Goal: Task Accomplishment & Management: Complete application form

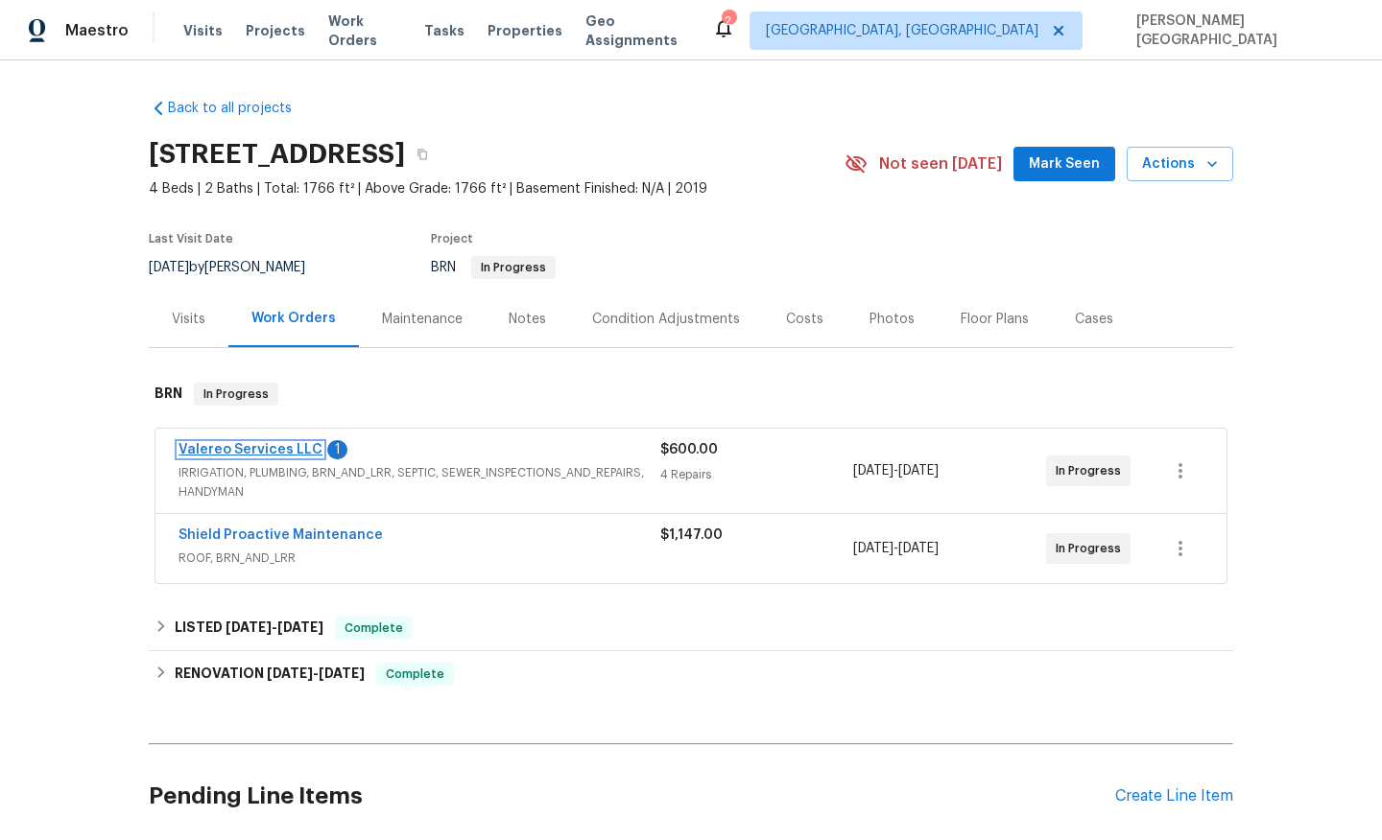
click at [279, 448] on link "Valereo Services LLC" at bounding box center [250, 449] width 144 height 13
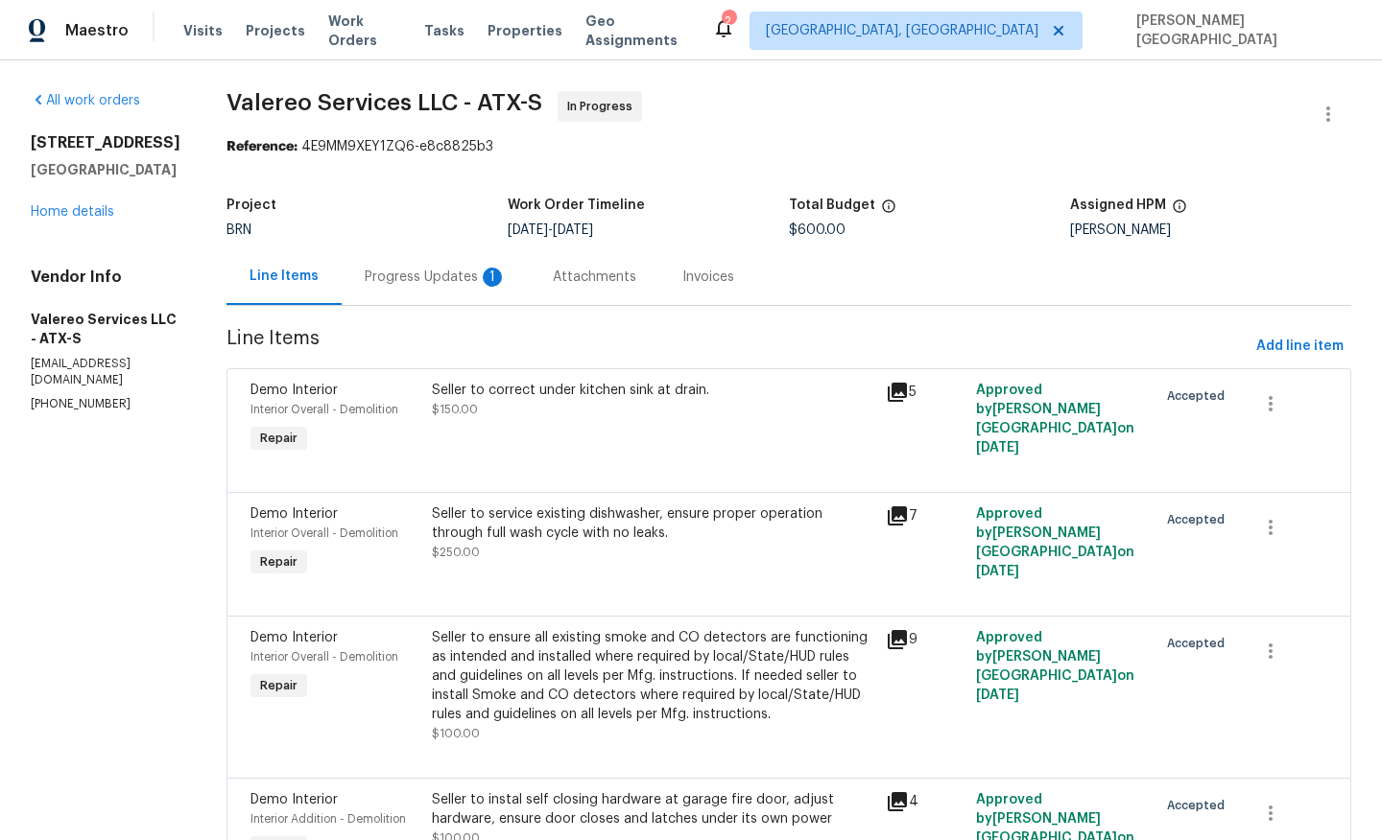
click at [436, 286] on div "Progress Updates 1" at bounding box center [436, 277] width 142 height 19
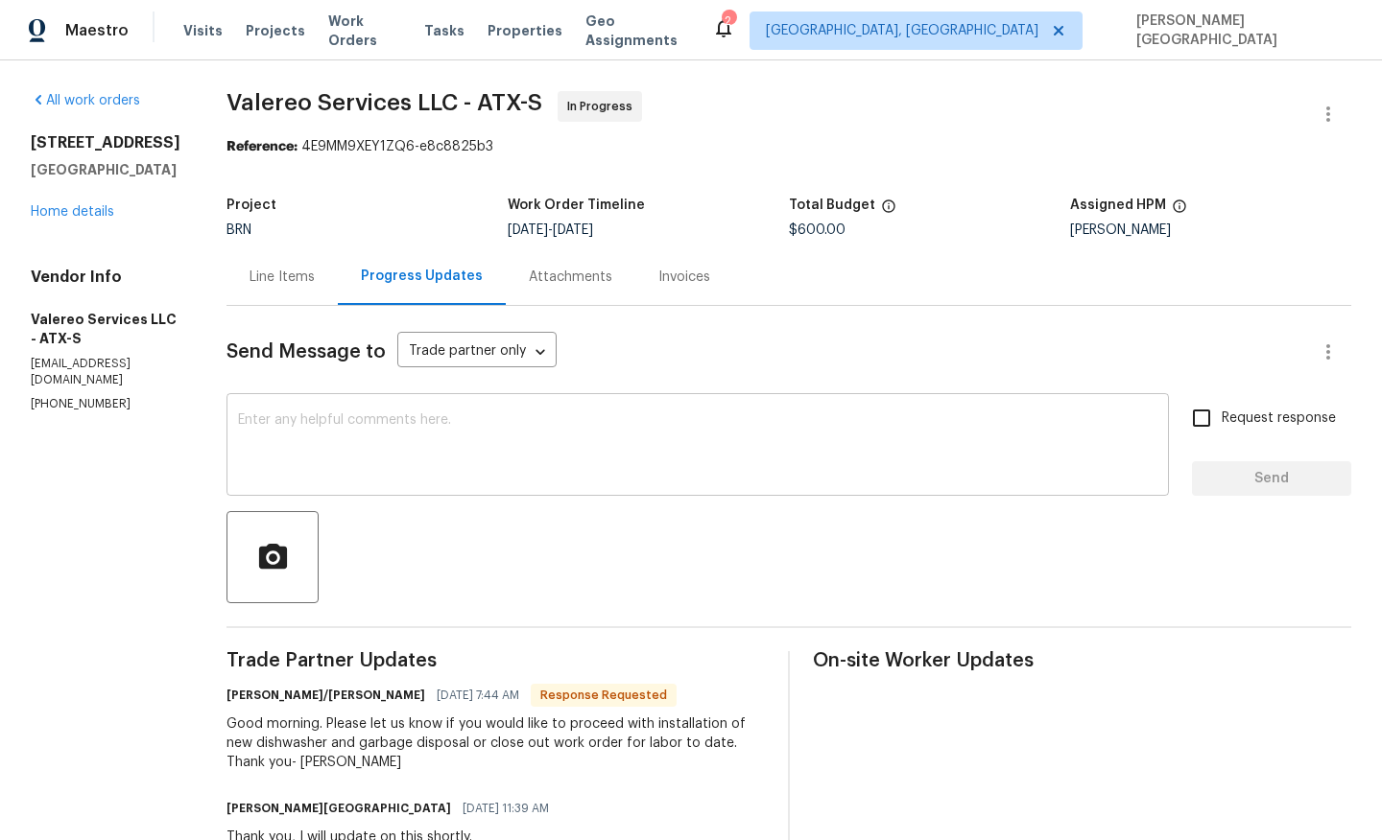
click at [338, 428] on textarea at bounding box center [697, 446] width 919 height 67
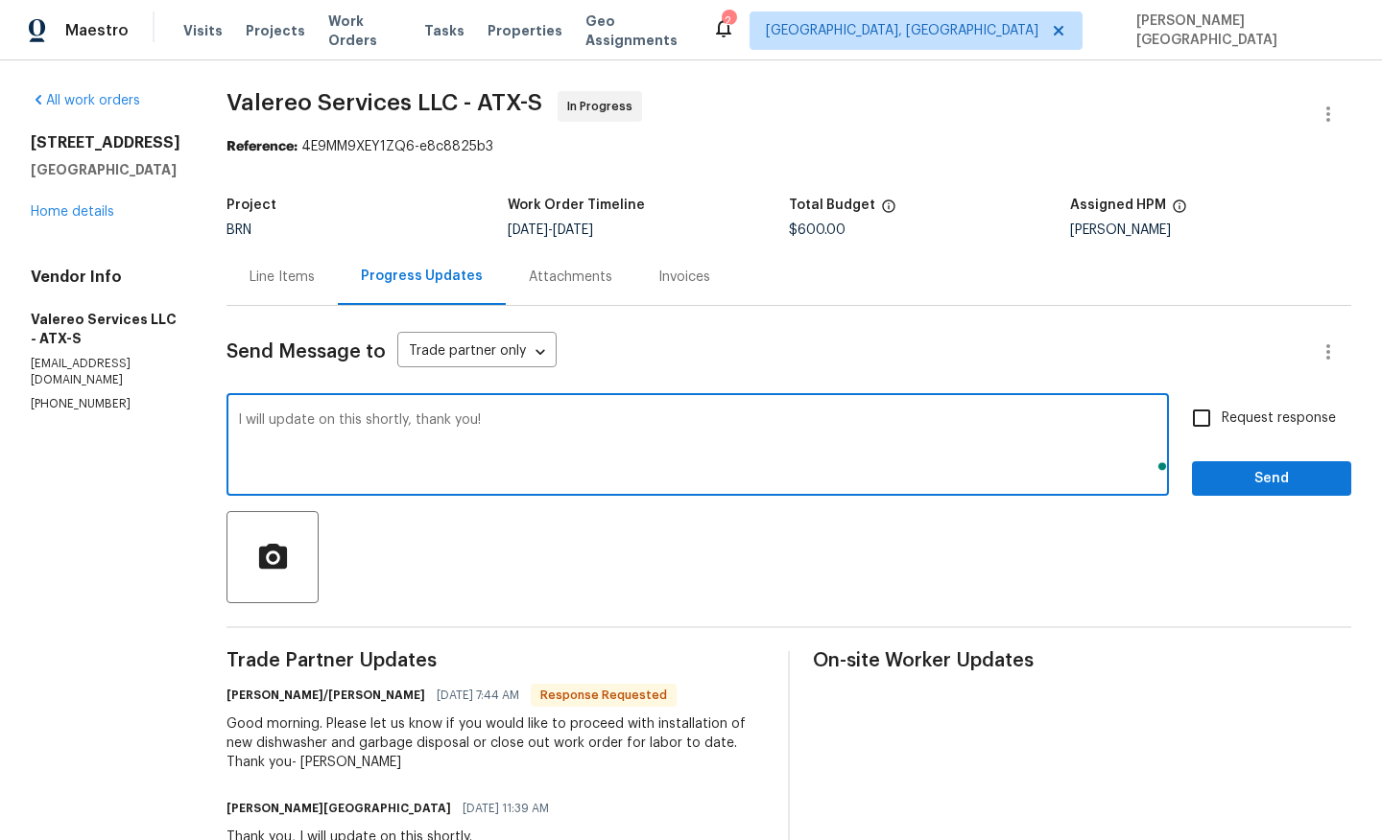
type textarea "I will update on this shortly, thank you!"
click at [1217, 423] on input "Request response" at bounding box center [1201, 418] width 40 height 40
checkbox input "true"
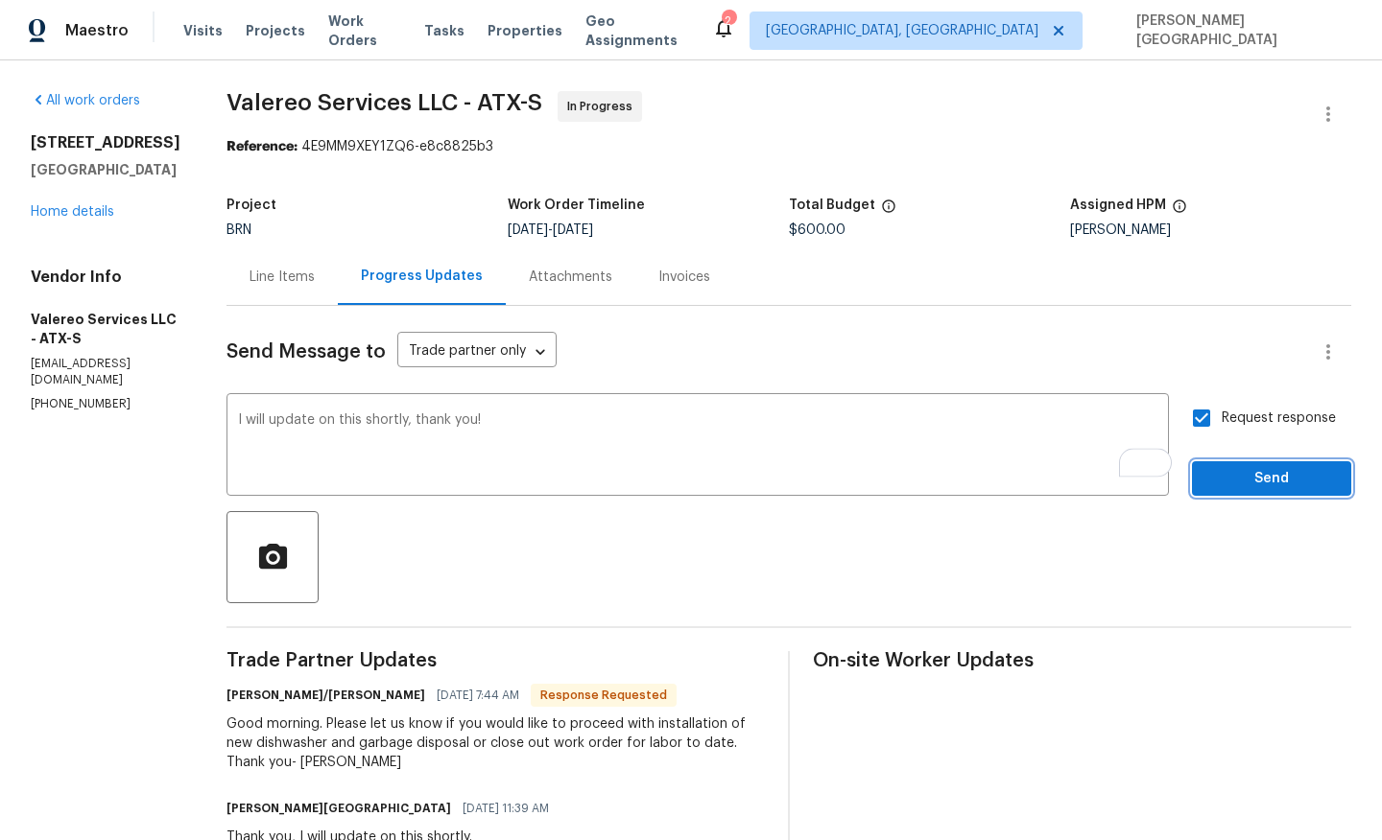
click at [1236, 484] on span "Send" at bounding box center [1271, 479] width 129 height 24
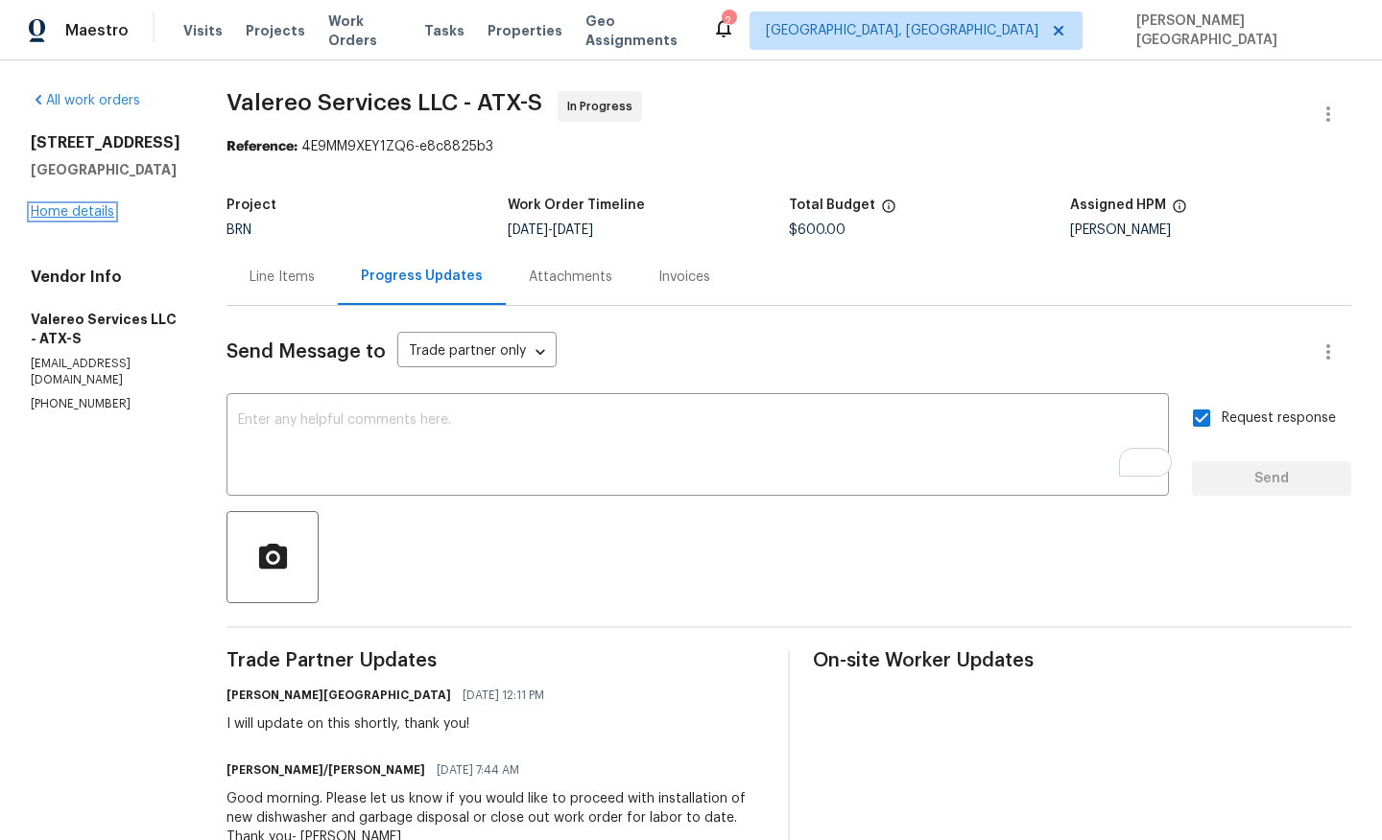
click at [78, 219] on link "Home details" at bounding box center [72, 211] width 83 height 13
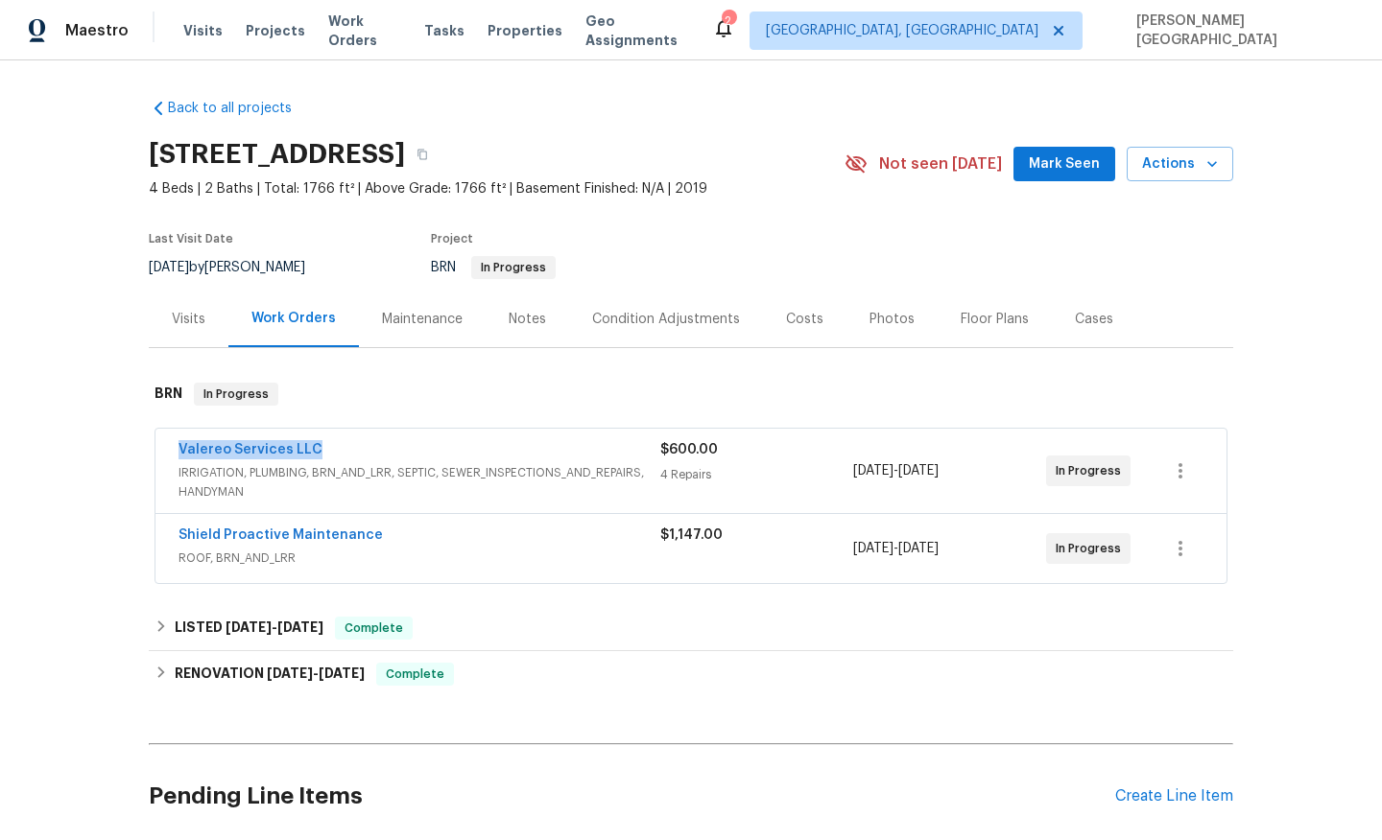
drag, startPoint x: 331, startPoint y: 451, endPoint x: 123, endPoint y: 450, distance: 208.2
click at [123, 451] on div "Back to all projects 116 San View Dr, Georgetown, TX 78628 4 Beds | 2 Baths | T…" at bounding box center [691, 450] width 1382 height 780
copy link "Valereo Services LLC"
click at [261, 453] on link "Valereo Services LLC" at bounding box center [250, 449] width 144 height 13
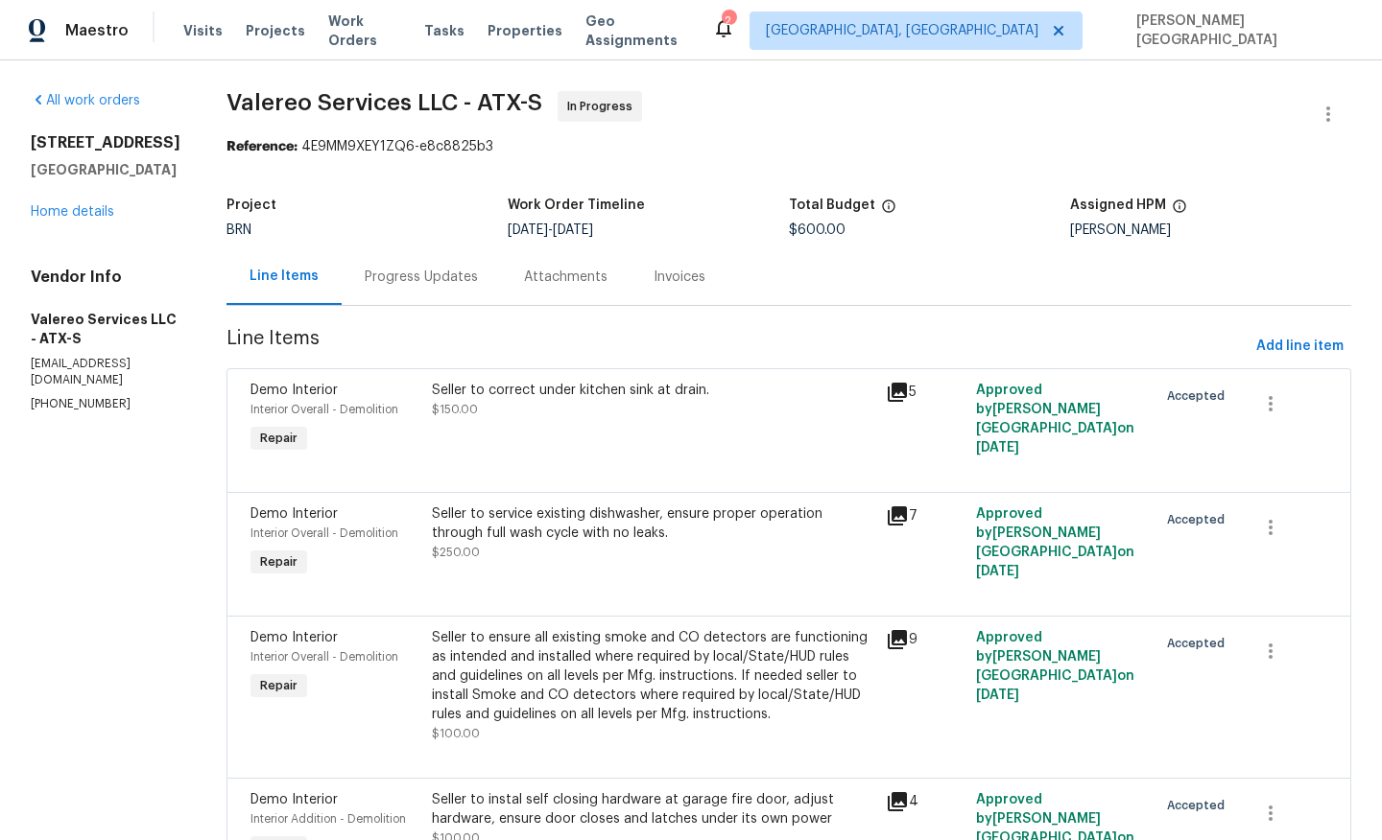
click at [541, 415] on div "Seller to correct under kitchen sink at drain. $150.00" at bounding box center [653, 400] width 442 height 38
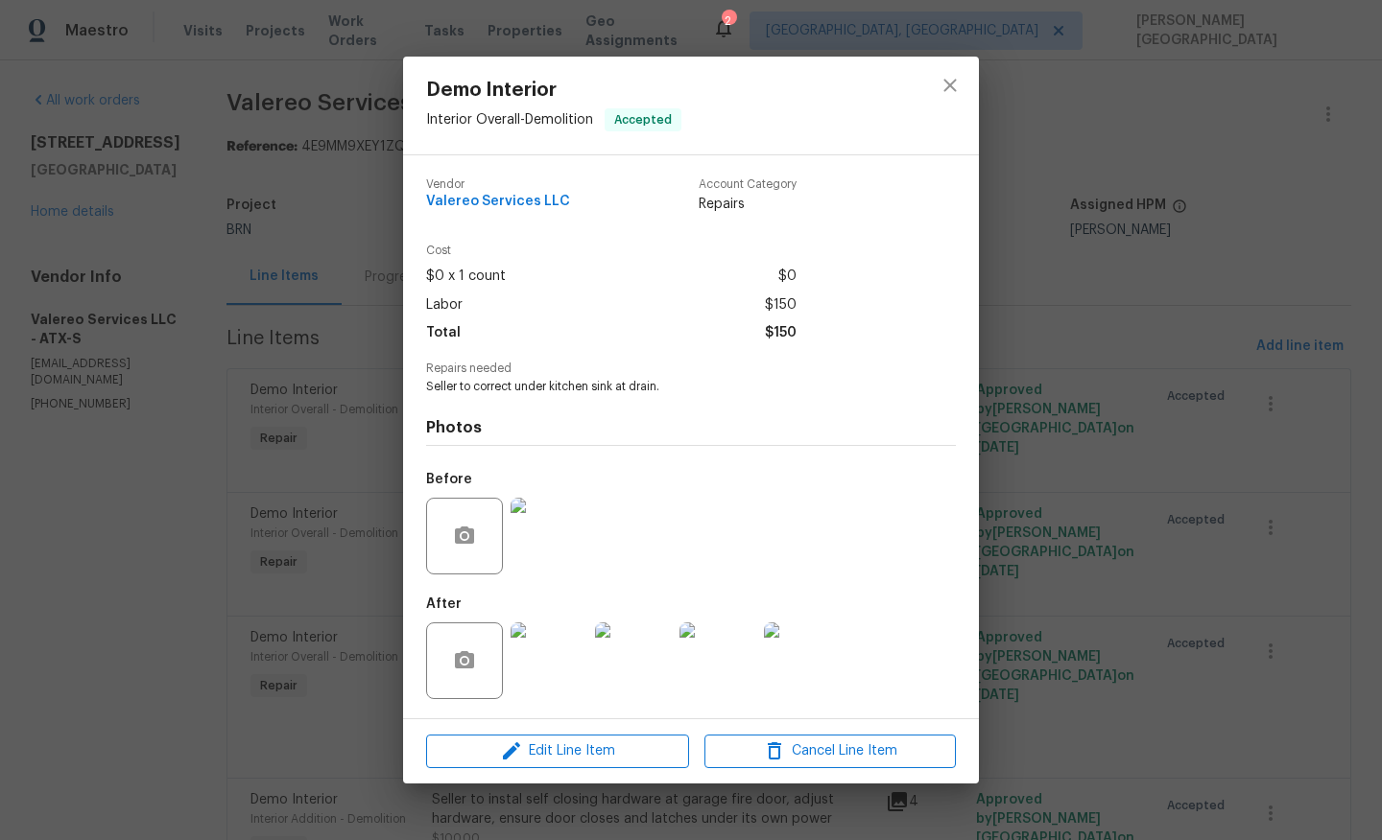
click at [506, 384] on span "Seller to correct under kitchen sink at drain." at bounding box center [664, 387] width 477 height 16
click at [1220, 398] on div "Demo Interior Interior Overall - Demolition Accepted Vendor Valereo Services LL…" at bounding box center [691, 420] width 1382 height 840
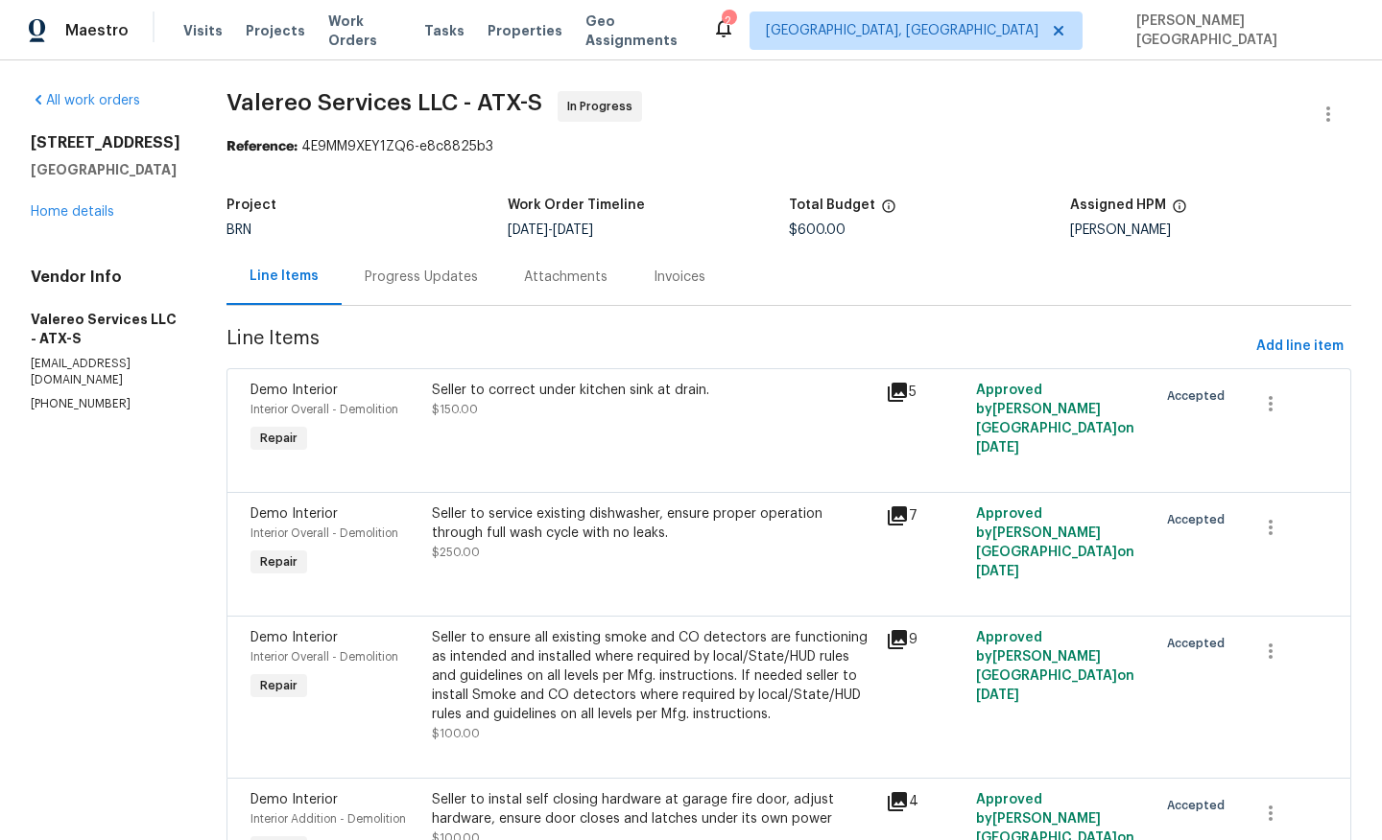
scroll to position [118, 0]
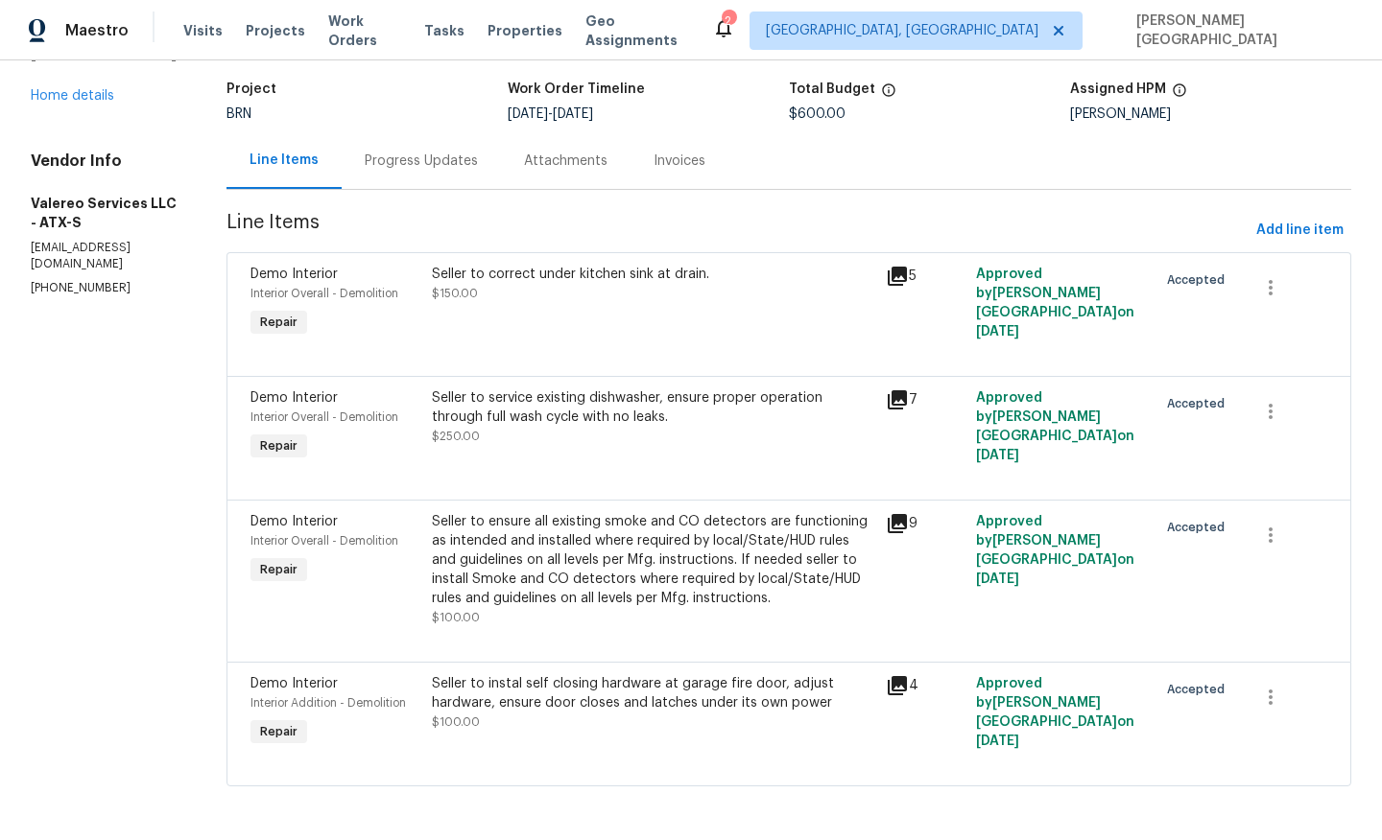
click at [592, 685] on div "Seller to instal self closing hardware at garage fire door, adjust hardware, en…" at bounding box center [653, 693] width 442 height 38
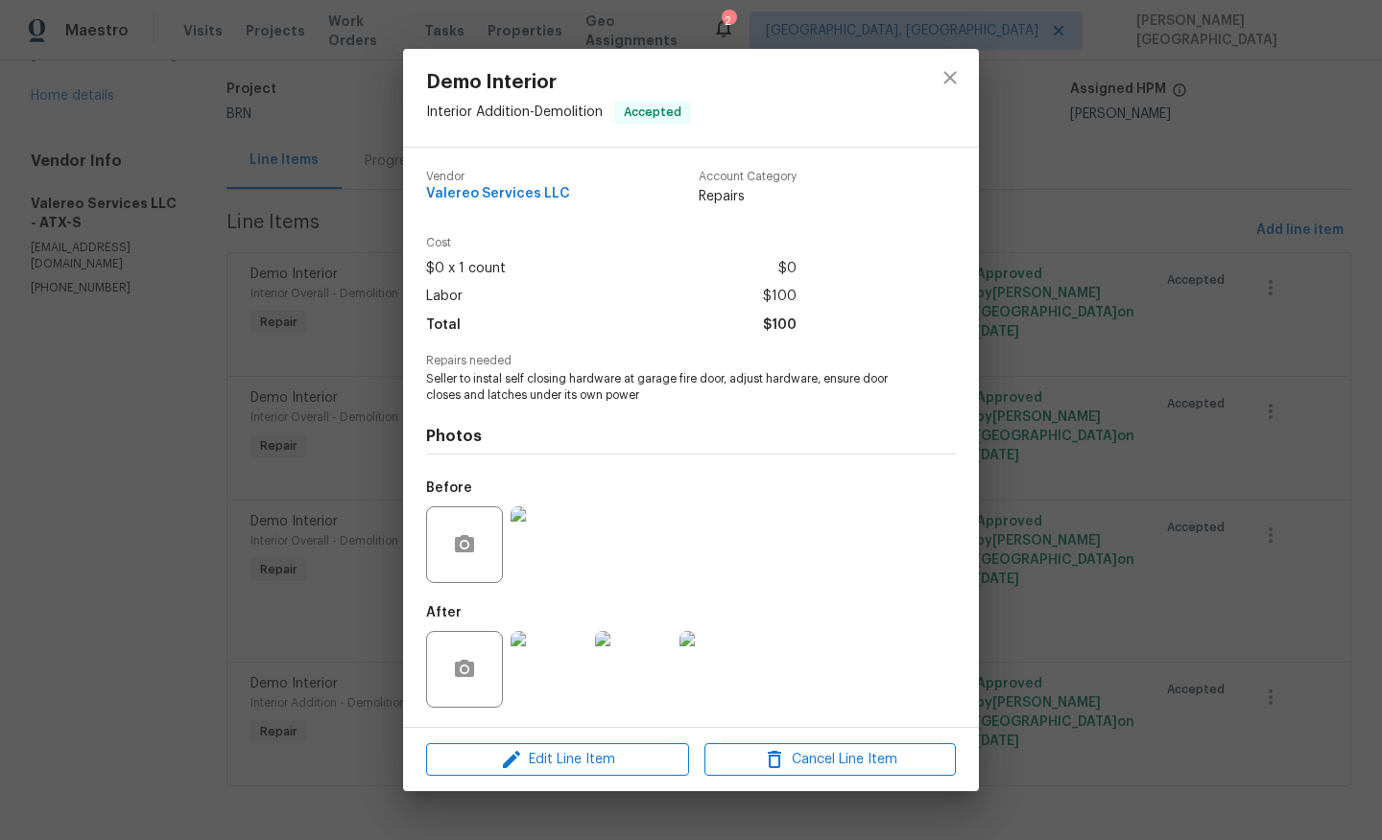
click at [531, 404] on div "Photos Before After" at bounding box center [691, 562] width 530 height 316
click at [526, 385] on span "Seller to instal self closing hardware at garage fire door, adjust hardware, en…" at bounding box center [664, 387] width 477 height 33
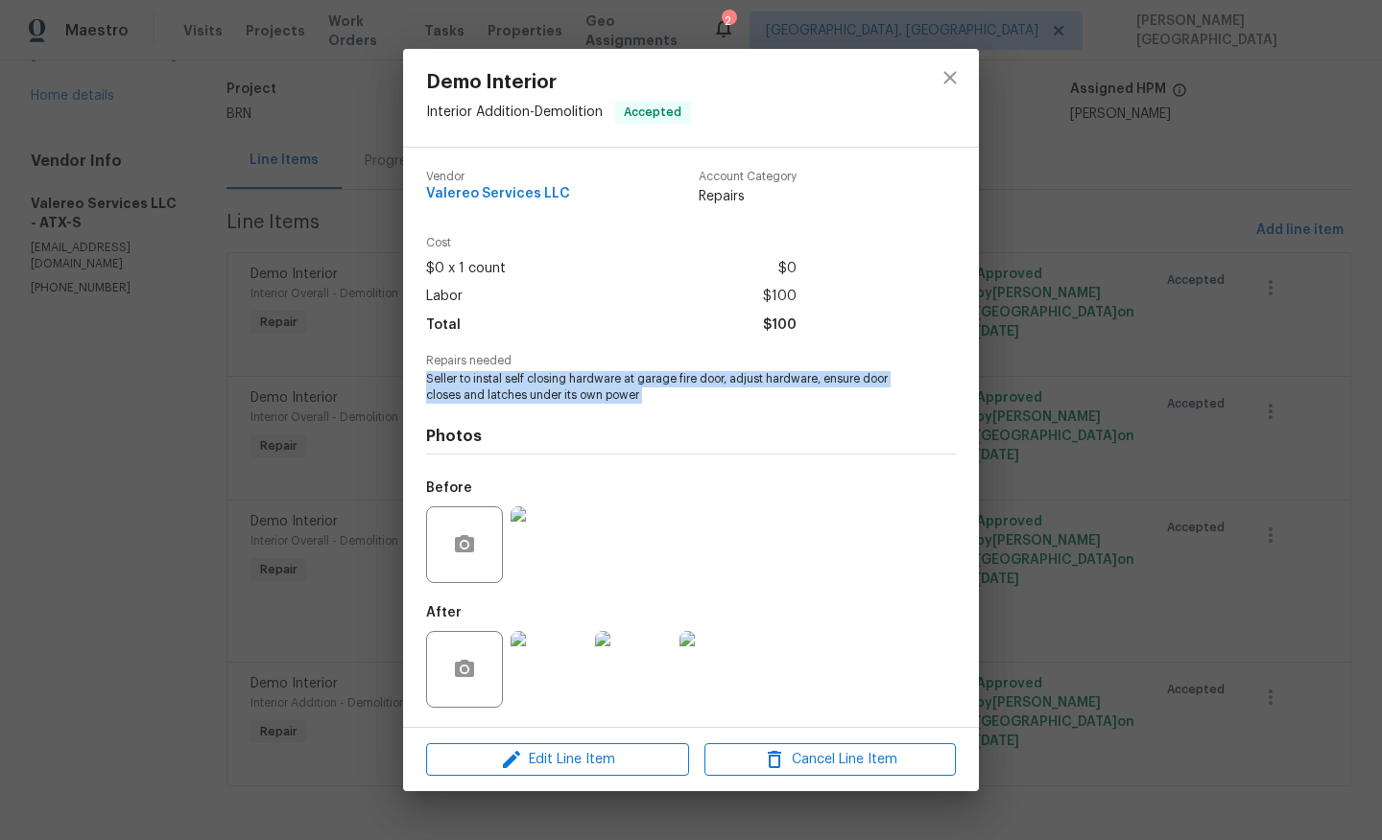
click at [526, 385] on span "Seller to instal self closing hardware at garage fire door, adjust hardware, en…" at bounding box center [664, 387] width 477 height 33
copy span "Seller to instal self closing hardware at garage fire door, adjust hardware, en…"
click at [242, 451] on div "Demo Interior Interior Addition - Demolition Accepted Vendor Valereo Services L…" at bounding box center [691, 420] width 1382 height 840
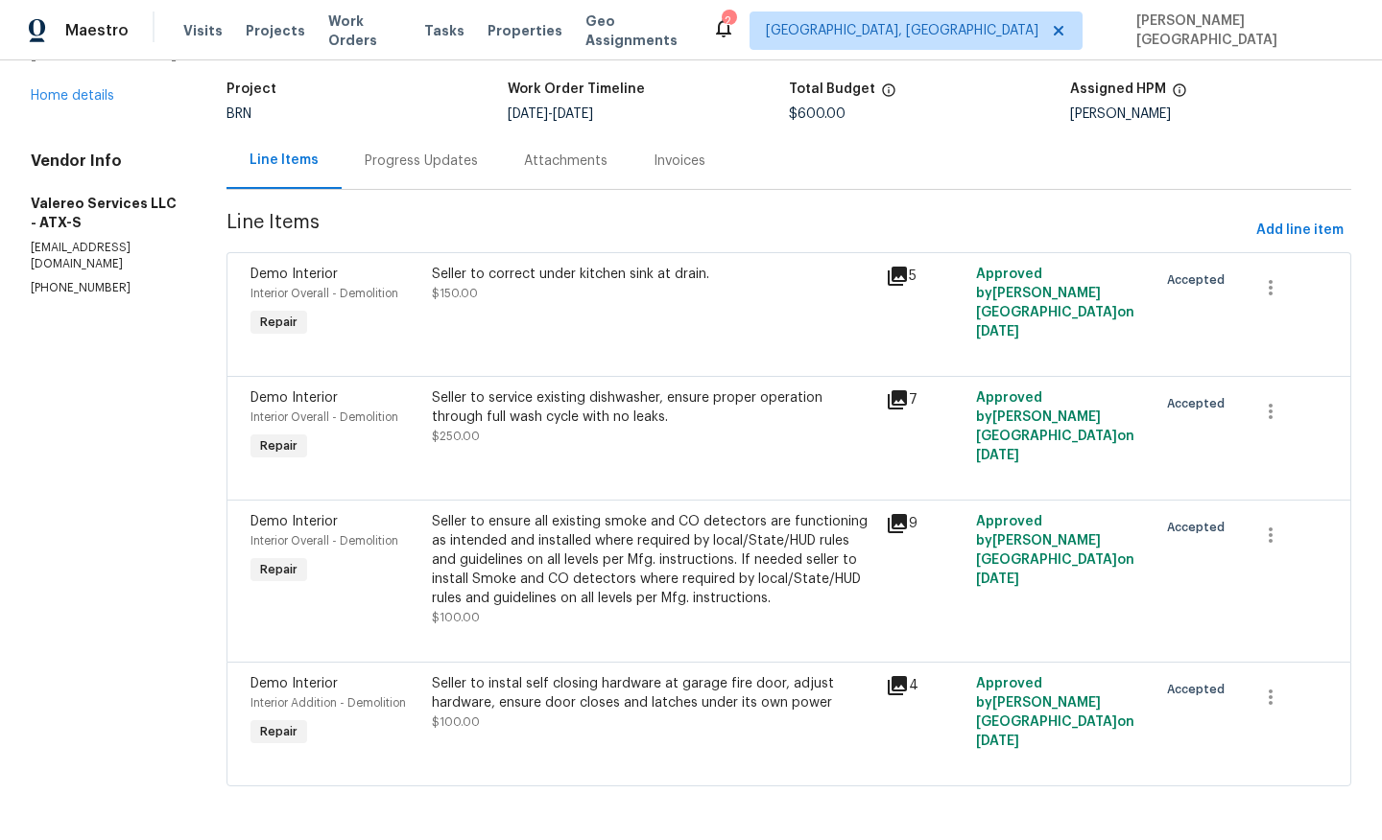
drag, startPoint x: 426, startPoint y: 162, endPoint x: 432, endPoint y: 174, distance: 12.9
click at [426, 162] on div "Progress Updates" at bounding box center [421, 161] width 113 height 19
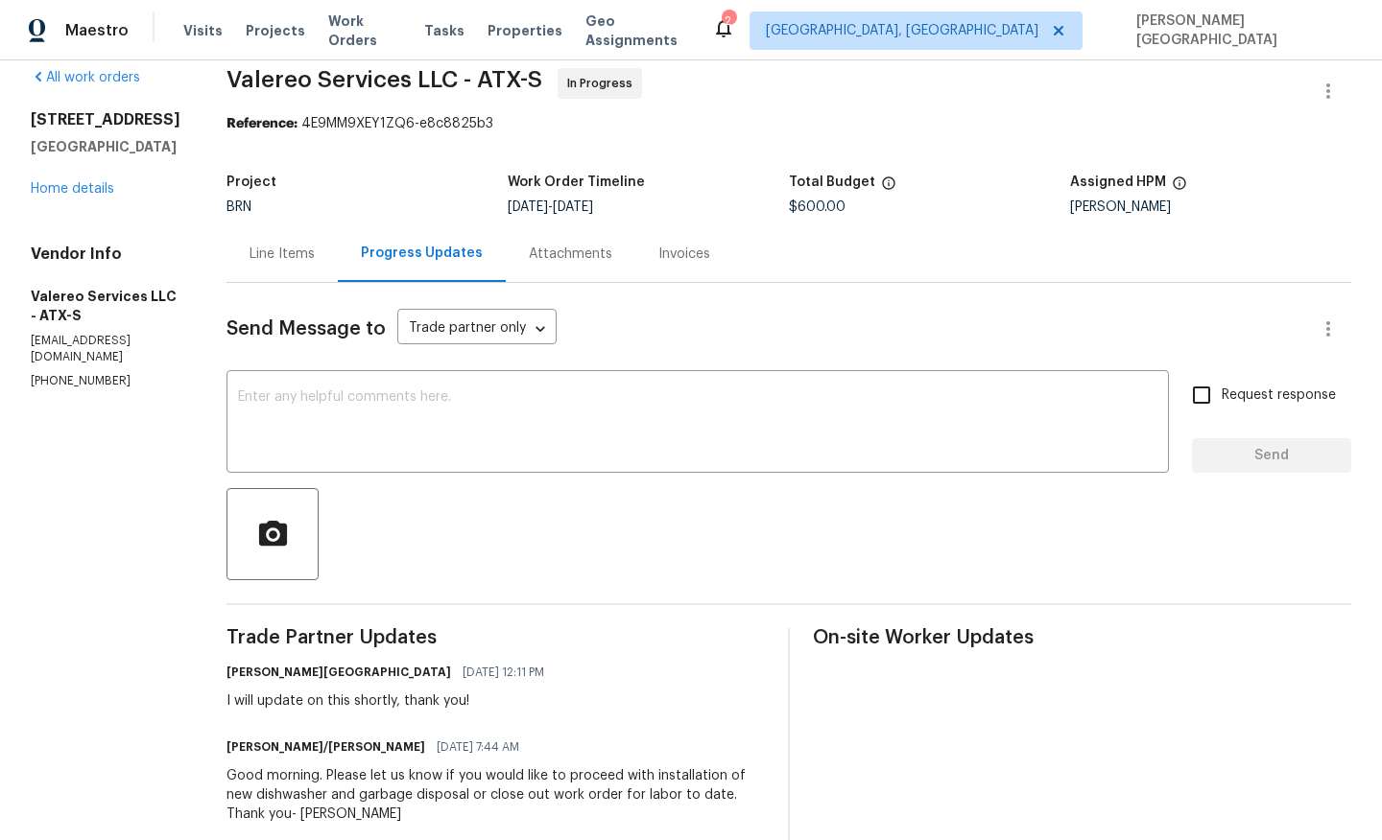
scroll to position [25, 0]
click at [269, 244] on div "Line Items" at bounding box center [281, 252] width 65 height 19
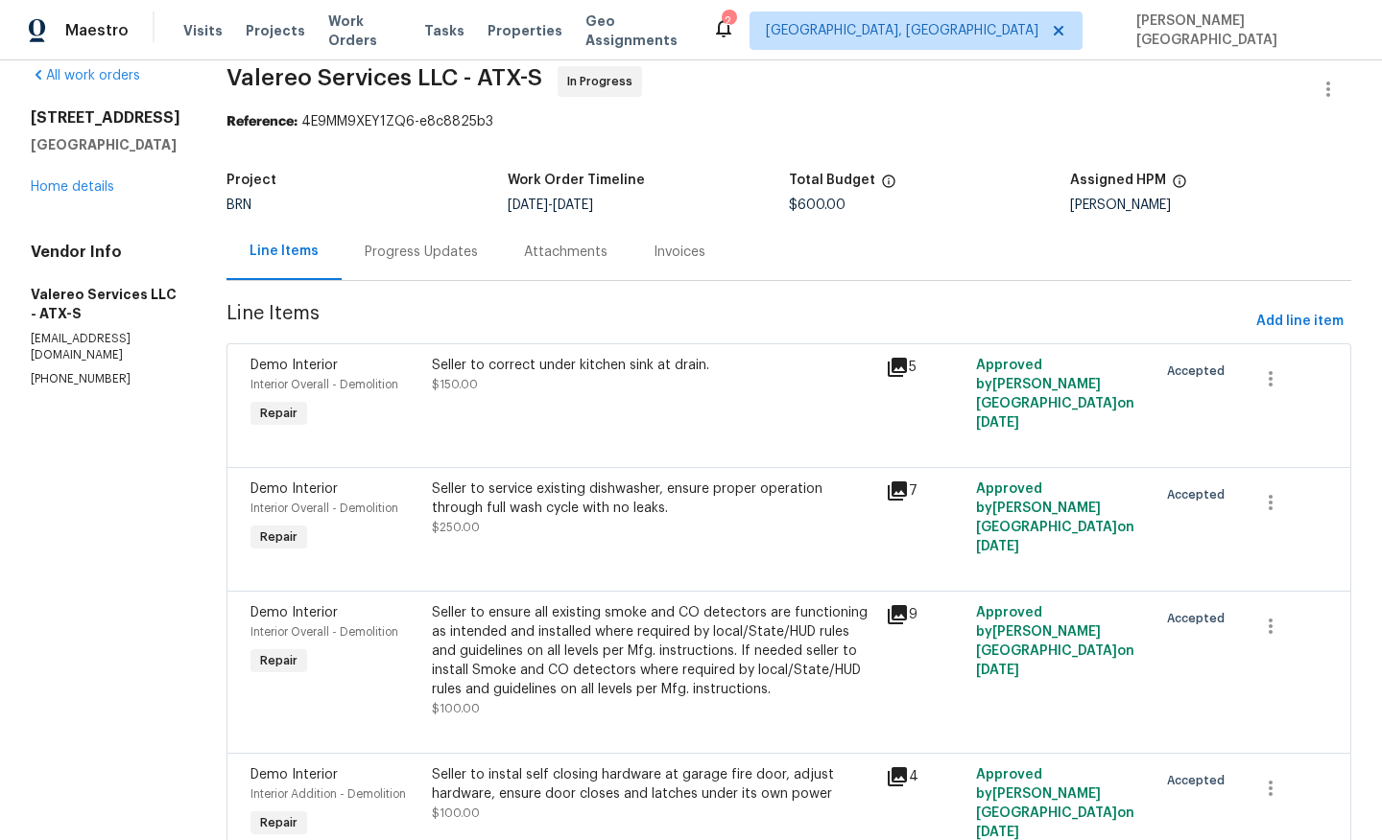
click at [561, 518] on div "Seller to service existing dishwasher, ensure proper operation through full was…" at bounding box center [653, 499] width 442 height 38
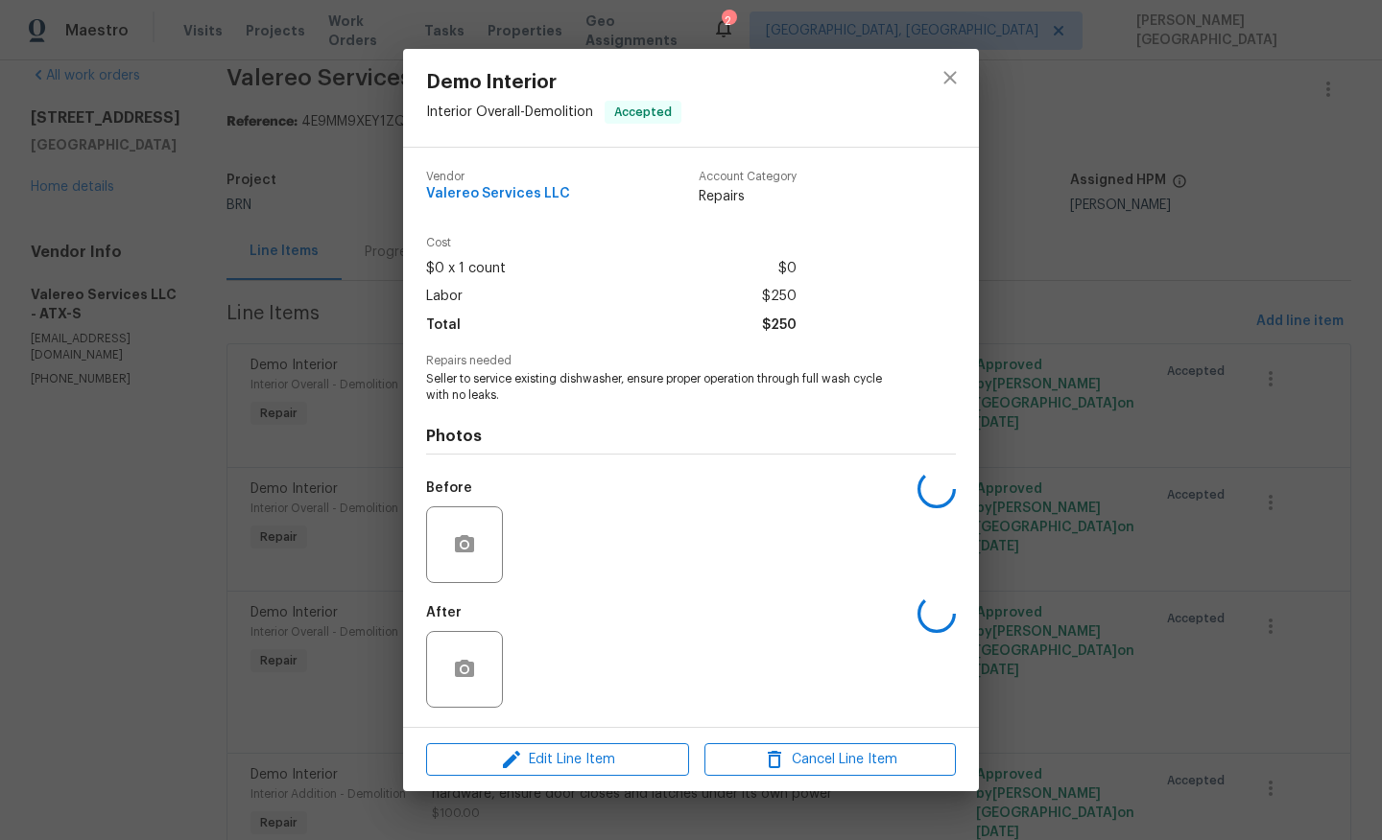
click at [499, 372] on span "Seller to service existing dishwasher, ensure proper operation through full was…" at bounding box center [664, 387] width 477 height 33
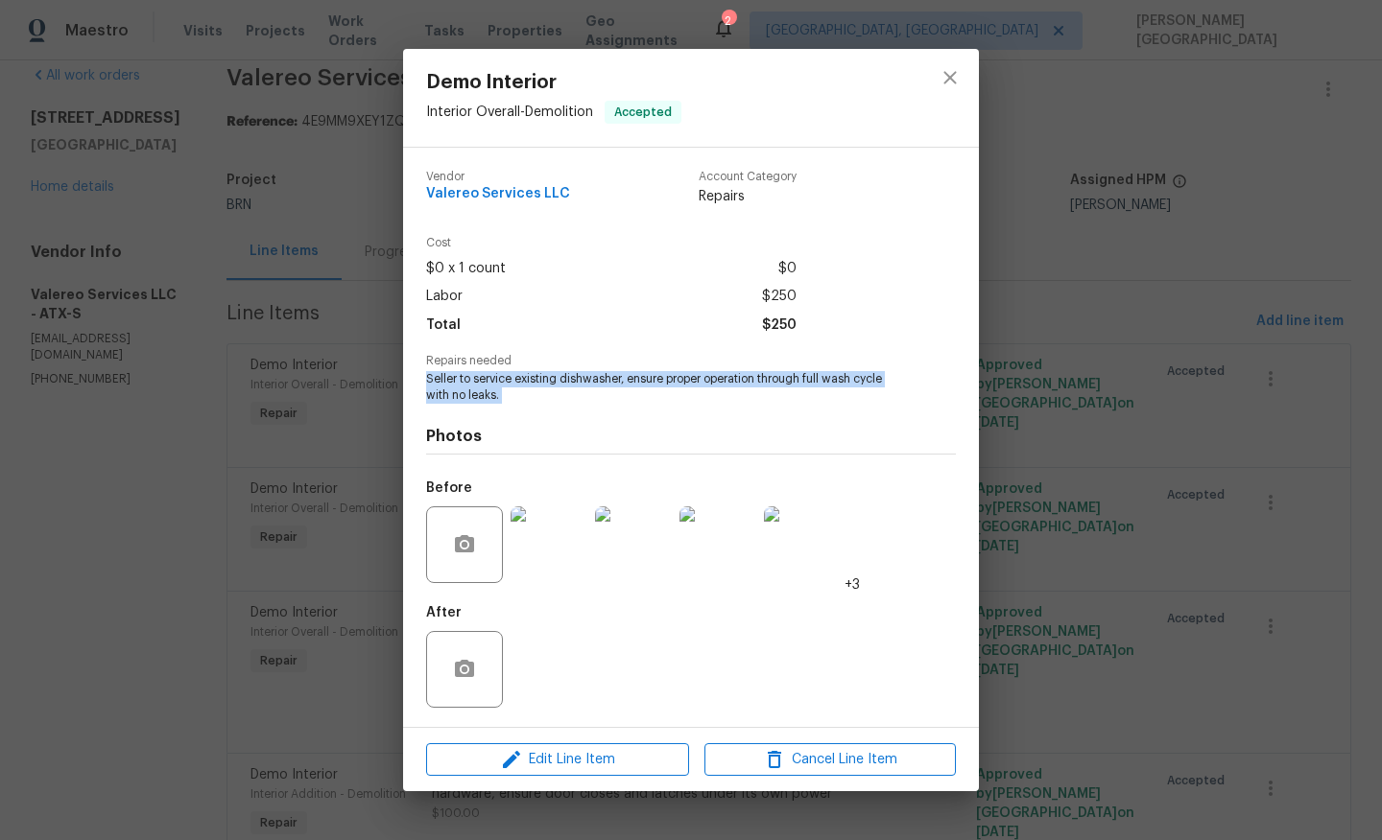
click at [499, 372] on span "Seller to service existing dishwasher, ensure proper operation through full was…" at bounding box center [664, 387] width 477 height 33
copy span "Seller to service existing dishwasher, ensure proper operation through full was…"
click at [285, 401] on div "Demo Interior Interior Overall - Demolition Accepted Vendor Valereo Services LL…" at bounding box center [691, 420] width 1382 height 840
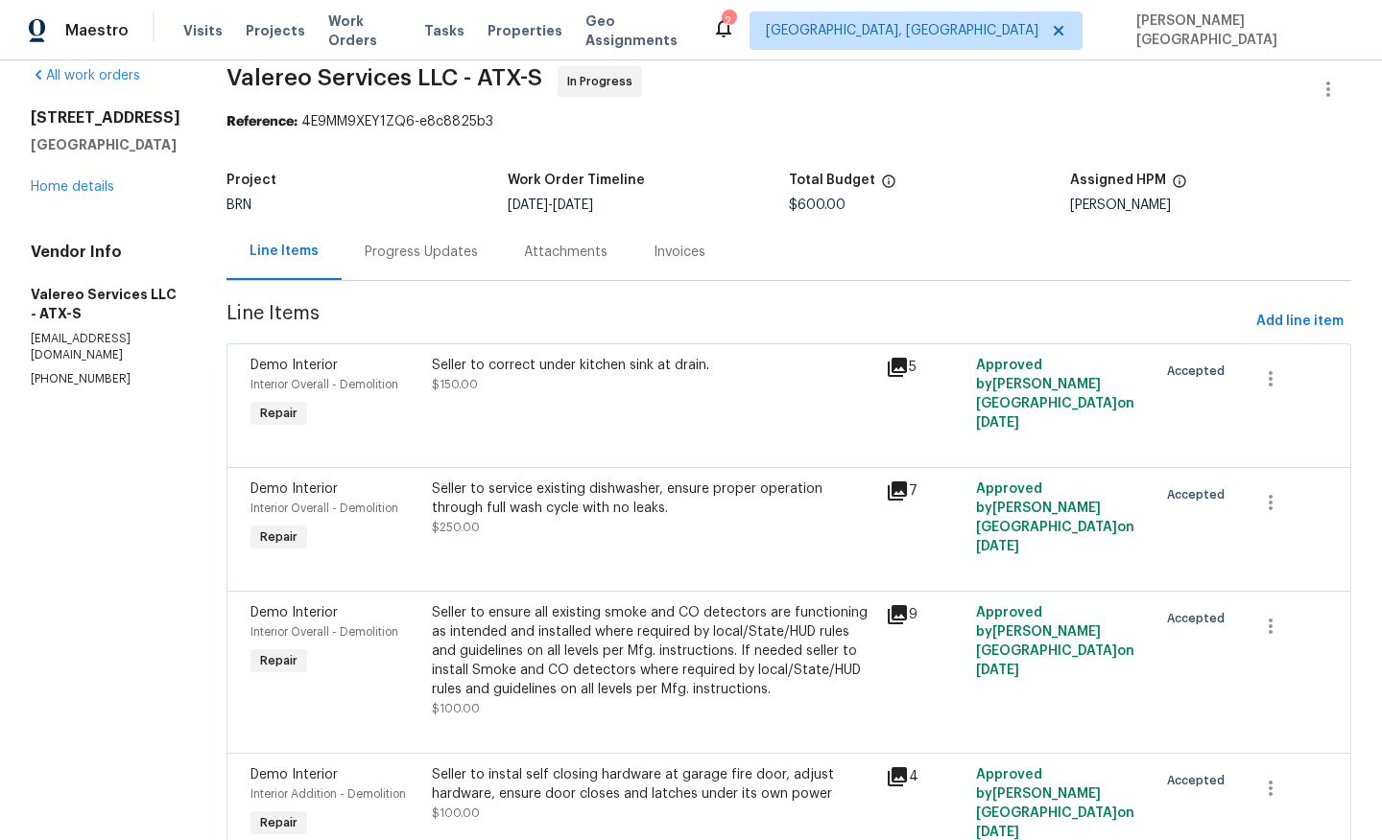
click at [389, 259] on div "Progress Updates" at bounding box center [421, 252] width 113 height 19
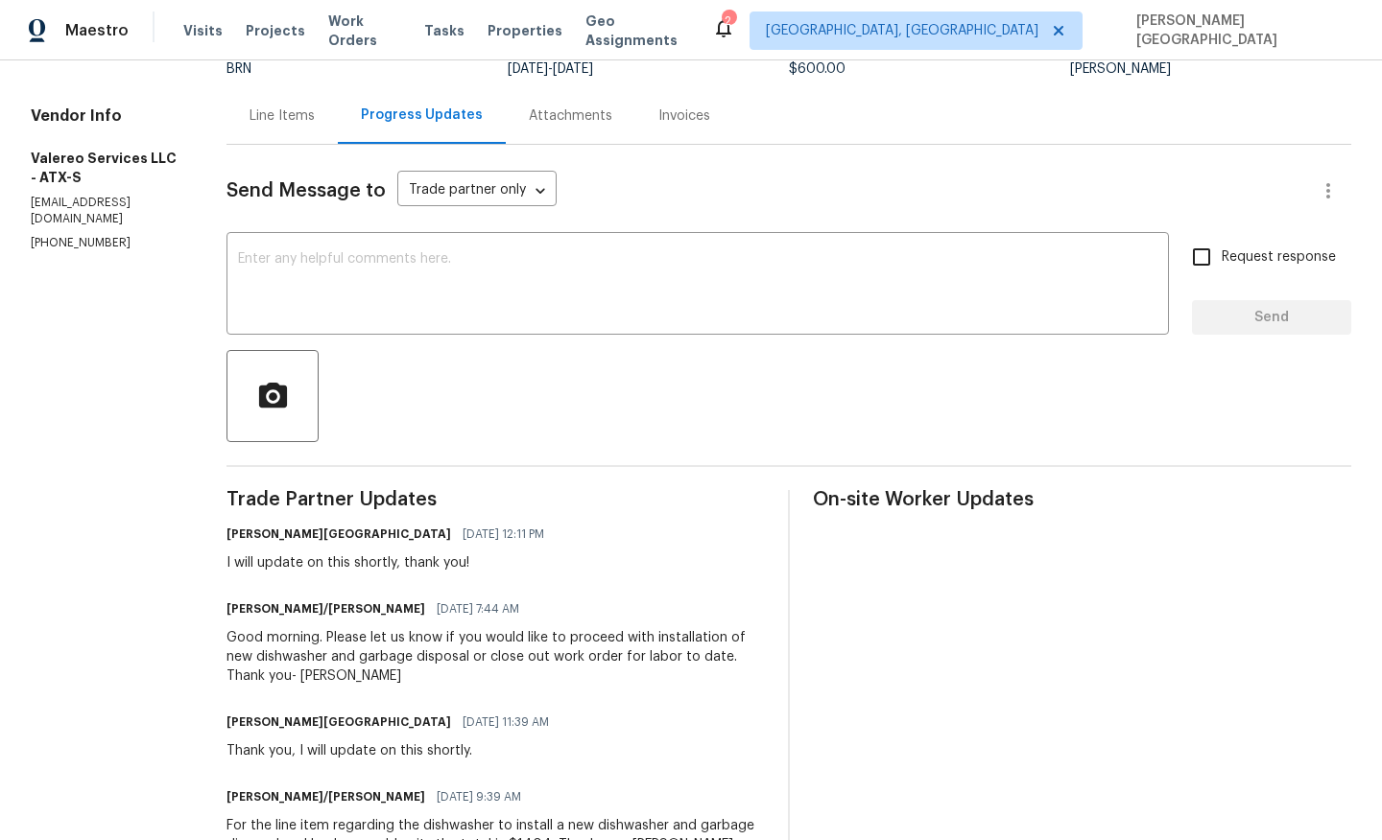
scroll to position [177, 0]
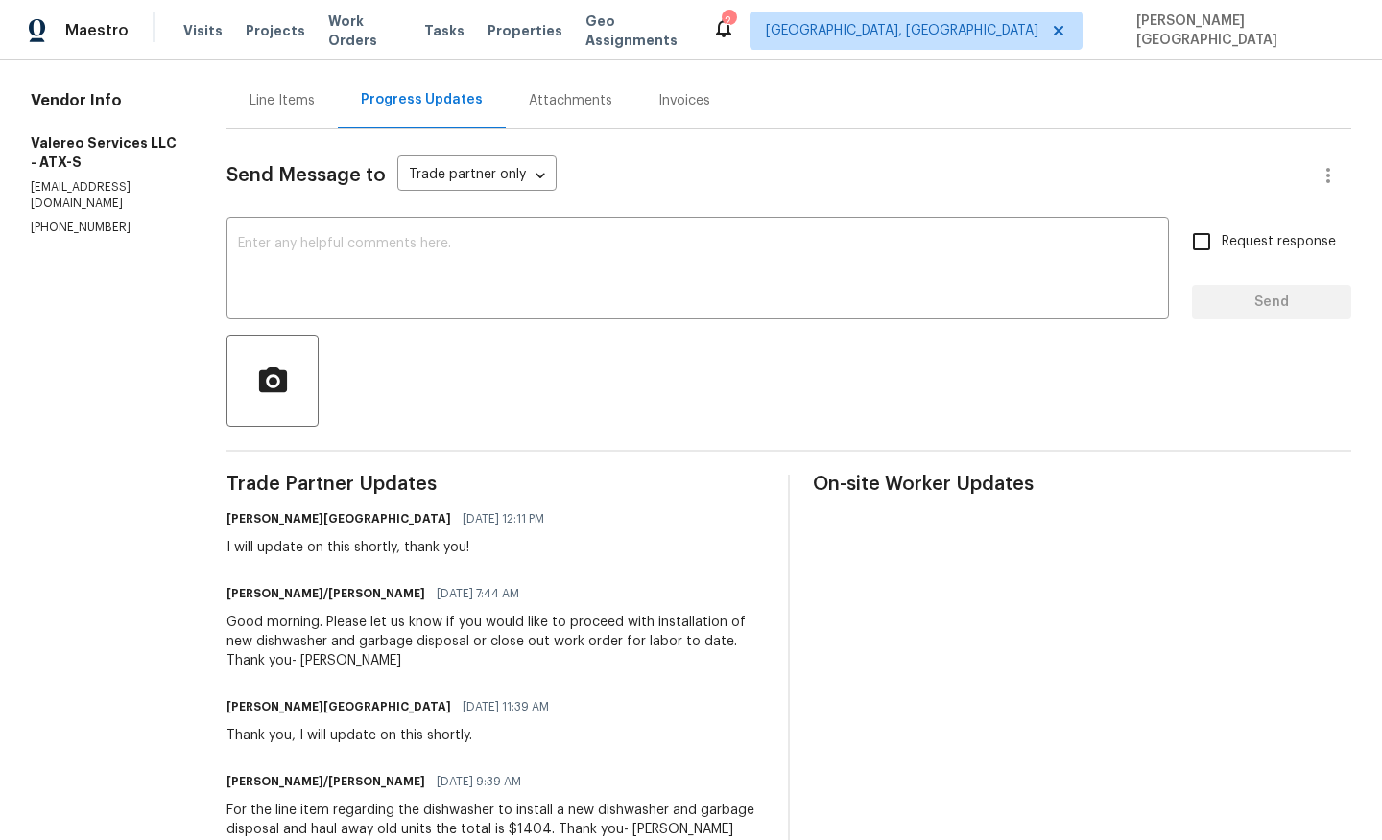
click at [364, 644] on div "Good morning. Please let us know if you would like to proceed with installation…" at bounding box center [495, 642] width 538 height 58
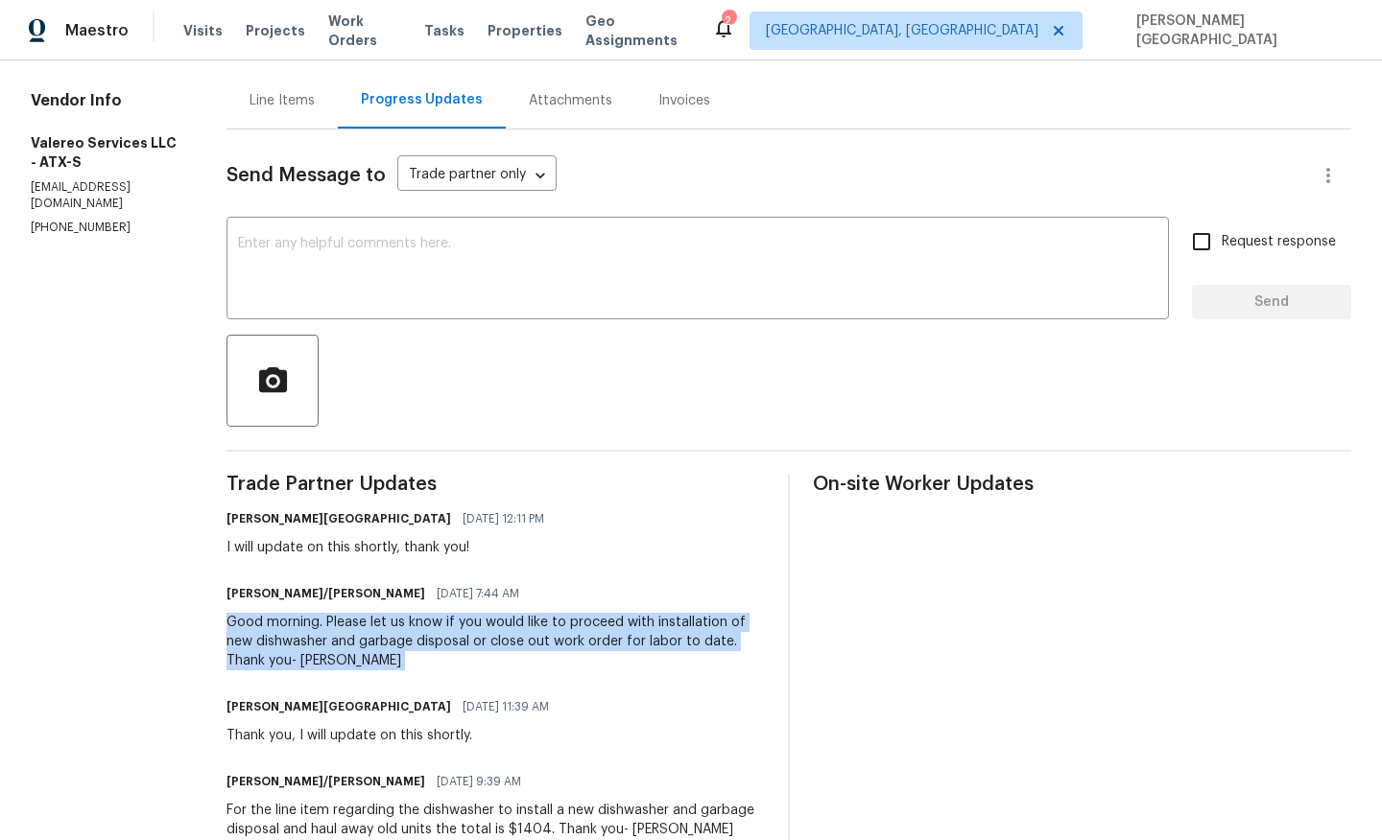
click at [364, 644] on div "Good morning. Please let us know if you would like to proceed with installation…" at bounding box center [495, 642] width 538 height 58
copy div "Good morning. Please let us know if you would like to proceed with installation…"
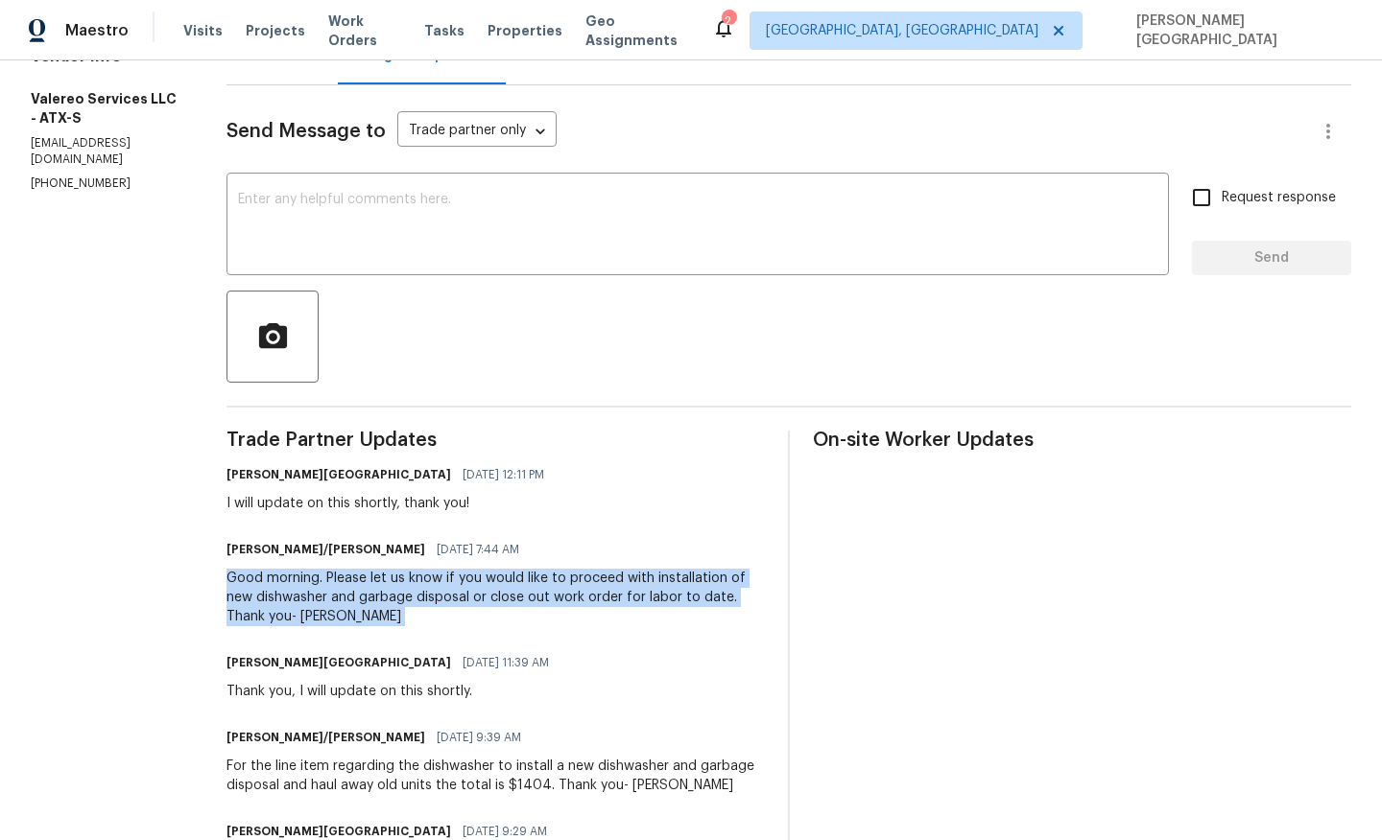
scroll to position [229, 0]
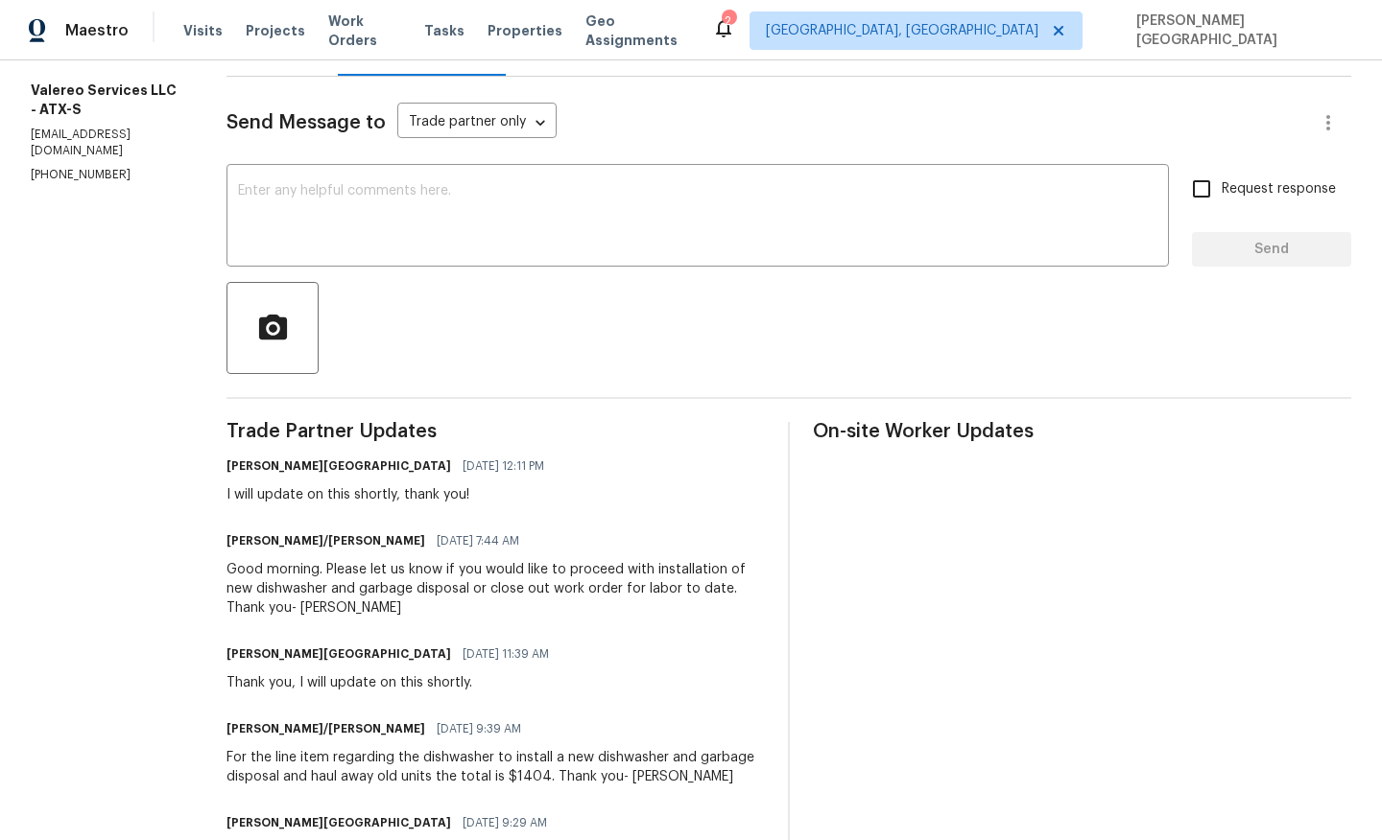
click at [401, 761] on div "For the line item regarding the dishwasher to install a new dishwasher and garb…" at bounding box center [495, 767] width 538 height 38
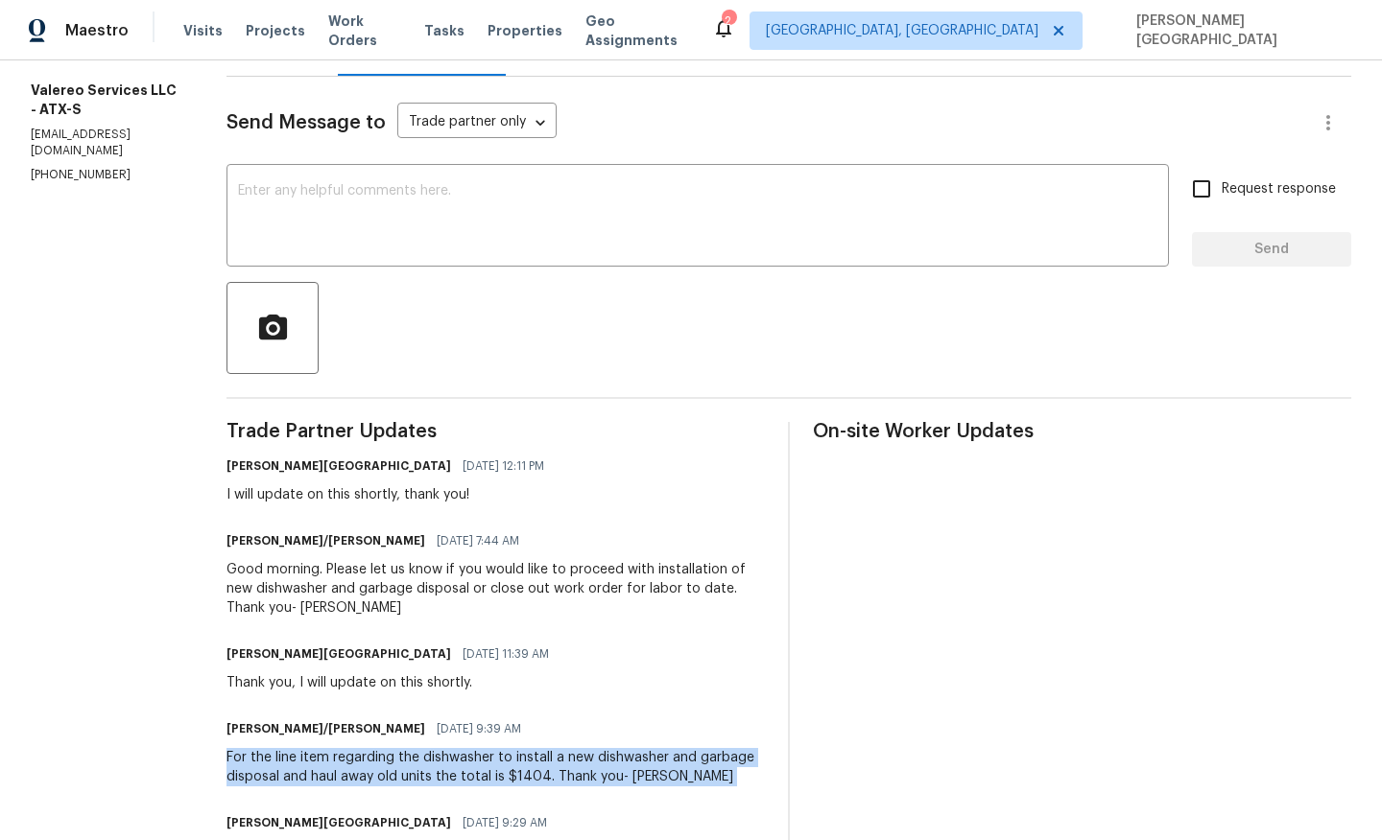
click at [401, 761] on div "For the line item regarding the dishwasher to install a new dishwasher and garb…" at bounding box center [495, 767] width 538 height 38
copy div "For the line item regarding the dishwasher to install a new dishwasher and garb…"
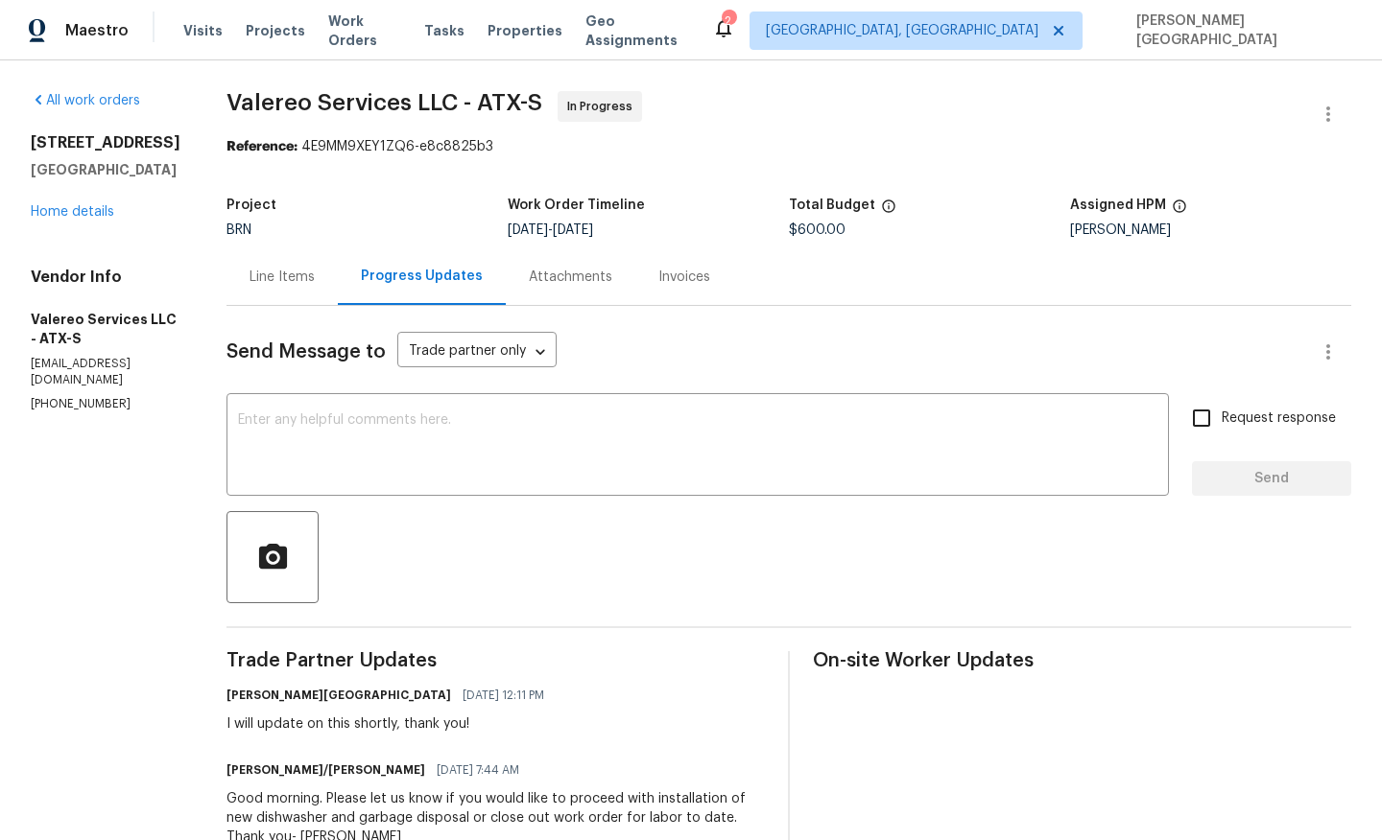
click at [264, 276] on div "Line Items" at bounding box center [281, 277] width 65 height 19
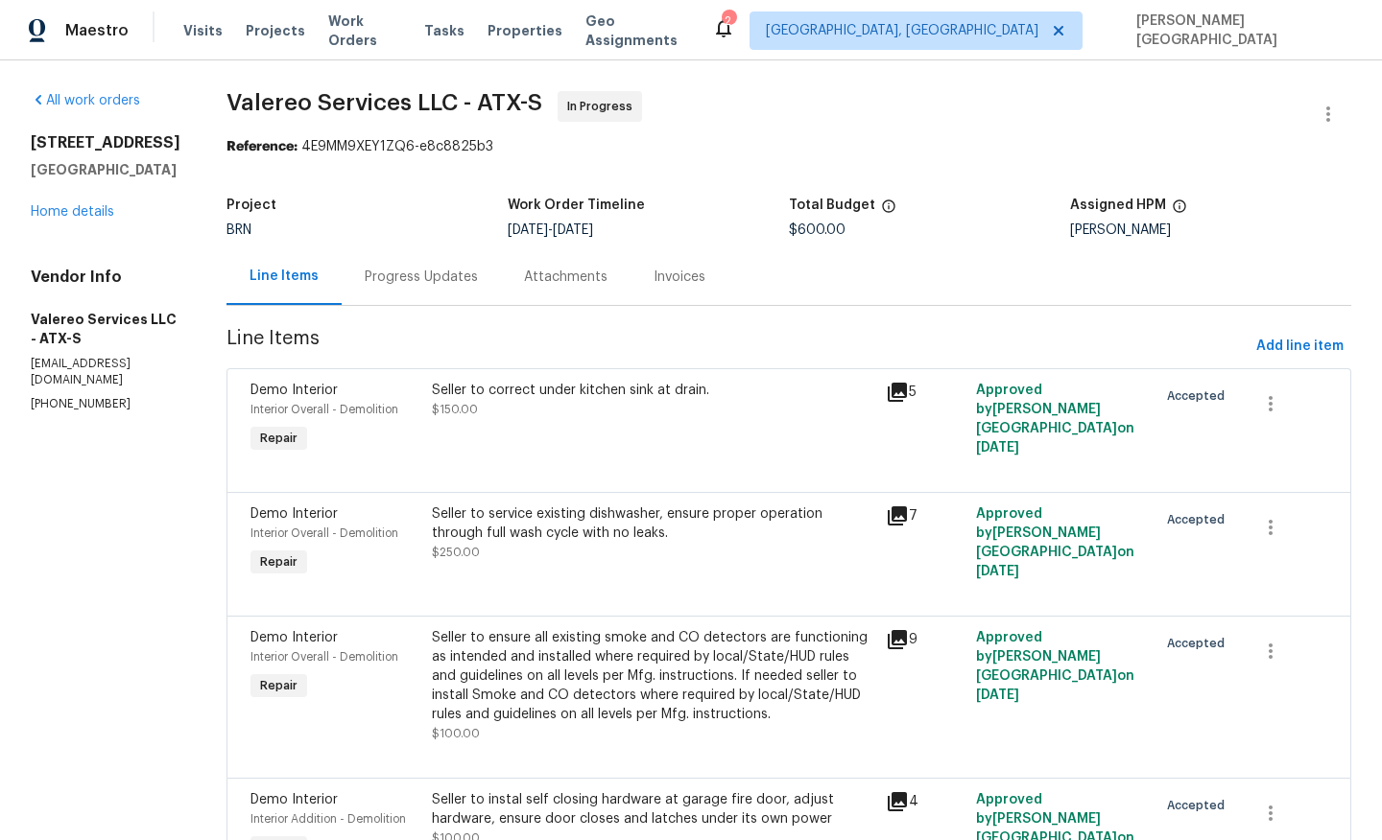
click at [812, 230] on span "$600.00" at bounding box center [817, 230] width 57 height 13
copy span "$600.00"
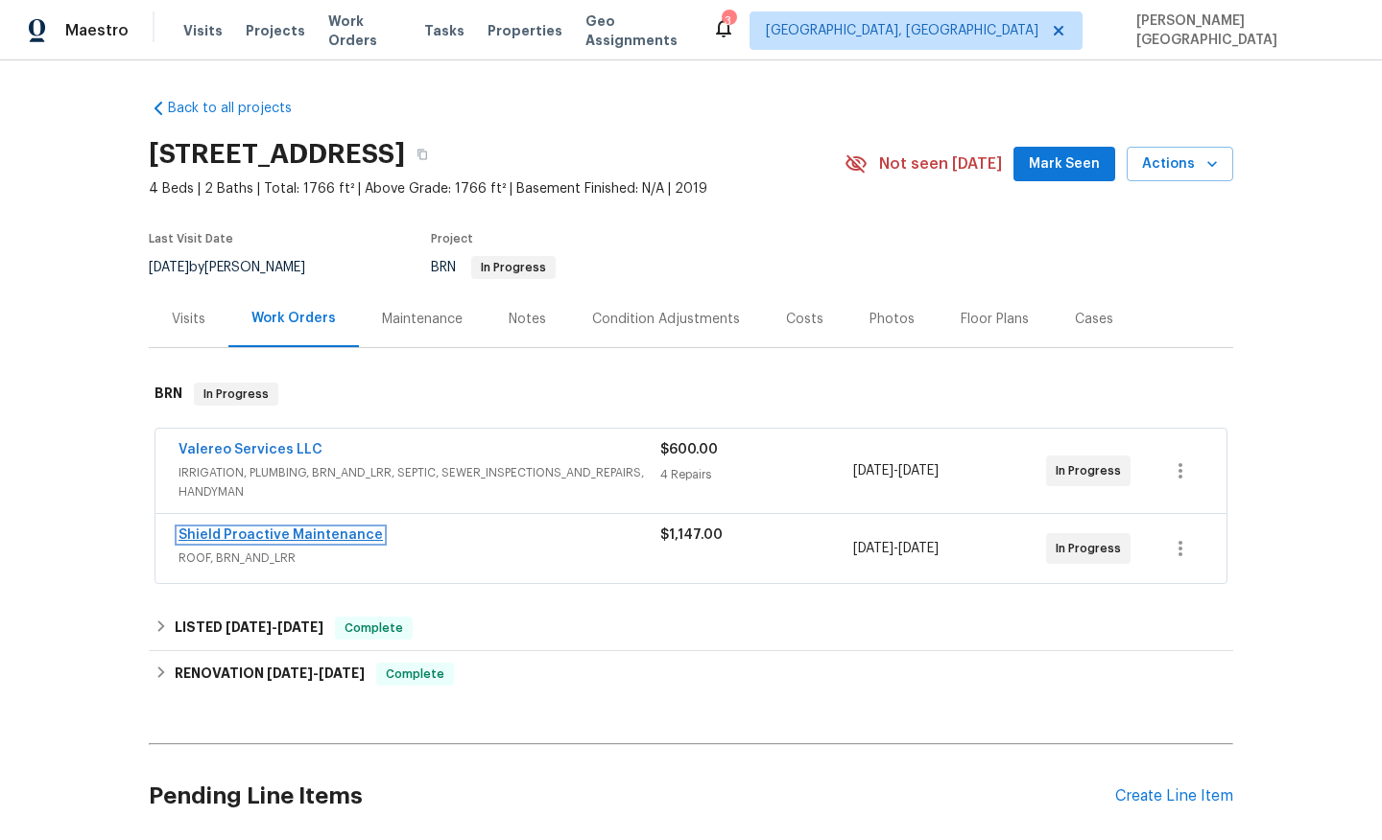
click at [308, 535] on link "Shield Proactive Maintenance" at bounding box center [280, 535] width 204 height 13
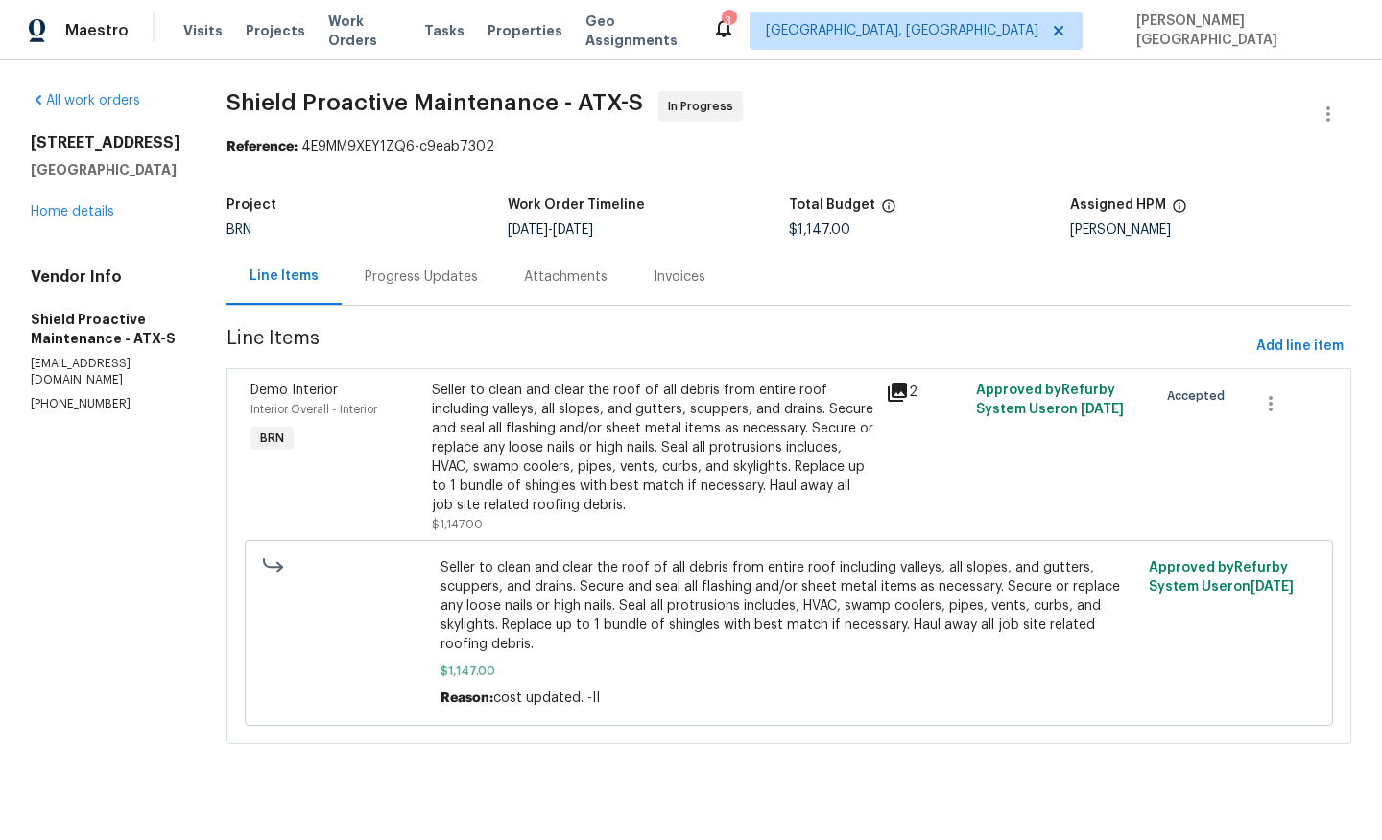
click at [398, 293] on div "Progress Updates" at bounding box center [421, 276] width 159 height 57
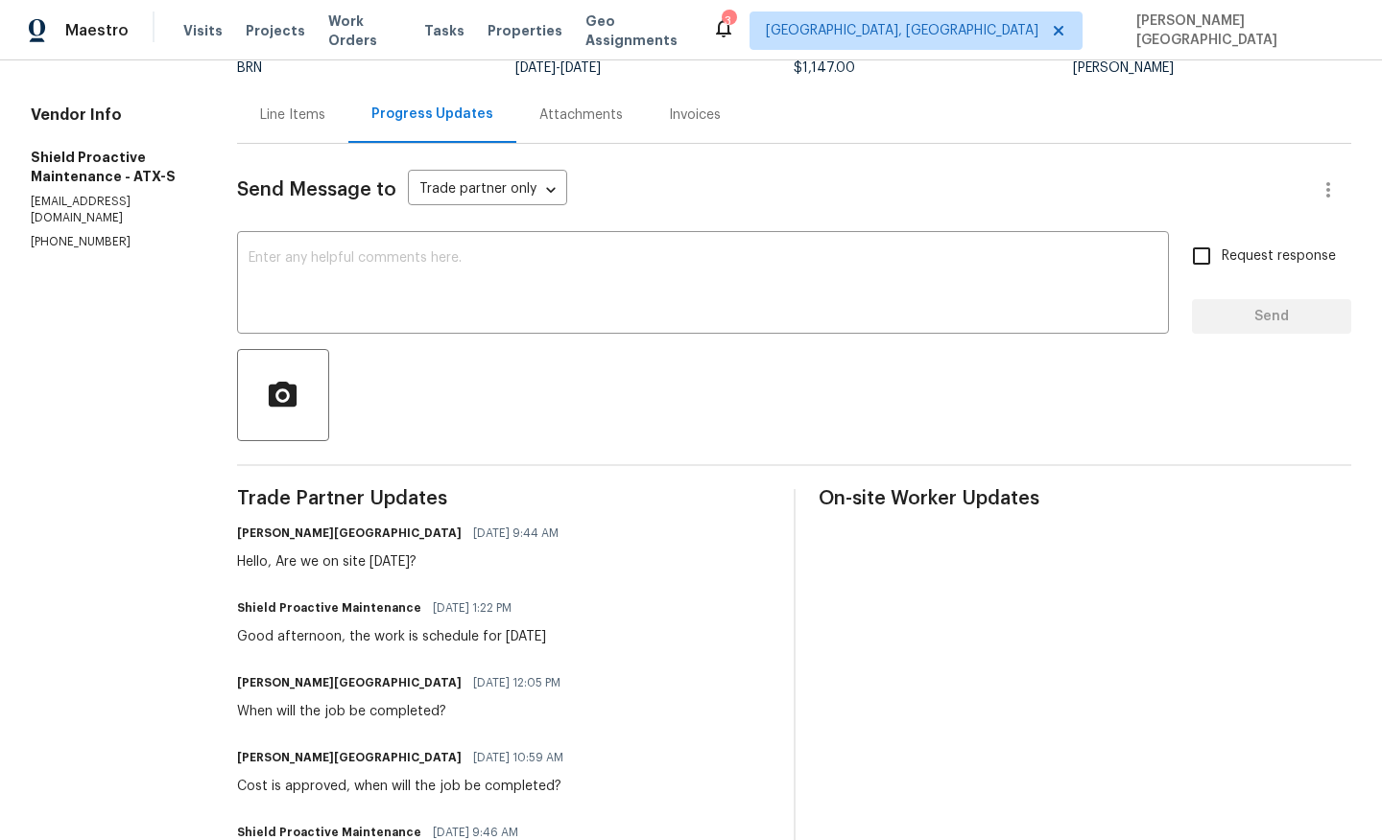
scroll to position [177, 0]
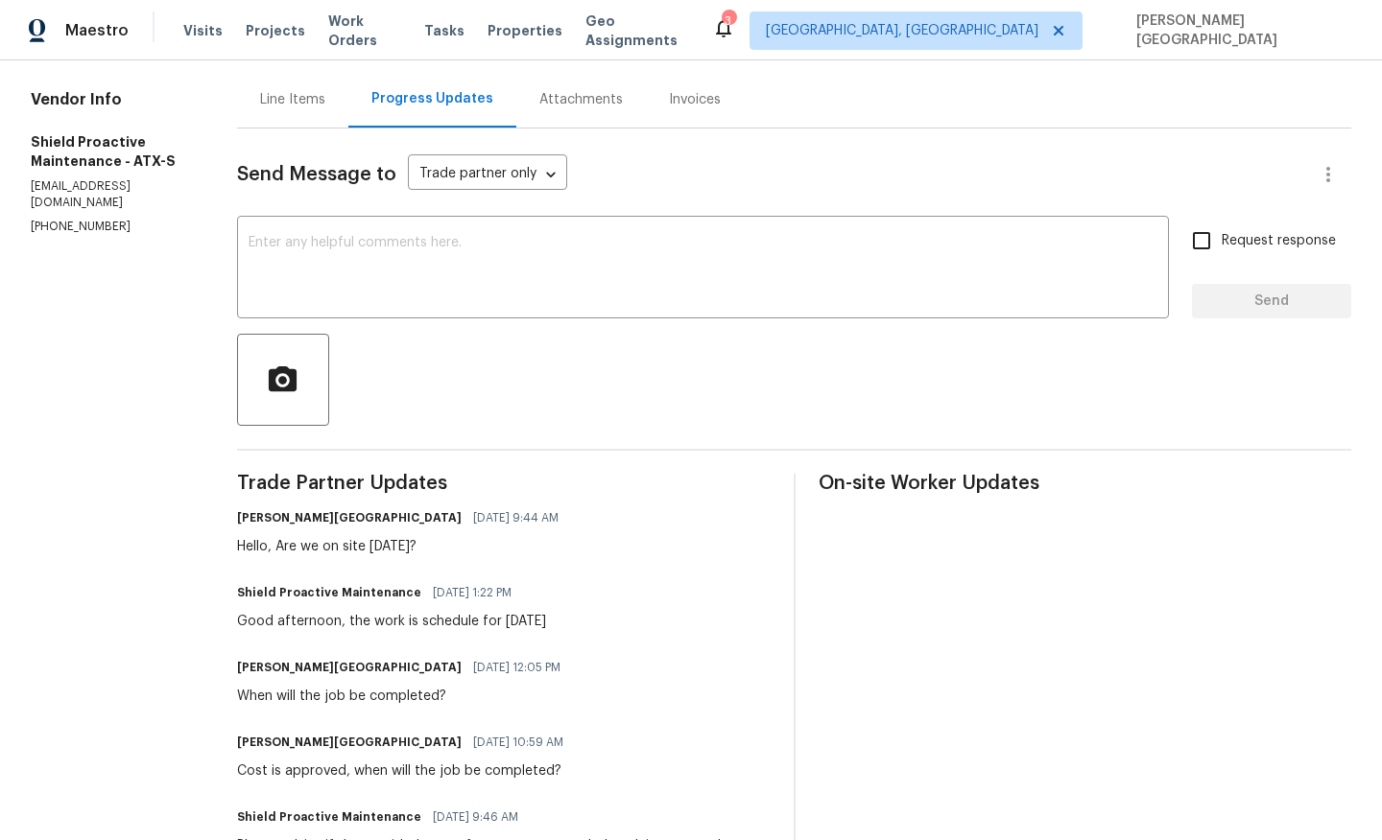
click at [94, 223] on p "(830) 313-1013" at bounding box center [111, 227] width 160 height 16
copy p "(830) 313-1013"
click at [78, 240] on section "All work orders 116 San View Dr Georgetown, TX 78628 Home details Vendor Info S…" at bounding box center [111, 698] width 160 height 1568
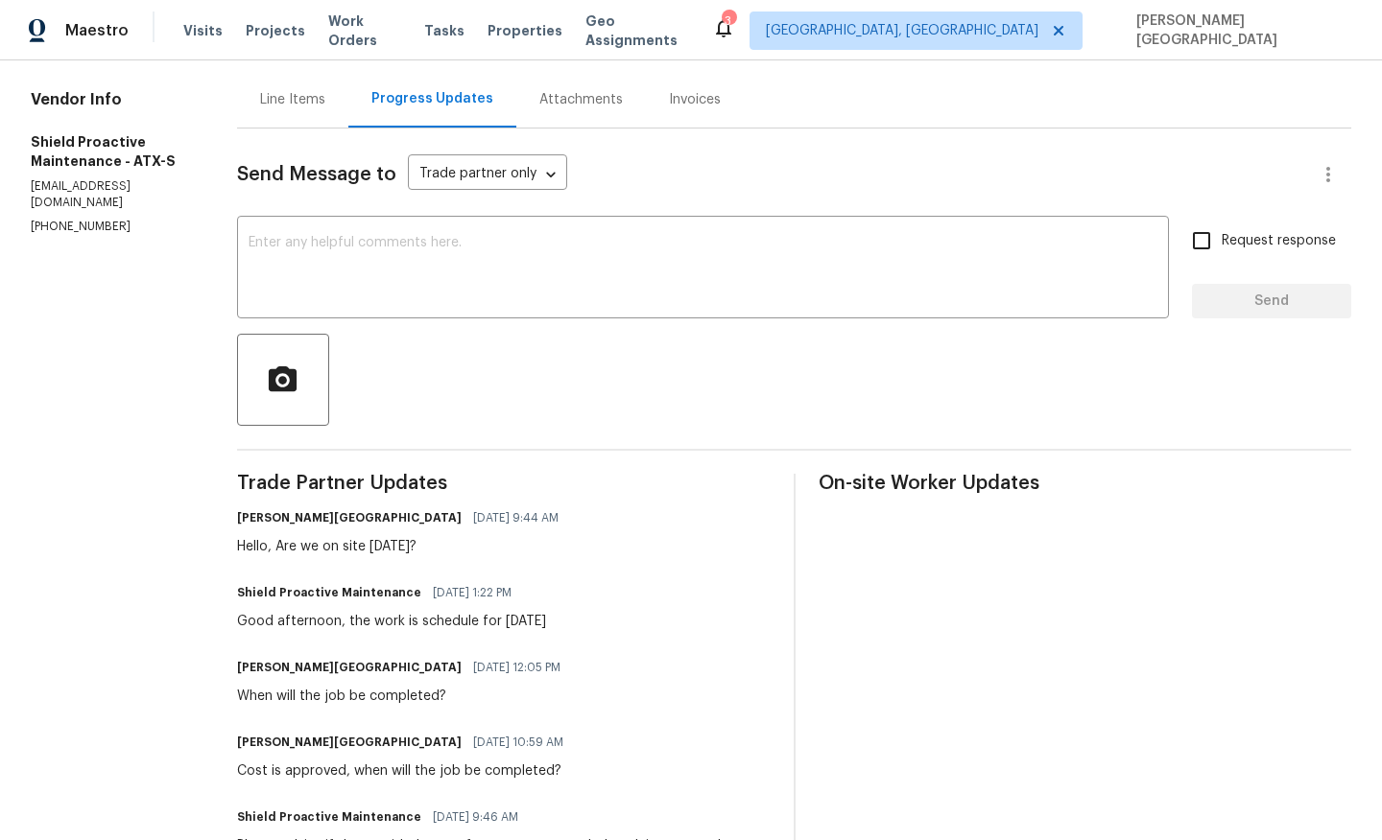
click at [78, 240] on section "All work orders 116 San View Dr Georgetown, TX 78628 Home details Vendor Info S…" at bounding box center [111, 698] width 160 height 1568
click at [84, 228] on p "(830) 313-1013" at bounding box center [111, 227] width 160 height 16
copy p "(830) 313-1013"
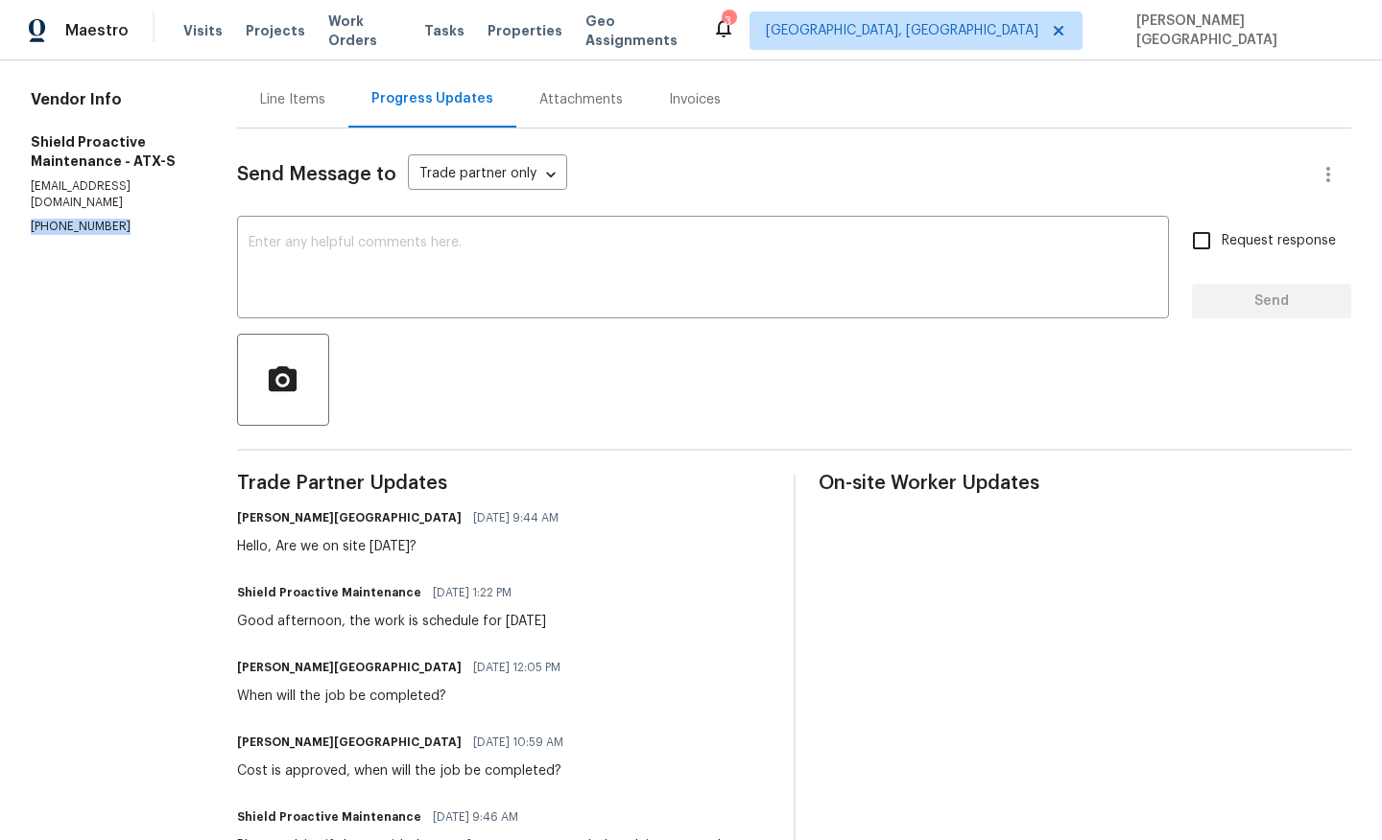
scroll to position [0, 0]
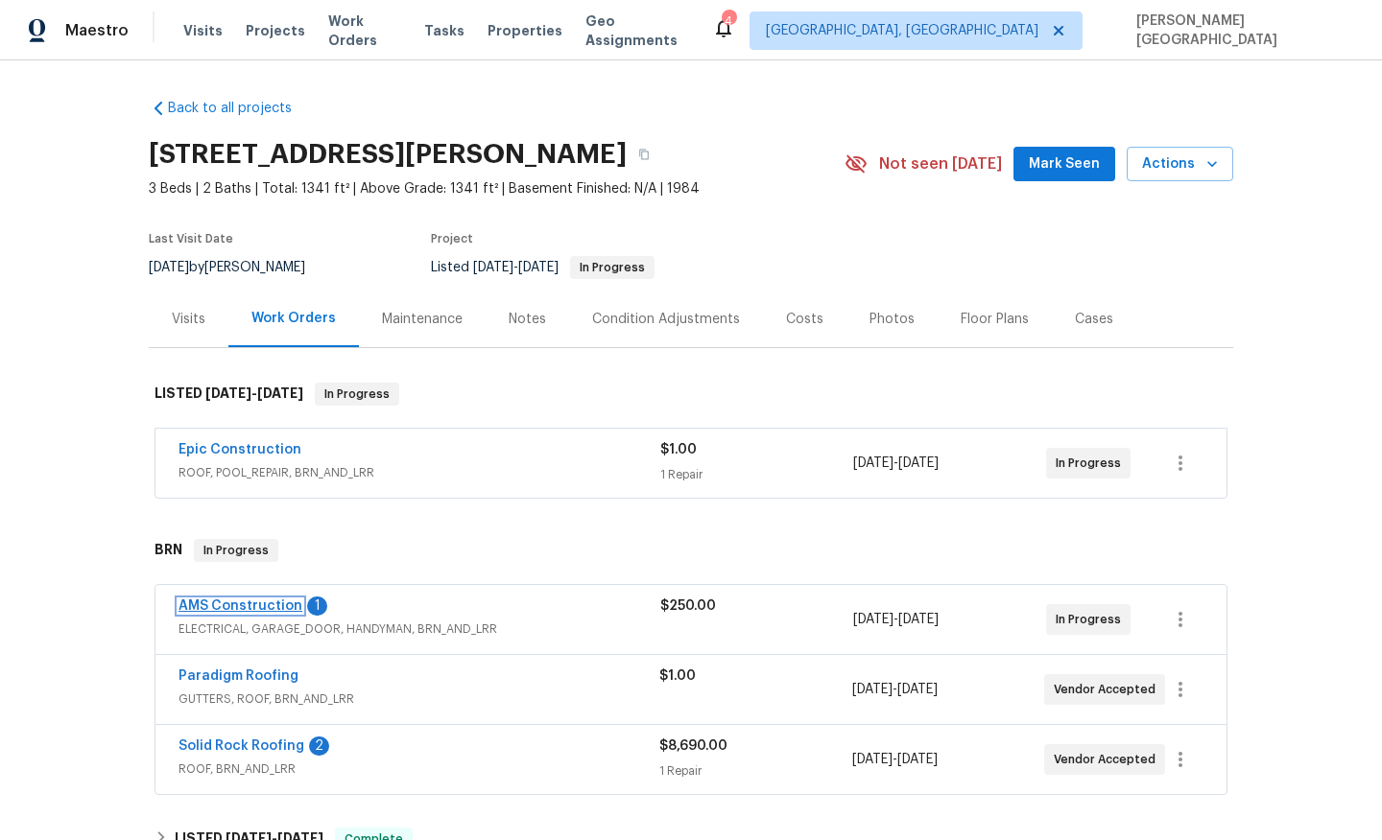
click at [274, 604] on link "AMS Construction" at bounding box center [240, 606] width 124 height 13
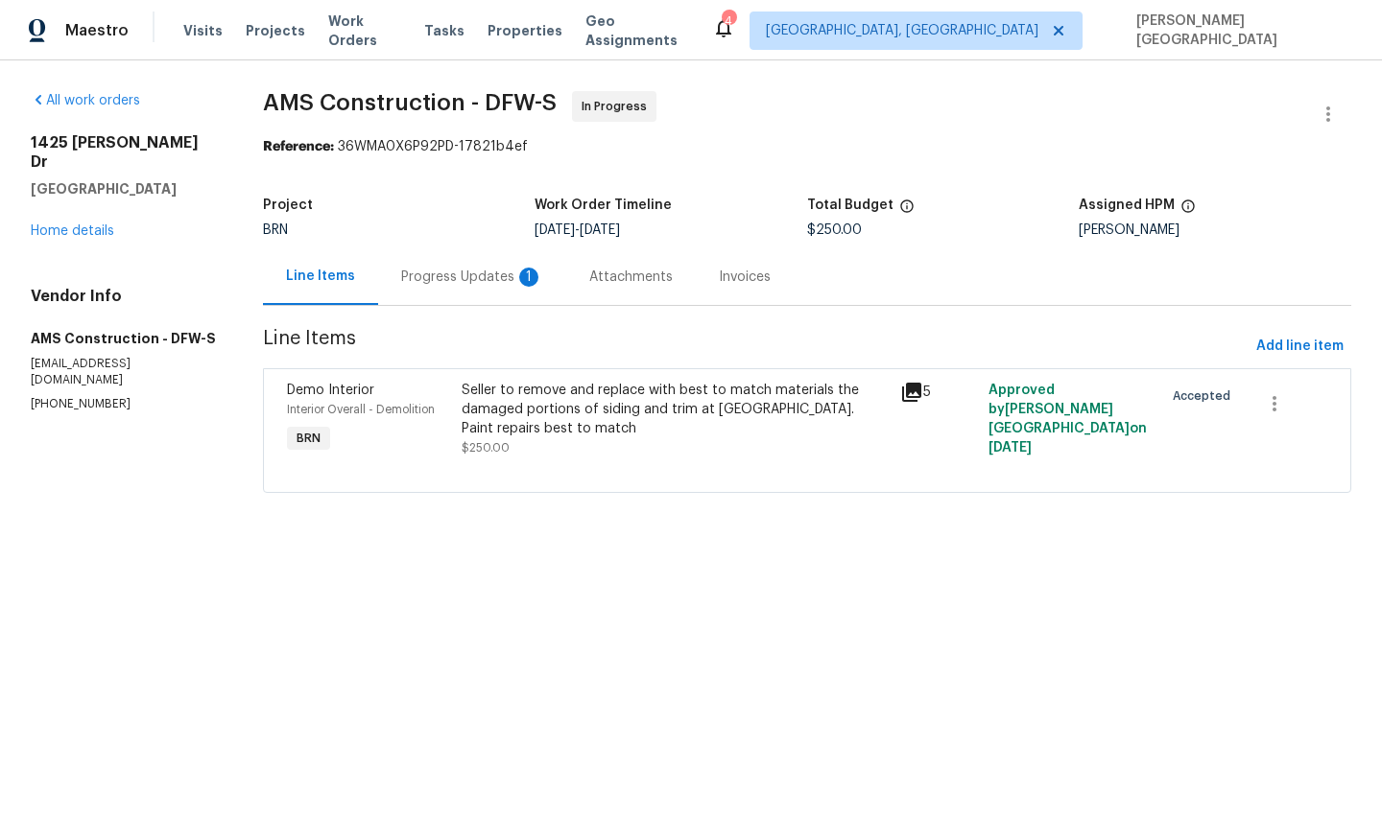
click at [489, 305] on div "Progress Updates 1" at bounding box center [472, 276] width 188 height 57
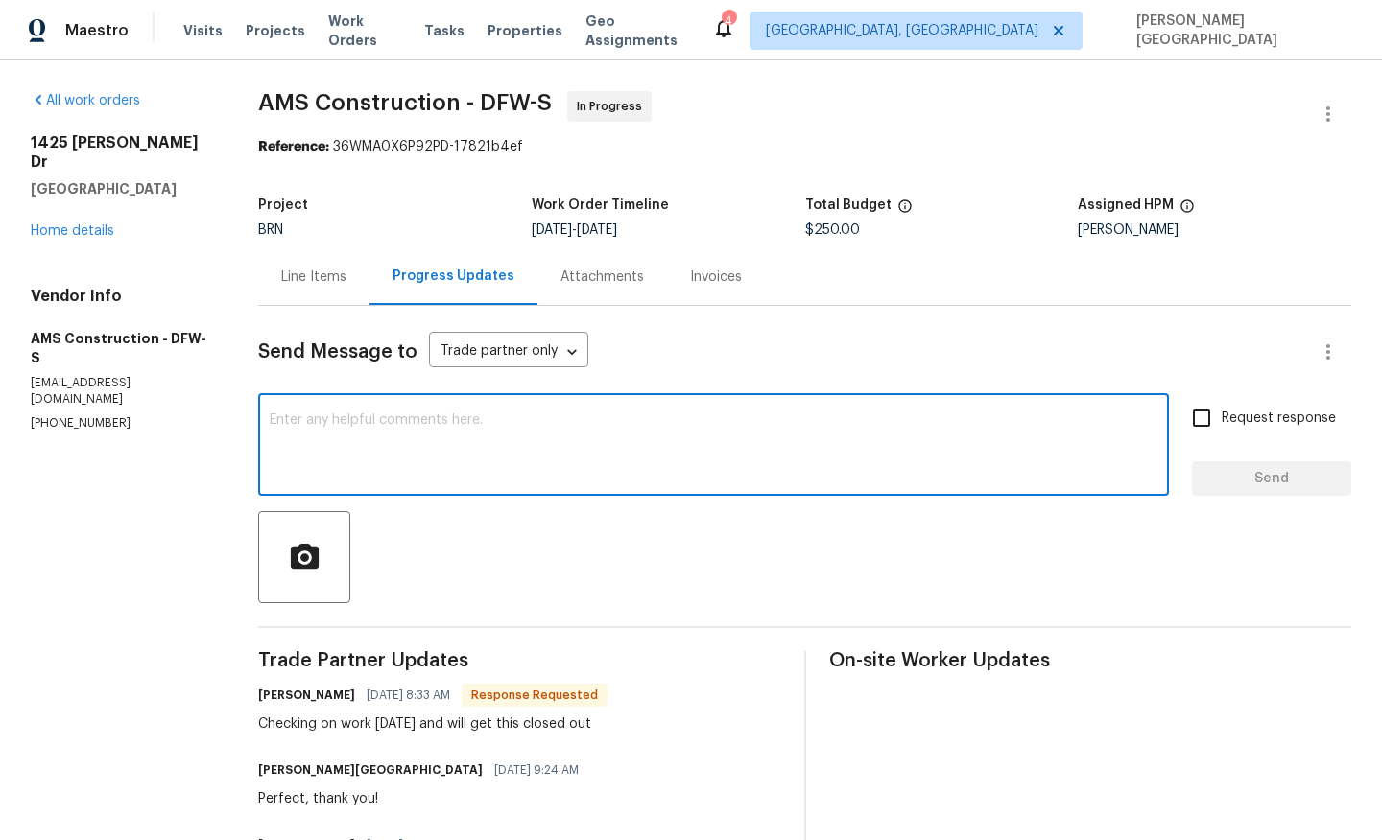
click at [361, 426] on textarea at bounding box center [713, 446] width 887 height 67
type textarea "Thank you!"
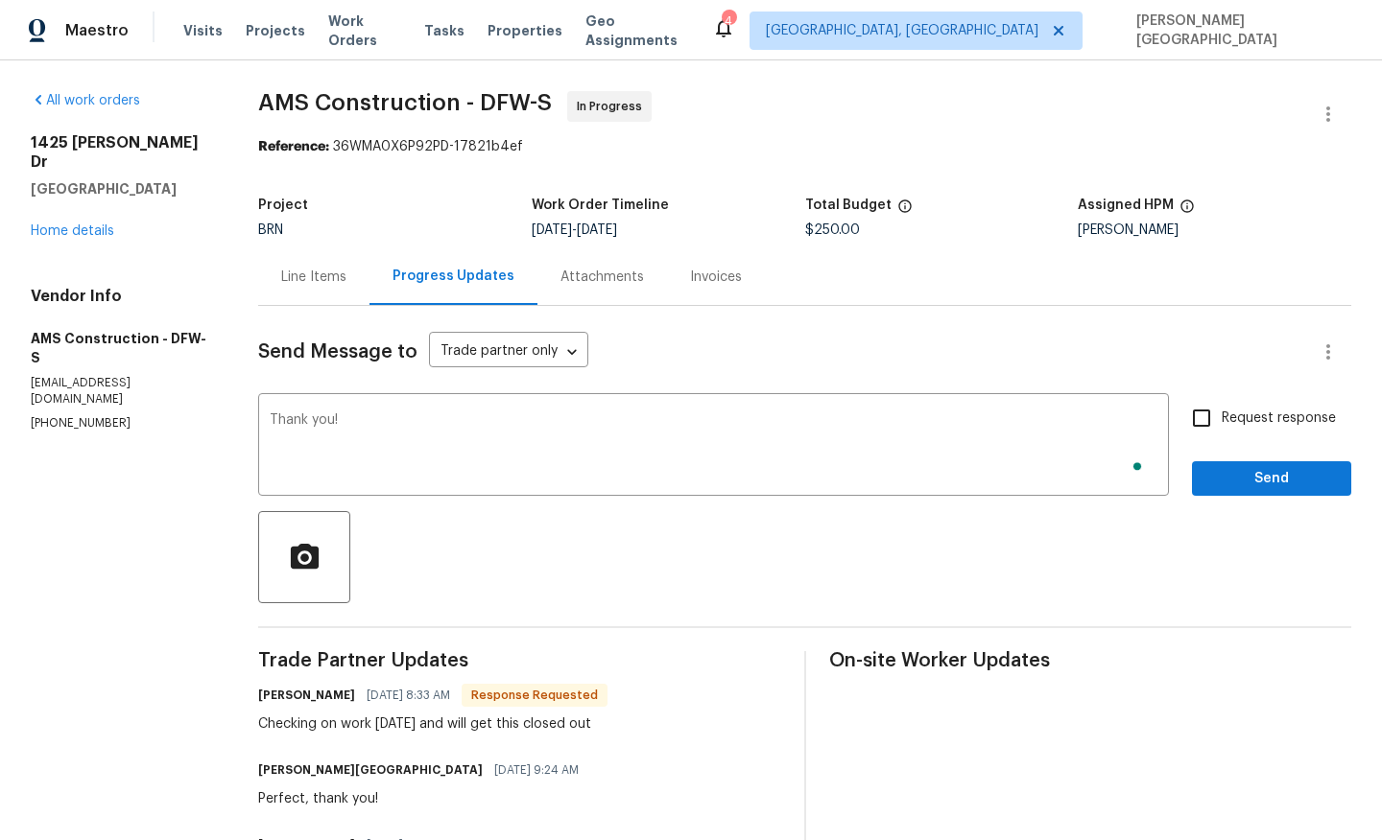
click at [1232, 424] on span "Request response" at bounding box center [1278, 419] width 114 height 20
click at [1221, 424] on input "Request response" at bounding box center [1201, 418] width 40 height 40
checkbox input "true"
click at [1239, 479] on span "Send" at bounding box center [1271, 479] width 129 height 24
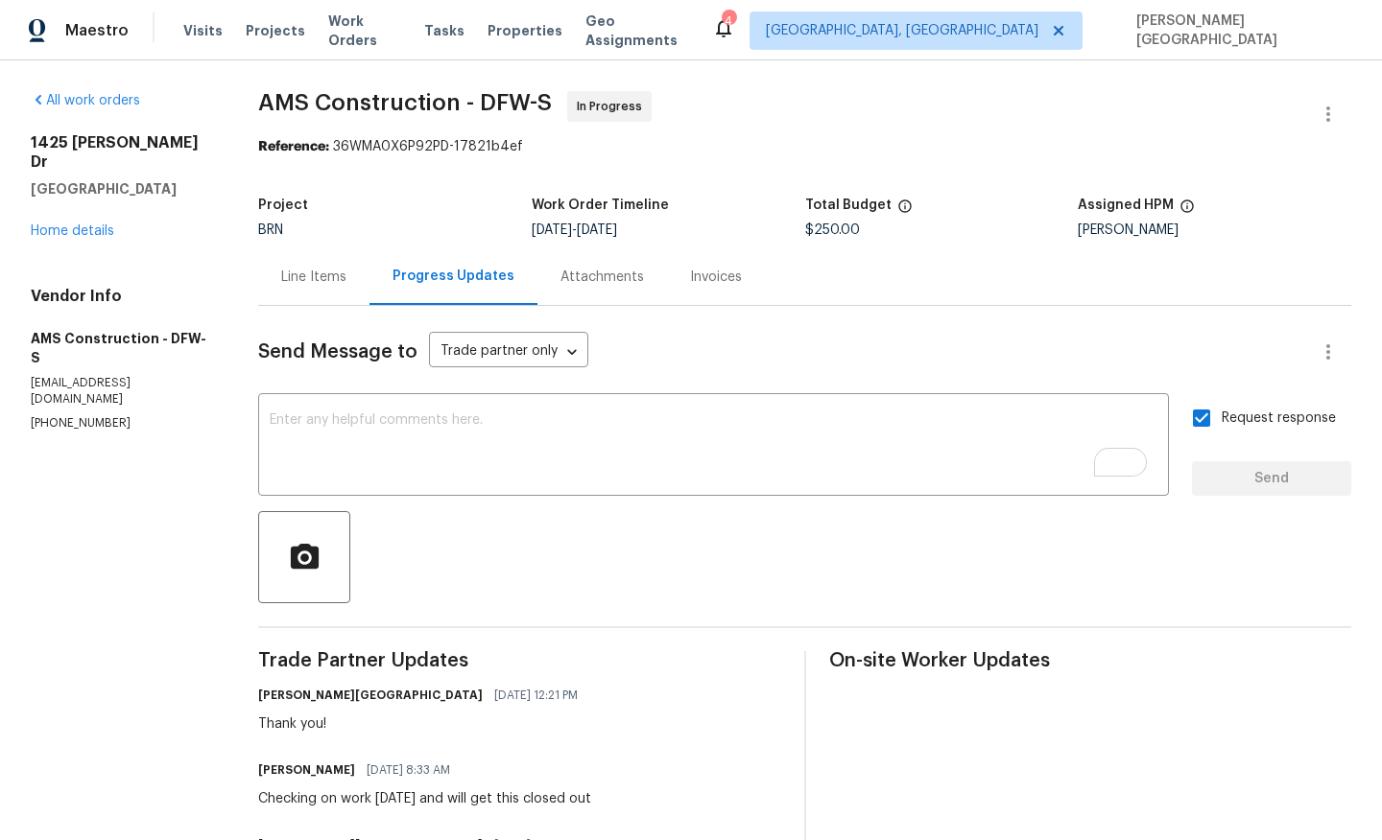
click at [290, 101] on span "AMS Construction - DFW-S" at bounding box center [405, 102] width 294 height 23
click at [397, 101] on span "AMS Construction - DFW-S" at bounding box center [405, 102] width 294 height 23
copy span "AMS Construction"
click at [82, 201] on div "1425 Brenda Dr Irving, TX 75060 Home details" at bounding box center [121, 186] width 181 height 107
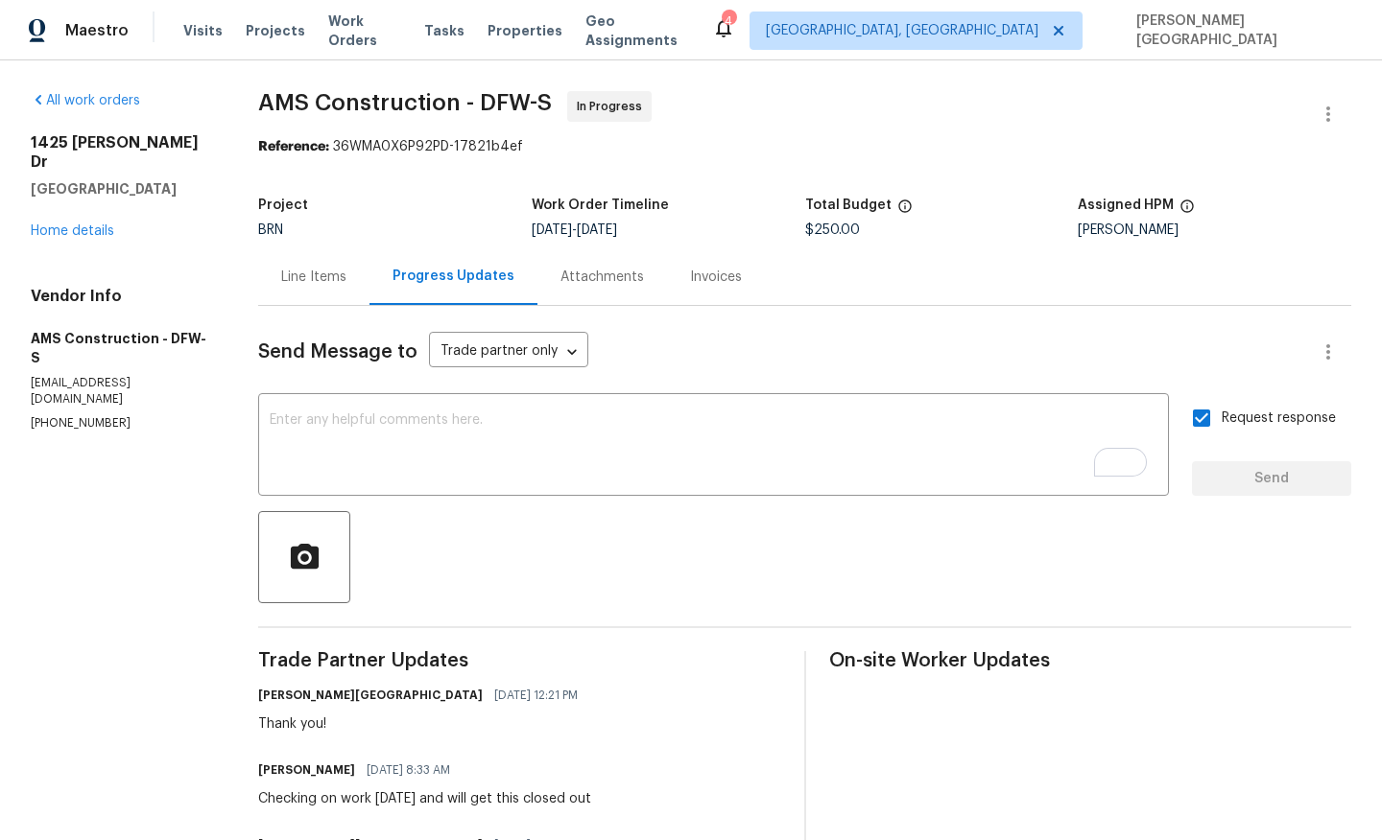
click at [83, 220] on div "1425 Brenda Dr Irving, TX 75060 Home details" at bounding box center [121, 186] width 181 height 107
click at [83, 224] on link "Home details" at bounding box center [72, 230] width 83 height 13
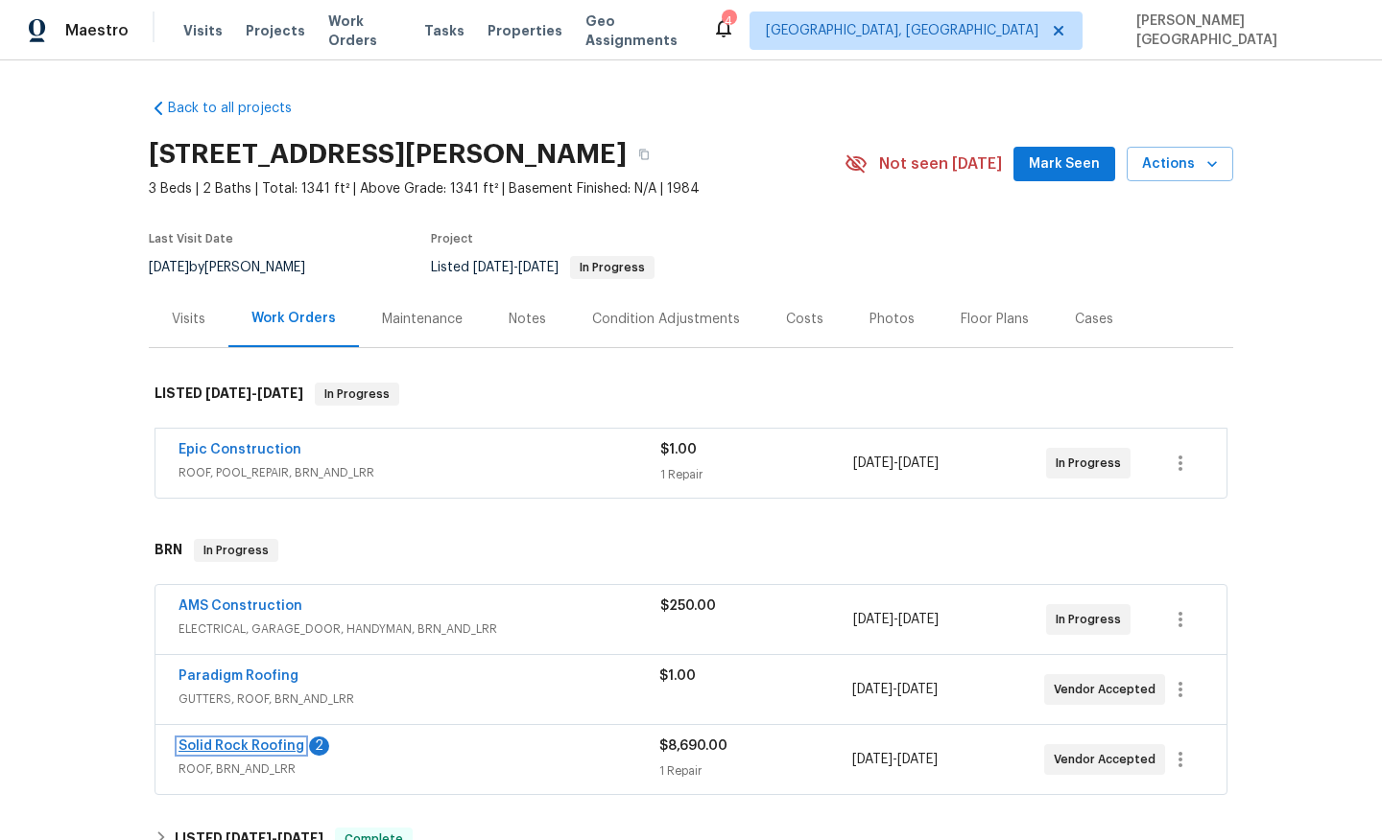
click at [266, 746] on link "Solid Rock Roofing" at bounding box center [241, 746] width 126 height 13
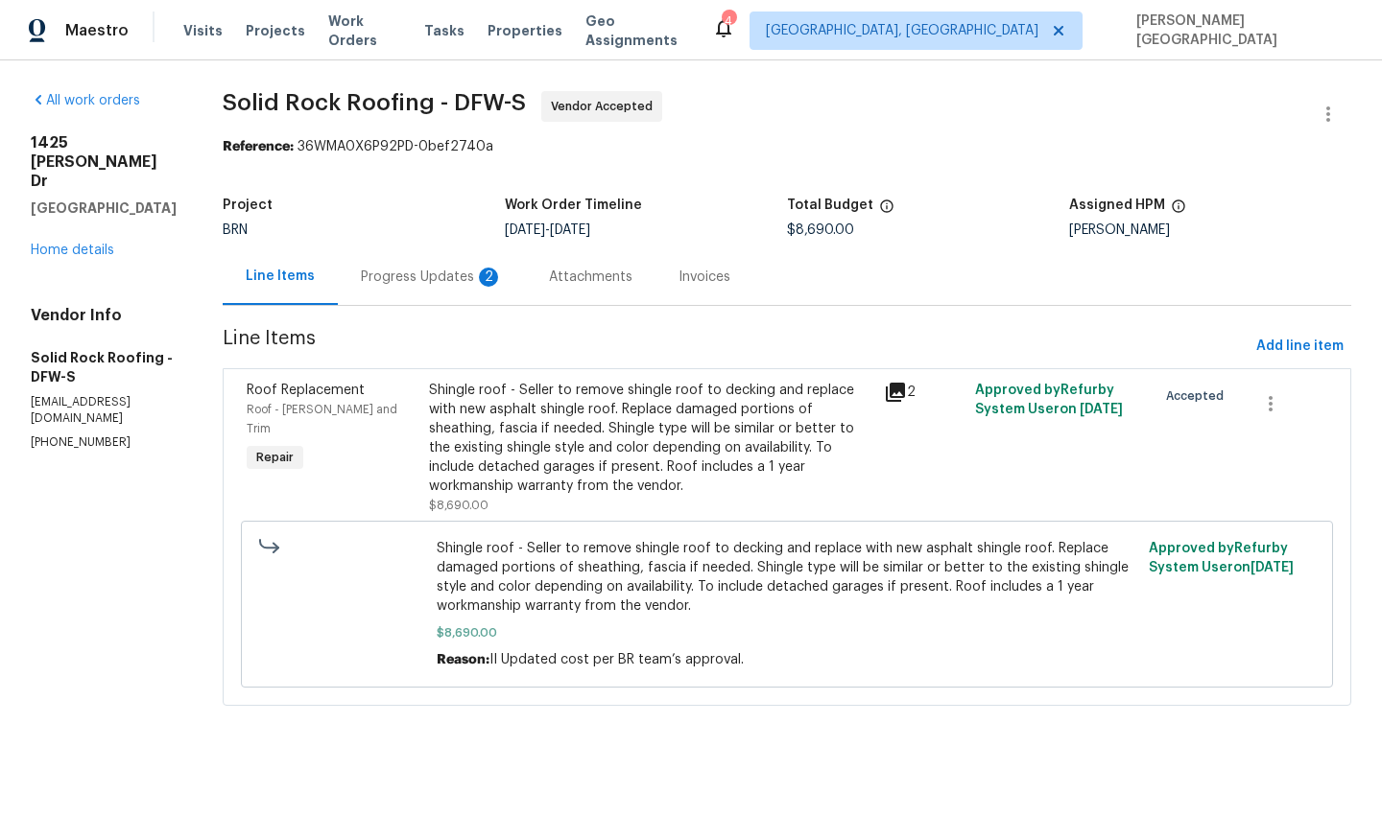
click at [449, 279] on div "Progress Updates 2" at bounding box center [432, 277] width 142 height 19
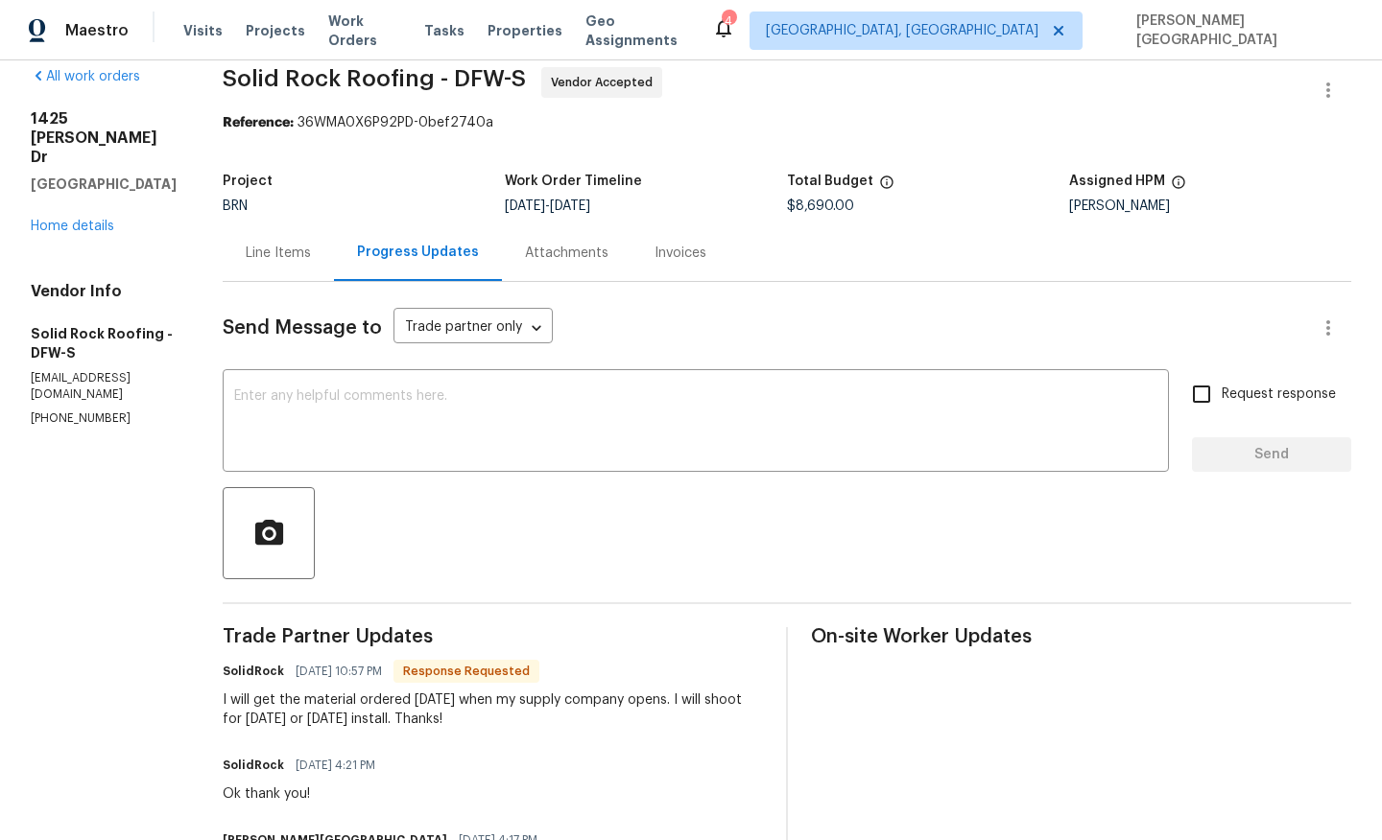
scroll to position [145, 0]
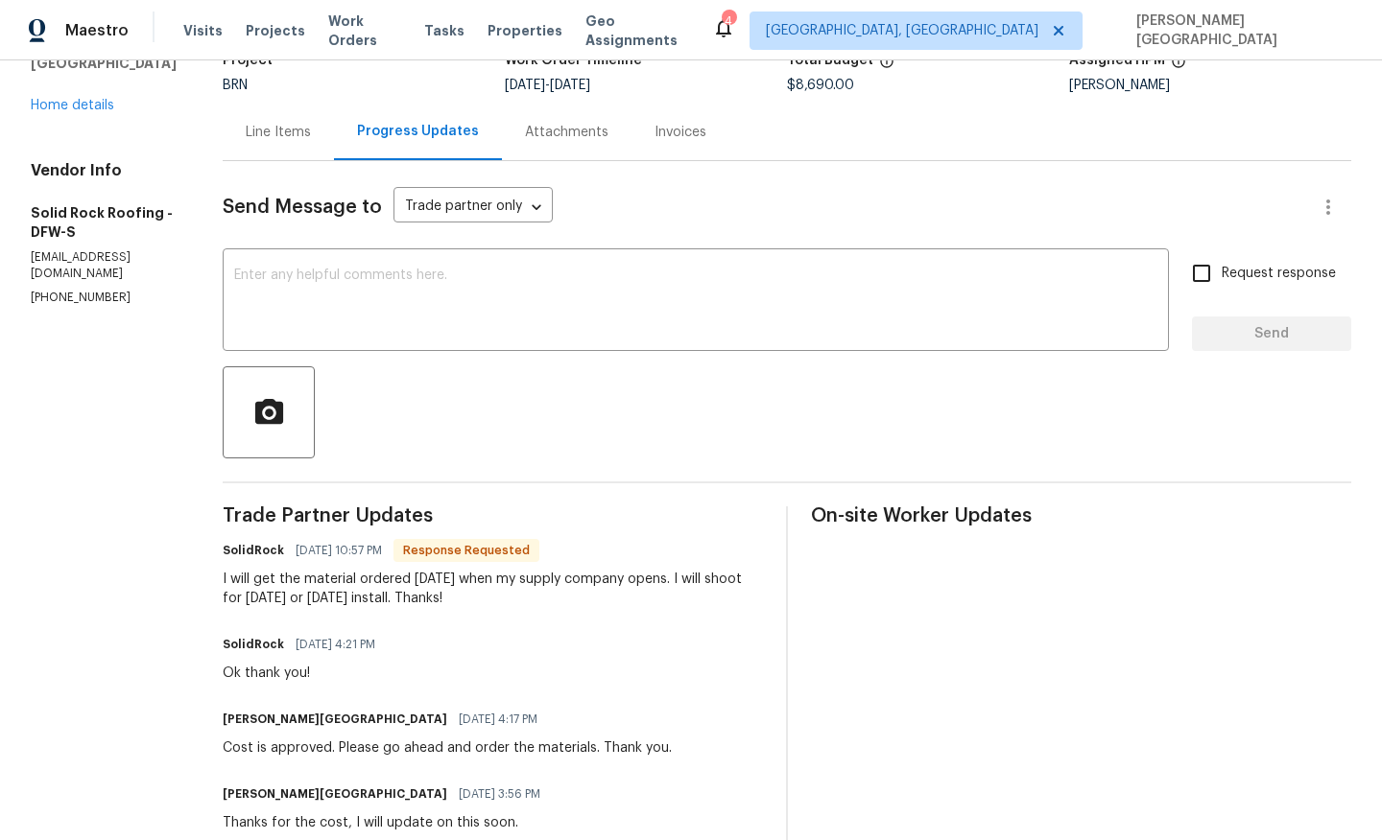
drag, startPoint x: 215, startPoint y: 573, endPoint x: 563, endPoint y: 599, distance: 349.2
click at [563, 599] on div "All work orders 1425 Brenda Dr Irving, TX 75060 Home details Vendor Info Solid …" at bounding box center [691, 758] width 1382 height 1685
copy div "I will get the material ordered on Monday when my supply company opens. I will …"
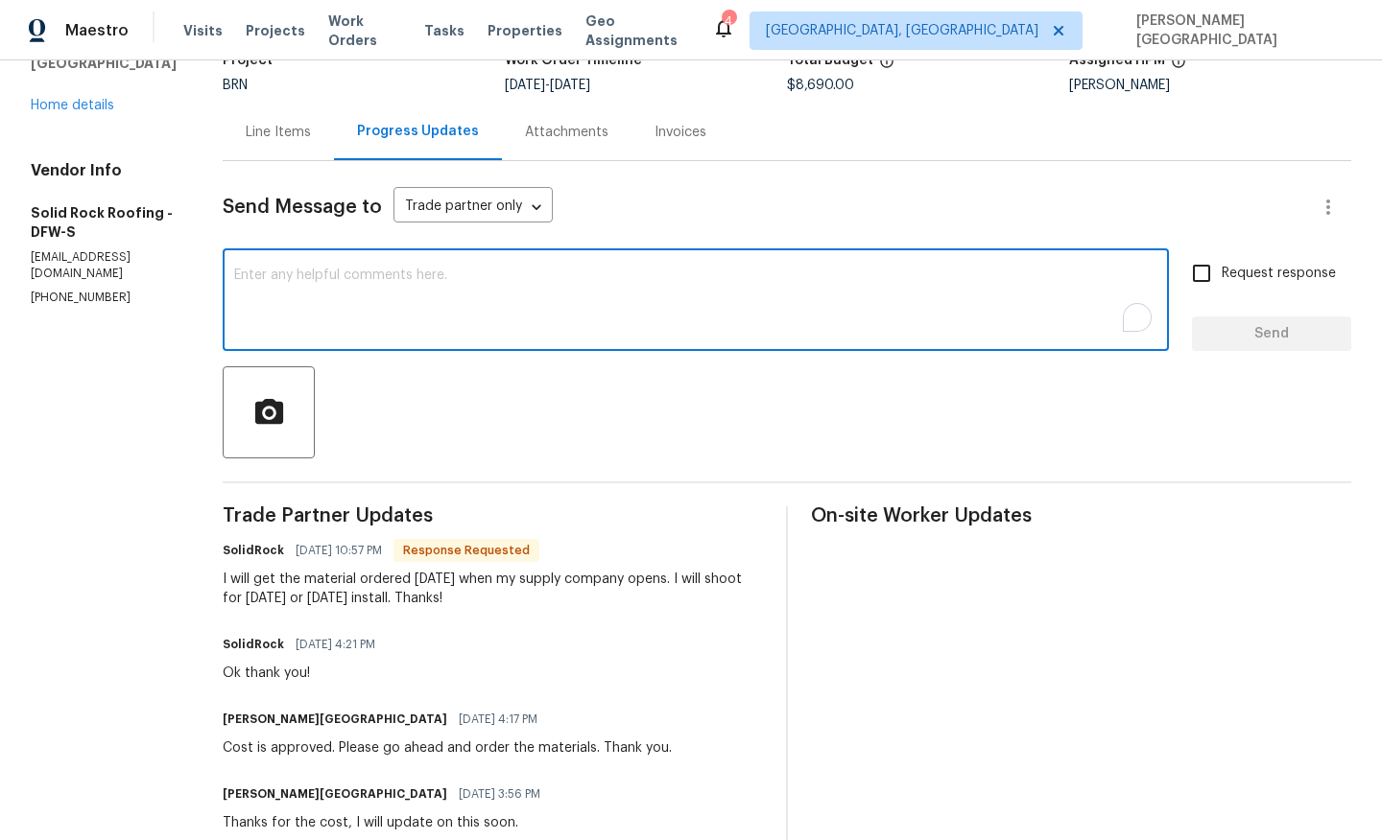
click at [291, 303] on textarea "To enrich screen reader interactions, please activate Accessibility in Grammarl…" at bounding box center [695, 302] width 923 height 67
type textarea "Thank you!"
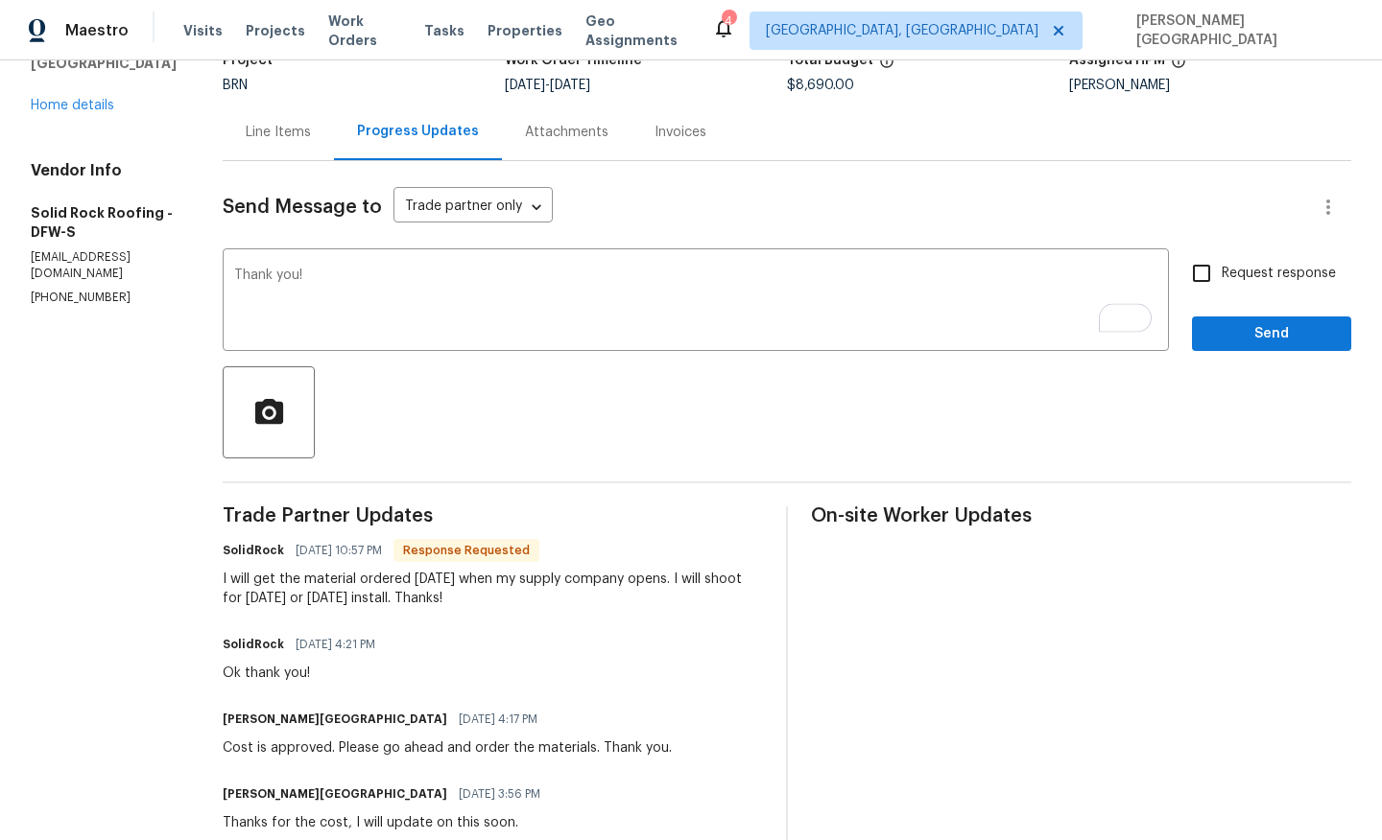
click at [1231, 273] on span "Request response" at bounding box center [1278, 274] width 114 height 20
click at [1221, 273] on input "Request response" at bounding box center [1201, 273] width 40 height 40
checkbox input "true"
click at [1240, 345] on button "Send" at bounding box center [1271, 334] width 159 height 35
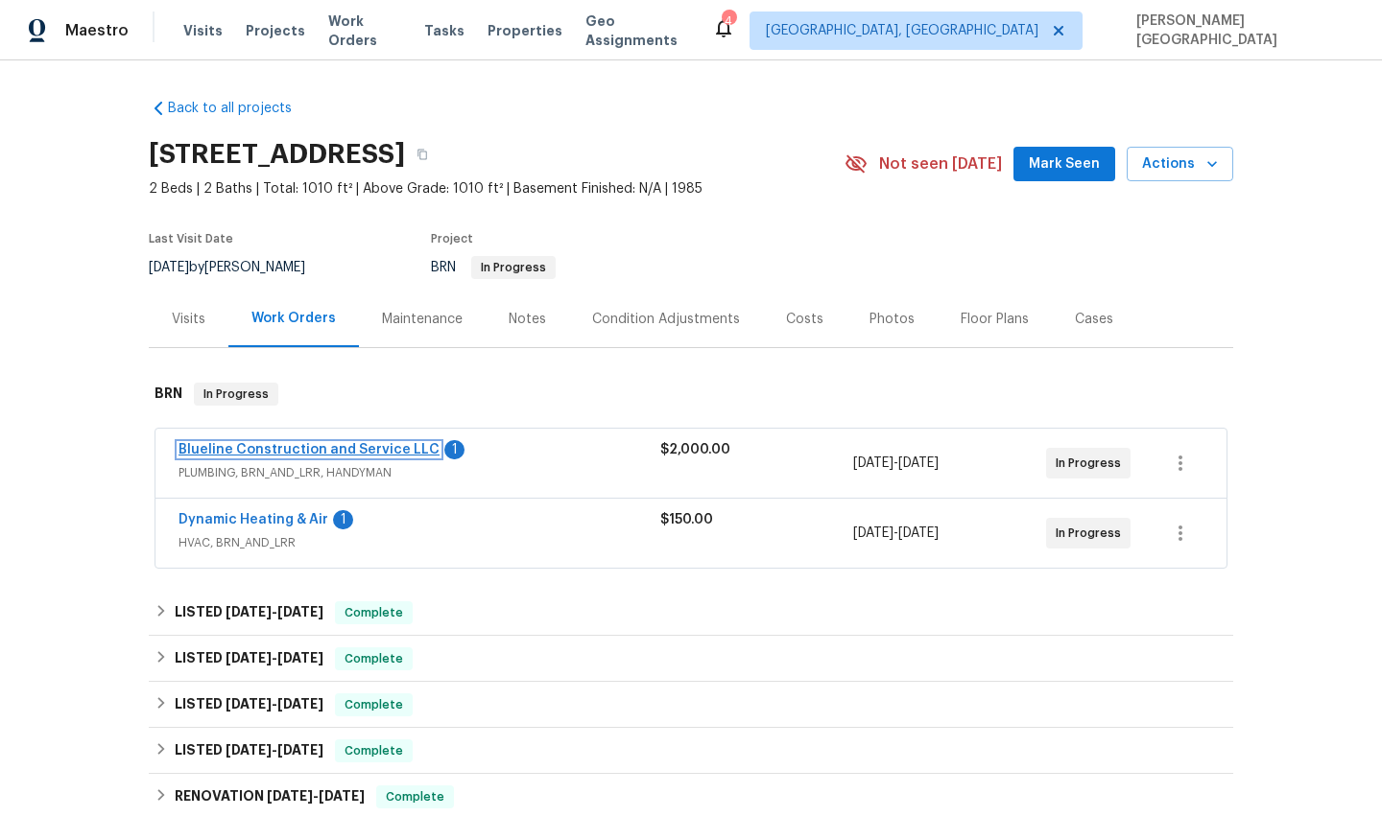
click at [328, 457] on link "Blueline Construction and Service LLC" at bounding box center [308, 449] width 261 height 13
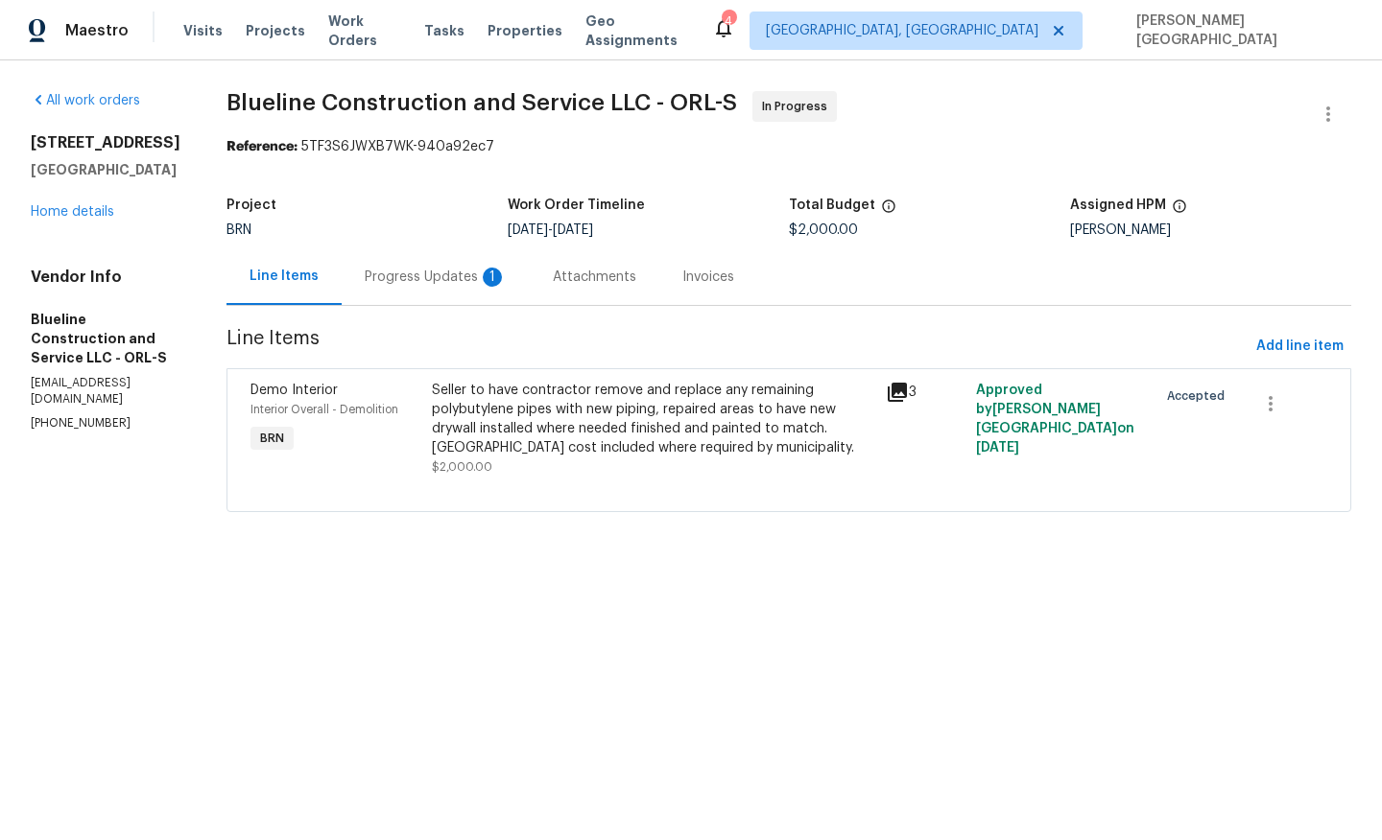
click at [484, 294] on div "Progress Updates 1" at bounding box center [436, 276] width 188 height 57
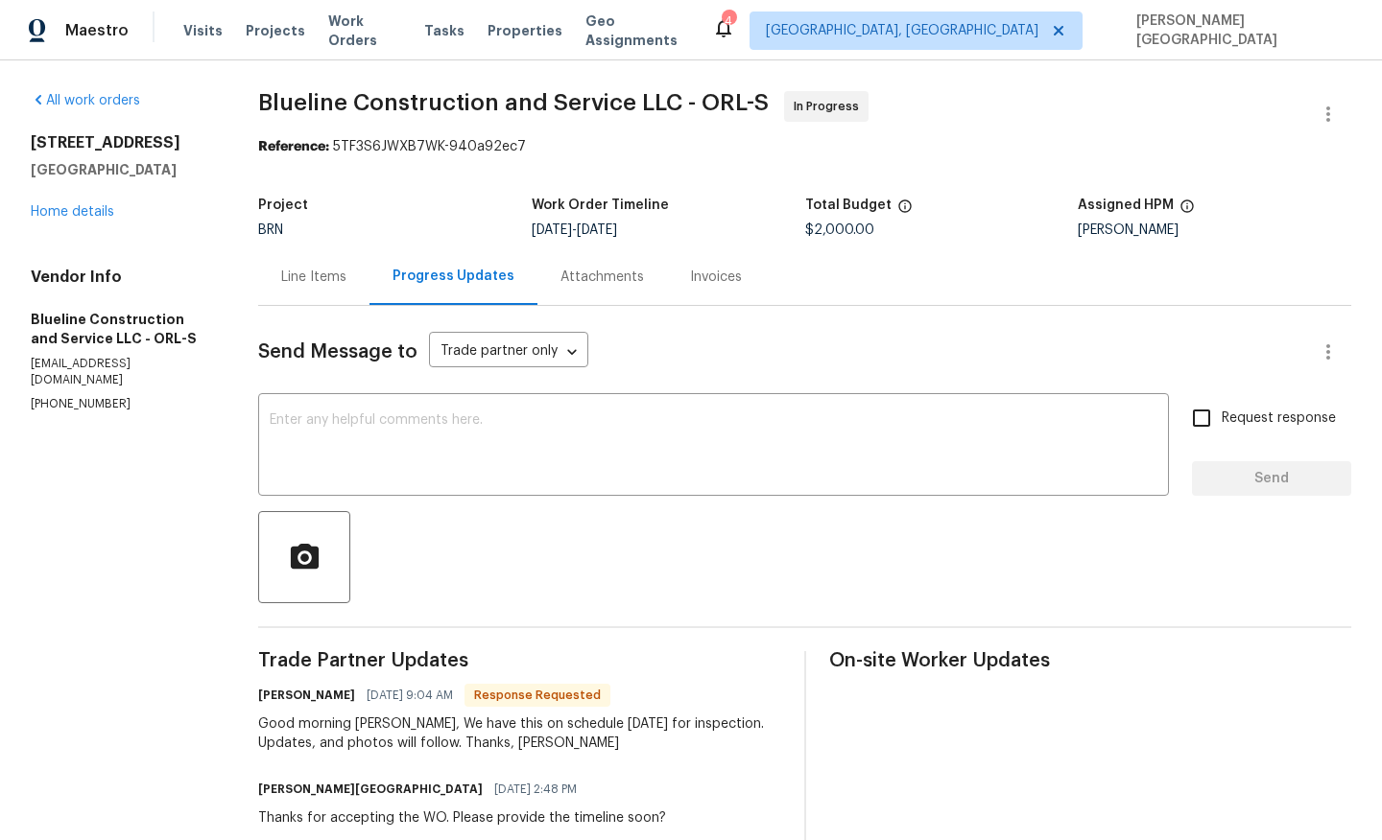
click at [413, 720] on div "Good morning Isabel, We have this on schedule today for inspection. Updates, an…" at bounding box center [519, 734] width 522 height 38
drag, startPoint x: 413, startPoint y: 720, endPoint x: 706, endPoint y: 720, distance: 293.6
click at [716, 720] on div "Good morning Isabel, We have this on schedule today for inspection. Updates, an…" at bounding box center [519, 734] width 522 height 38
click at [474, 711] on div "Chris Brown 09/08/2025 9:04 AM Response Requested Good morning Isabel, We have …" at bounding box center [519, 717] width 522 height 71
drag, startPoint x: 407, startPoint y: 725, endPoint x: 699, endPoint y: 728, distance: 292.6
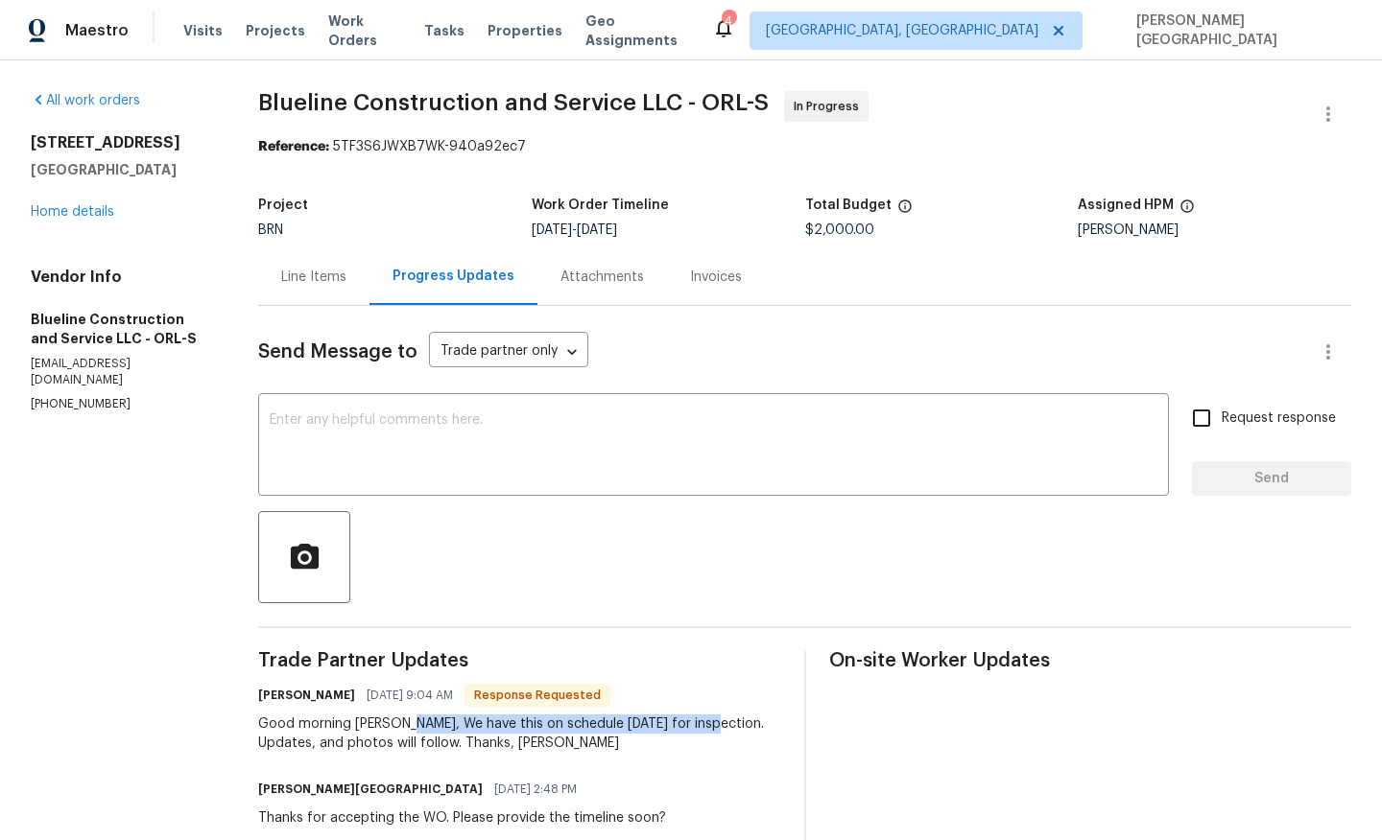
click at [699, 728] on div "Good morning Isabel, We have this on schedule today for inspection. Updates, an…" at bounding box center [519, 734] width 522 height 38
copy div "We have this on schedule today for inspection."
click at [426, 426] on textarea at bounding box center [713, 446] width 887 height 67
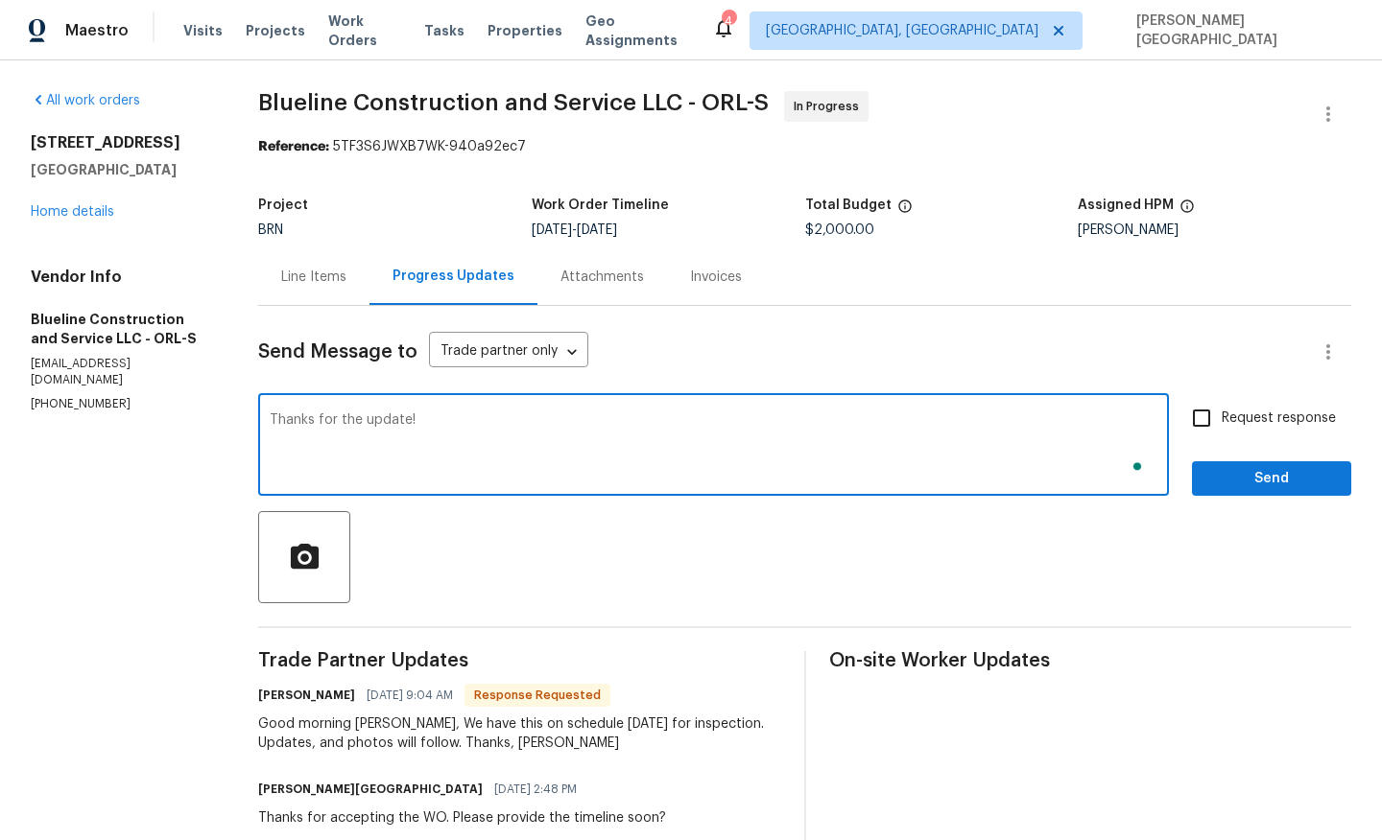
type textarea "Thanks for the update!"
click at [1219, 421] on input "Request response" at bounding box center [1201, 418] width 40 height 40
checkbox input "true"
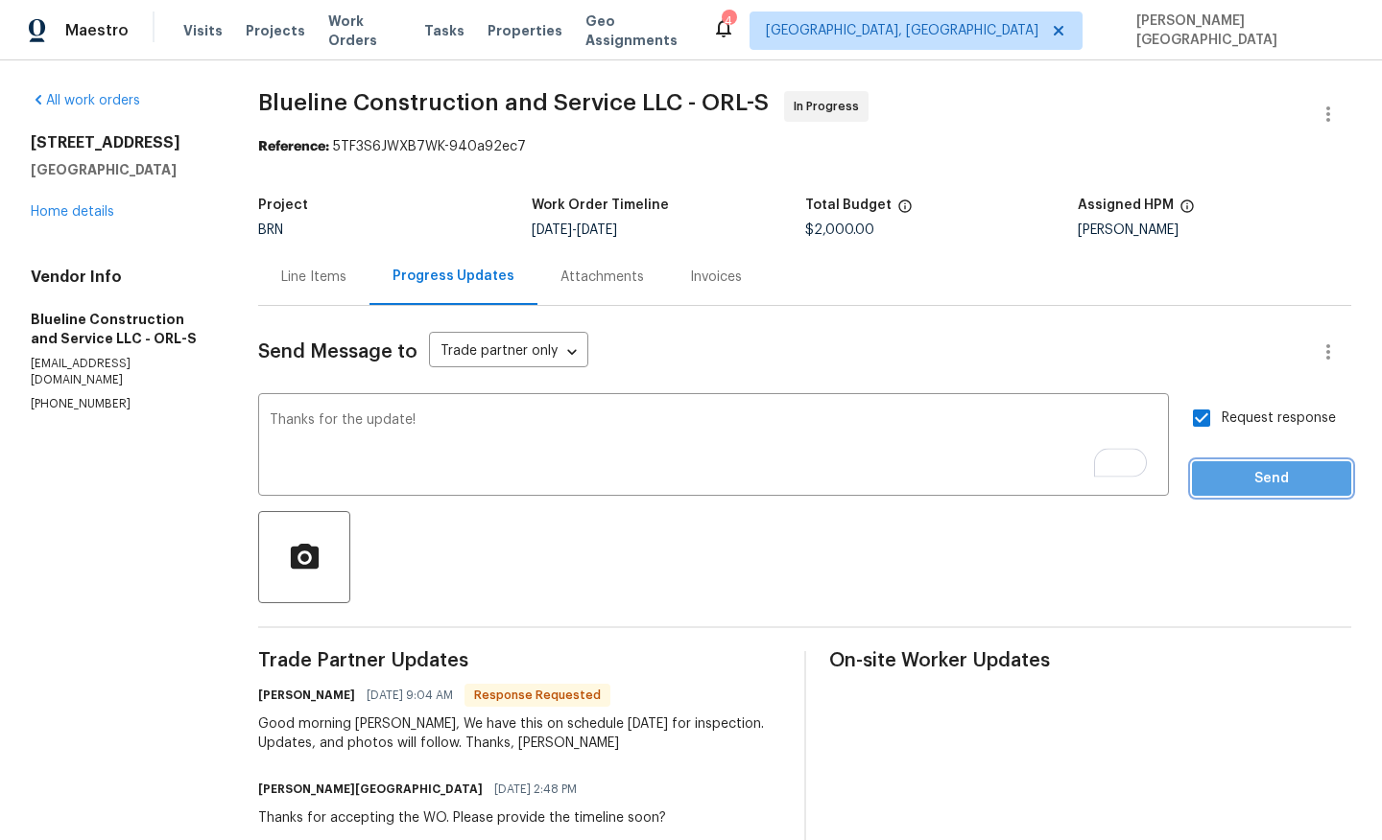
click at [1220, 476] on span "Send" at bounding box center [1271, 479] width 129 height 24
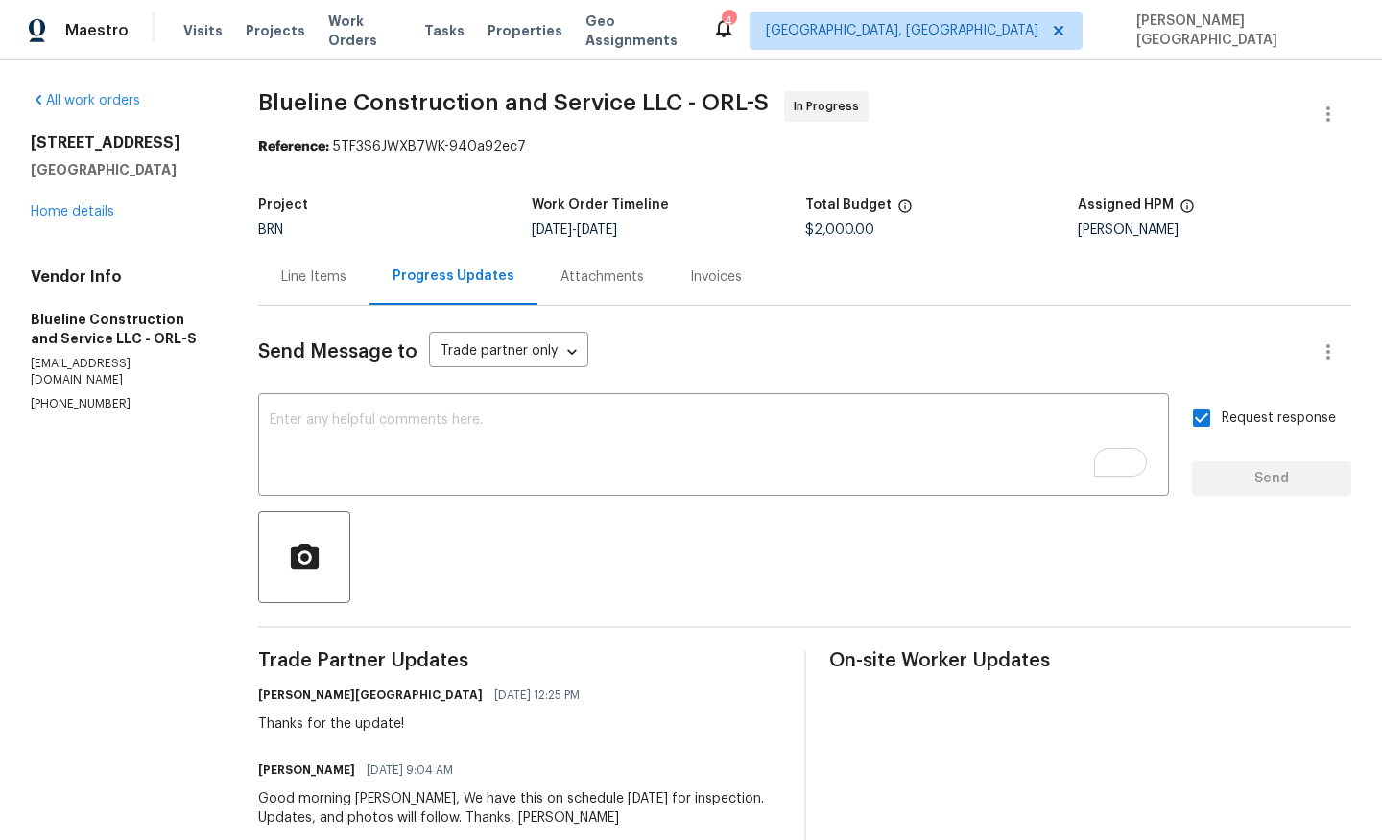
click at [90, 222] on div "232 Riverbend Dr Unit 201 Altamonte Springs, FL 32714 Home details" at bounding box center [121, 177] width 181 height 88
click at [103, 219] on link "Home details" at bounding box center [72, 211] width 83 height 13
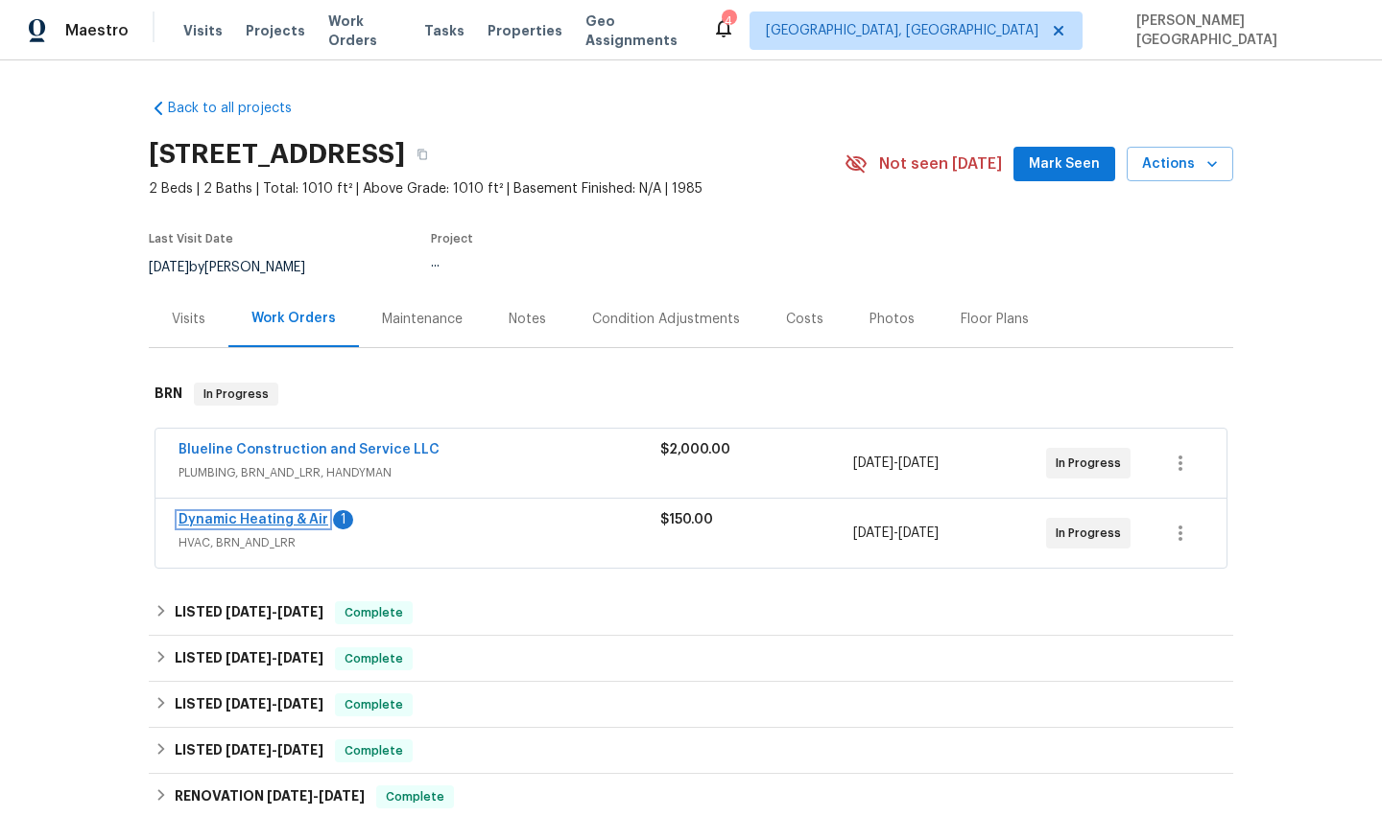
click at [292, 527] on link "Dynamic Heating & Air" at bounding box center [253, 519] width 150 height 13
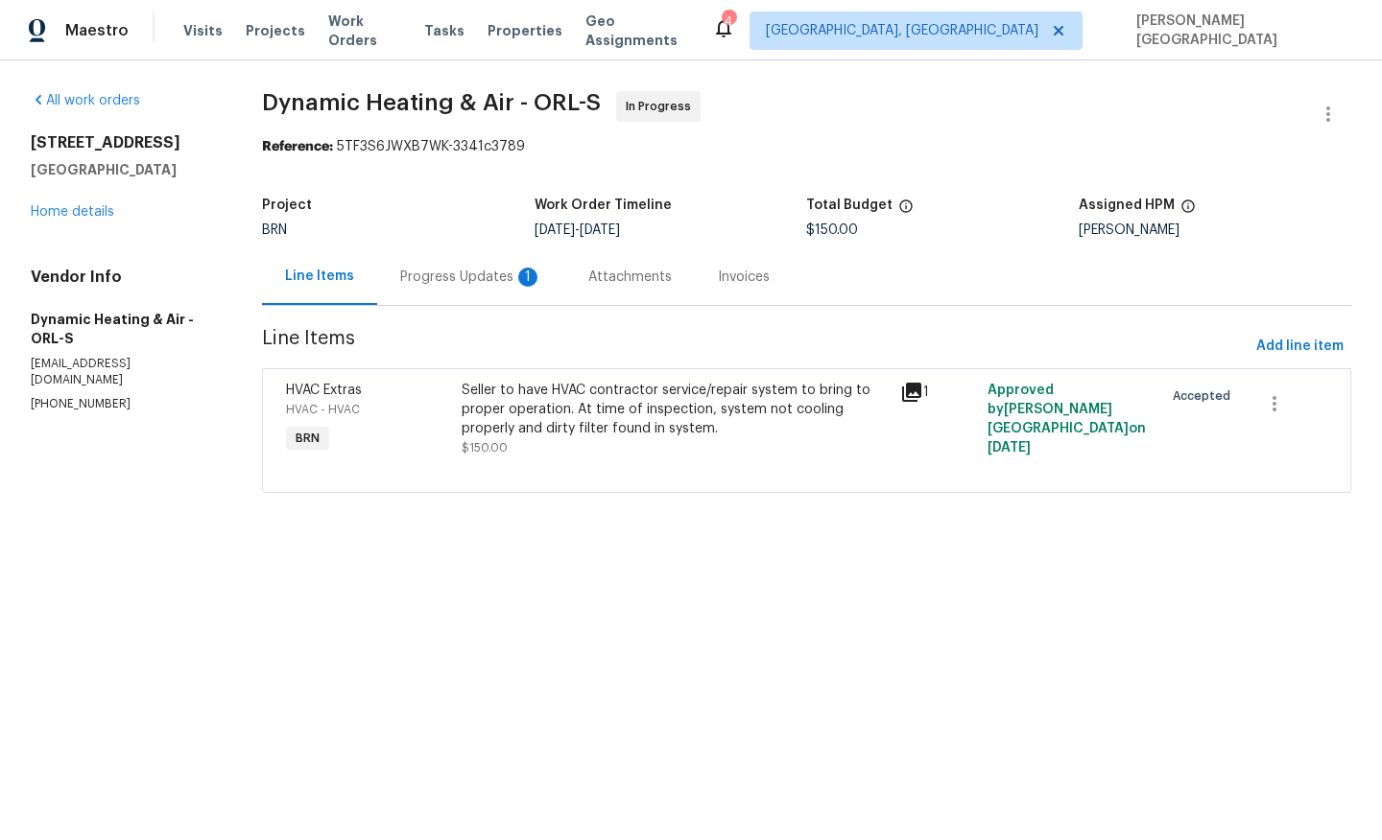
click at [482, 291] on div "Progress Updates 1" at bounding box center [471, 276] width 188 height 57
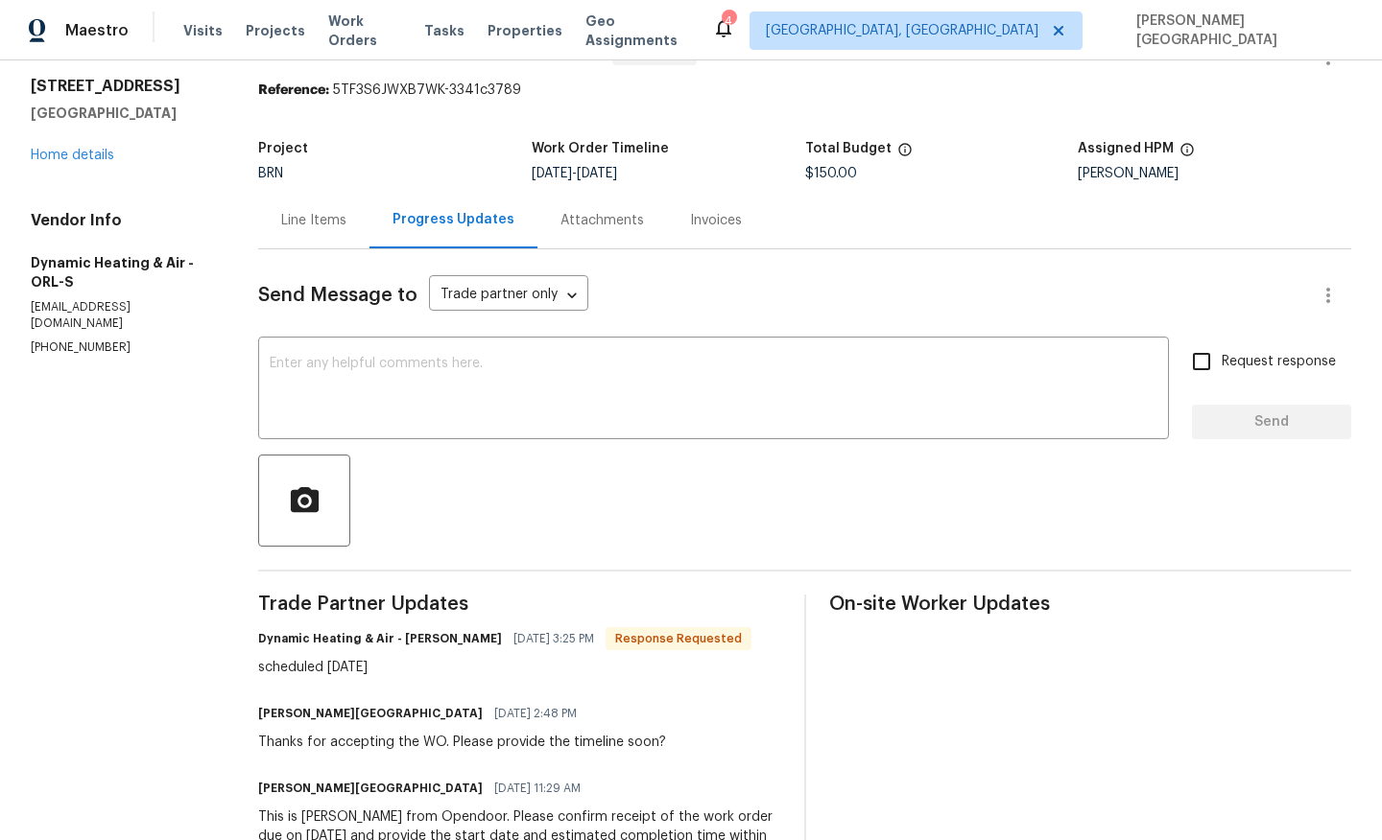
scroll to position [74, 0]
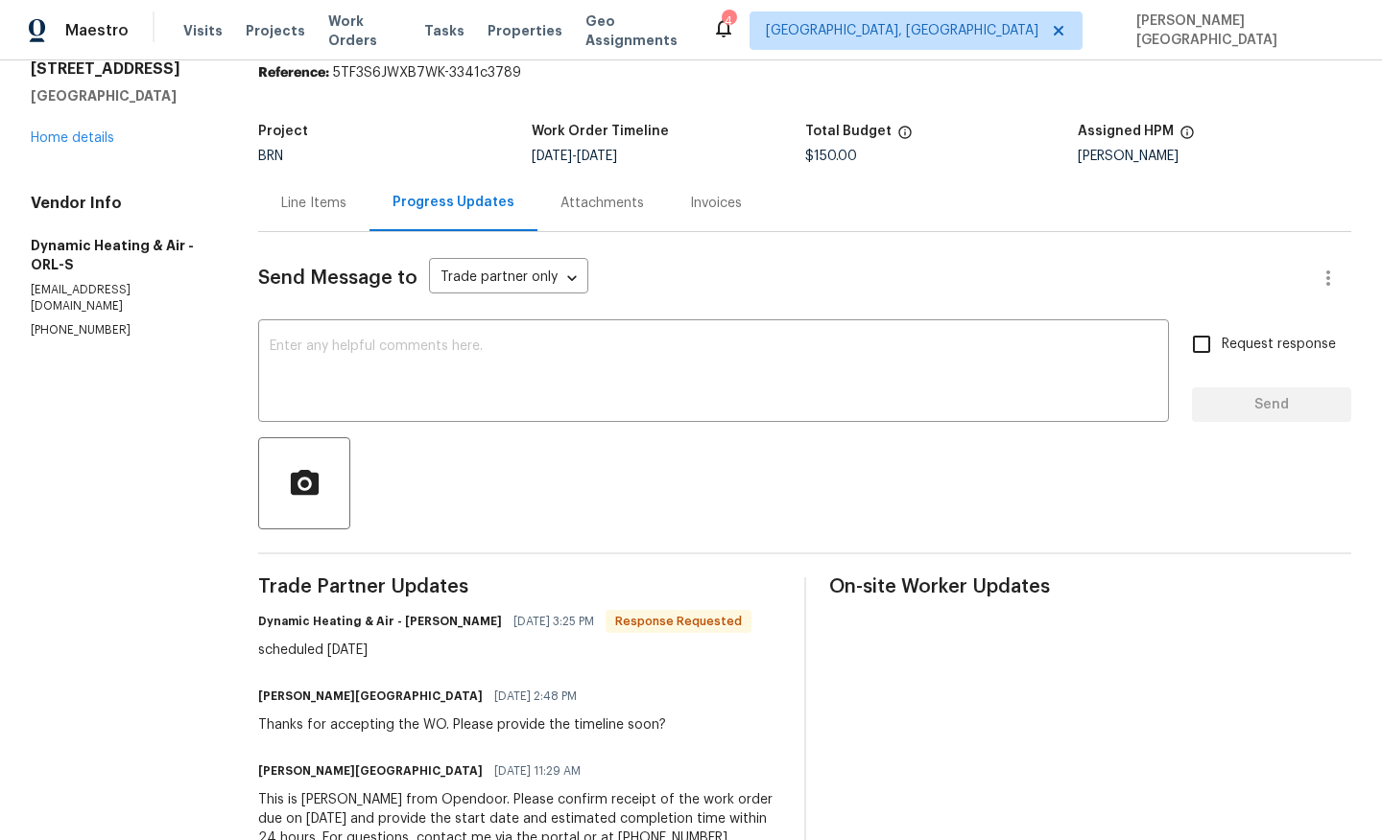
click at [307, 650] on div "scheduled 9/8/25" at bounding box center [504, 650] width 493 height 19
copy div "scheduled 9/8/25"
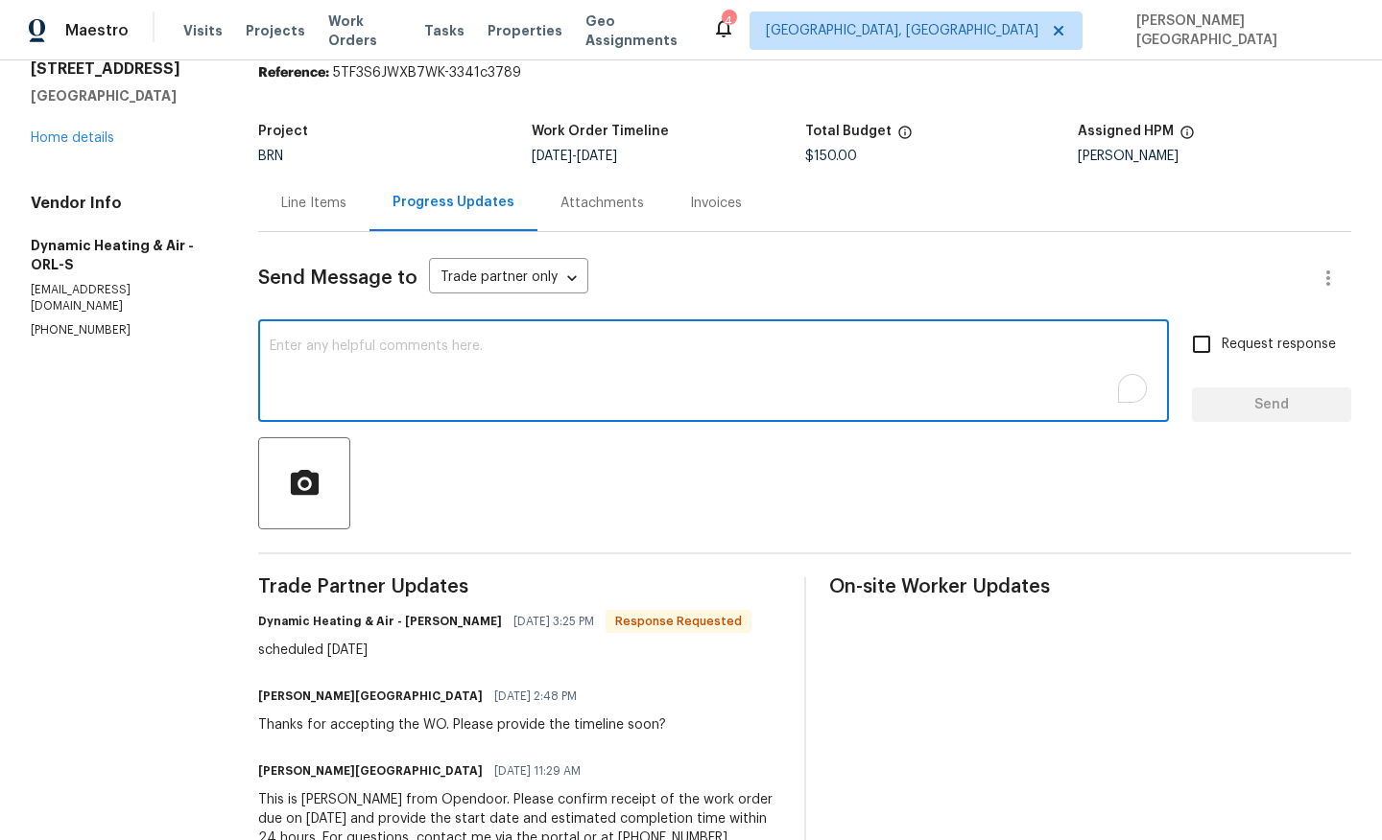
click at [328, 371] on textarea "To enrich screen reader interactions, please activate Accessibility in Grammarl…" at bounding box center [713, 373] width 887 height 67
type textarea "T"
type textarea "thank yo"
type textarea "Thanks for the update,."
drag, startPoint x: 1260, startPoint y: 336, endPoint x: 1260, endPoint y: 371, distance: 35.5
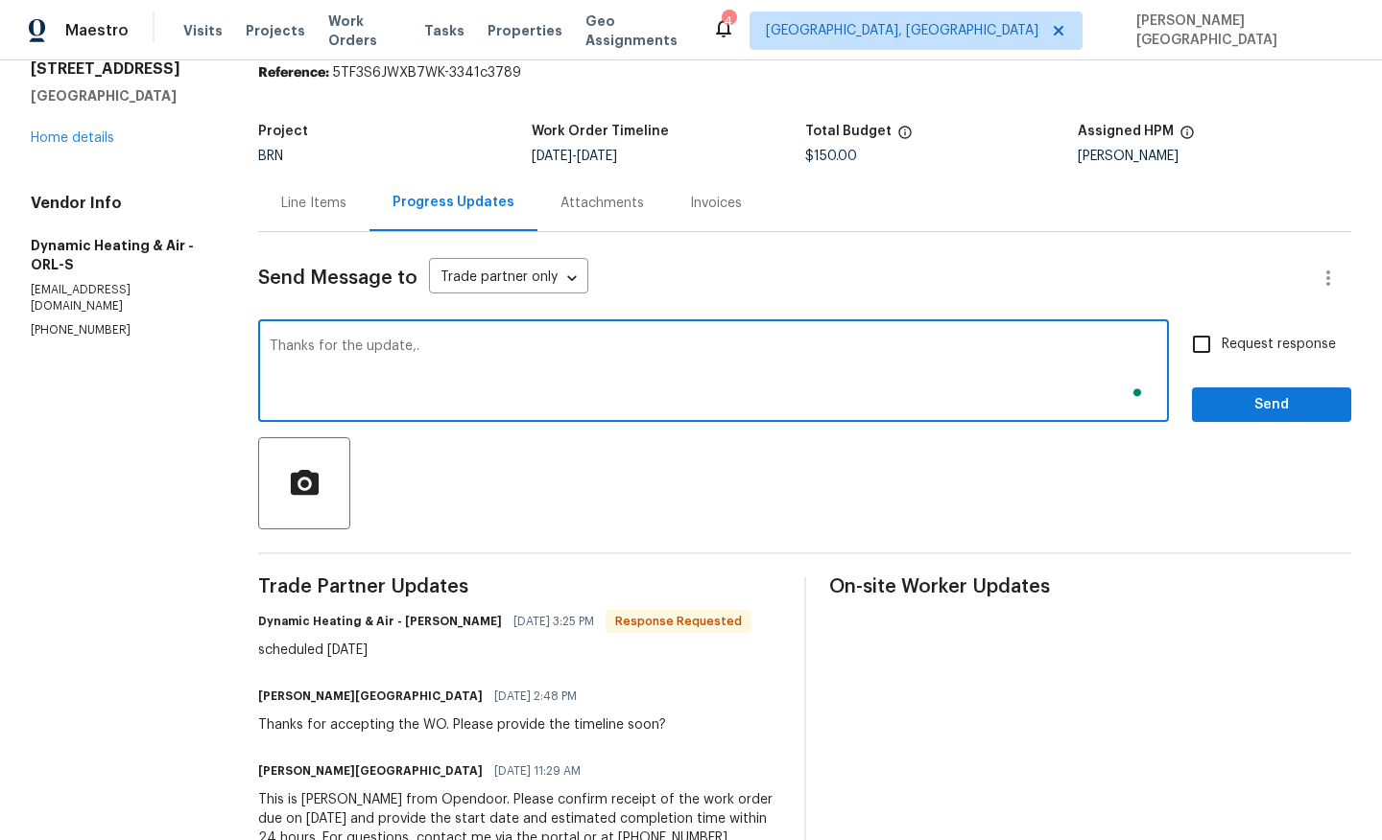
click at [1260, 336] on span "Request response" at bounding box center [1278, 345] width 114 height 20
click at [1221, 336] on input "Request response" at bounding box center [1201, 344] width 40 height 40
checkbox input "true"
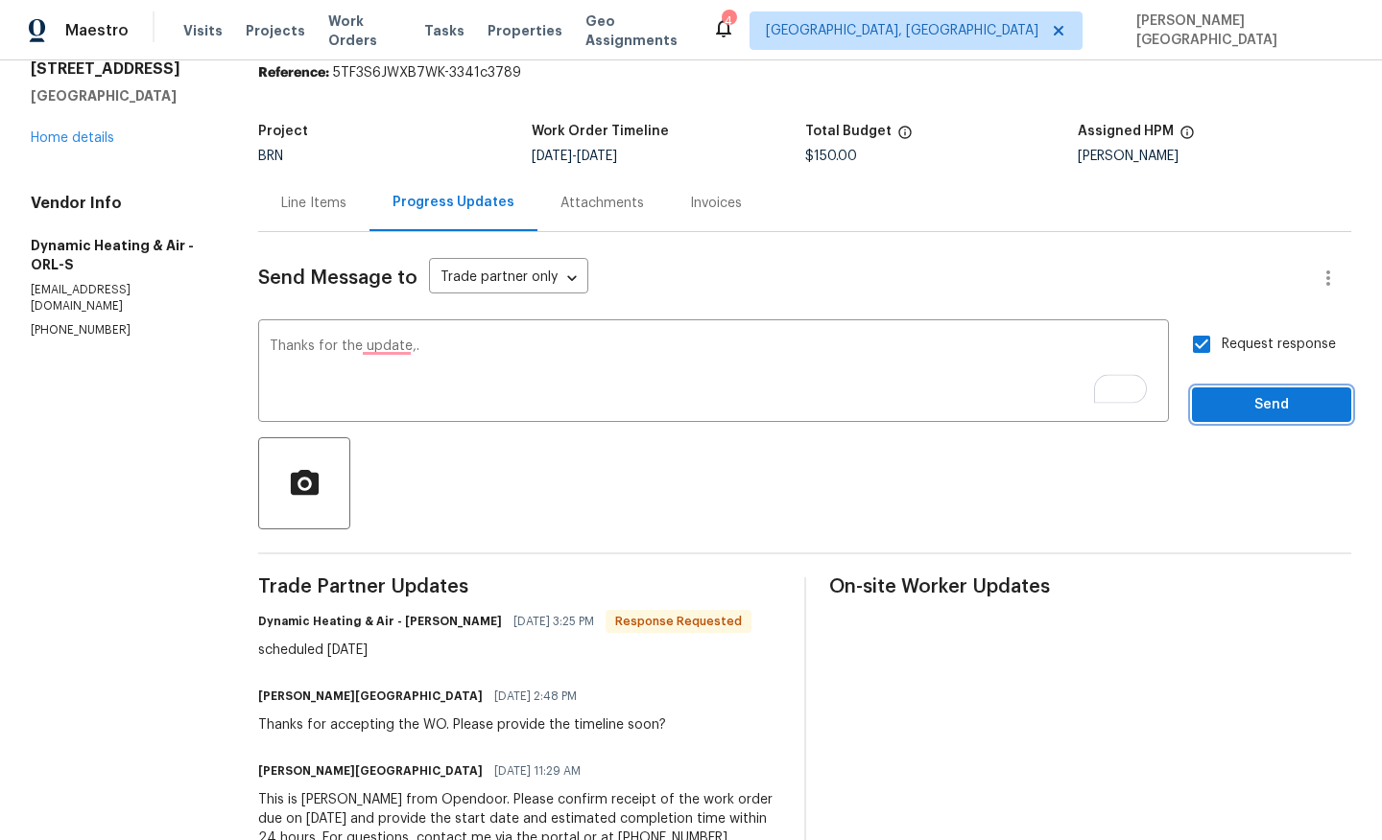
click at [1261, 395] on span "Send" at bounding box center [1271, 405] width 129 height 24
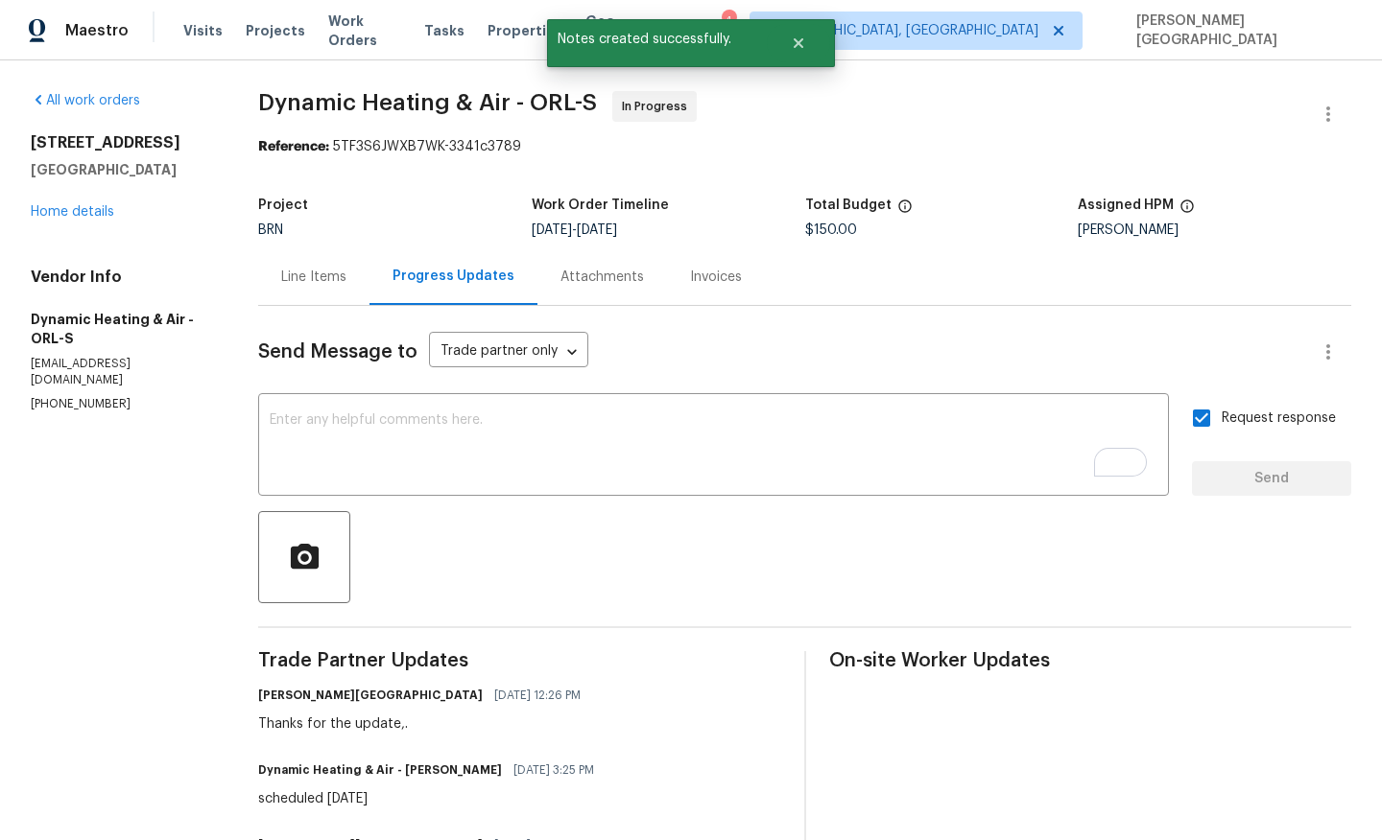
click at [311, 101] on span "Dynamic Heating & Air - ORL-S" at bounding box center [427, 102] width 339 height 23
click at [394, 101] on span "Dynamic Heating & Air - ORL-S" at bounding box center [427, 102] width 339 height 23
copy span "Dynamic Heating"
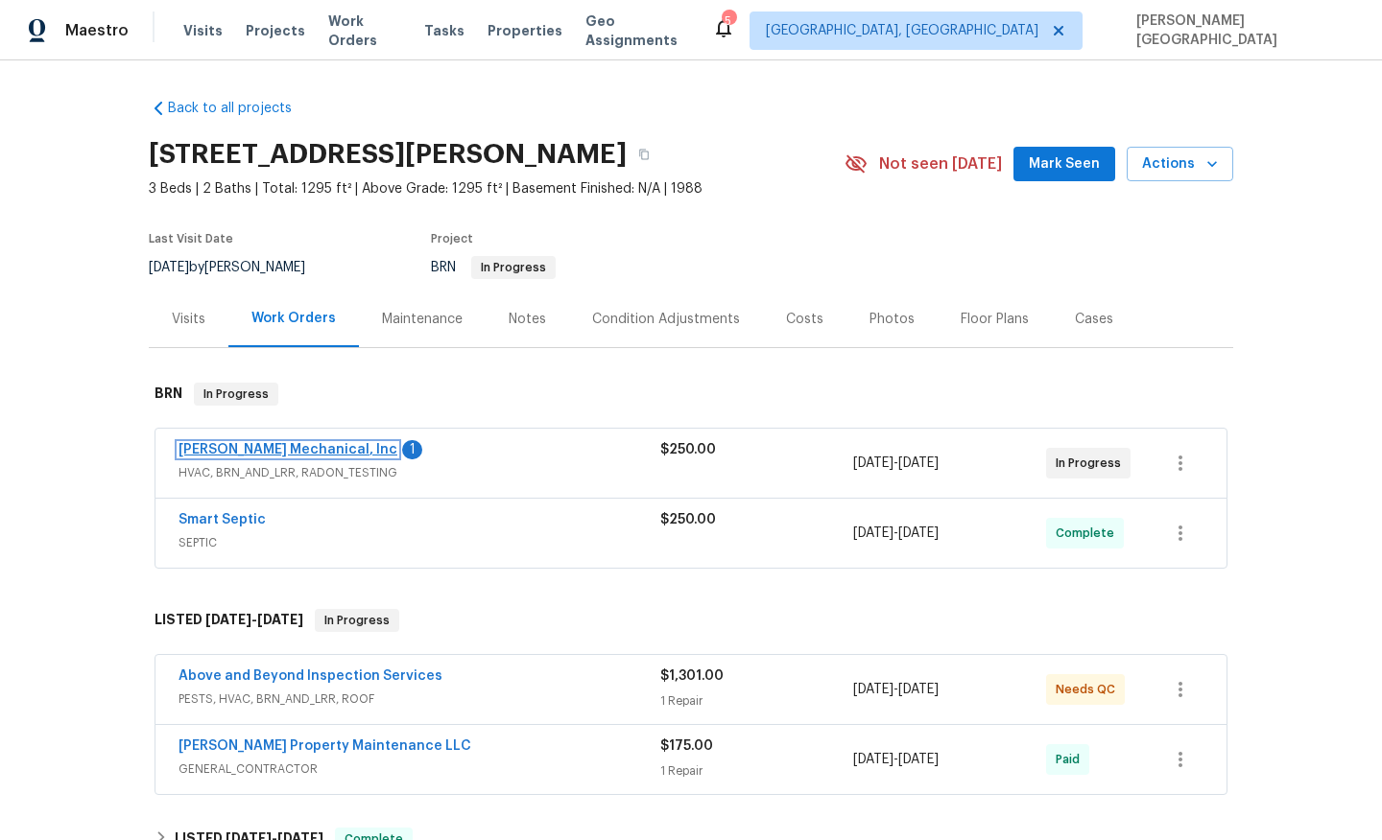
click at [297, 448] on link "[PERSON_NAME] Mechanical, Inc" at bounding box center [287, 449] width 219 height 13
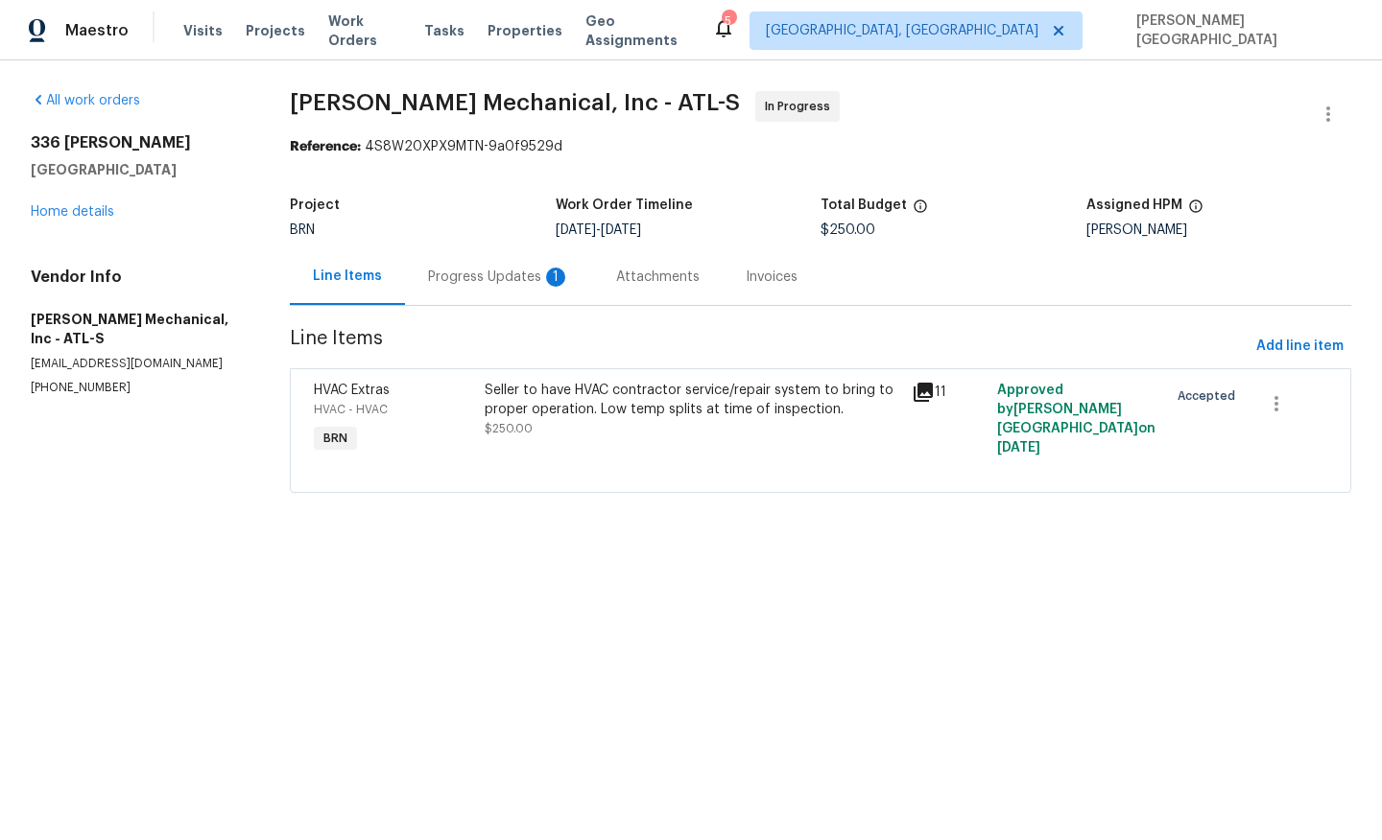
click at [482, 304] on div "Progress Updates 1" at bounding box center [499, 276] width 188 height 57
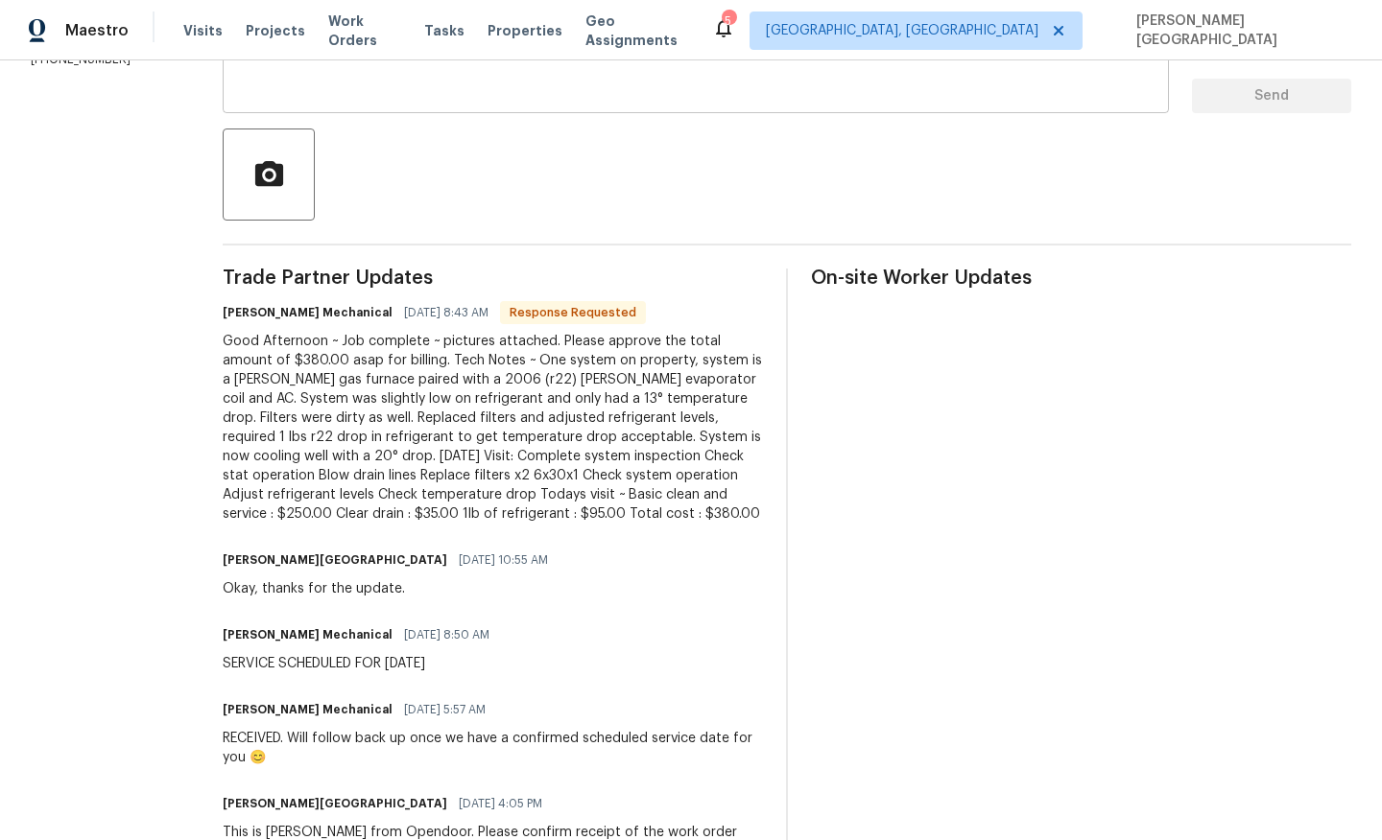
scroll to position [431, 0]
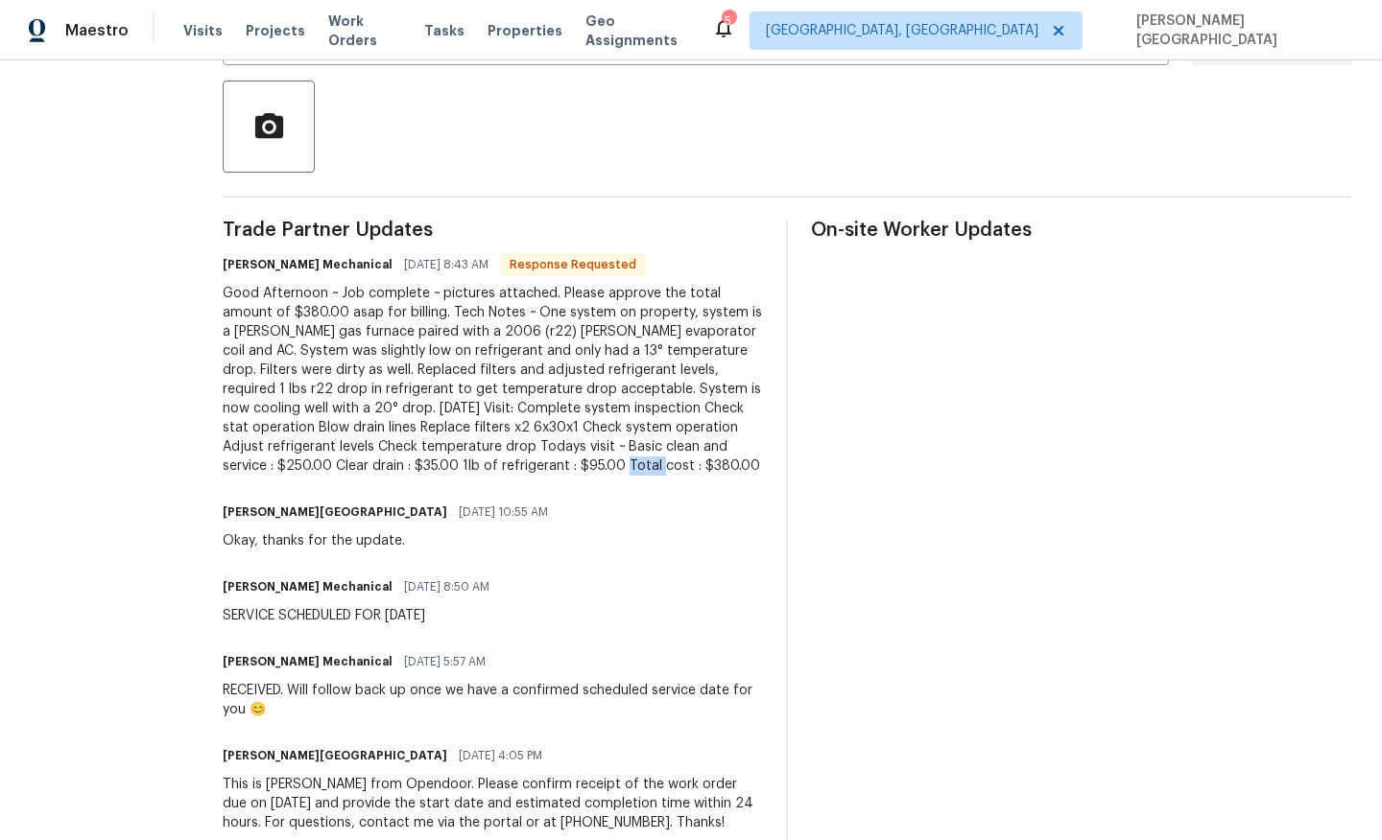
drag, startPoint x: 269, startPoint y: 485, endPoint x: 339, endPoint y: 486, distance: 70.0
click at [339, 476] on div "Good Afternoon ~ Job complete ~ pictures attached. Please approve the total amo…" at bounding box center [493, 380] width 540 height 192
copy div "380.00"
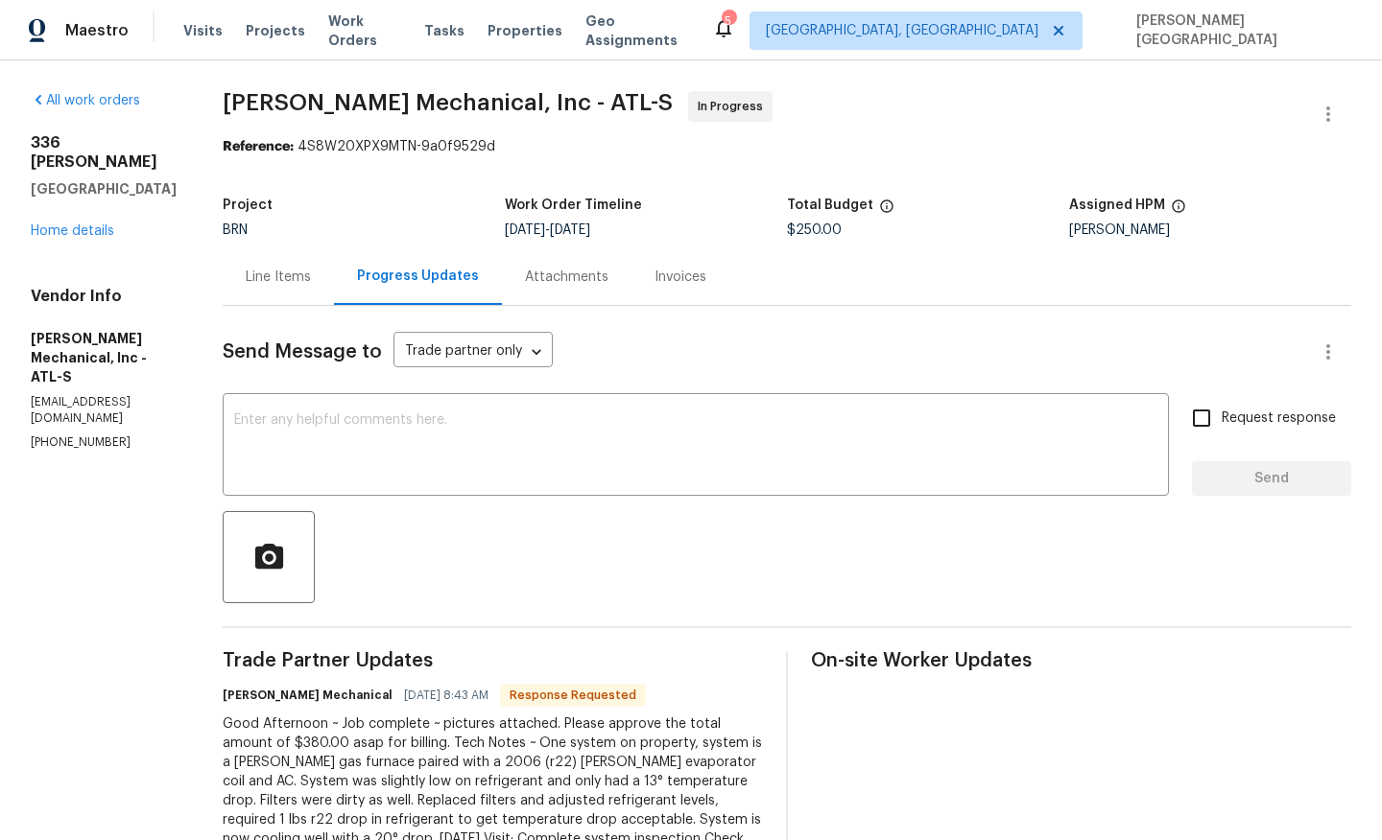
click at [311, 278] on div "Line Items" at bounding box center [278, 277] width 65 height 19
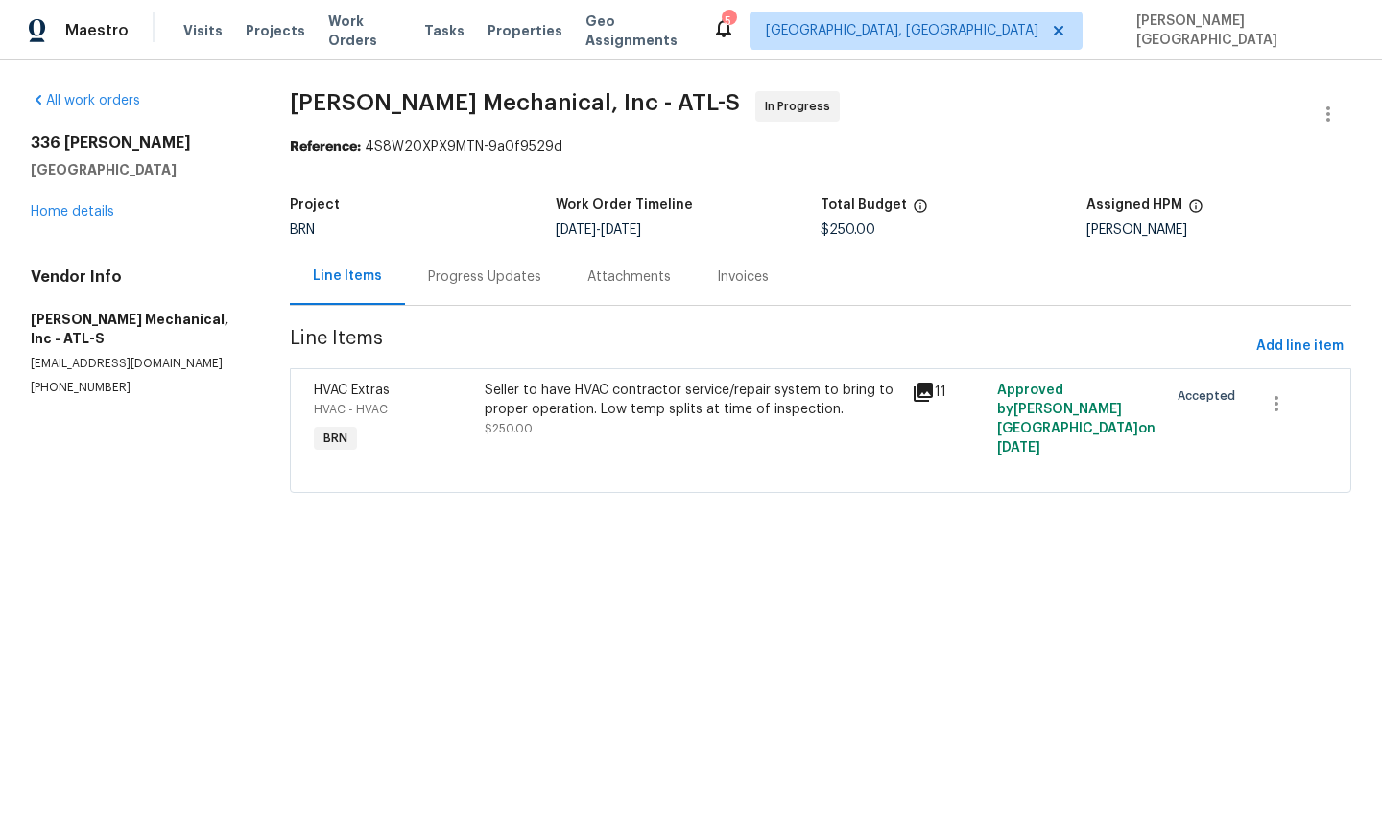
click at [561, 409] on div "Seller to have HVAC contractor service/repair system to bring to proper operati…" at bounding box center [691, 400] width 415 height 38
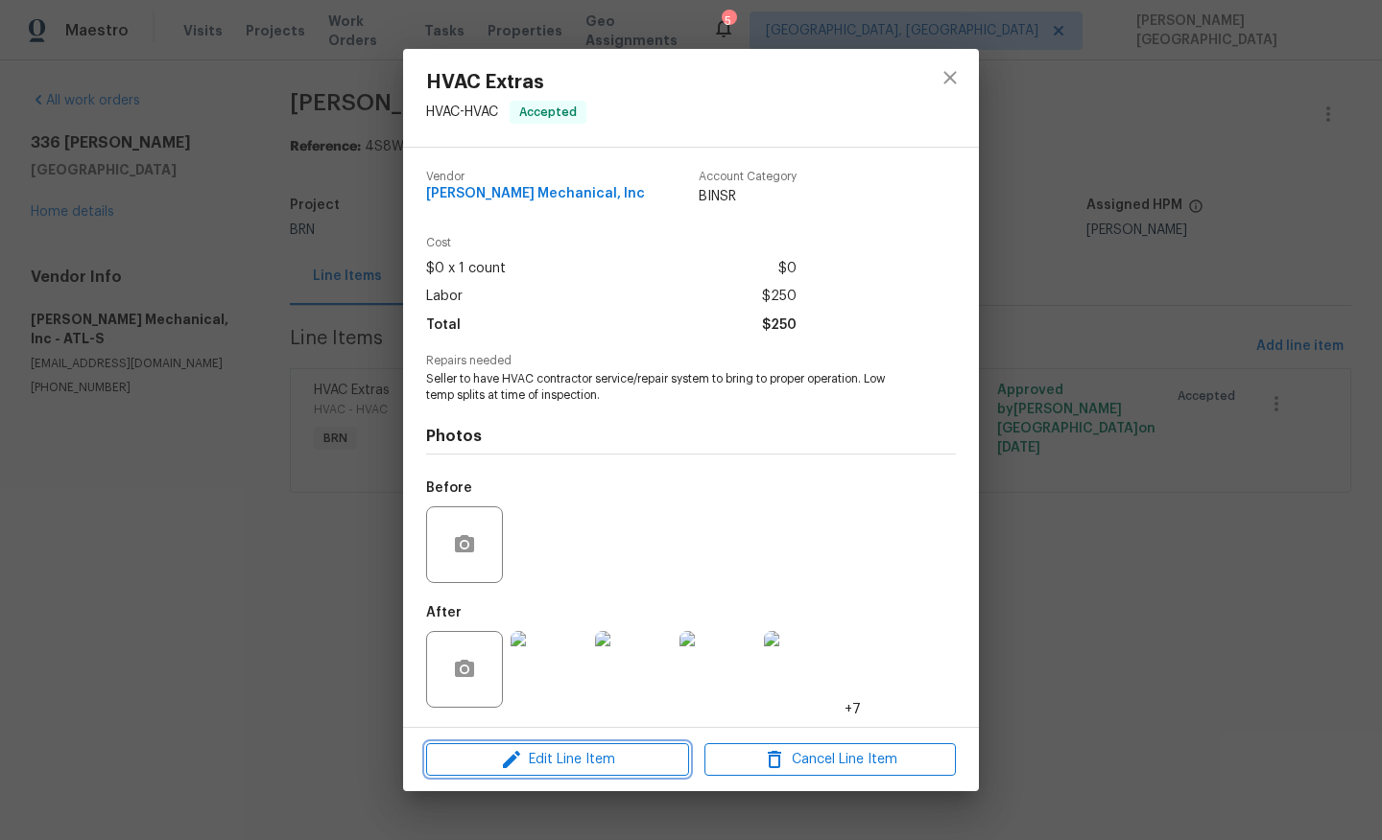
click at [547, 756] on span "Edit Line Item" at bounding box center [557, 760] width 251 height 24
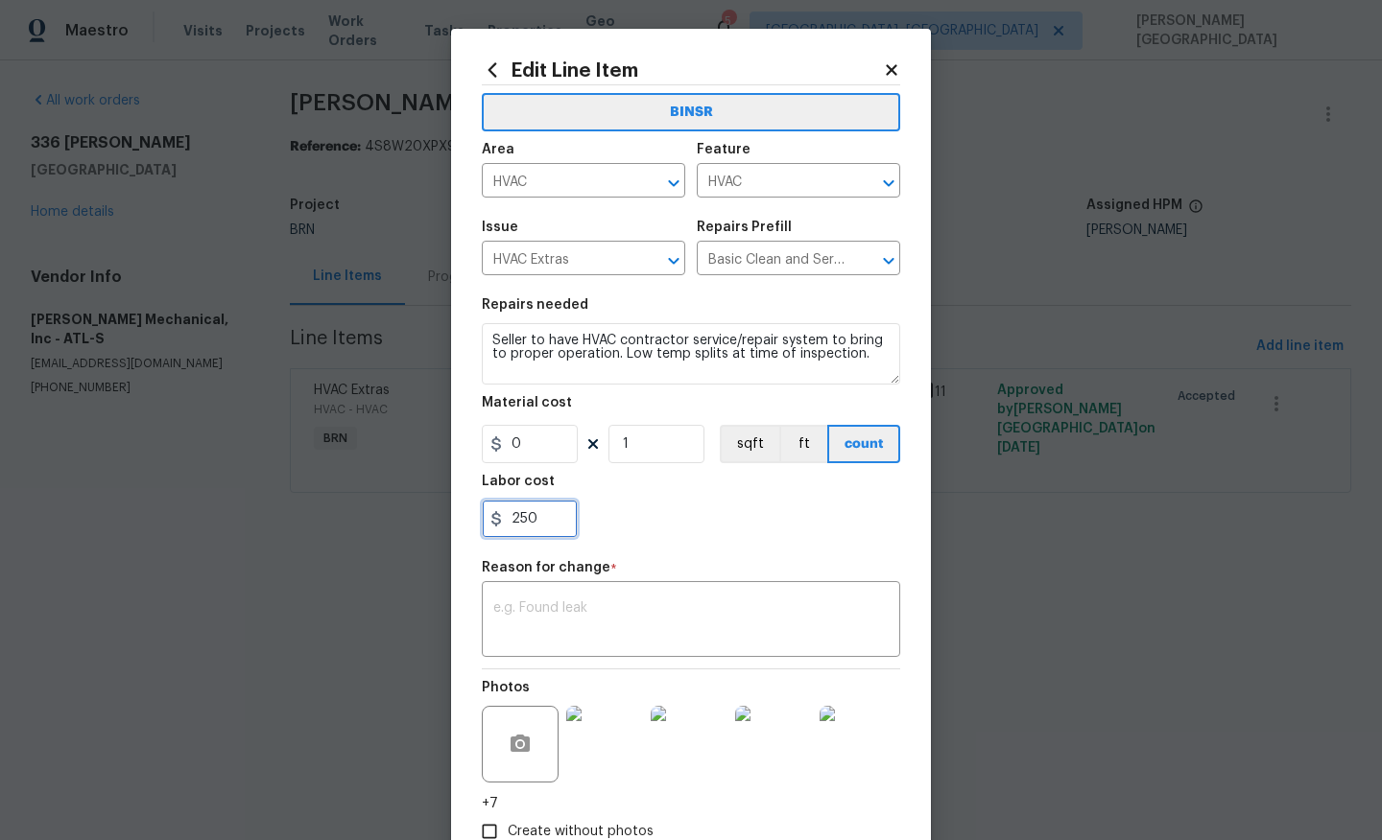
click at [531, 534] on input "250" at bounding box center [530, 519] width 96 height 38
paste input "380.0"
type input "380"
click at [535, 622] on textarea at bounding box center [690, 622] width 395 height 40
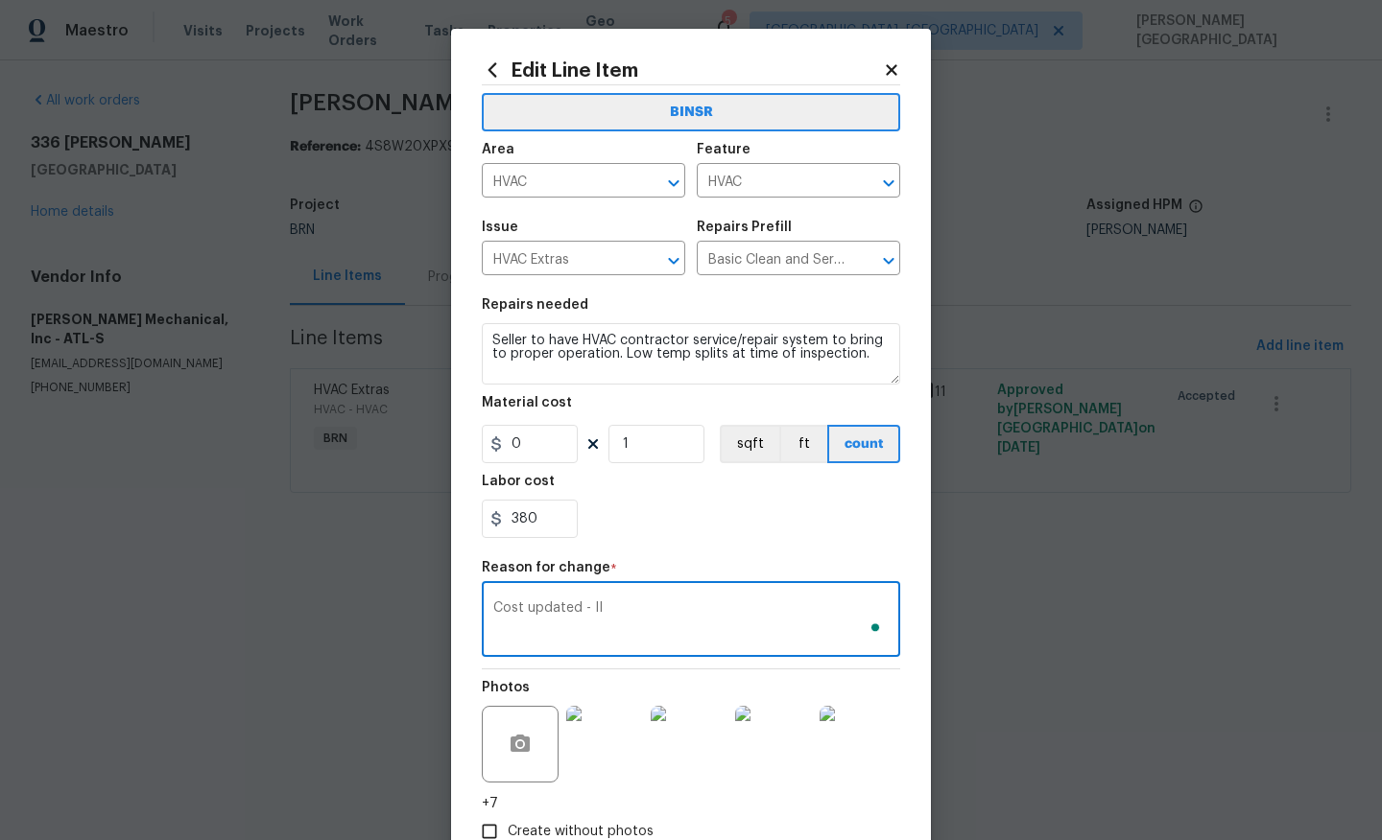
scroll to position [125, 0]
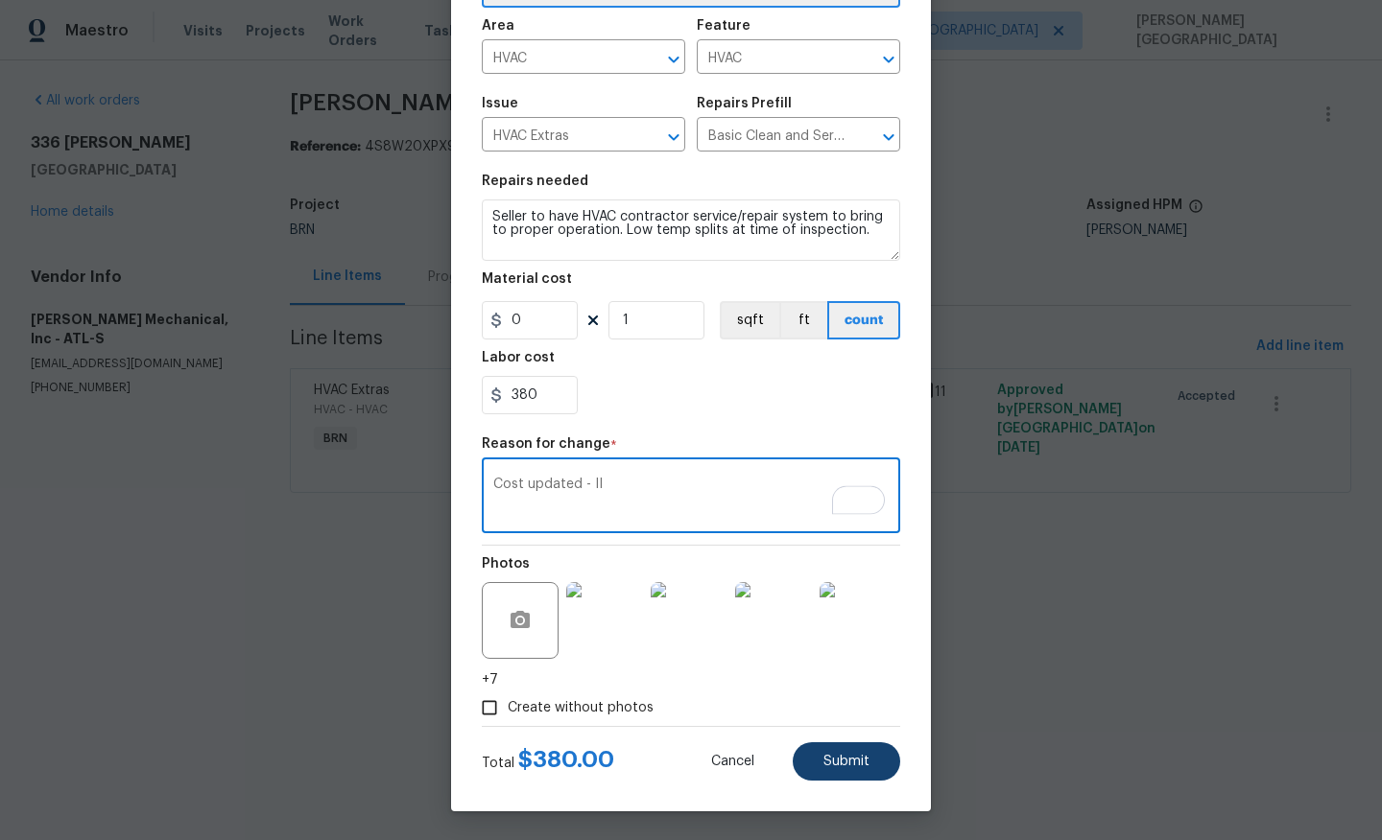
type textarea "Cost updated - II"
click at [845, 750] on button "Submit" at bounding box center [845, 762] width 107 height 38
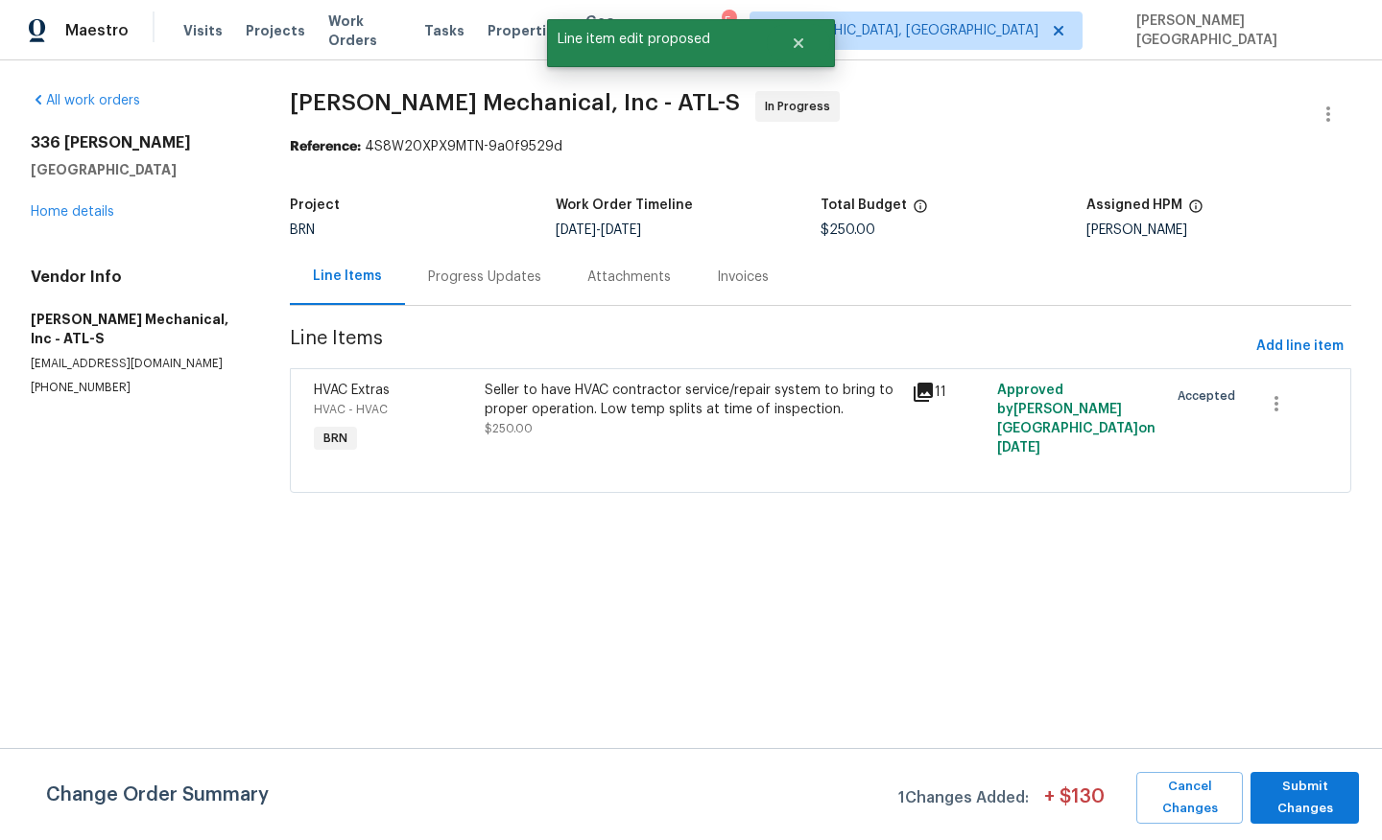
scroll to position [0, 0]
click at [1308, 797] on span "Submit Changes" at bounding box center [1304, 798] width 89 height 44
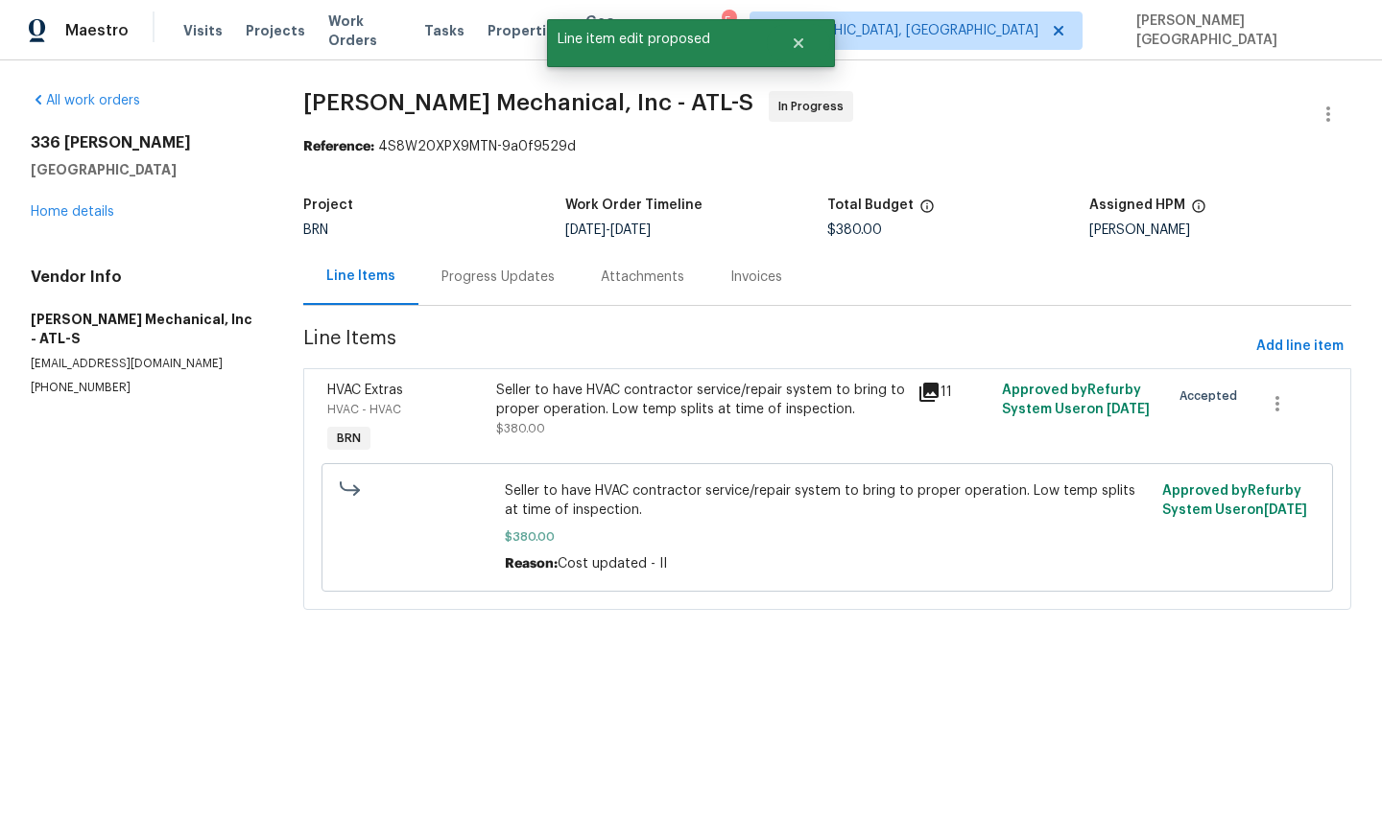
click at [495, 287] on div "Progress Updates" at bounding box center [497, 276] width 159 height 57
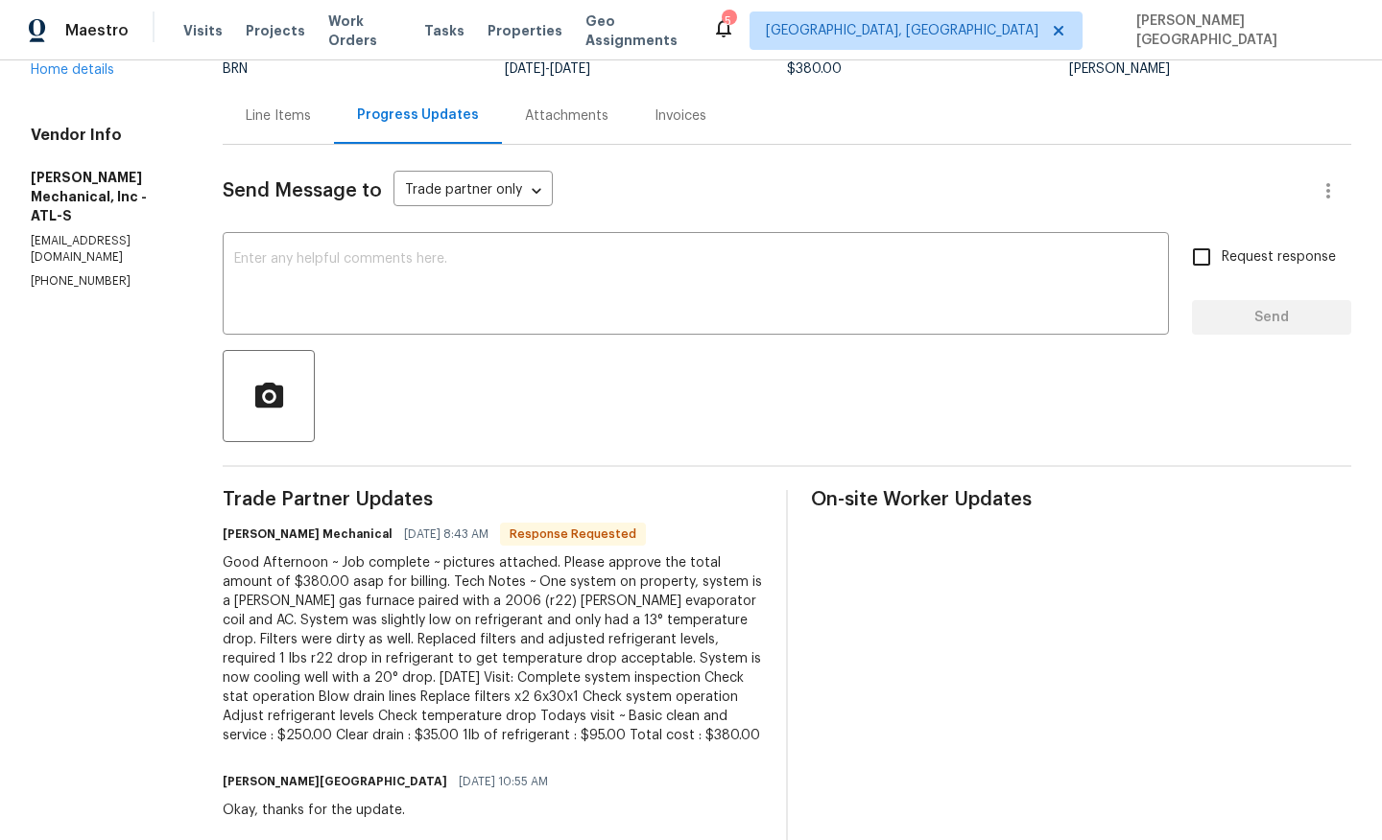
scroll to position [185, 0]
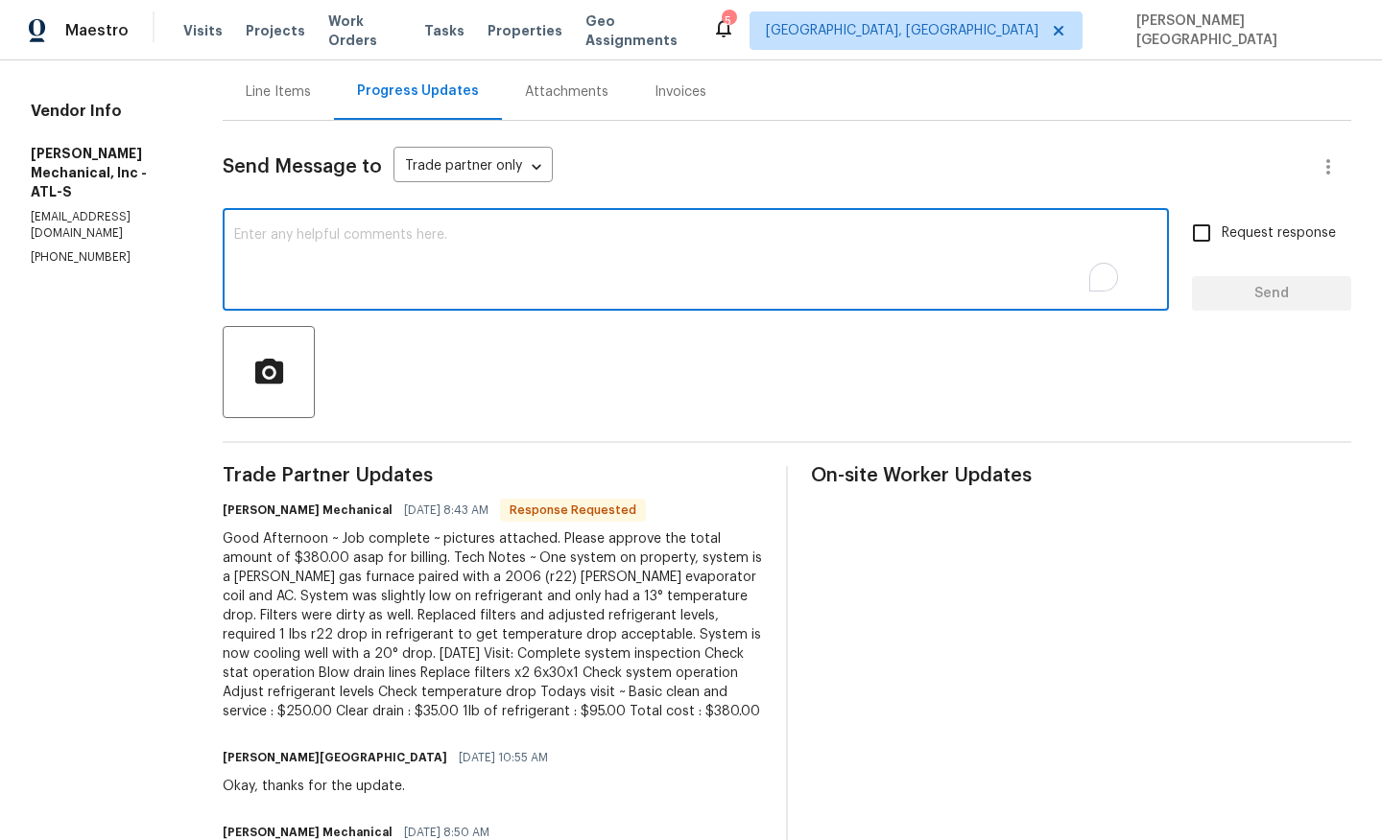
click at [366, 259] on textarea "To enrich screen reader interactions, please activate Accessibility in Grammarl…" at bounding box center [695, 261] width 923 height 67
type textarea "Cost is approved, please move the wo to complete."
click at [1209, 229] on input "Request response" at bounding box center [1201, 233] width 40 height 40
checkbox input "true"
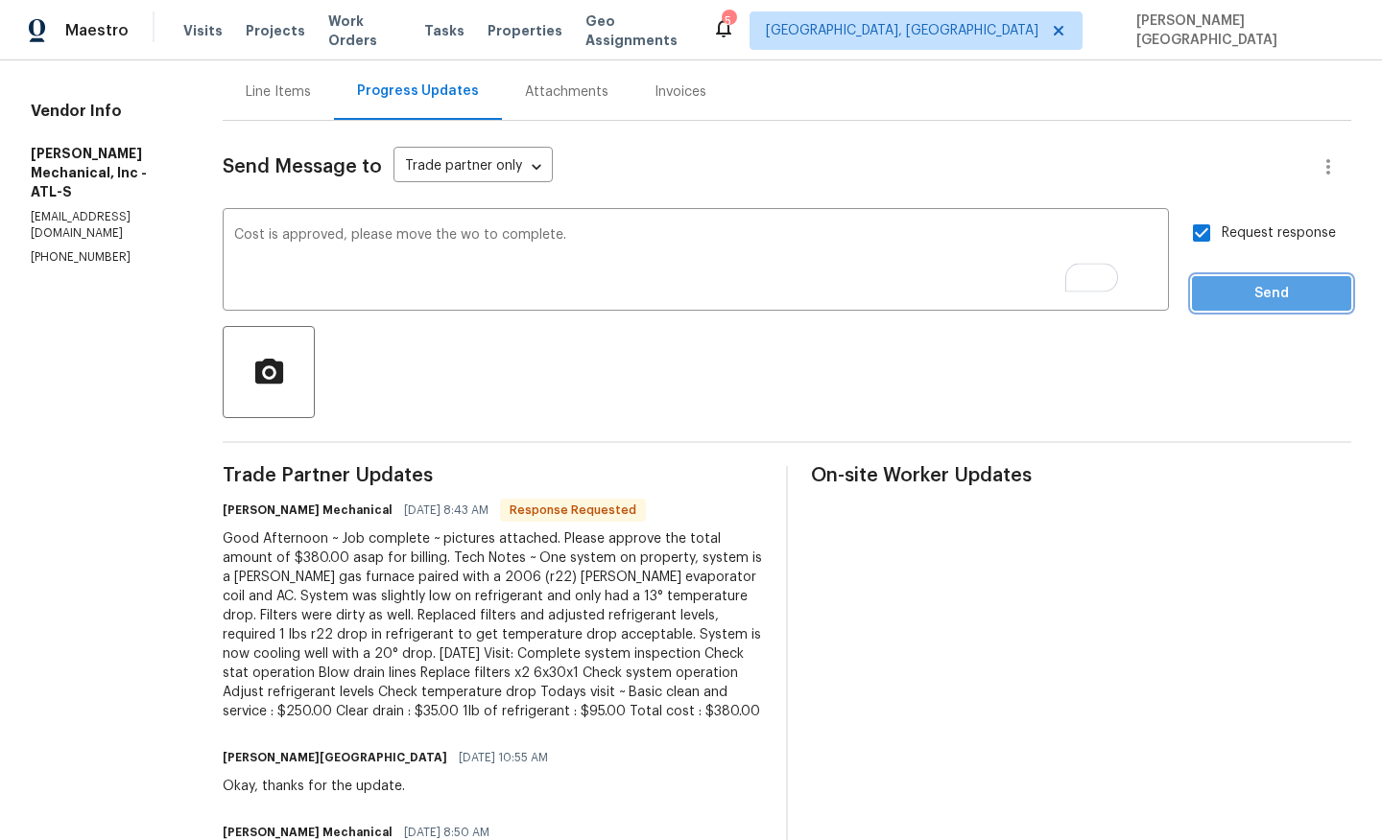
click at [1213, 277] on button "Send" at bounding box center [1271, 293] width 159 height 35
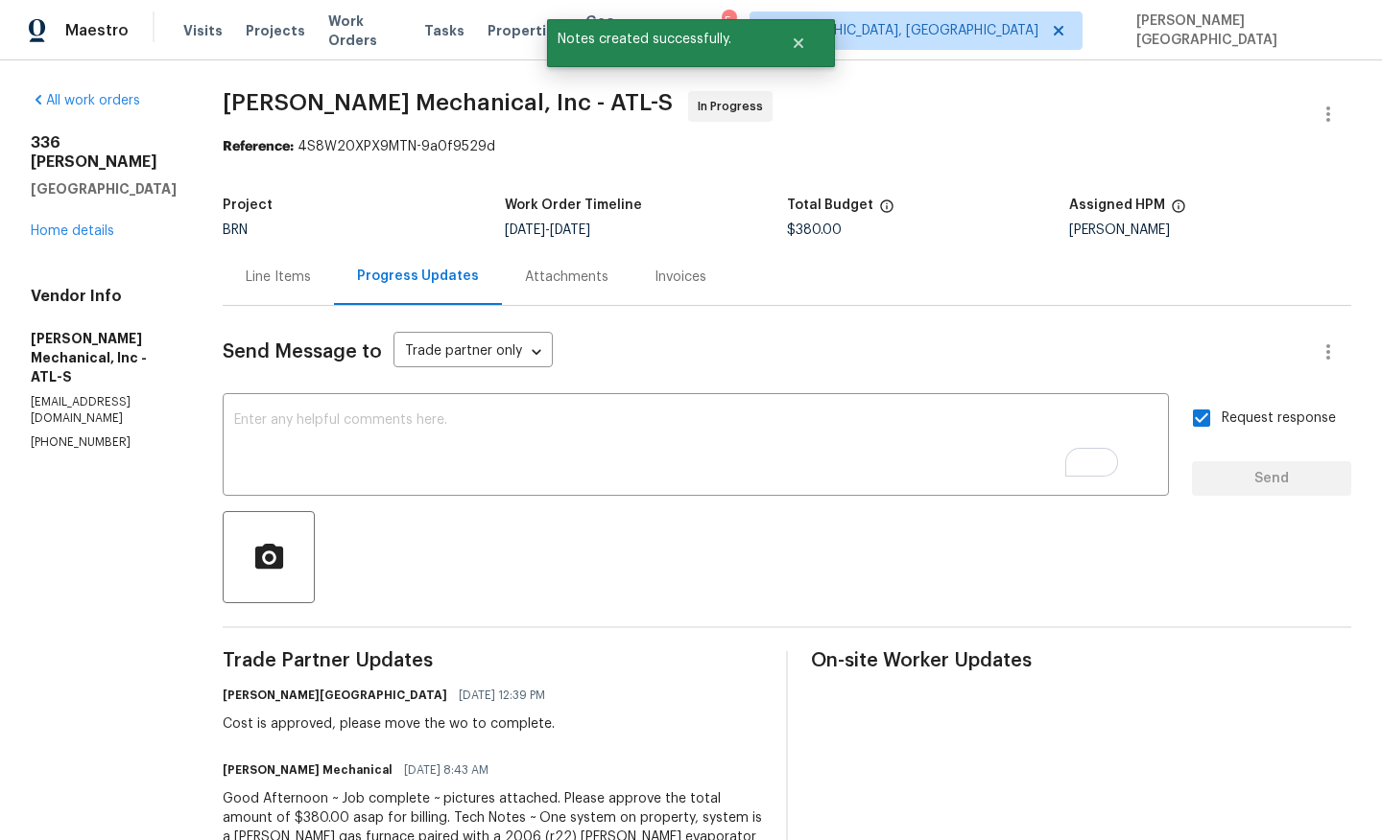
click at [255, 80] on div "All work orders 336 Katie Ln Carrollton, GA 30117 Home details Vendor Info JH M…" at bounding box center [691, 726] width 1382 height 1332
click at [258, 100] on div "All work orders 336 Katie Ln Carrollton, GA 30117 Home details Vendor Info JH M…" at bounding box center [691, 726] width 1382 height 1332
click at [418, 100] on span "JH Martin Mechanical, Inc - ATL-S" at bounding box center [448, 102] width 450 height 23
copy span "JH Martin Mechanical"
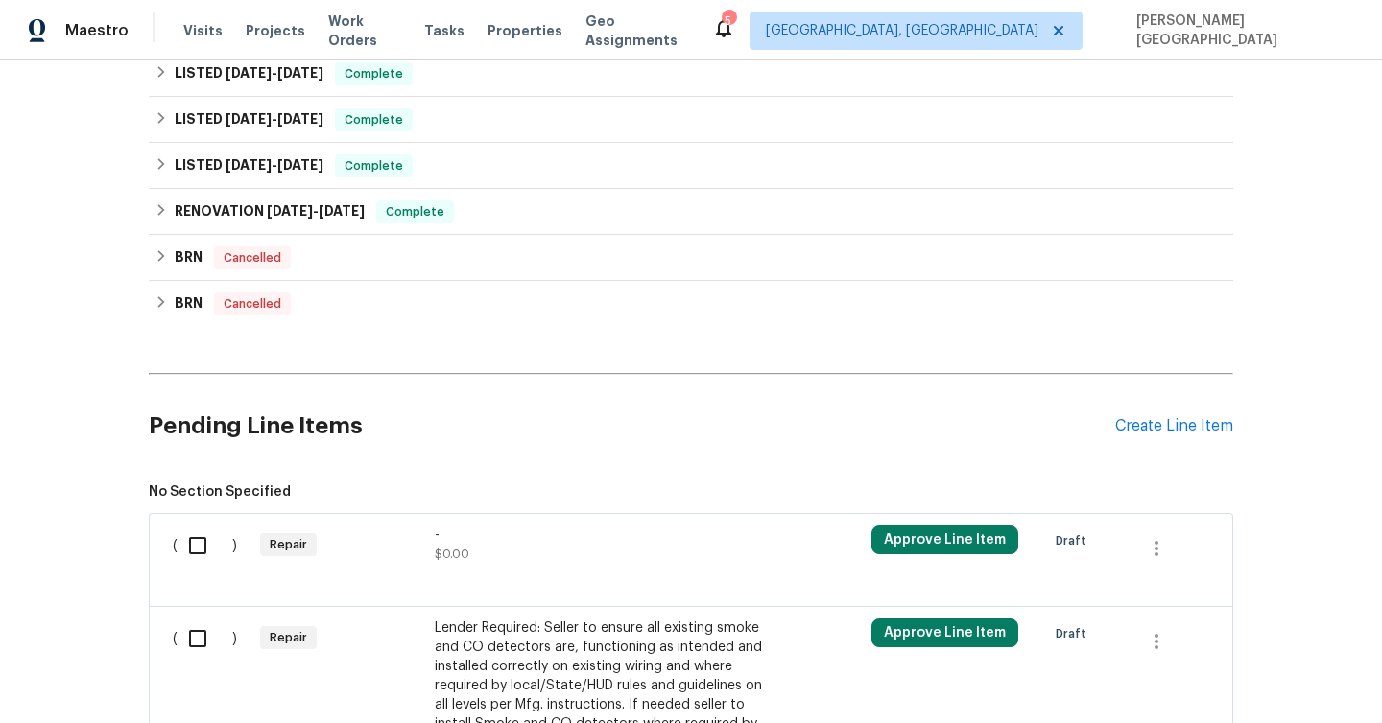
scroll to position [1385, 0]
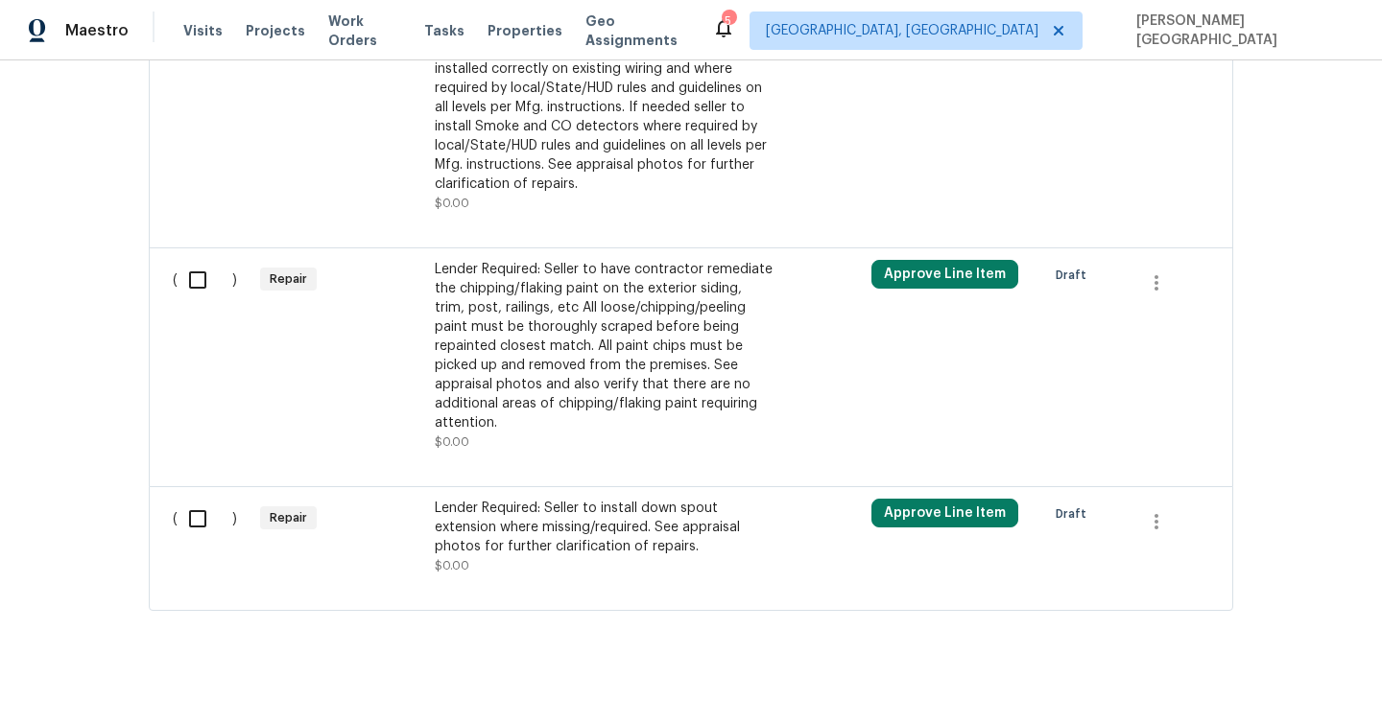
click at [536, 503] on div "Lender Required: Seller to install down spout extension where missing/required.…" at bounding box center [604, 528] width 338 height 58
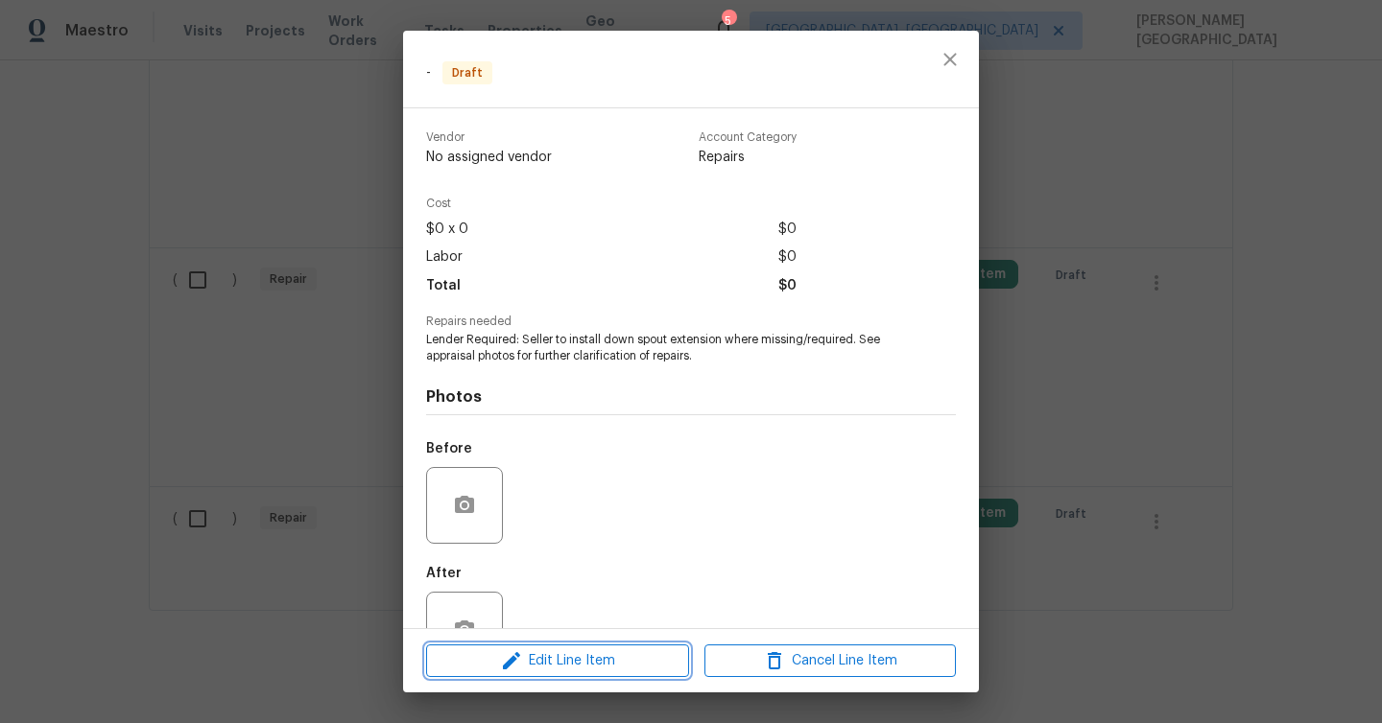
click at [539, 661] on span "Edit Line Item" at bounding box center [557, 662] width 251 height 24
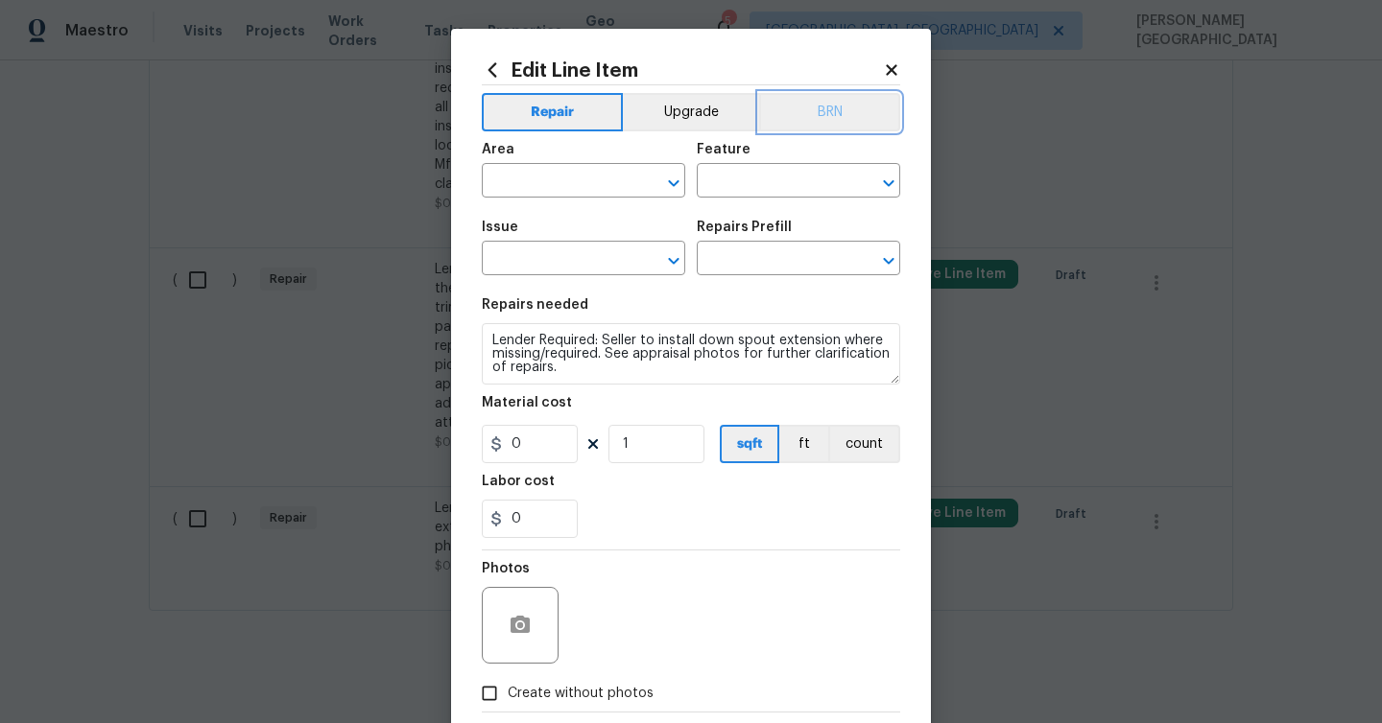
click at [839, 122] on button "BRN" at bounding box center [829, 112] width 141 height 38
click at [596, 163] on div "Area" at bounding box center [583, 155] width 203 height 25
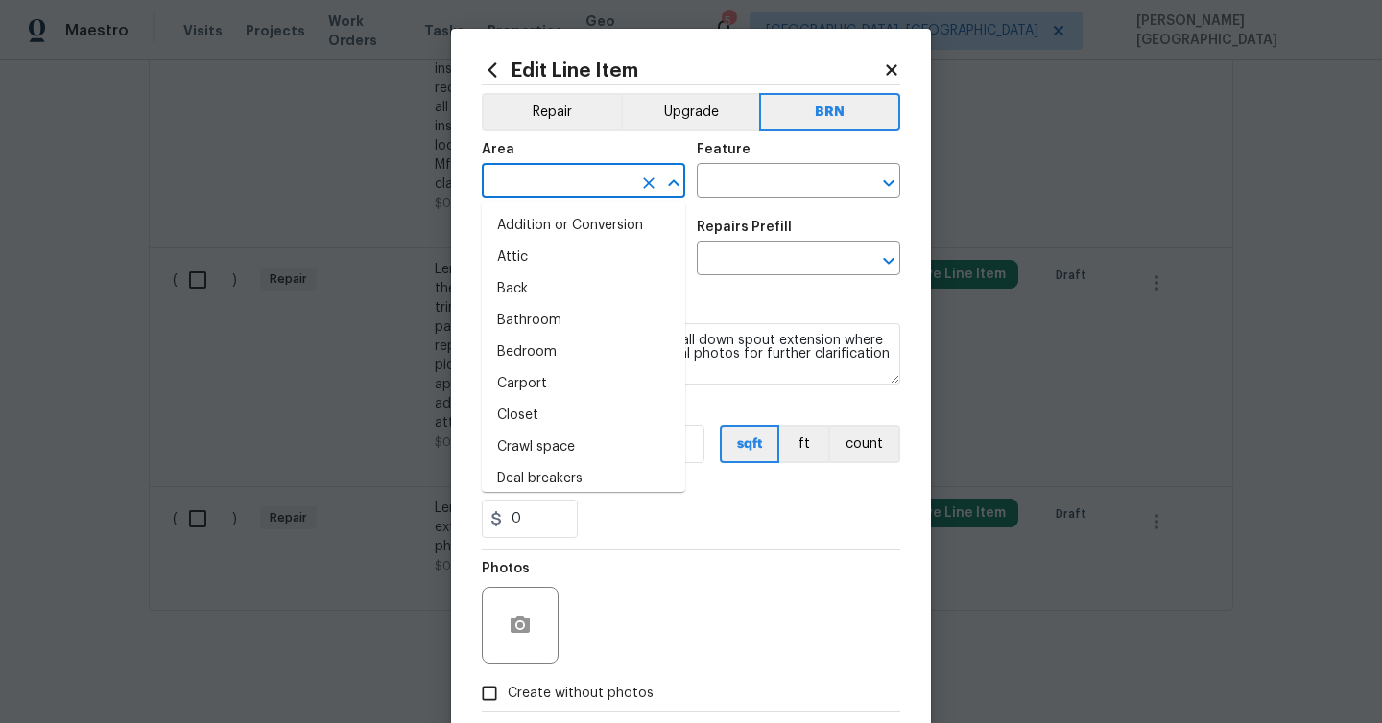
click at [594, 179] on input "text" at bounding box center [557, 183] width 150 height 30
type input "u"
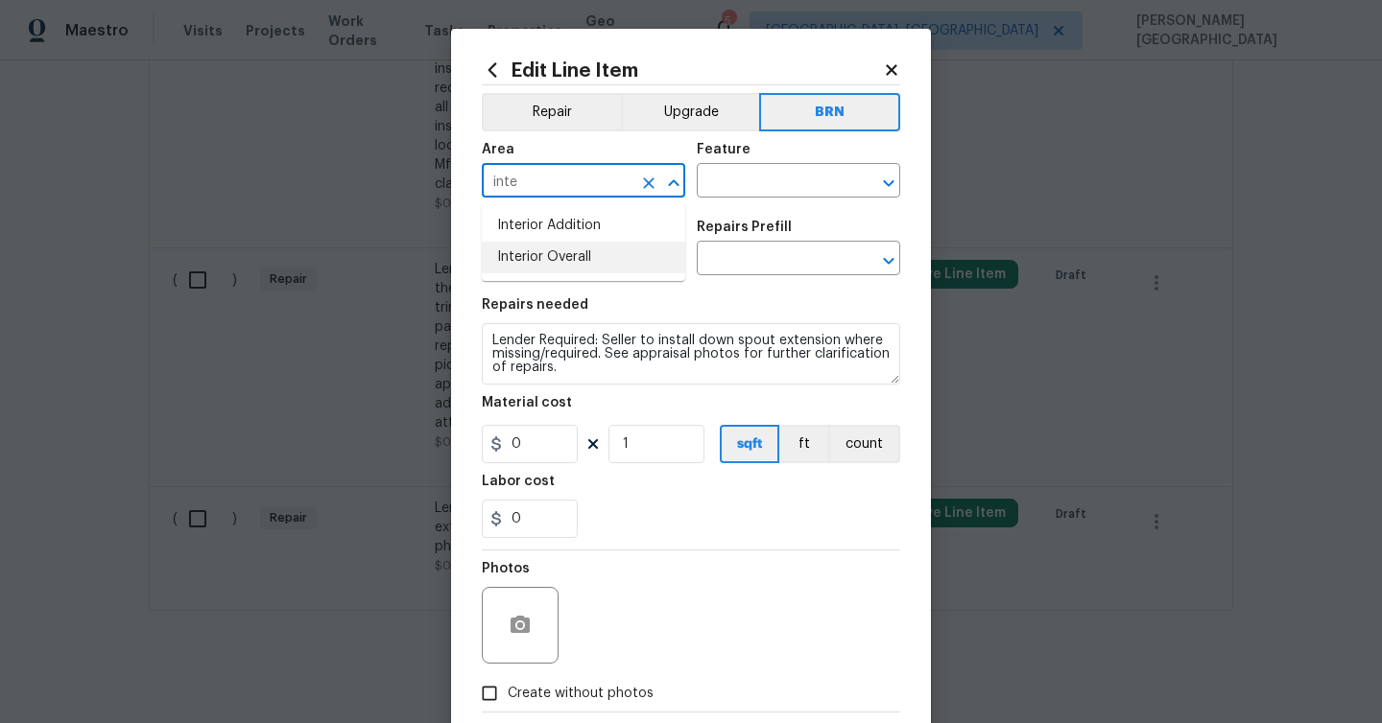
click at [614, 254] on li "Interior Overall" at bounding box center [583, 258] width 203 height 32
type input "Interior Overall"
click at [720, 182] on input "text" at bounding box center [772, 183] width 150 height 30
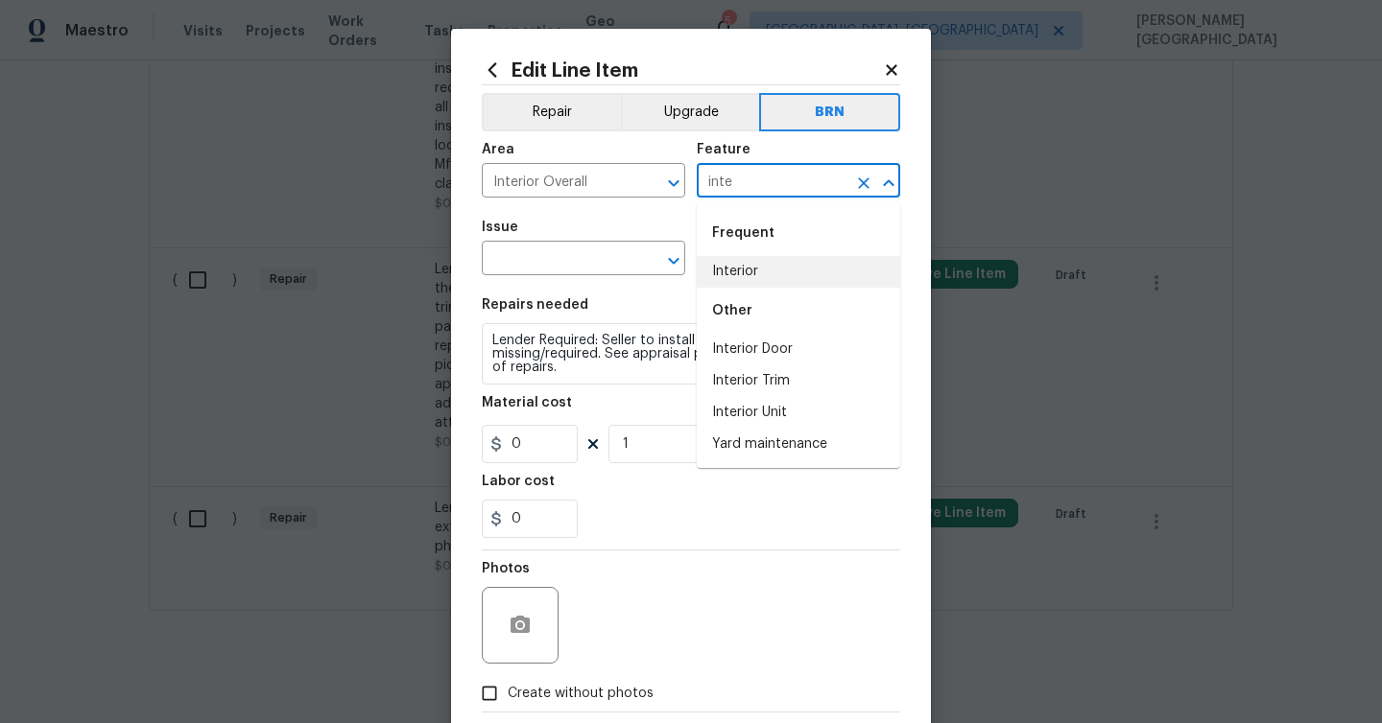
click at [744, 269] on li "Interior" at bounding box center [798, 272] width 203 height 32
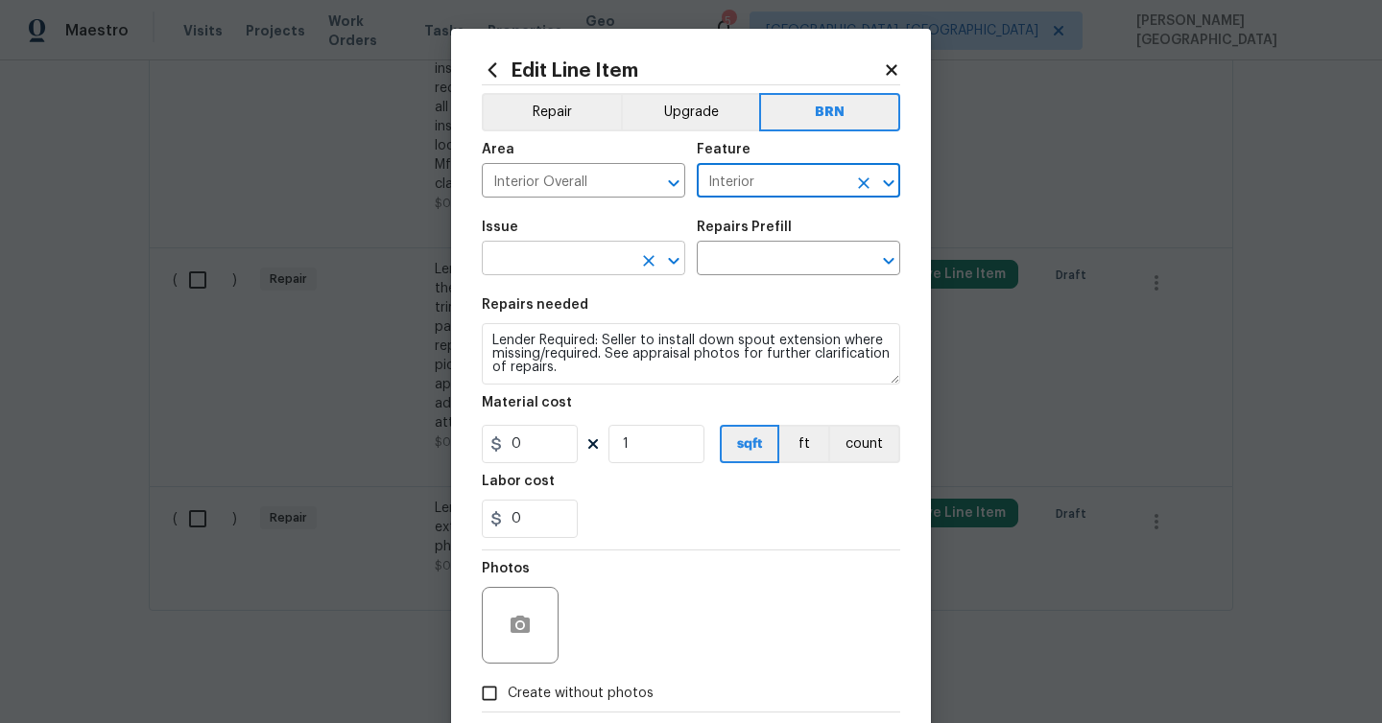
type input "Interior"
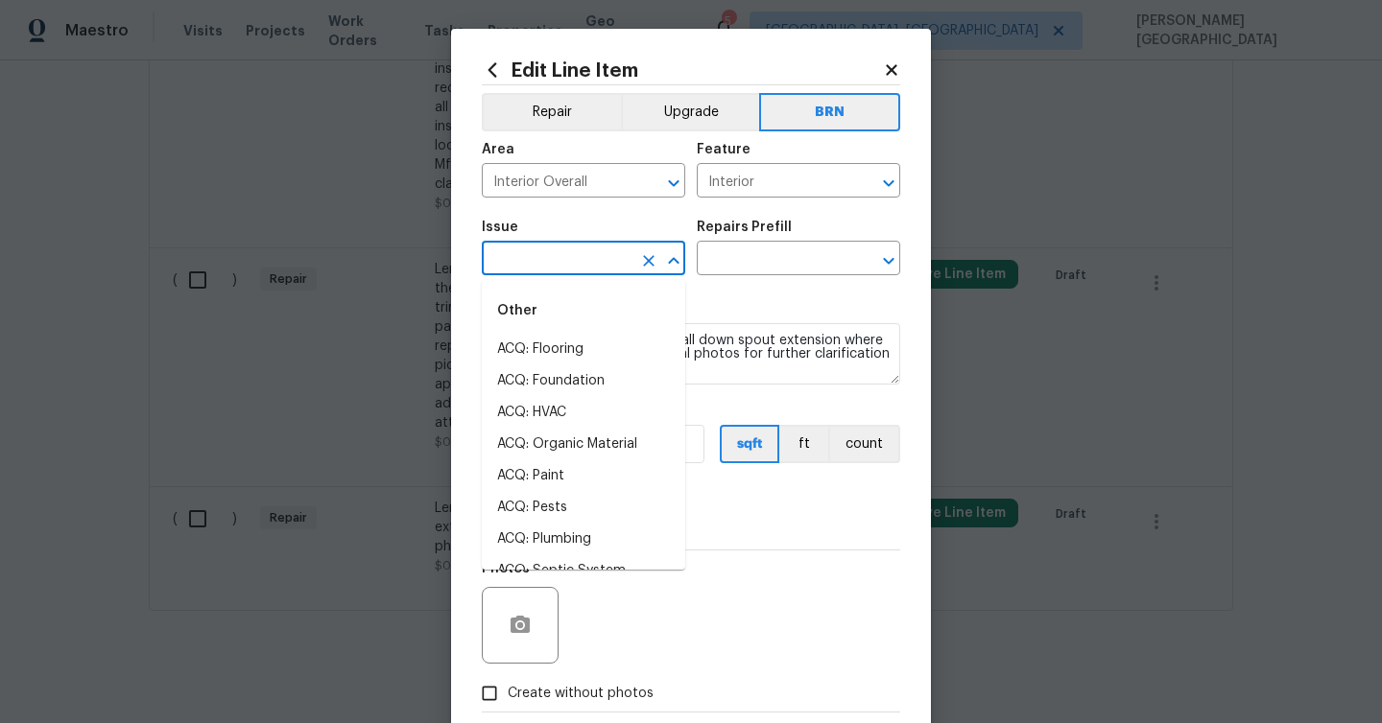
click at [508, 263] on input "text" at bounding box center [557, 261] width 150 height 30
click at [533, 346] on li "Demo Interior" at bounding box center [583, 350] width 203 height 32
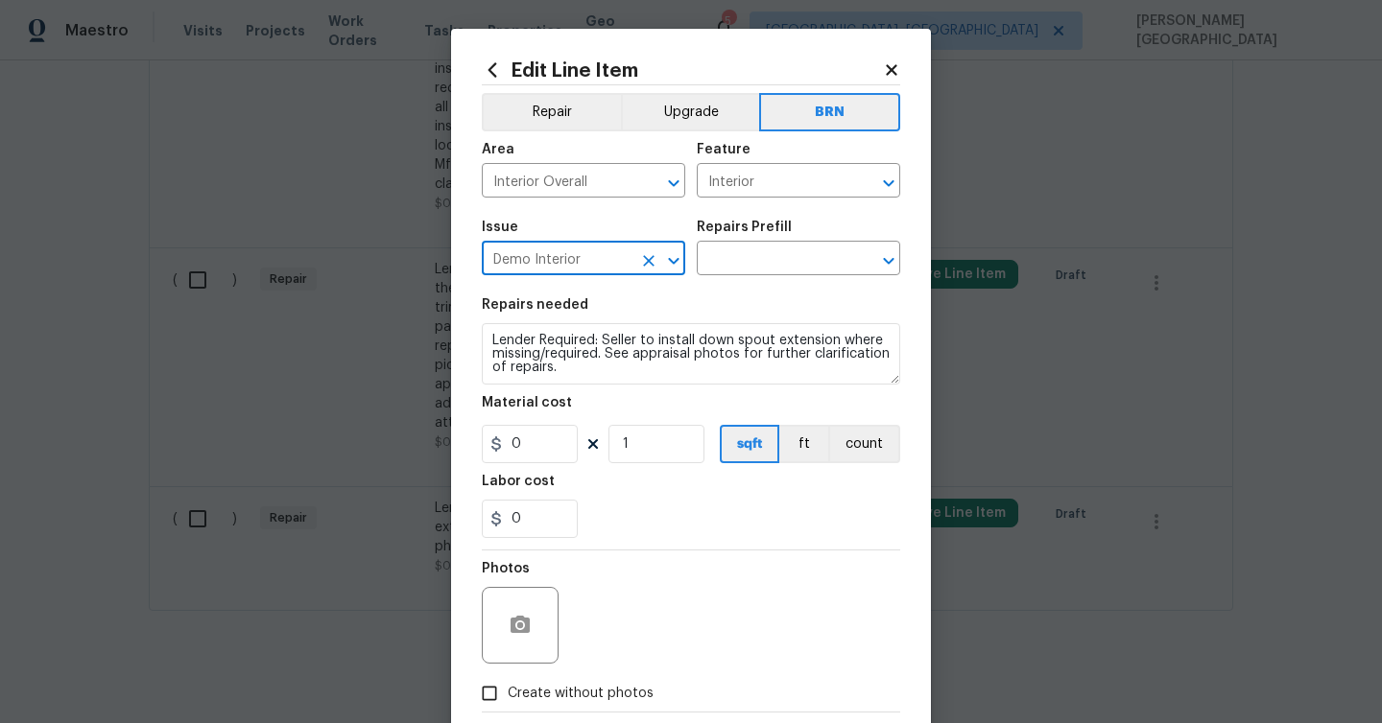
type input "Demo Interior"
click at [794, 241] on div "Repairs Prefill" at bounding box center [798, 233] width 203 height 25
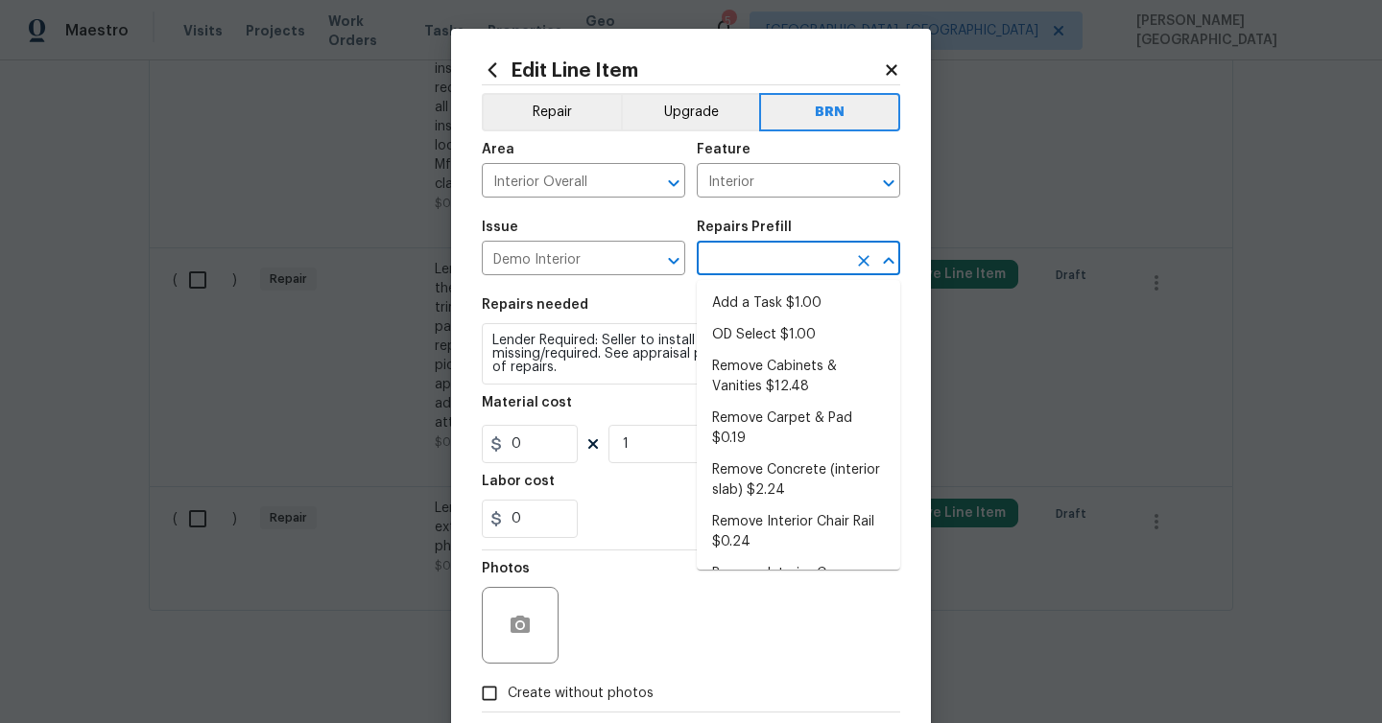
click at [763, 258] on input "text" at bounding box center [772, 261] width 150 height 30
click at [760, 325] on li "OD Select $1.00" at bounding box center [798, 335] width 203 height 32
type input "Demolition"
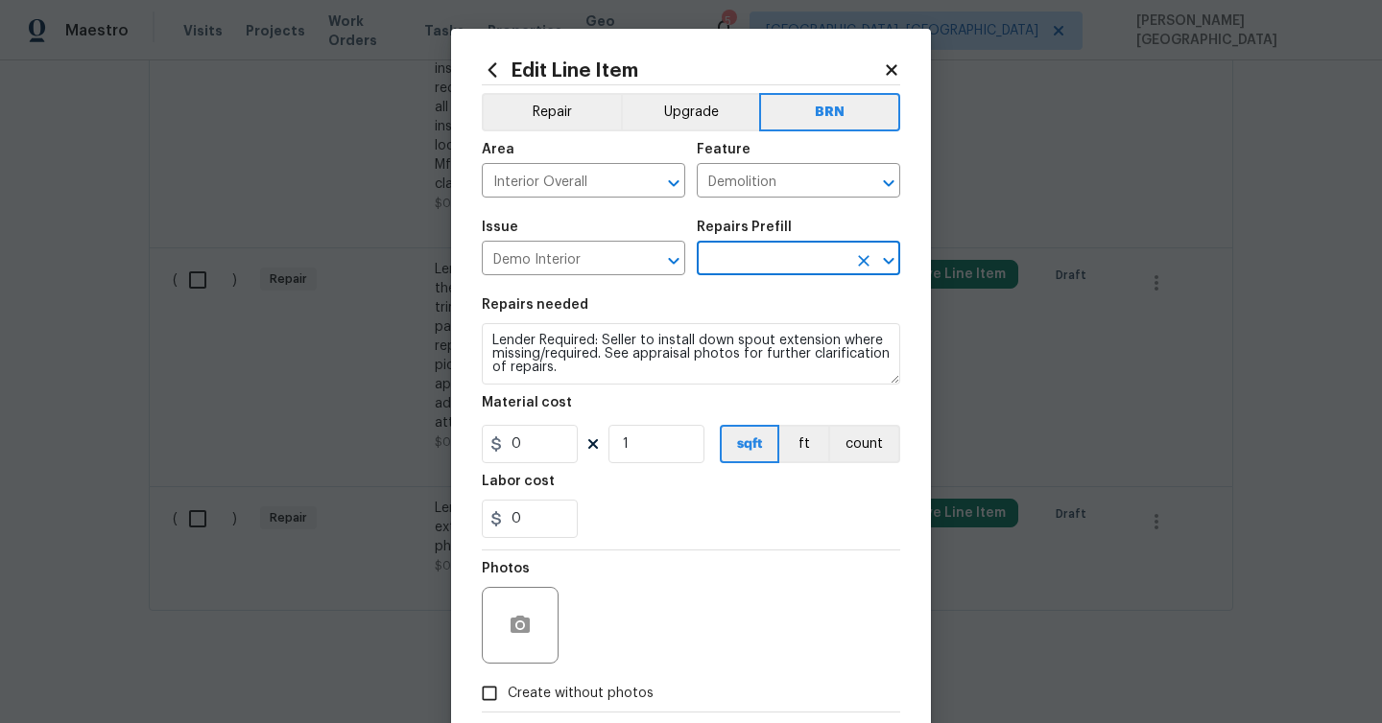
type input "OD Select $1.00"
type textarea "Refer to the agreed upon scope document for further details."
type input "1"
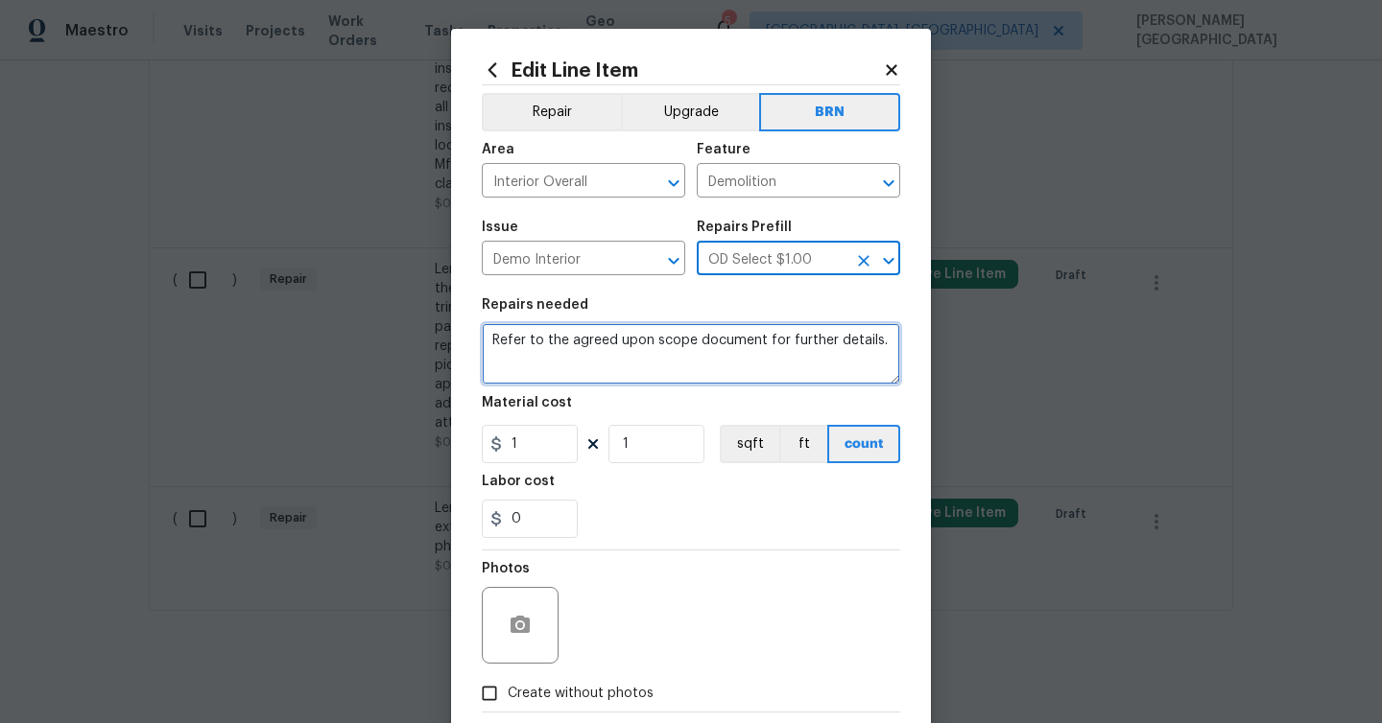
click at [591, 354] on textarea "Refer to the agreed upon scope document for further details." at bounding box center [691, 353] width 418 height 61
paste textarea "Lender Required: Seller to install down spout extension where missing/required.…"
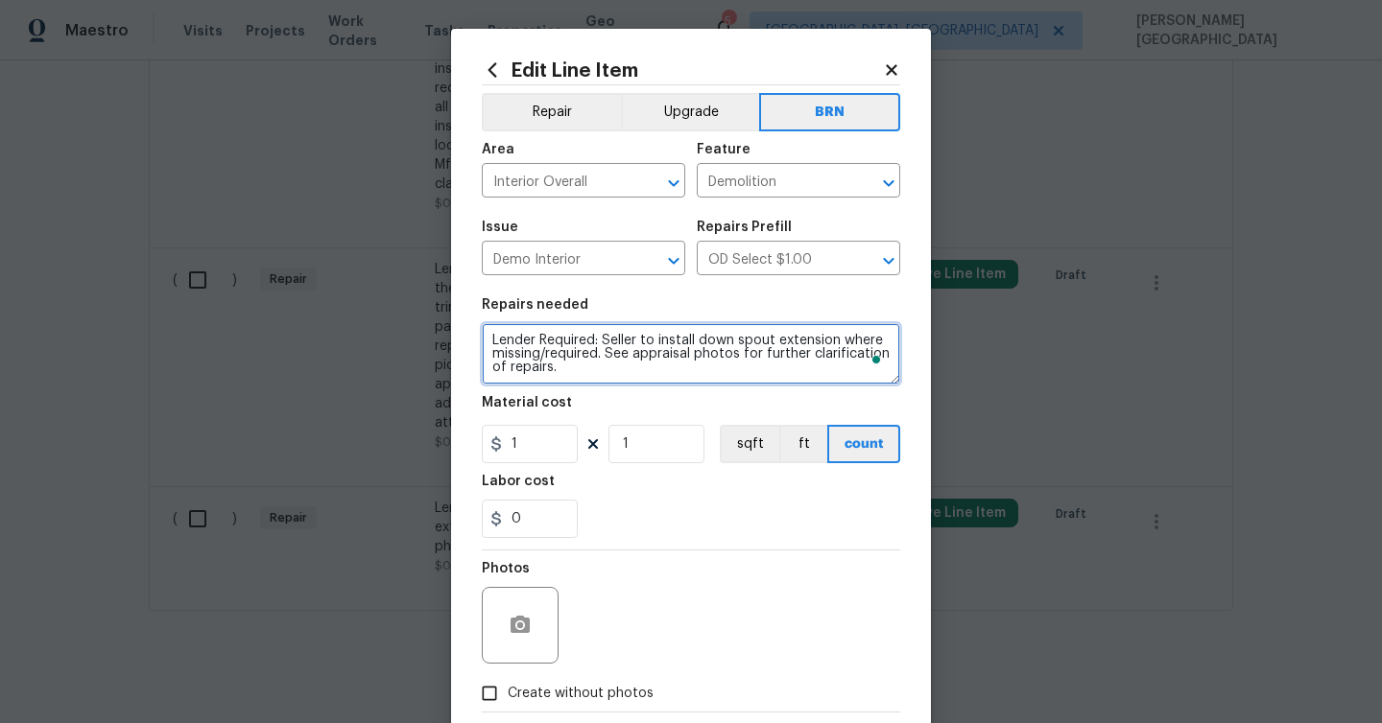
type textarea "Lender Required: Seller to install down spout extension where missing/required.…"
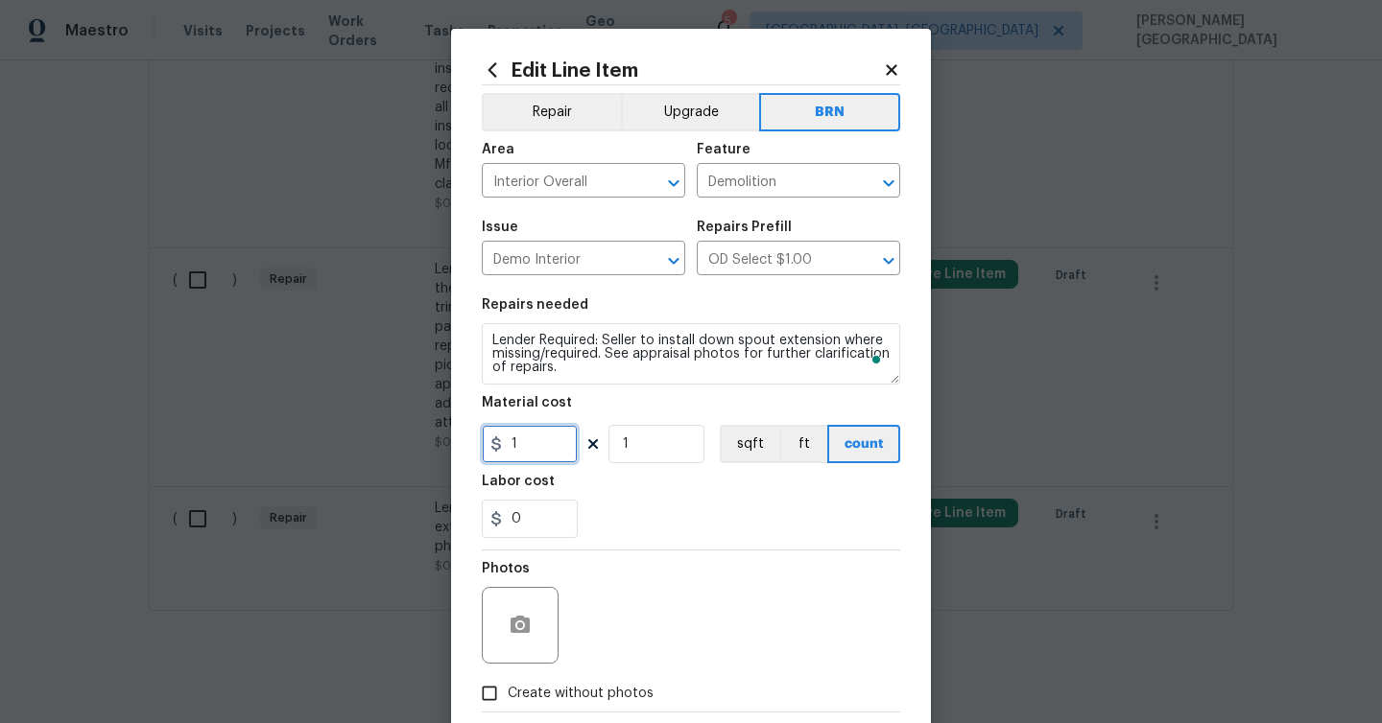
click at [540, 449] on input "1" at bounding box center [530, 444] width 96 height 38
type input "0"
click at [526, 526] on input "0" at bounding box center [530, 519] width 96 height 38
type input "200"
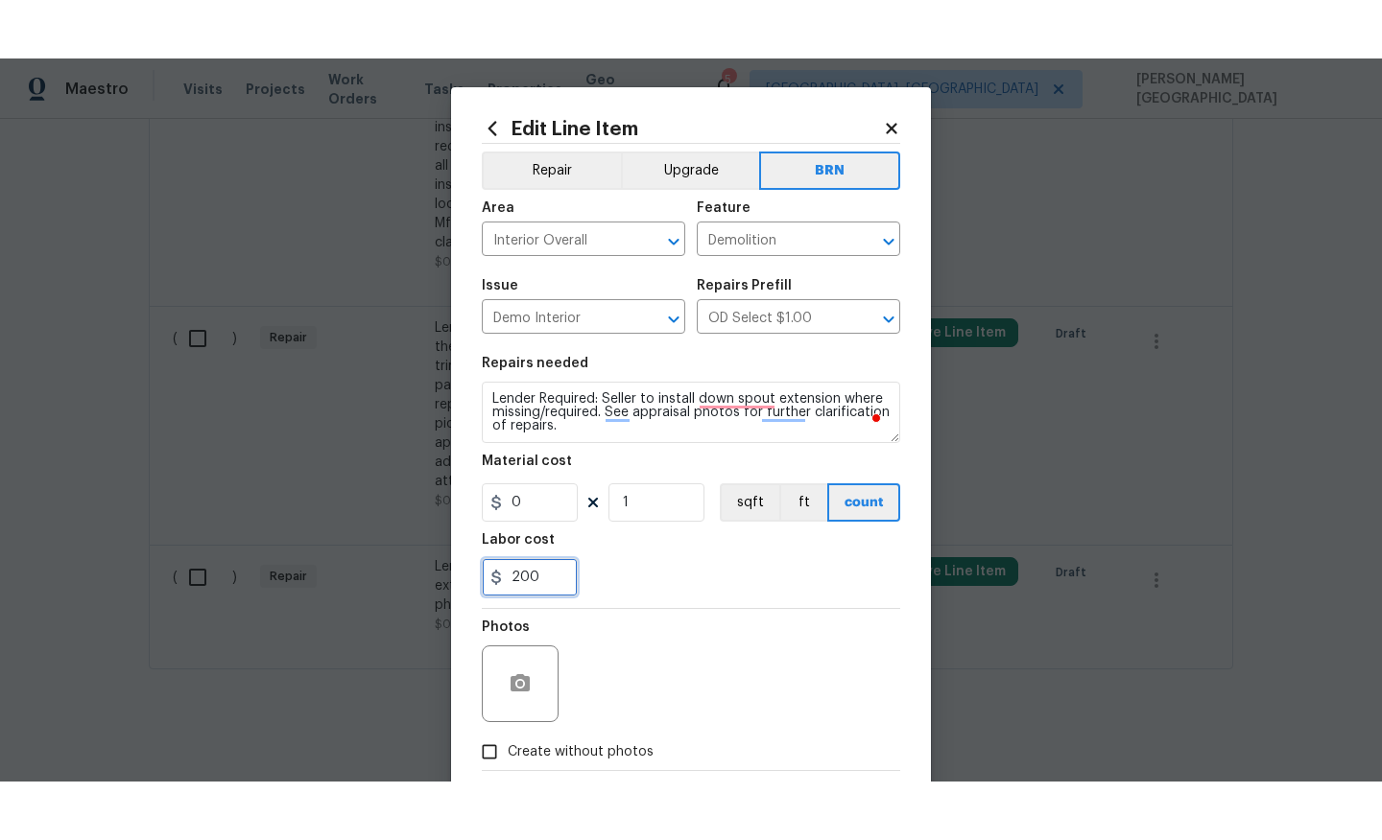
scroll to position [104, 0]
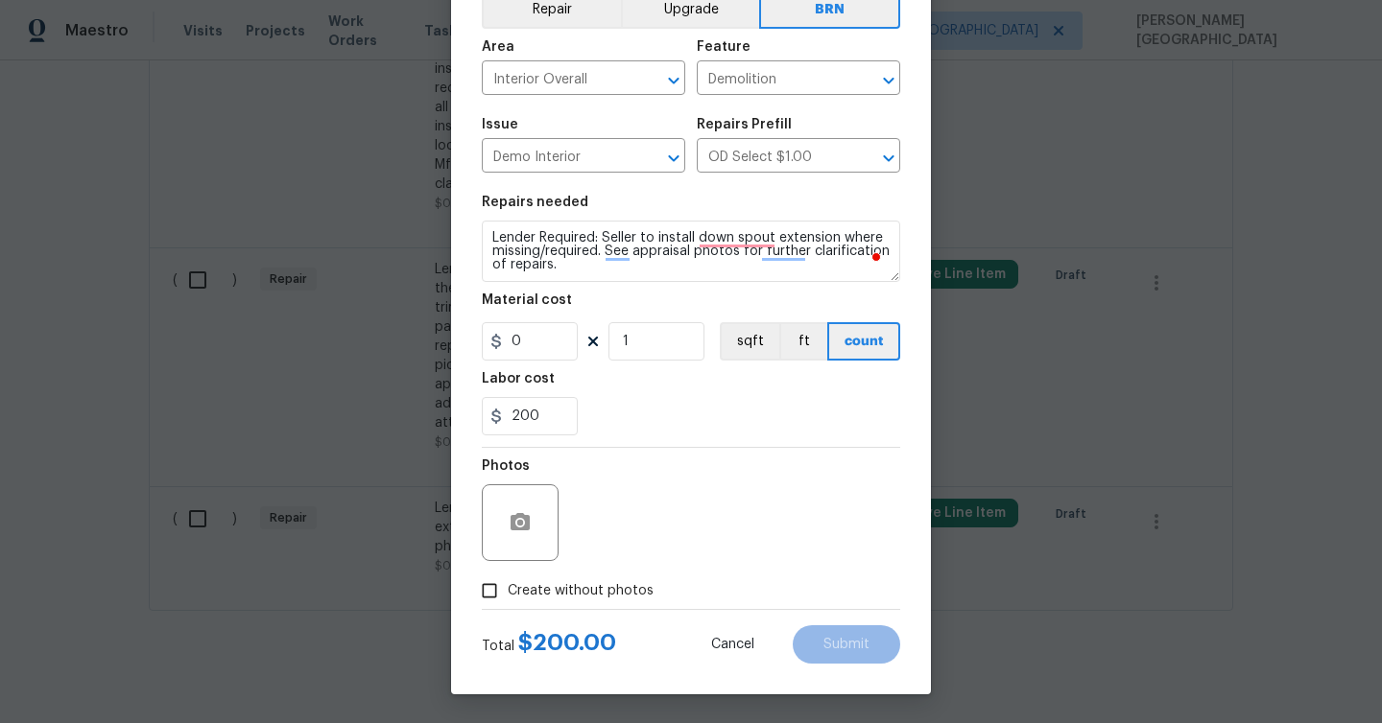
click at [554, 583] on span "Create without photos" at bounding box center [581, 591] width 146 height 20
click at [508, 583] on input "Create without photos" at bounding box center [489, 591] width 36 height 36
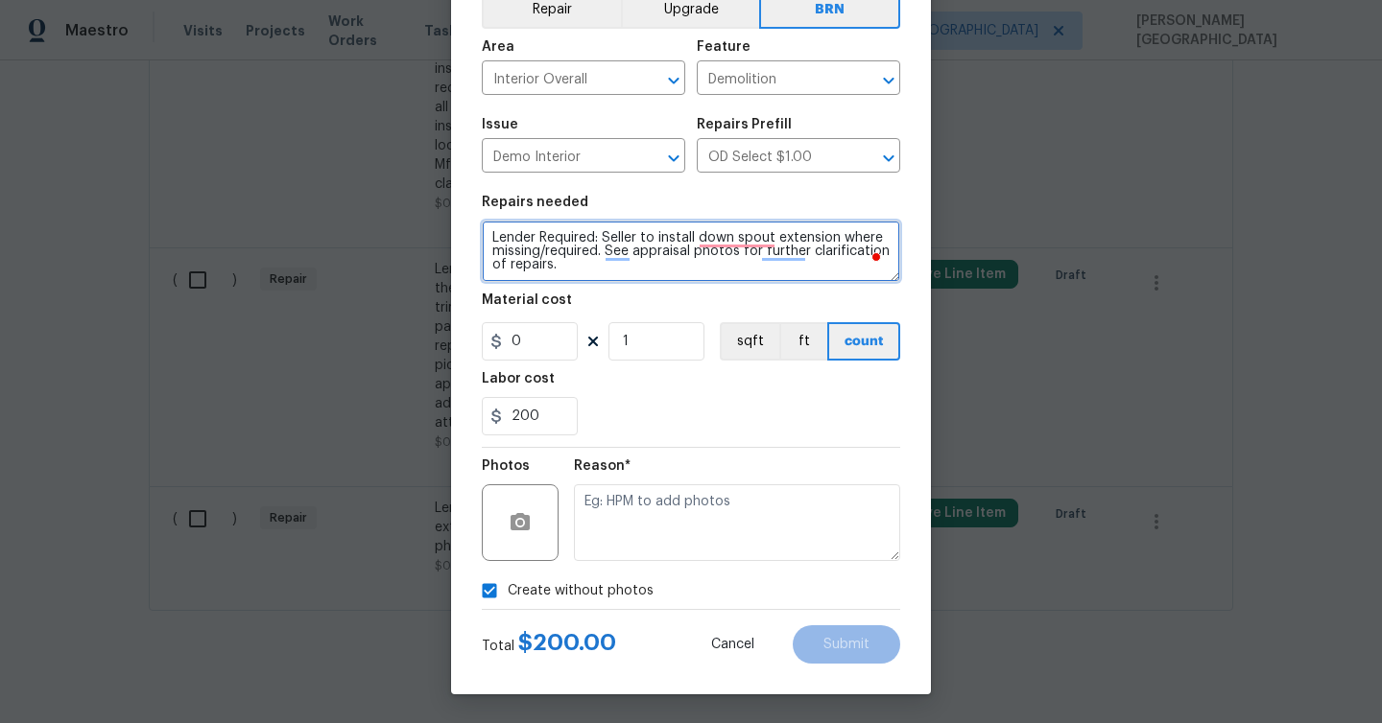
click at [603, 241] on textarea "Lender Required: Seller to install down spout extension where missing/required.…" at bounding box center [691, 251] width 418 height 61
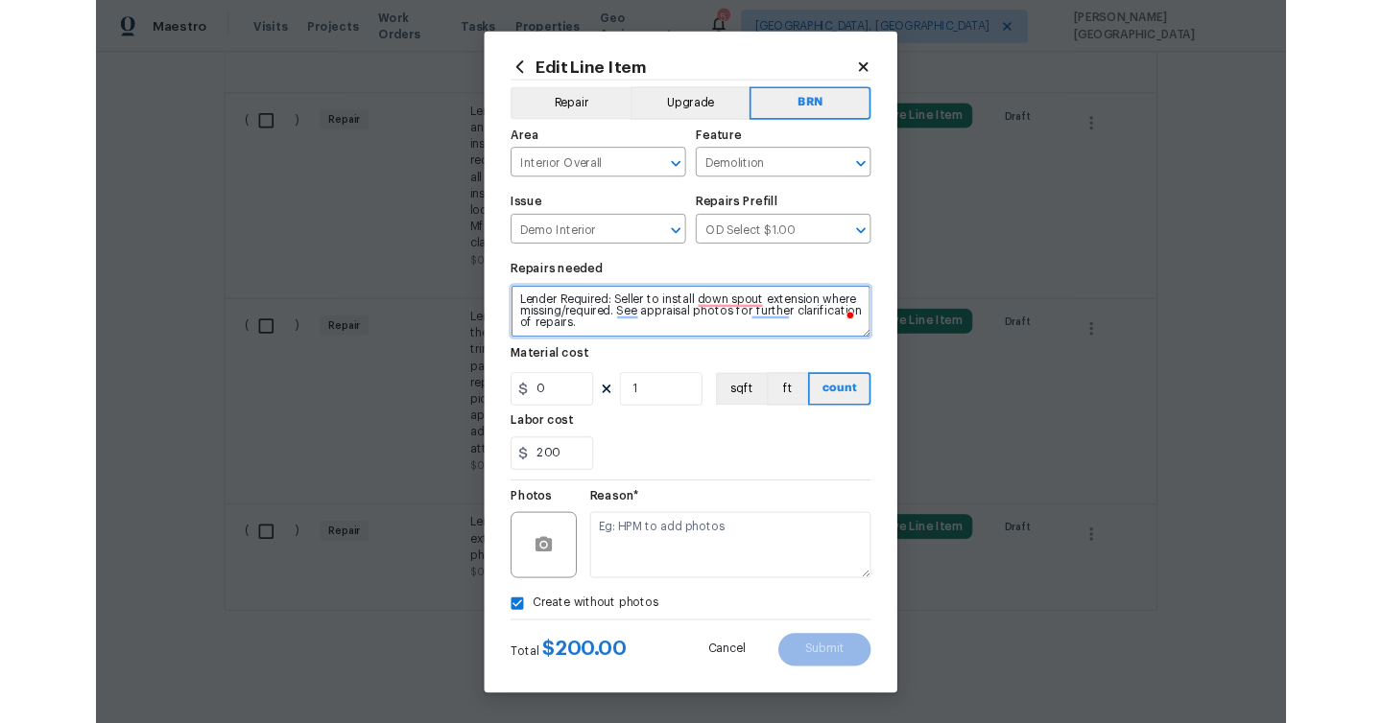
scroll to position [0, 0]
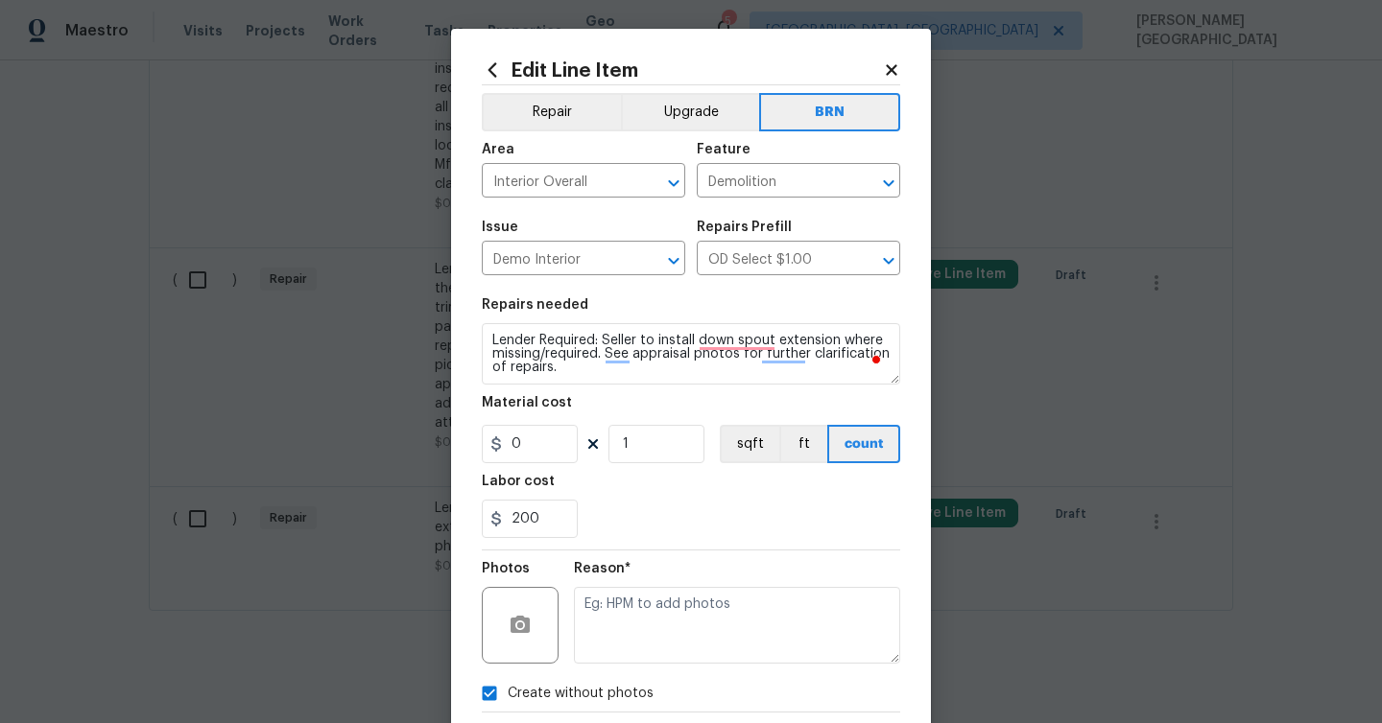
click at [520, 595] on div at bounding box center [520, 625] width 77 height 77
click at [514, 613] on button "button" at bounding box center [520, 625] width 46 height 46
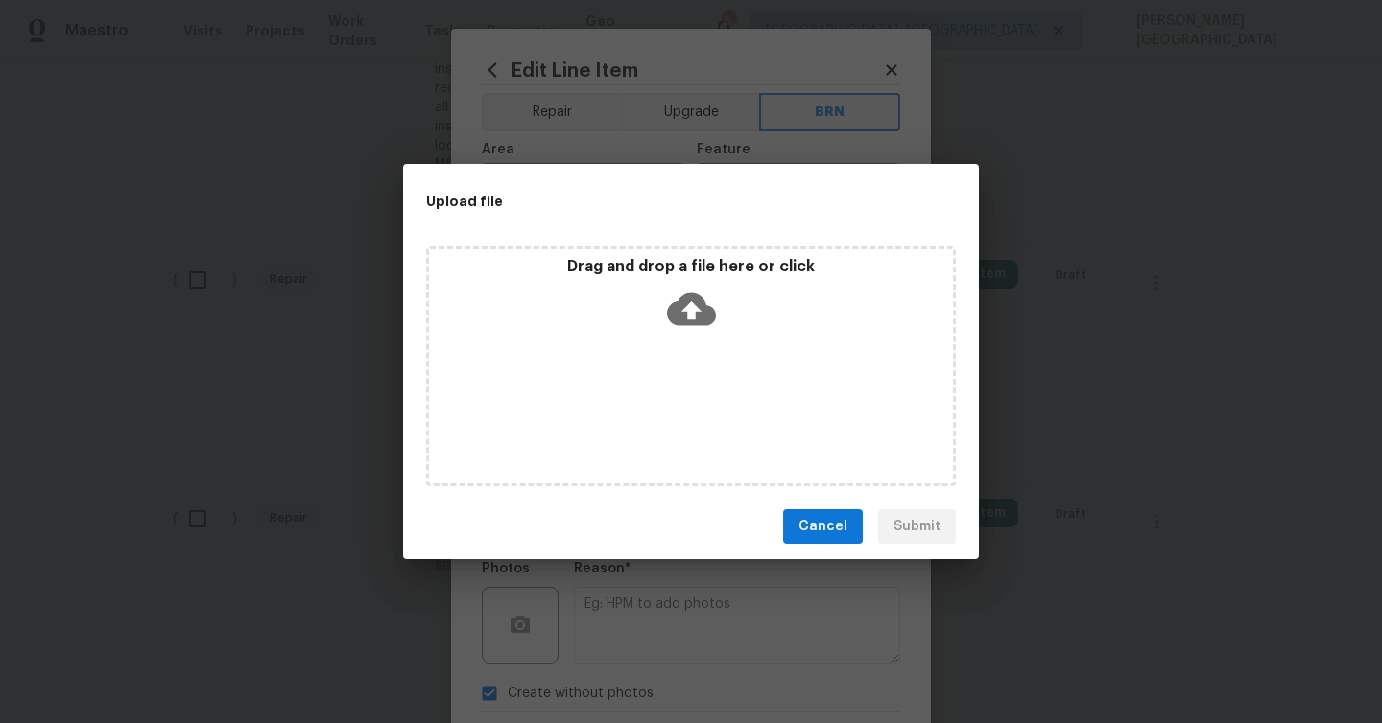
click at [697, 318] on icon at bounding box center [691, 310] width 49 height 33
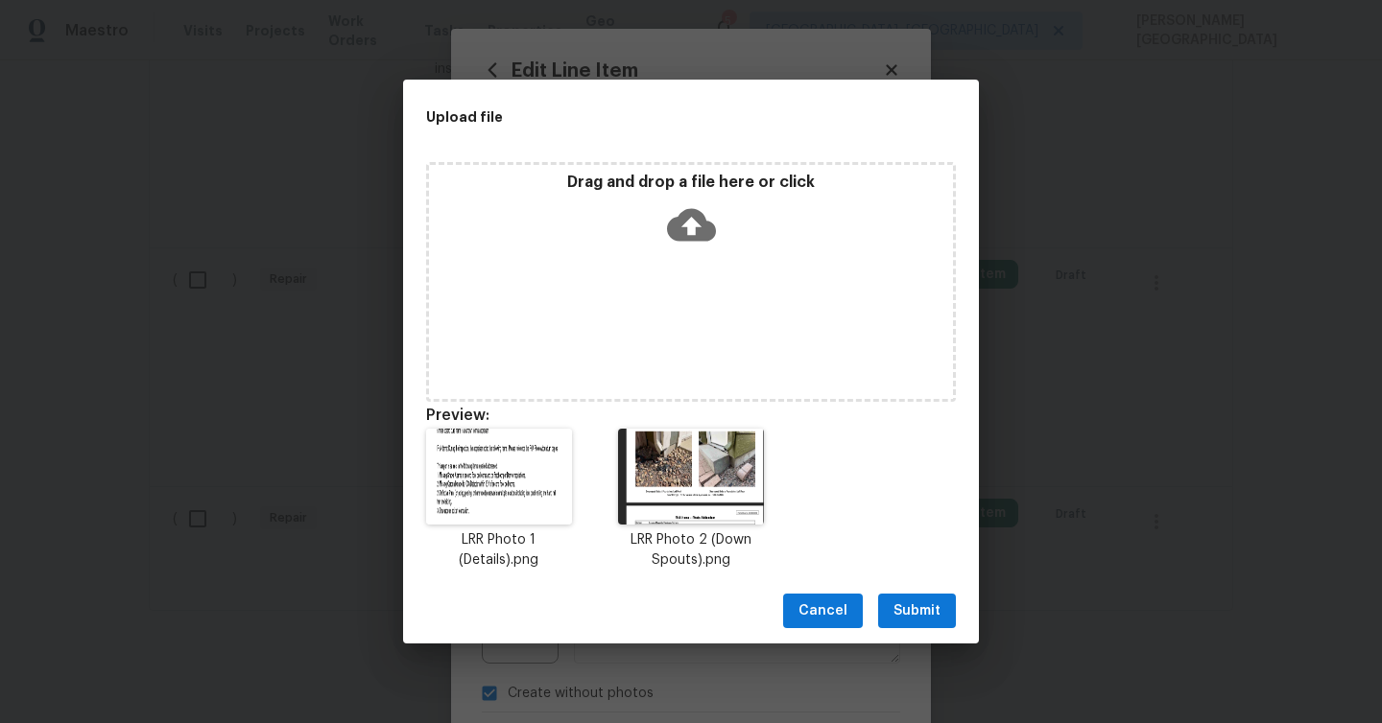
click at [931, 600] on span "Submit" at bounding box center [916, 612] width 47 height 24
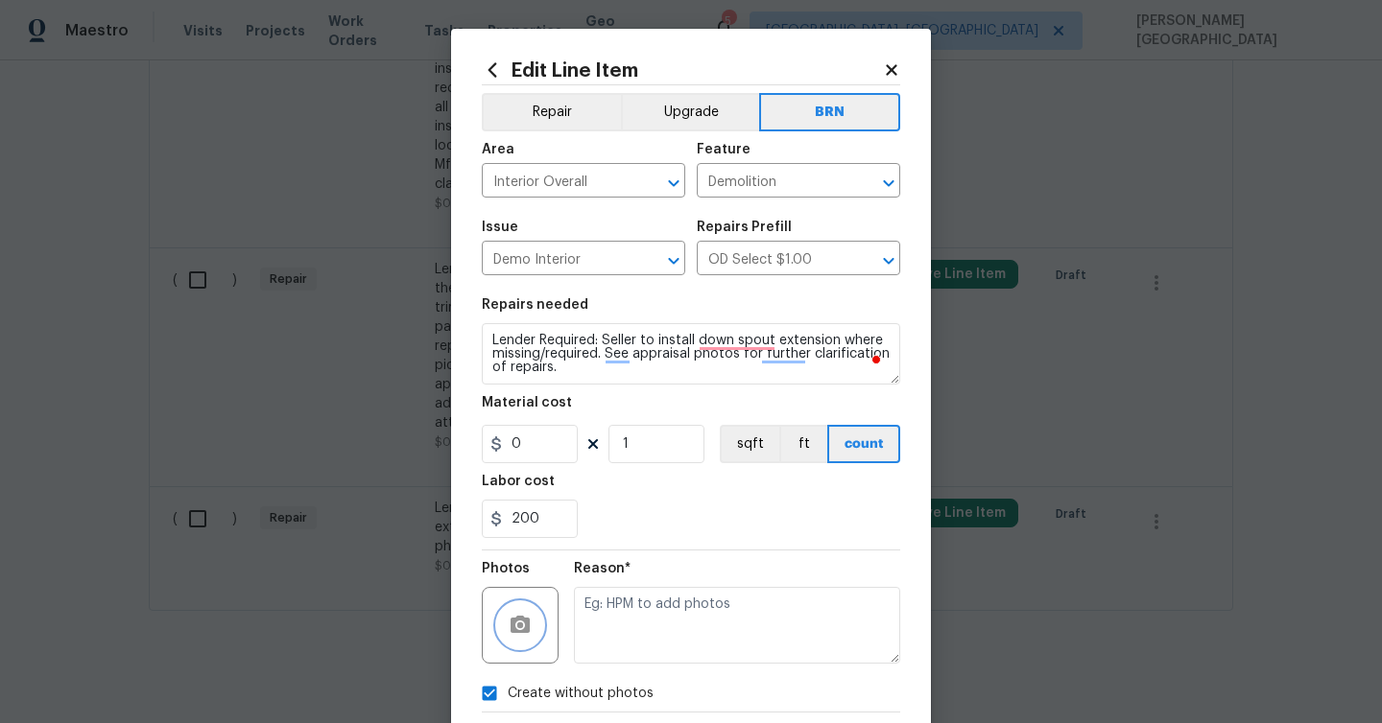
scroll to position [104, 0]
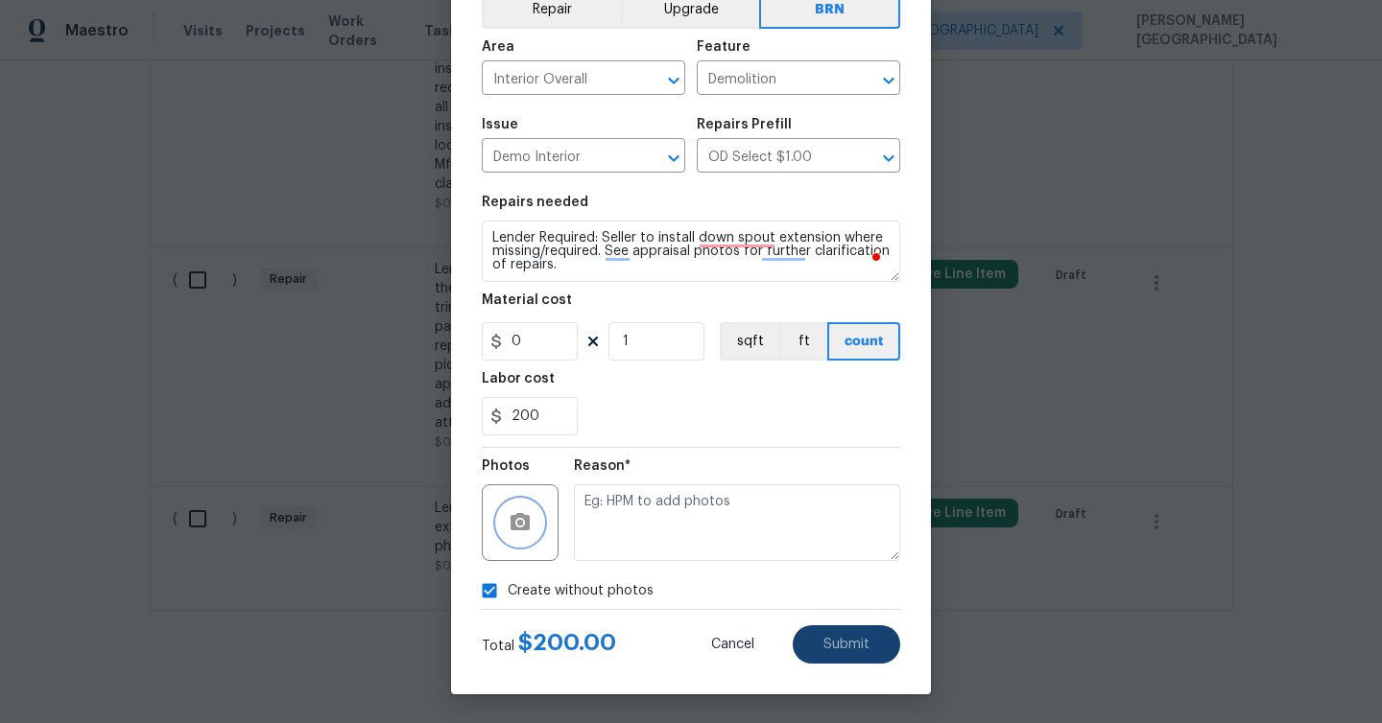
checkbox input "false"
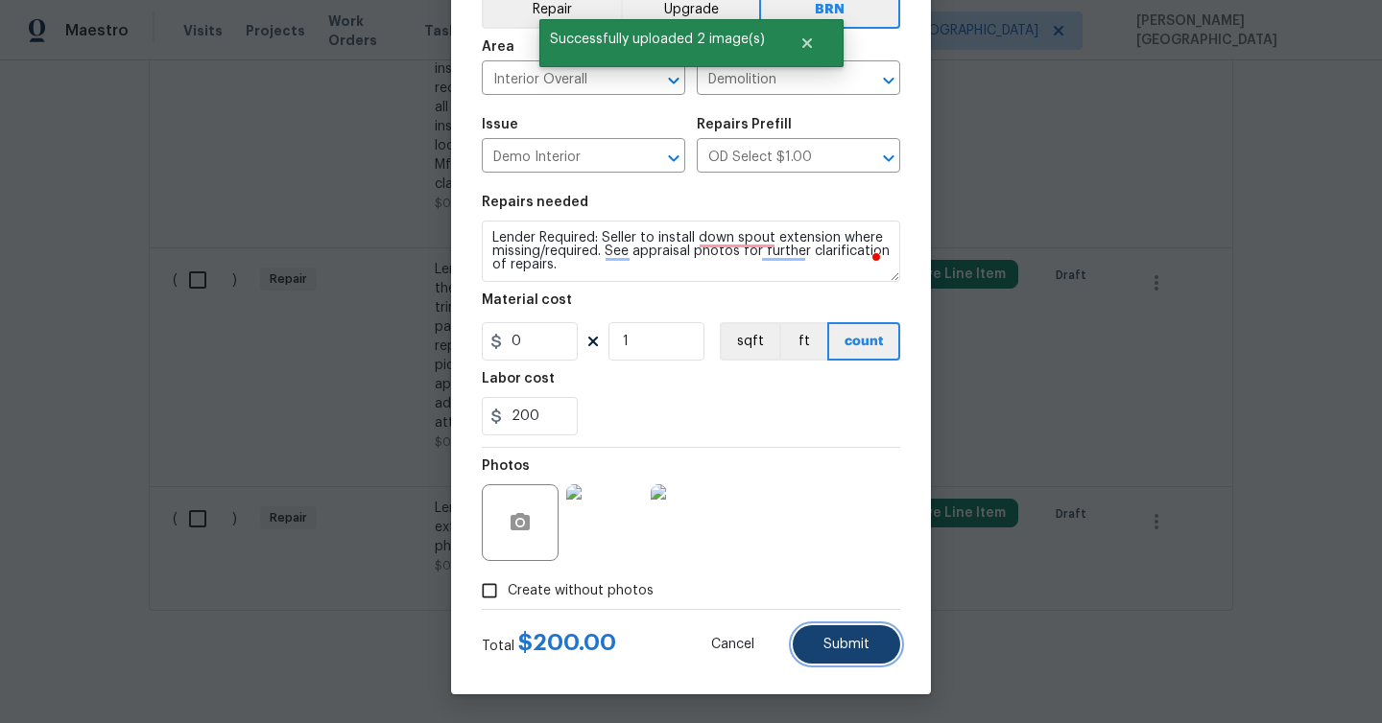
click at [840, 645] on span "Submit" at bounding box center [846, 645] width 46 height 14
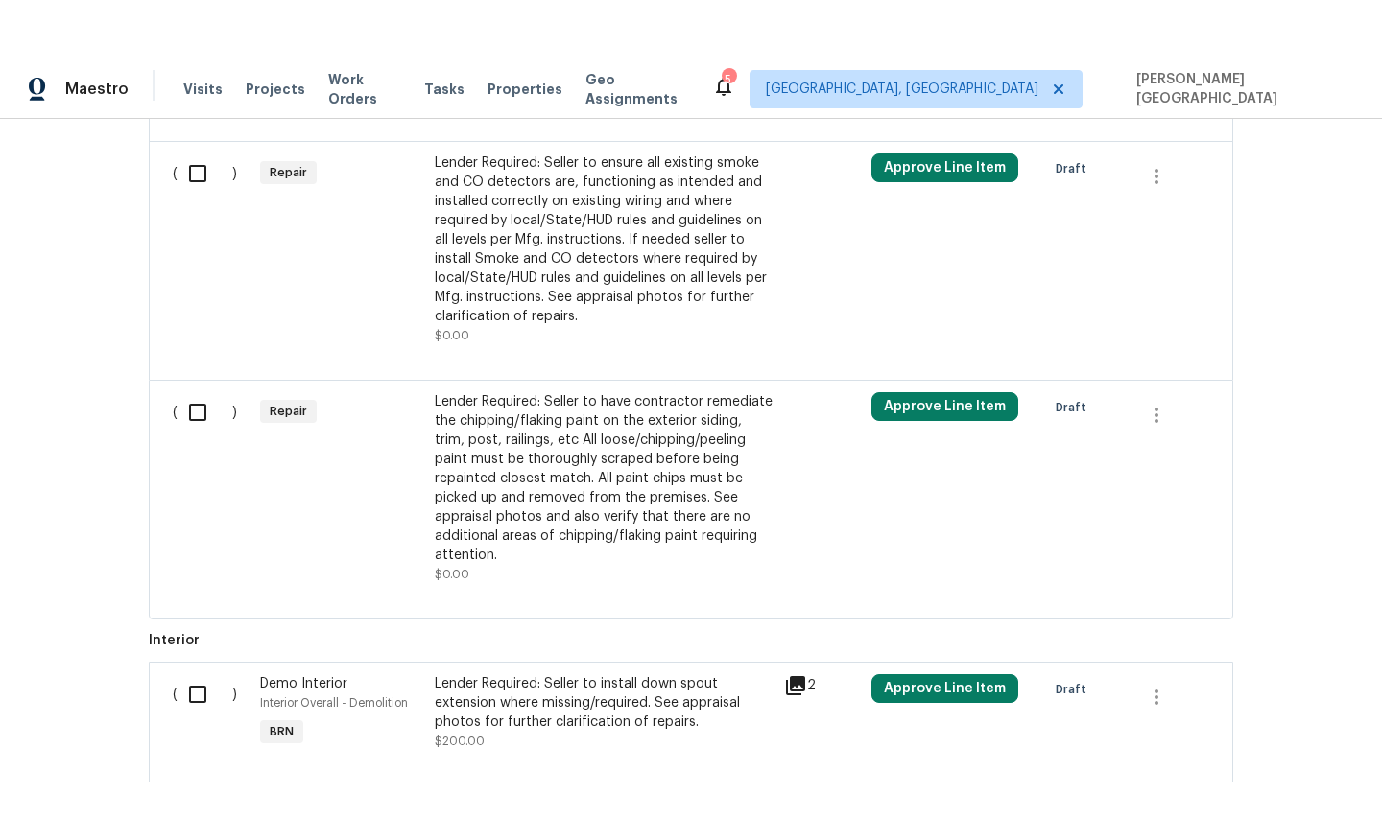
scroll to position [1385, 0]
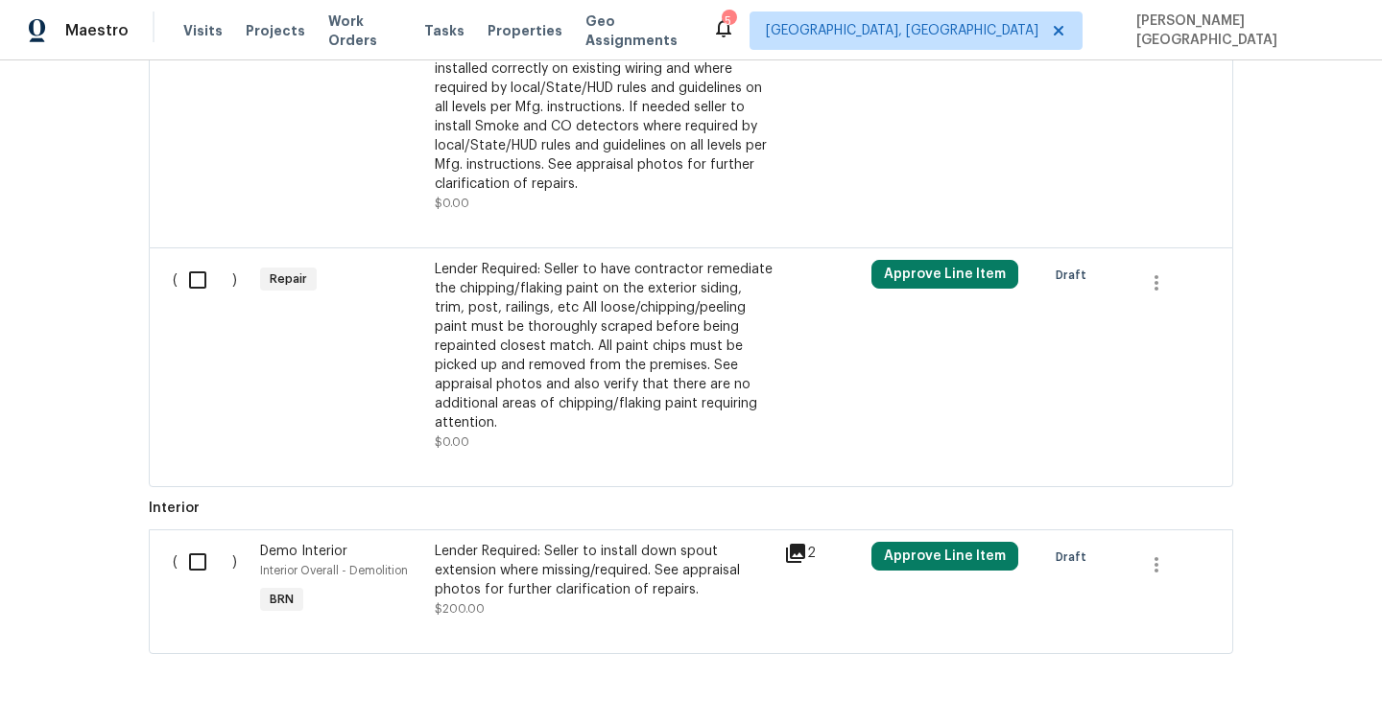
click at [556, 367] on div "Lender Required: Seller to have contractor remediate the chipping/flaking paint…" at bounding box center [604, 346] width 338 height 173
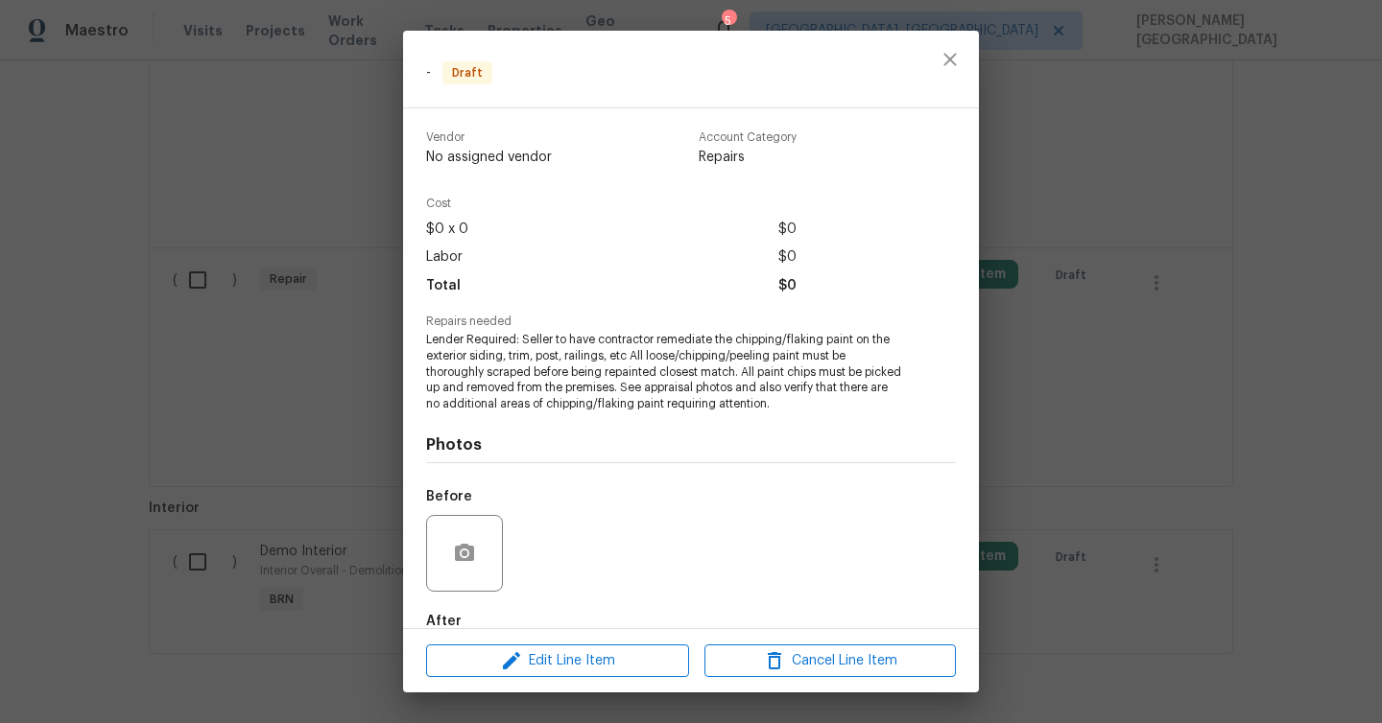
click at [120, 324] on div "- Draft Vendor No assigned vendor Account Category Repairs Cost $0 x 0 $0 Labor…" at bounding box center [691, 361] width 1382 height 723
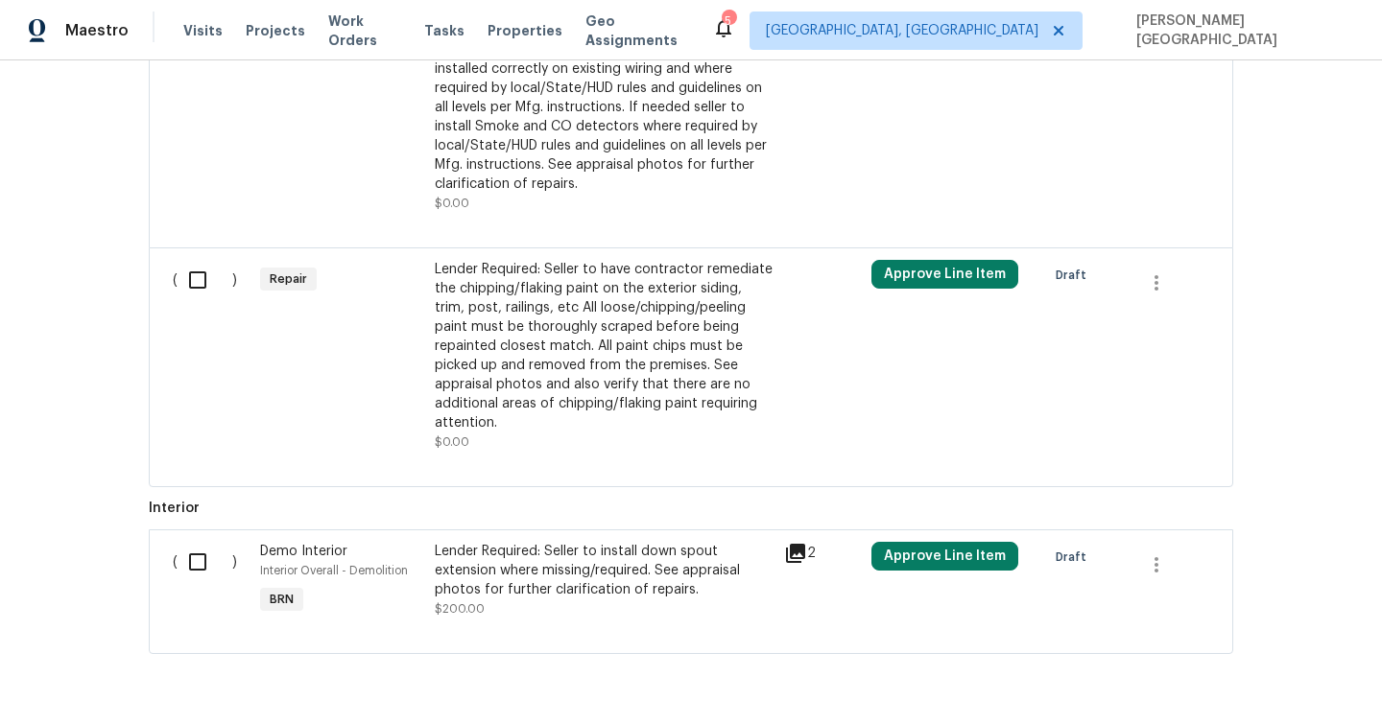
click at [502, 452] on div at bounding box center [691, 463] width 1036 height 23
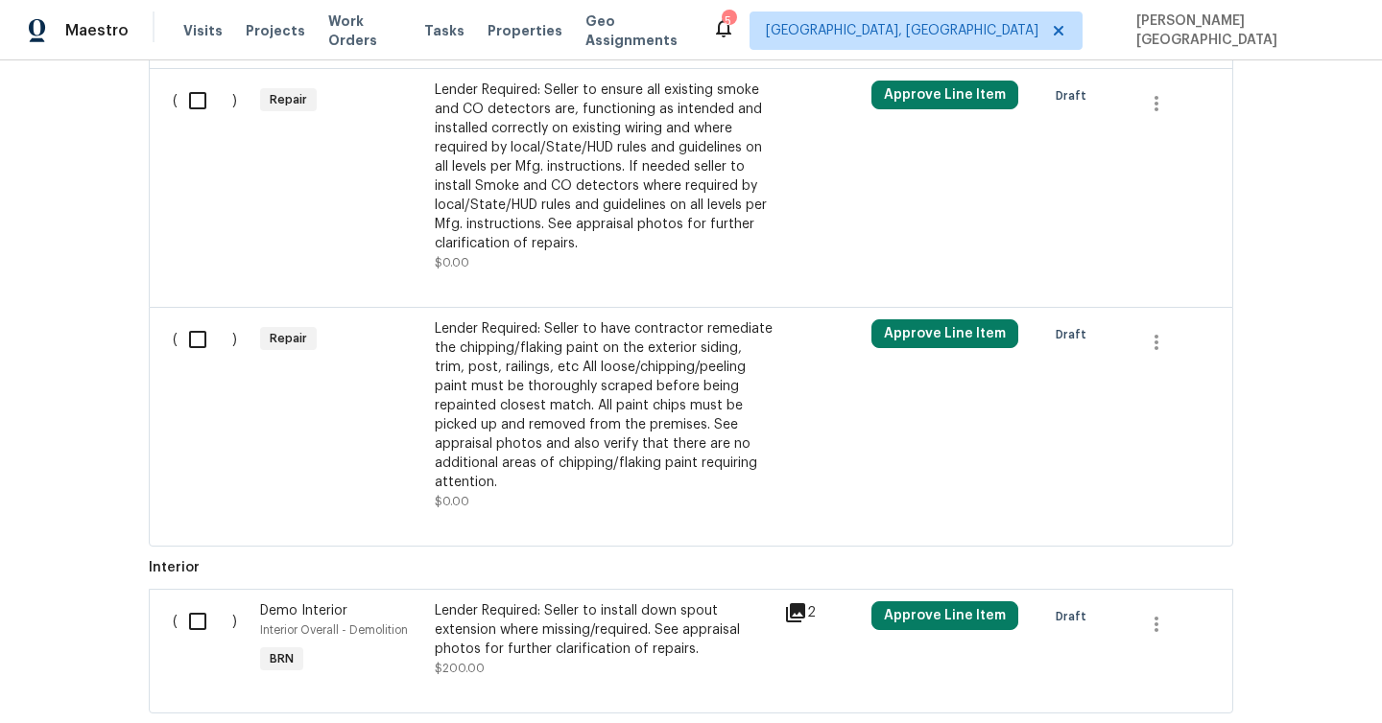
scroll to position [1304, 0]
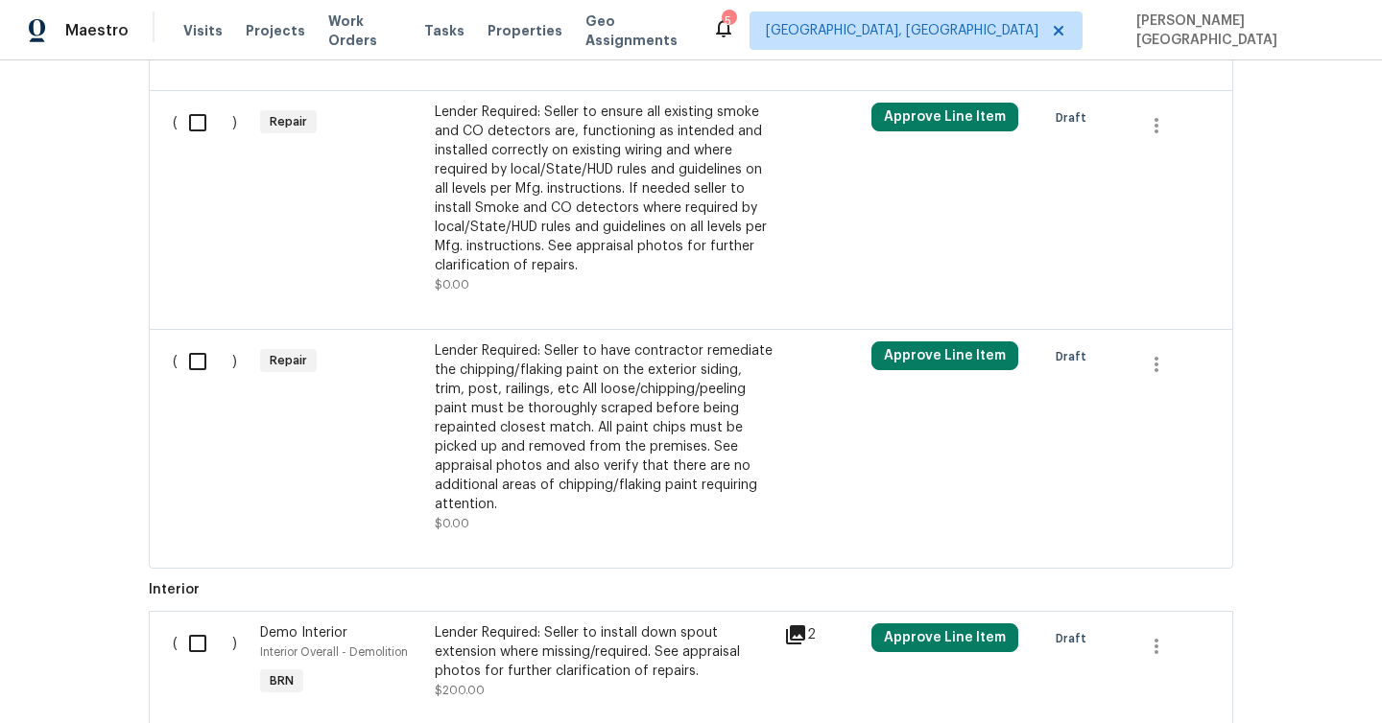
click at [526, 468] on div "Lender Required: Seller to have contractor remediate the chipping/flaking paint…" at bounding box center [604, 428] width 338 height 173
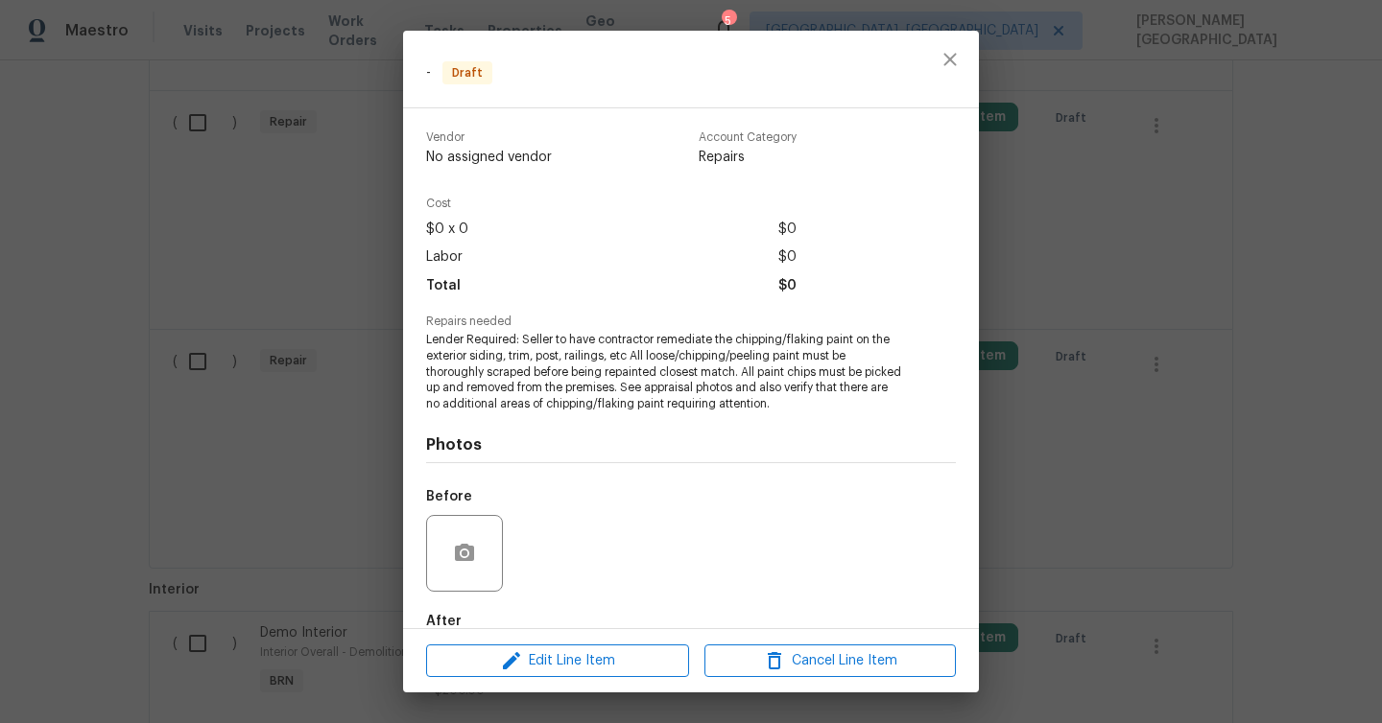
click at [1327, 332] on div "- Draft Vendor No assigned vendor Account Category Repairs Cost $0 x 0 $0 Labor…" at bounding box center [691, 361] width 1382 height 723
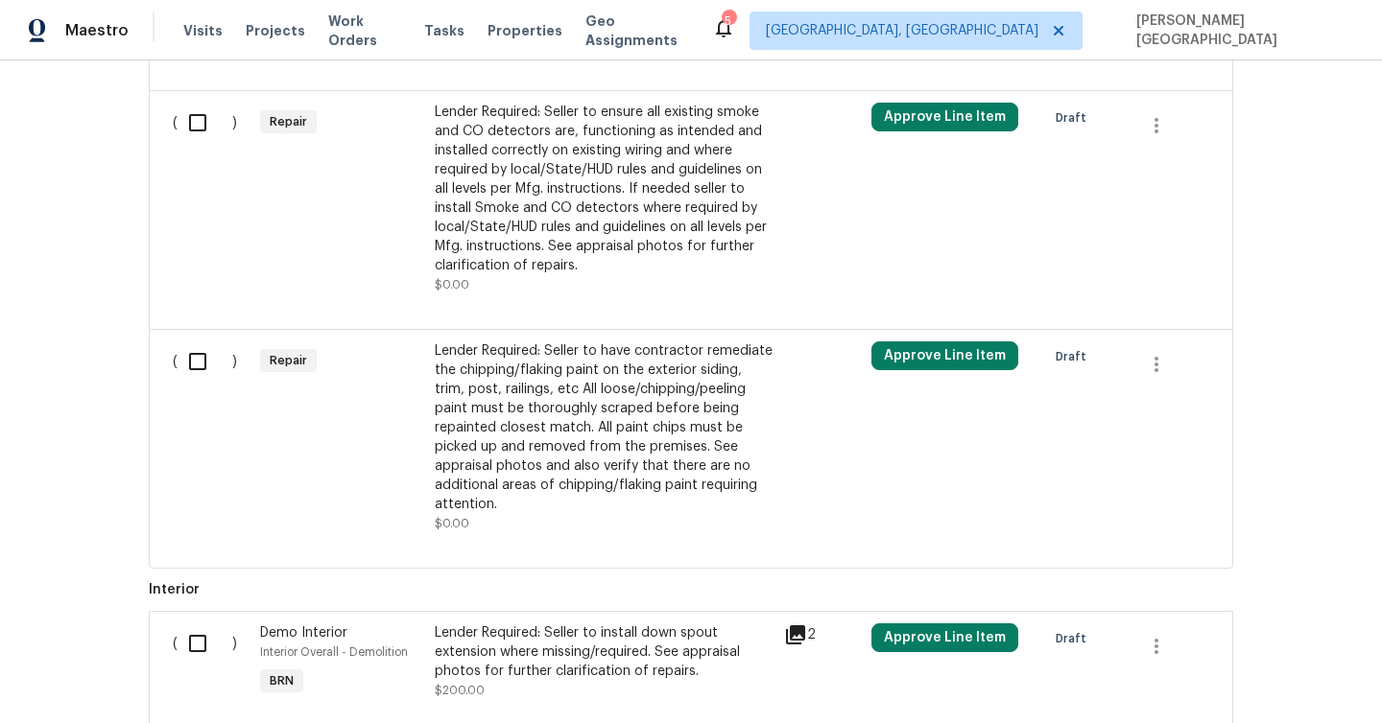
click at [569, 380] on div "Lender Required: Seller to have contractor remediate the chipping/flaking paint…" at bounding box center [604, 428] width 338 height 173
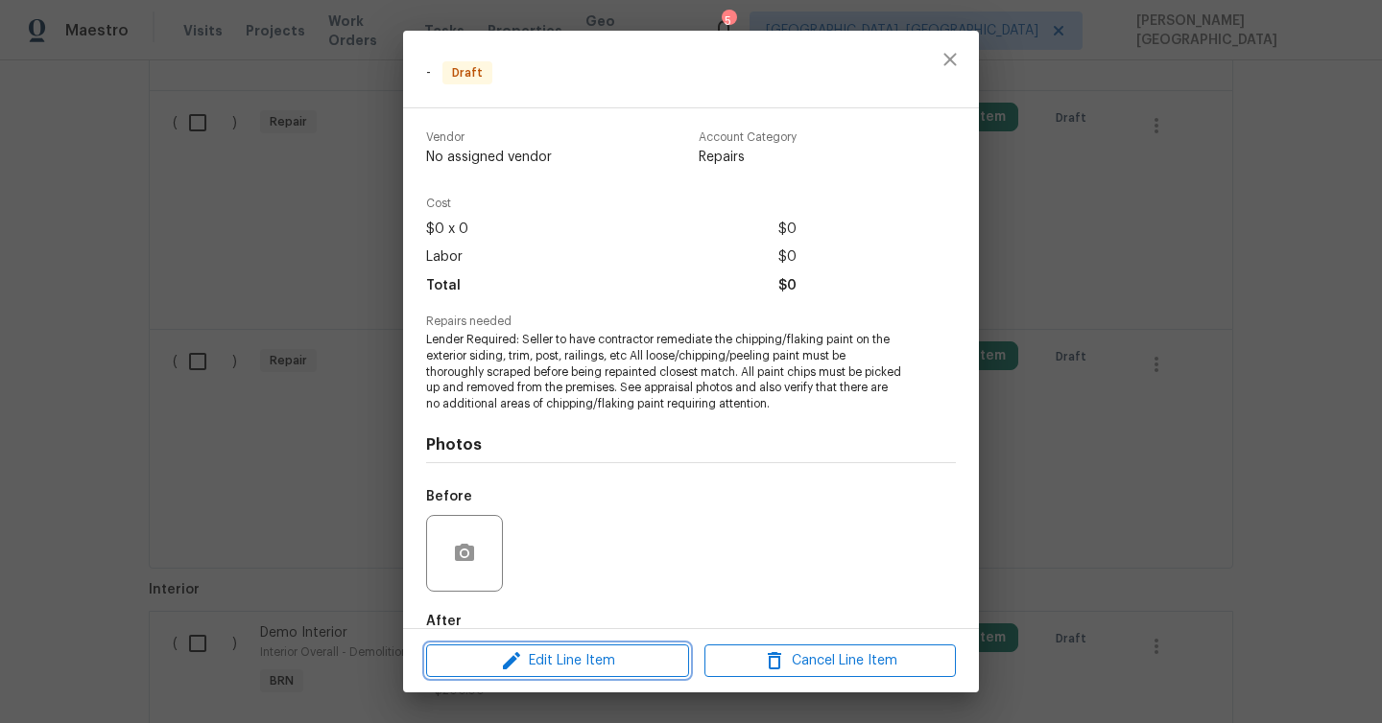
click at [508, 653] on icon "button" at bounding box center [511, 661] width 23 height 23
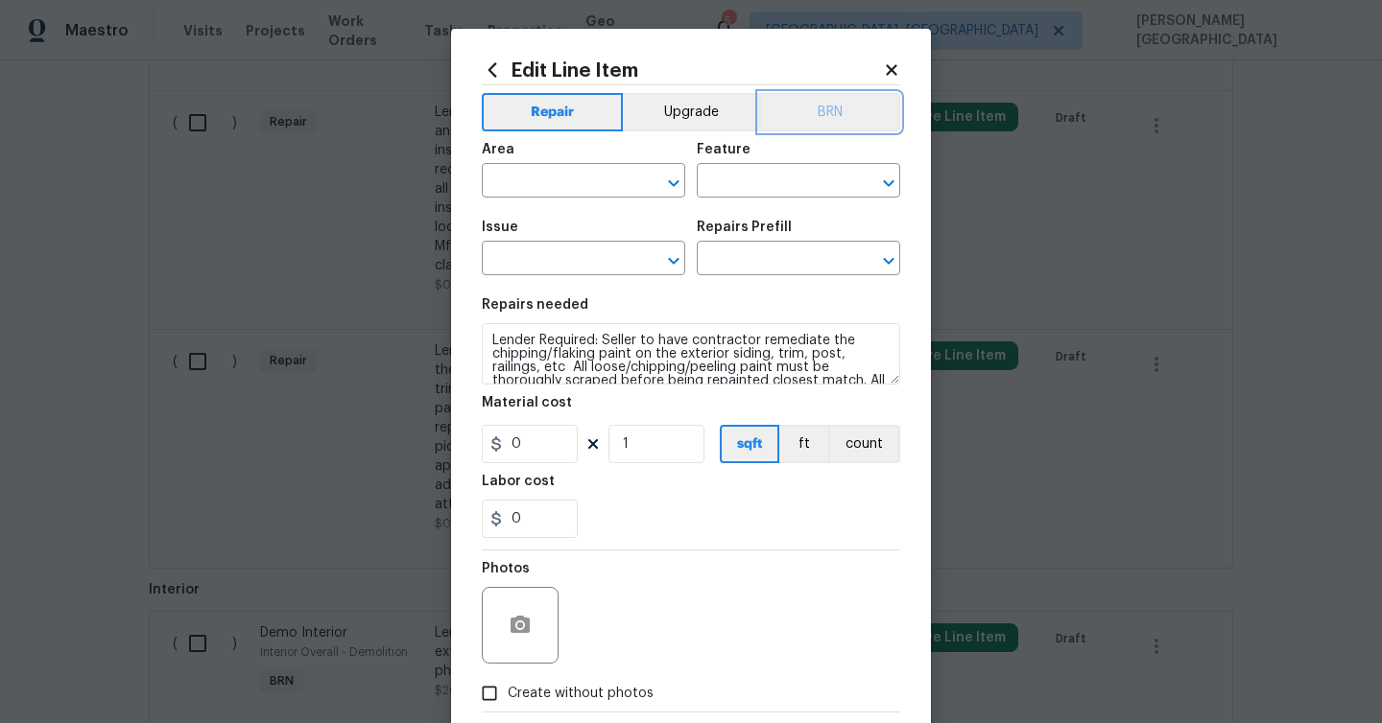
click at [828, 125] on button "BRN" at bounding box center [829, 112] width 141 height 38
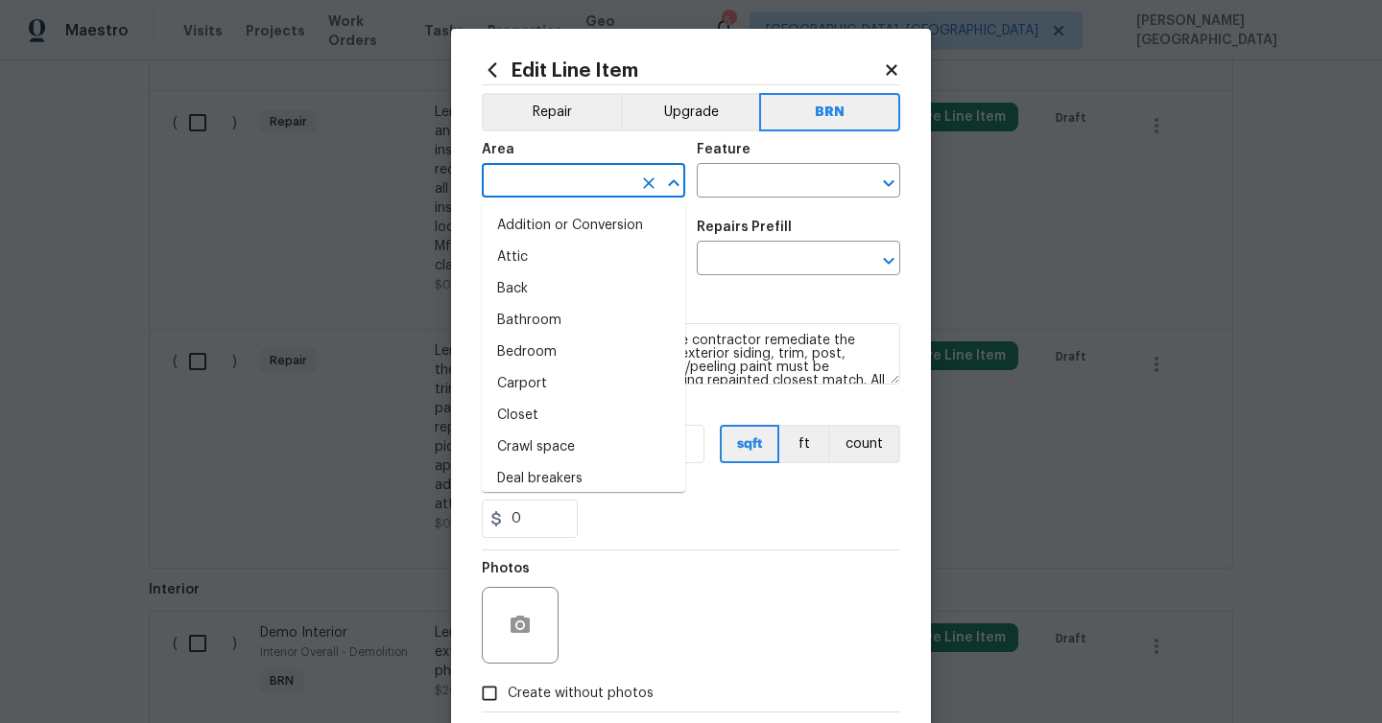
click at [568, 183] on input "text" at bounding box center [557, 183] width 150 height 30
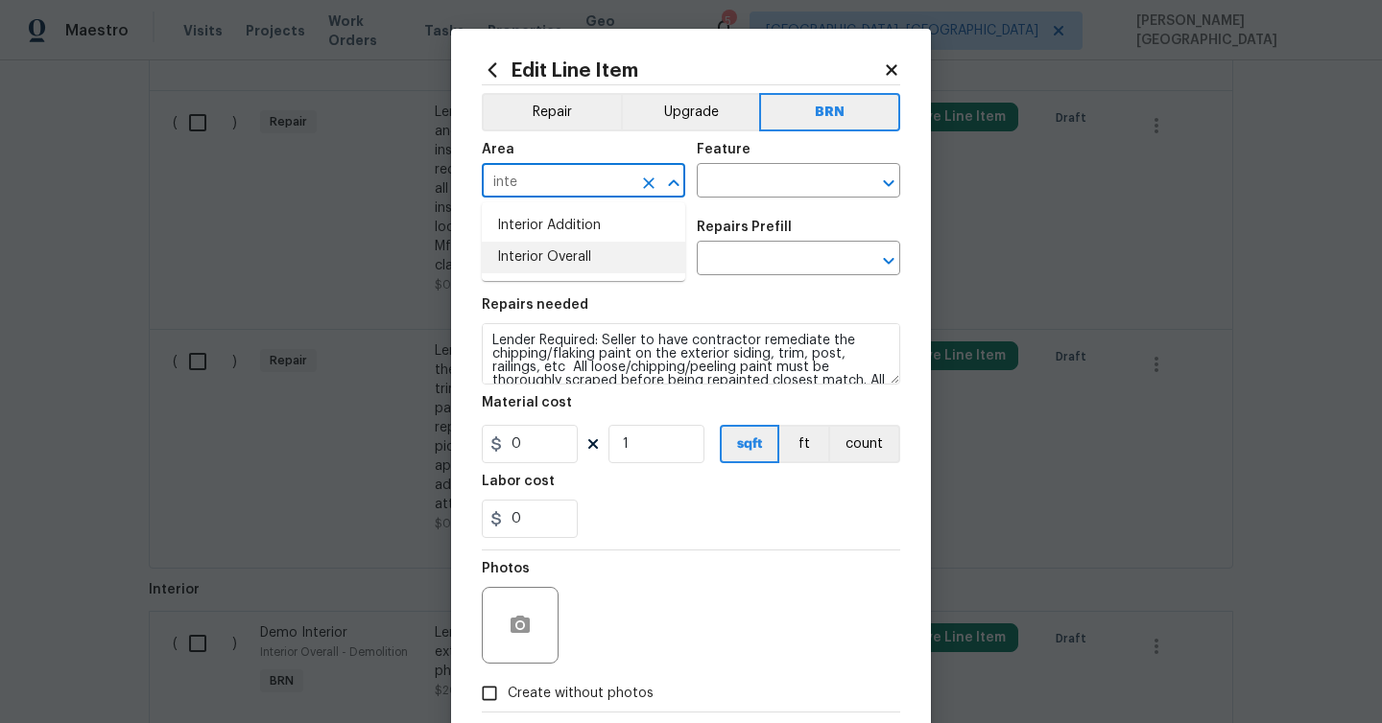
click at [583, 261] on li "Interior Overall" at bounding box center [583, 258] width 203 height 32
type input "Interior Overall"
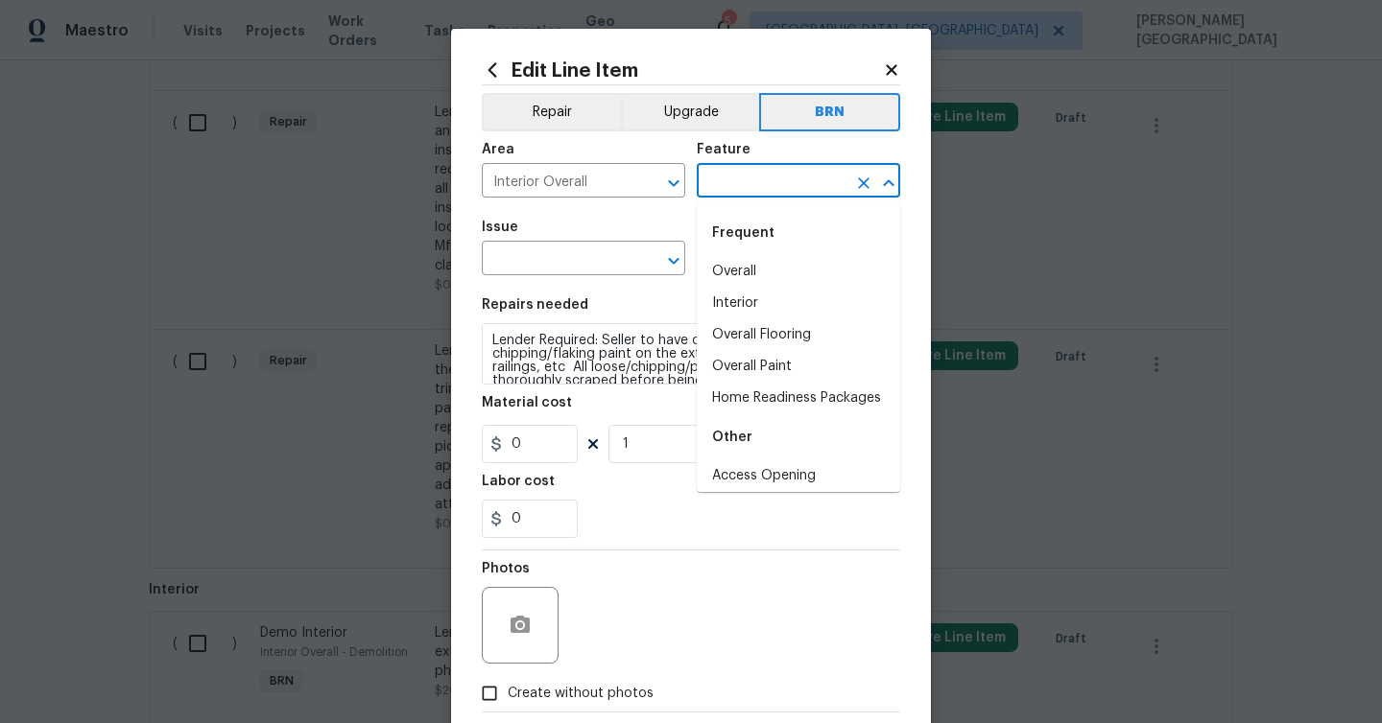
click at [741, 188] on input "text" at bounding box center [772, 183] width 150 height 30
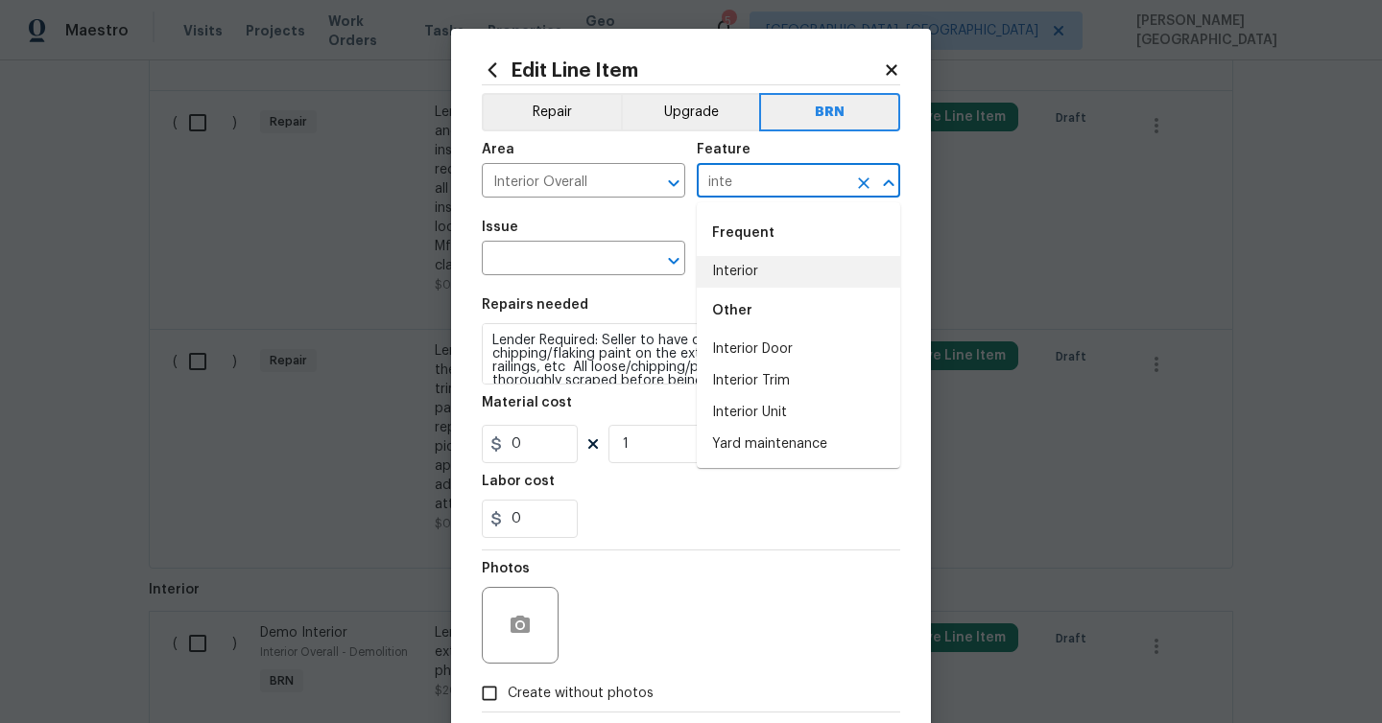
click at [758, 275] on li "Interior" at bounding box center [798, 272] width 203 height 32
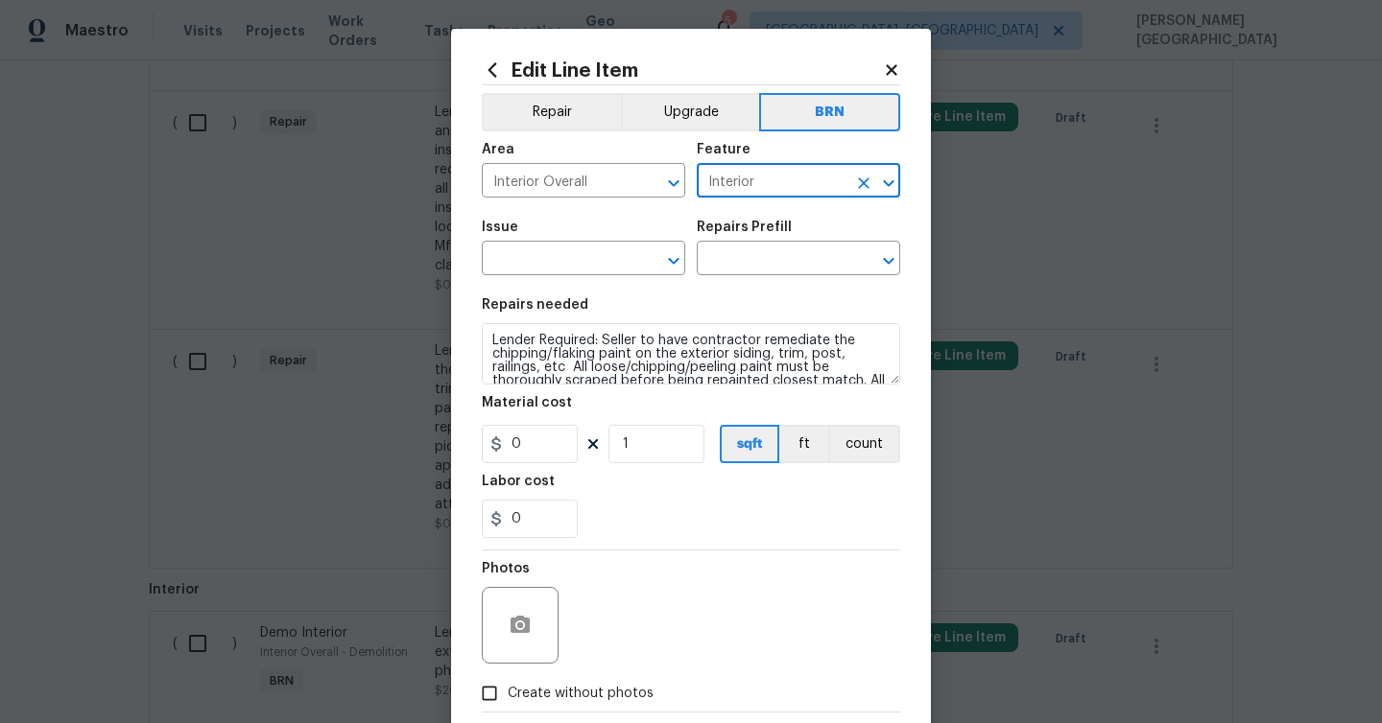
type input "Interior"
click at [599, 298] on div "Repairs needed" at bounding box center [691, 310] width 418 height 25
click at [509, 245] on div "Issue" at bounding box center [583, 233] width 203 height 25
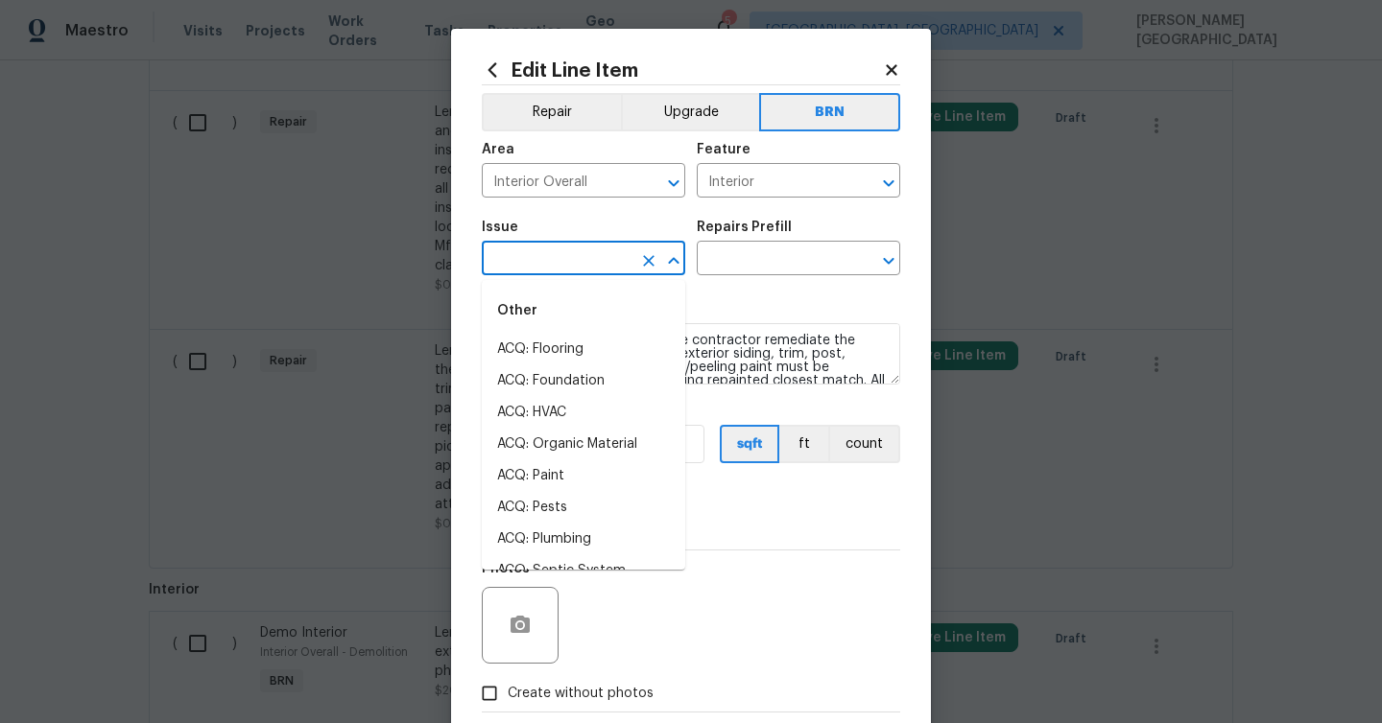
click at [512, 257] on input "text" at bounding box center [557, 261] width 150 height 30
click at [524, 376] on li "Demo Interior" at bounding box center [583, 382] width 203 height 32
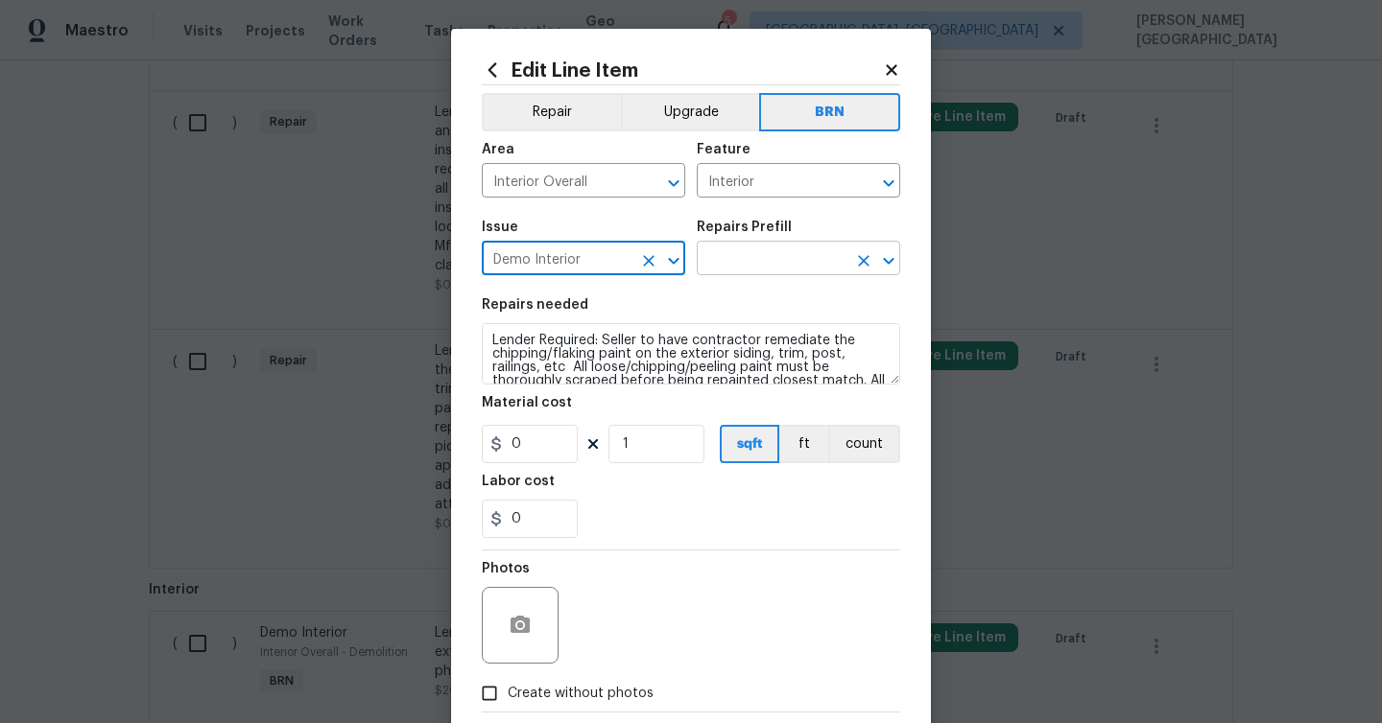
type input "Demo Interior"
click at [726, 255] on input "text" at bounding box center [772, 261] width 150 height 30
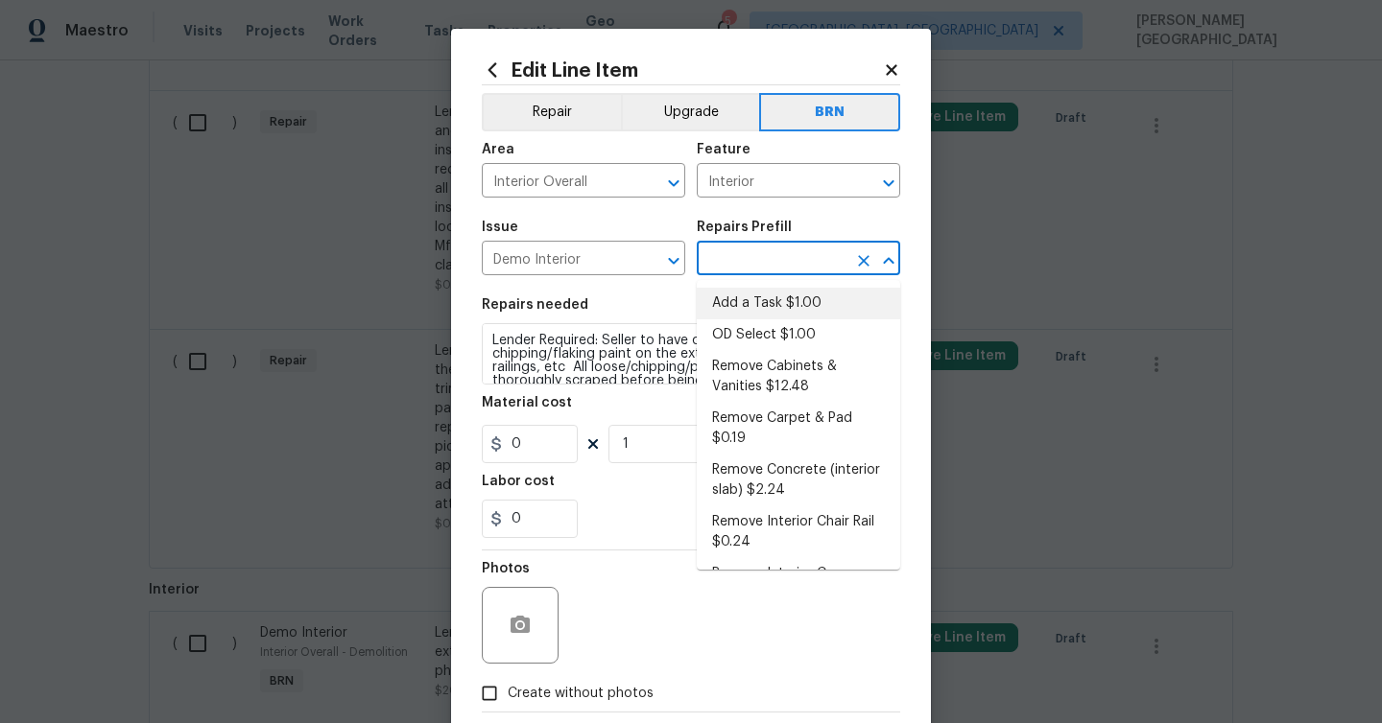
click at [729, 313] on li "Add a Task $1.00" at bounding box center [798, 304] width 203 height 32
type input "Demolition"
type input "Add a Task $1.00"
type textarea "HPM to detail"
type input "1"
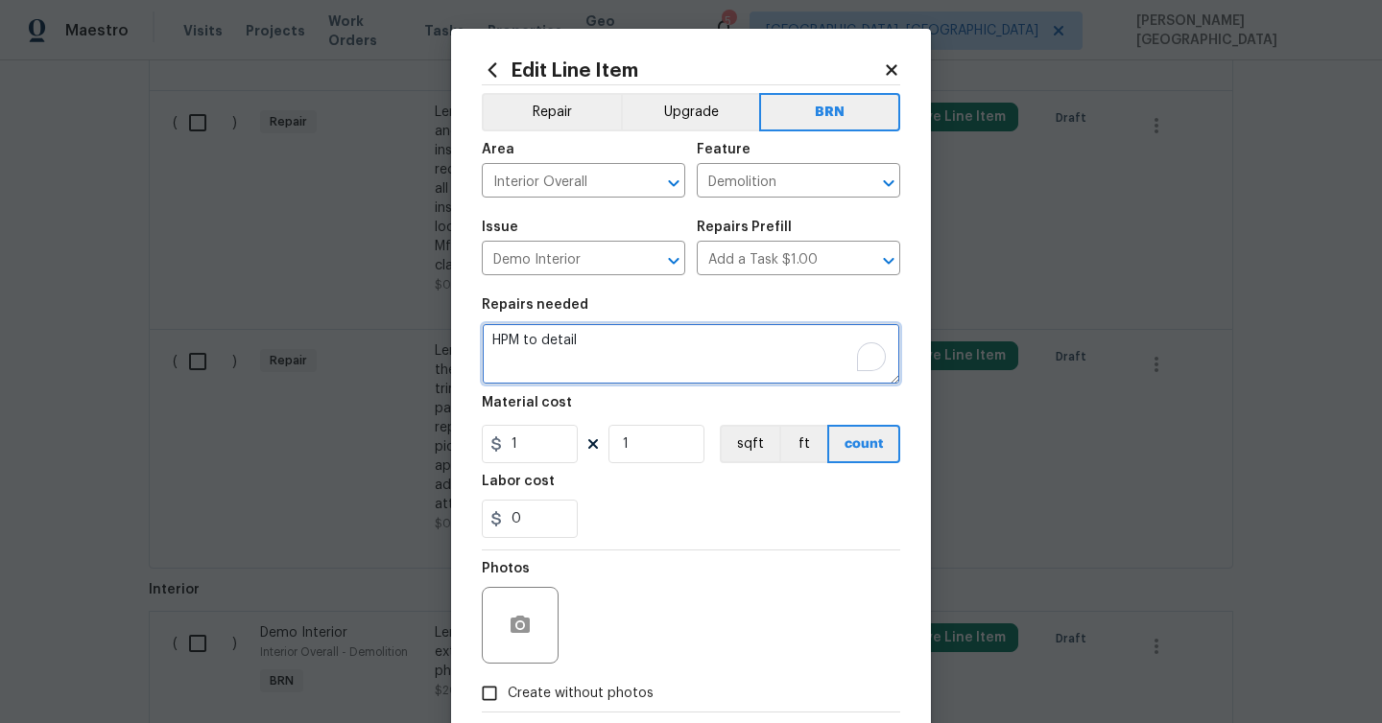
click at [685, 339] on textarea "HPM to detail" at bounding box center [691, 353] width 418 height 61
paste textarea "Lender Required: Seller to have contractor remediate the chipping/flaking paint…"
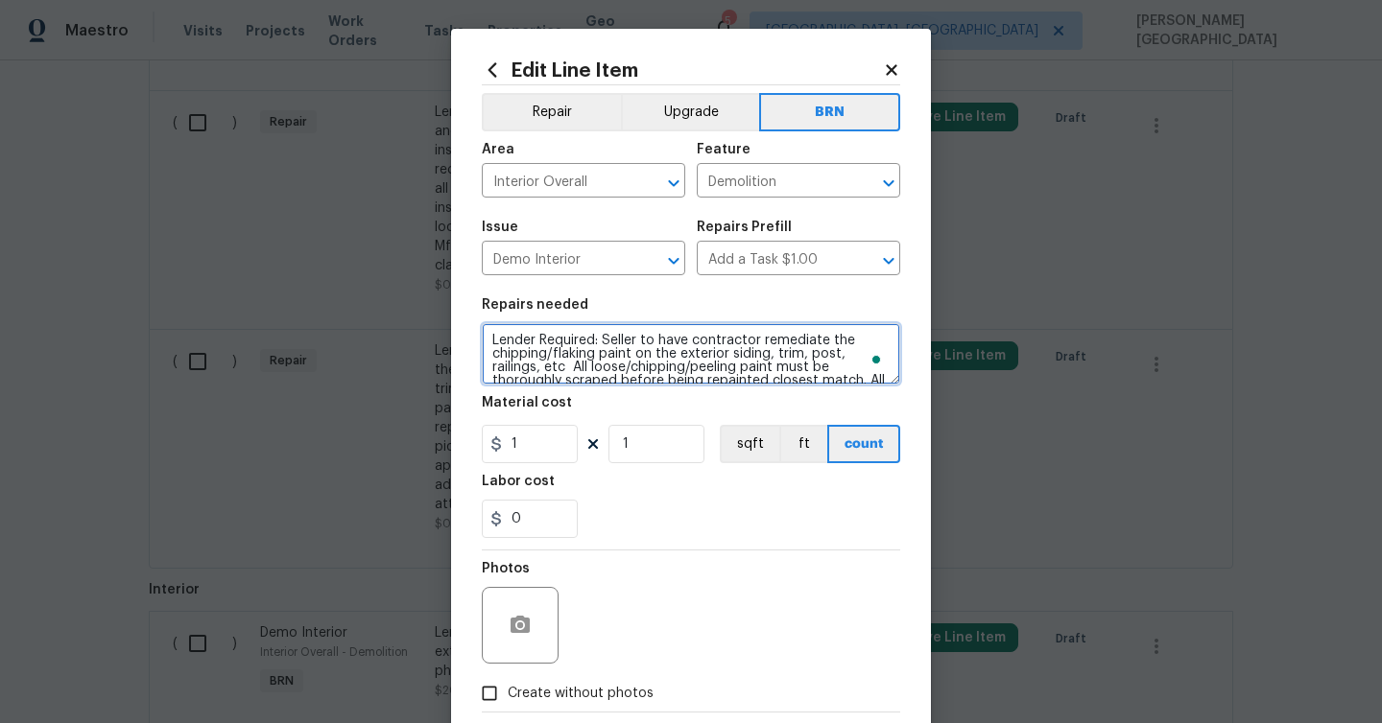
scroll to position [58, 0]
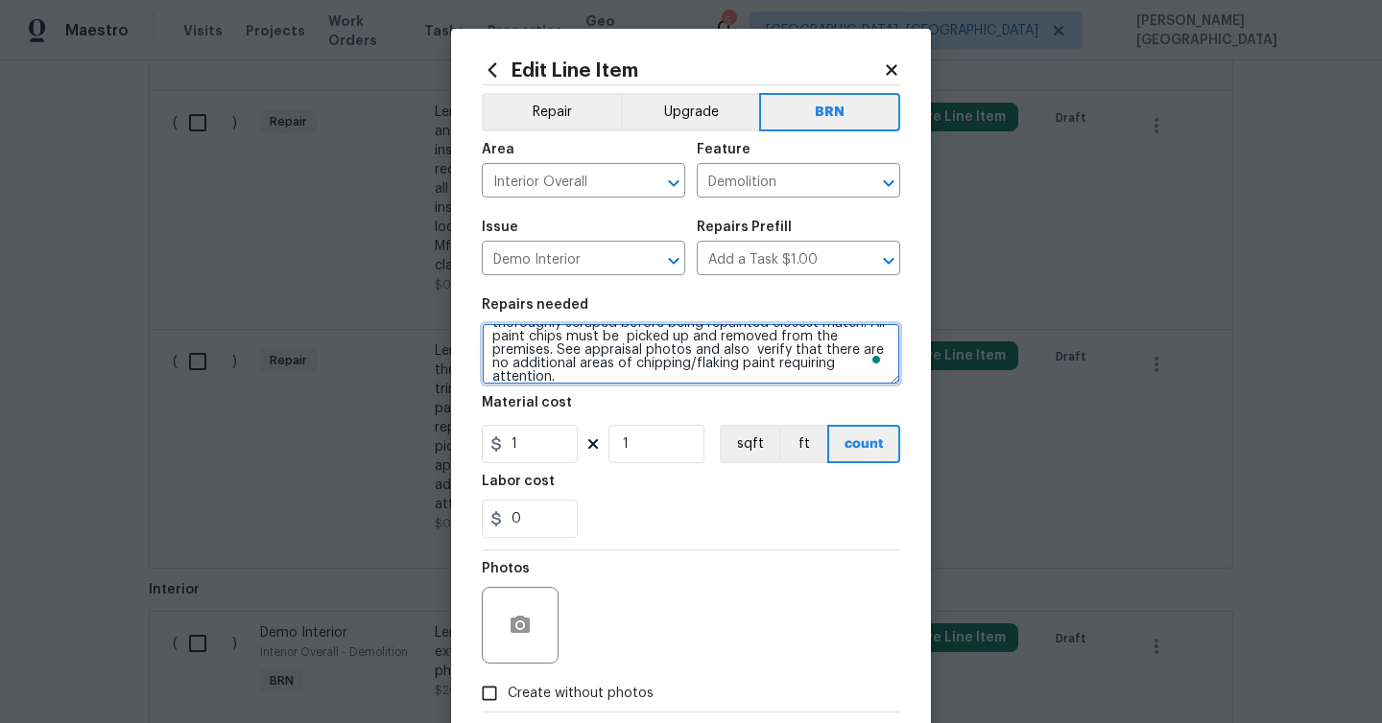
type textarea "Lender Required: Seller to have contractor remediate the chipping/flaking paint…"
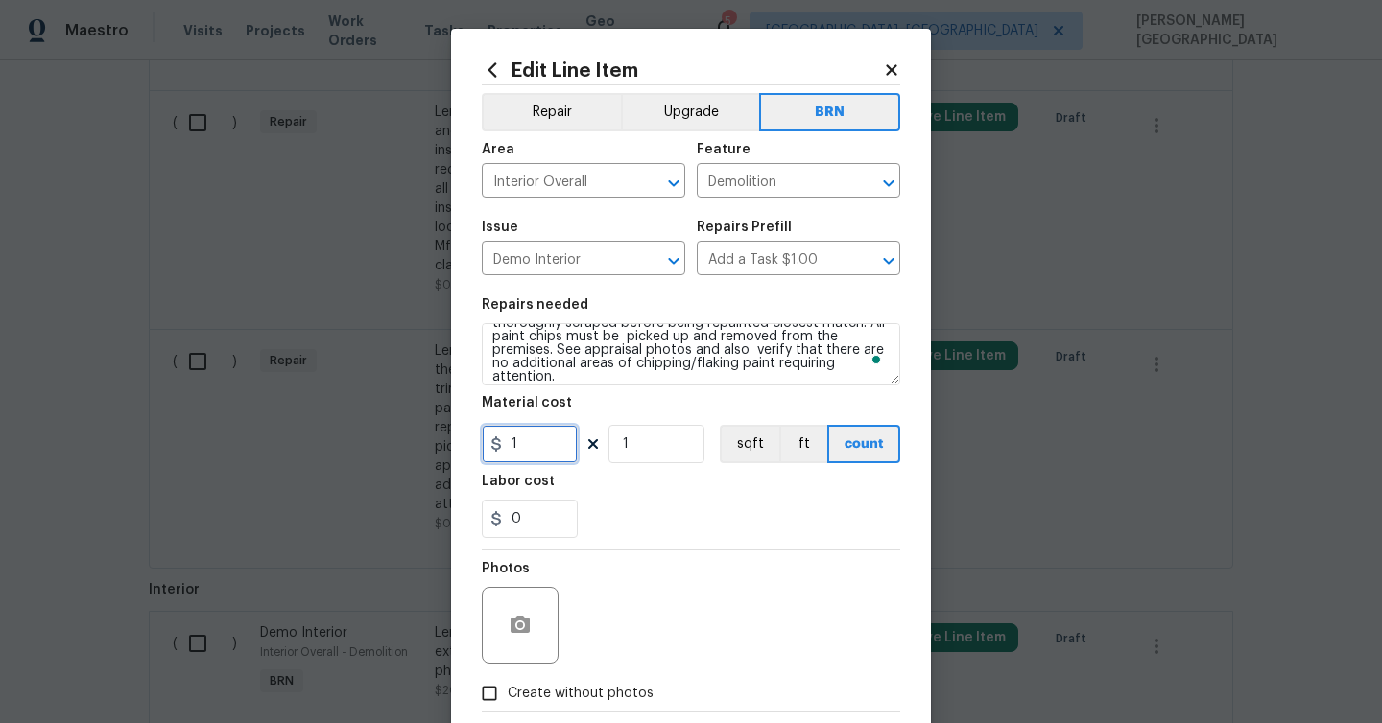
click at [558, 440] on input "1" at bounding box center [530, 444] width 96 height 38
type input "0"
click at [544, 541] on section "Repairs needed Lender Required: Seller to have contractor remediate the chippin…" at bounding box center [691, 418] width 418 height 263
click at [547, 524] on input "0" at bounding box center [530, 519] width 96 height 38
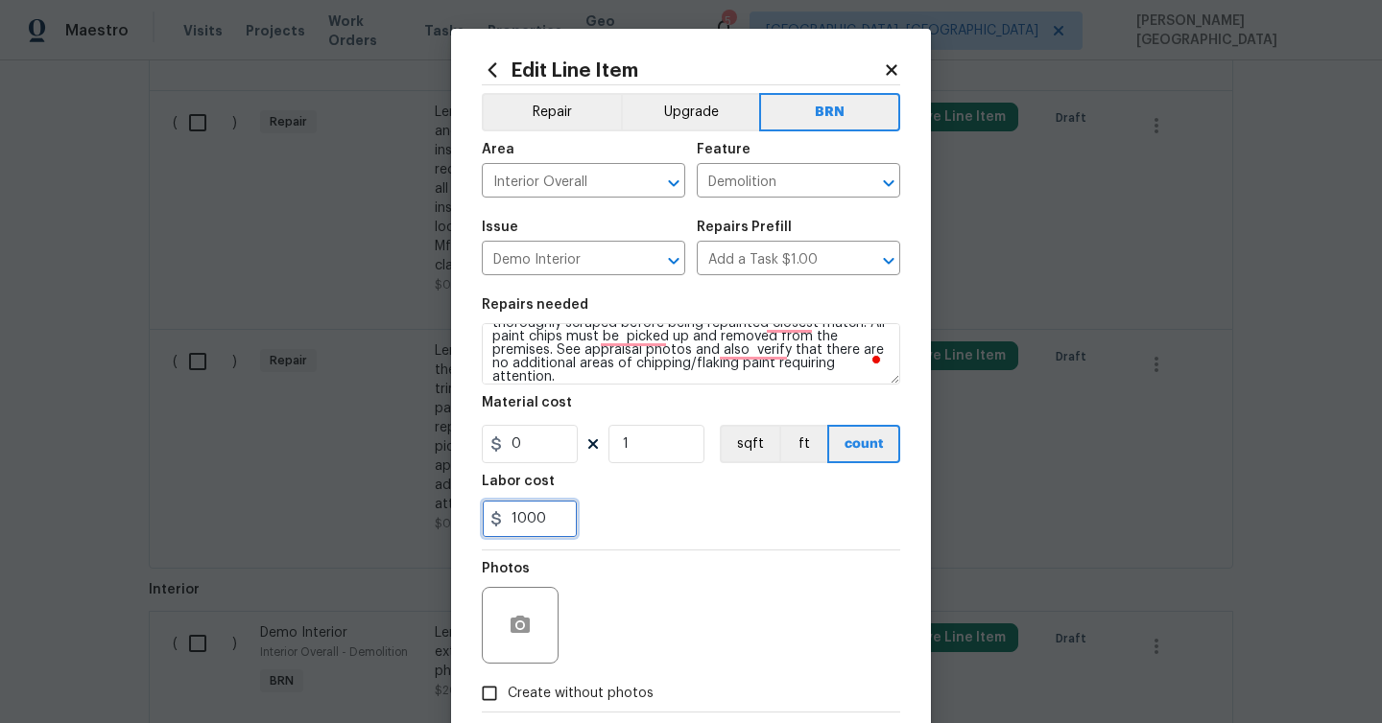
type input "1000"
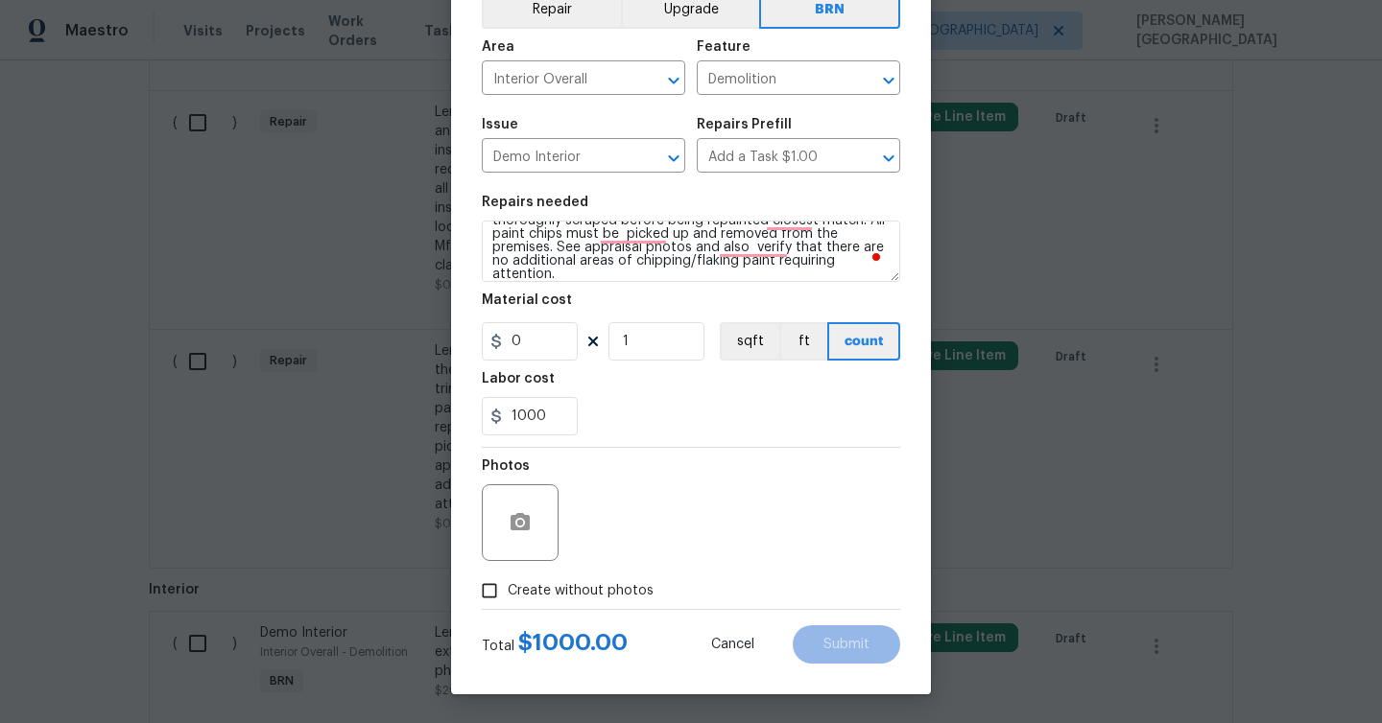
click at [563, 602] on label "Create without photos" at bounding box center [562, 591] width 182 height 36
click at [508, 602] on input "Create without photos" at bounding box center [489, 591] width 36 height 36
checkbox input "true"
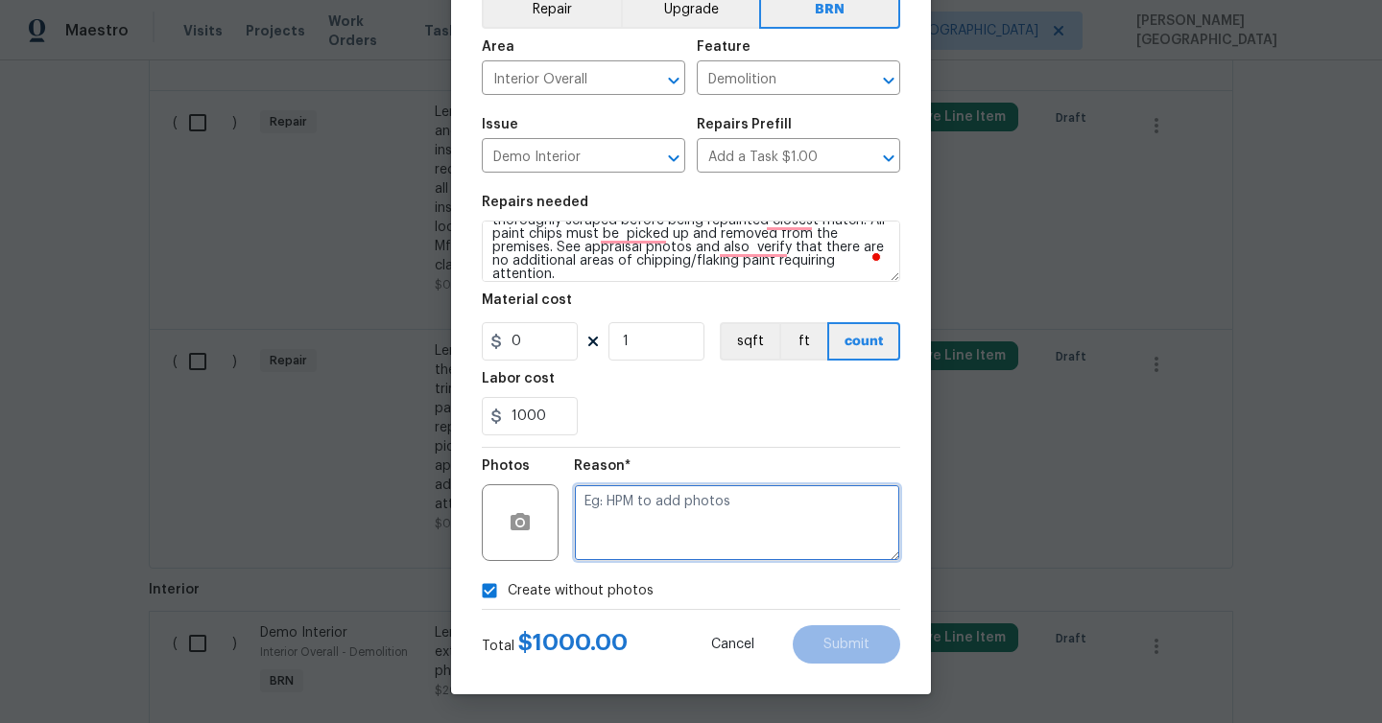
click at [642, 554] on textarea at bounding box center [737, 522] width 326 height 77
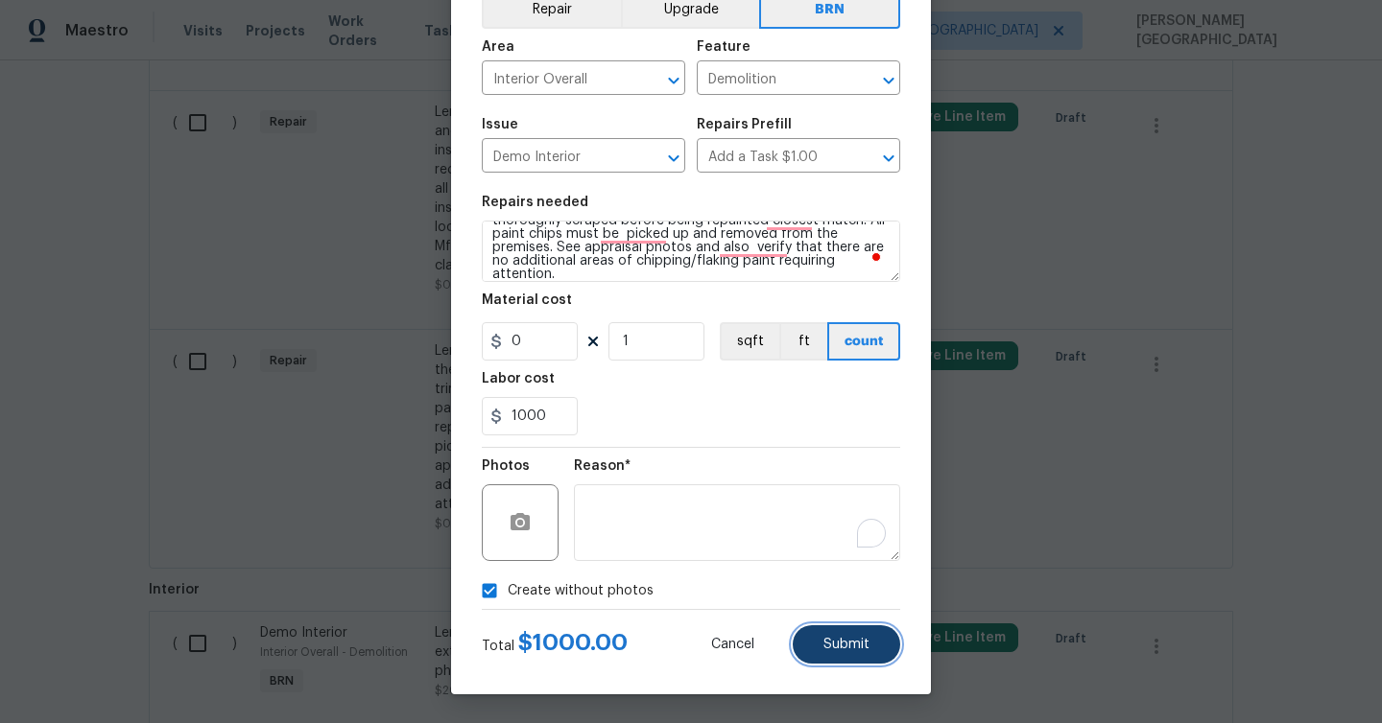
click at [815, 638] on button "Submit" at bounding box center [845, 645] width 107 height 38
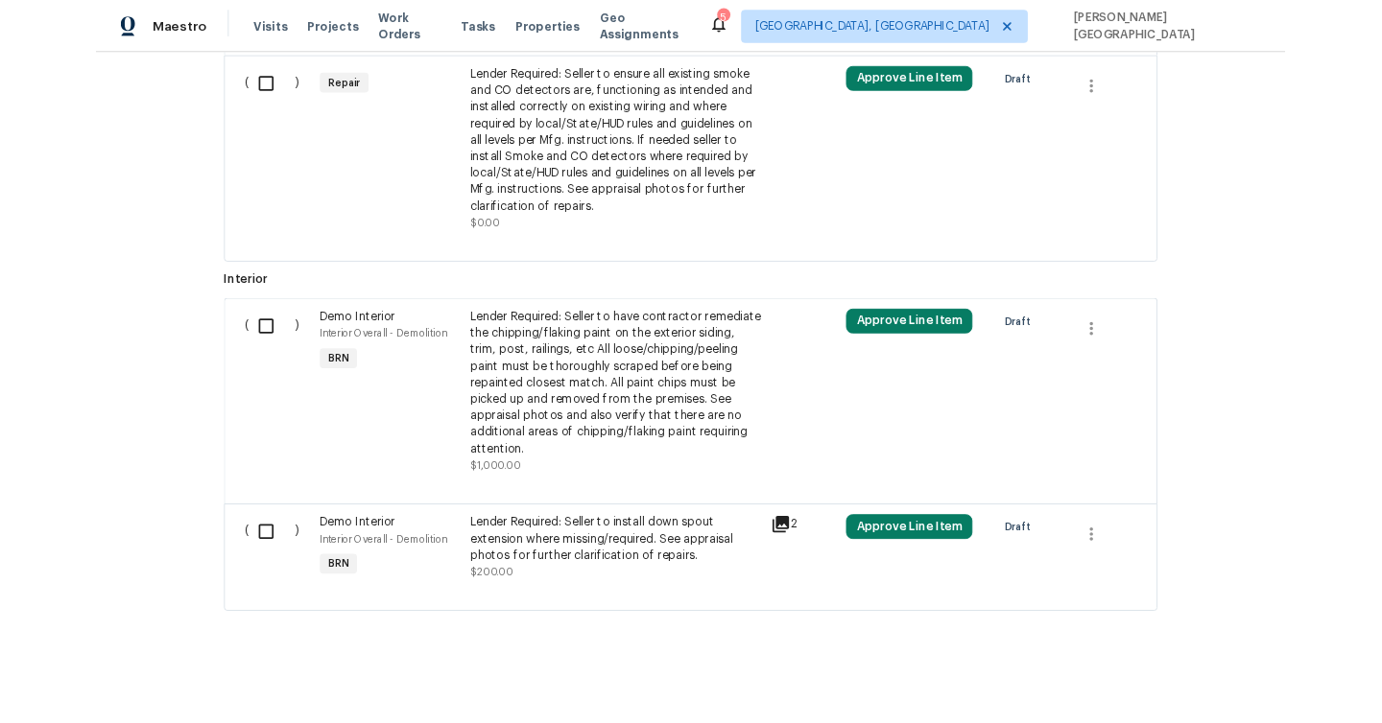
scroll to position [1429, 0]
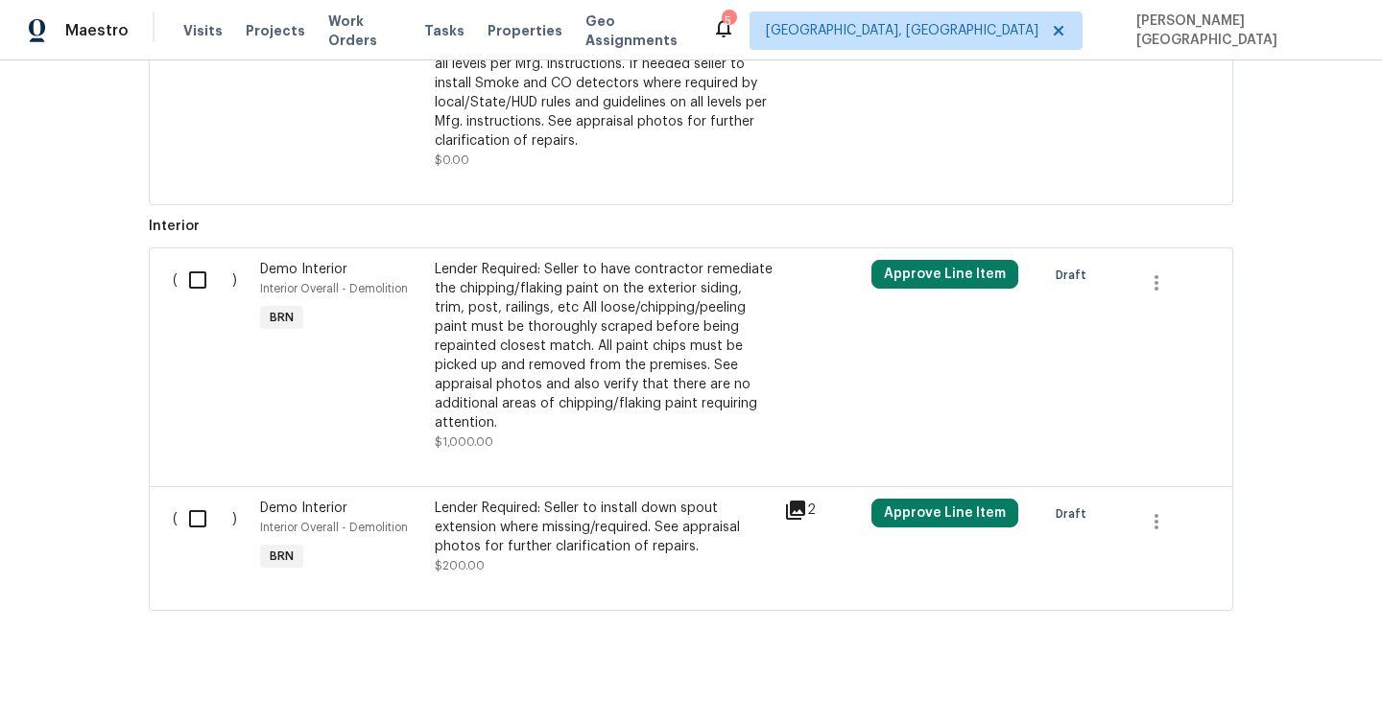
click at [493, 335] on div "Lender Required: Seller to have contractor remediate the chipping/flaking paint…" at bounding box center [604, 346] width 338 height 173
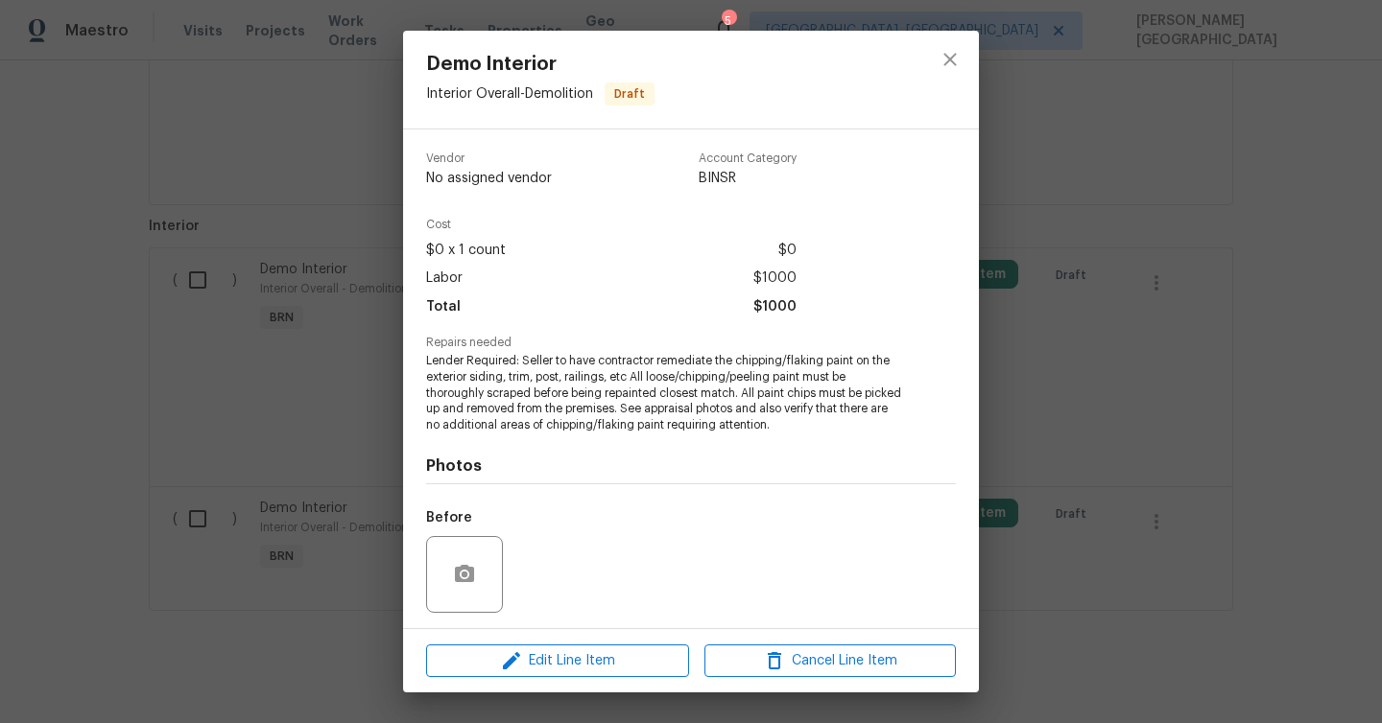
click at [1335, 371] on div "Demo Interior Interior Overall - Demolition Draft Vendor No assigned vendor Acc…" at bounding box center [691, 361] width 1382 height 723
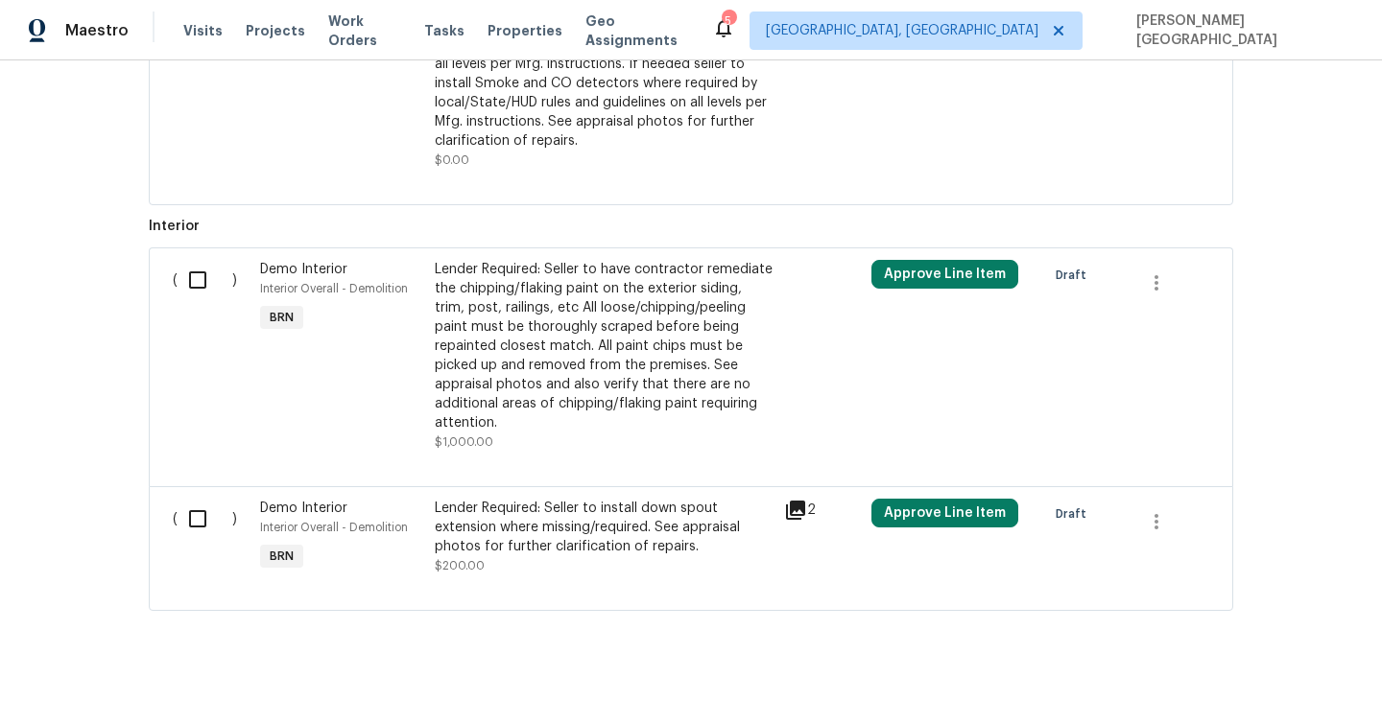
scroll to position [1230, 0]
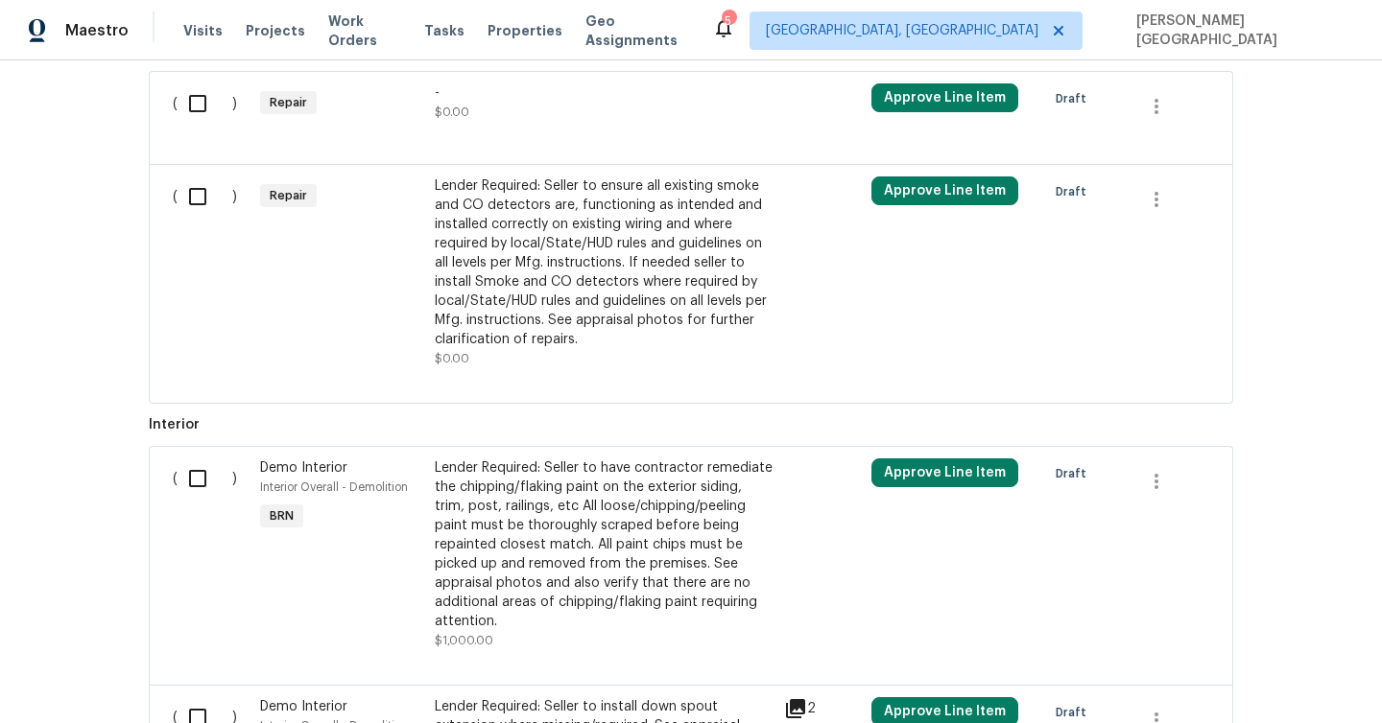
click at [618, 243] on div "Lender Required: Seller to ensure all existing smoke and CO detectors are, func…" at bounding box center [604, 263] width 338 height 173
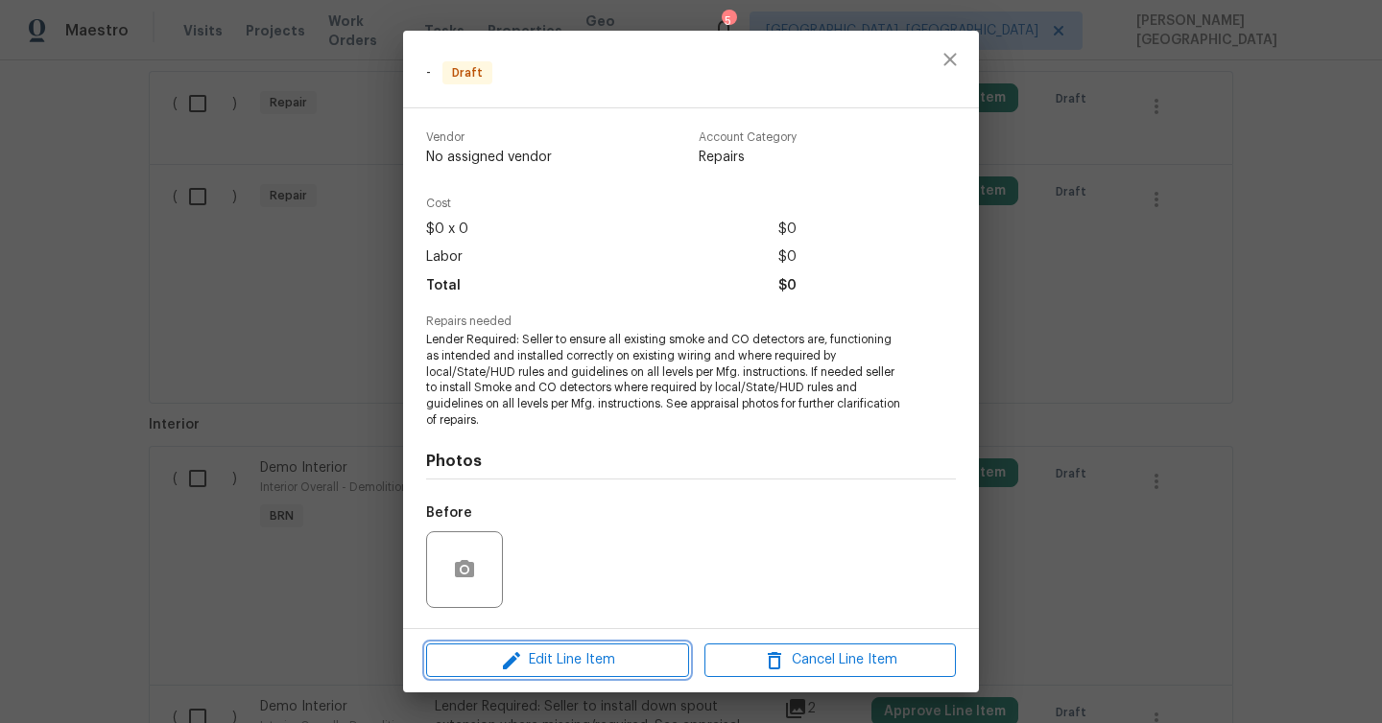
click at [532, 650] on span "Edit Line Item" at bounding box center [557, 661] width 251 height 24
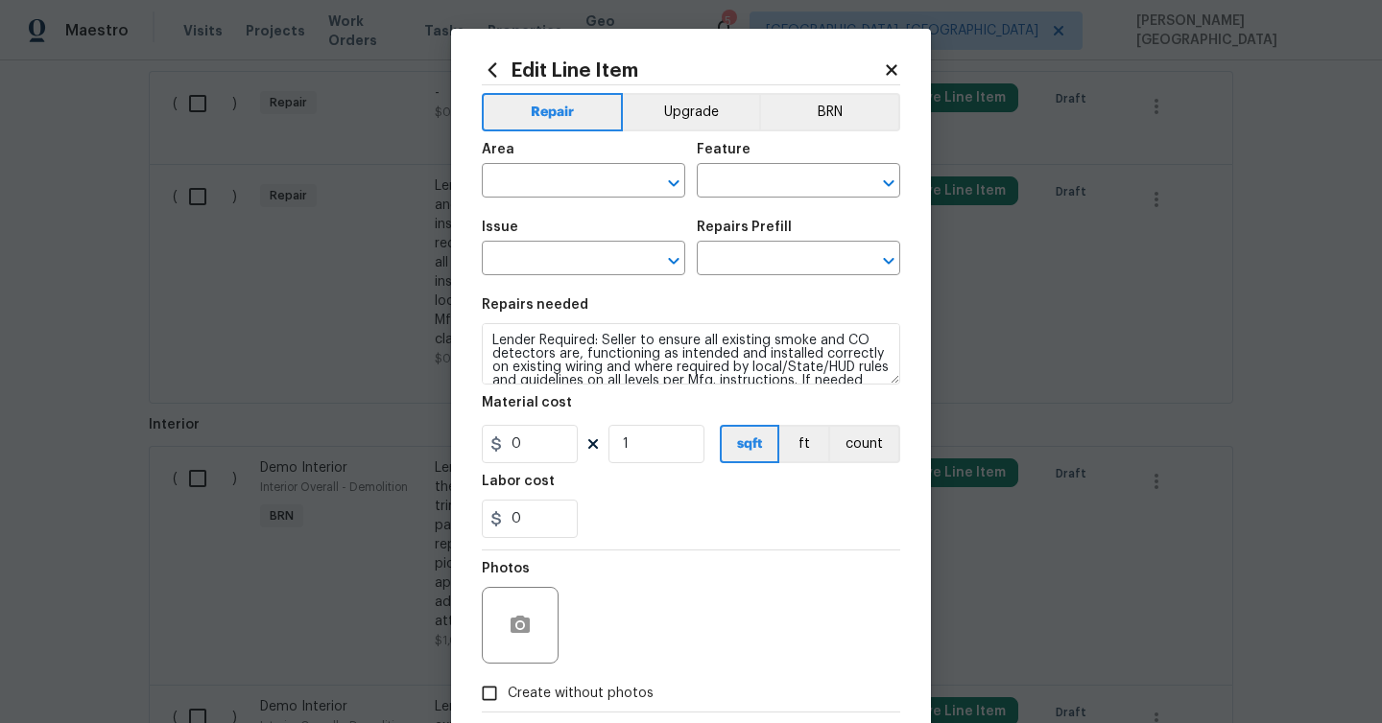
click at [829, 148] on div "Feature" at bounding box center [798, 155] width 203 height 25
click at [838, 116] on button "BRN" at bounding box center [829, 112] width 141 height 38
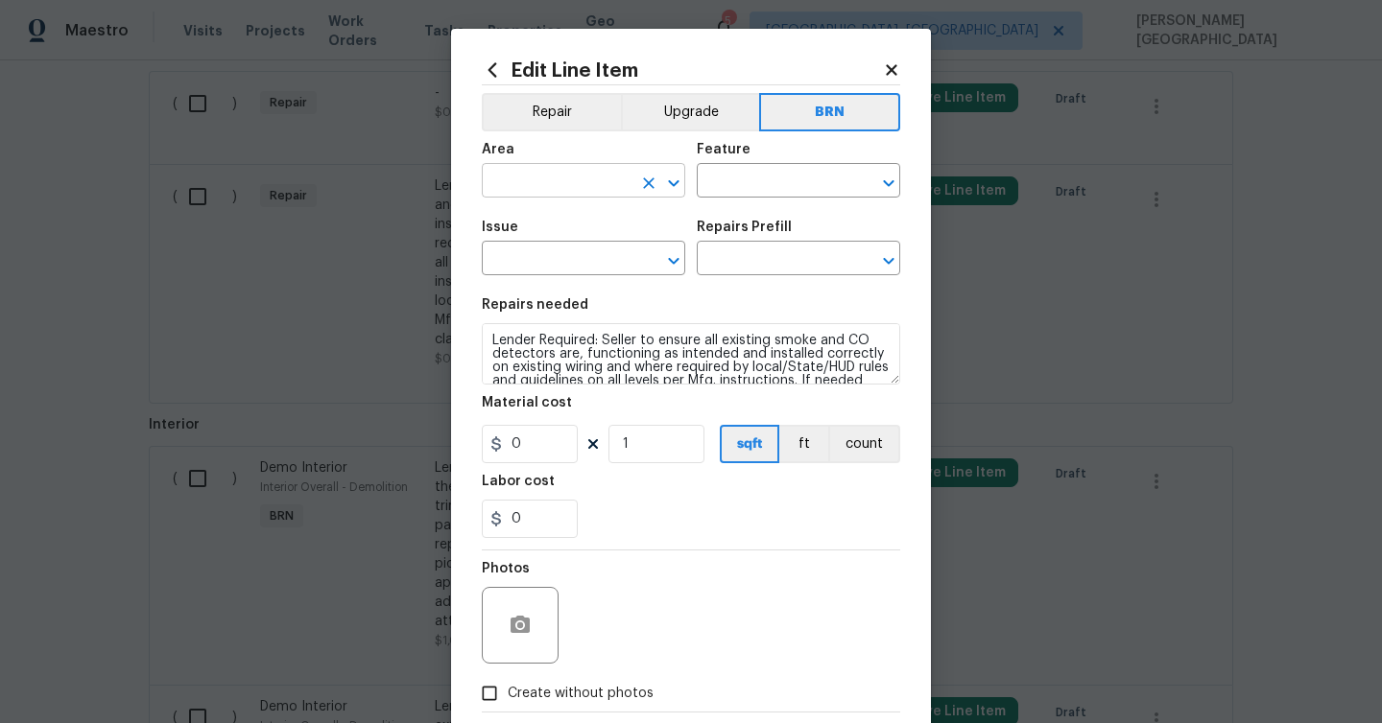
click at [580, 191] on input "text" at bounding box center [557, 183] width 150 height 30
click at [574, 253] on li "Interior Overall" at bounding box center [583, 258] width 203 height 32
type input "Interior Overall"
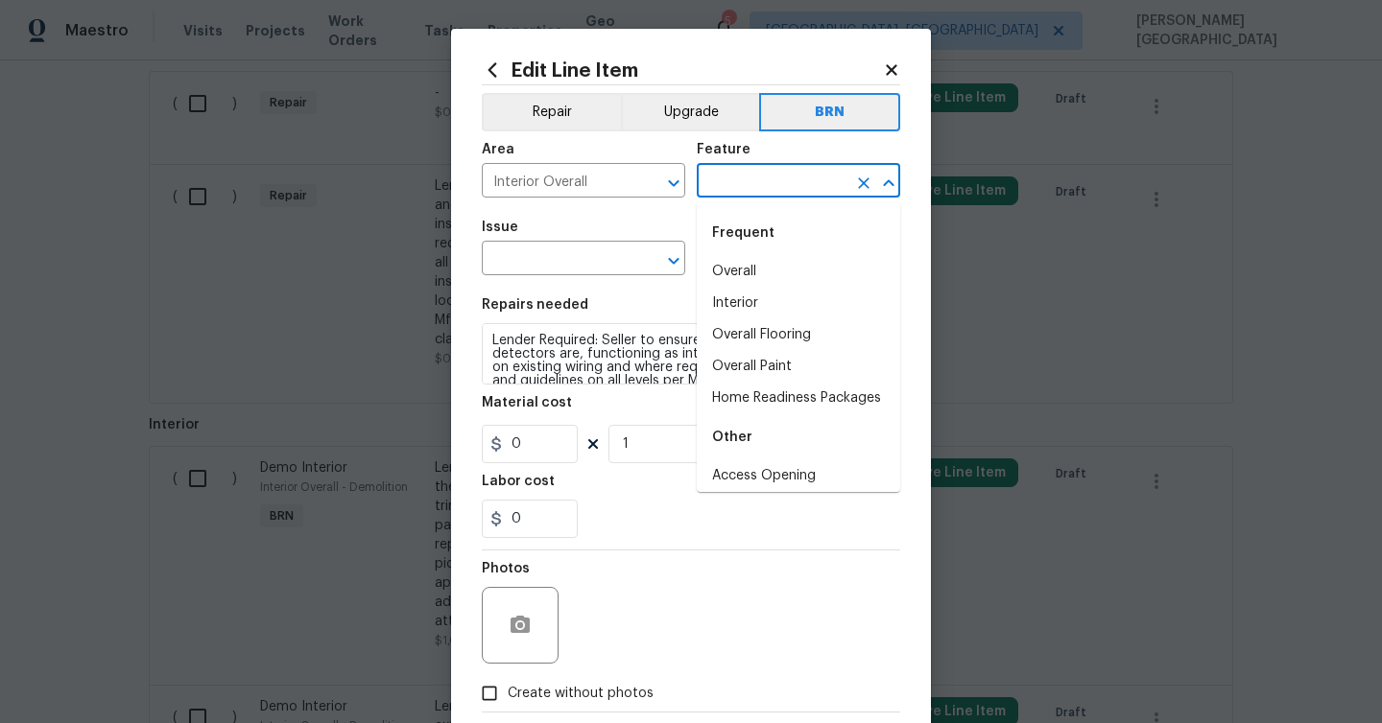
click at [763, 169] on input "text" at bounding box center [772, 183] width 150 height 30
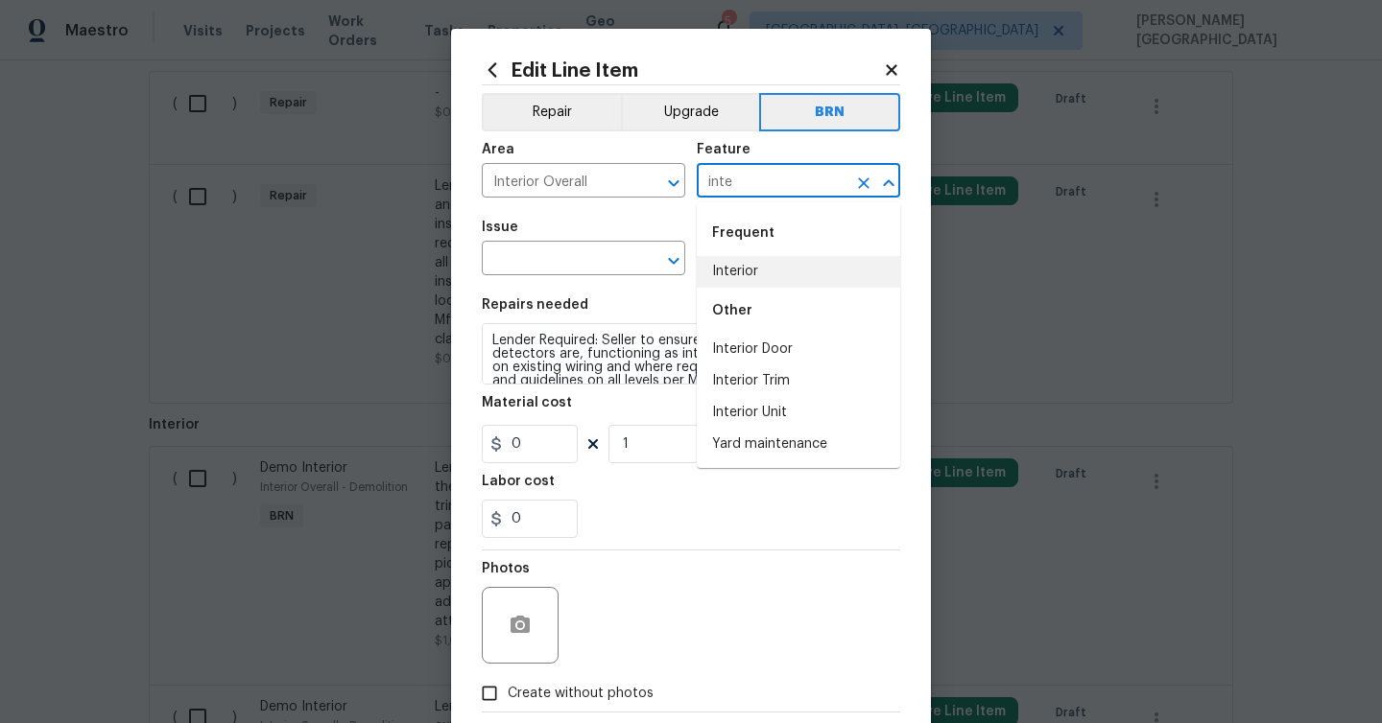
click at [747, 267] on li "Interior" at bounding box center [798, 272] width 203 height 32
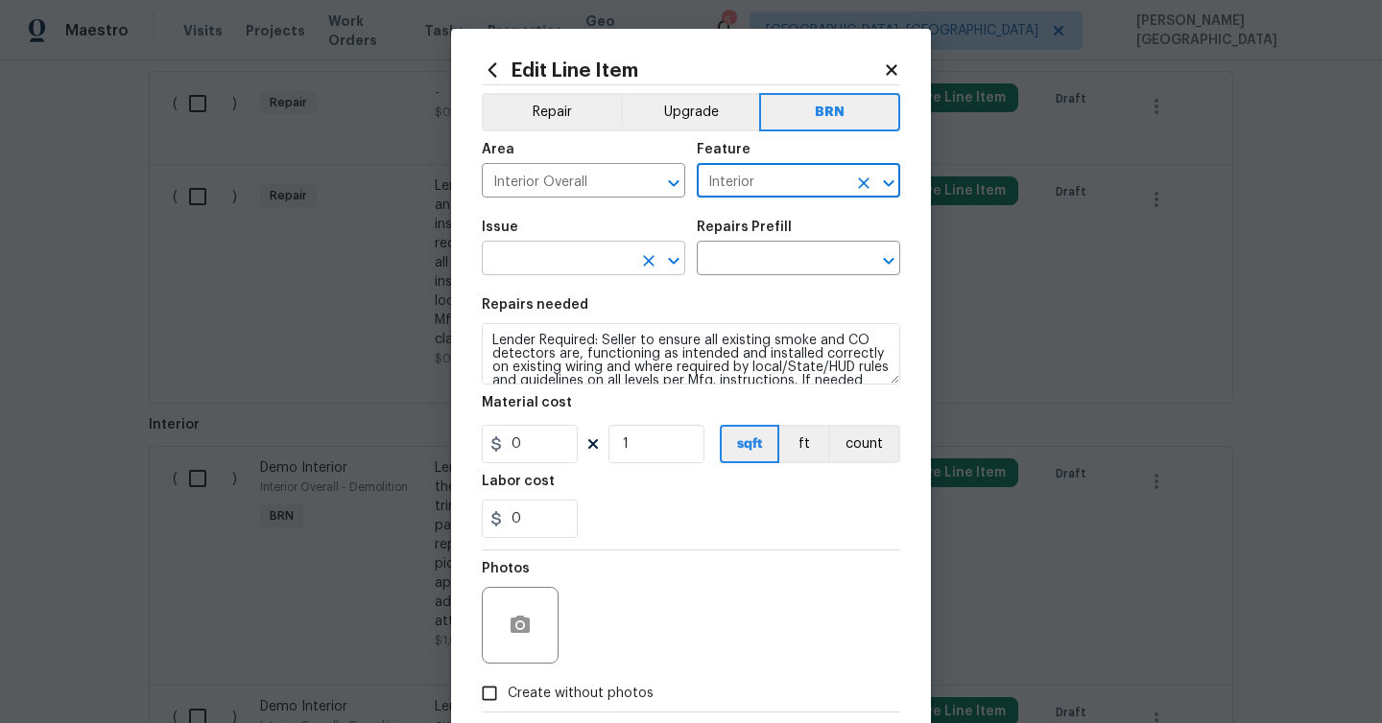
type input "Interior"
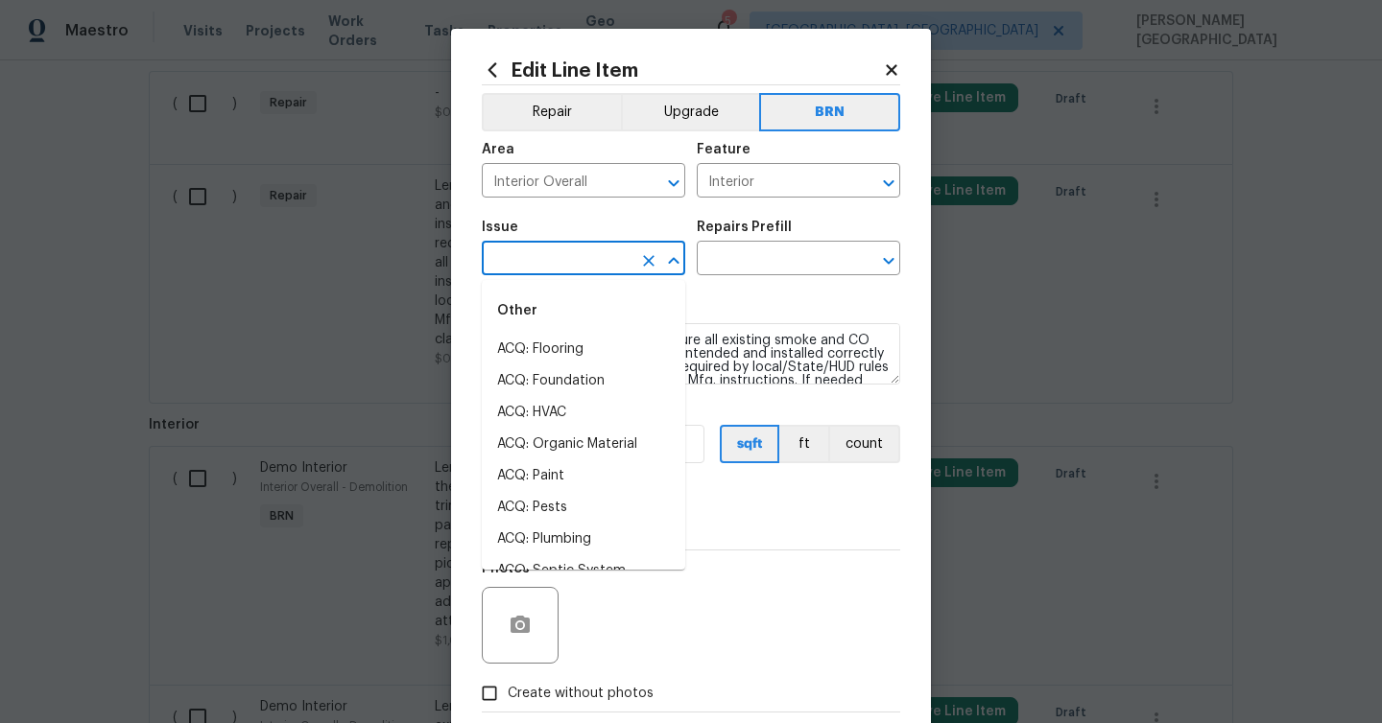
click at [592, 261] on input "text" at bounding box center [557, 261] width 150 height 30
click at [610, 340] on li "Demo Interior" at bounding box center [583, 350] width 203 height 32
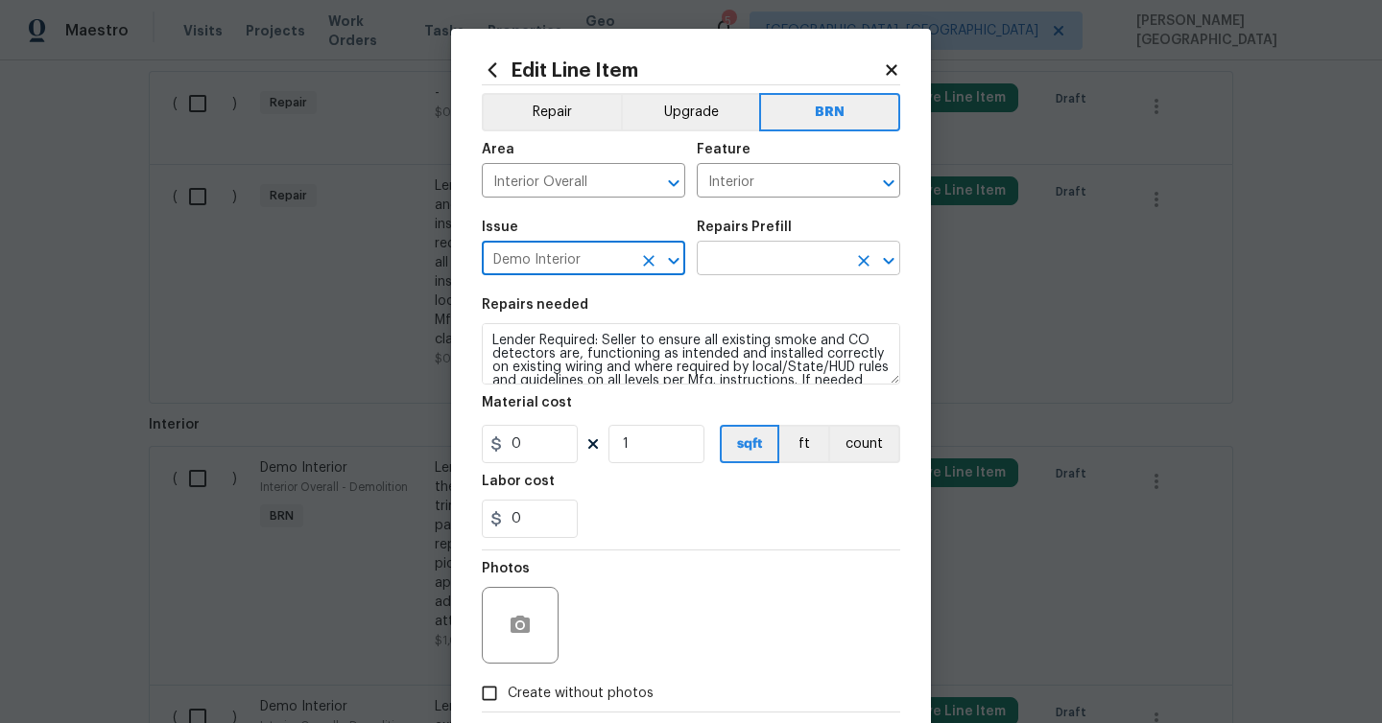
type input "Demo Interior"
click at [741, 256] on input "text" at bounding box center [772, 261] width 150 height 30
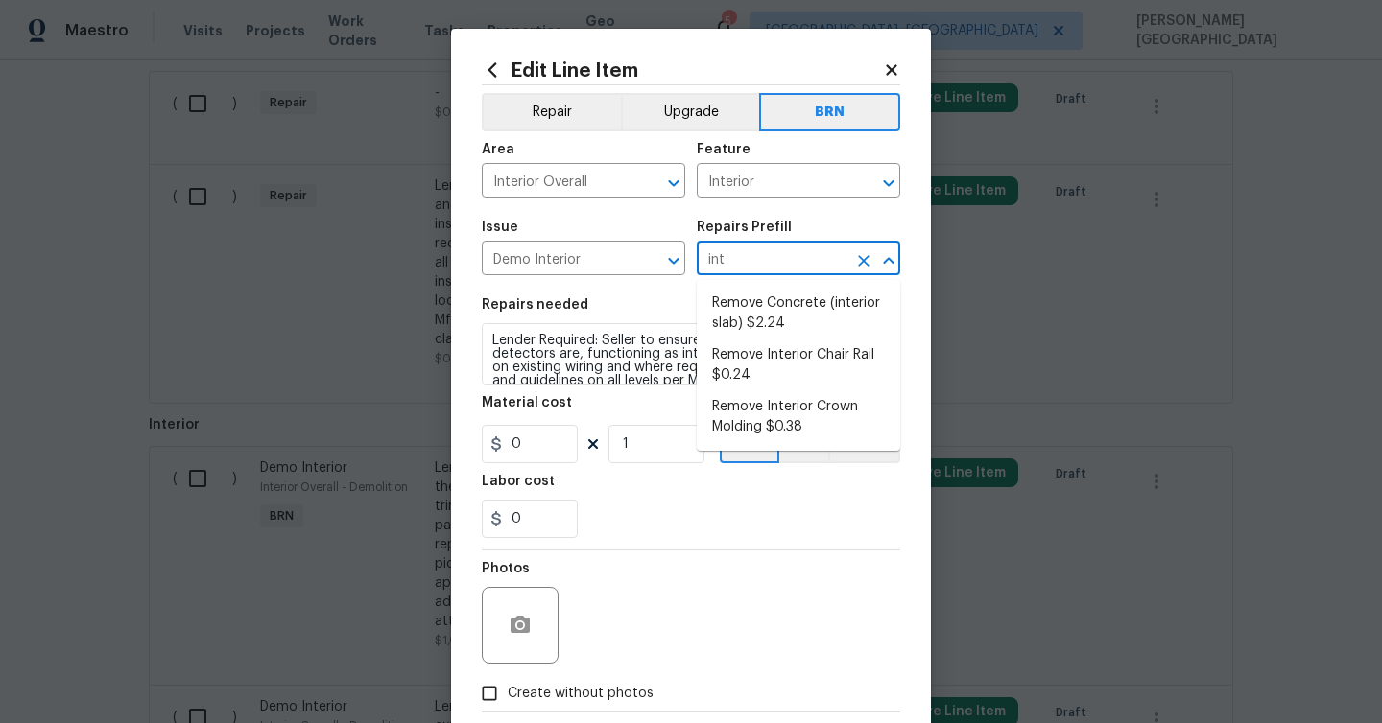
type input "inte"
click at [785, 348] on li "Remove Interior Chair Rail $0.24" at bounding box center [798, 366] width 203 height 52
type input "Demolition"
type input "Remove Interior Chair Rail $0.24"
type textarea "Remove and properly dispose of the interior chair rail trim as outlined by the …"
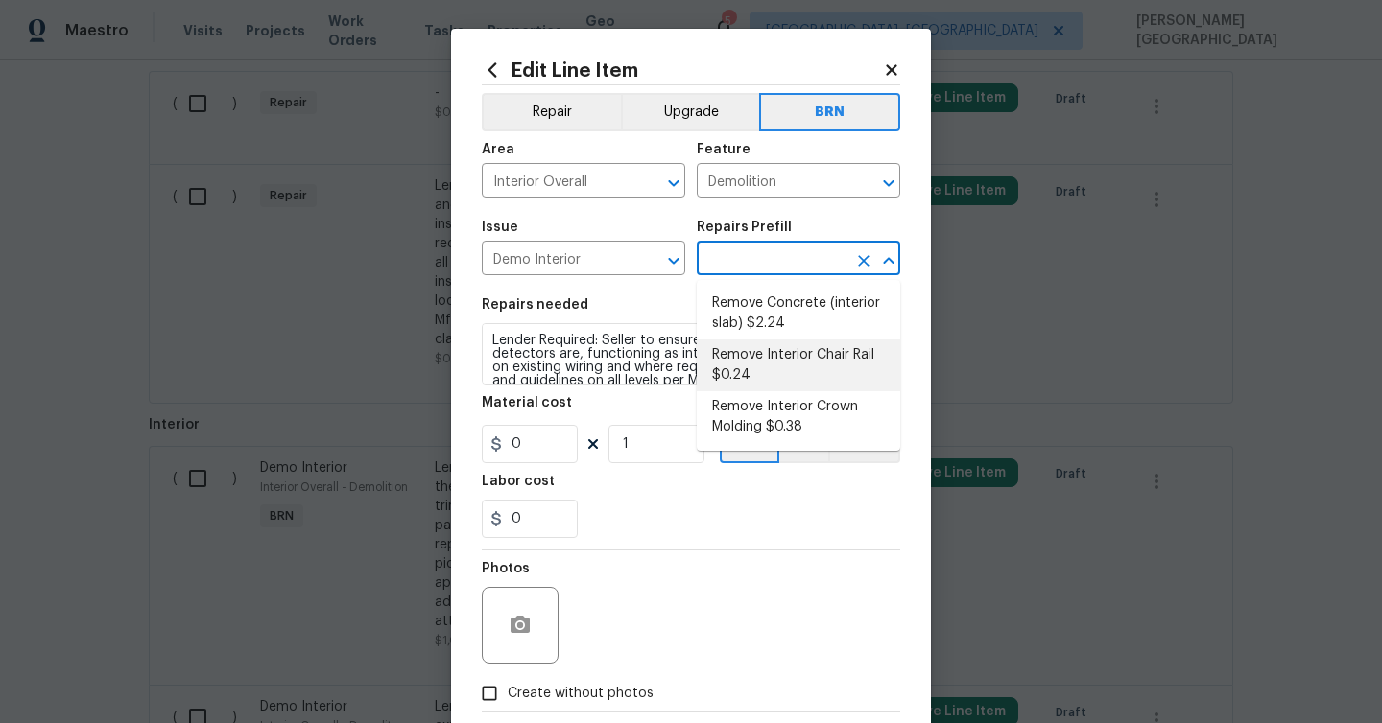
type input "0.24"
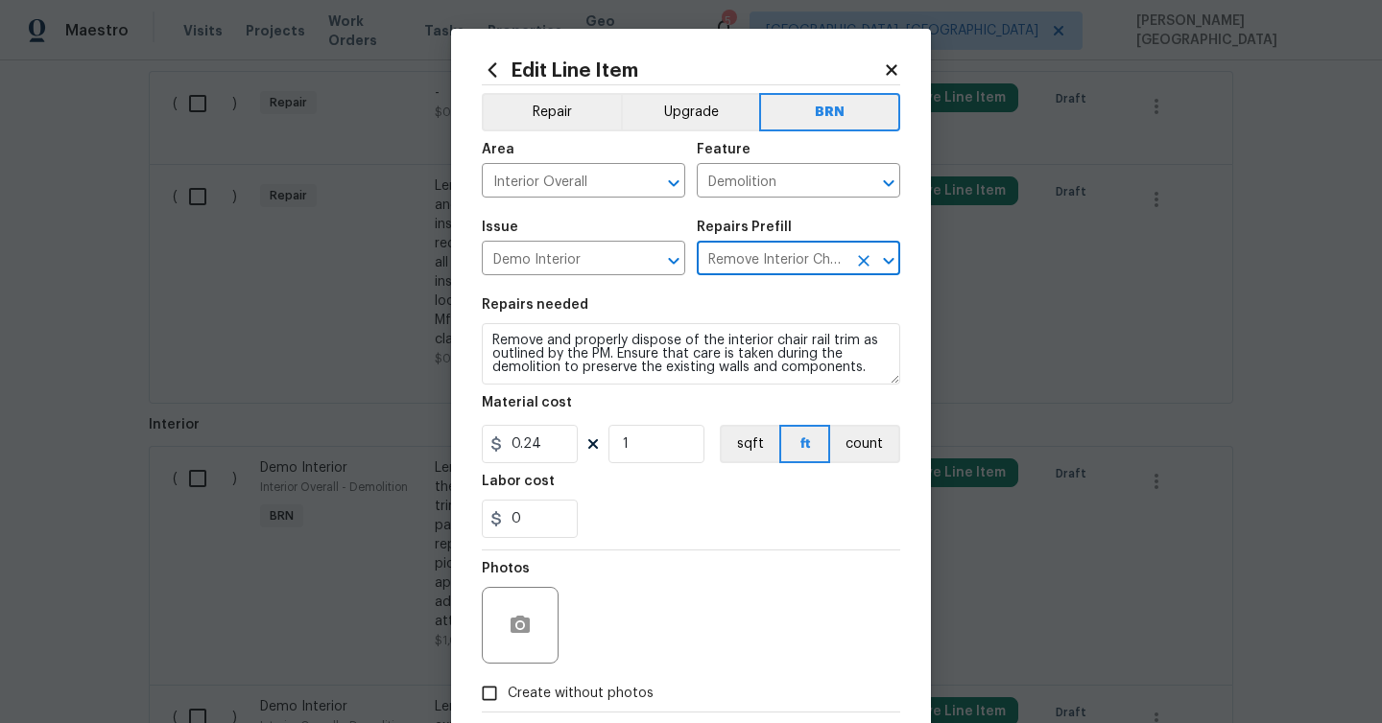
type input "Remove Interior Chair Rail $0.24"
click at [672, 348] on textarea "Remove and properly dispose of the interior chair rail trim as outlined by the …" at bounding box center [691, 353] width 418 height 61
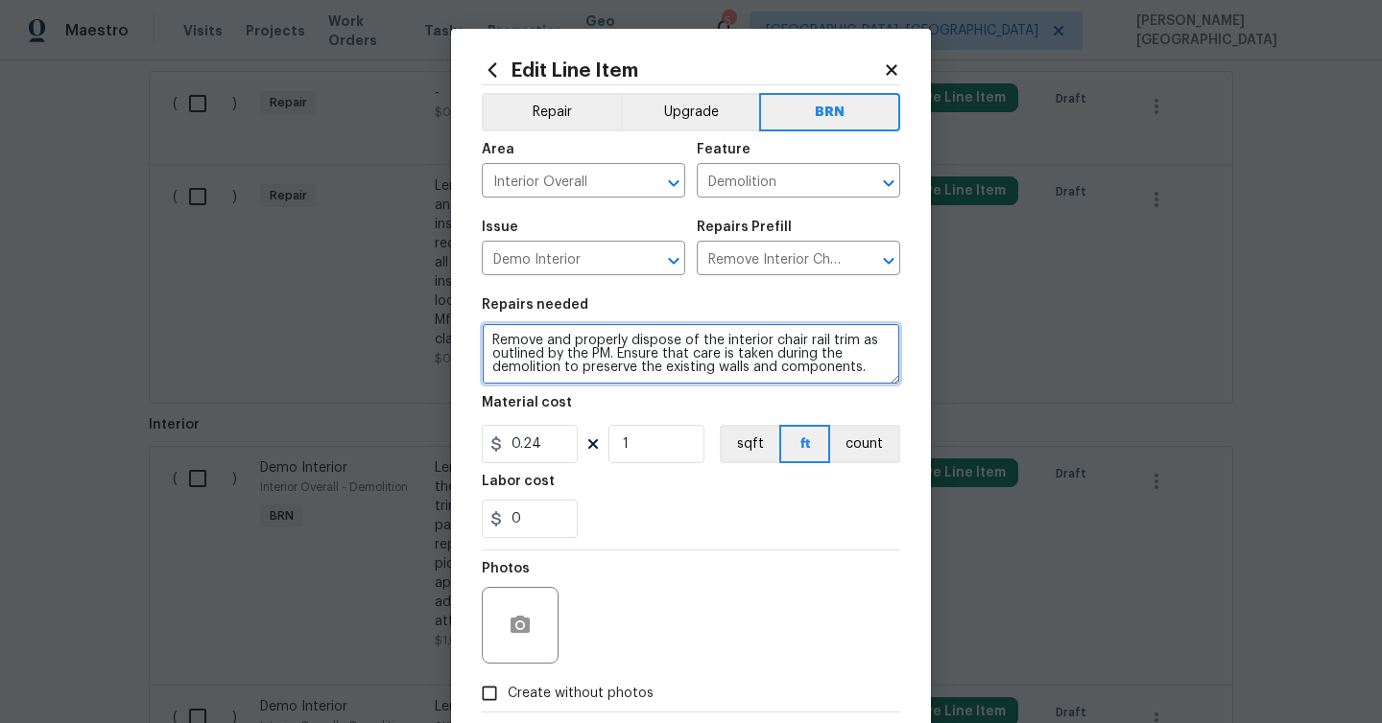
click at [672, 348] on textarea "Remove and properly dispose of the interior chair rail trim as outlined by the …" at bounding box center [691, 353] width 418 height 61
paste textarea "Lender Required: Seller to ensure all existing smoke and CO detectors are, func…"
type textarea "Lender Required: Seller to ensure all existing smoke and CO detectors are, func…"
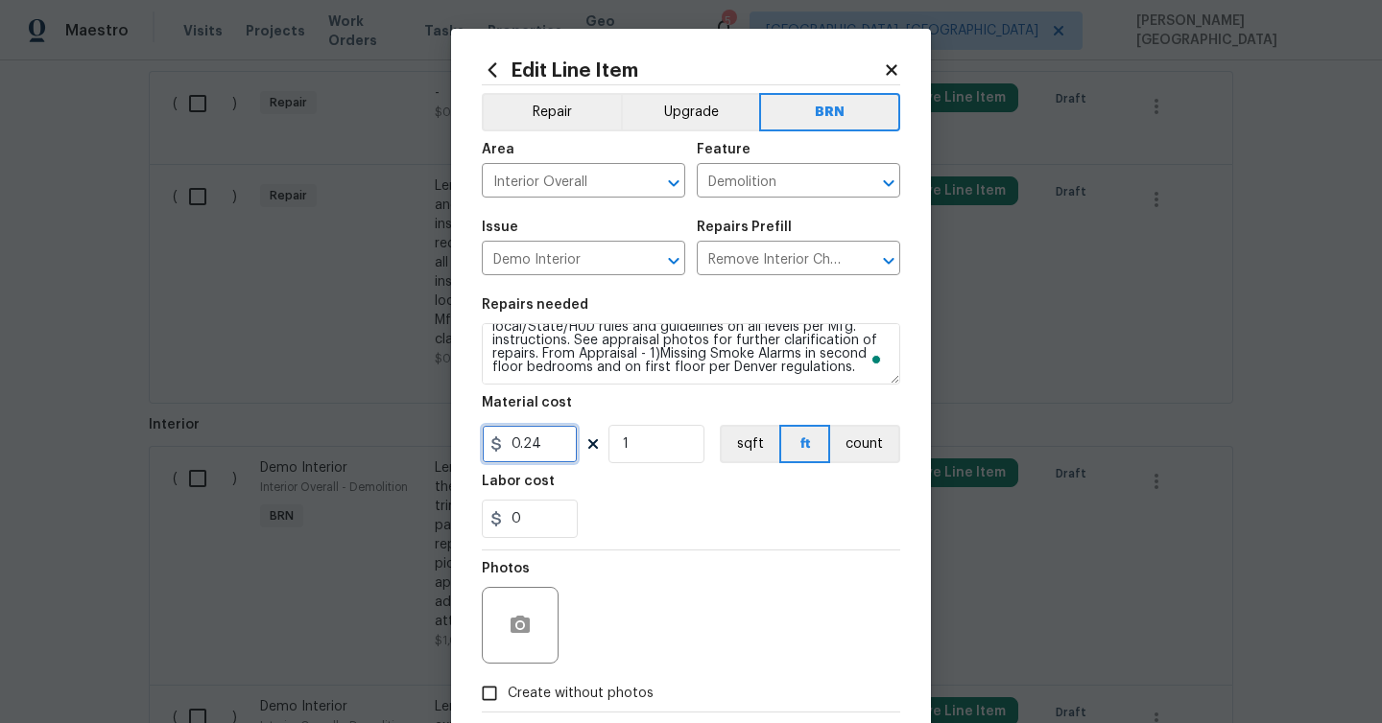
click at [544, 449] on input "0.24" at bounding box center [530, 444] width 96 height 38
type input "0"
click at [526, 524] on input "0" at bounding box center [530, 519] width 96 height 38
type input "1"
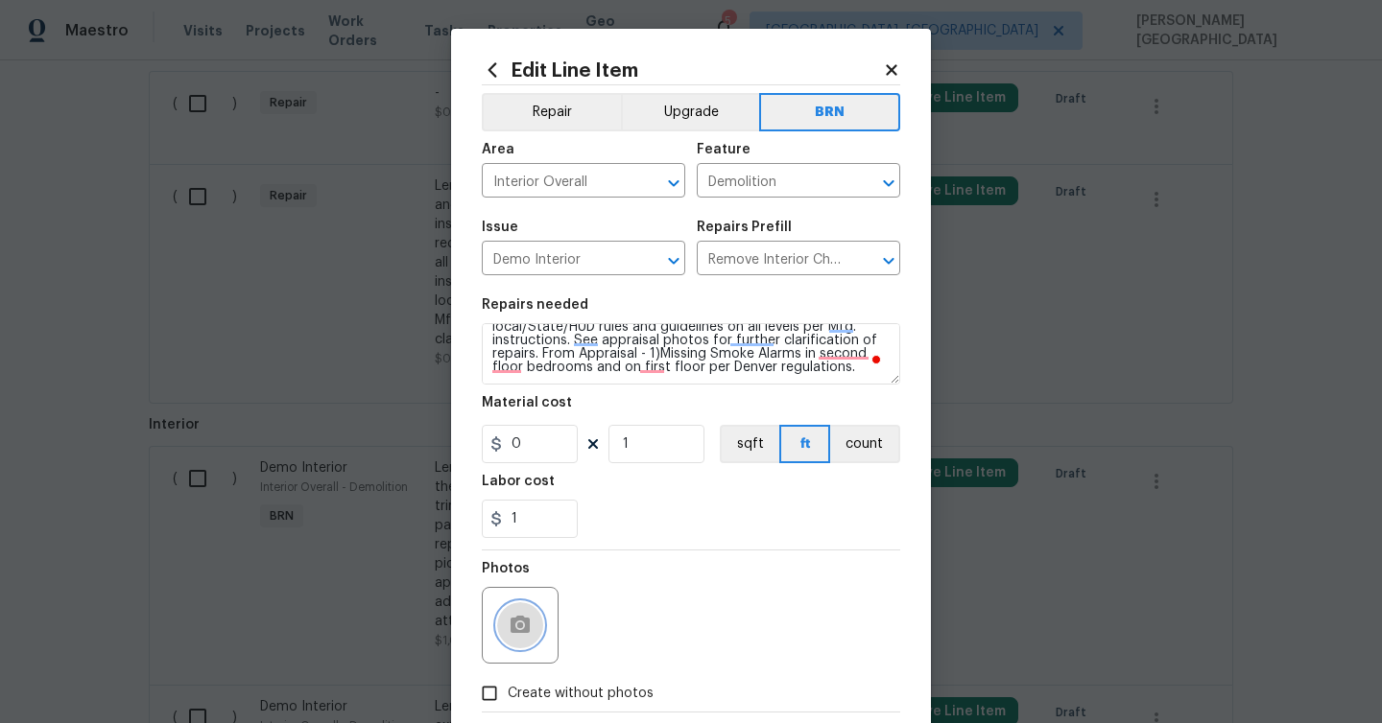
click at [518, 625] on circle "button" at bounding box center [520, 626] width 6 height 6
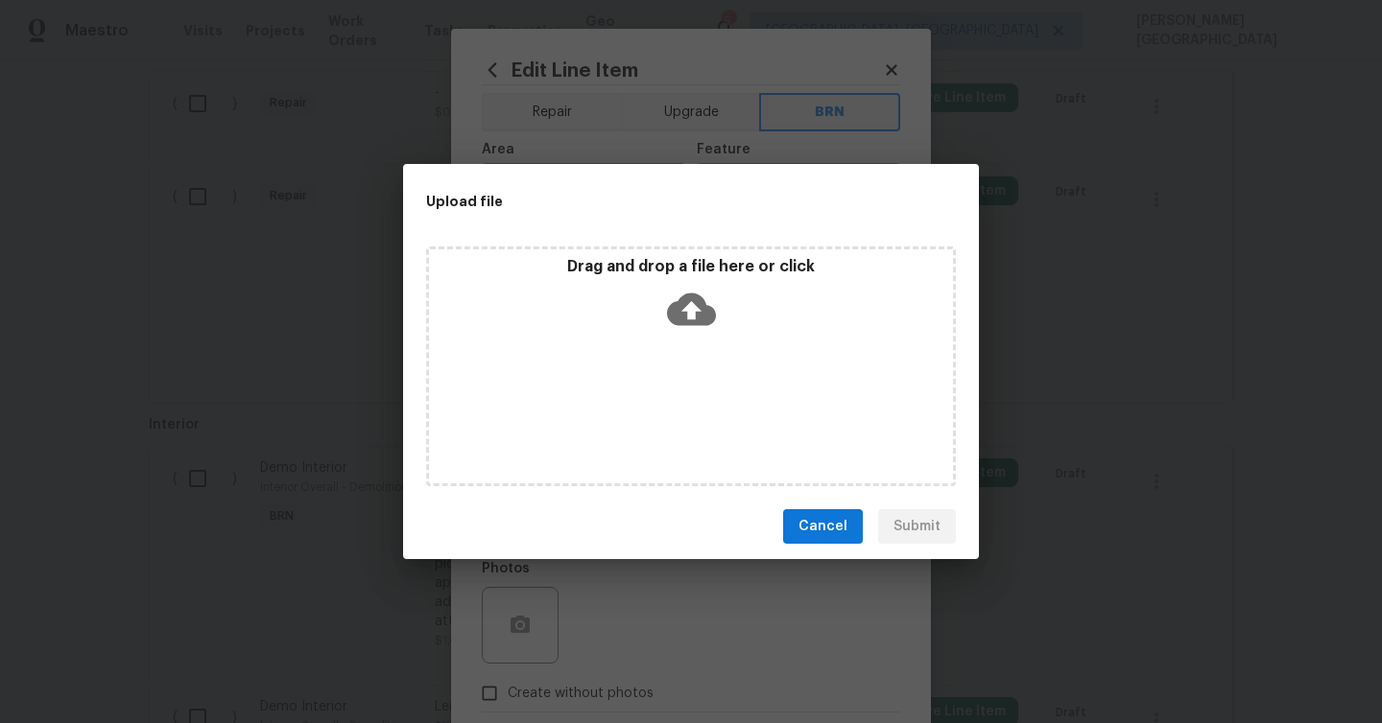
click at [689, 324] on icon at bounding box center [691, 309] width 49 height 49
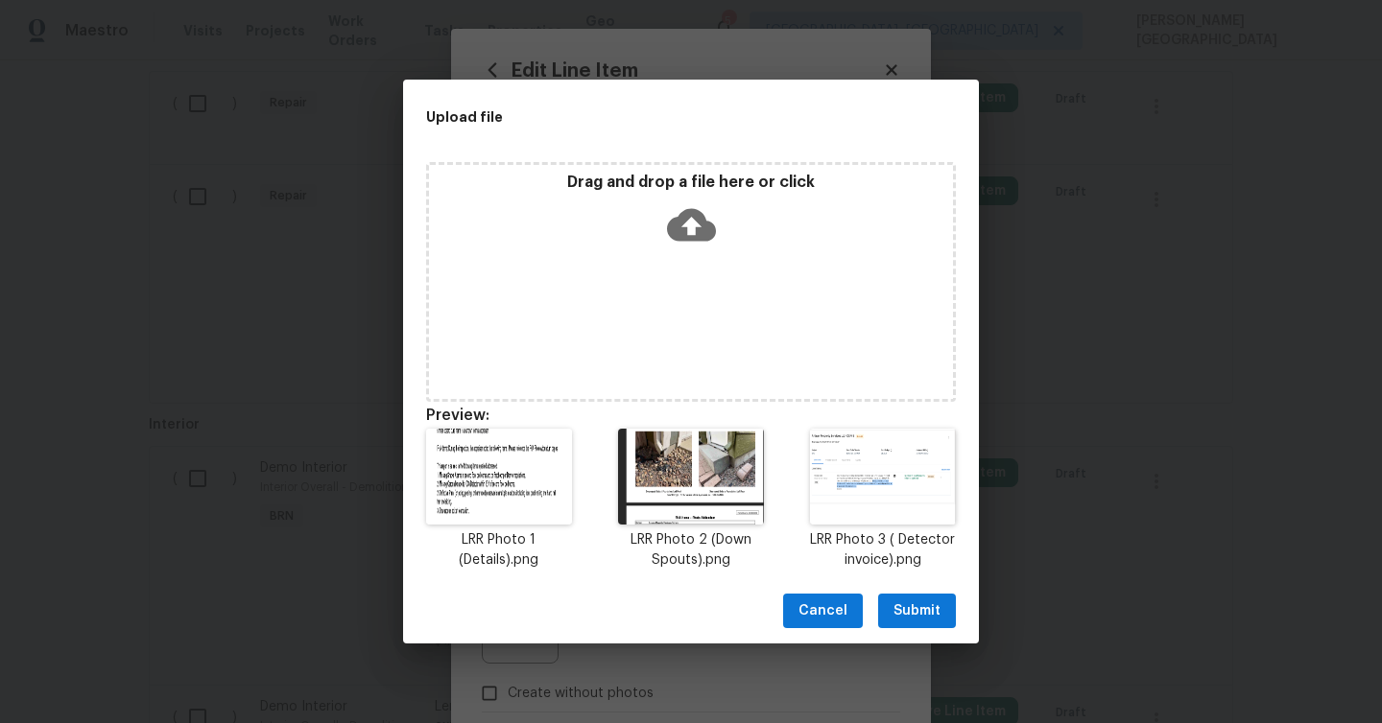
click at [898, 607] on span "Submit" at bounding box center [916, 612] width 47 height 24
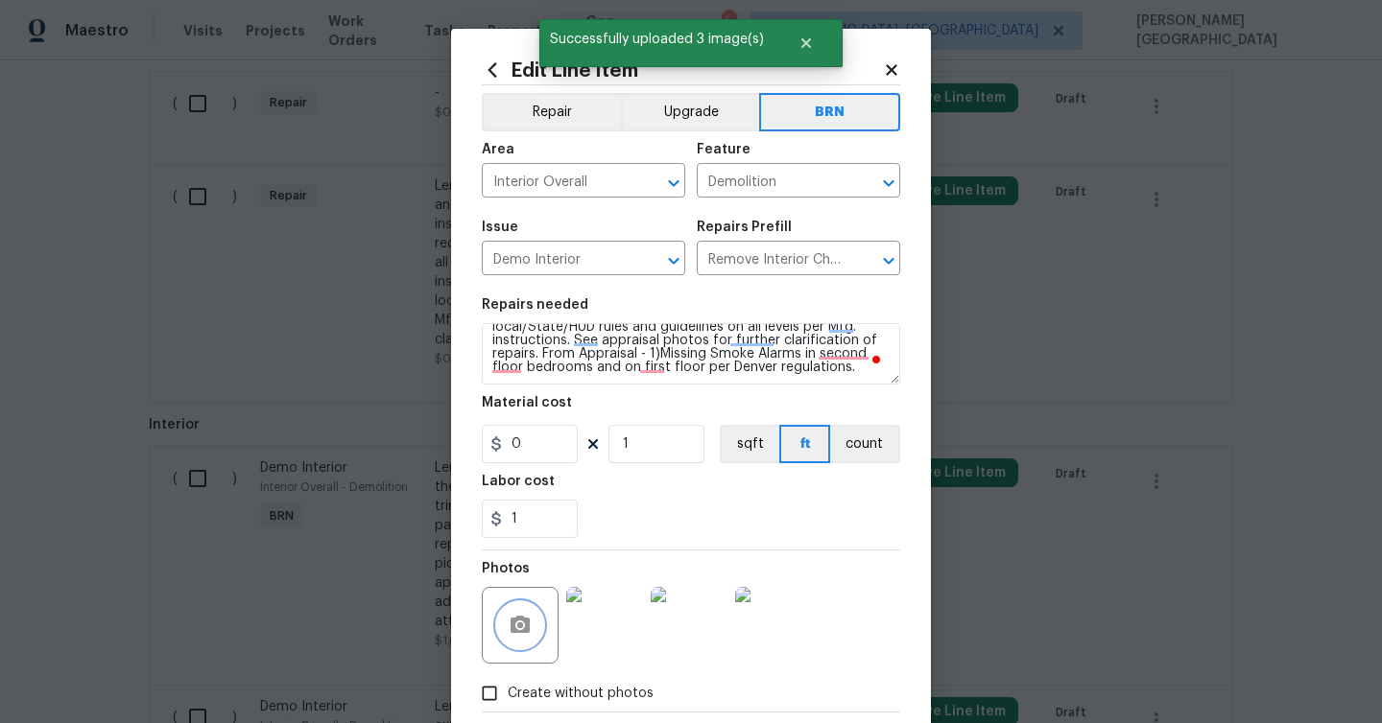
scroll to position [104, 0]
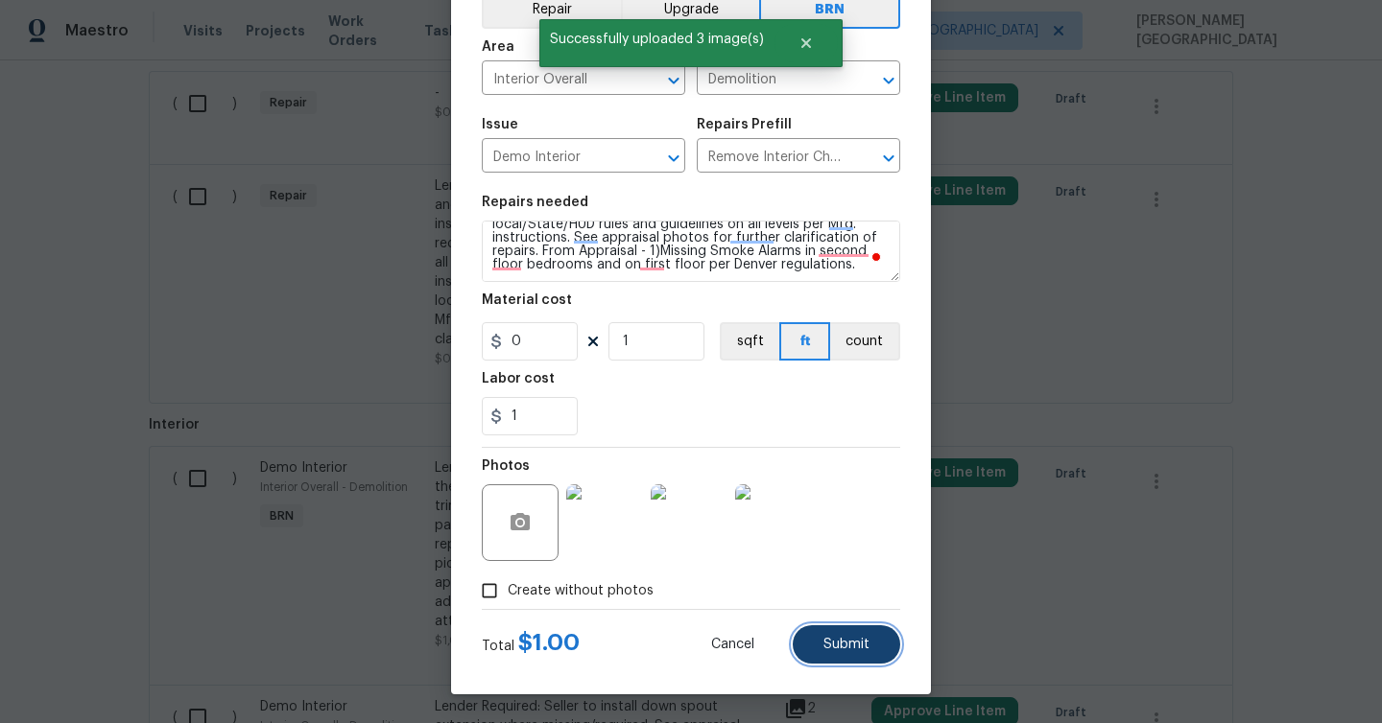
click at [835, 650] on span "Submit" at bounding box center [846, 645] width 46 height 14
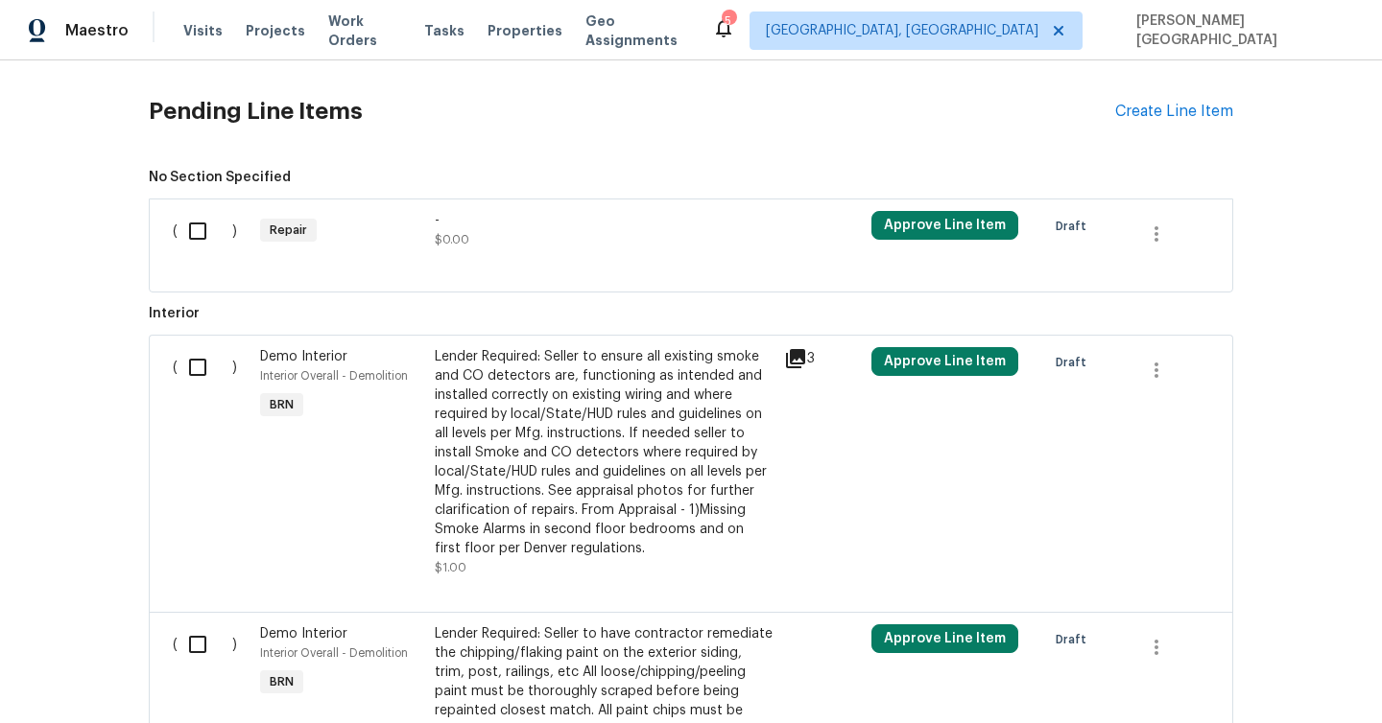
scroll to position [1467, 0]
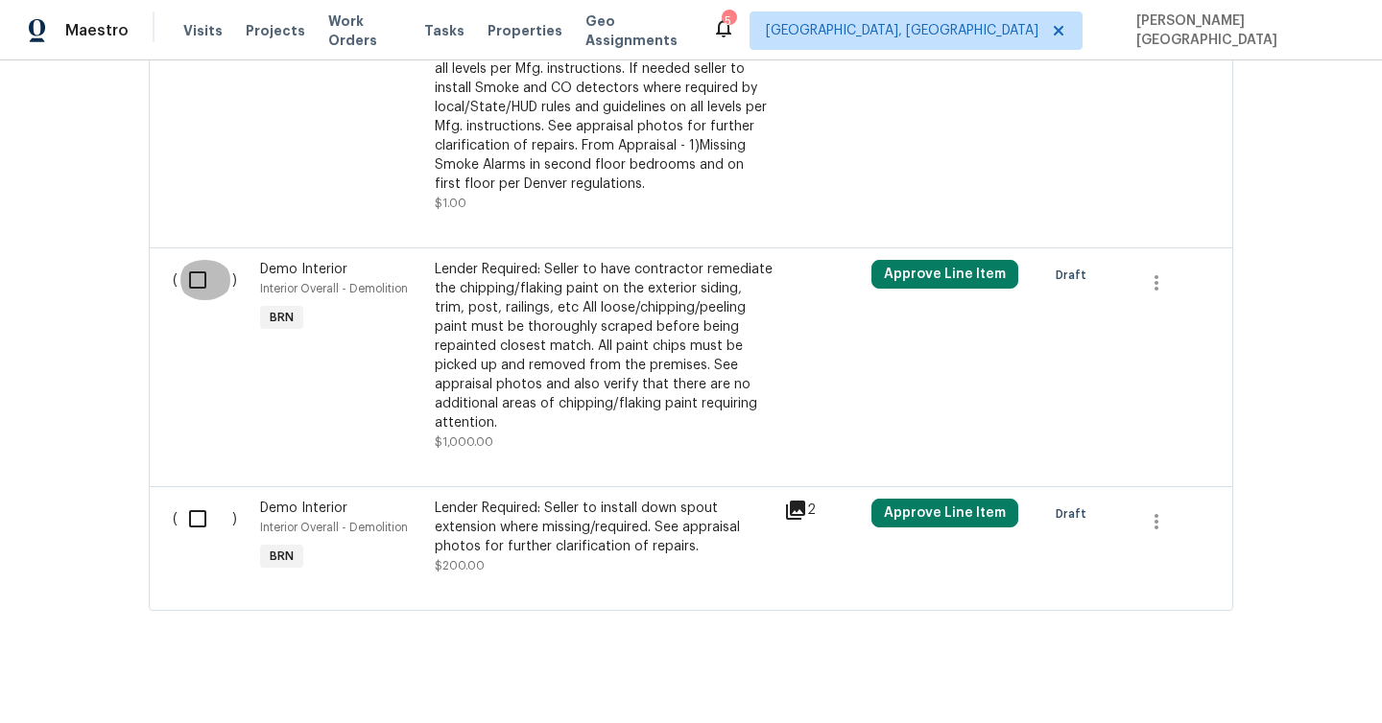
click at [181, 284] on input "checkbox" at bounding box center [204, 280] width 55 height 40
checkbox input "true"
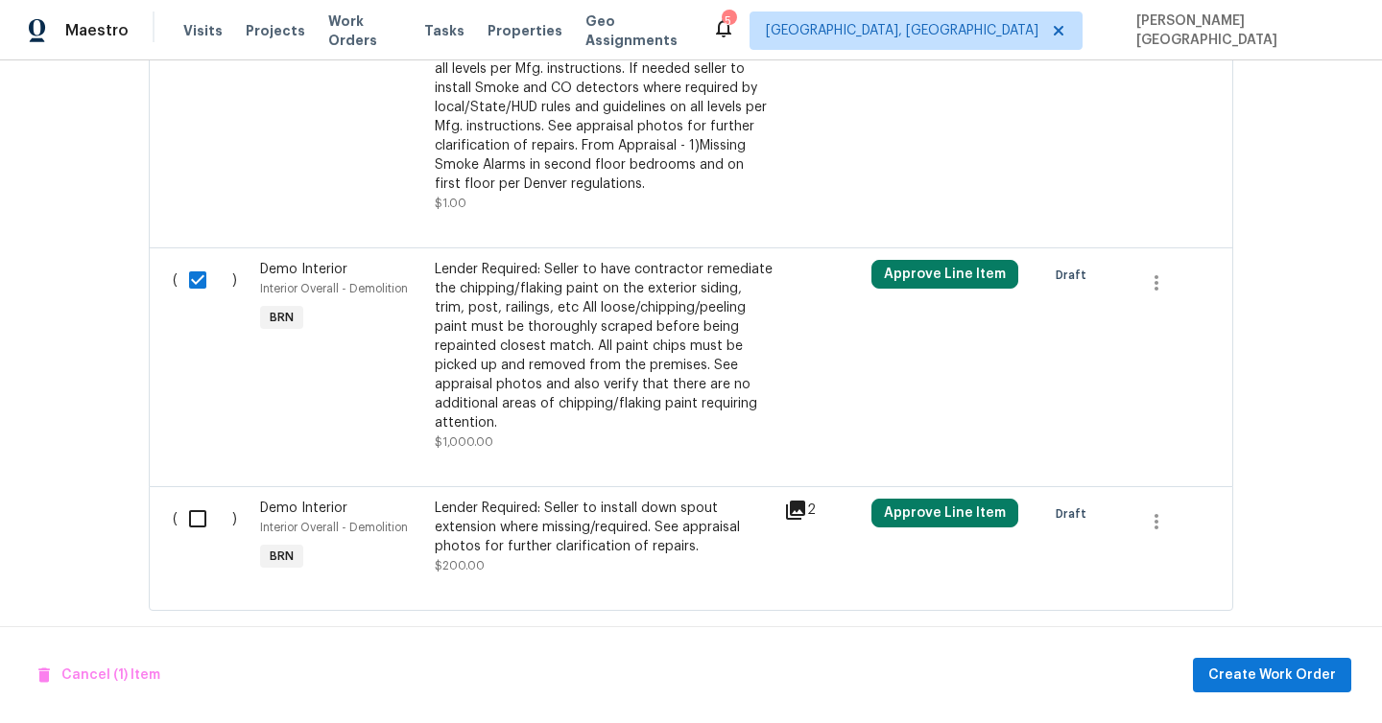
click at [184, 499] on input "checkbox" at bounding box center [204, 519] width 55 height 40
checkbox input "true"
click at [1236, 664] on span "Create Work Order" at bounding box center [1272, 676] width 128 height 24
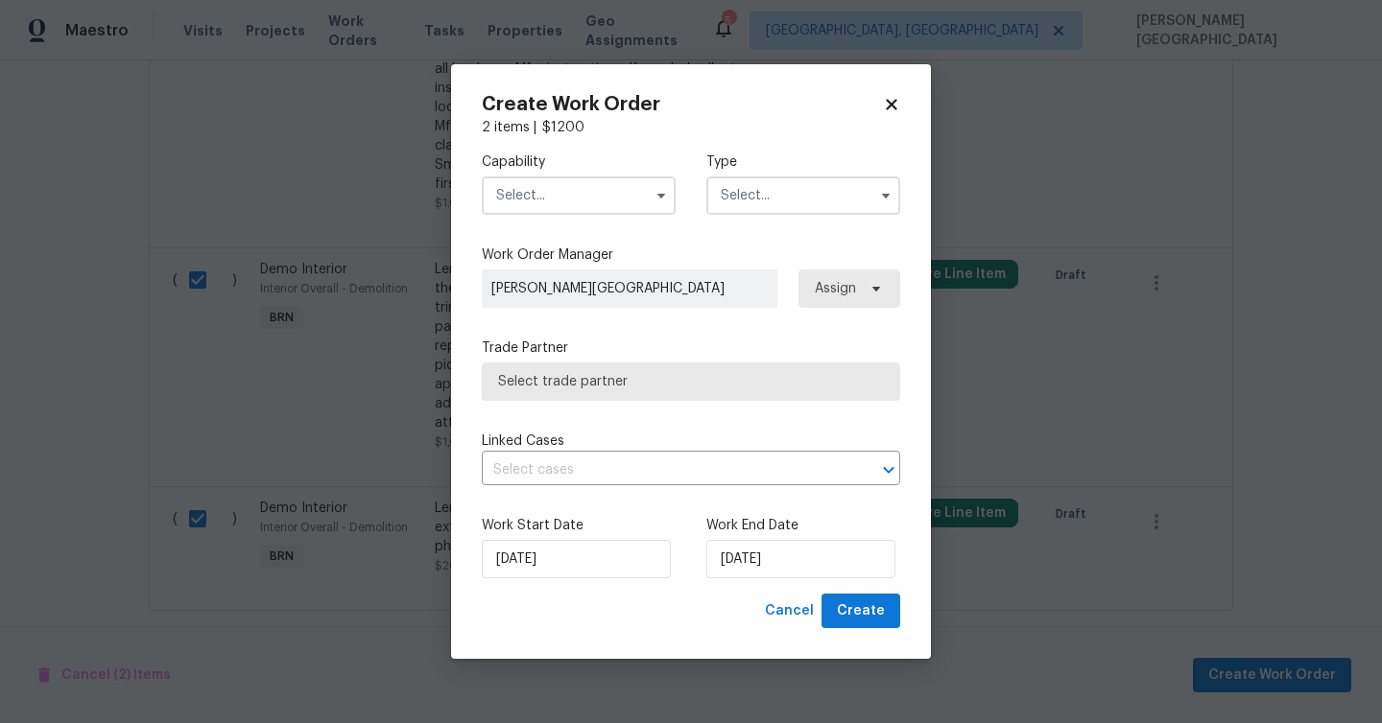
click at [493, 177] on input "text" at bounding box center [579, 196] width 194 height 38
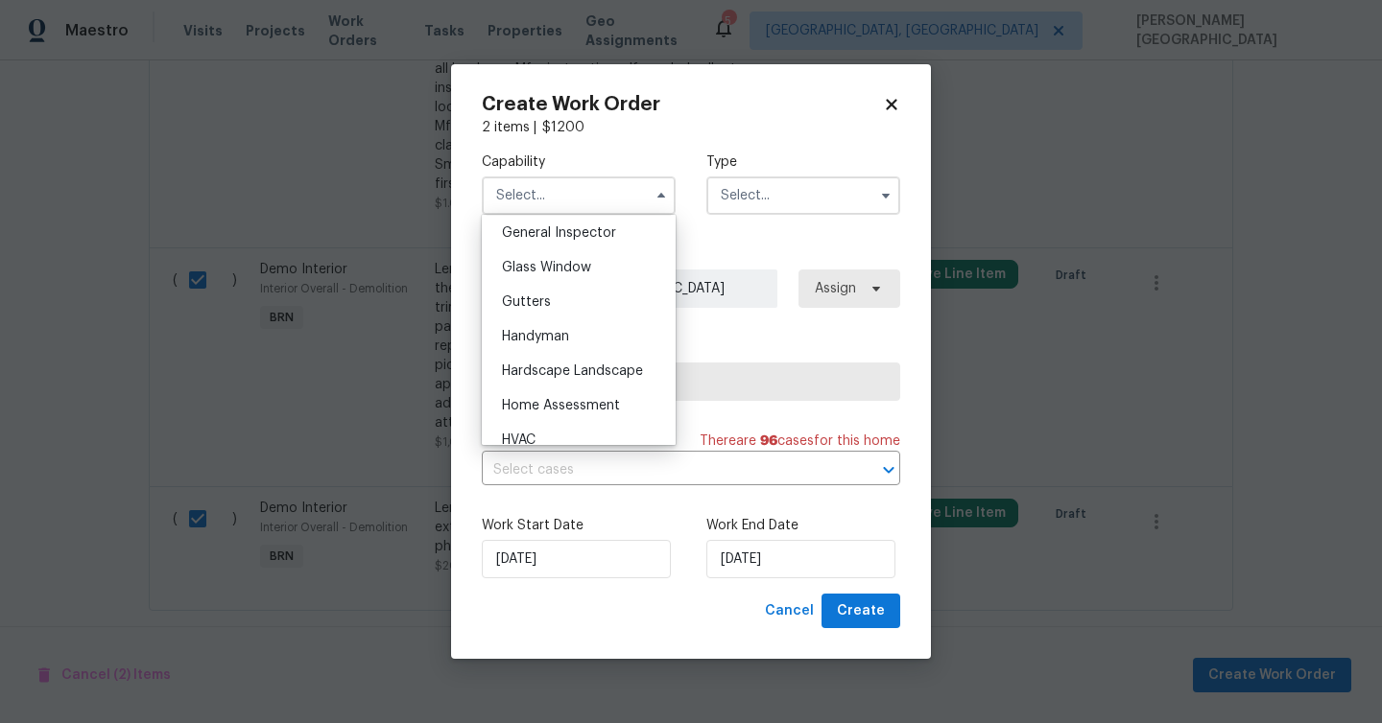
scroll to position [972, 0]
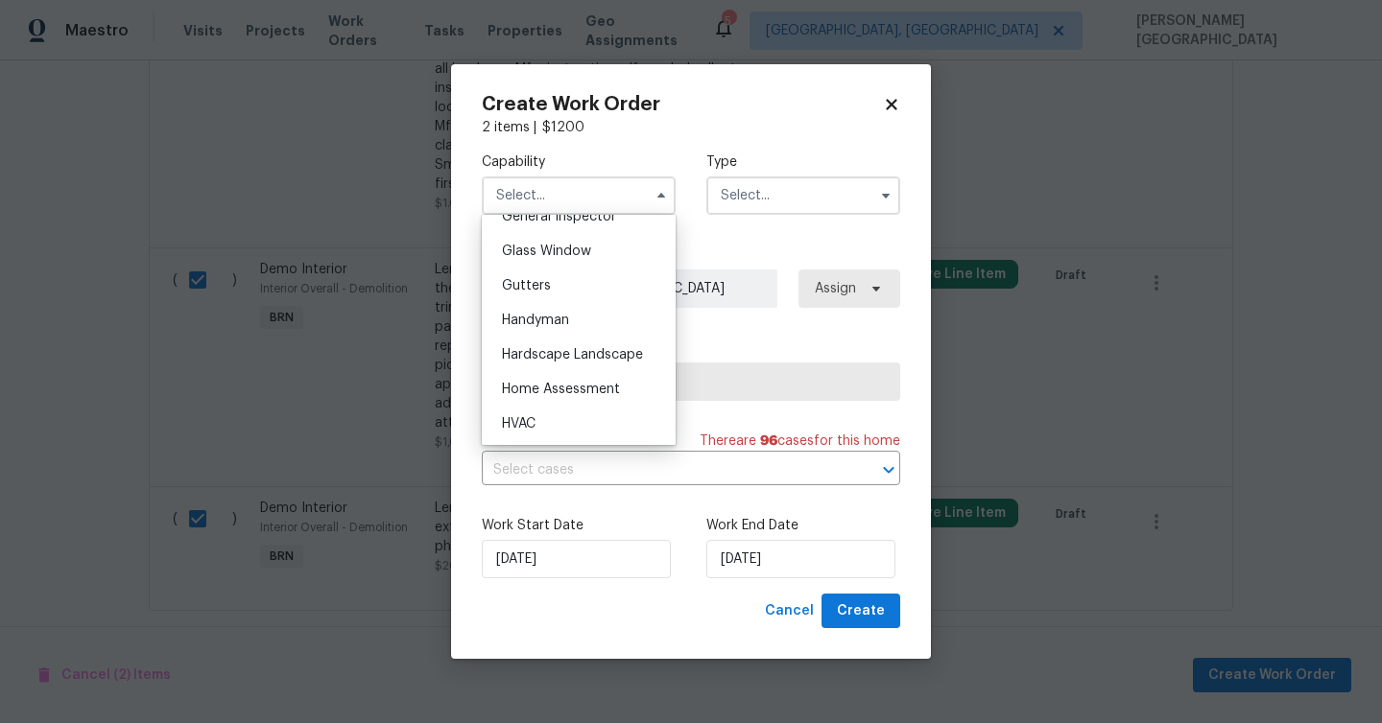
click at [579, 309] on div "Handyman" at bounding box center [578, 320] width 184 height 35
type input "Handyman"
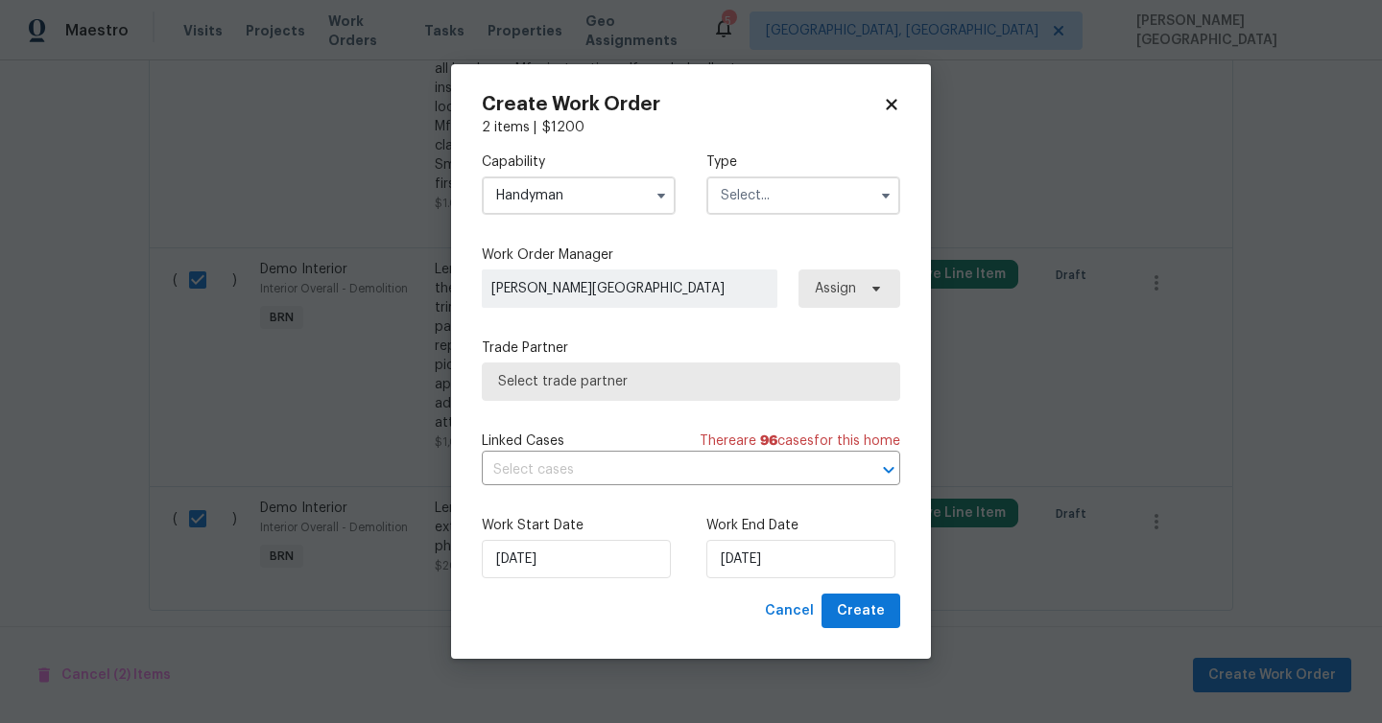
click at [743, 197] on input "text" at bounding box center [803, 196] width 194 height 38
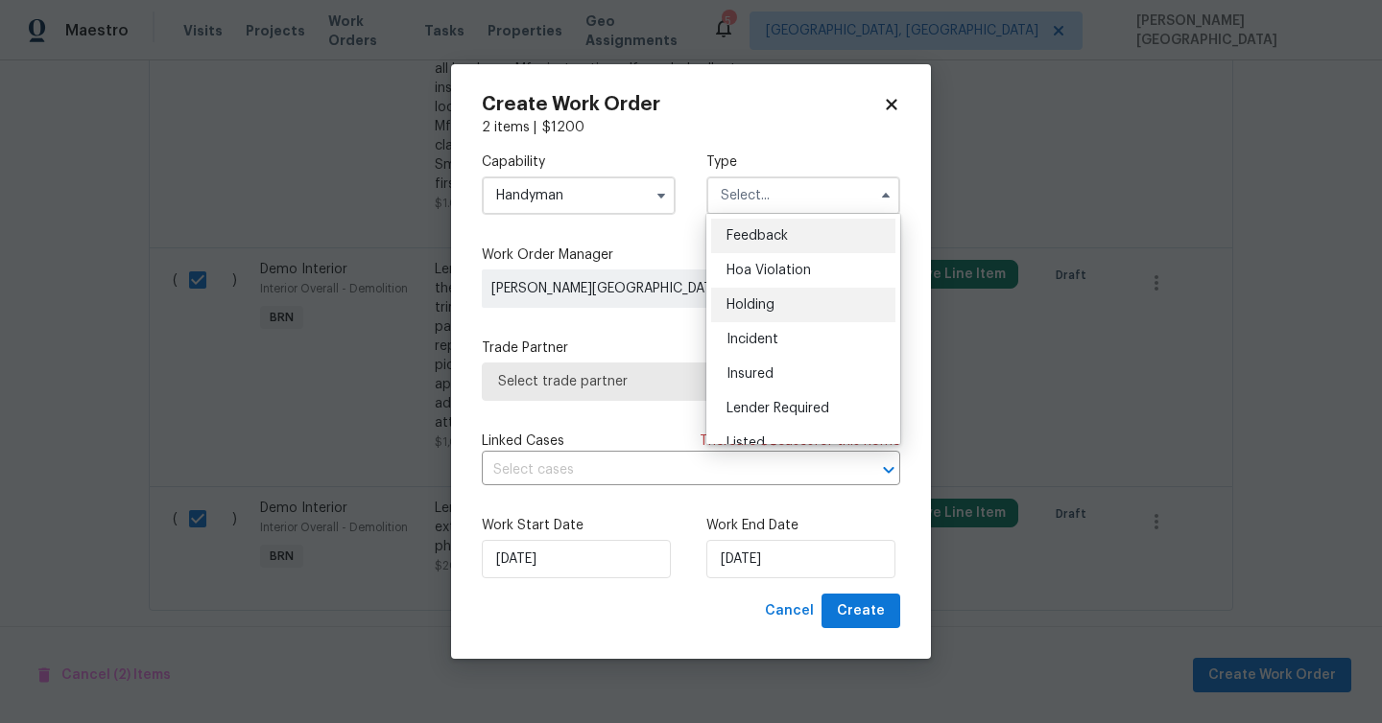
scroll to position [436, 0]
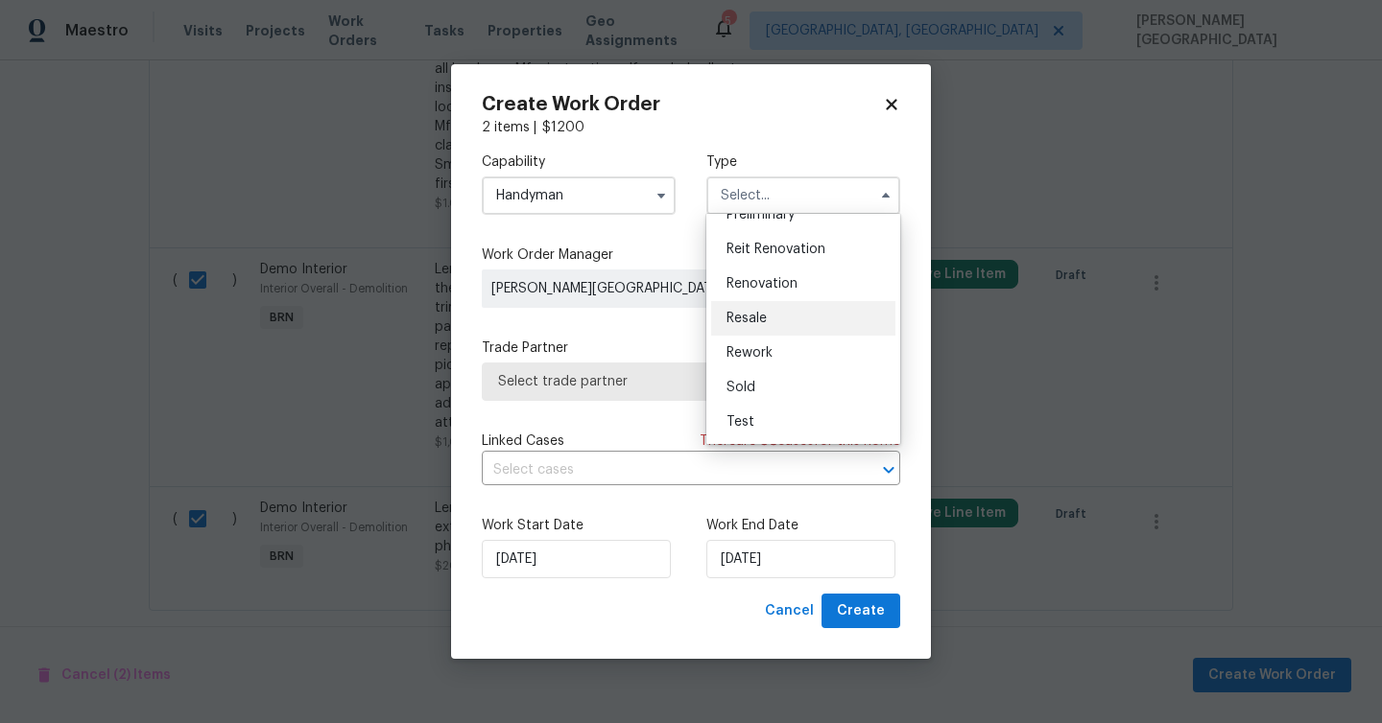
click at [780, 314] on div "Resale" at bounding box center [803, 318] width 184 height 35
type input "Resale"
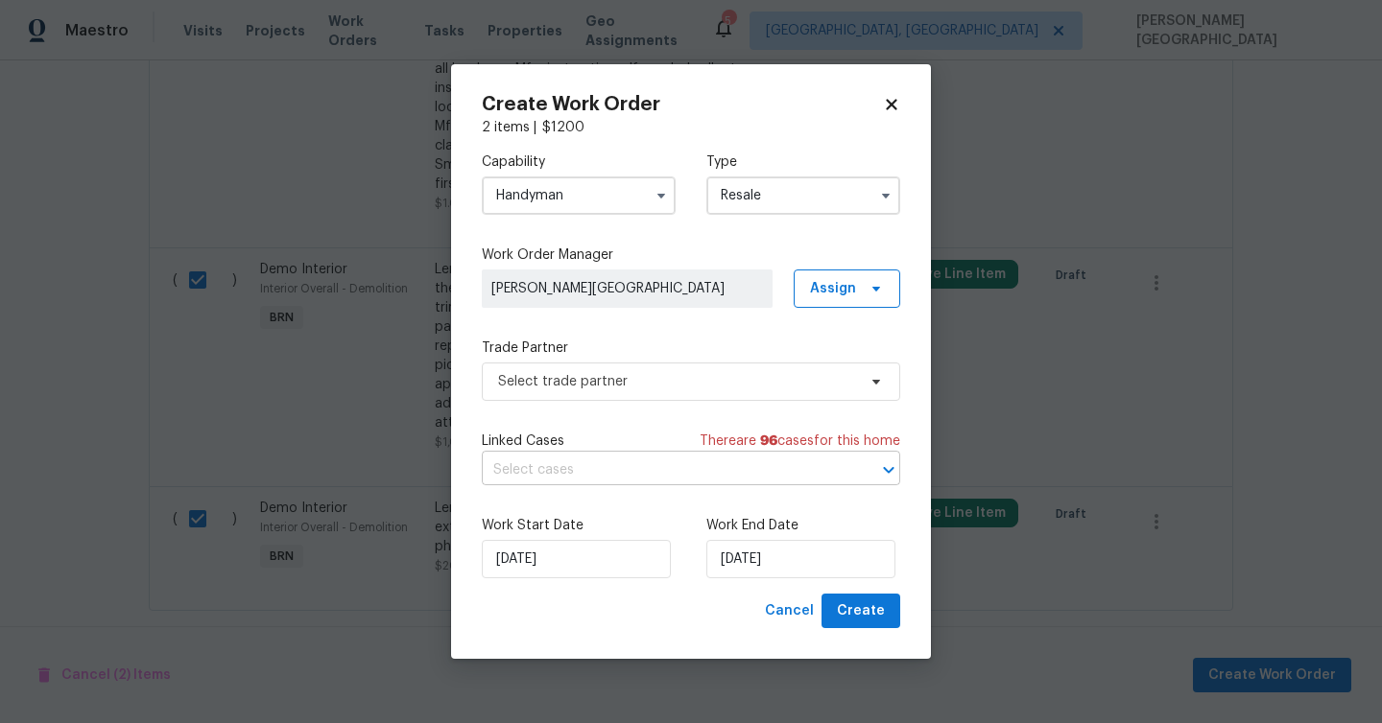
click at [590, 468] on input "text" at bounding box center [664, 471] width 365 height 30
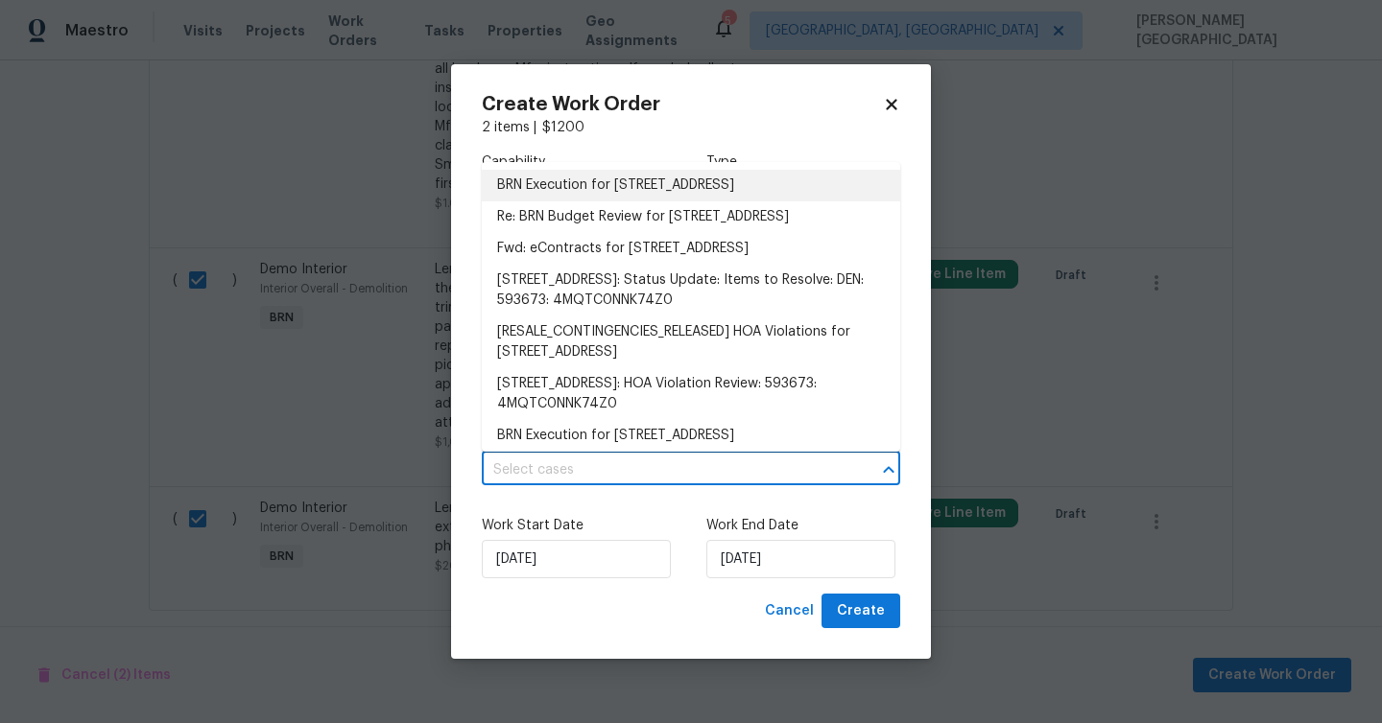
click at [550, 195] on li "BRN Execution for 4578 Malta St, Denver, CO 80249" at bounding box center [691, 186] width 418 height 32
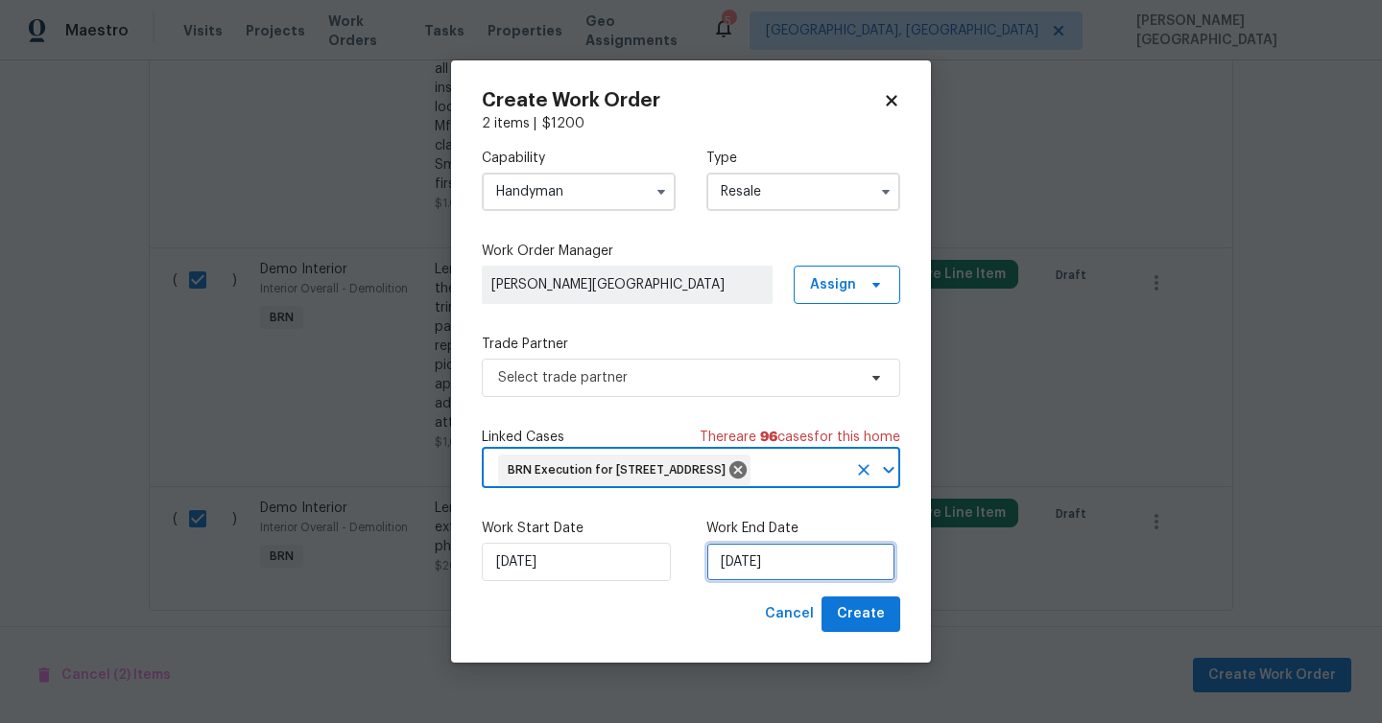
click at [737, 563] on input "[DATE]" at bounding box center [800, 562] width 189 height 38
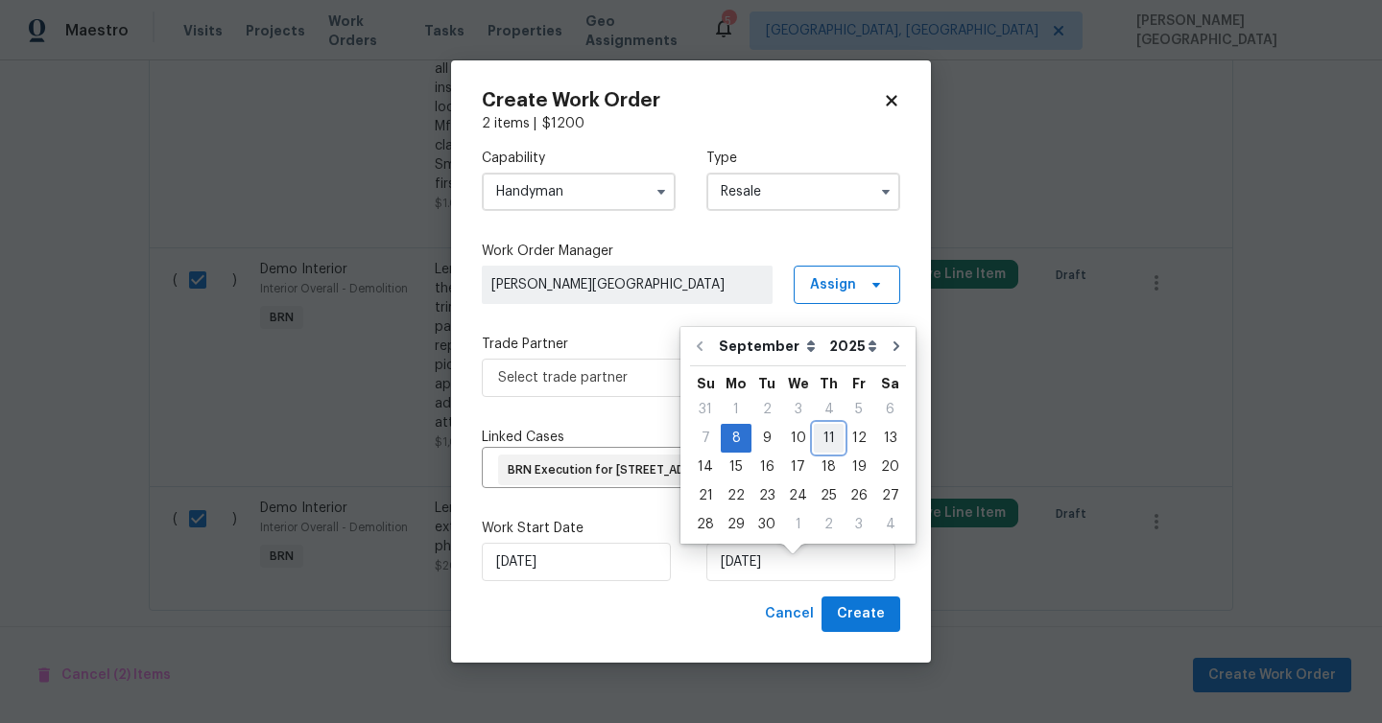
click at [815, 438] on div "11" at bounding box center [829, 438] width 30 height 27
type input "[DATE]"
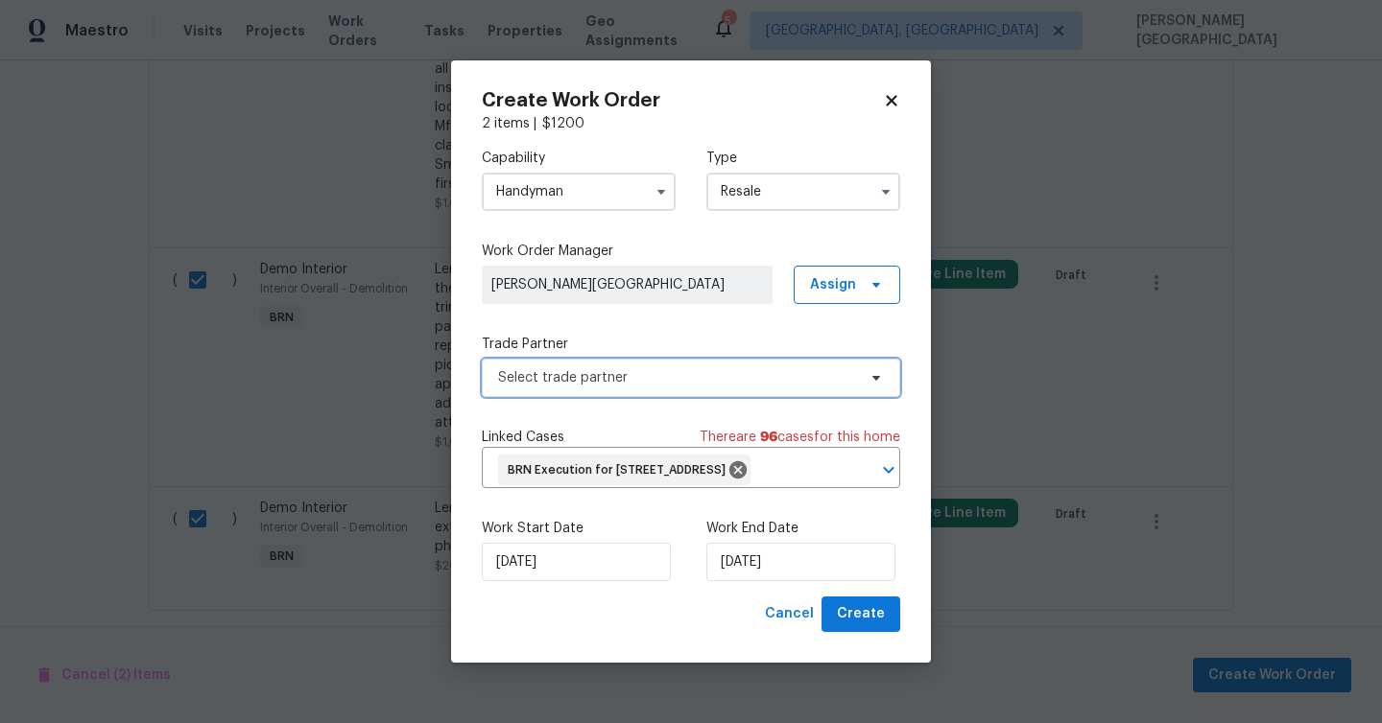
click at [640, 368] on span "Select trade partner" at bounding box center [677, 377] width 358 height 19
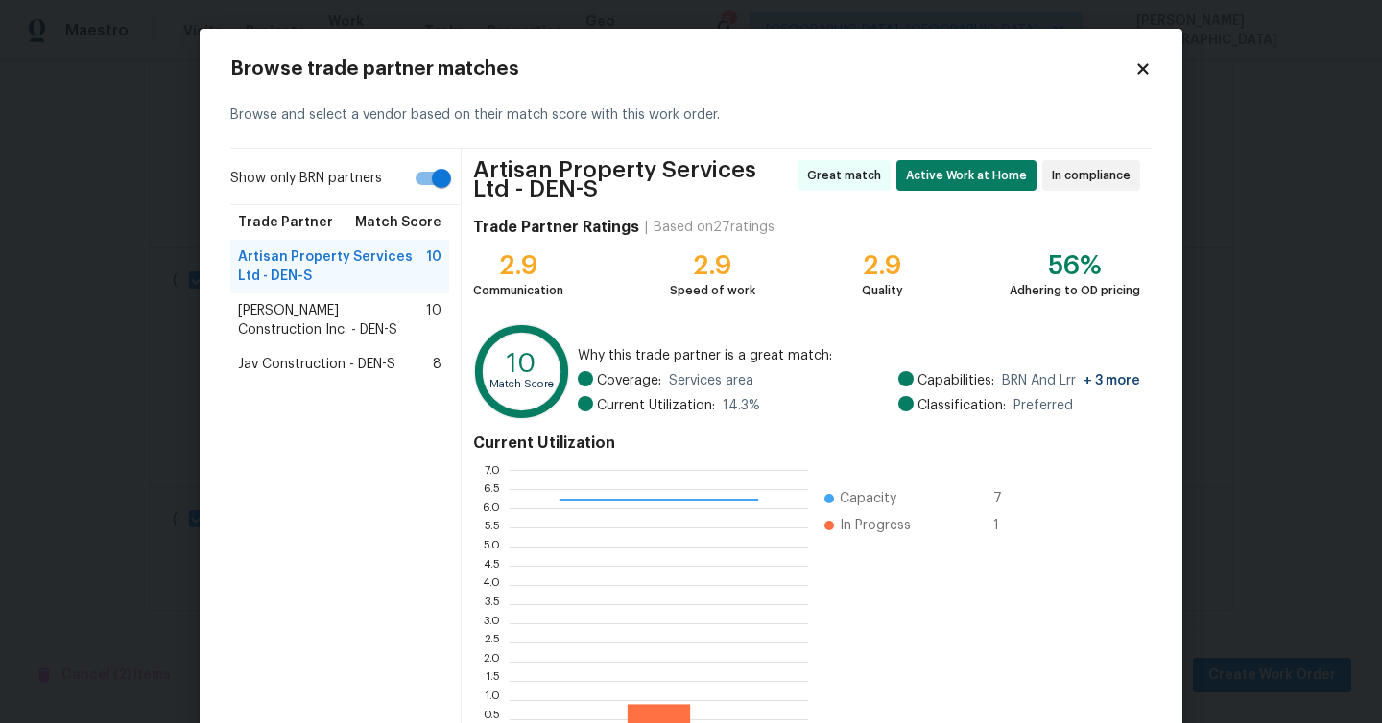
scroll to position [130, 0]
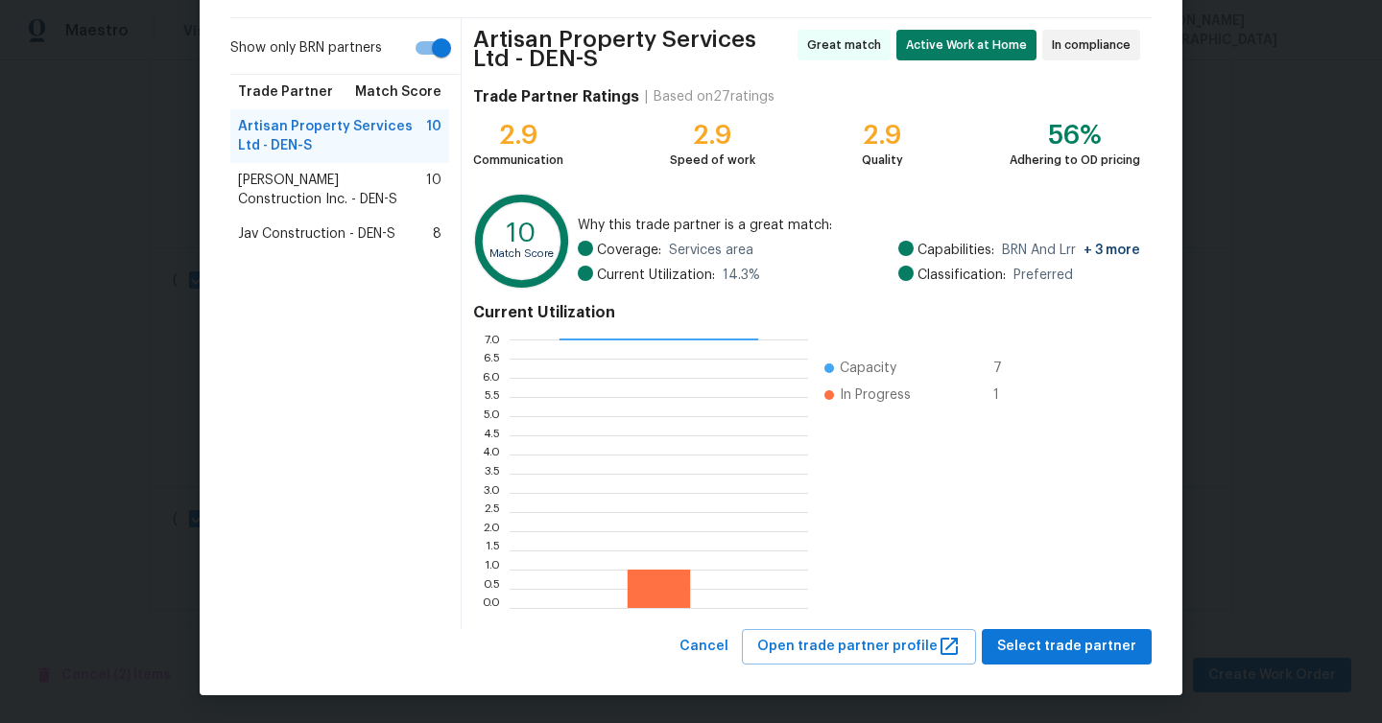
click at [399, 181] on span "Hanson Construction Inc. - DEN-S" at bounding box center [332, 190] width 188 height 38
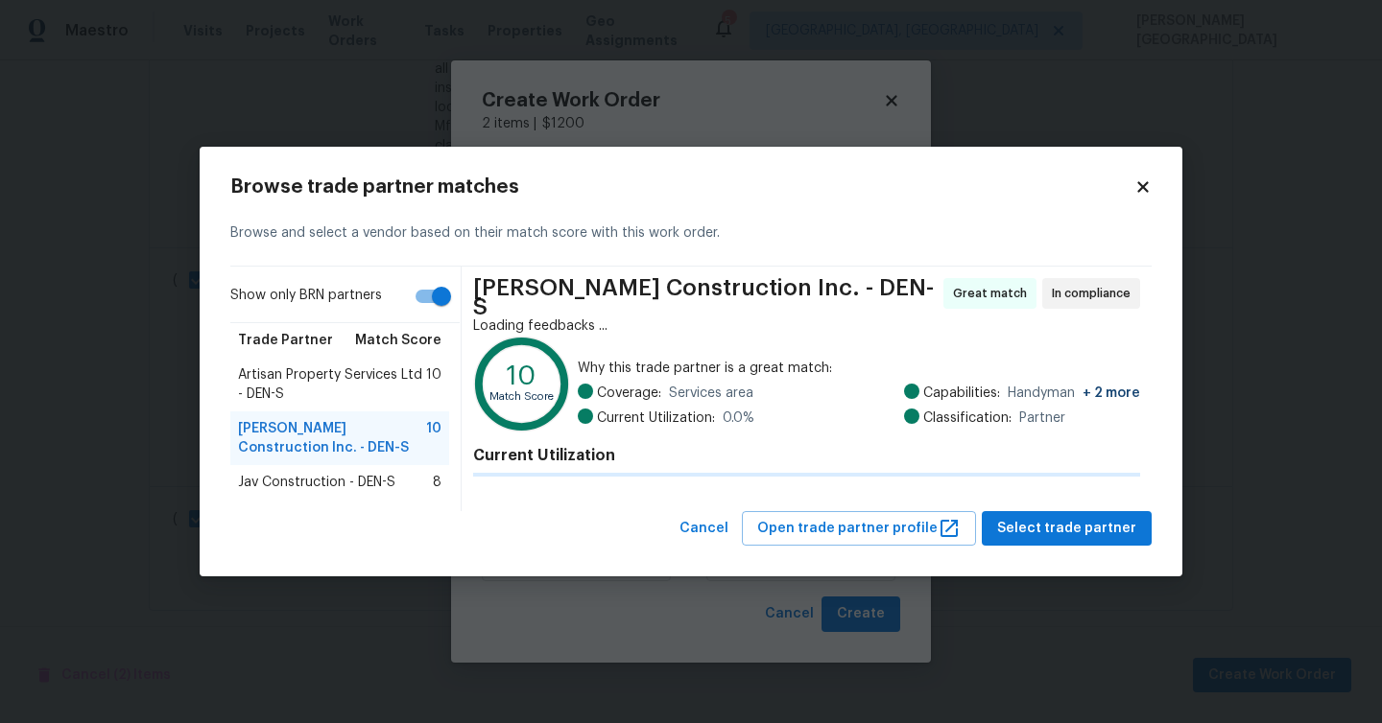
scroll to position [0, 0]
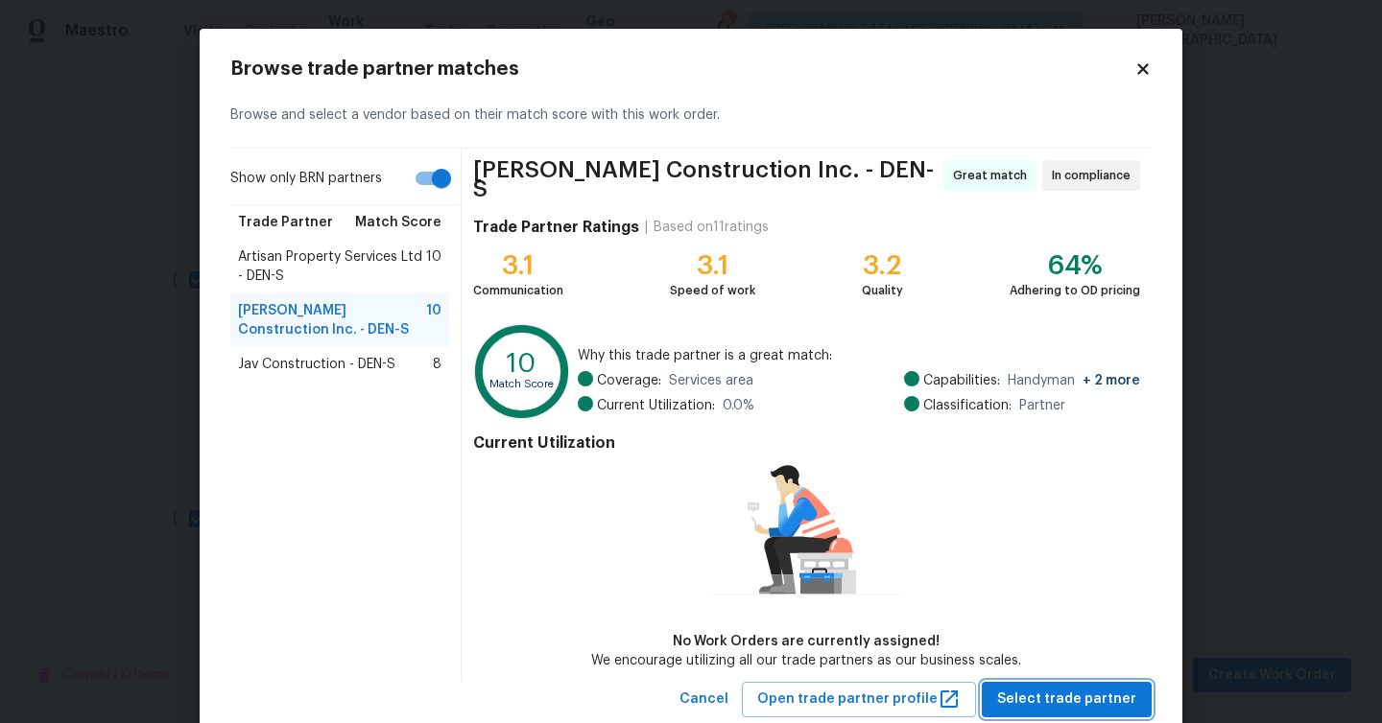
click at [1088, 693] on span "Select trade partner" at bounding box center [1066, 700] width 139 height 24
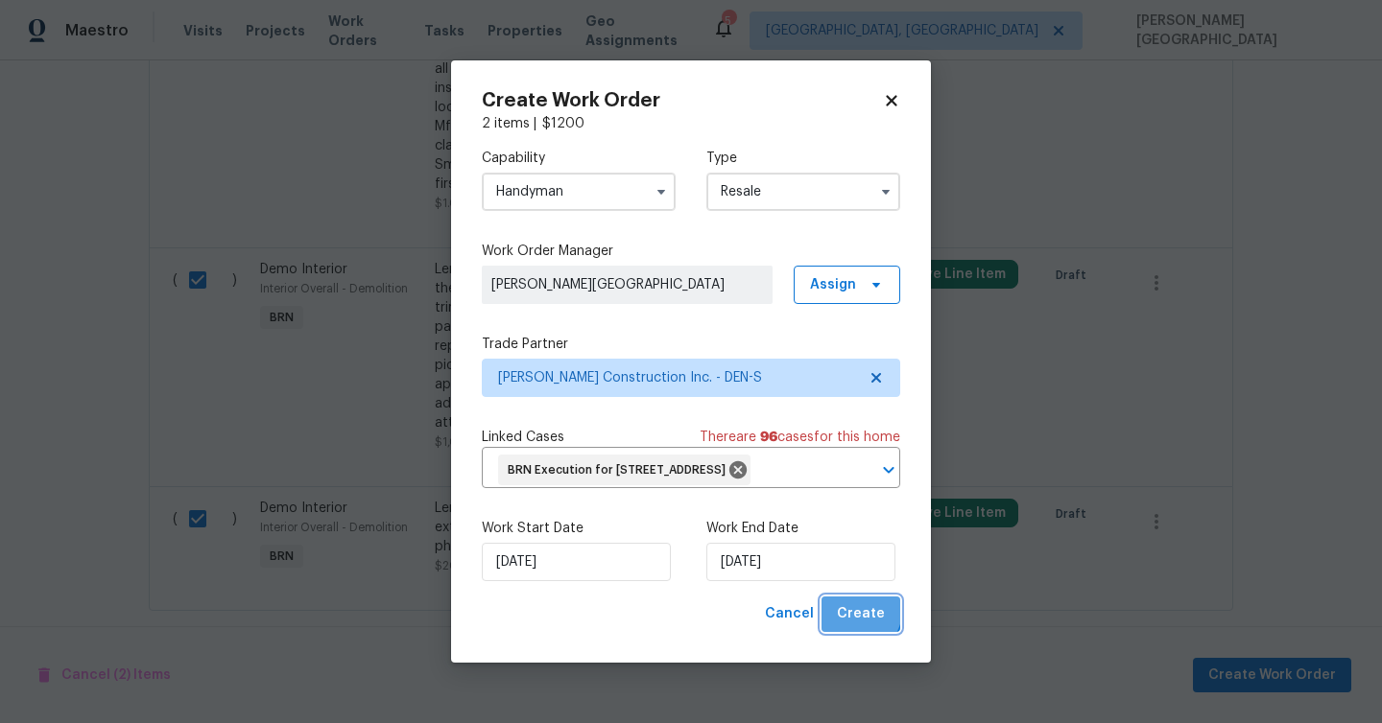
click at [861, 626] on span "Create" at bounding box center [861, 614] width 48 height 24
checkbox input "false"
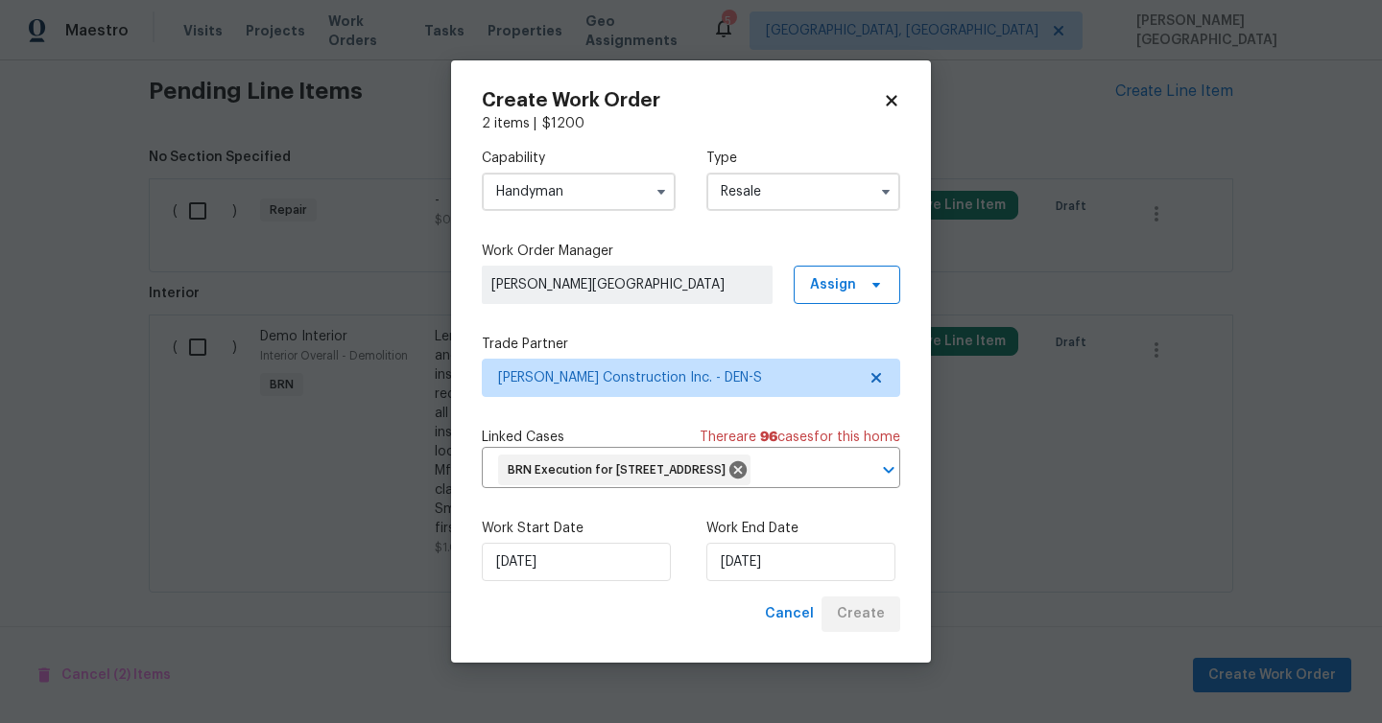
scroll to position [1193, 0]
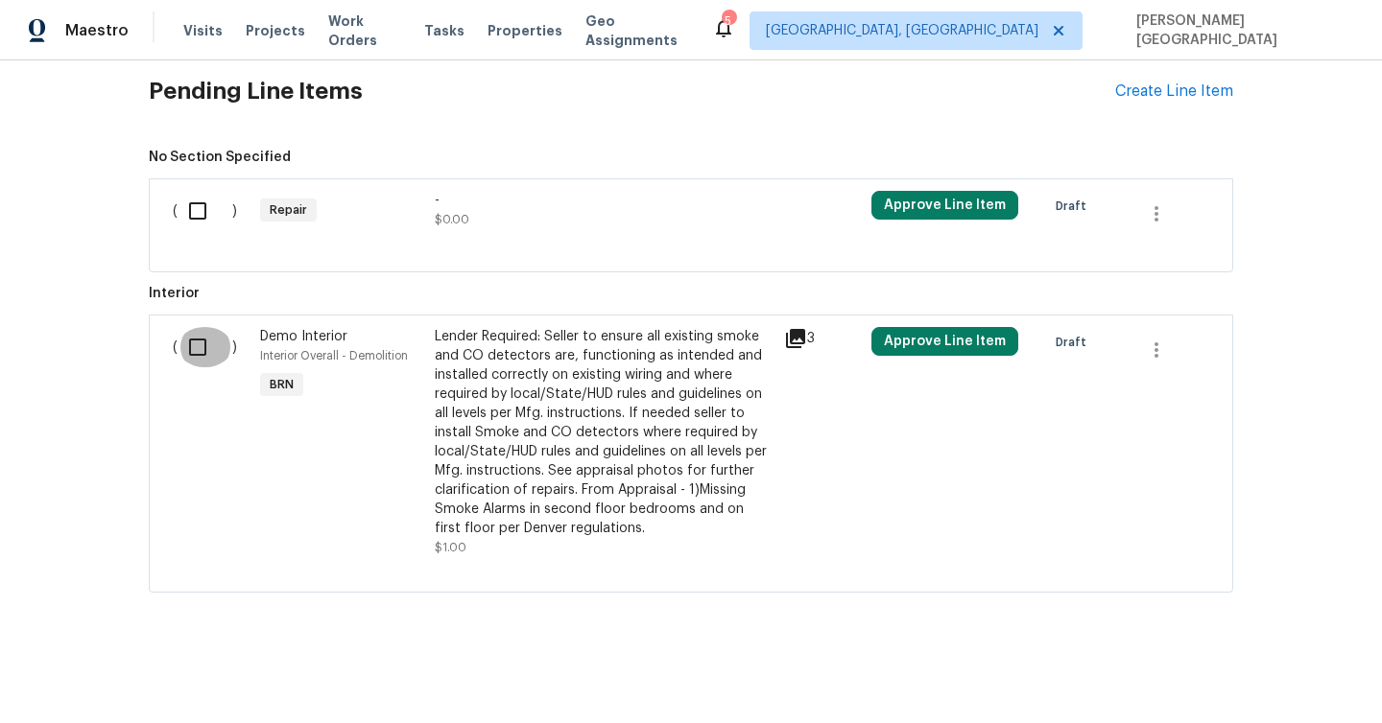
click at [193, 345] on input "checkbox" at bounding box center [204, 347] width 55 height 40
checkbox input "true"
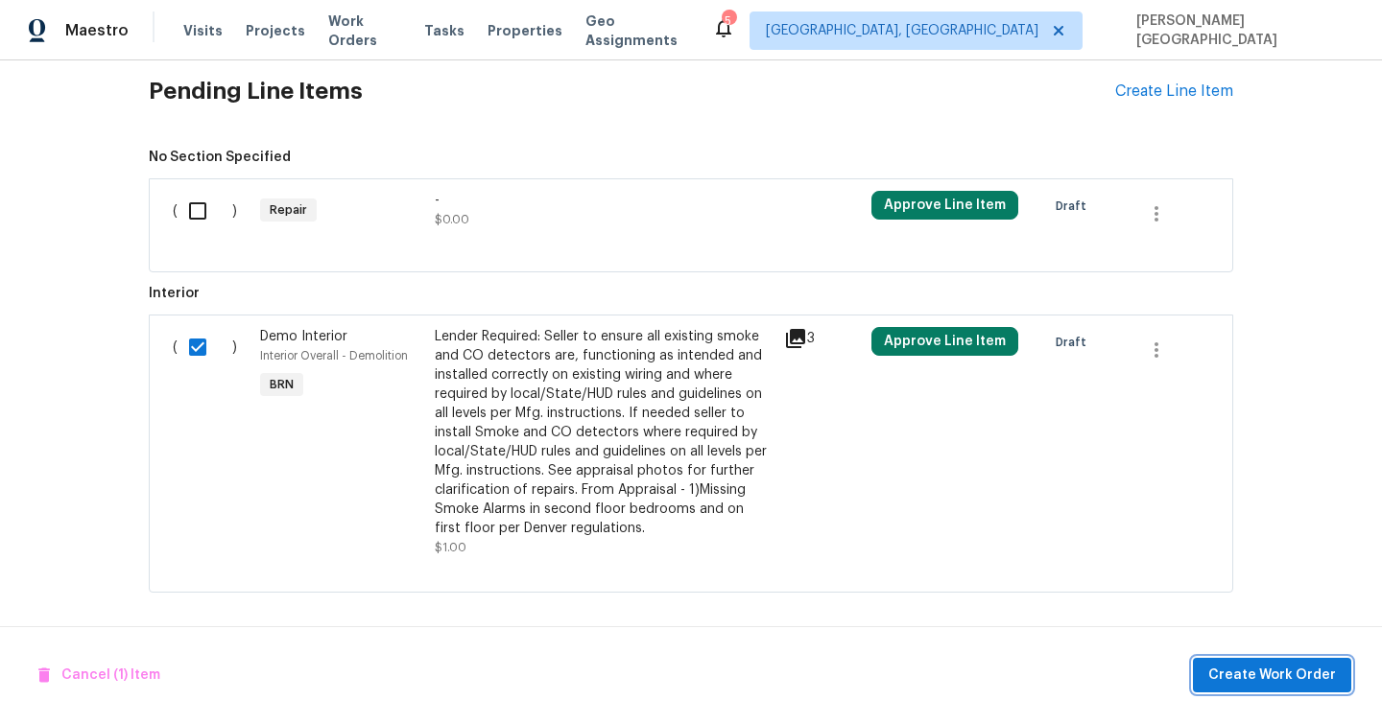
click at [1267, 678] on span "Create Work Order" at bounding box center [1272, 676] width 128 height 24
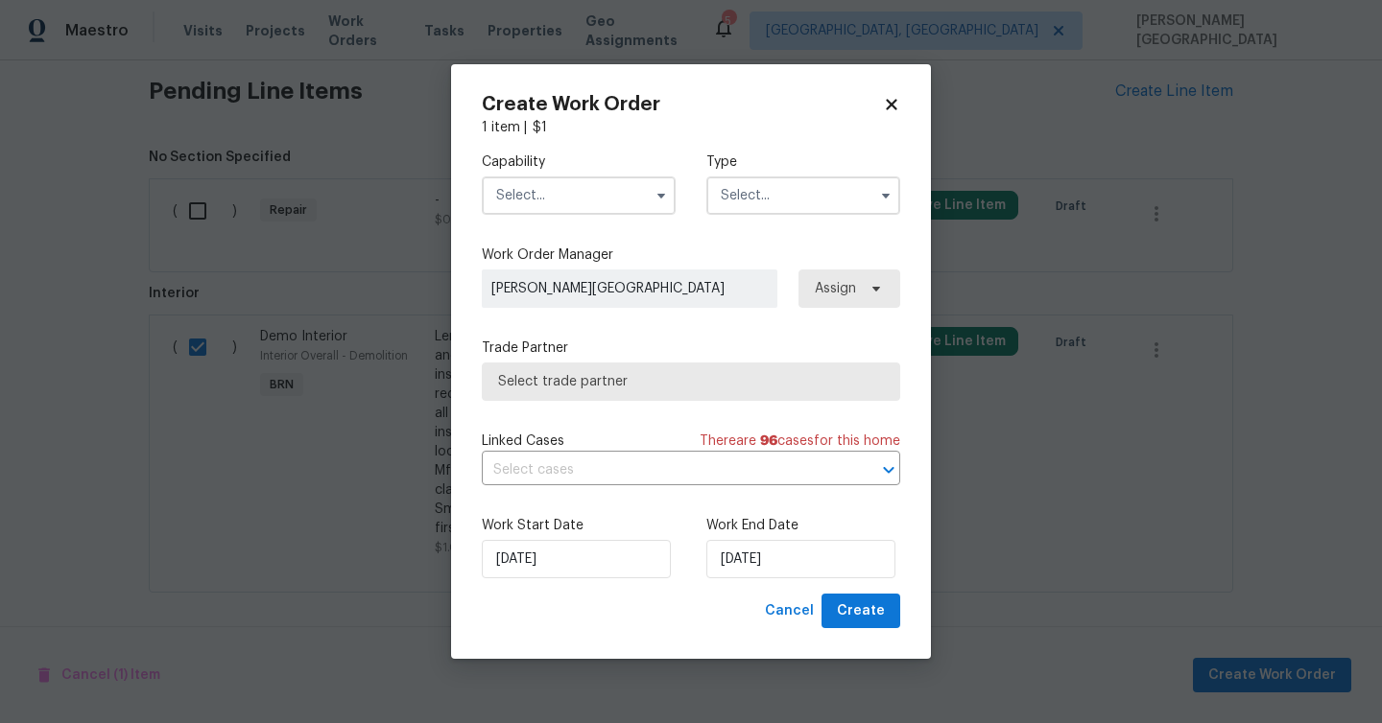
click at [556, 193] on input "text" at bounding box center [579, 196] width 194 height 38
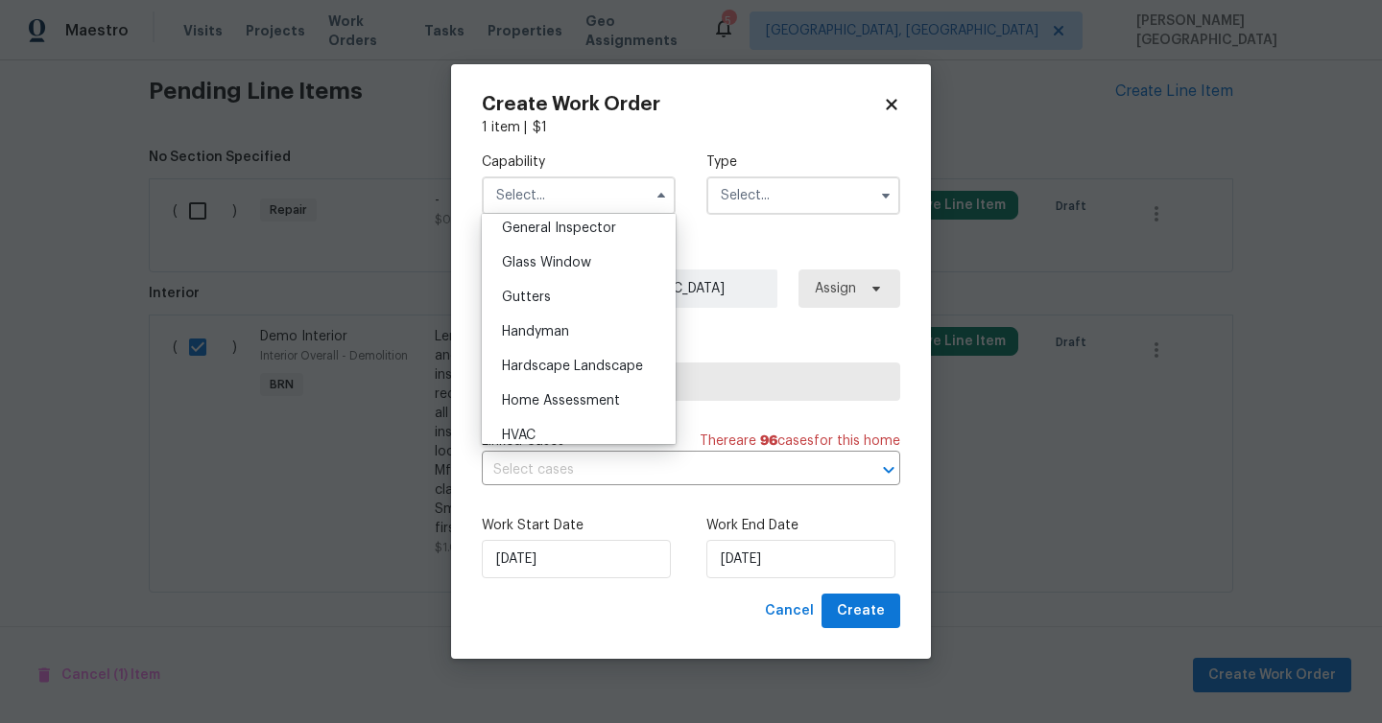
scroll to position [983, 0]
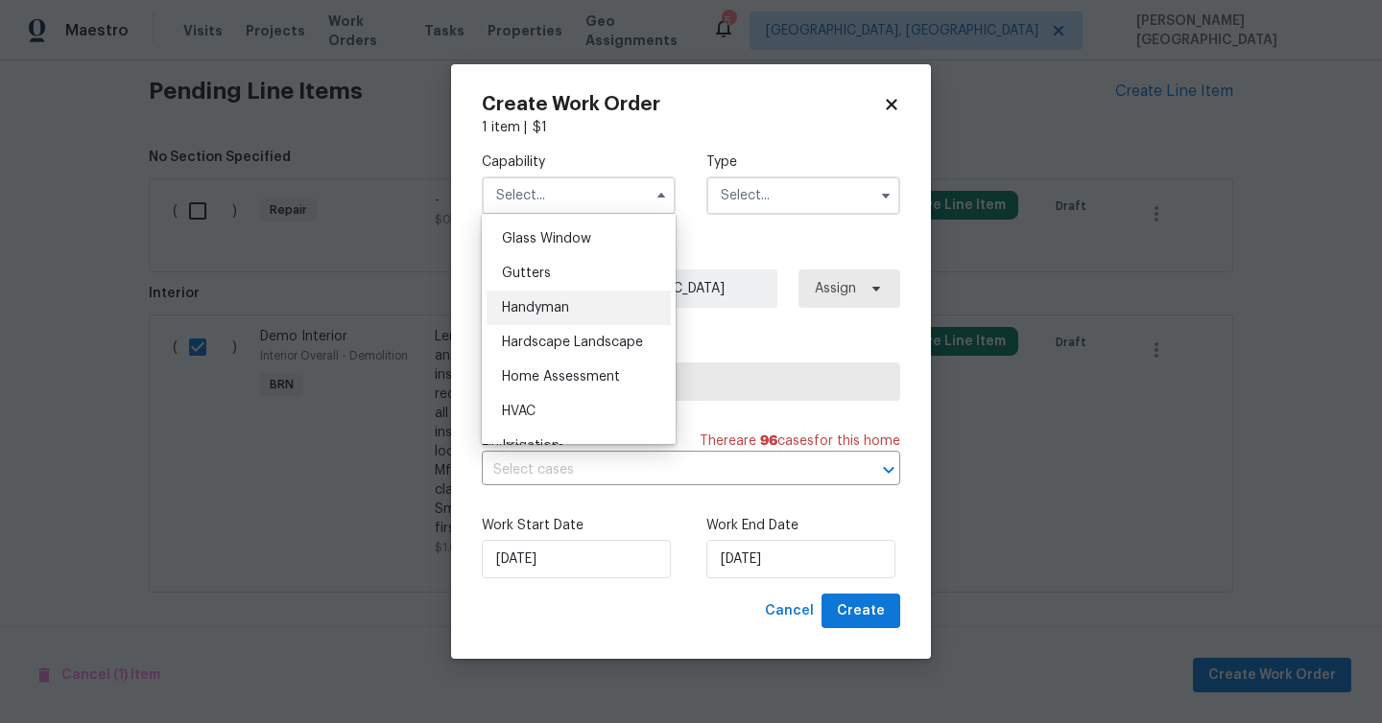
click at [558, 299] on div "Handyman" at bounding box center [578, 308] width 184 height 35
type input "Handyman"
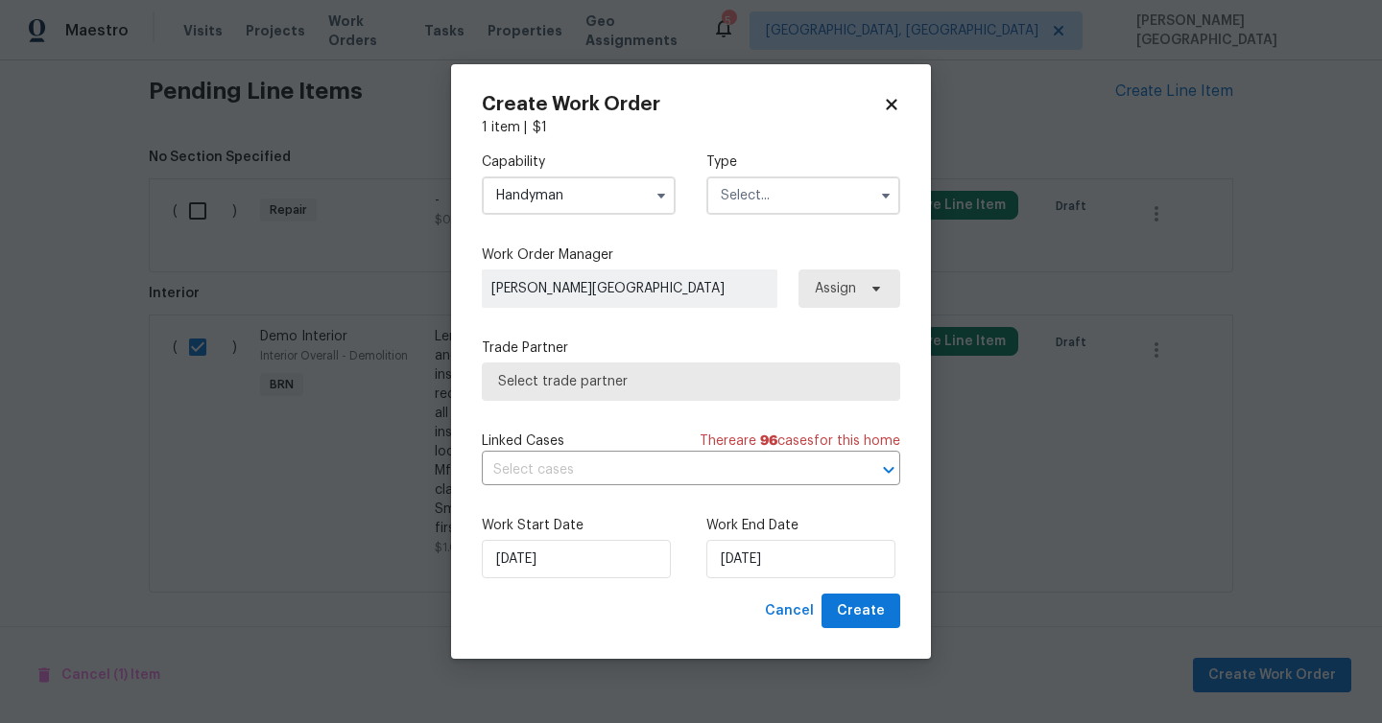
click at [747, 187] on input "text" at bounding box center [803, 196] width 194 height 38
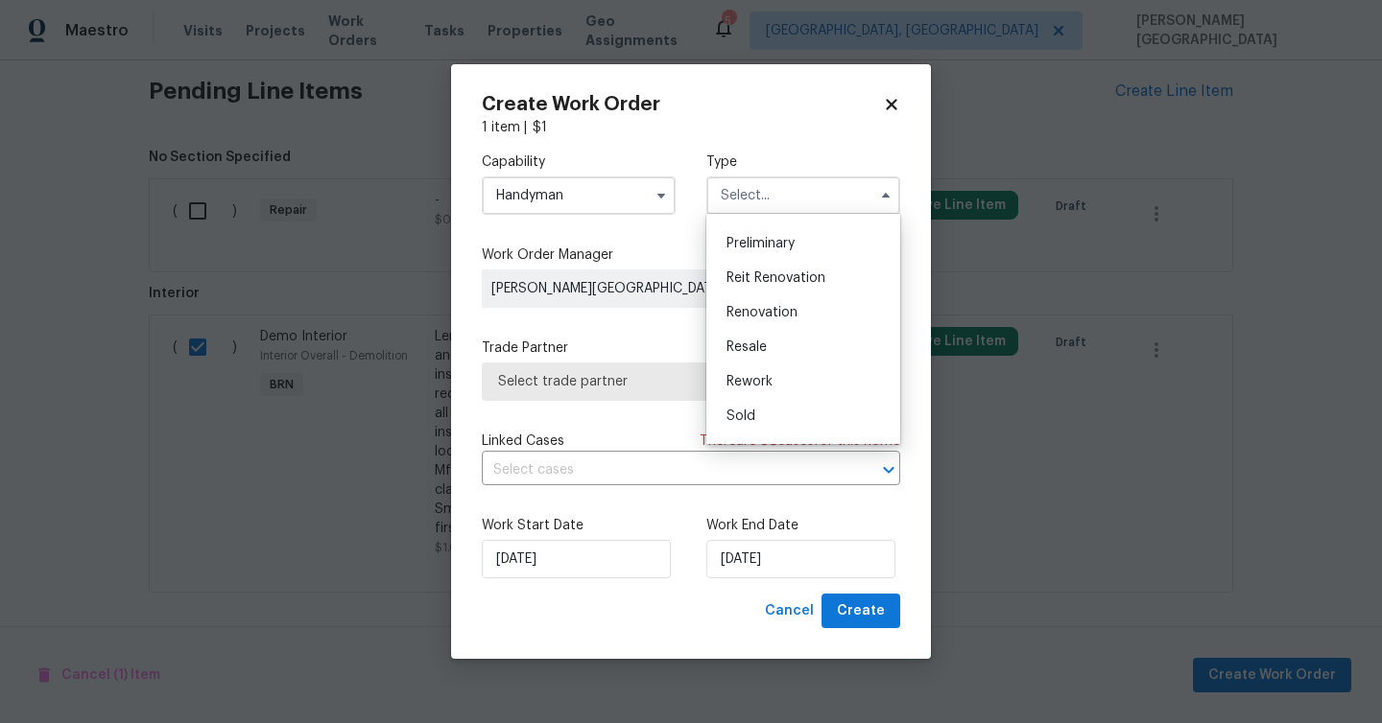
scroll to position [436, 0]
click at [761, 311] on div "Resale" at bounding box center [803, 318] width 184 height 35
type input "Resale"
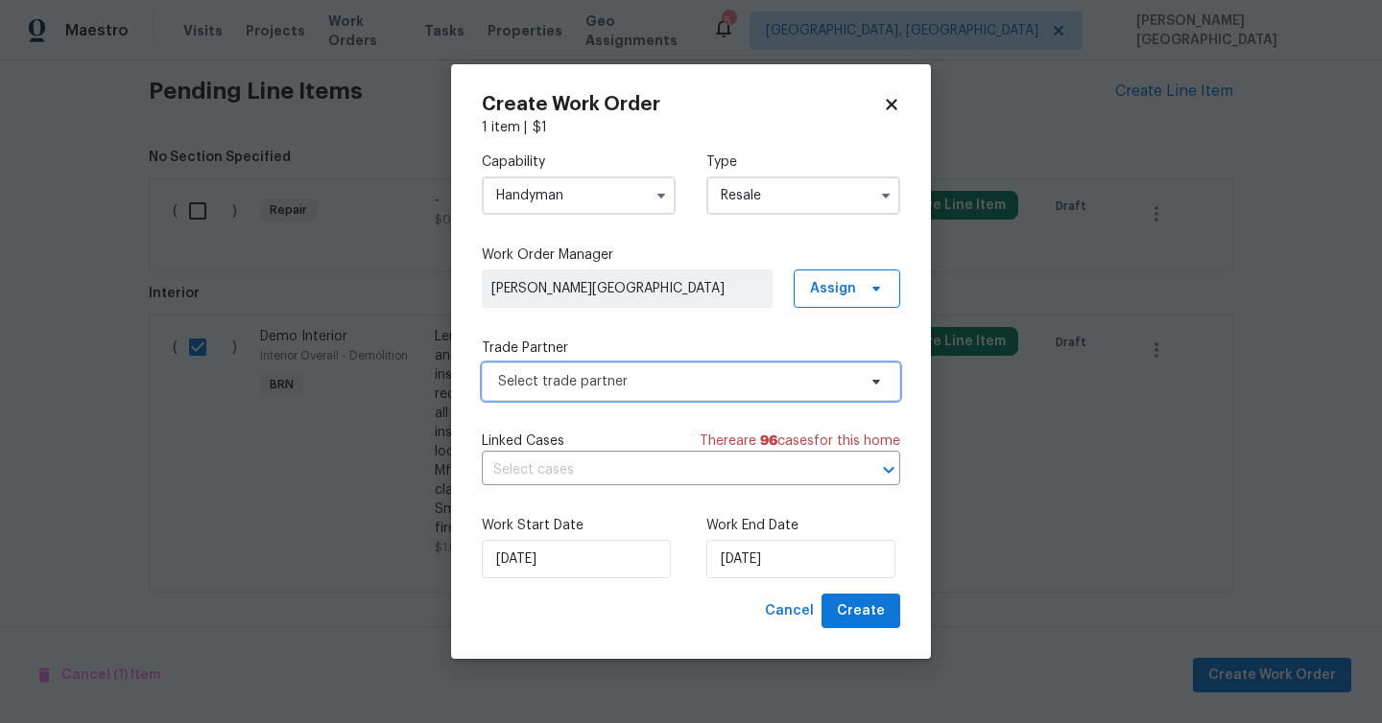
click at [571, 366] on span "Select trade partner" at bounding box center [691, 382] width 418 height 38
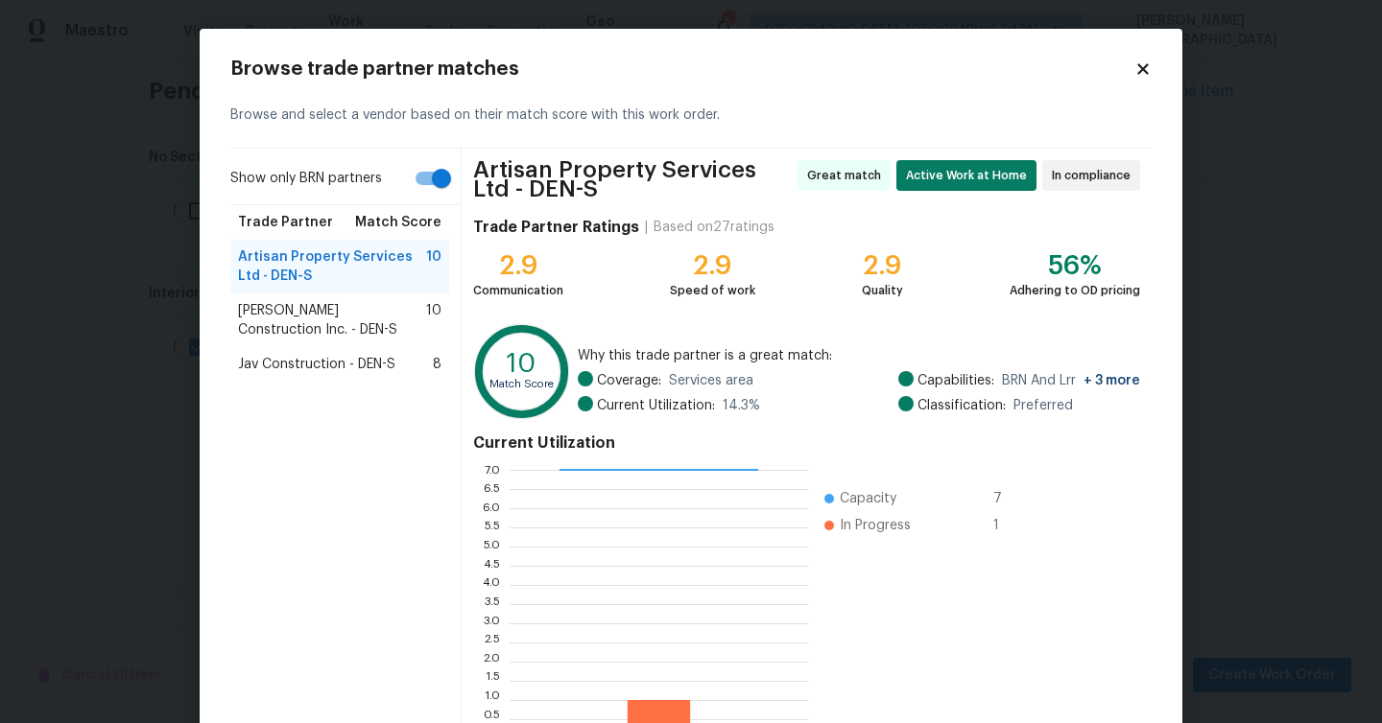
scroll to position [130, 0]
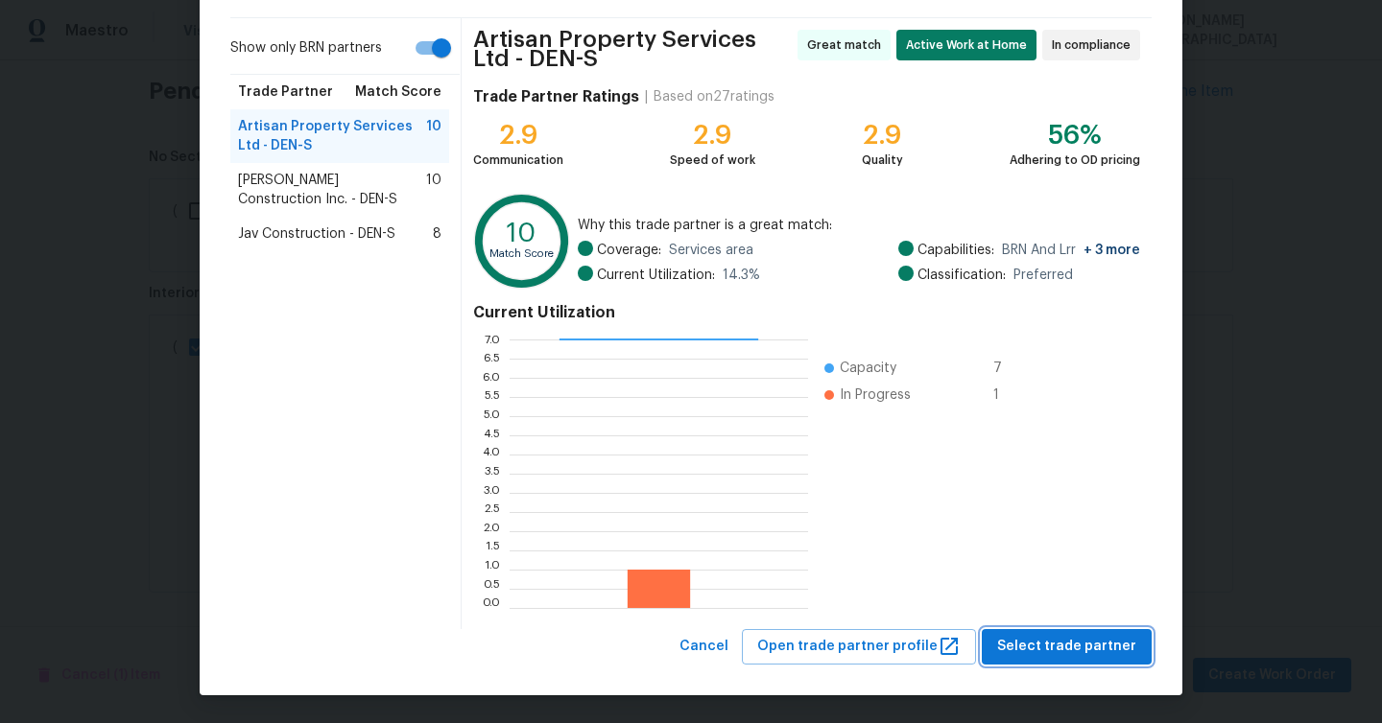
click at [1033, 639] on span "Select trade partner" at bounding box center [1066, 647] width 139 height 24
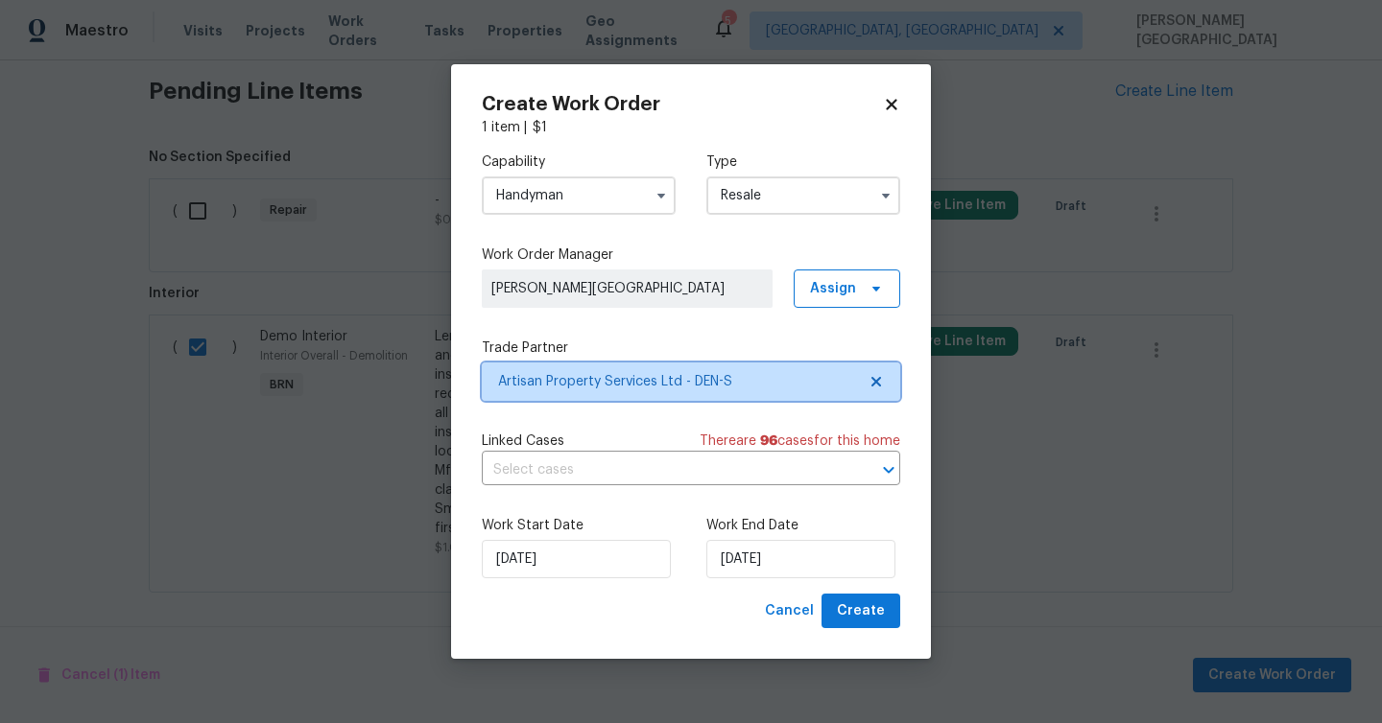
scroll to position [0, 0]
click at [743, 477] on input "text" at bounding box center [664, 471] width 365 height 30
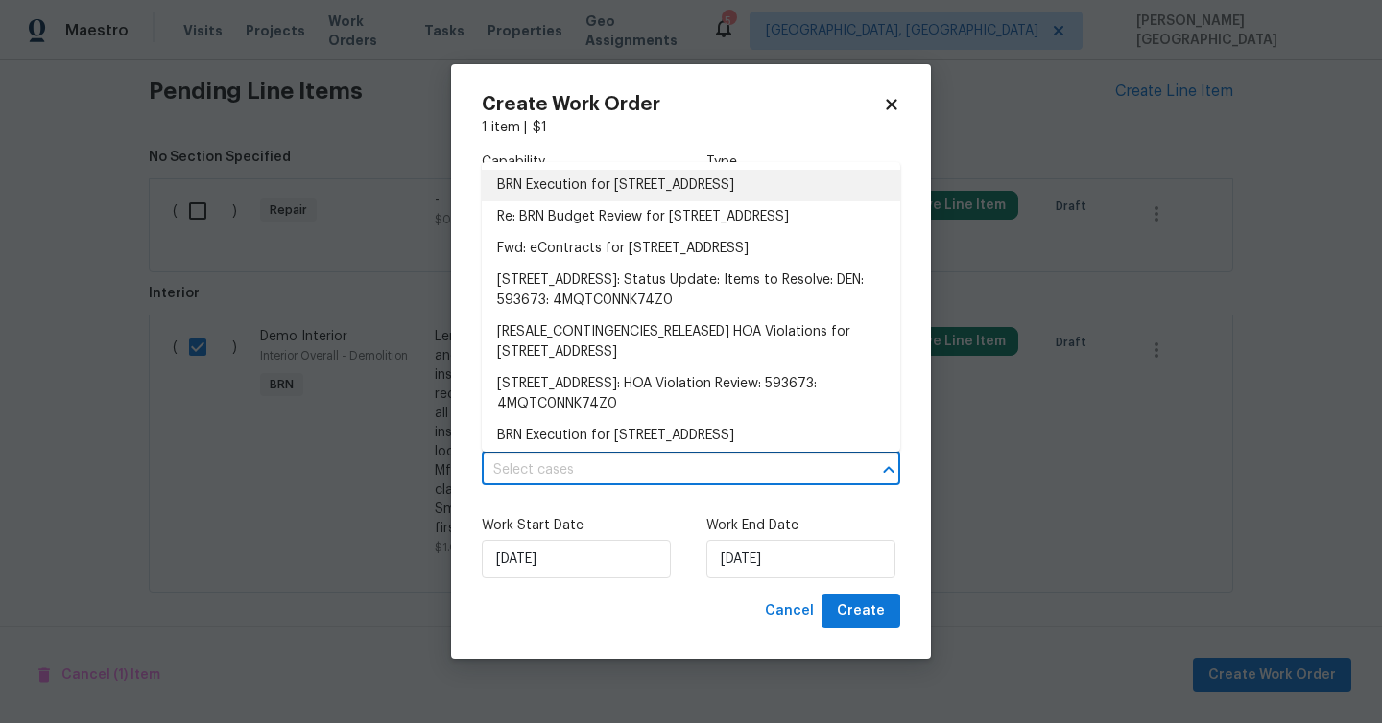
click at [568, 184] on li "BRN Execution for 4578 Malta St, Denver, CO 80249" at bounding box center [691, 186] width 418 height 32
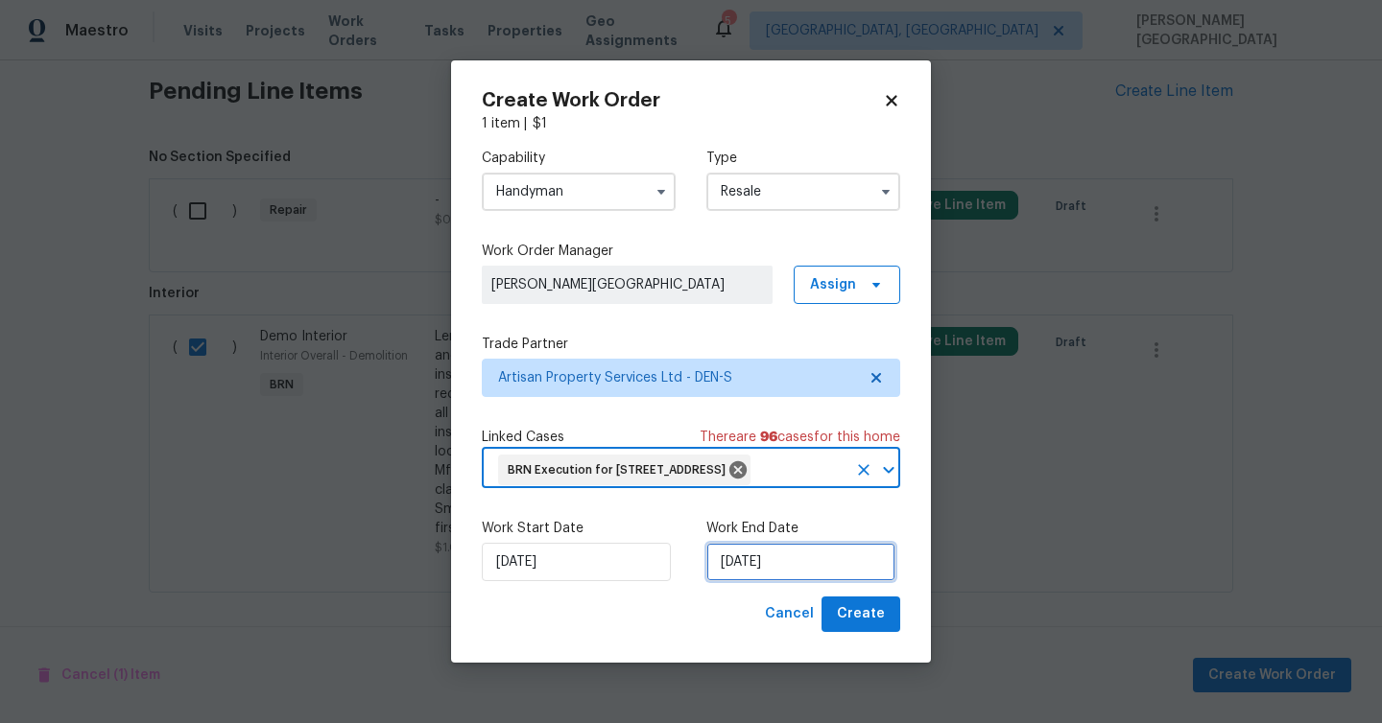
click at [750, 581] on input "[DATE]" at bounding box center [800, 562] width 189 height 38
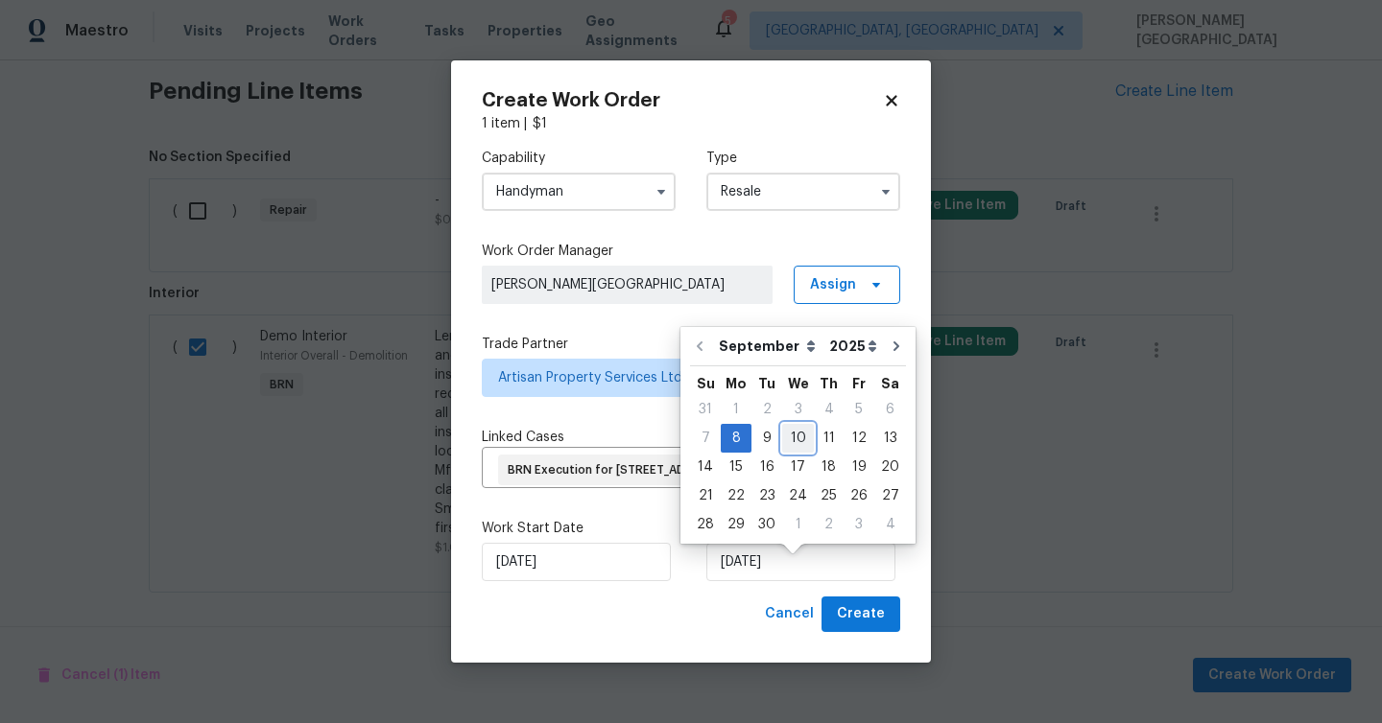
click at [799, 437] on div "10" at bounding box center [798, 438] width 32 height 27
type input "9/10/2025"
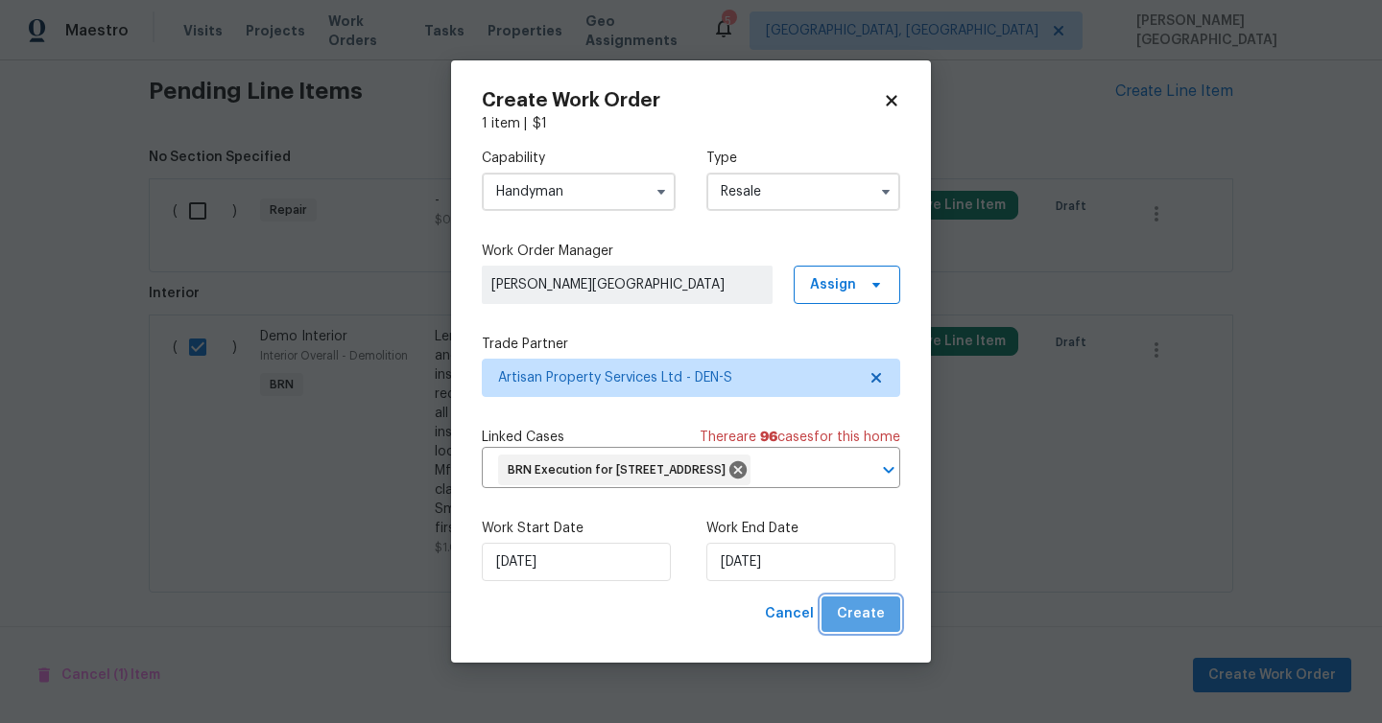
click at [877, 632] on button "Create" at bounding box center [860, 614] width 79 height 35
checkbox input "false"
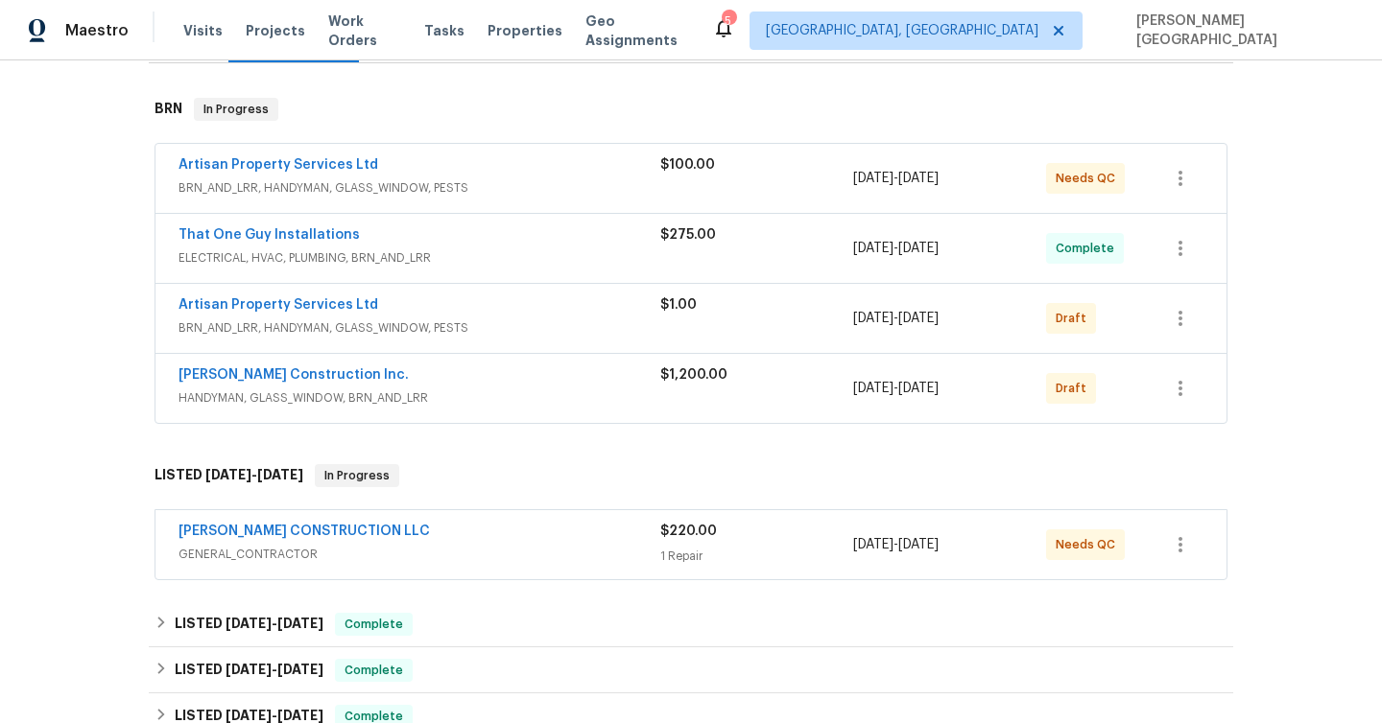
scroll to position [232, 0]
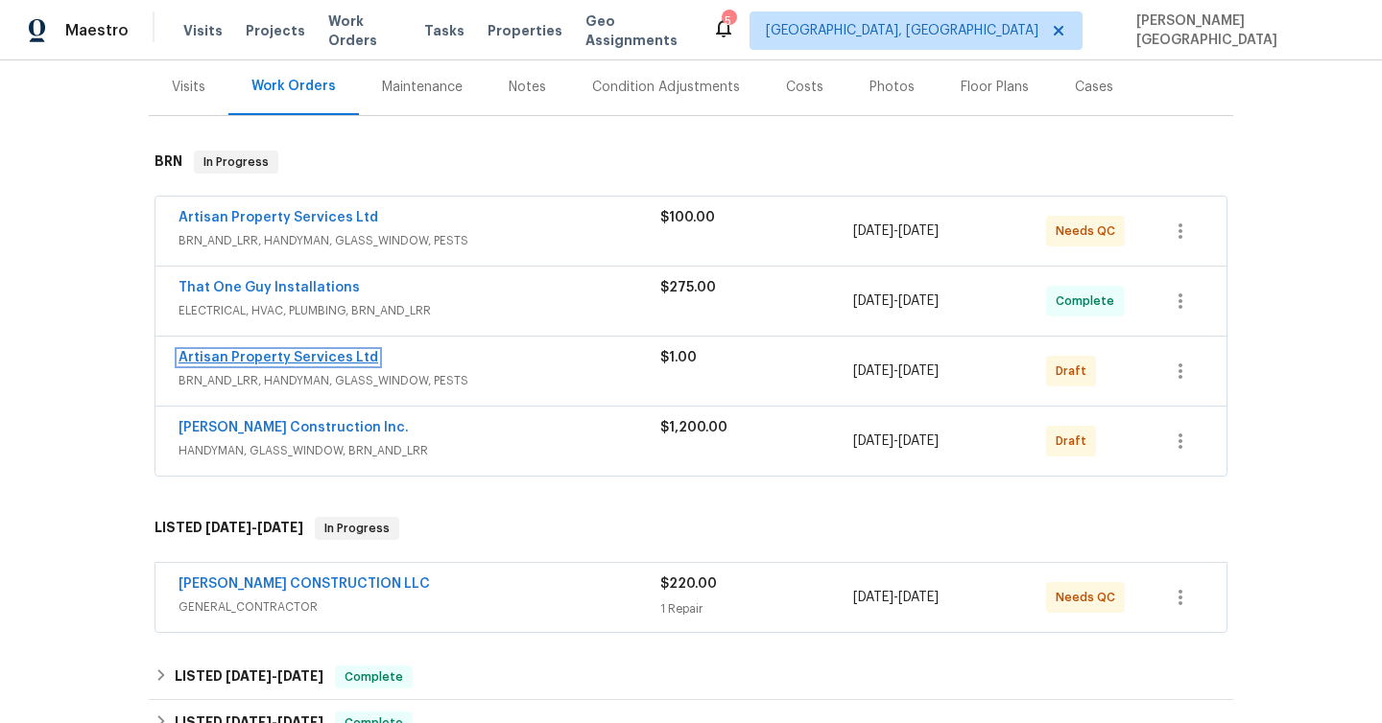
click at [313, 356] on link "Artisan Property Services Ltd" at bounding box center [278, 357] width 200 height 13
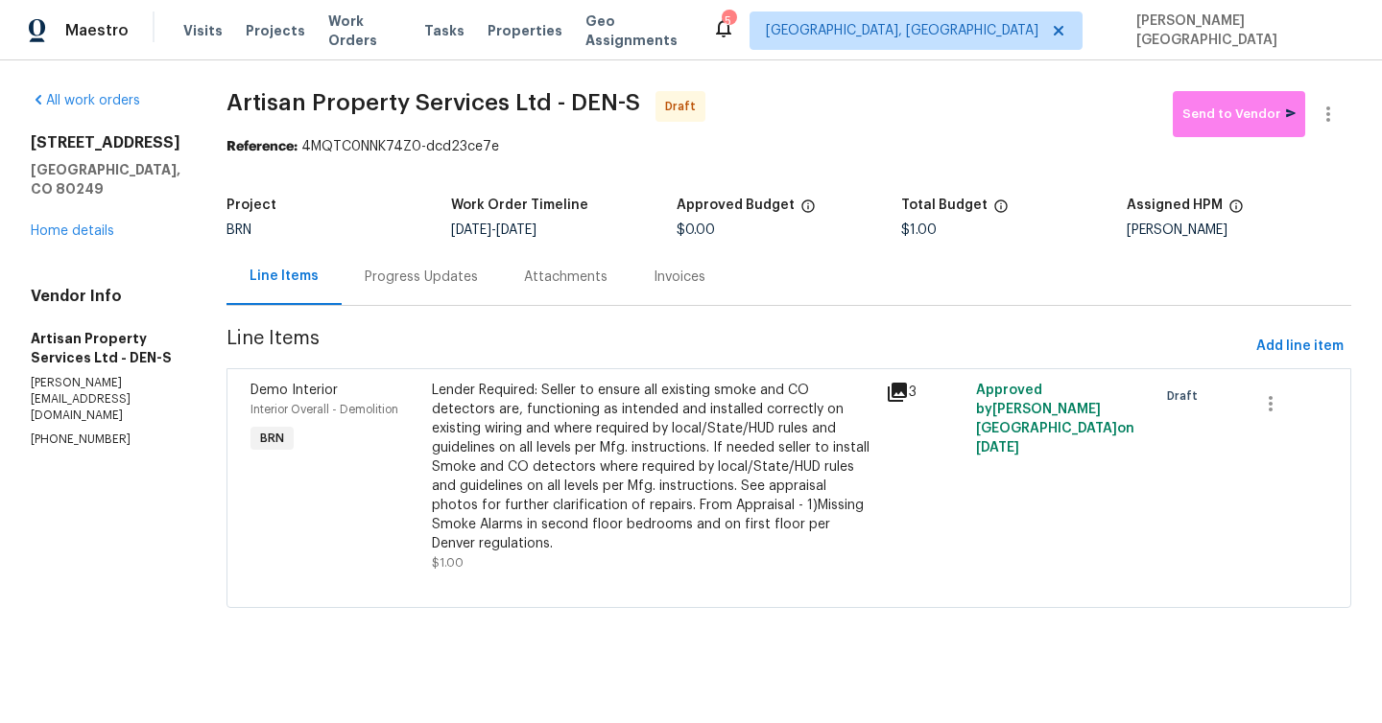
click at [437, 263] on div "Progress Updates" at bounding box center [421, 276] width 159 height 57
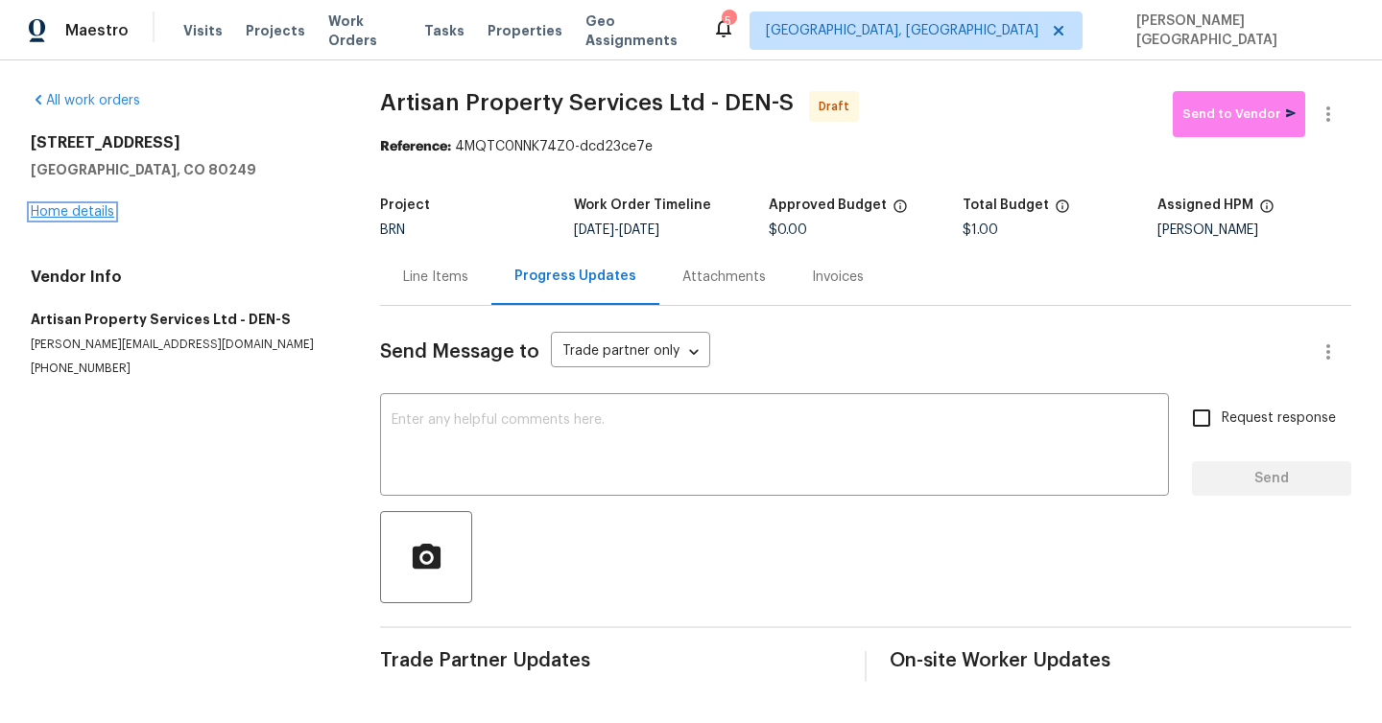
click at [83, 205] on link "Home details" at bounding box center [72, 211] width 83 height 13
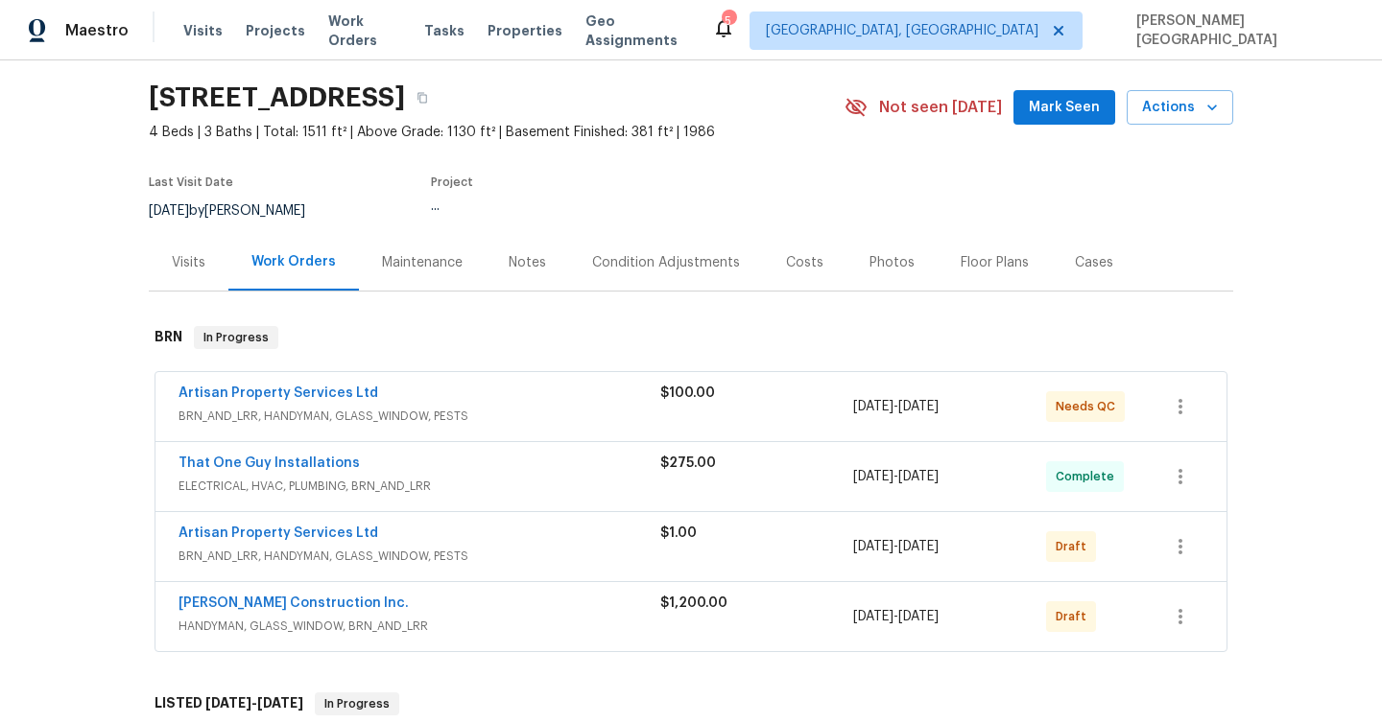
scroll to position [74, 0]
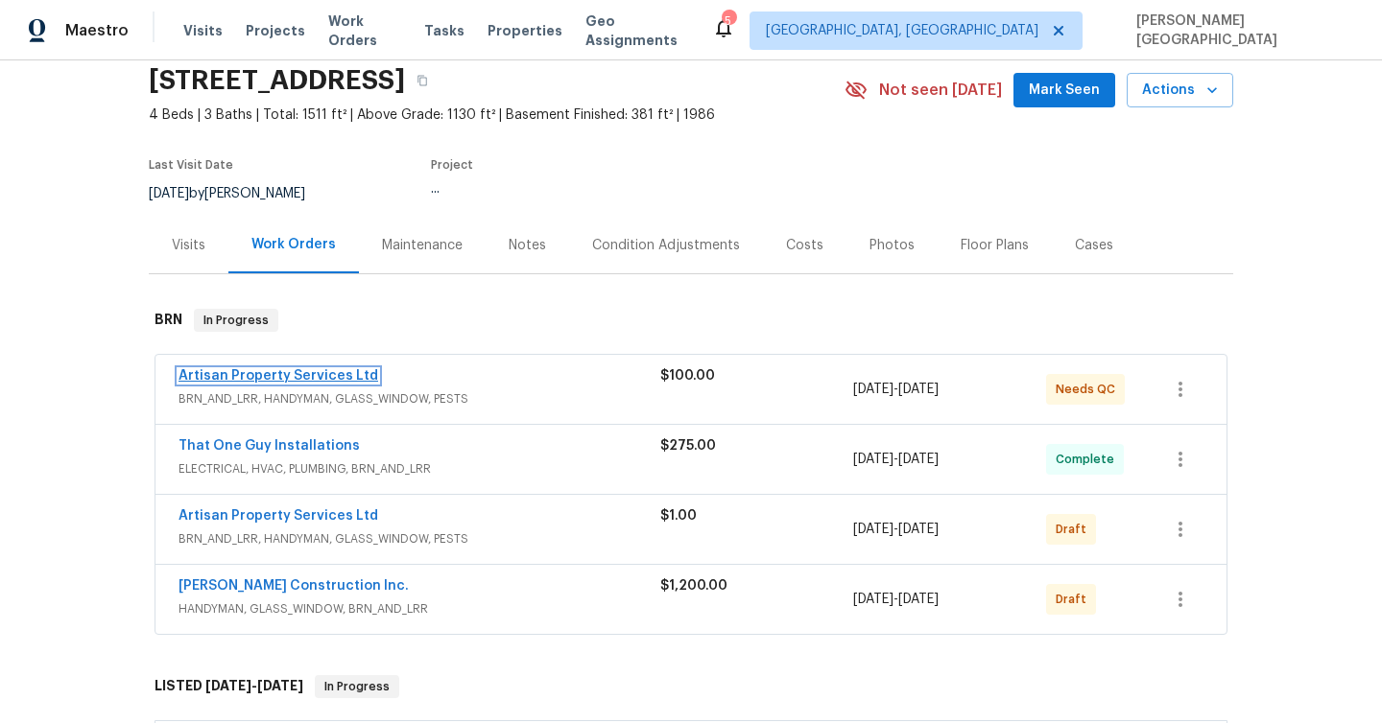
click at [339, 372] on link "Artisan Property Services Ltd" at bounding box center [278, 375] width 200 height 13
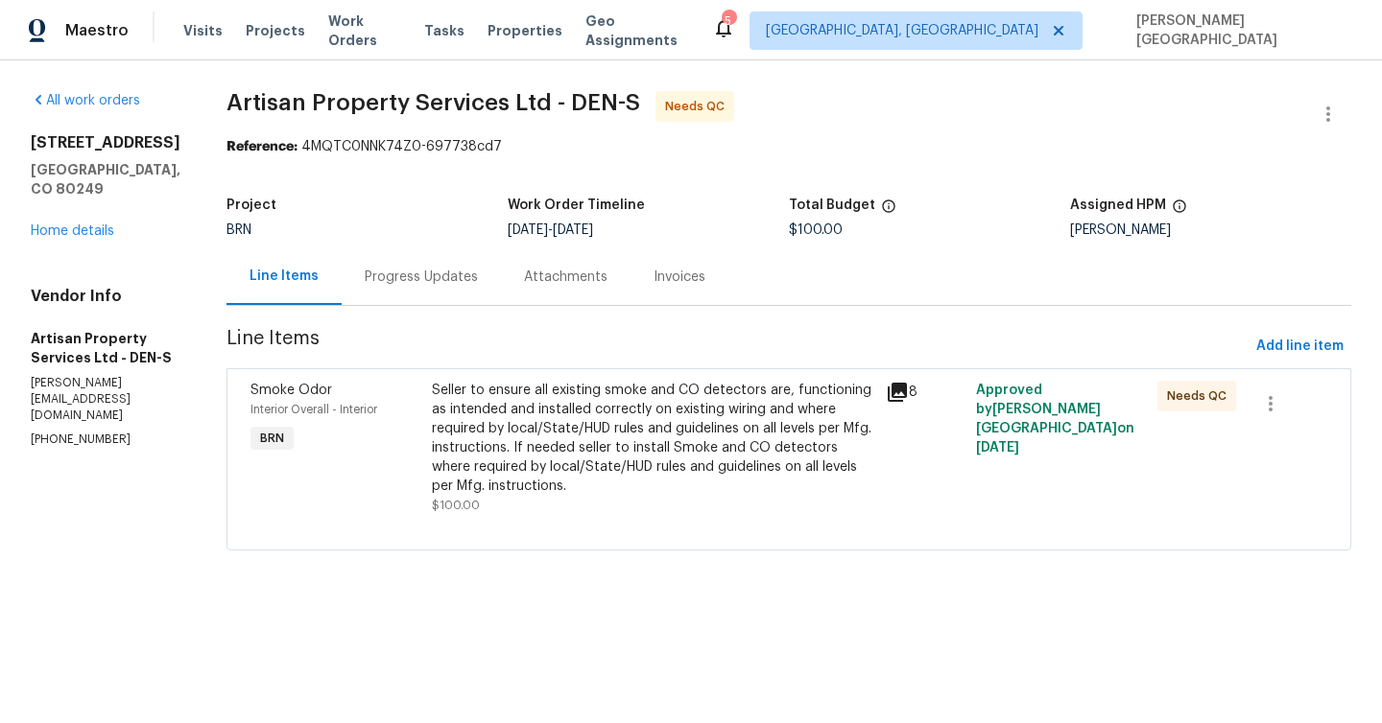
click at [558, 510] on div "Seller to ensure all existing smoke and CO detectors are, functioning as intend…" at bounding box center [653, 448] width 442 height 134
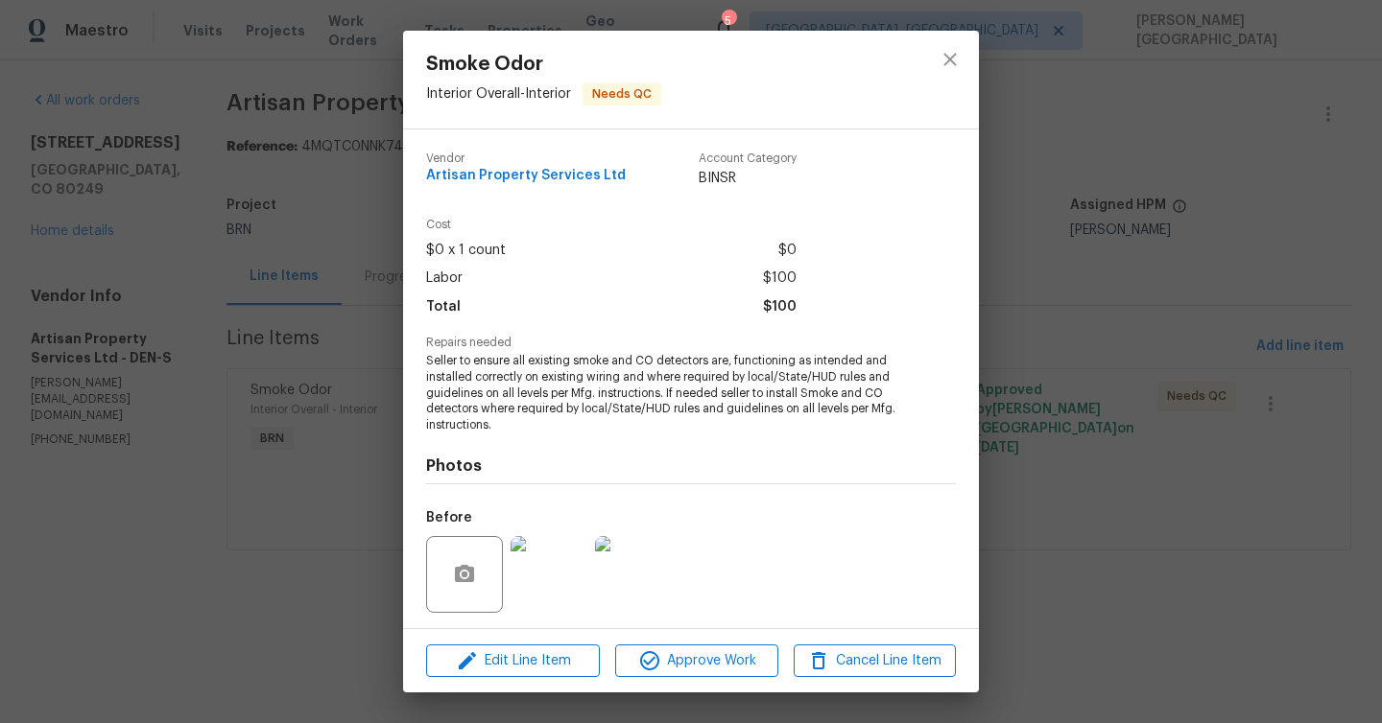
scroll to position [129, 0]
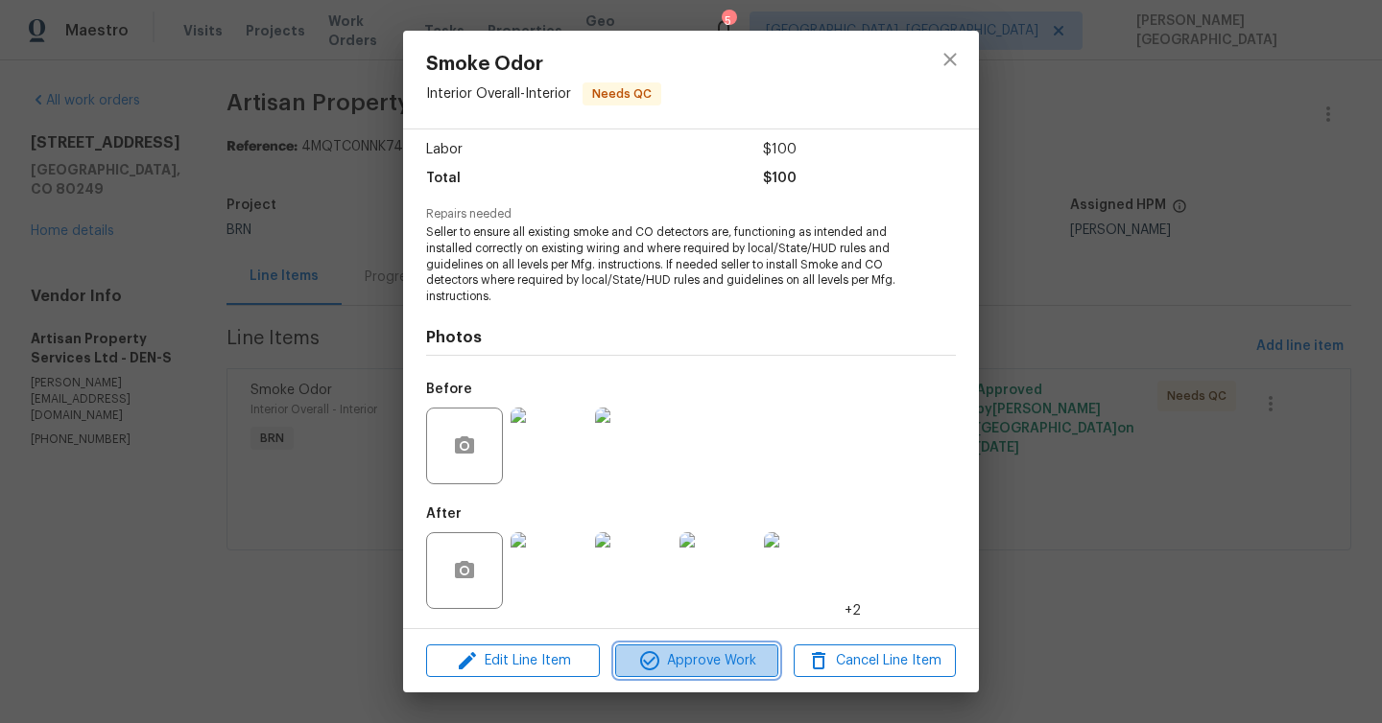
click at [705, 654] on span "Approve Work" at bounding box center [696, 662] width 151 height 24
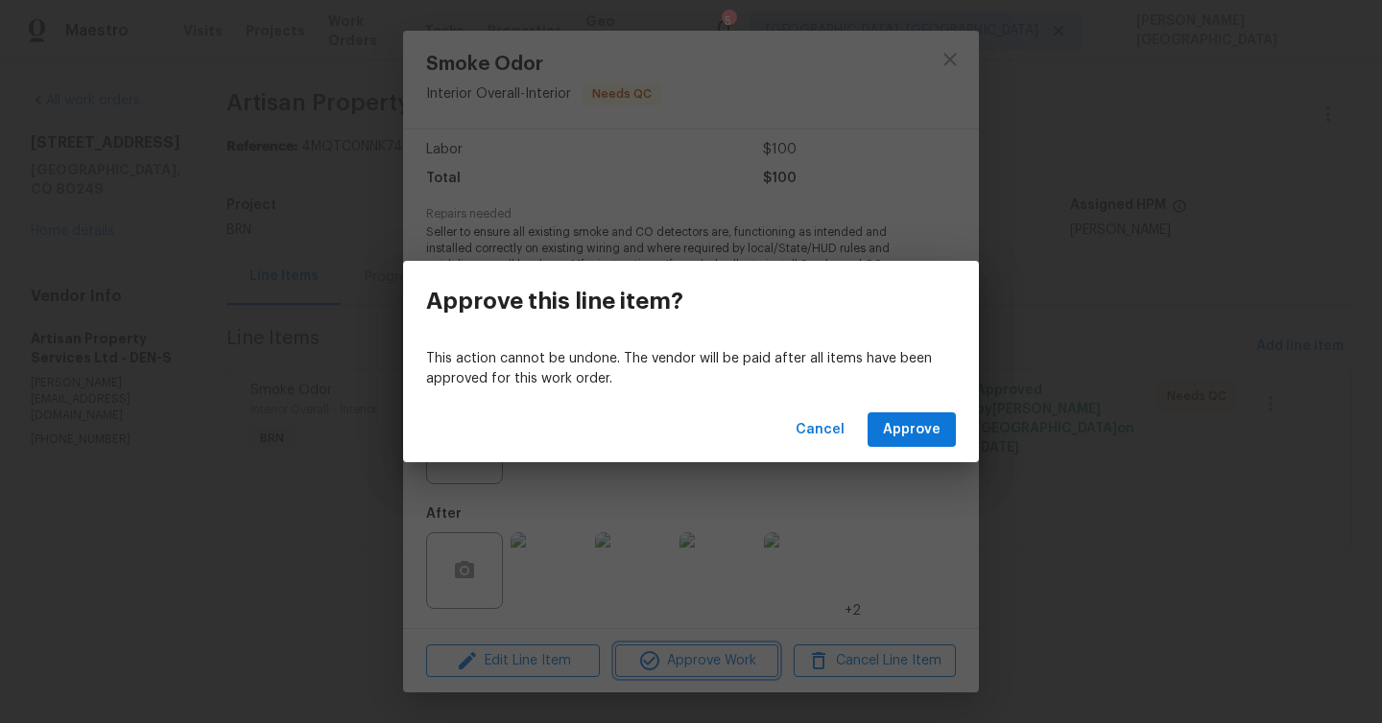
click at [1203, 376] on div "Approve this line item? This action cannot be undone. The vendor will be paid a…" at bounding box center [691, 361] width 1382 height 723
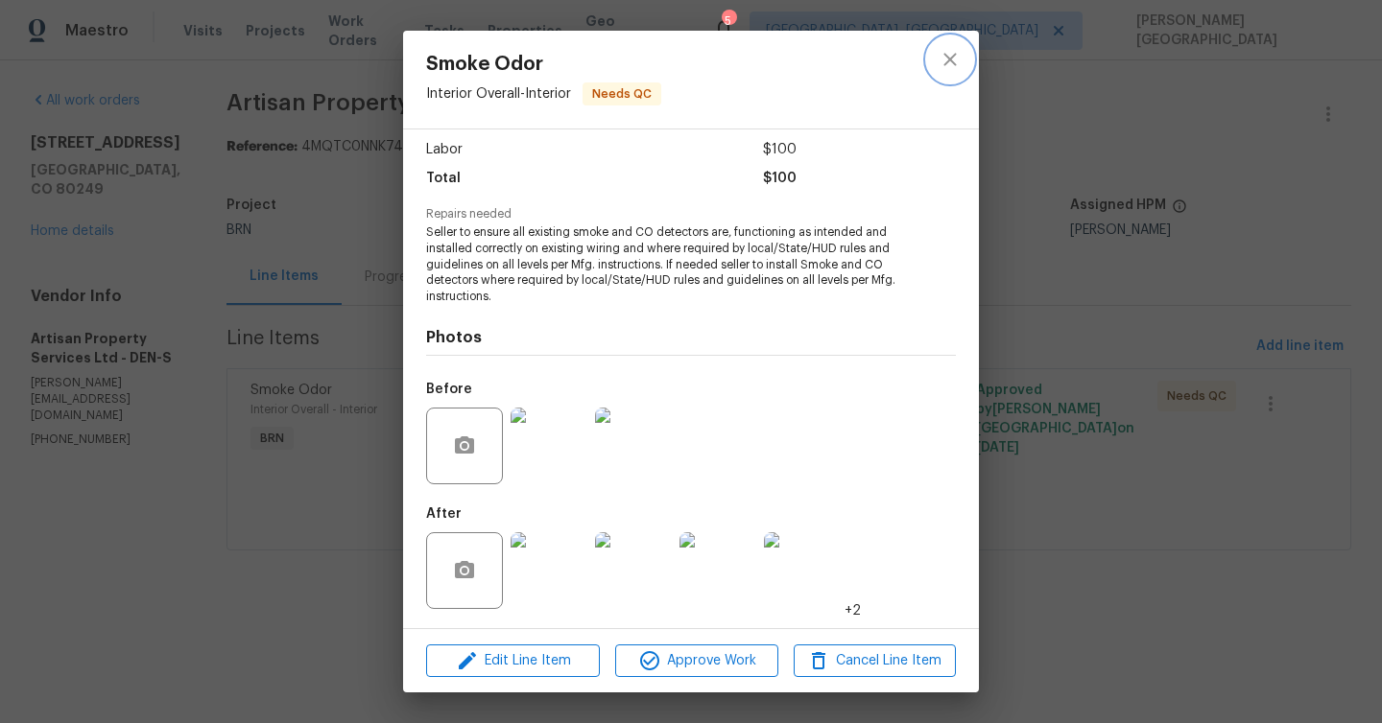
click at [944, 67] on icon "close" at bounding box center [949, 59] width 23 height 23
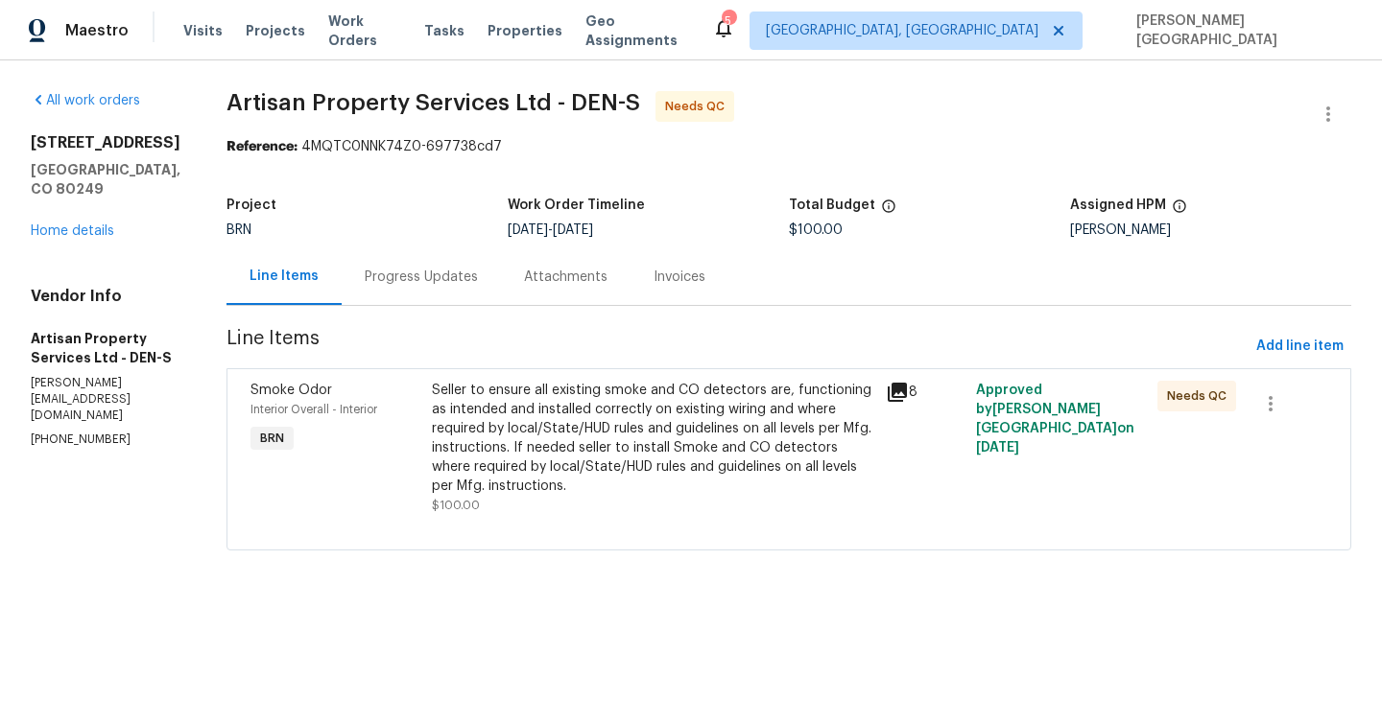
click at [390, 269] on div "Progress Updates" at bounding box center [421, 277] width 113 height 19
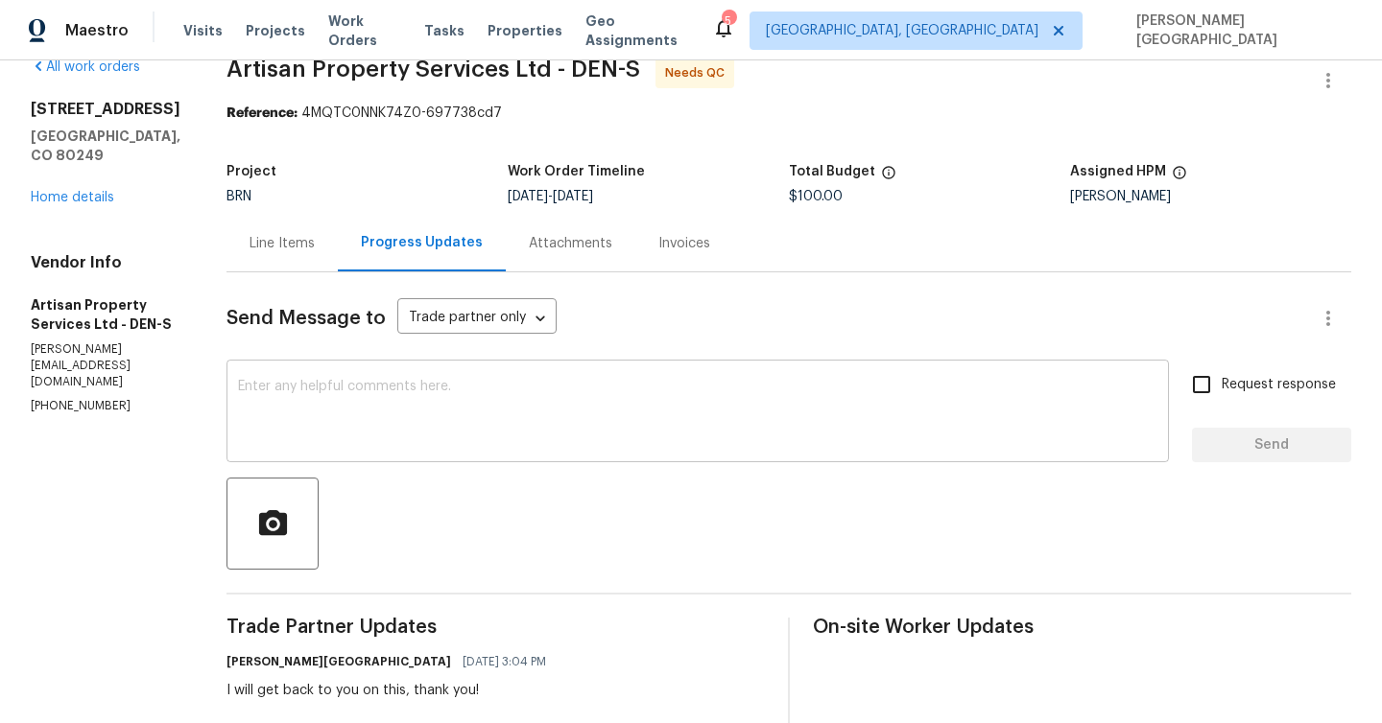
scroll to position [5, 0]
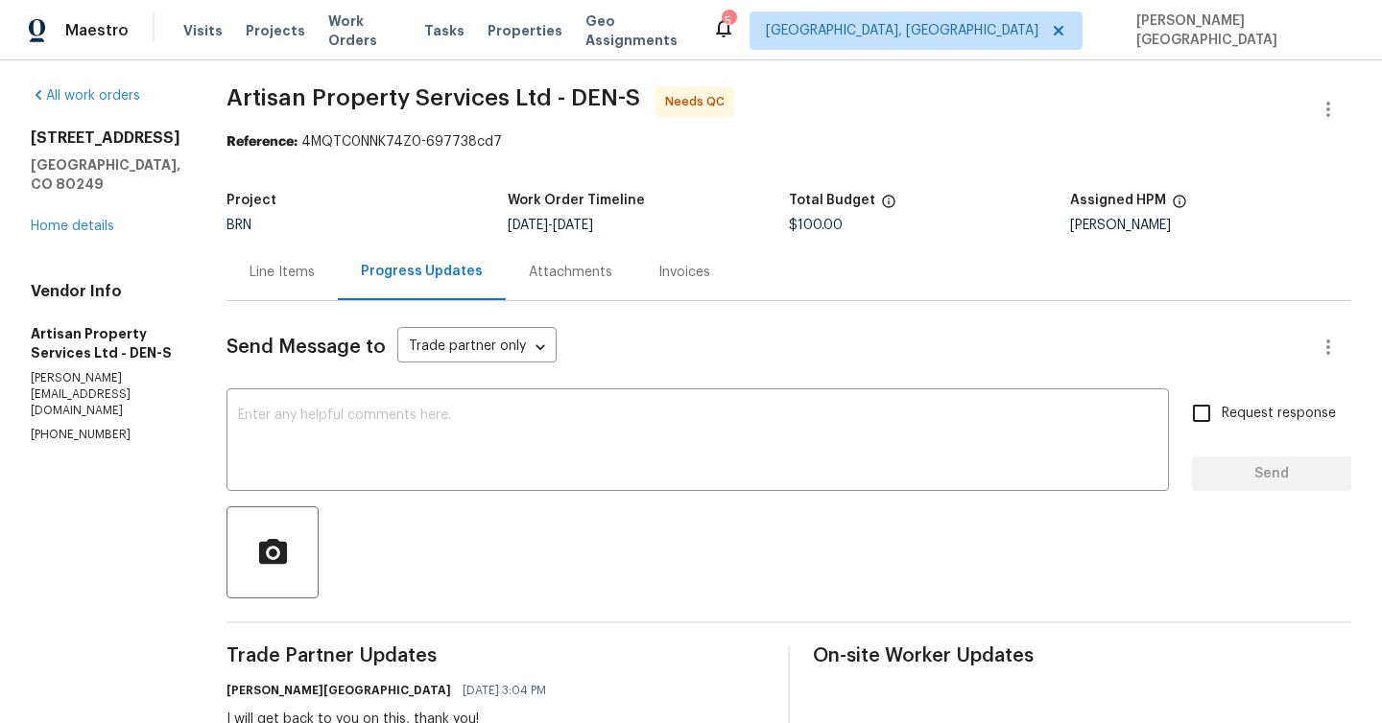
click at [95, 217] on div "All work orders 4578 Malta St Denver, CO 80249 Home details Vendor Info Artisan…" at bounding box center [106, 265] width 150 height 358
click at [95, 220] on link "Home details" at bounding box center [72, 226] width 83 height 13
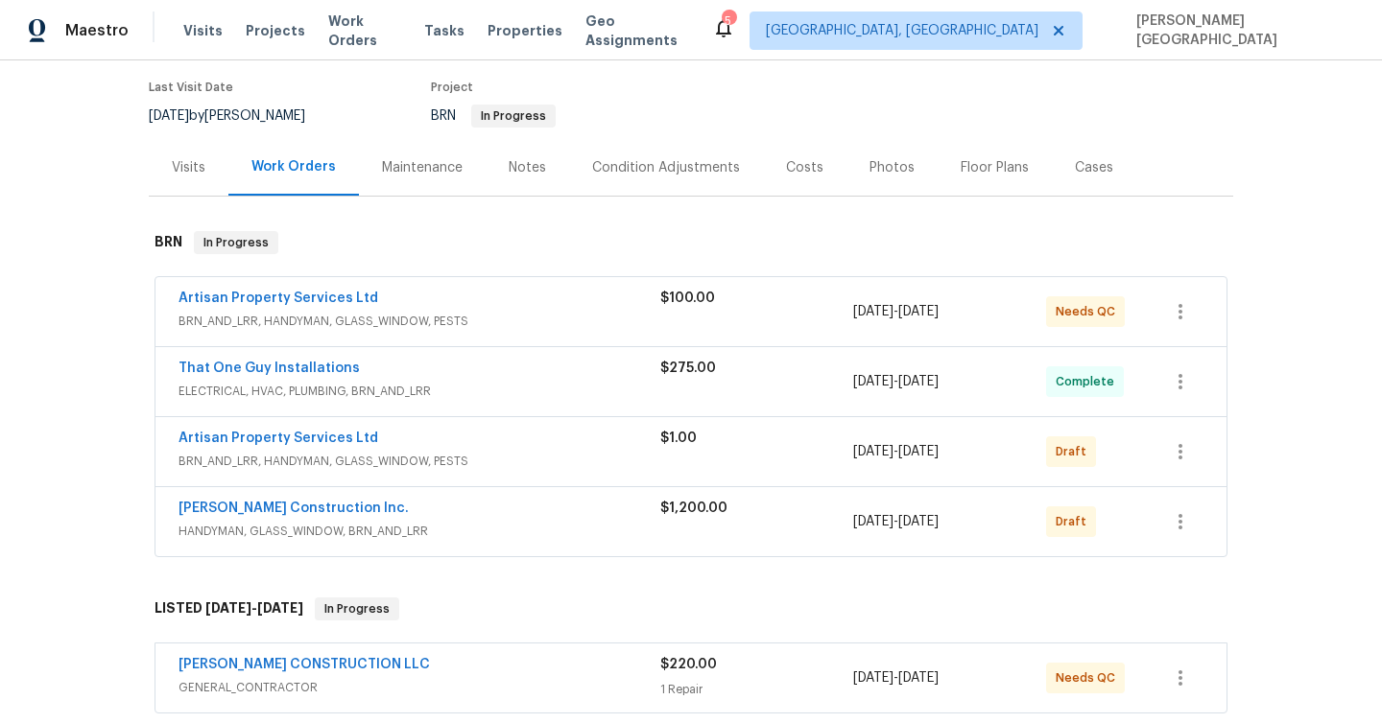
scroll to position [217, 0]
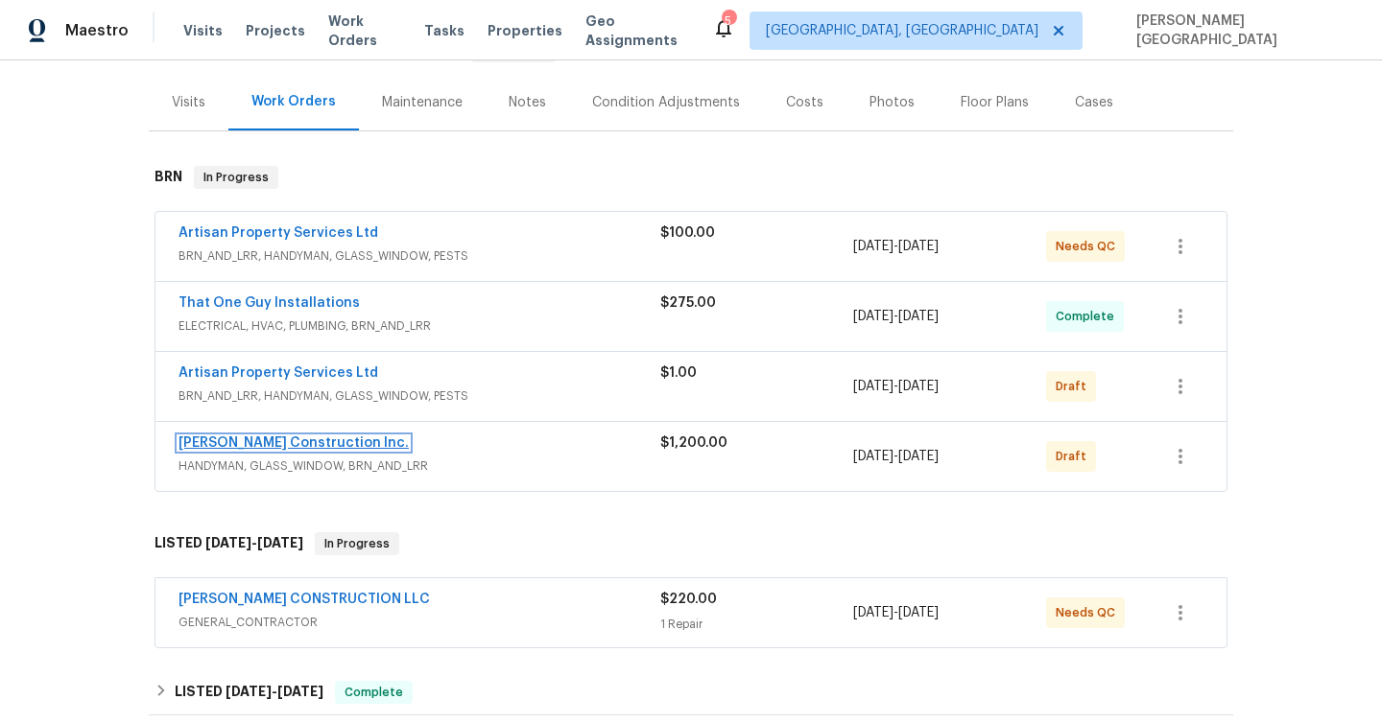
click at [302, 440] on link "Hanson Construction Inc." at bounding box center [293, 443] width 230 height 13
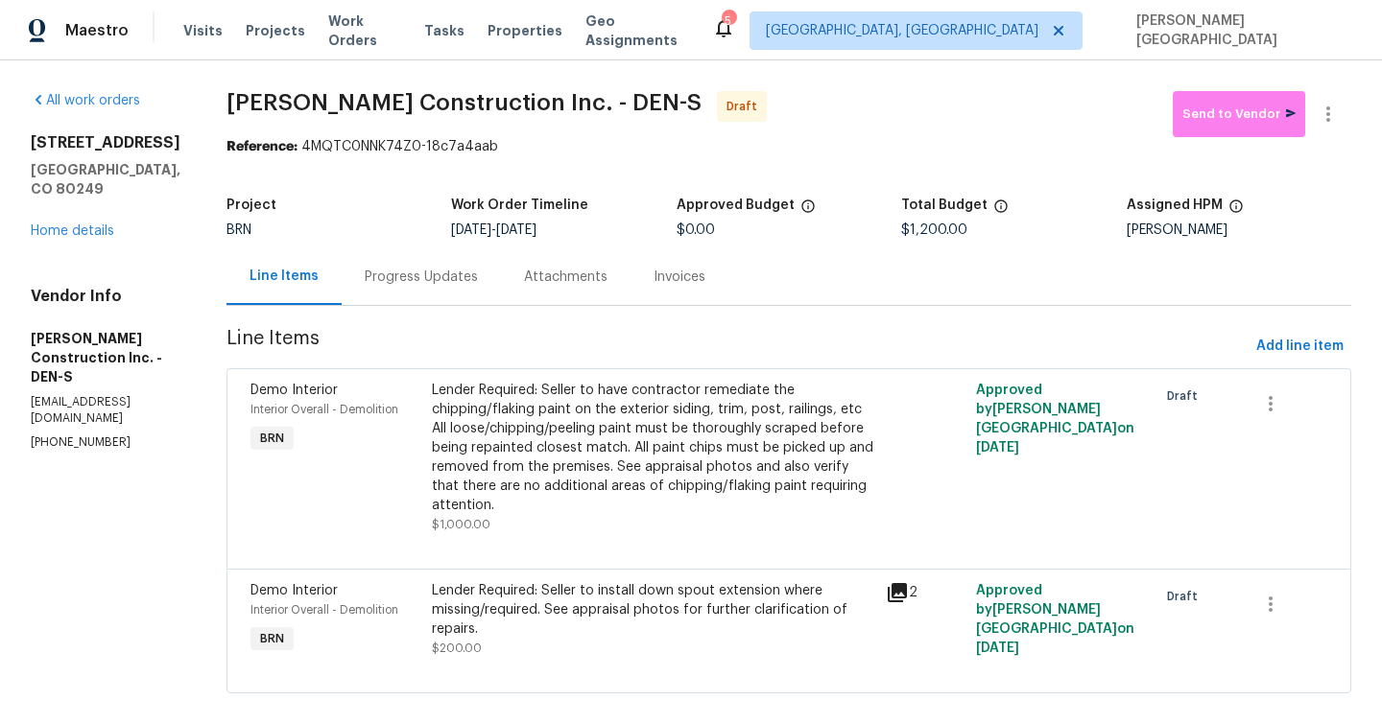
click at [436, 263] on div "Progress Updates" at bounding box center [421, 276] width 159 height 57
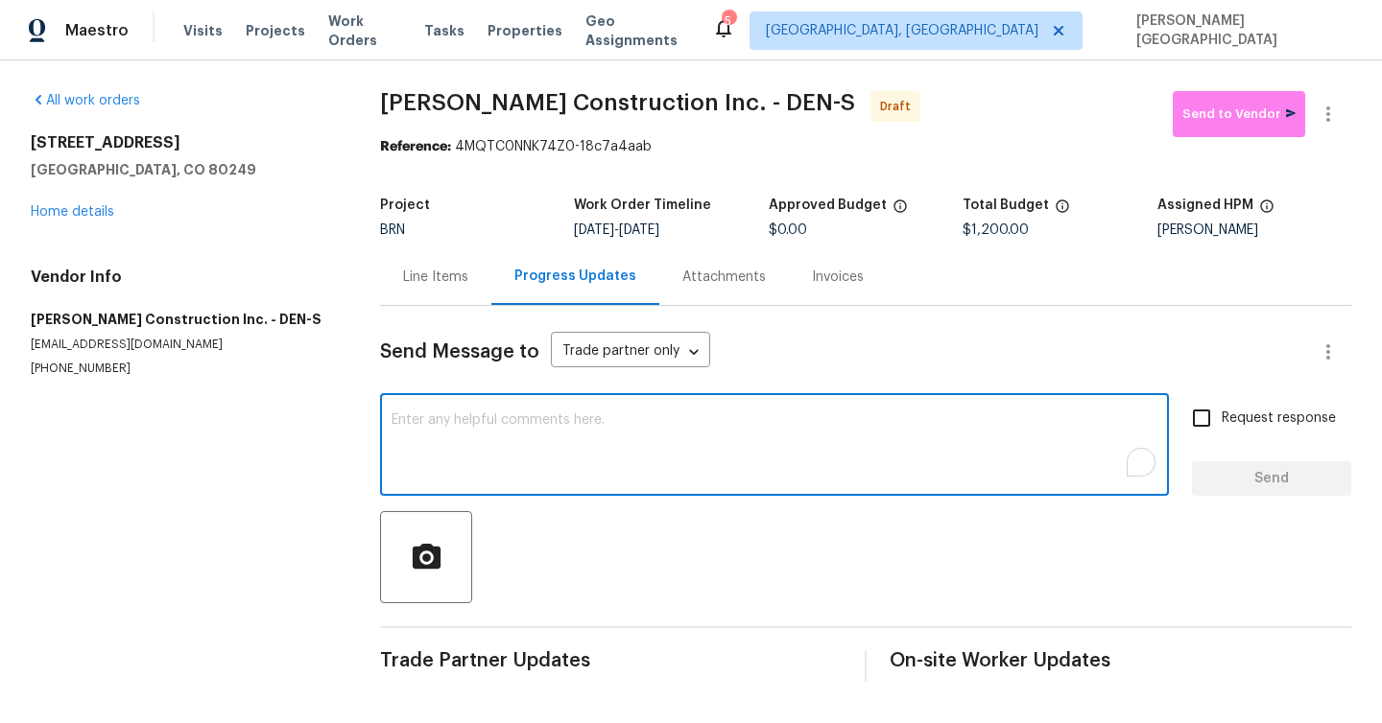
click at [428, 421] on textarea "To enrich screen reader interactions, please activate Accessibility in Grammarl…" at bounding box center [774, 446] width 766 height 67
paste textarea "This is [PERSON_NAME] from Opendoor. Please confirm receipt of the work order d…"
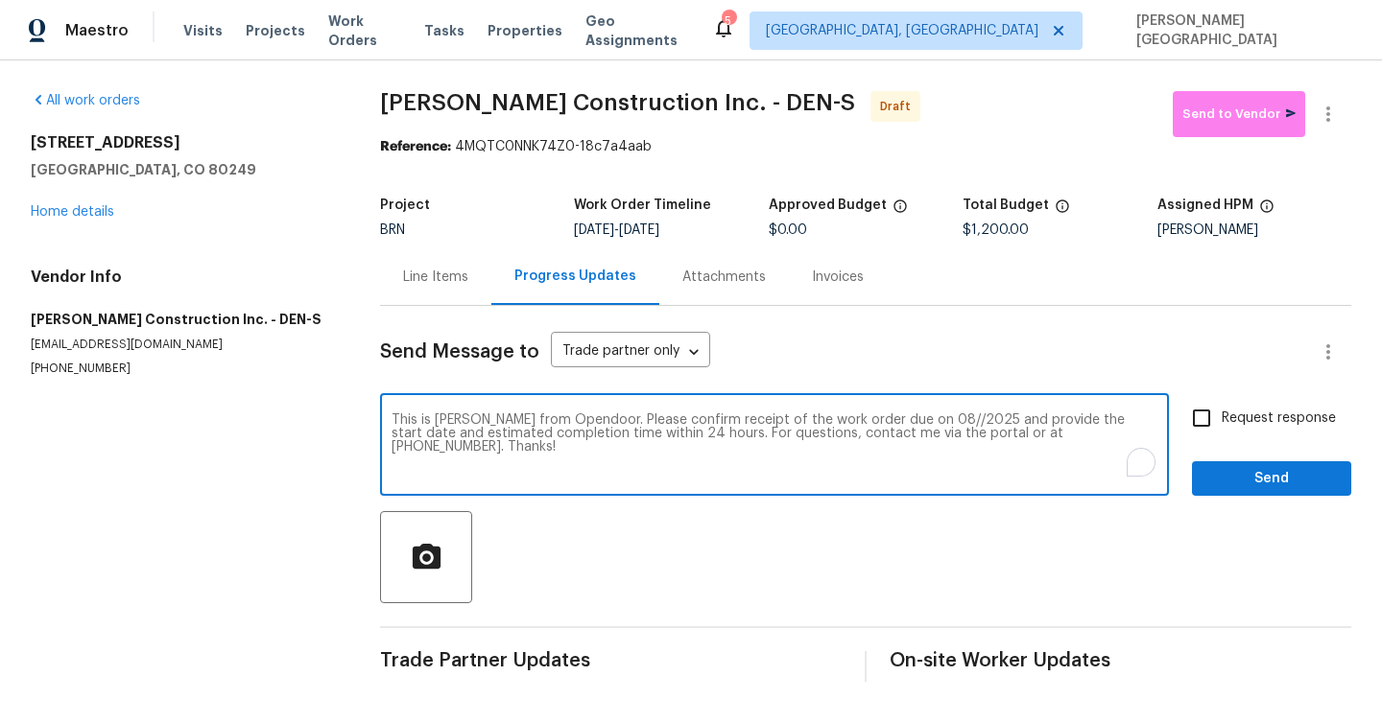
click at [900, 418] on textarea "This is [PERSON_NAME] from Opendoor. Please confirm receipt of the work order d…" at bounding box center [774, 446] width 766 height 67
click at [904, 417] on textarea "This is [PERSON_NAME] from Opendoor. Please confirm receipt of the work order d…" at bounding box center [774, 446] width 766 height 67
type textarea "This is [PERSON_NAME] from Opendoor. Please confirm receipt of the work order d…"
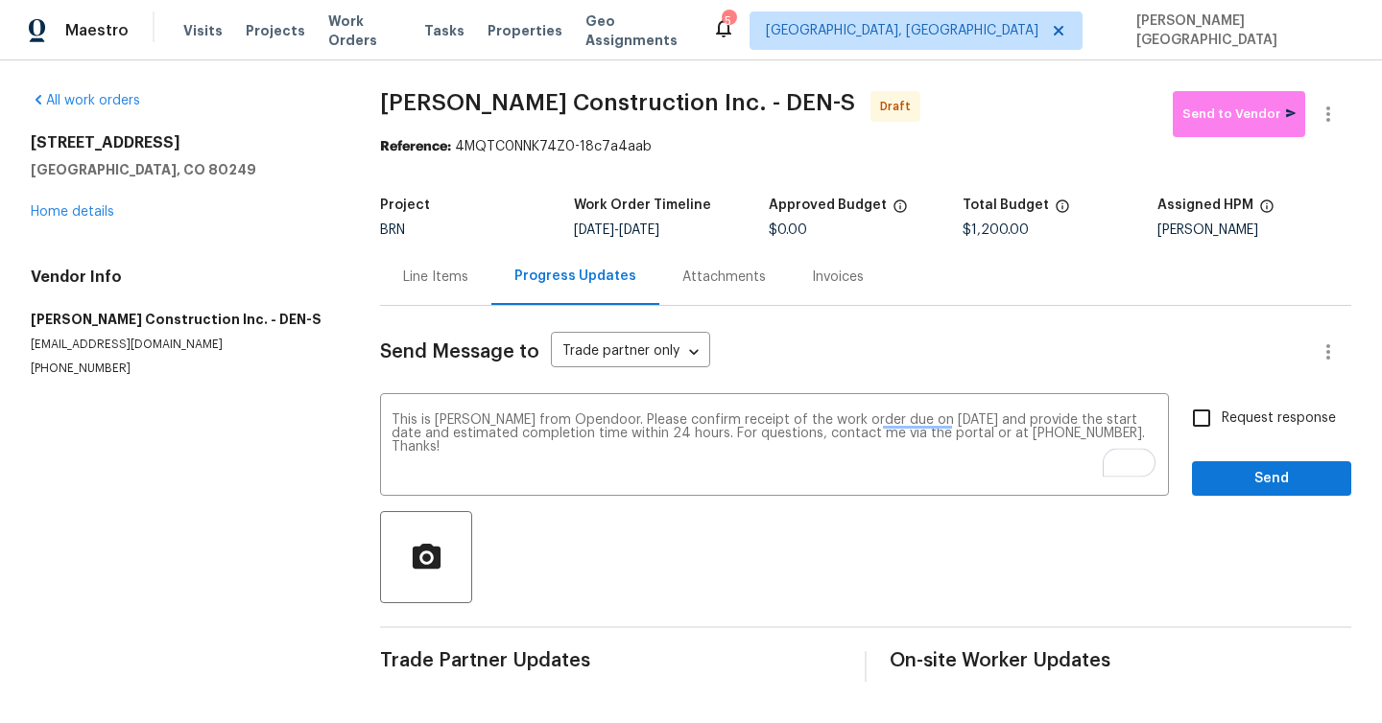
click at [1241, 414] on span "Request response" at bounding box center [1278, 419] width 114 height 20
click at [1221, 414] on input "Request response" at bounding box center [1201, 418] width 40 height 40
checkbox input "true"
click at [1244, 473] on span "Send" at bounding box center [1271, 479] width 129 height 24
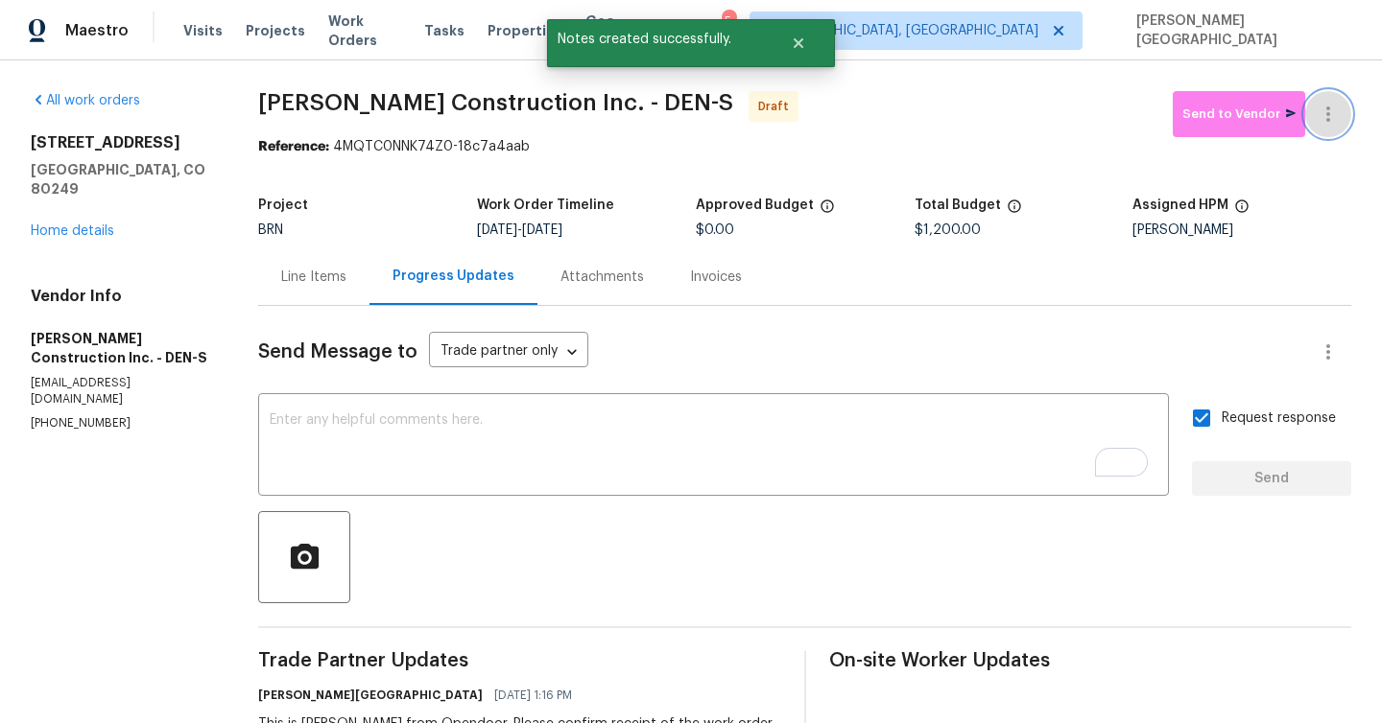
click at [1331, 120] on icon "button" at bounding box center [1327, 114] width 23 height 23
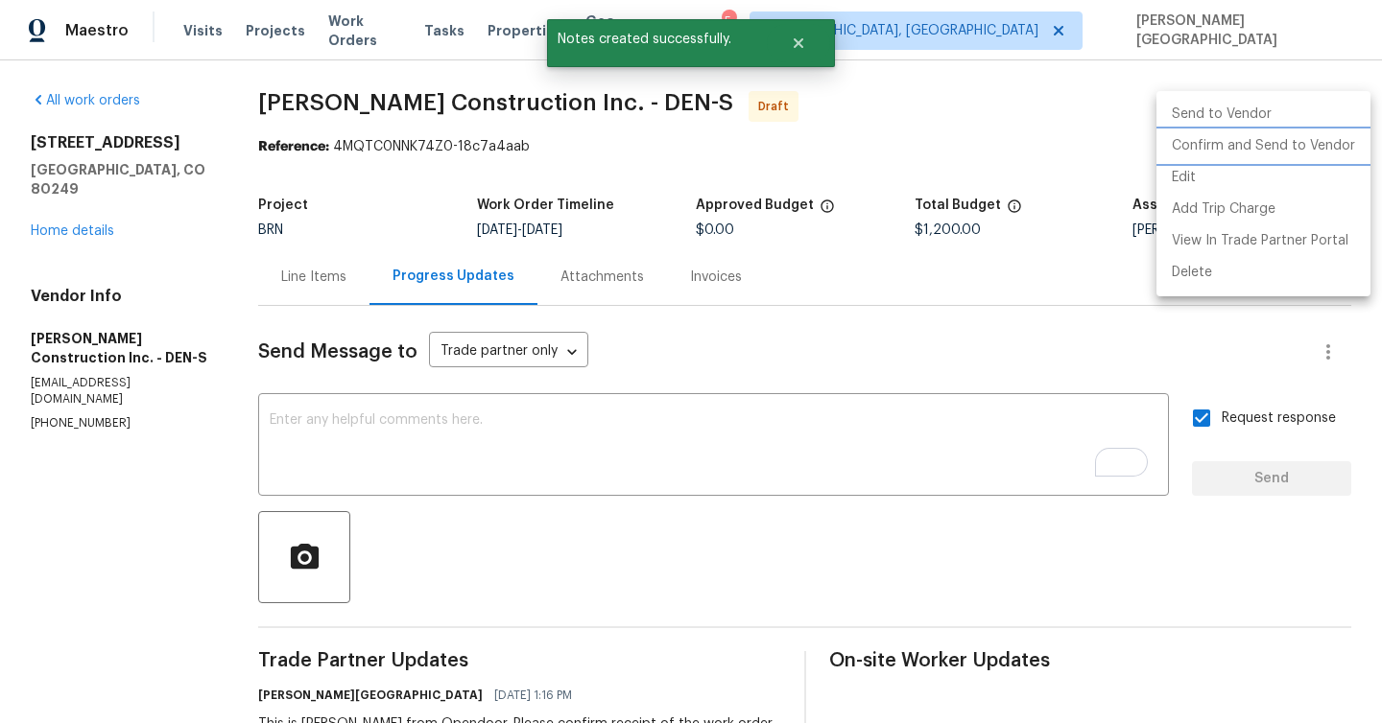
click at [1301, 147] on li "Confirm and Send to Vendor" at bounding box center [1263, 146] width 214 height 32
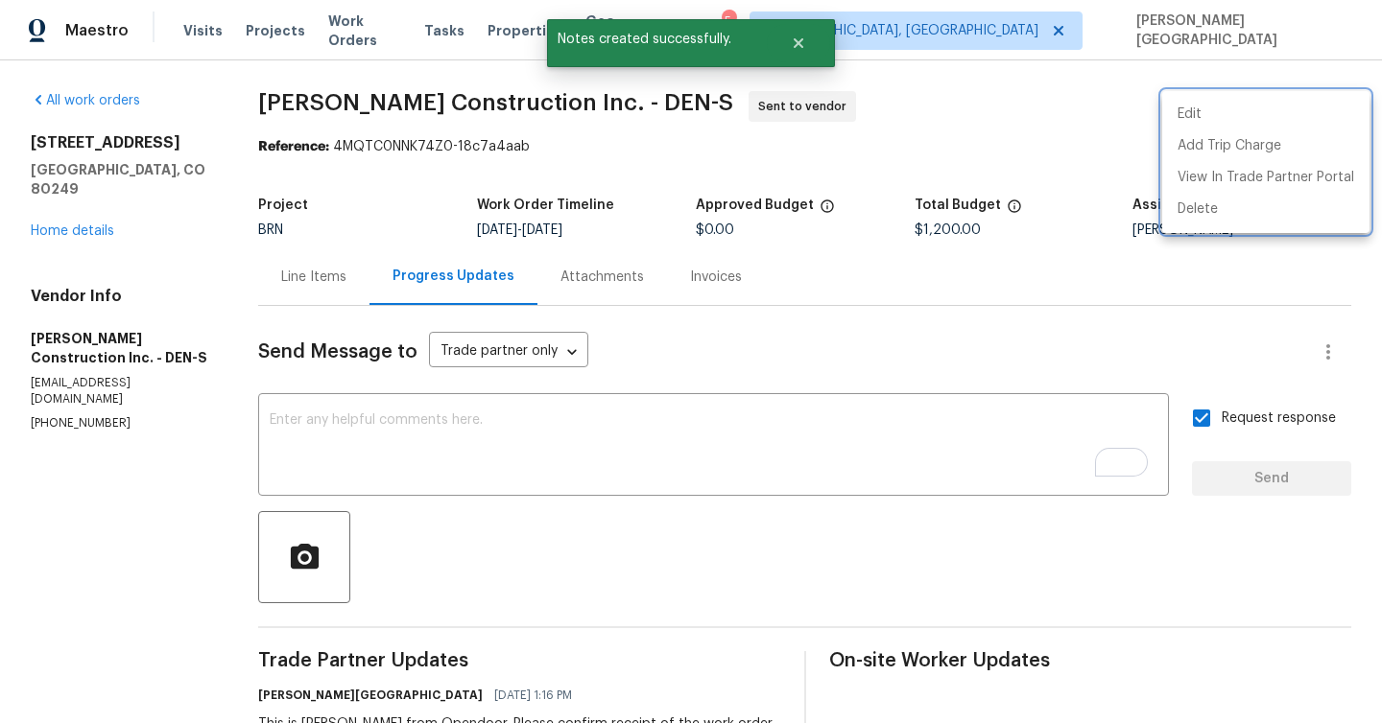
click at [76, 208] on div at bounding box center [691, 361] width 1382 height 723
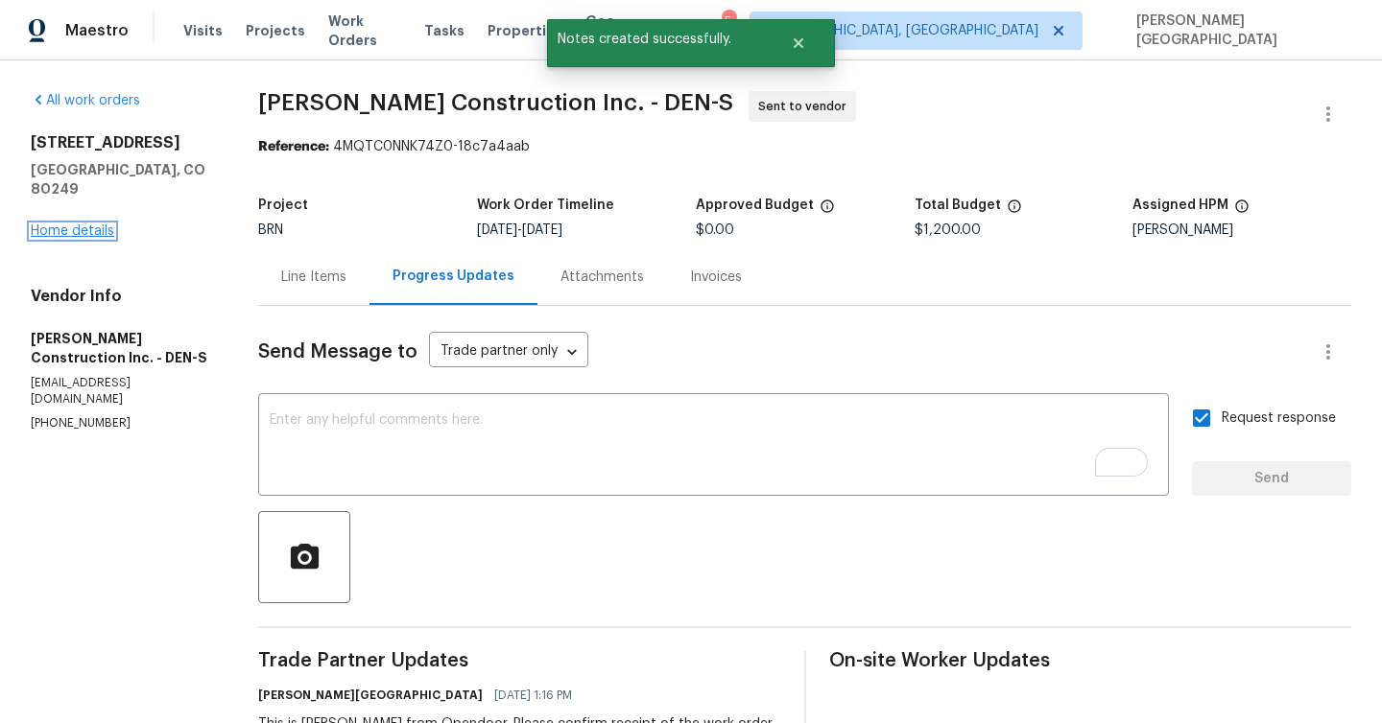
click at [76, 224] on link "Home details" at bounding box center [72, 230] width 83 height 13
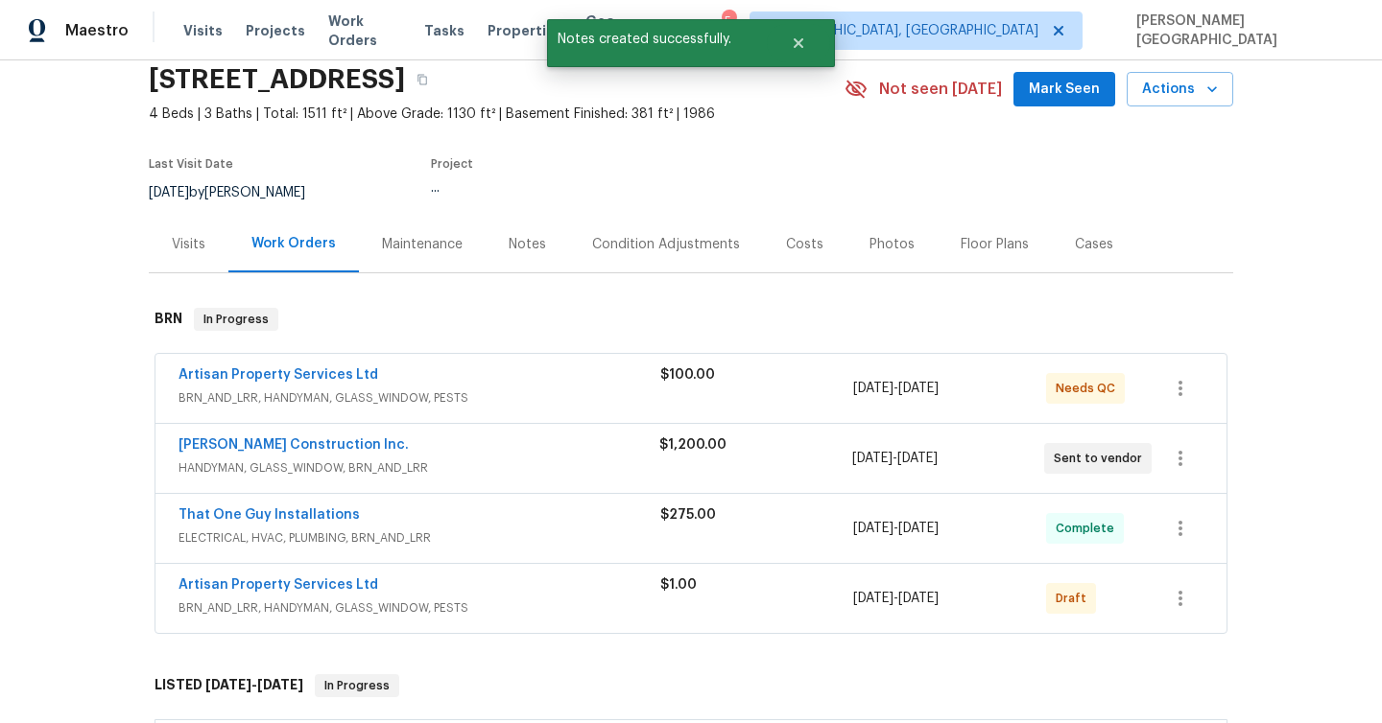
scroll to position [162, 0]
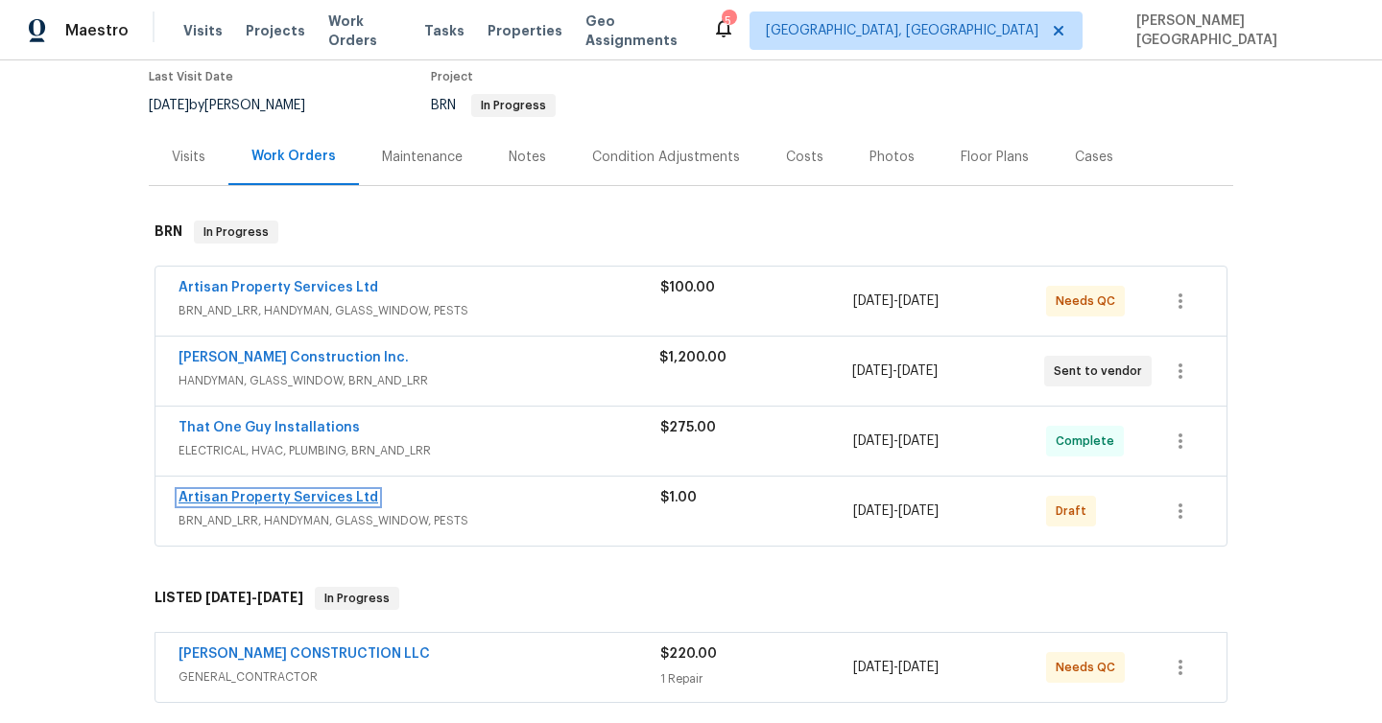
click at [335, 493] on link "Artisan Property Services Ltd" at bounding box center [278, 497] width 200 height 13
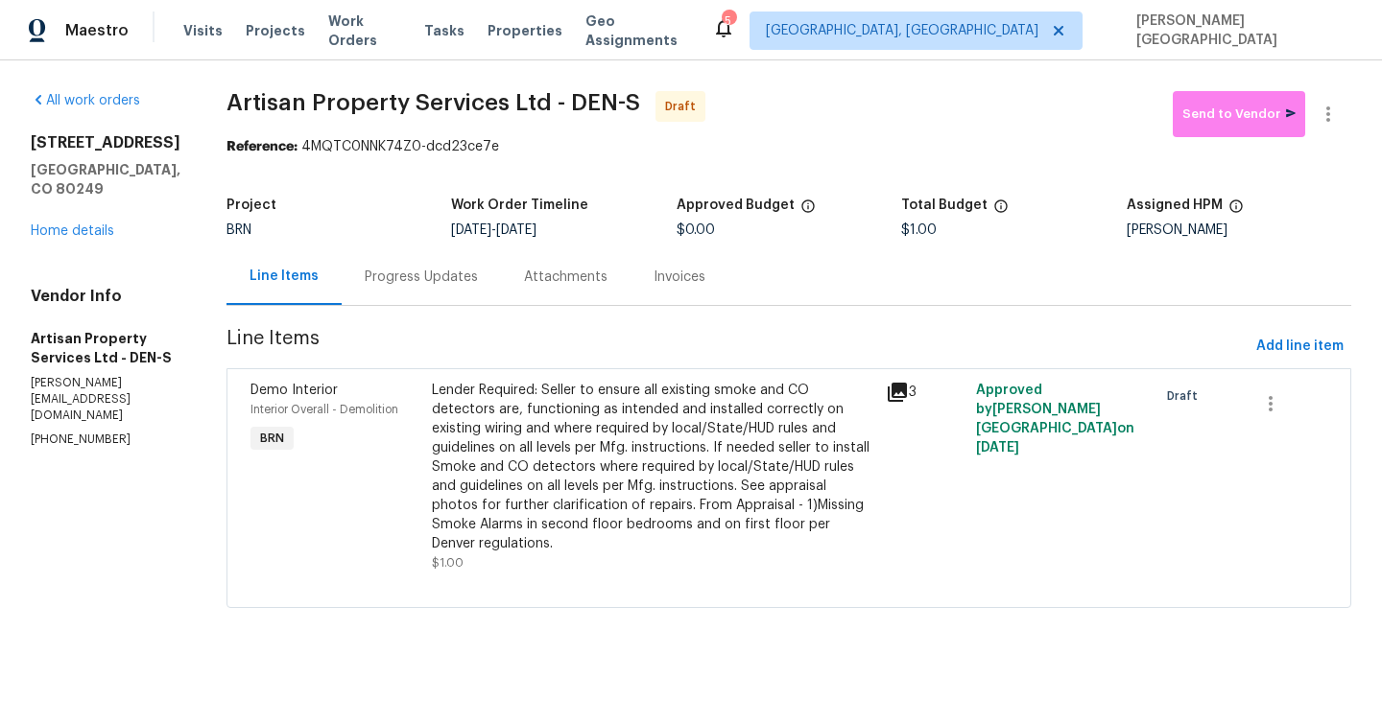
click at [404, 276] on div "Progress Updates" at bounding box center [421, 277] width 113 height 19
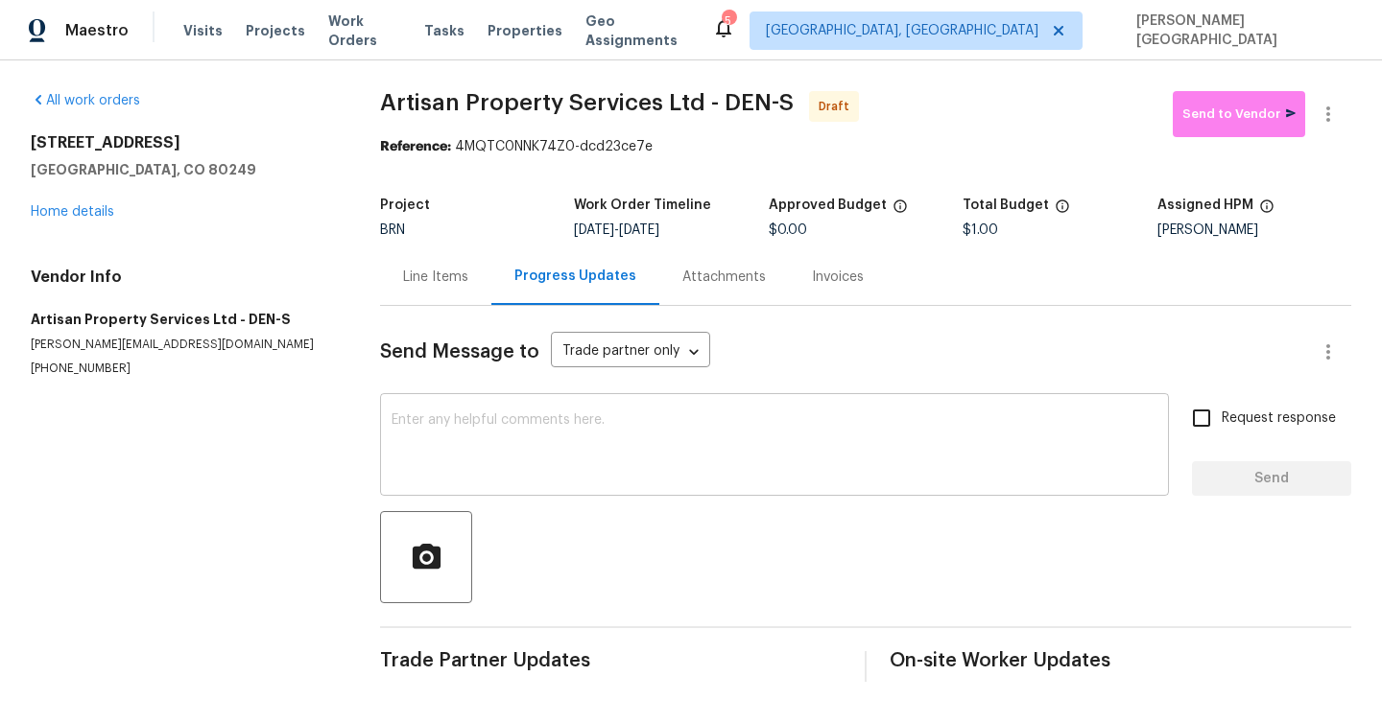
click at [464, 456] on textarea at bounding box center [774, 446] width 766 height 67
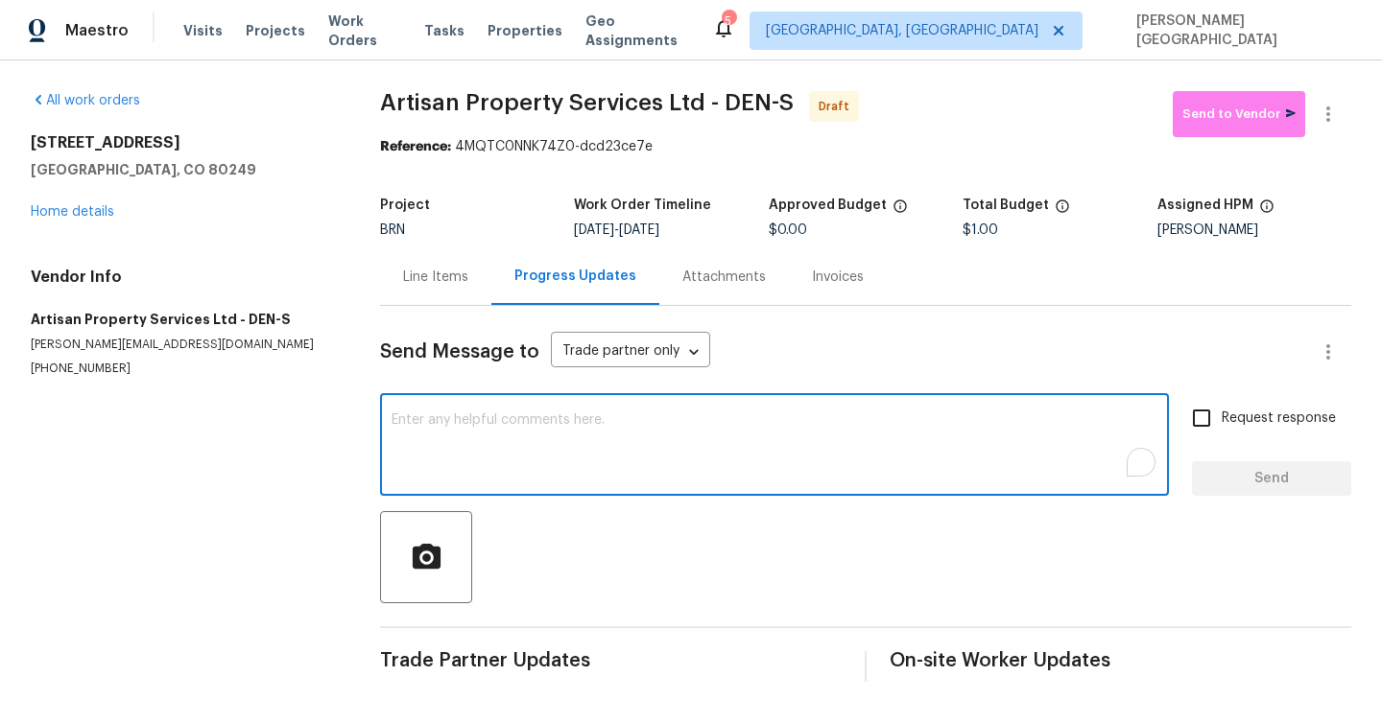
paste textarea "This is [PERSON_NAME] from Opendoor. Please confirm receipt of the work order d…"
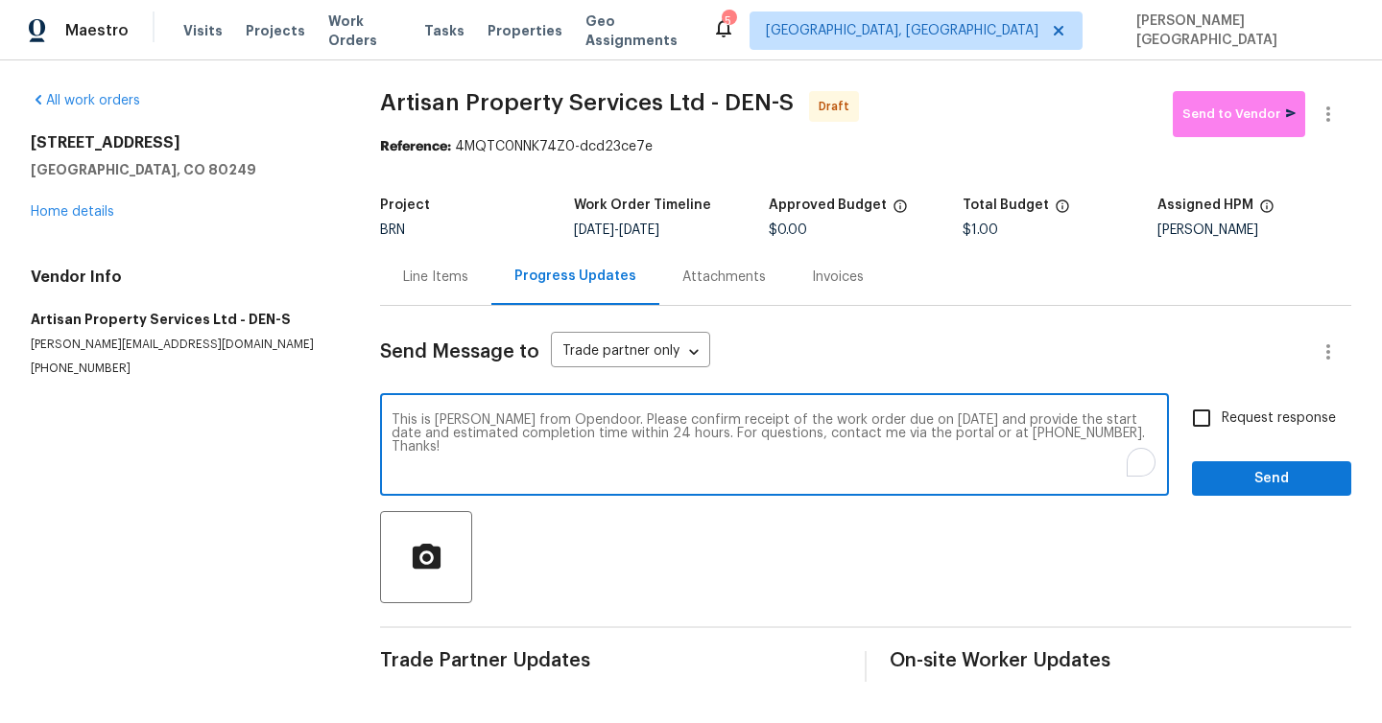
type textarea "This is [PERSON_NAME] from Opendoor. Please confirm receipt of the work order d…"
click at [1208, 417] on input "Request response" at bounding box center [1201, 418] width 40 height 40
checkbox input "true"
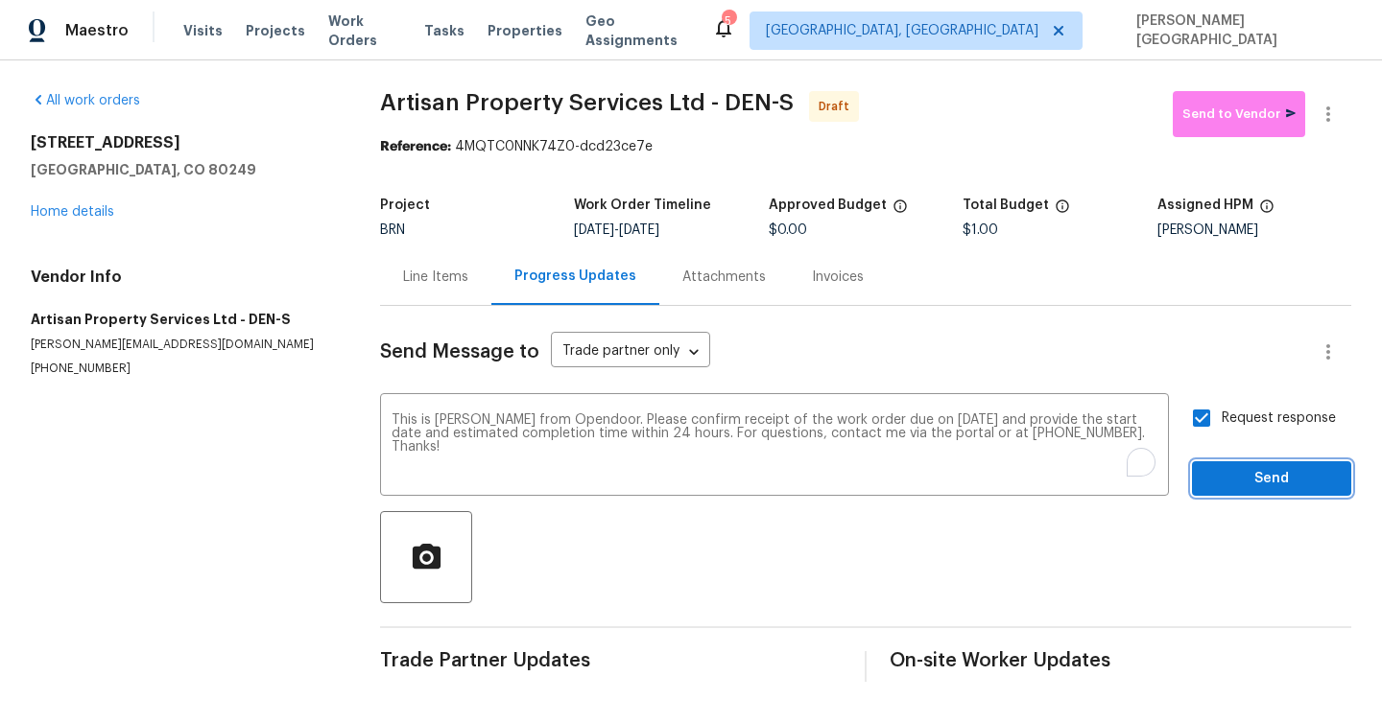
click at [1229, 493] on button "Send" at bounding box center [1271, 478] width 159 height 35
click at [1332, 95] on button "button" at bounding box center [1328, 114] width 46 height 46
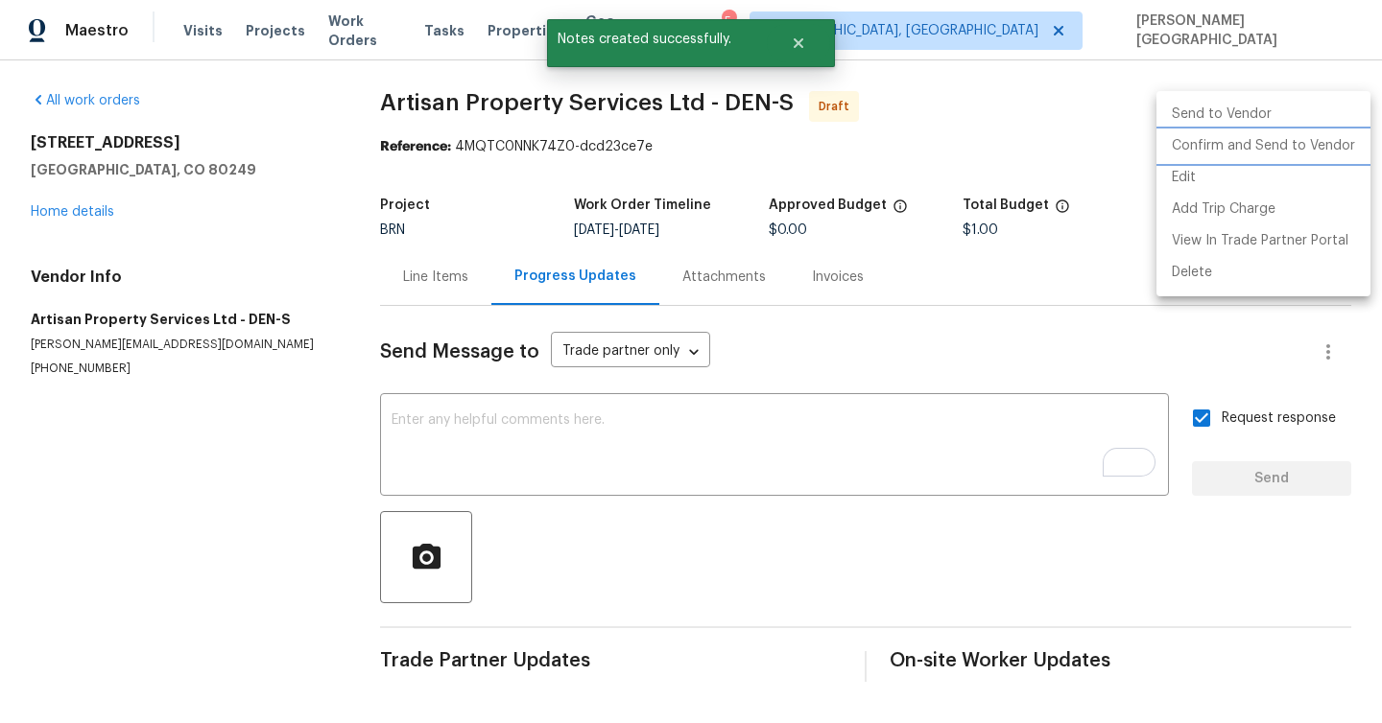
click at [1329, 130] on li "Confirm and Send to Vendor" at bounding box center [1263, 146] width 214 height 32
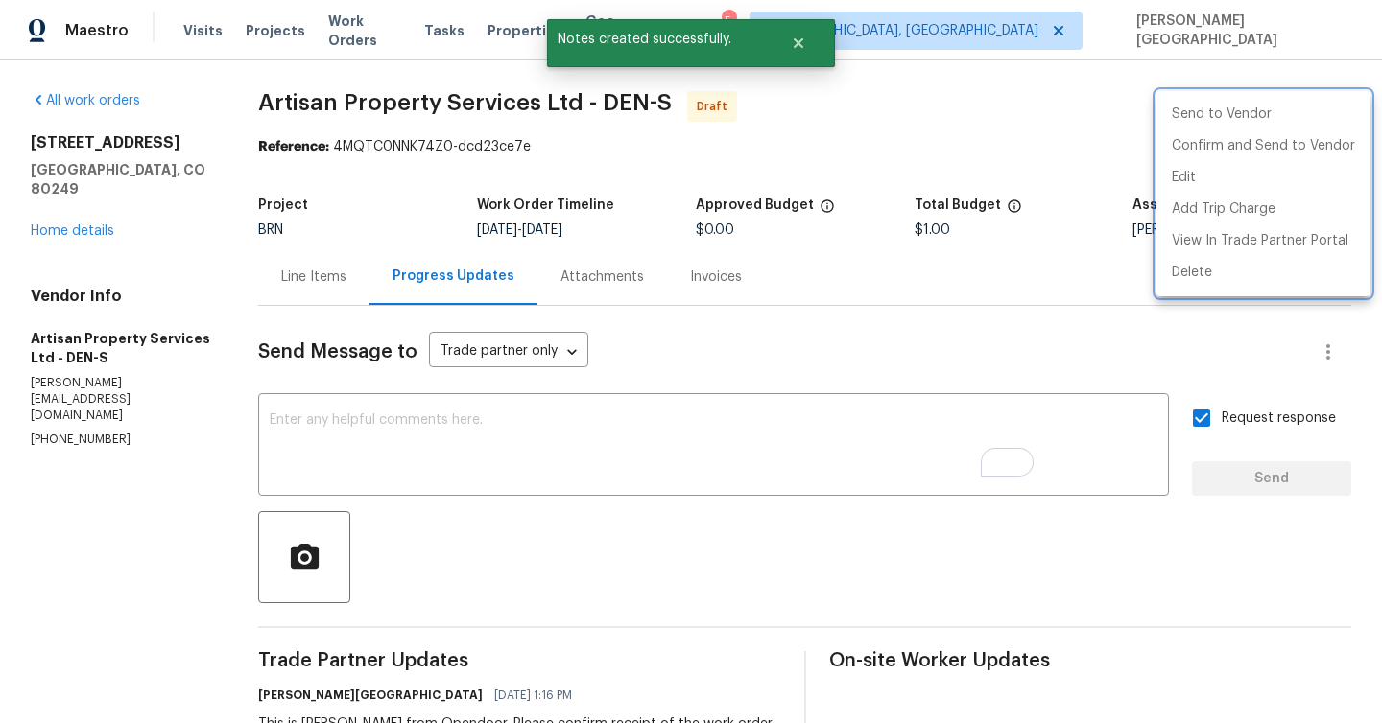
click at [88, 216] on div at bounding box center [691, 361] width 1382 height 723
click at [88, 215] on div "Send to Vendor Confirm and Send to Vendor Edit Add Trip Charge View In Trade Pa…" at bounding box center [691, 361] width 1382 height 723
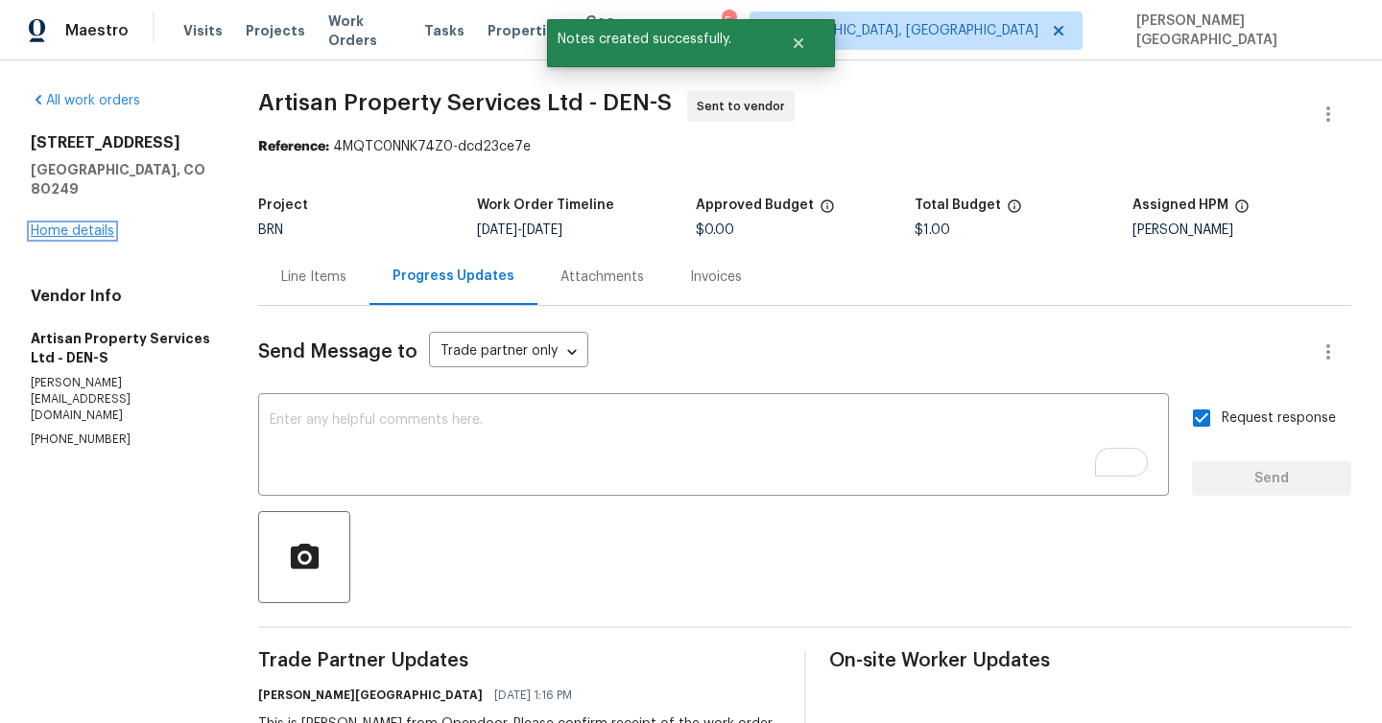
click at [92, 224] on link "Home details" at bounding box center [72, 230] width 83 height 13
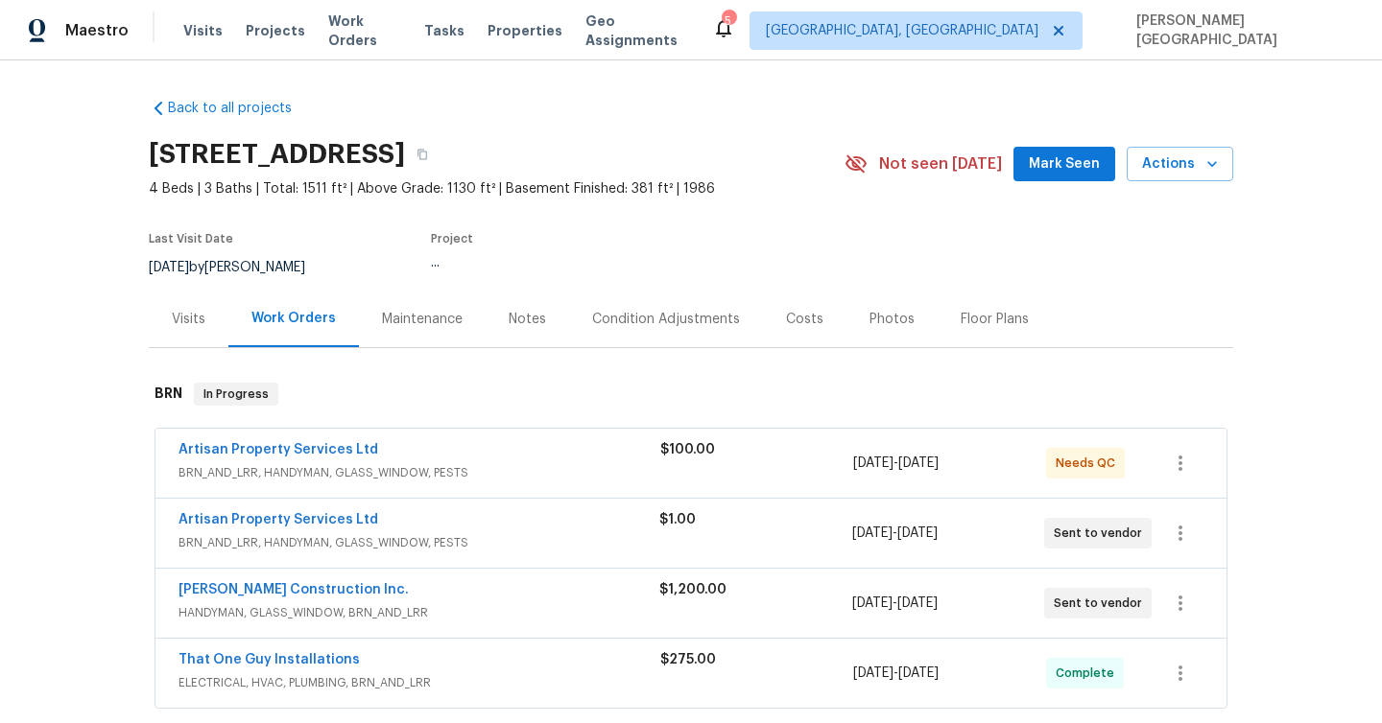
click at [92, 212] on div "Back to all projects 4578 Malta St, Denver, CO 80249 4 Beds | 3 Baths | Total: …" at bounding box center [691, 391] width 1382 height 663
click at [342, 447] on link "Artisan Property Services Ltd" at bounding box center [278, 449] width 200 height 13
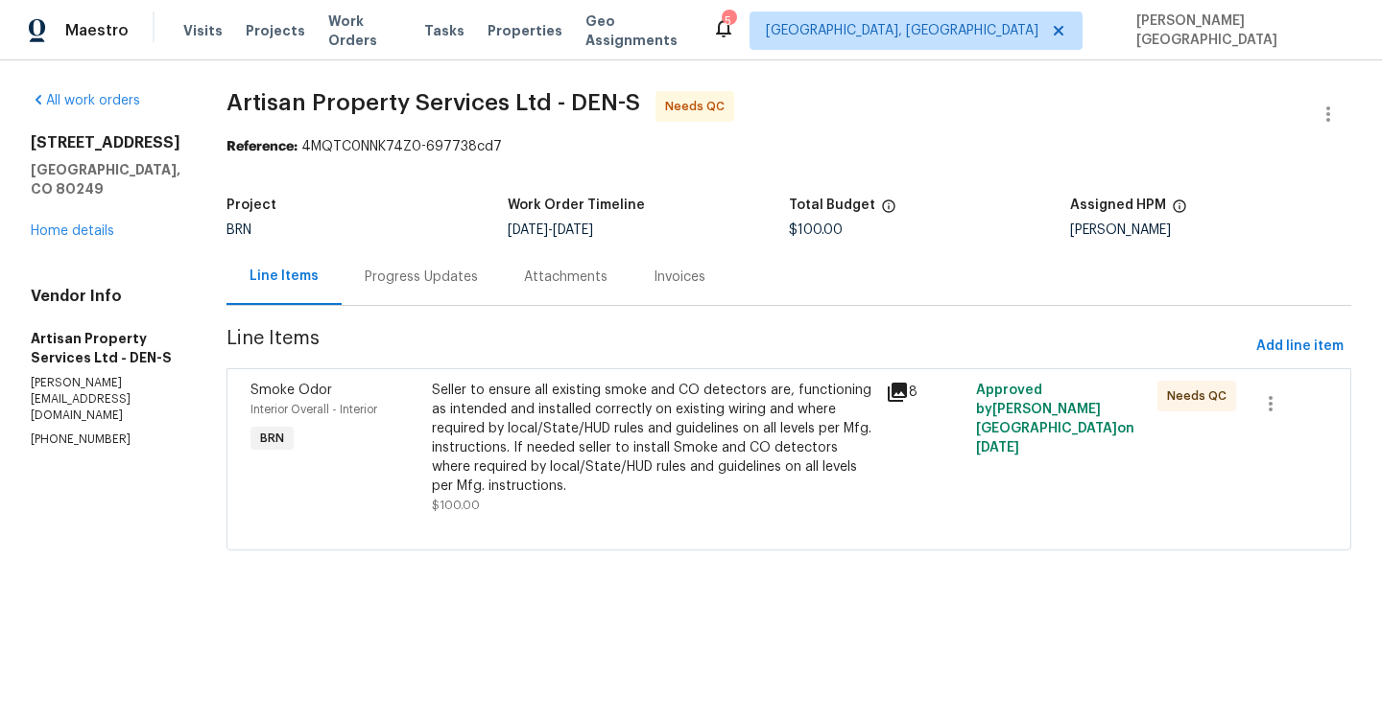
click at [413, 279] on div "Progress Updates" at bounding box center [421, 277] width 113 height 19
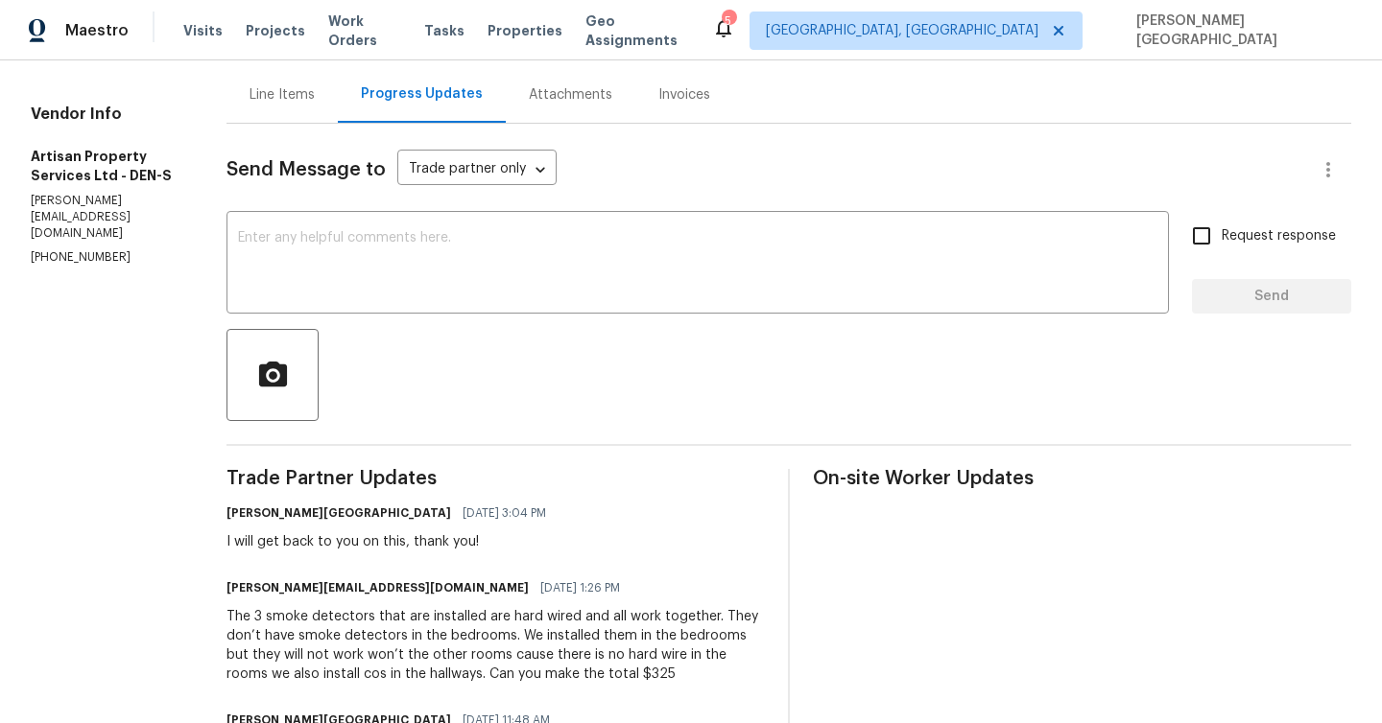
scroll to position [323, 0]
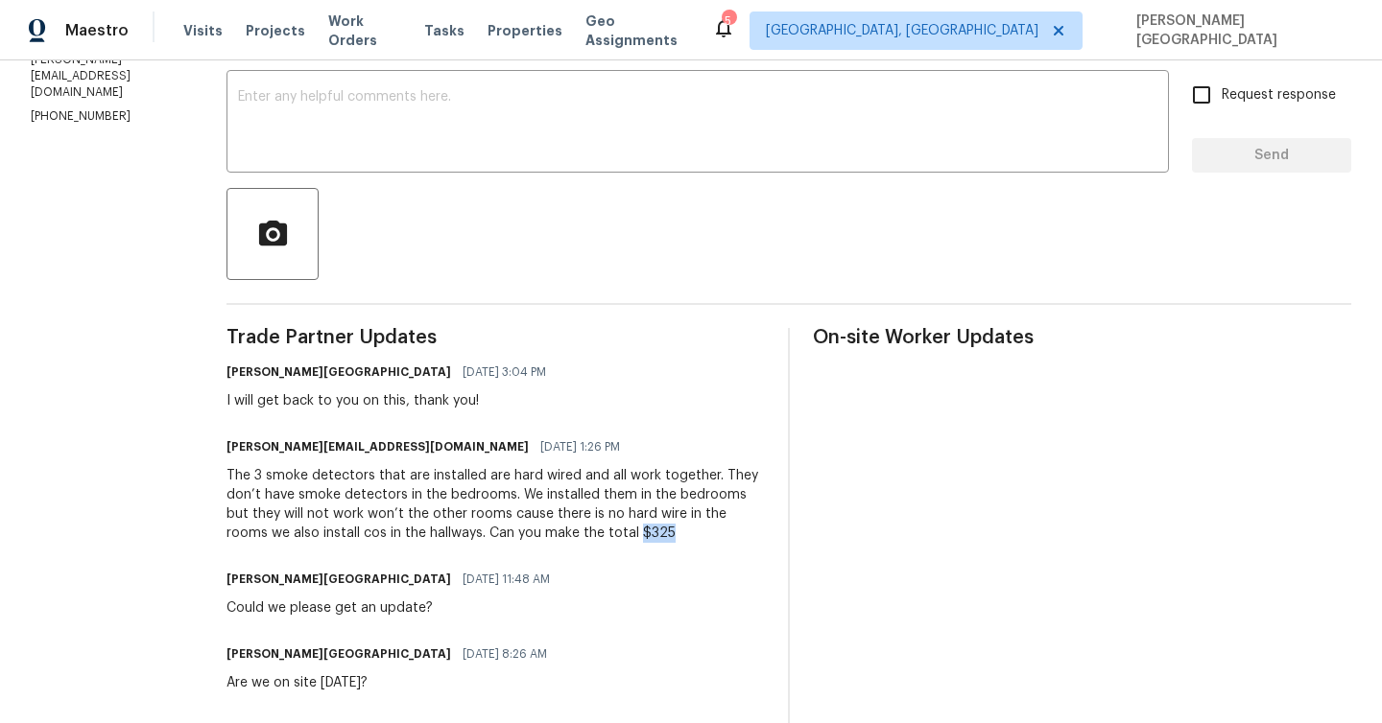
drag, startPoint x: 574, startPoint y: 528, endPoint x: 615, endPoint y: 534, distance: 41.8
click at [615, 534] on div "The 3 smoke detectors that are installed are hard wired and all work together. …" at bounding box center [495, 504] width 538 height 77
copy div "$325"
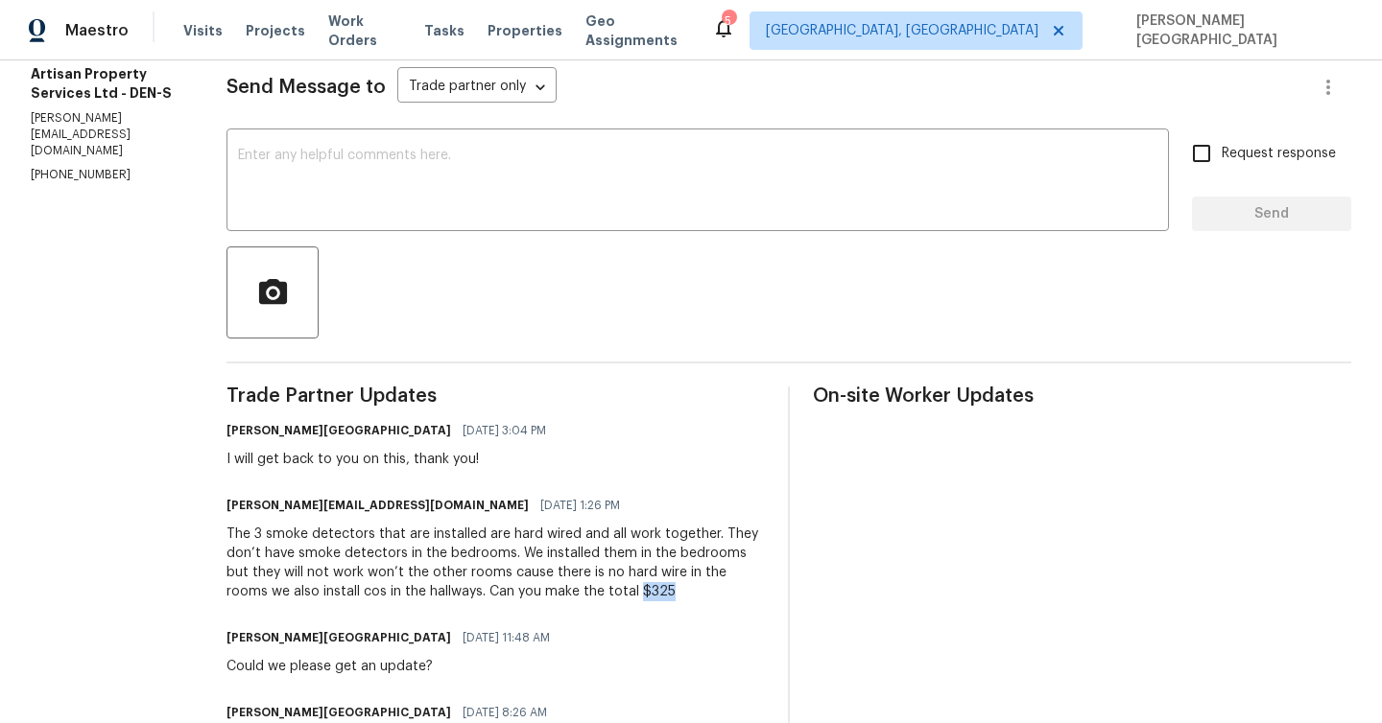
scroll to position [136, 0]
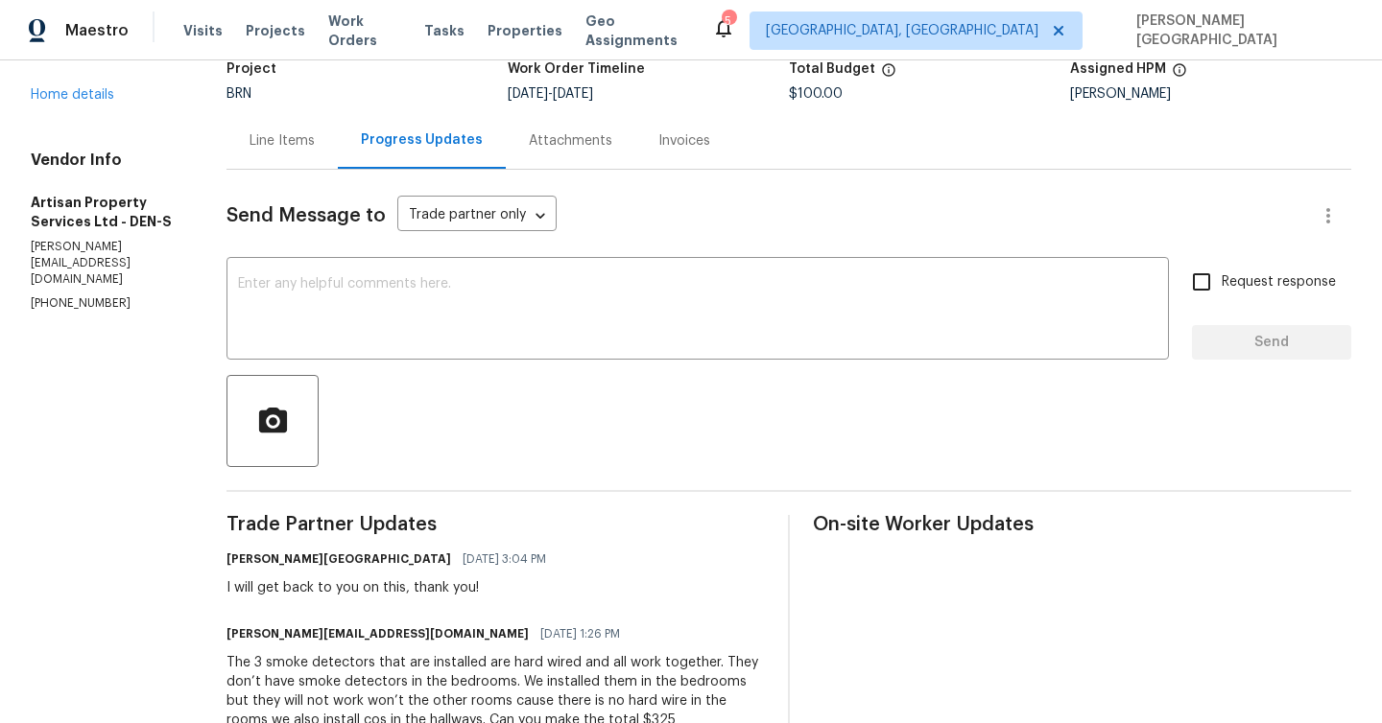
click at [295, 167] on div "Line Items" at bounding box center [281, 140] width 111 height 57
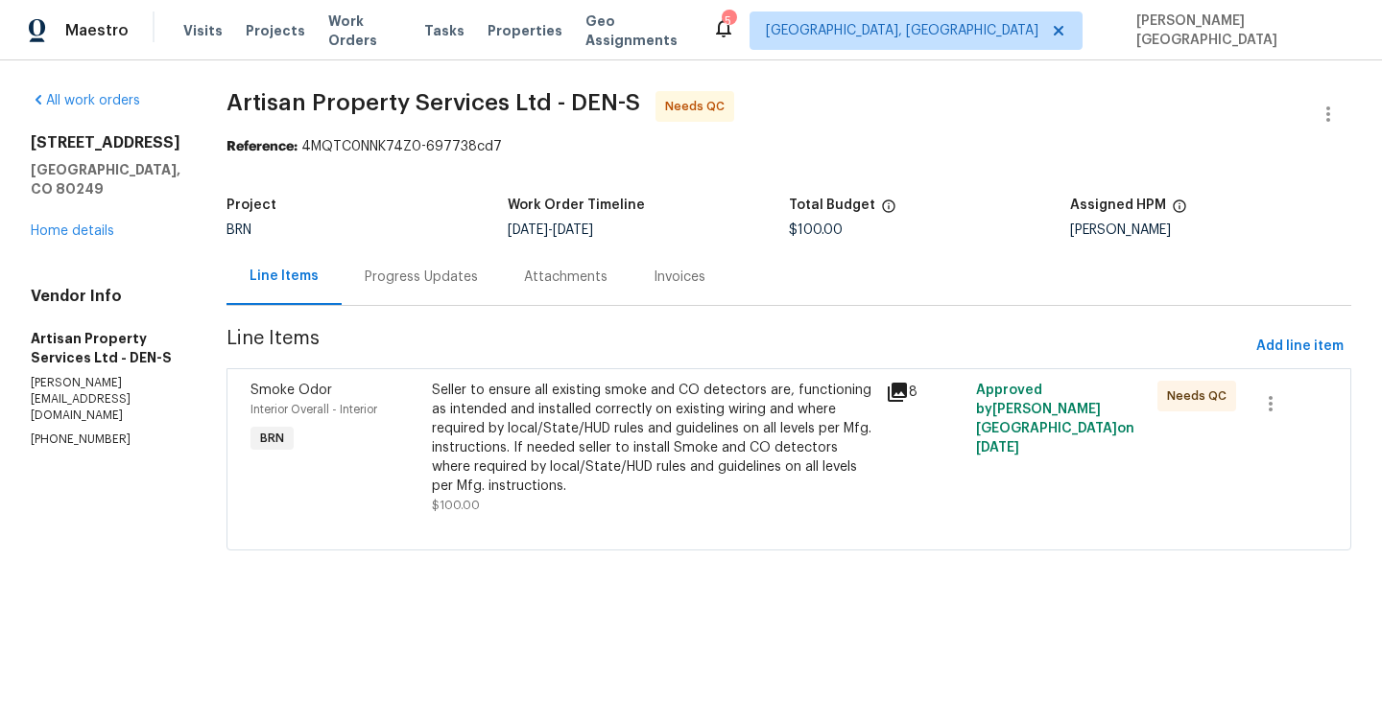
click at [534, 456] on div "Seller to ensure all existing smoke and CO detectors are, functioning as intend…" at bounding box center [653, 438] width 442 height 115
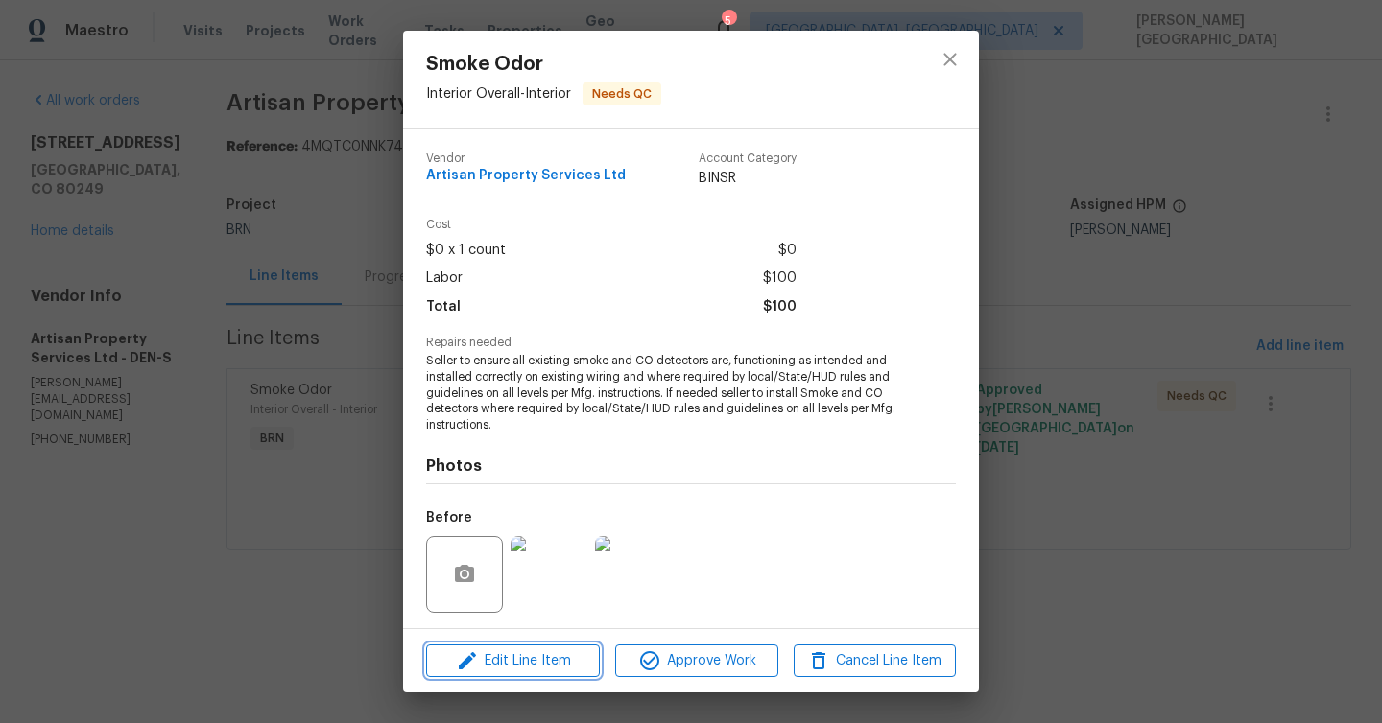
click at [532, 669] on span "Edit Line Item" at bounding box center [513, 662] width 162 height 24
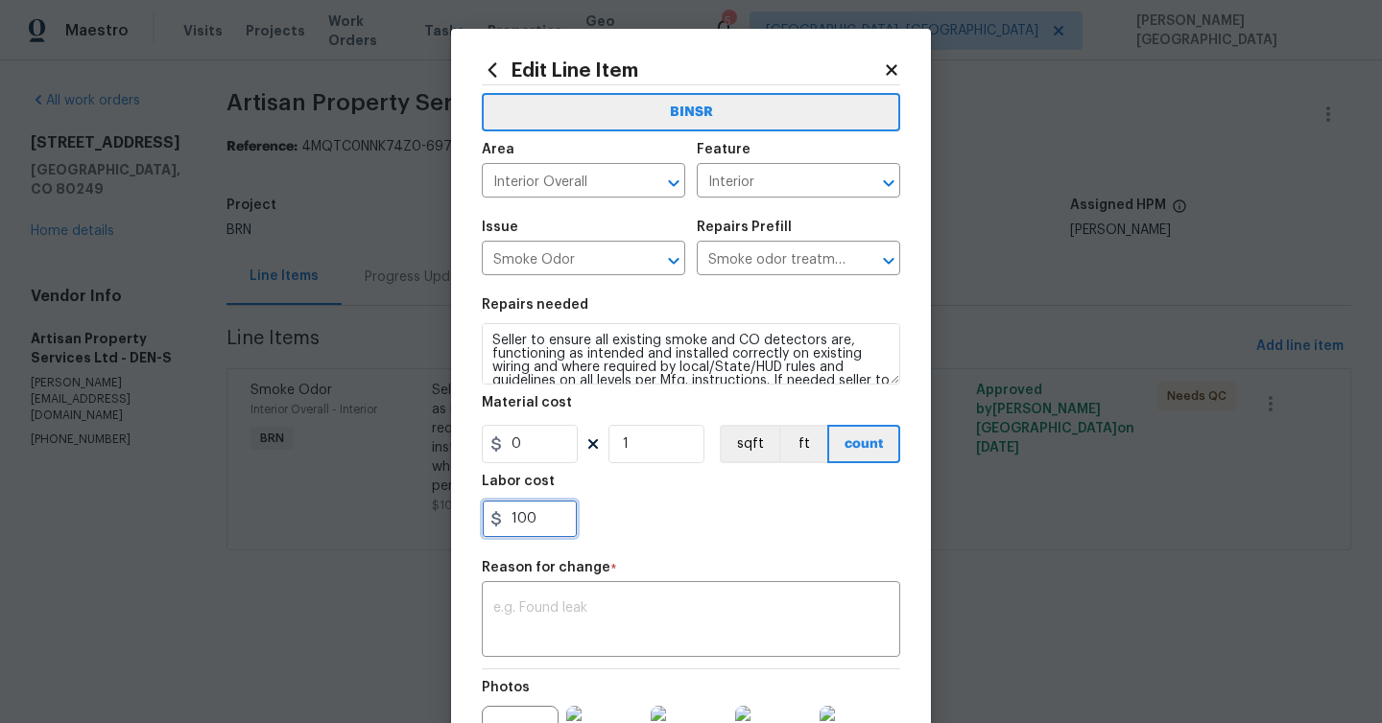
click at [526, 516] on input "100" at bounding box center [530, 519] width 96 height 38
paste input "325"
type input "325"
click at [602, 610] on textarea at bounding box center [690, 622] width 395 height 40
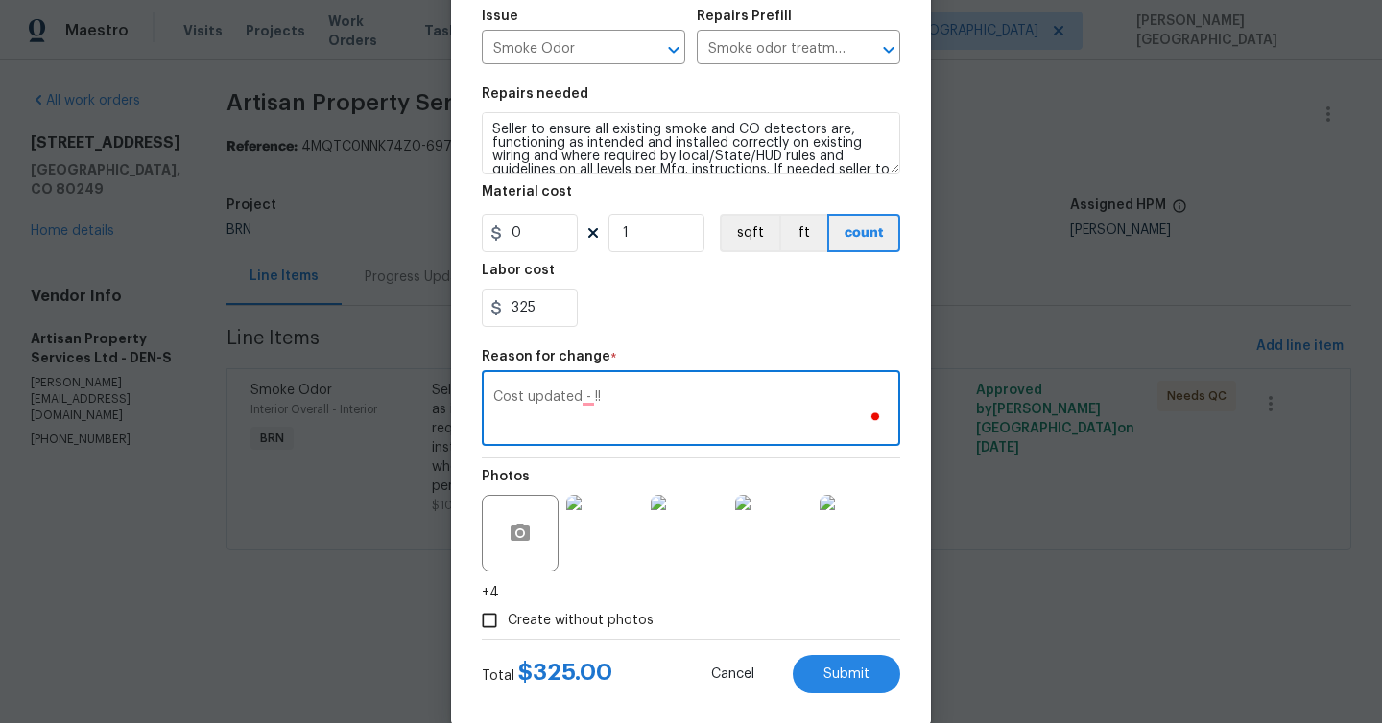
scroll to position [242, 0]
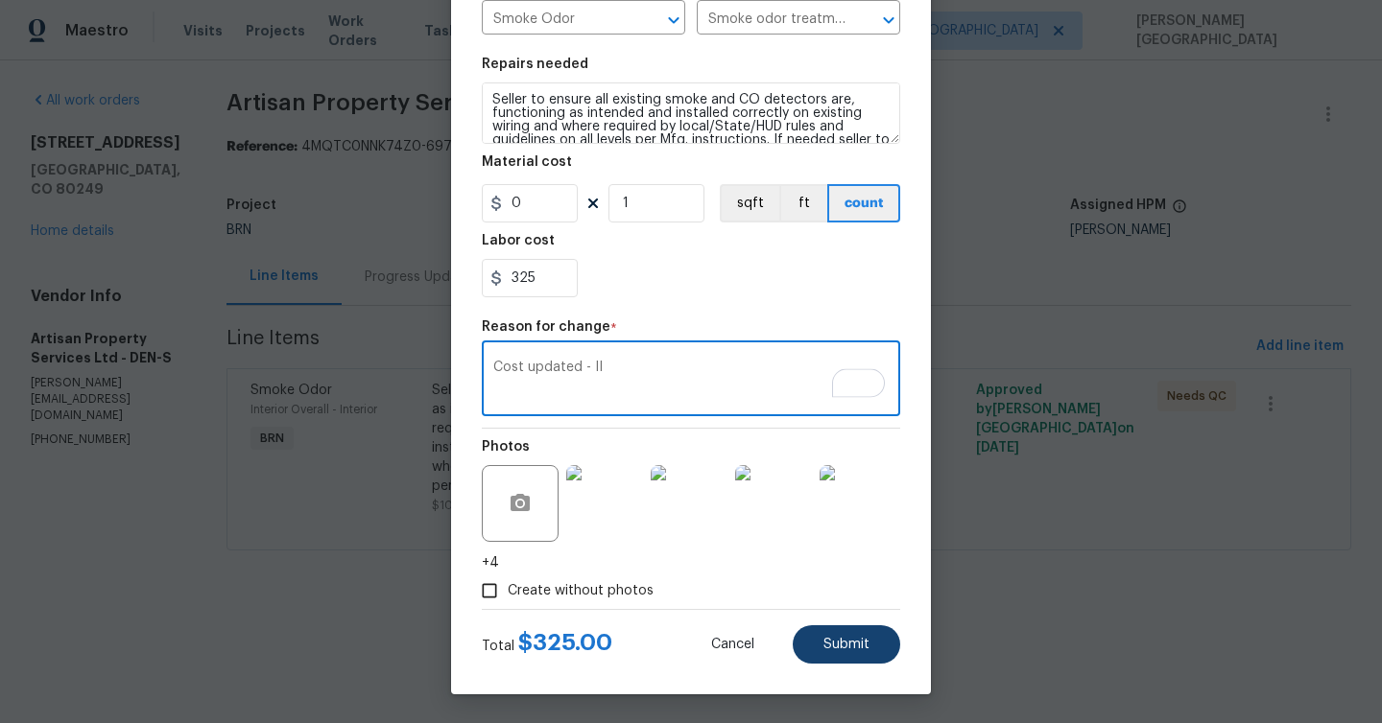
type textarea "Cost updated - II"
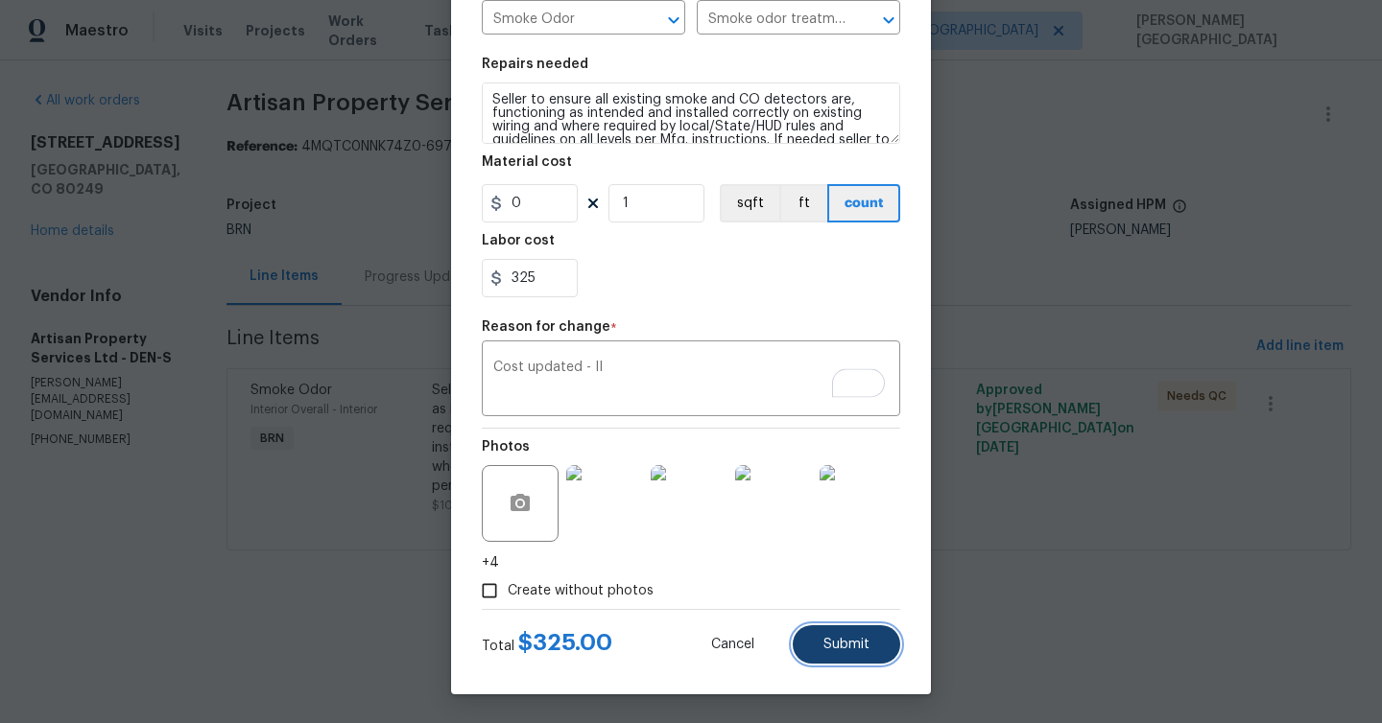
click at [824, 643] on span "Submit" at bounding box center [846, 645] width 46 height 14
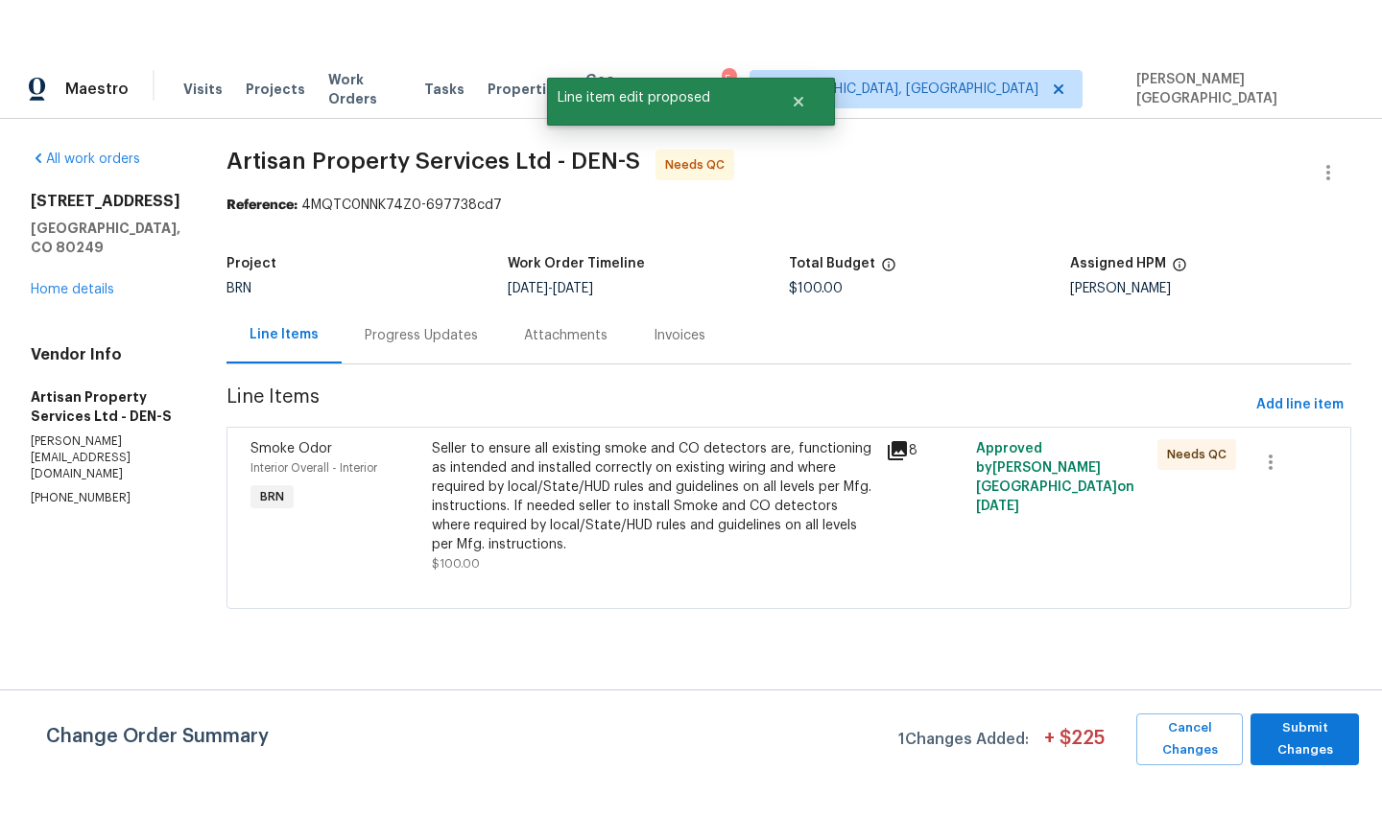
scroll to position [0, 0]
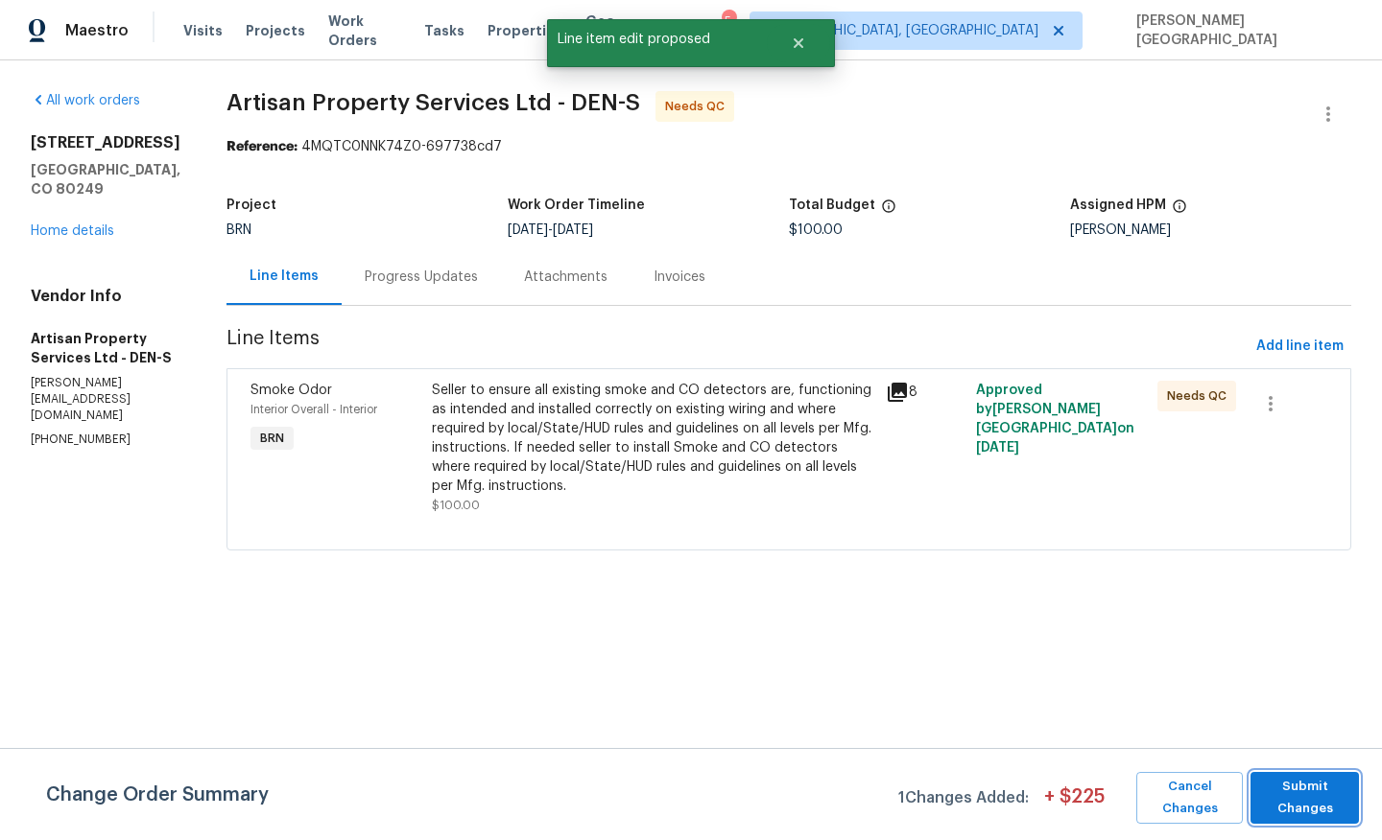
click at [1278, 777] on span "Submit Changes" at bounding box center [1304, 798] width 89 height 44
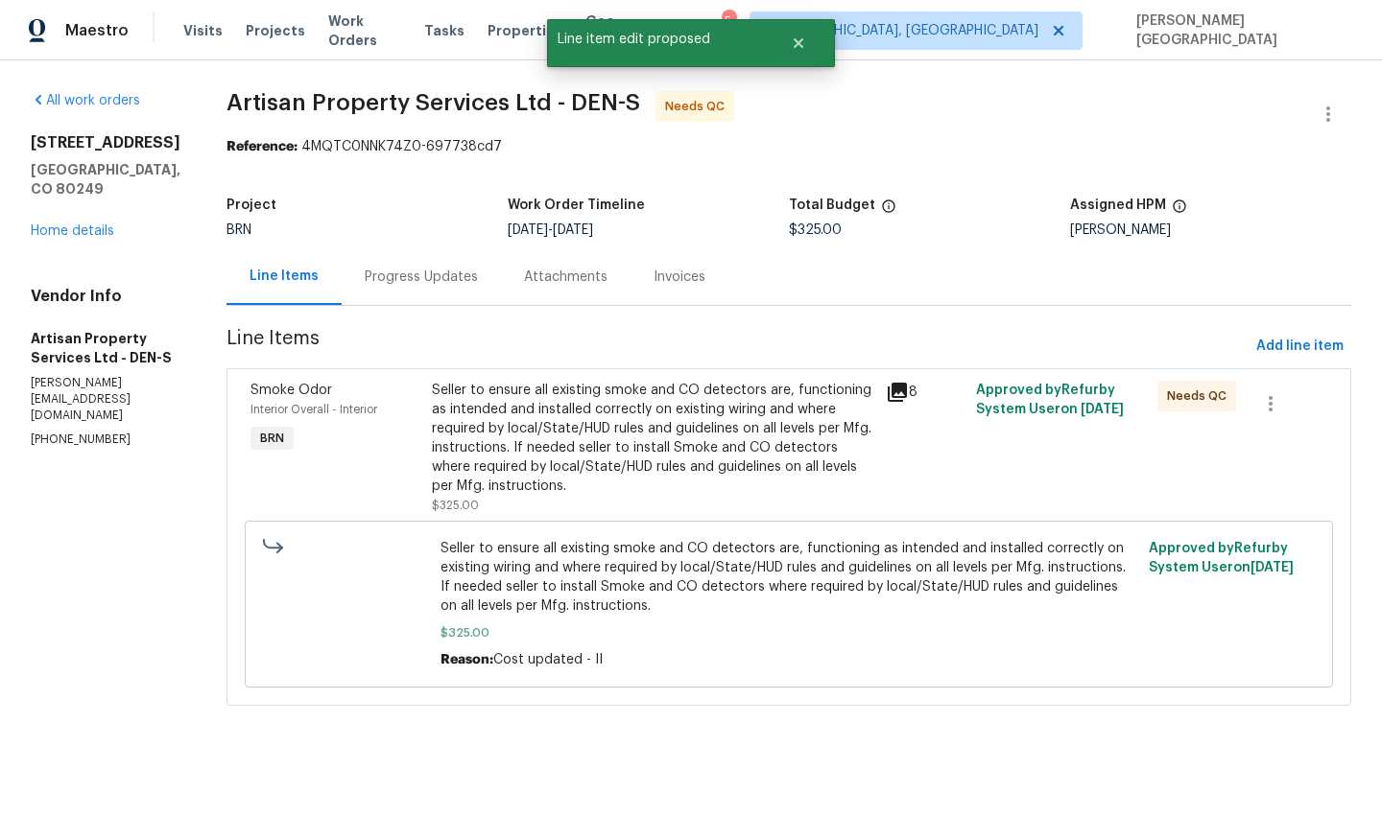
click at [402, 294] on div "Progress Updates" at bounding box center [421, 276] width 159 height 57
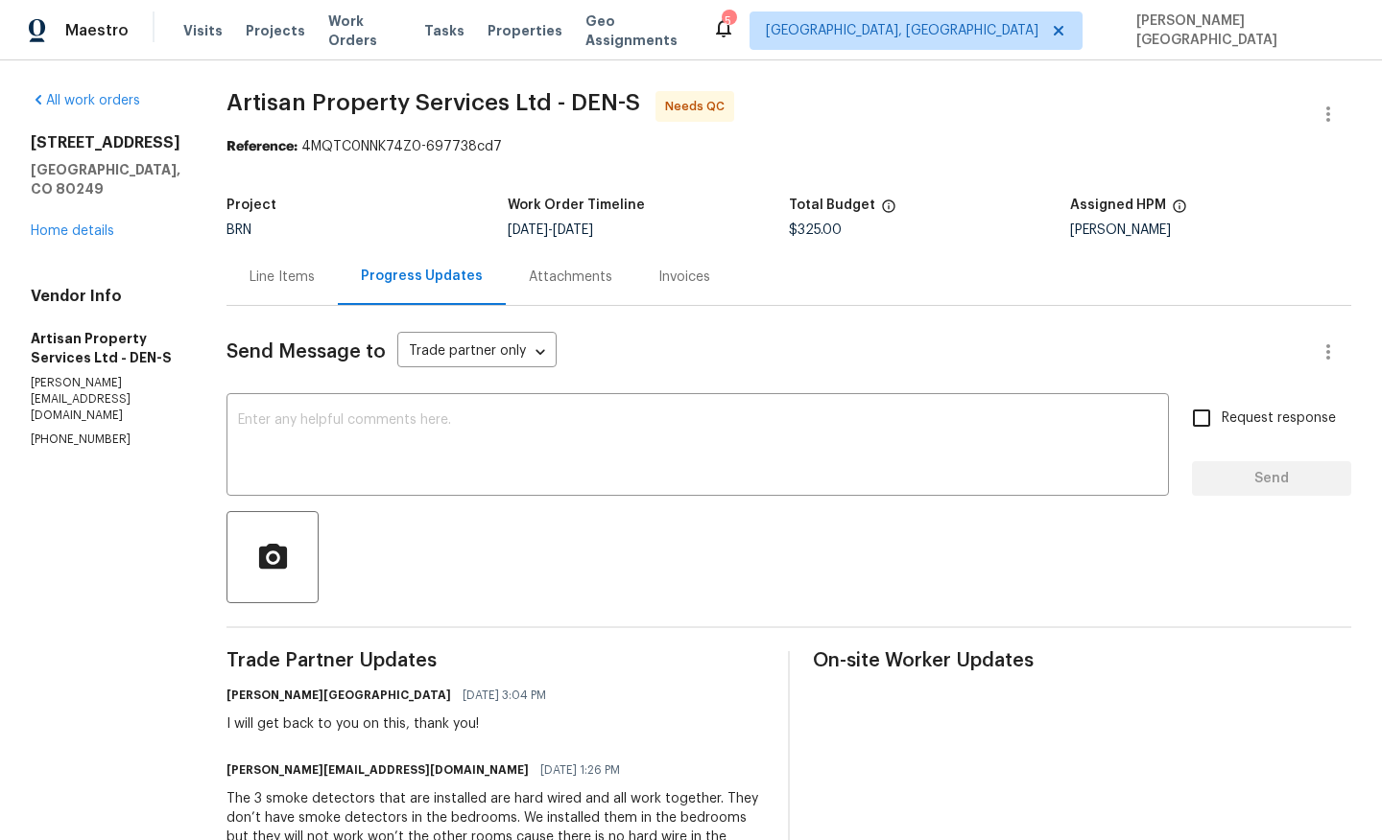
click at [283, 291] on div "Line Items" at bounding box center [281, 276] width 111 height 57
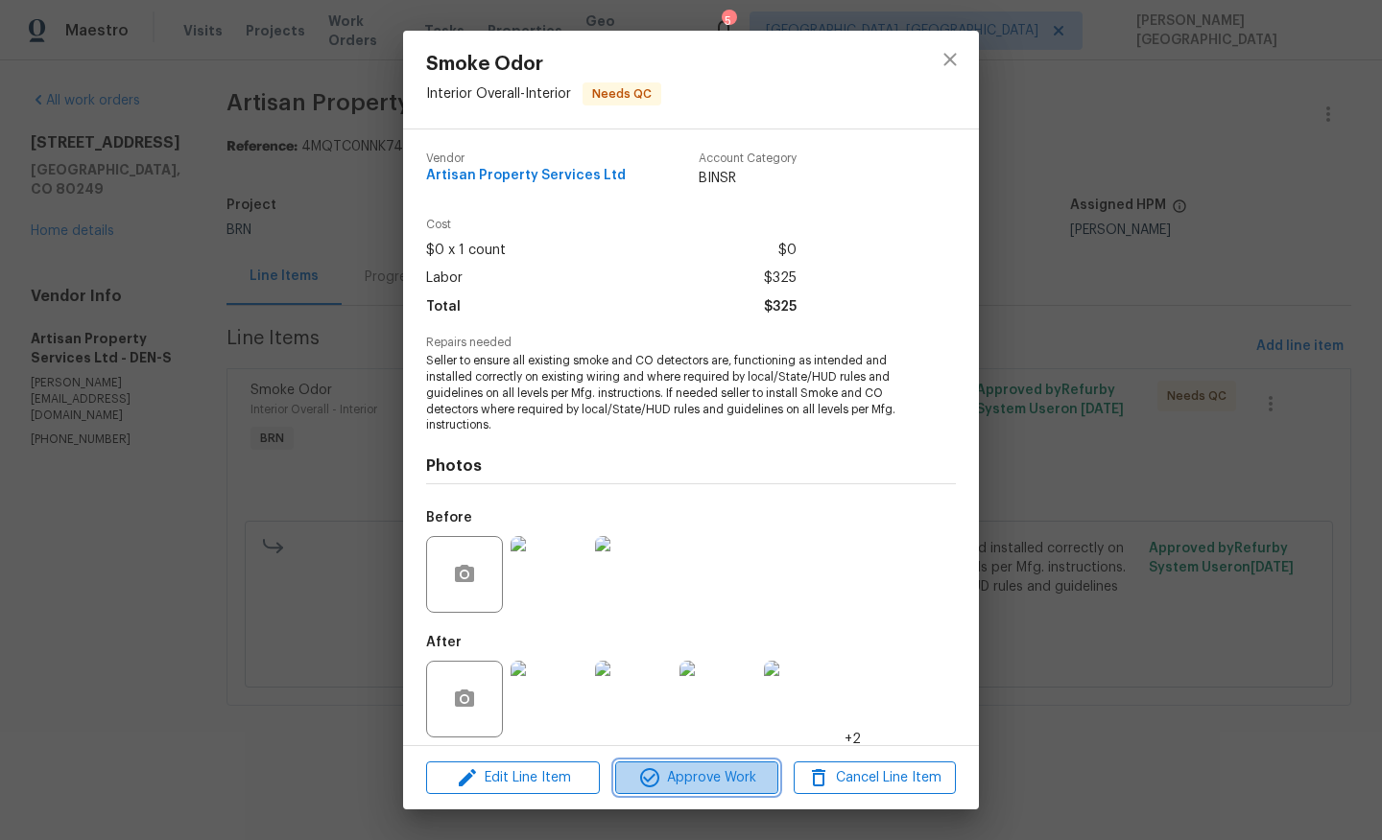
click at [679, 774] on span "Approve Work" at bounding box center [696, 779] width 151 height 24
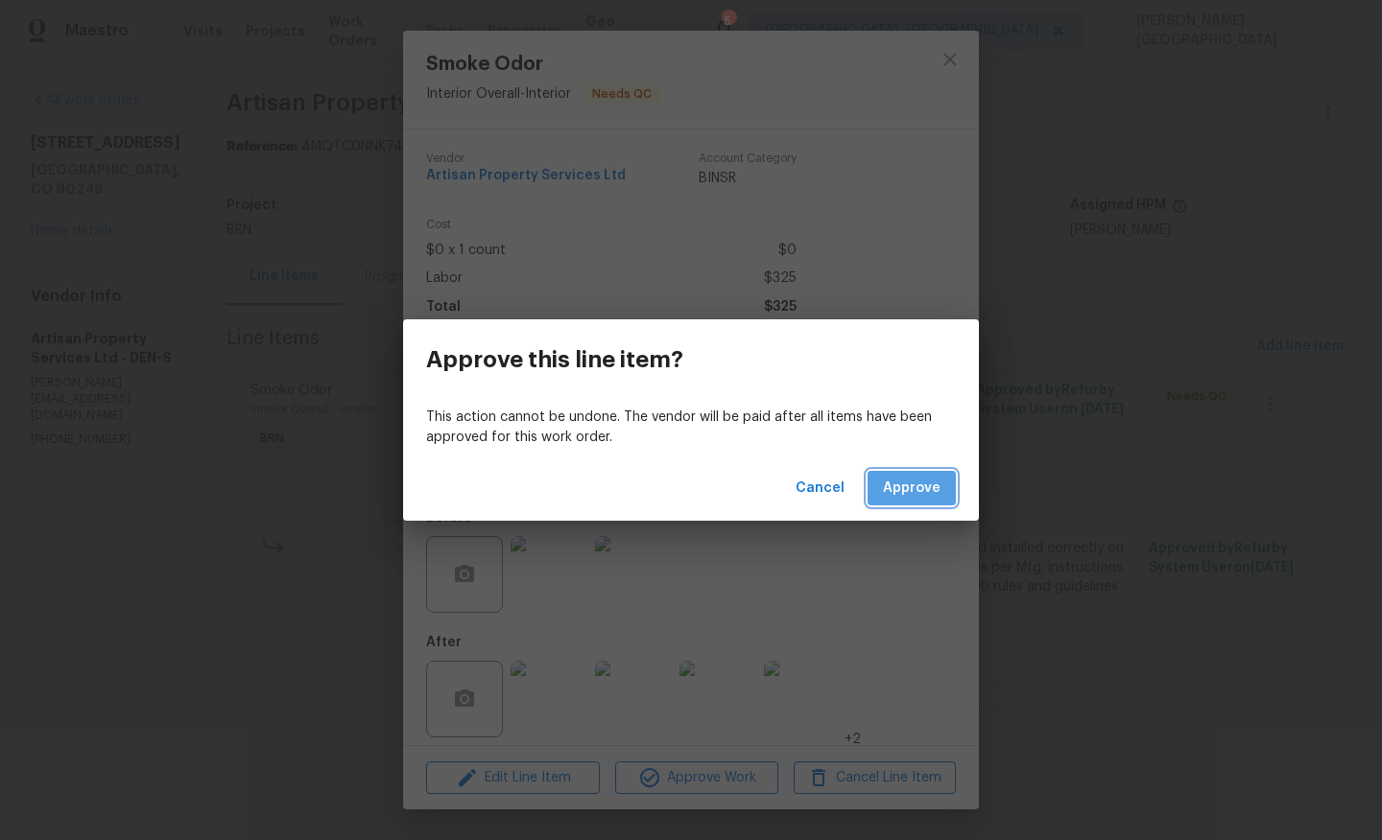
click at [908, 494] on span "Approve" at bounding box center [912, 489] width 58 height 24
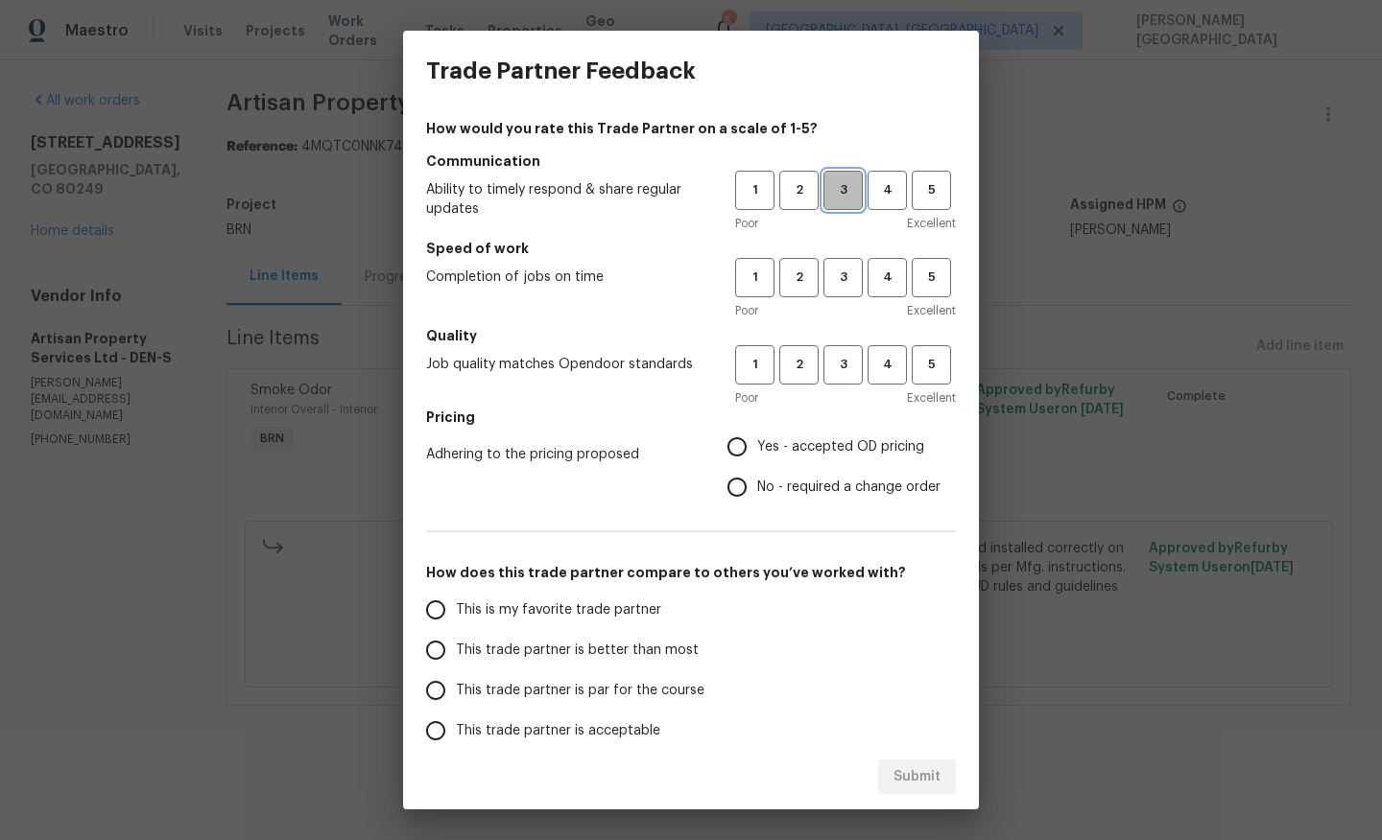
click at [841, 181] on span "3" at bounding box center [842, 190] width 35 height 22
click at [847, 255] on h5 "Speed of work" at bounding box center [691, 248] width 530 height 19
click at [847, 264] on button "3" at bounding box center [842, 277] width 39 height 39
click at [844, 366] on span "3" at bounding box center [842, 365] width 35 height 22
click at [749, 486] on input "No - required a change order" at bounding box center [737, 487] width 40 height 40
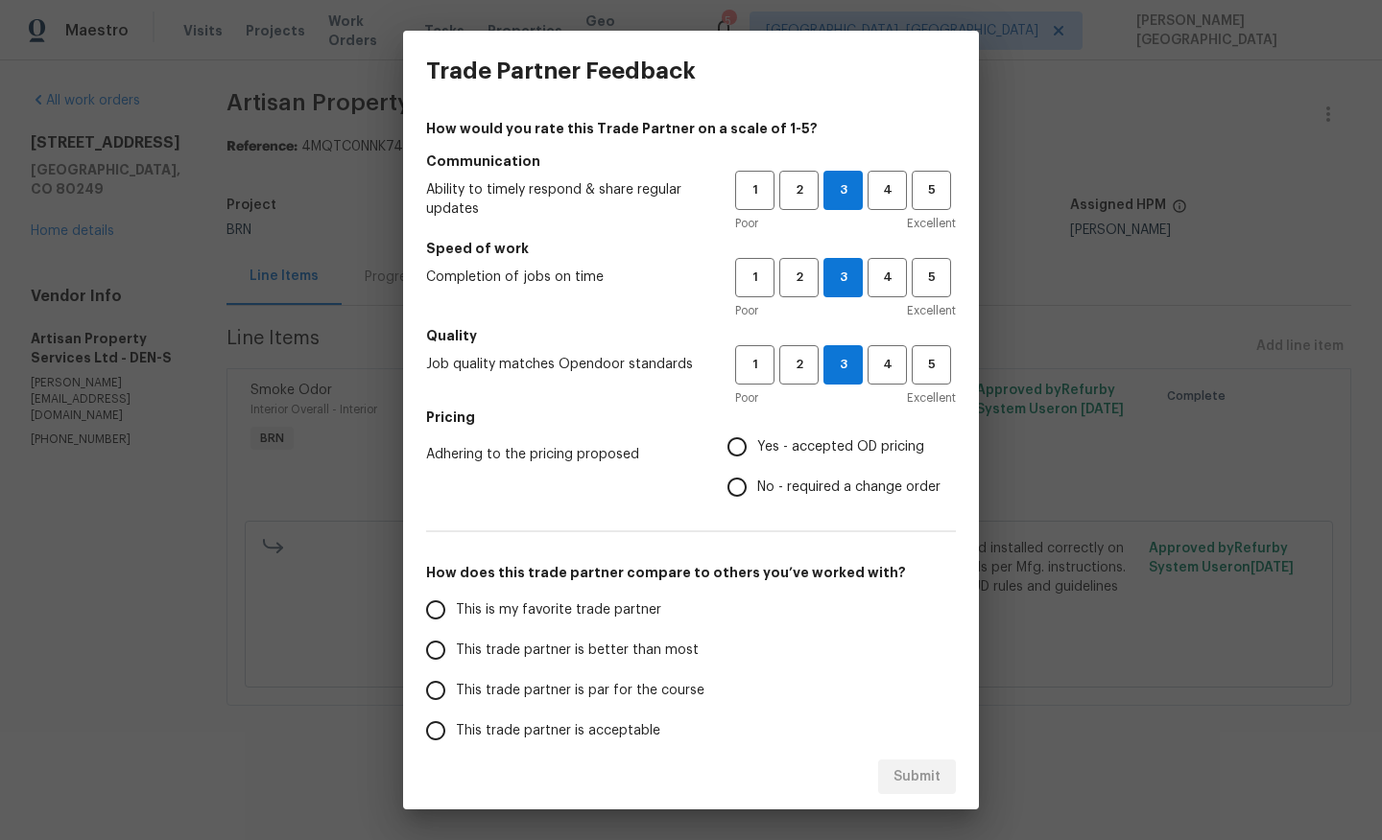
radio input "true"
click at [608, 650] on span "This trade partner is better than most" at bounding box center [577, 651] width 243 height 20
click at [456, 650] on input "This trade partner is better than most" at bounding box center [435, 650] width 40 height 40
click at [903, 770] on span "Submit" at bounding box center [916, 778] width 47 height 24
radio input "true"
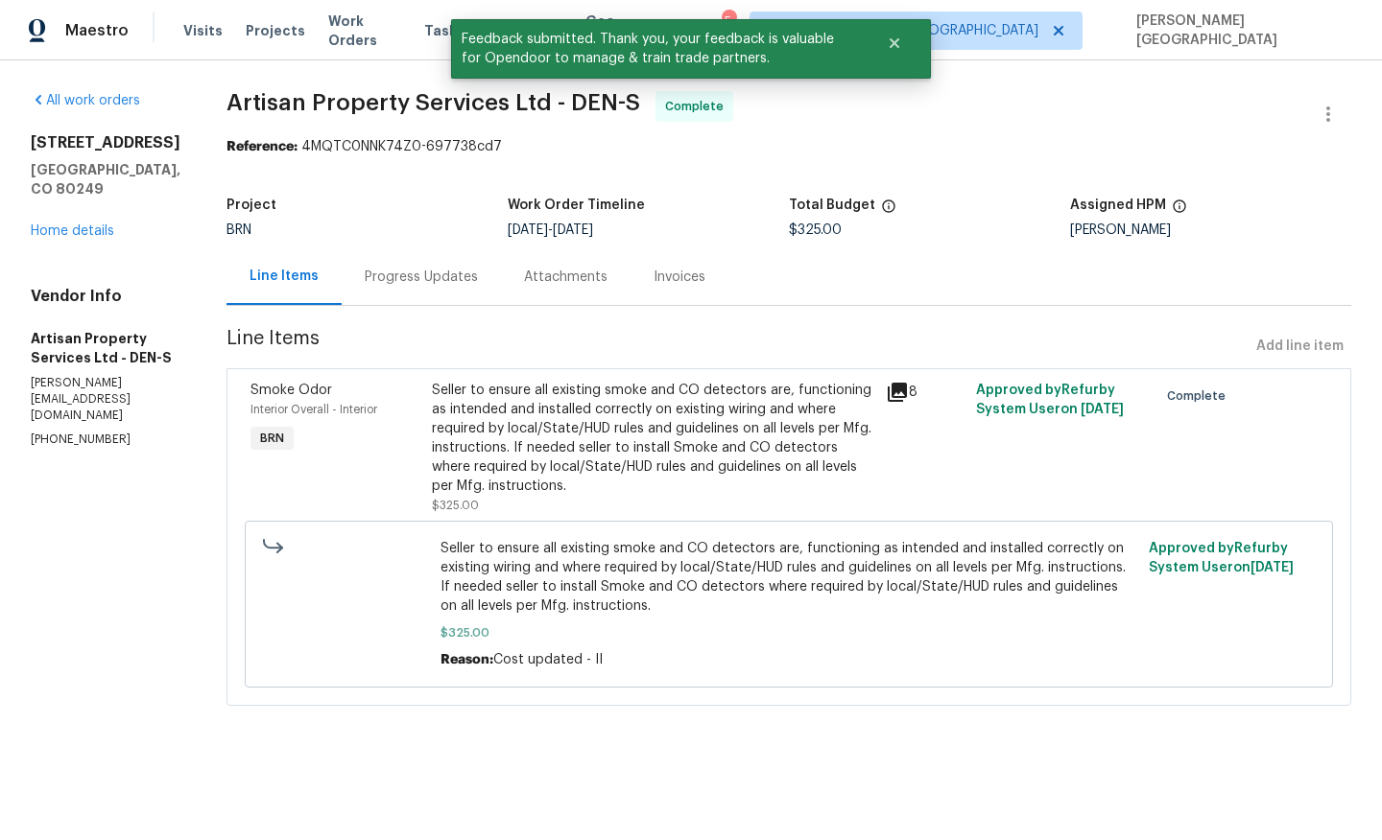
click at [372, 272] on div "Progress Updates" at bounding box center [421, 277] width 113 height 19
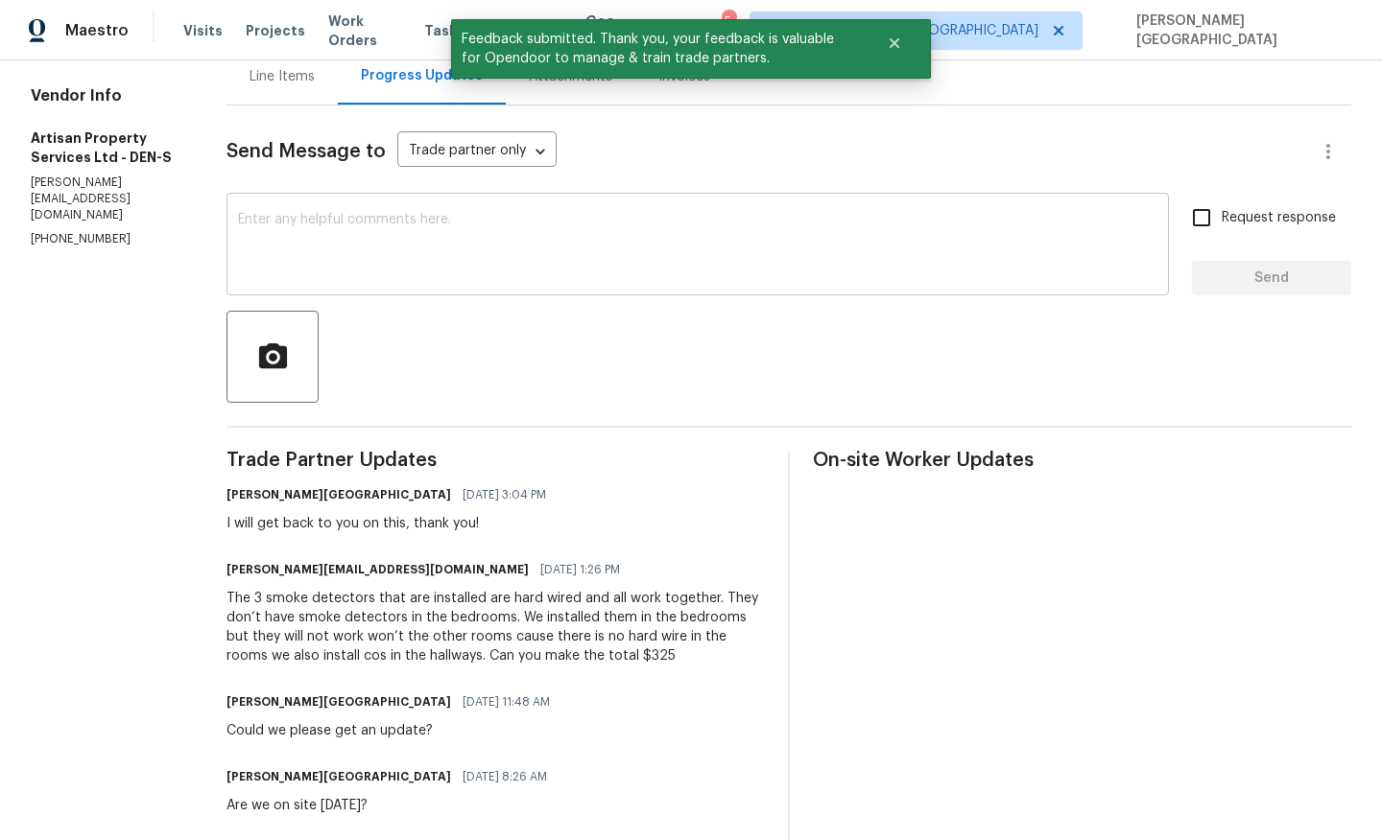
scroll to position [202, 0]
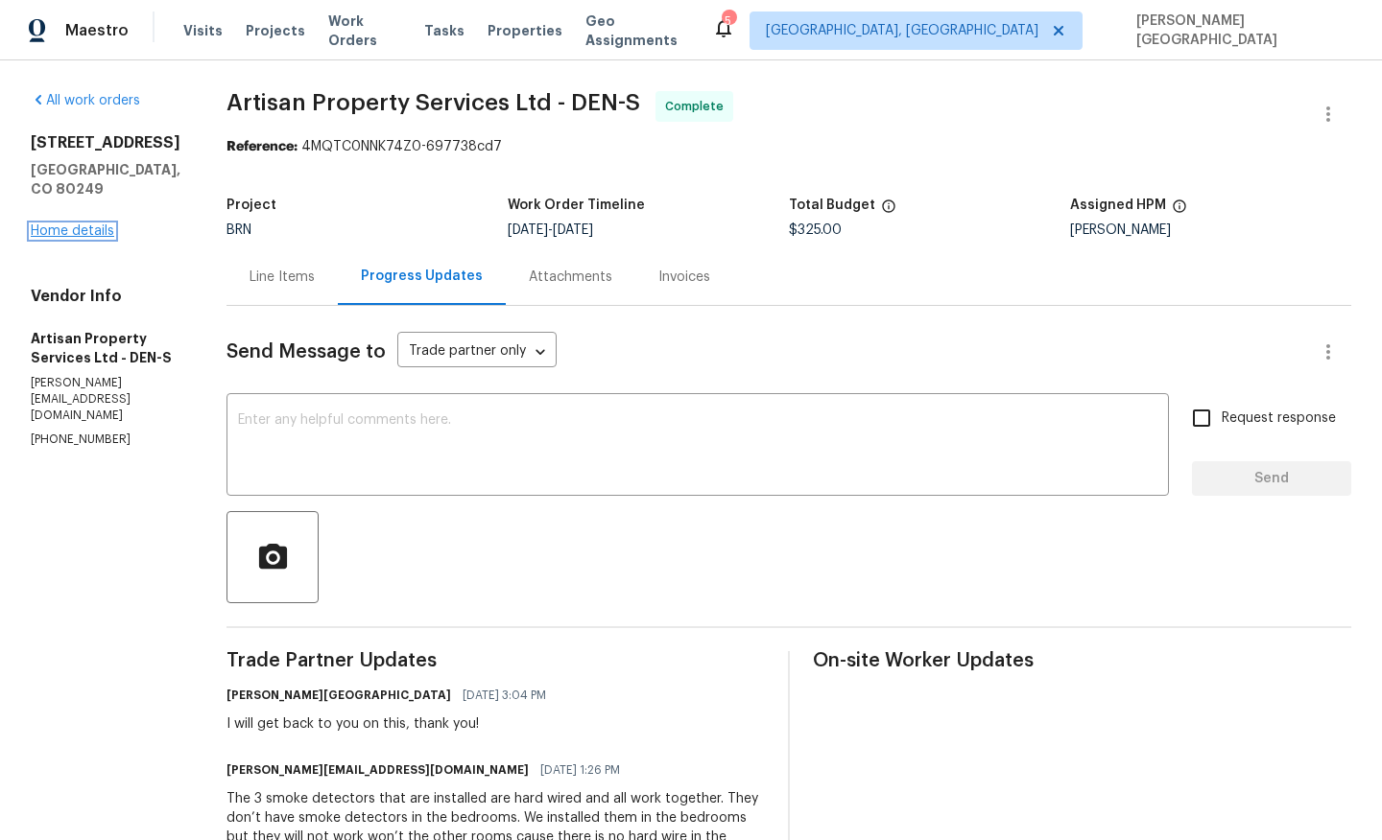
click at [78, 224] on link "Home details" at bounding box center [72, 230] width 83 height 13
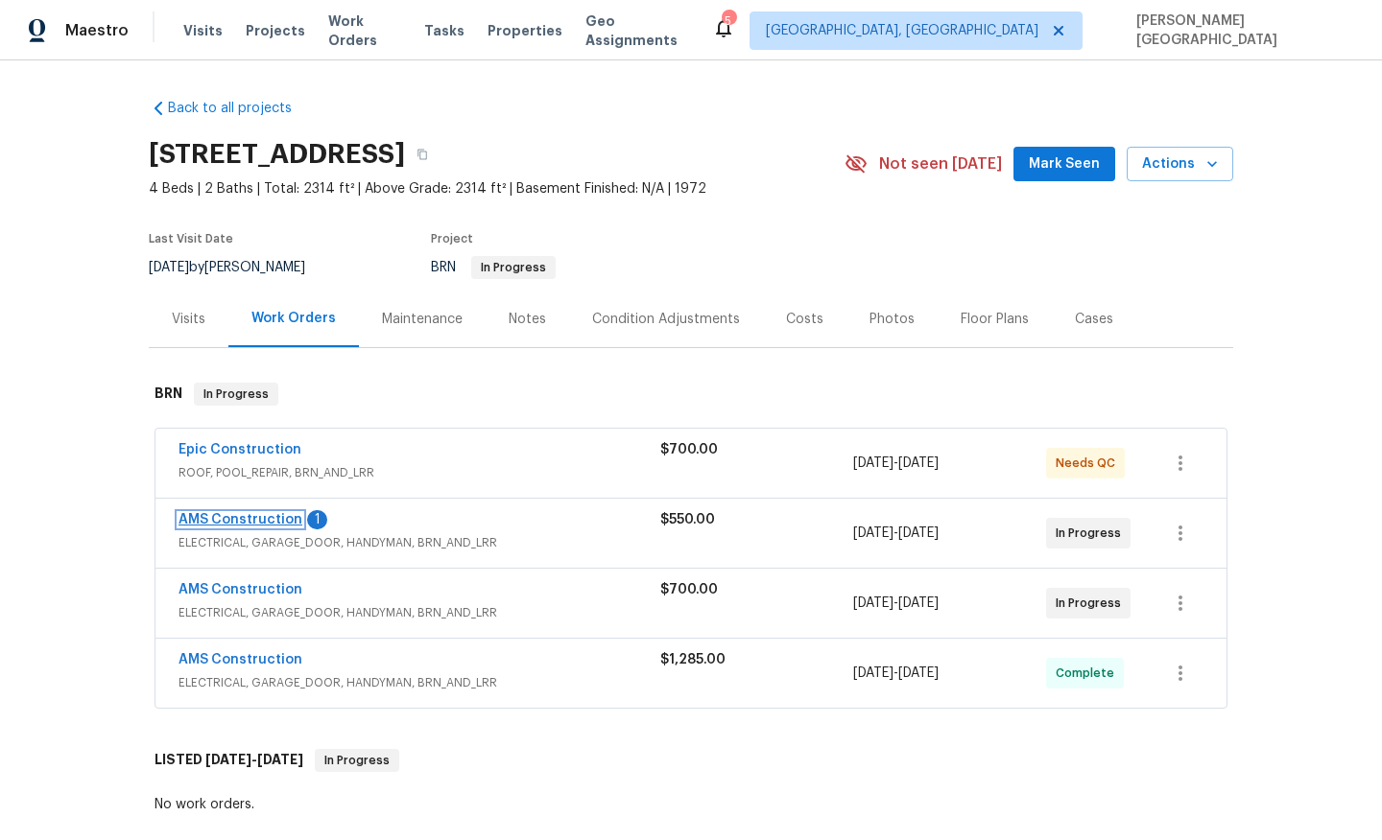
click at [281, 522] on link "AMS Construction" at bounding box center [240, 519] width 124 height 13
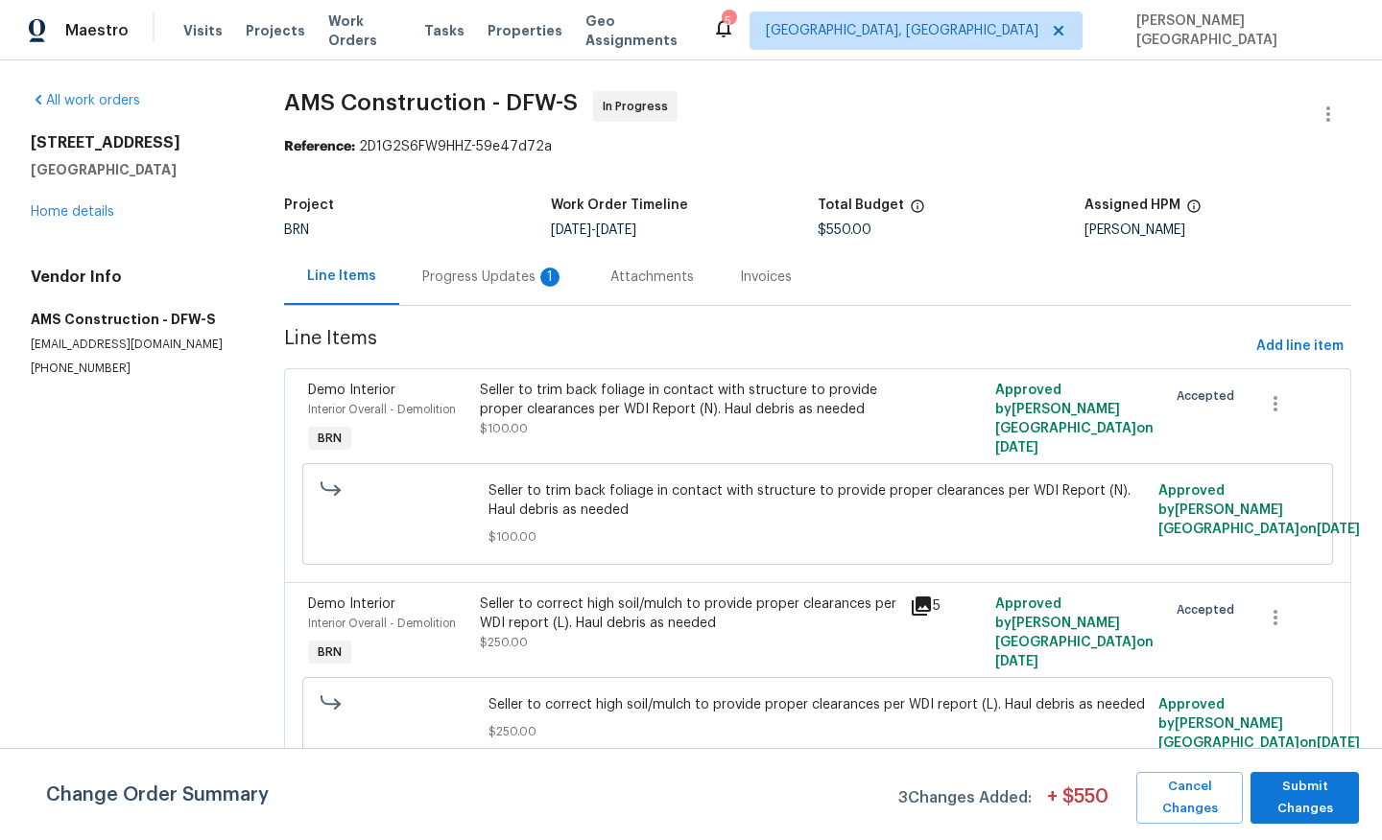
click at [516, 295] on div "Progress Updates 1" at bounding box center [493, 276] width 188 height 57
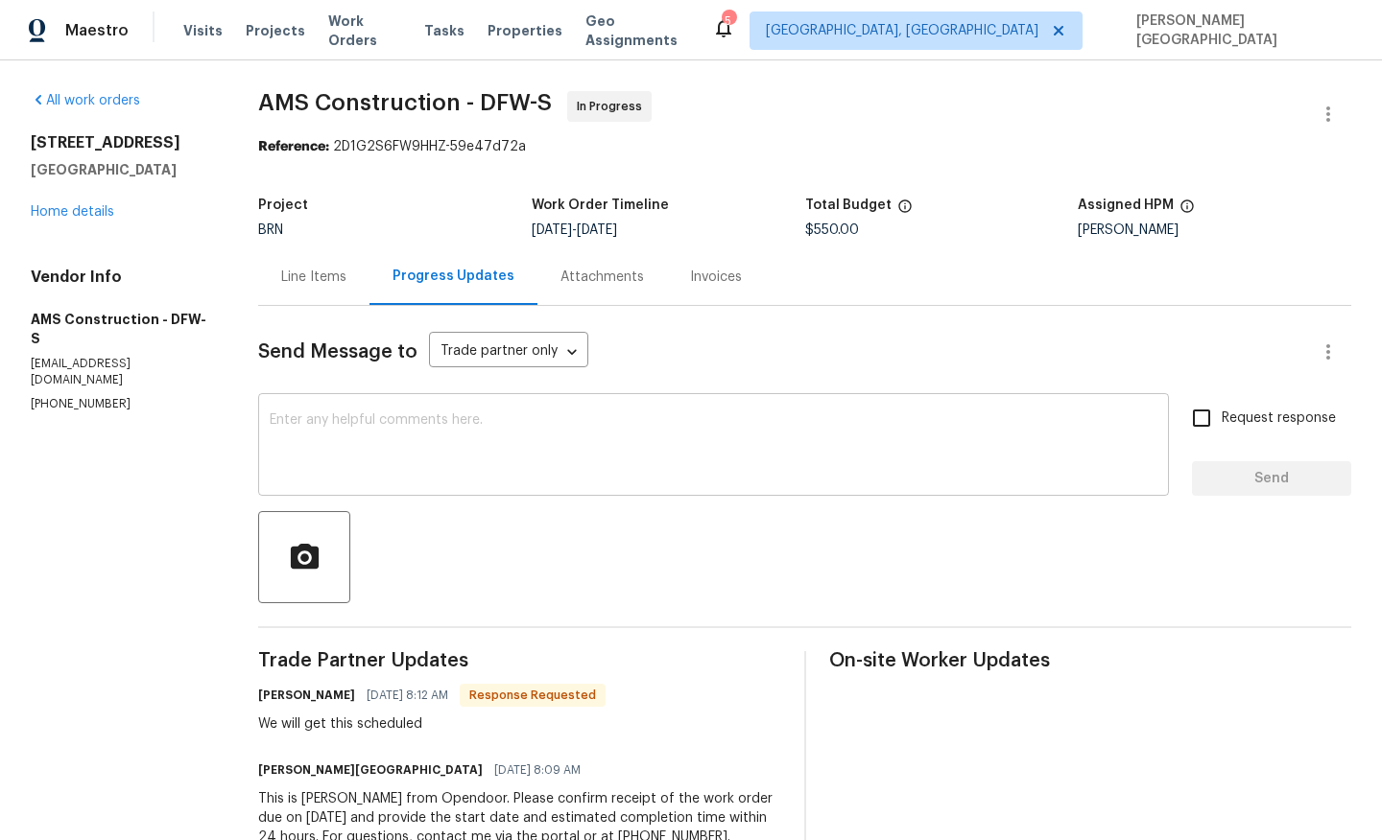
scroll to position [60, 0]
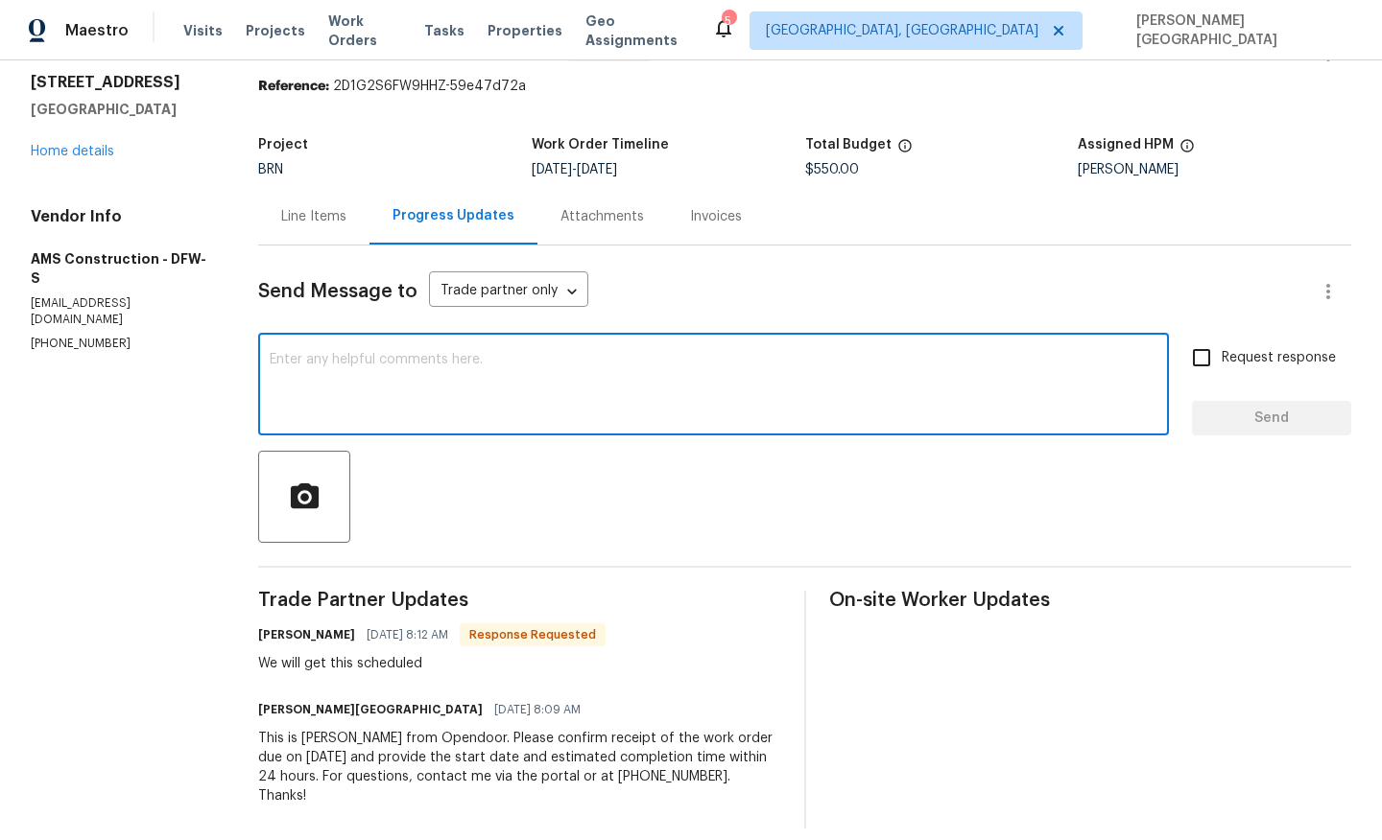
click at [385, 371] on textarea at bounding box center [713, 386] width 887 height 67
type textarea "Thank you!"
drag, startPoint x: 1220, startPoint y: 355, endPoint x: 1228, endPoint y: 394, distance: 40.1
click at [1220, 356] on input "Request response" at bounding box center [1201, 358] width 40 height 40
checkbox input "true"
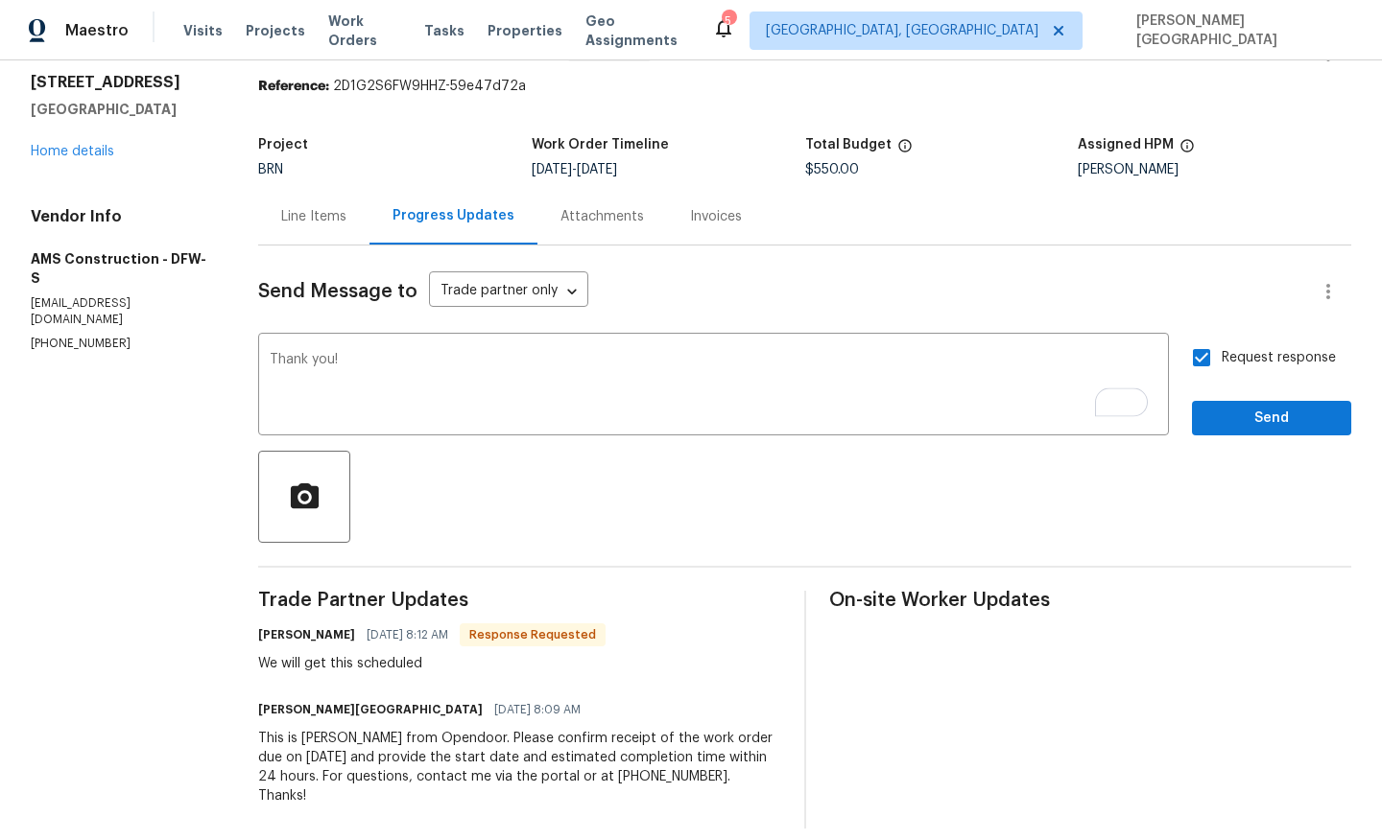
click at [1239, 437] on div "Send Message to Trade partner only Trade partner only ​ Thank you! x ​ Request …" at bounding box center [804, 537] width 1093 height 583
click at [1239, 428] on span "Send" at bounding box center [1271, 419] width 129 height 24
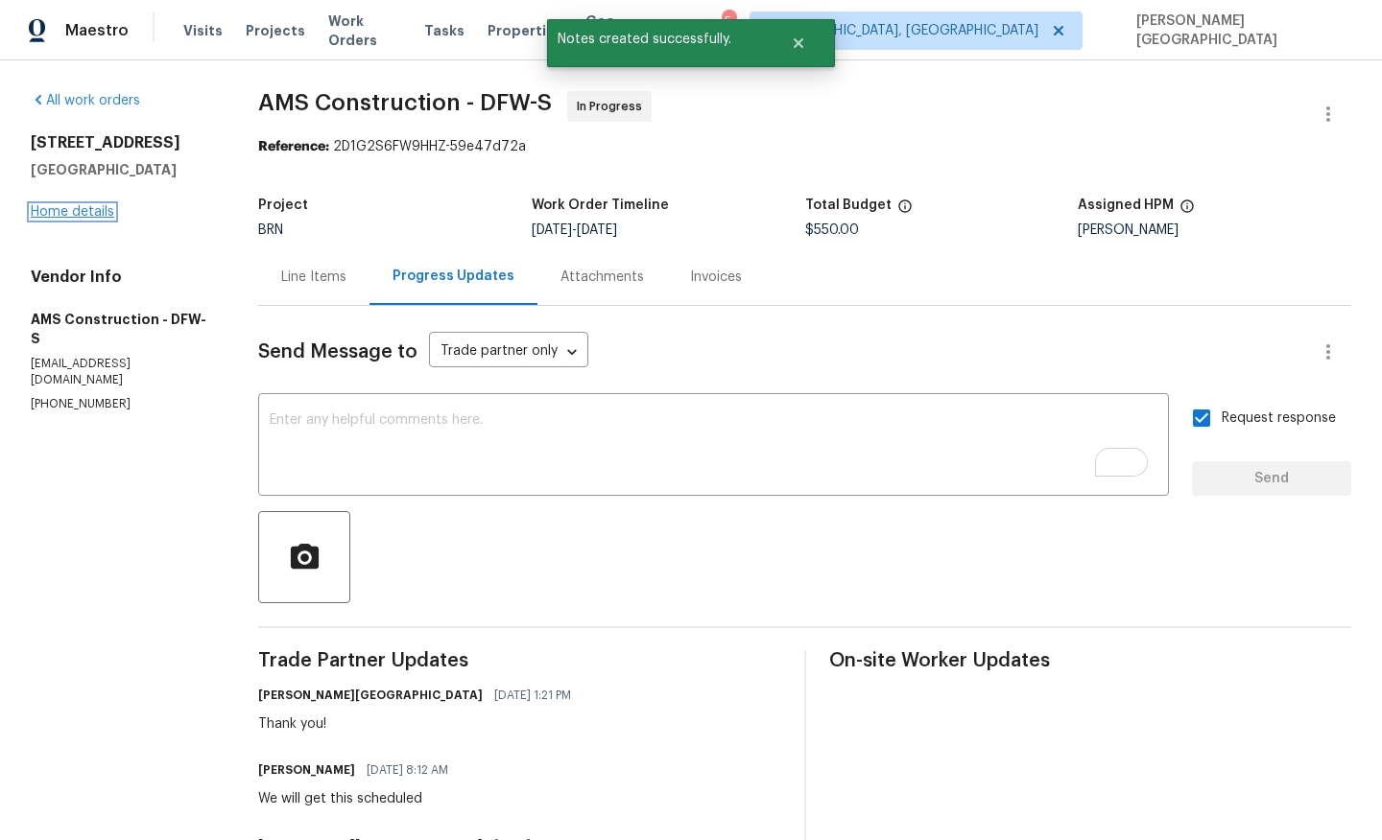
click at [89, 206] on link "Home details" at bounding box center [72, 211] width 83 height 13
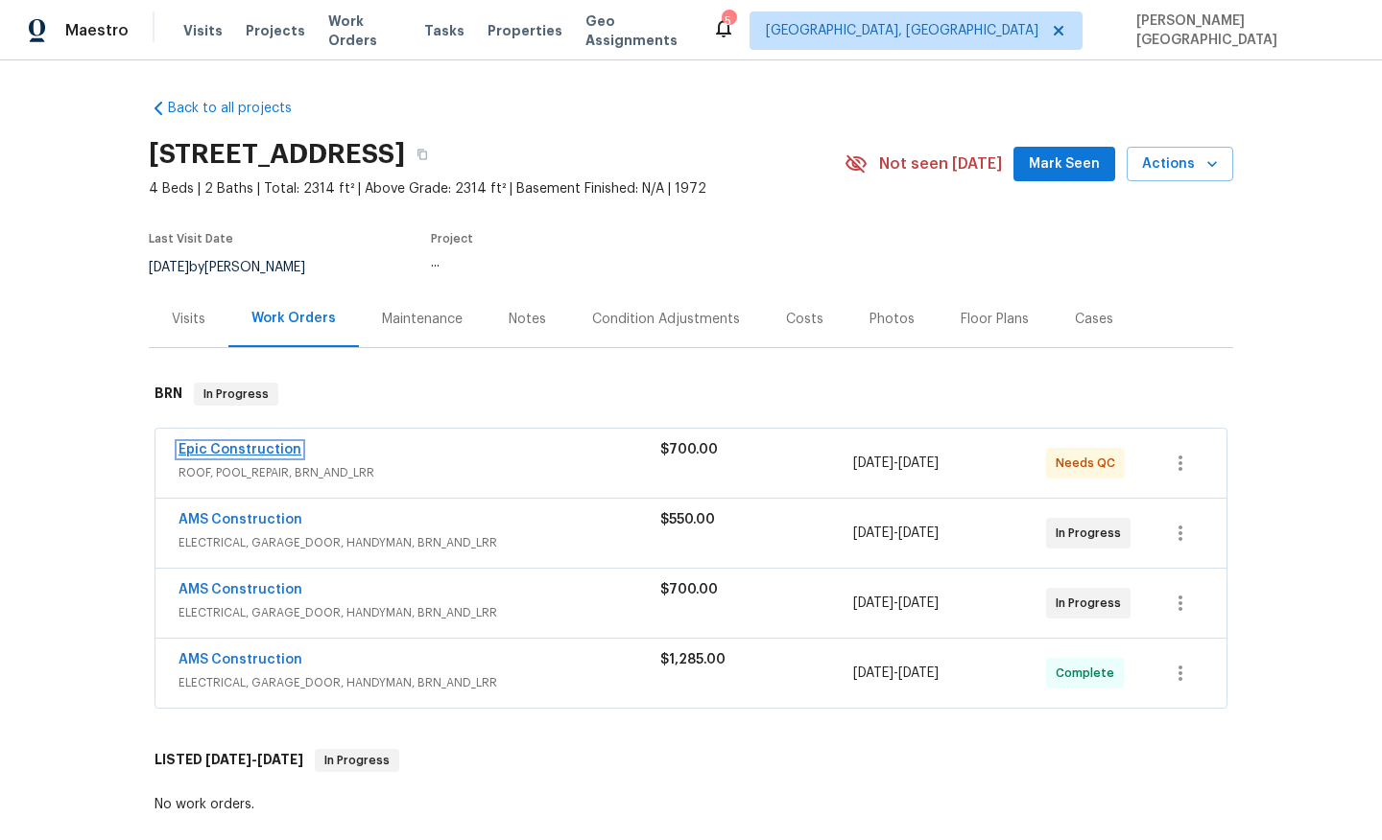
click at [262, 450] on link "Epic Construction" at bounding box center [239, 449] width 123 height 13
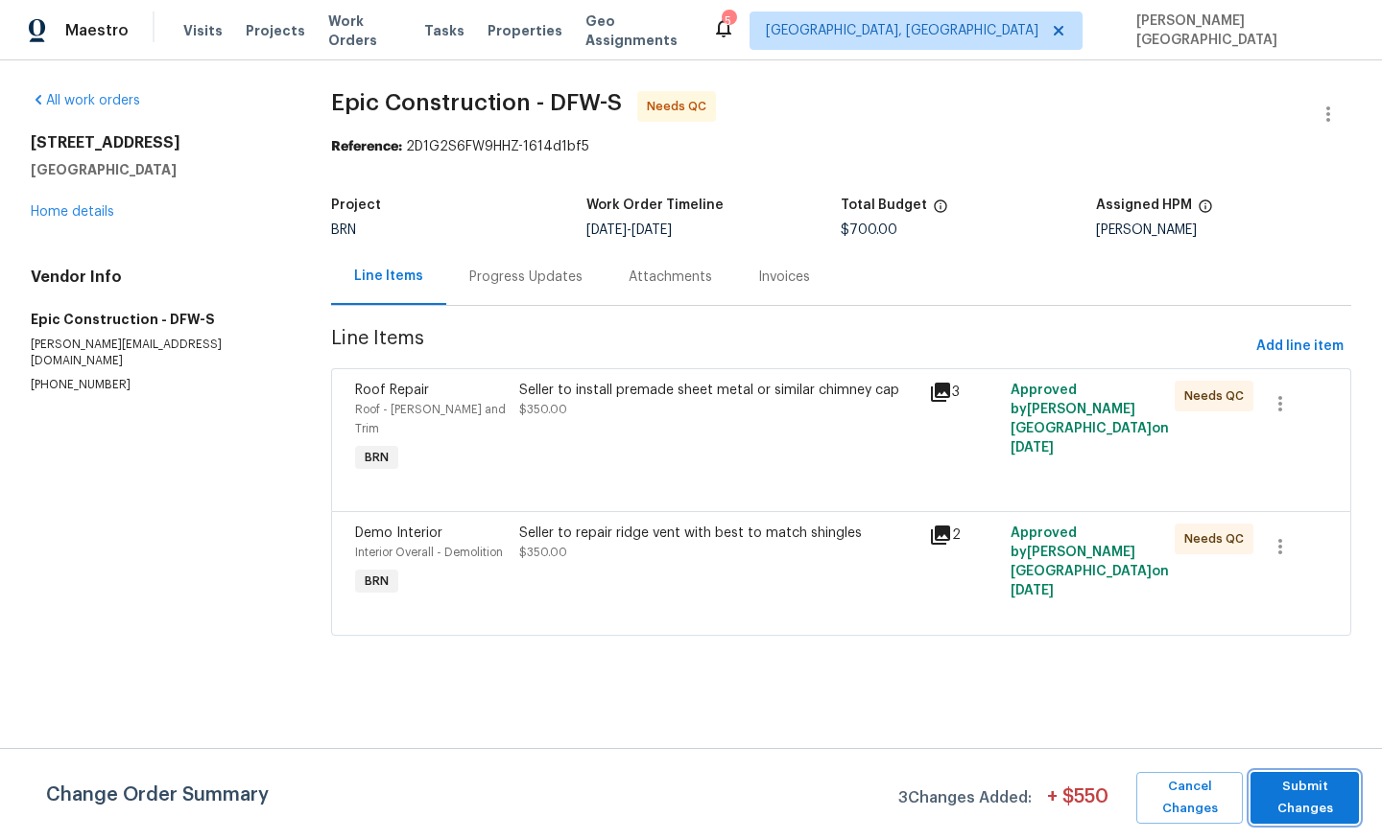
click at [1284, 792] on span "Submit Changes" at bounding box center [1304, 798] width 89 height 44
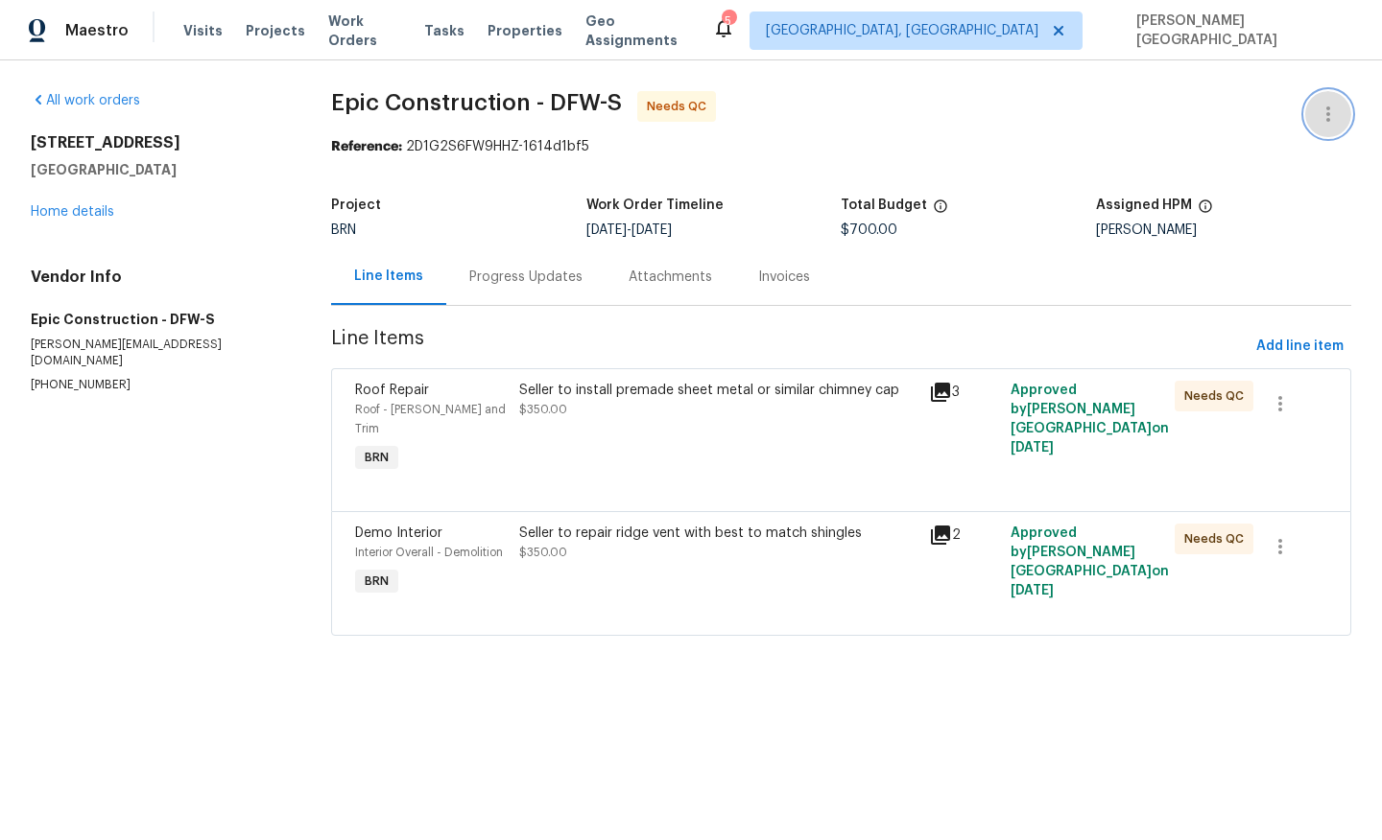
click at [1337, 104] on icon "button" at bounding box center [1327, 114] width 23 height 23
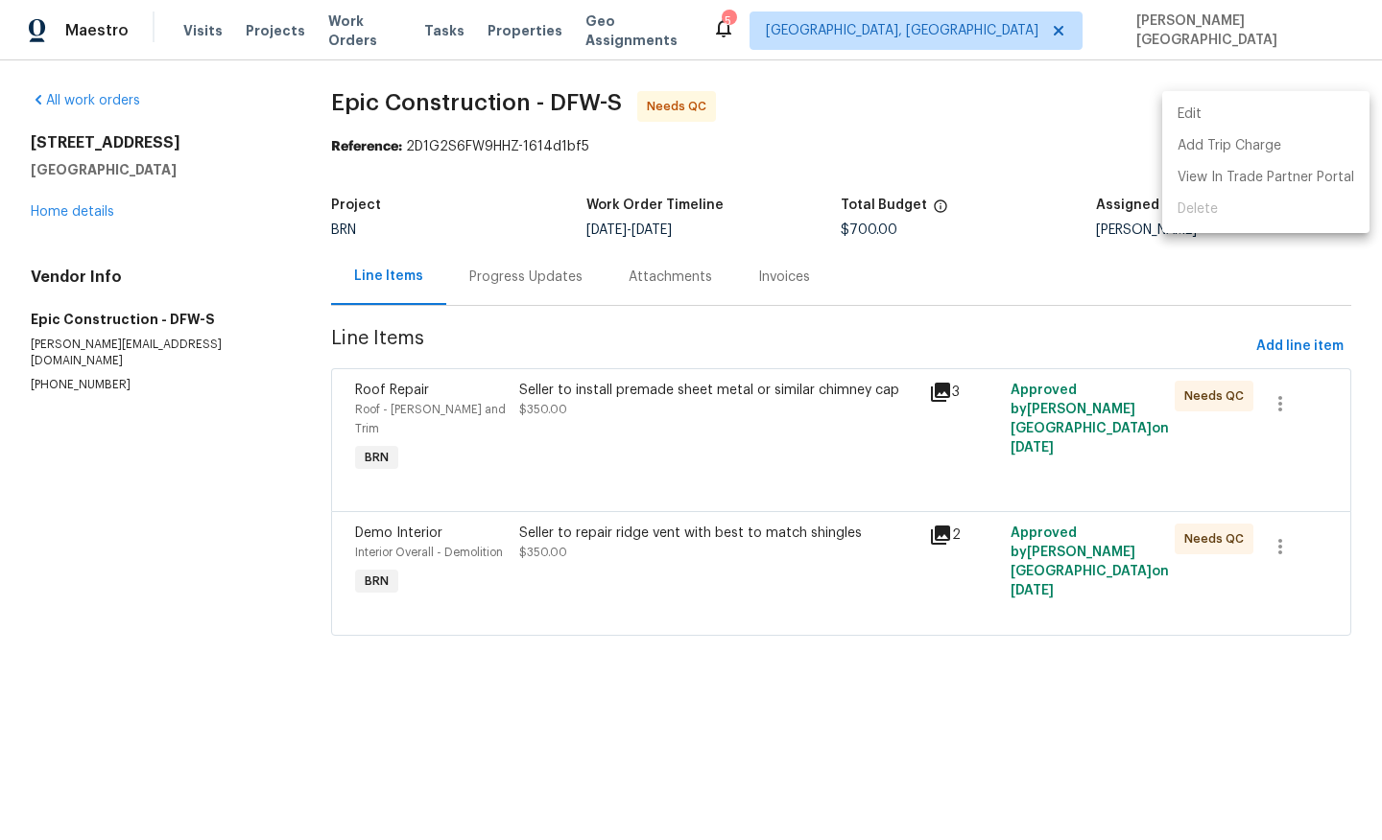
click at [1264, 105] on li "Edit" at bounding box center [1265, 115] width 207 height 32
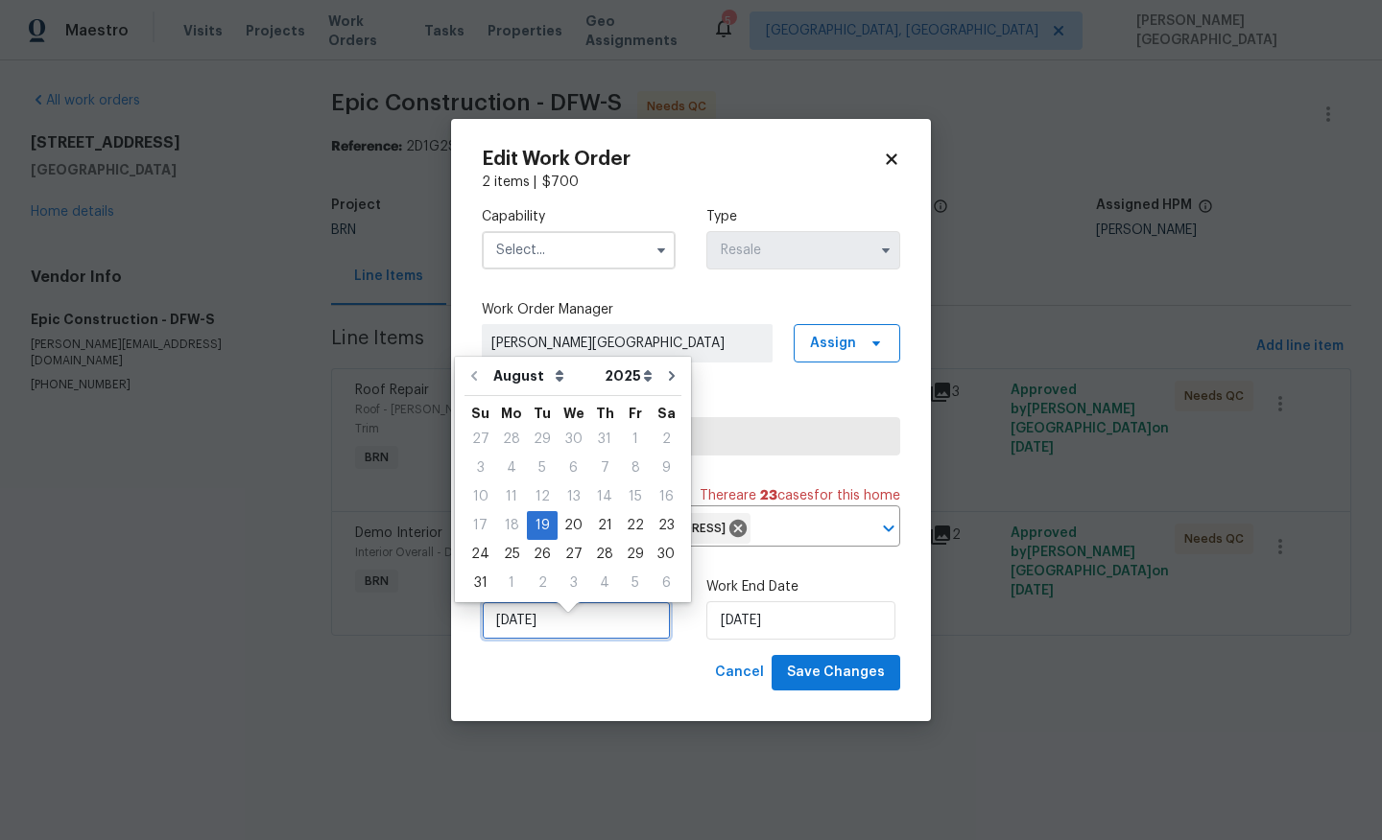
click at [542, 632] on input "8/19/2025" at bounding box center [576, 621] width 189 height 38
click at [570, 526] on div "20" at bounding box center [573, 525] width 32 height 27
type input "8/20/2025"
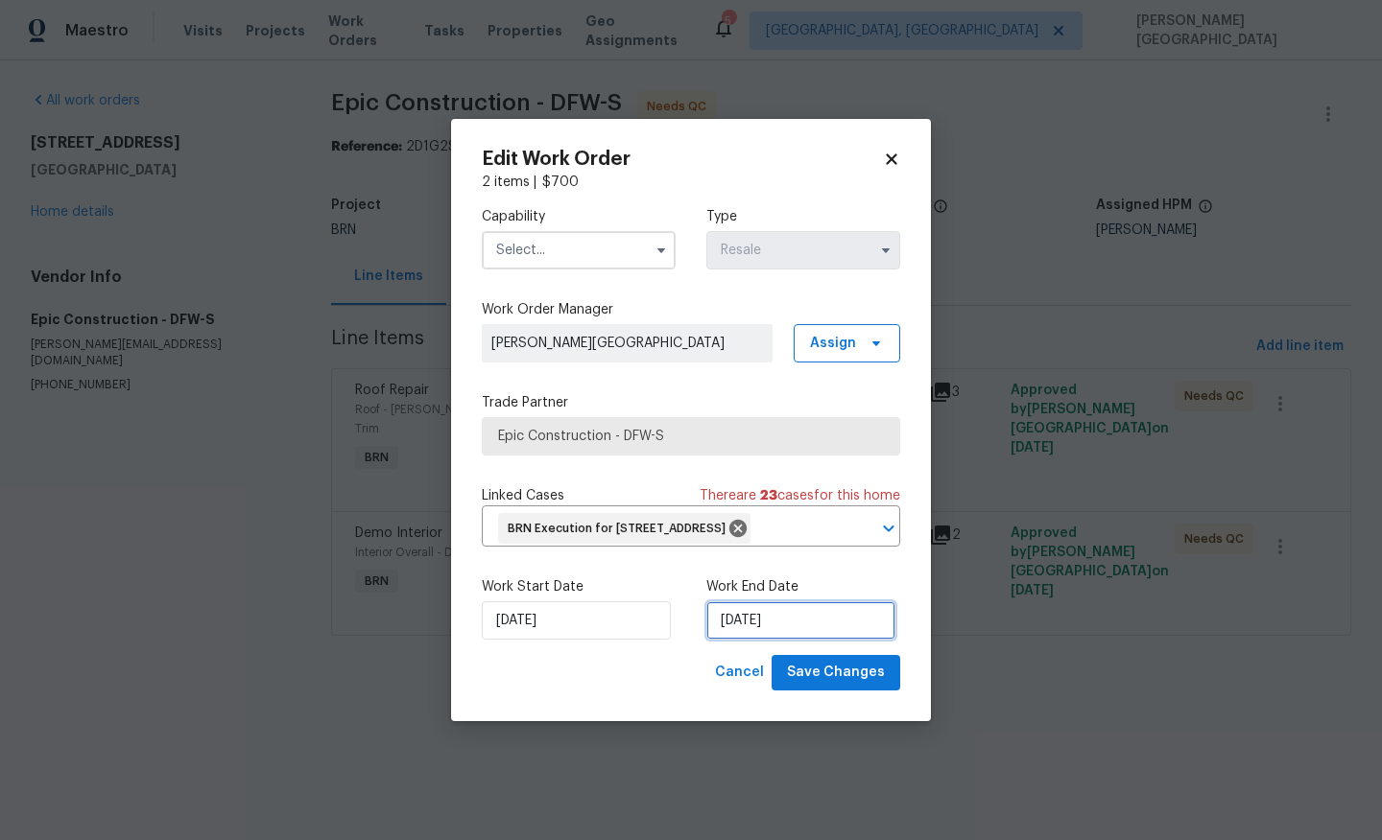
click at [753, 639] on input "8/21/2025" at bounding box center [800, 621] width 189 height 38
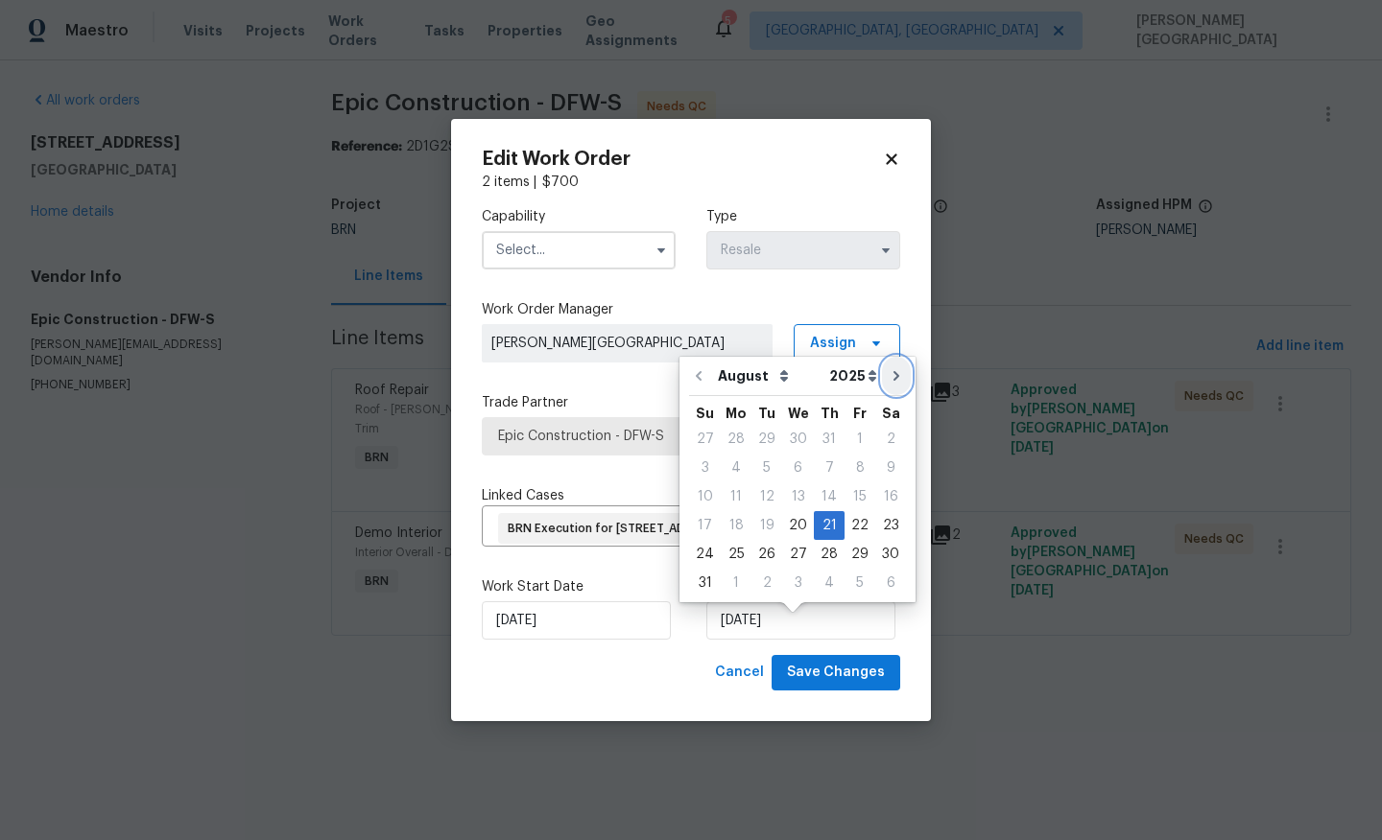
click at [888, 375] on icon "Go to next month" at bounding box center [895, 375] width 15 height 15
type input "9/21/2025"
select select "8"
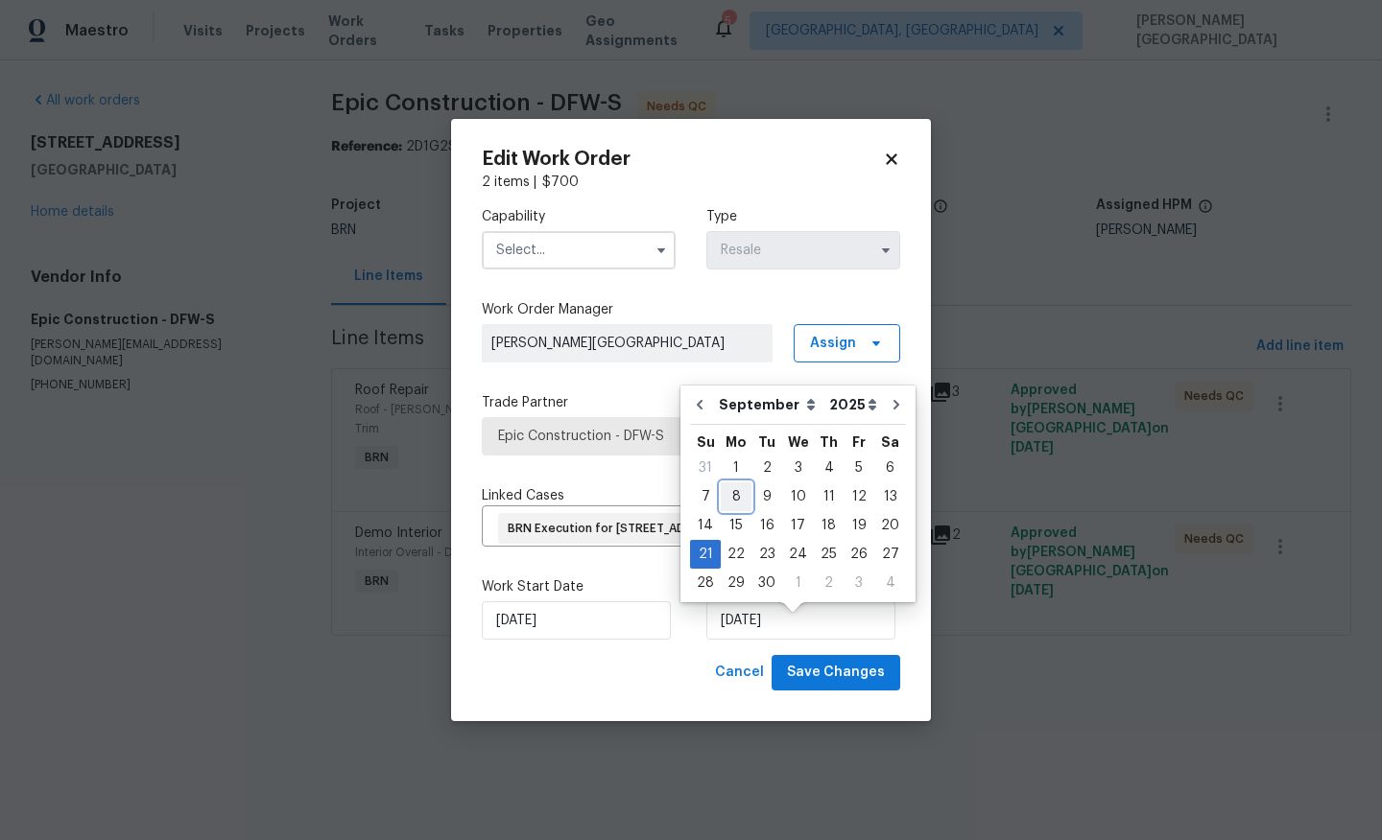
click at [739, 496] on div "8" at bounding box center [735, 497] width 31 height 27
type input "[DATE]"
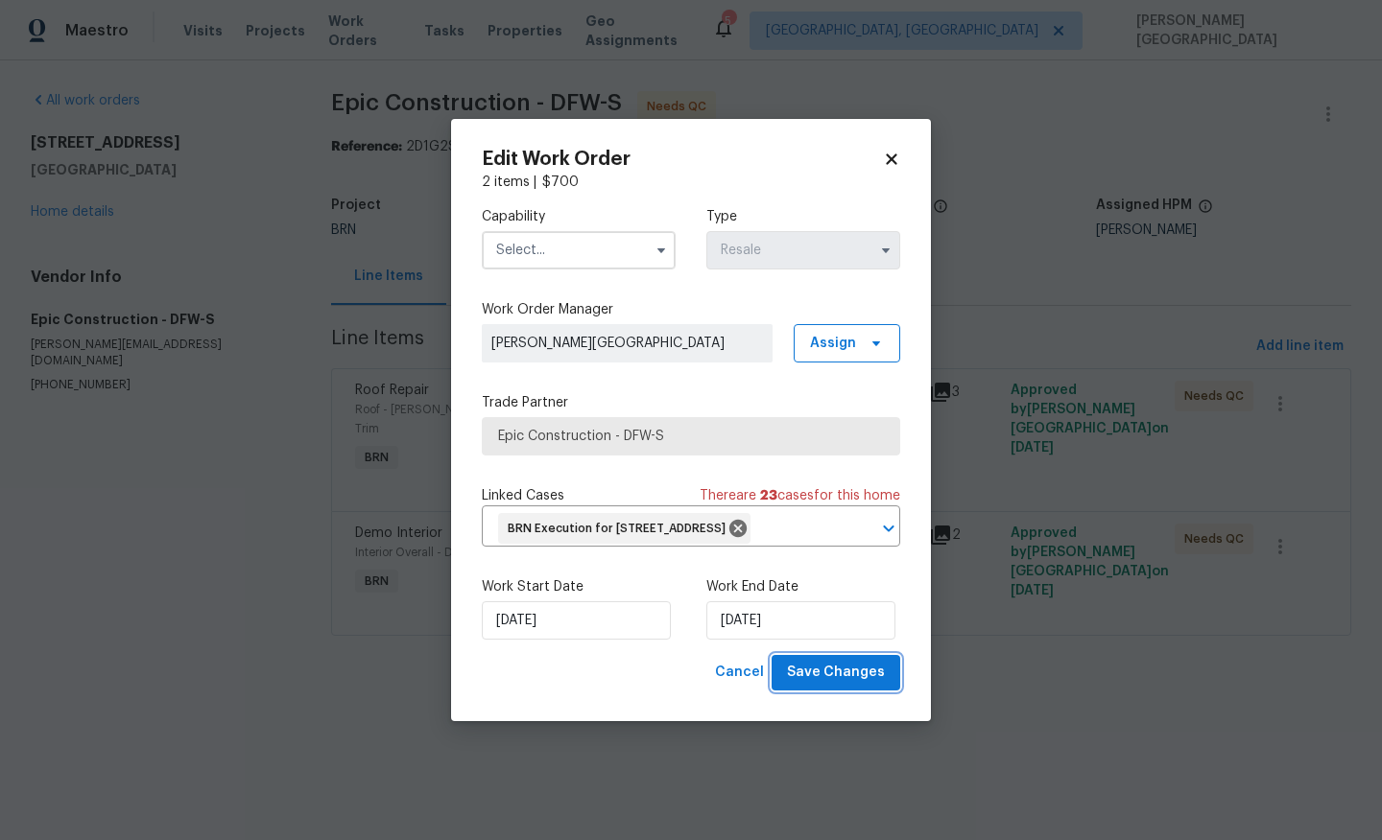
click at [823, 684] on span "Save Changes" at bounding box center [836, 673] width 98 height 24
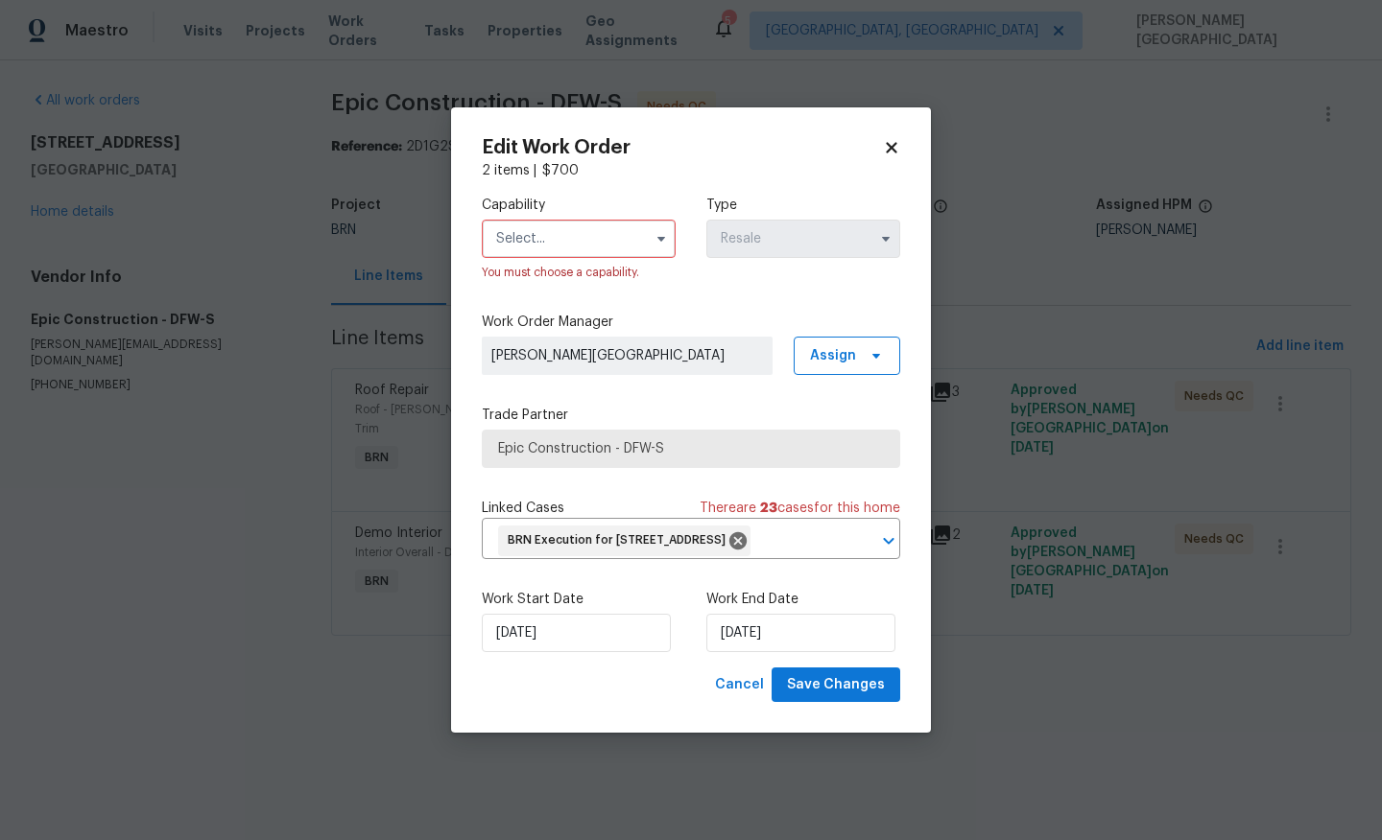
click at [537, 220] on input "text" at bounding box center [579, 239] width 194 height 38
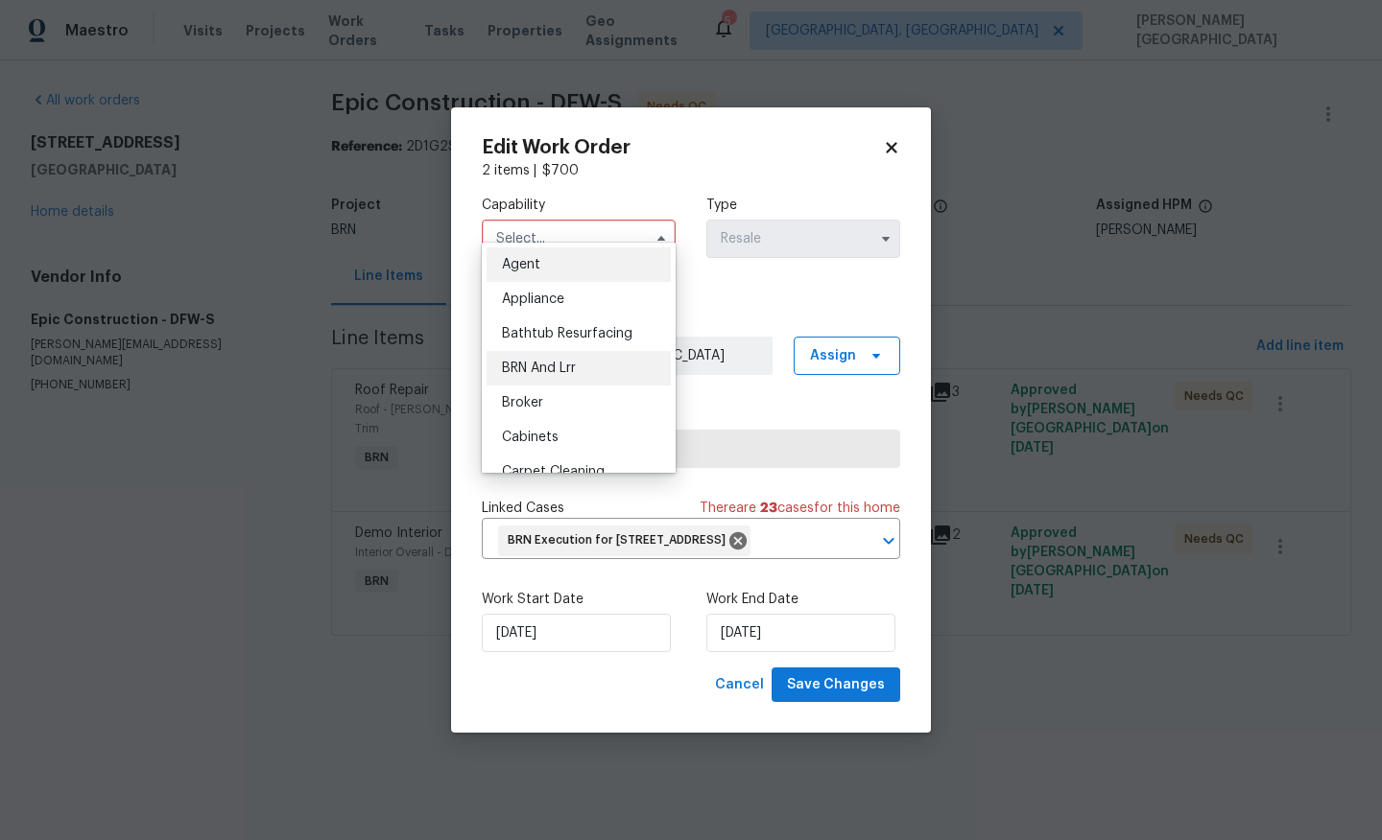
click at [555, 360] on div "BRN And Lrr" at bounding box center [578, 368] width 184 height 35
type input "BRN And Lrr"
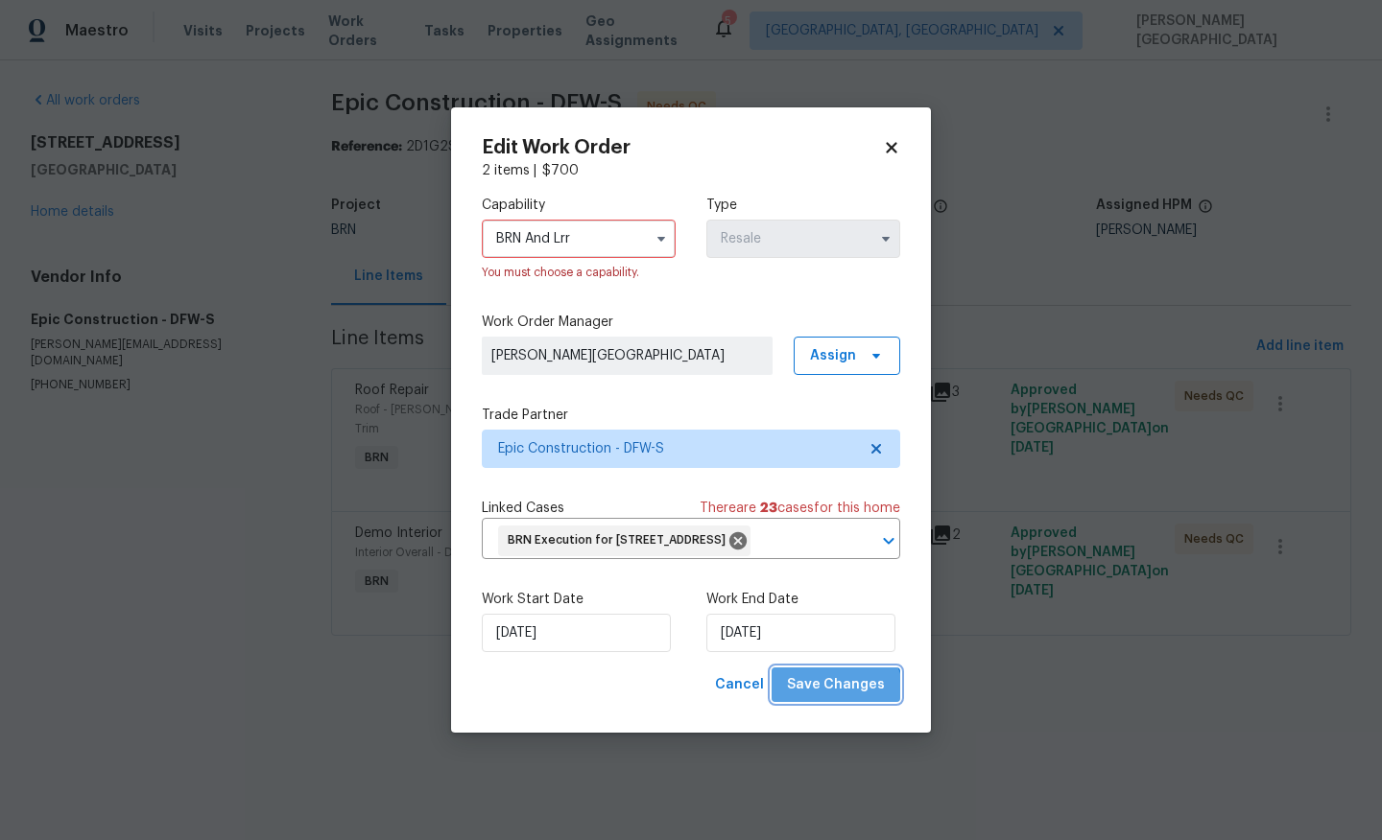
click at [840, 703] on button "Save Changes" at bounding box center [835, 685] width 129 height 35
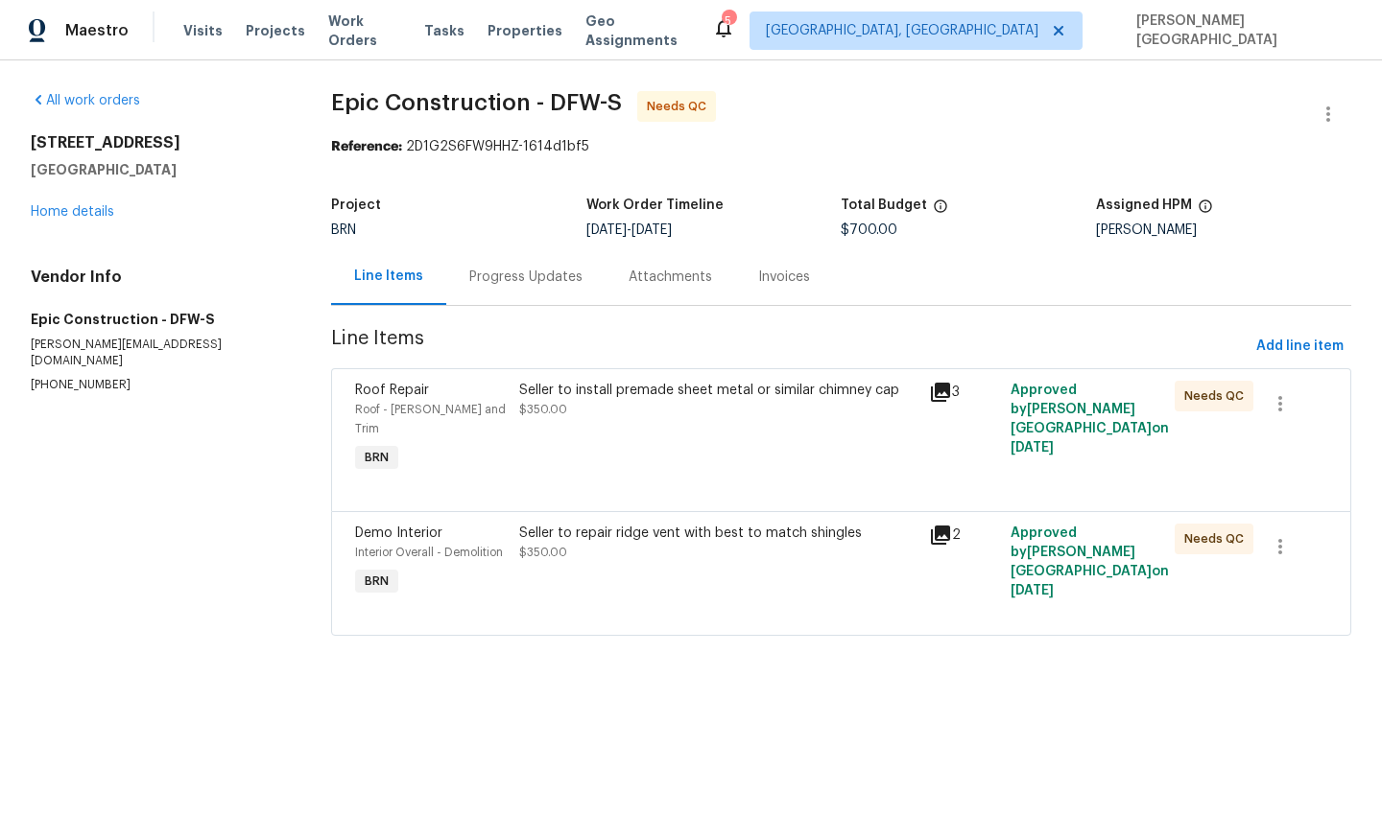
click at [621, 392] on div "Seller to install premade sheet metal or similar chimney cap" at bounding box center [718, 390] width 398 height 19
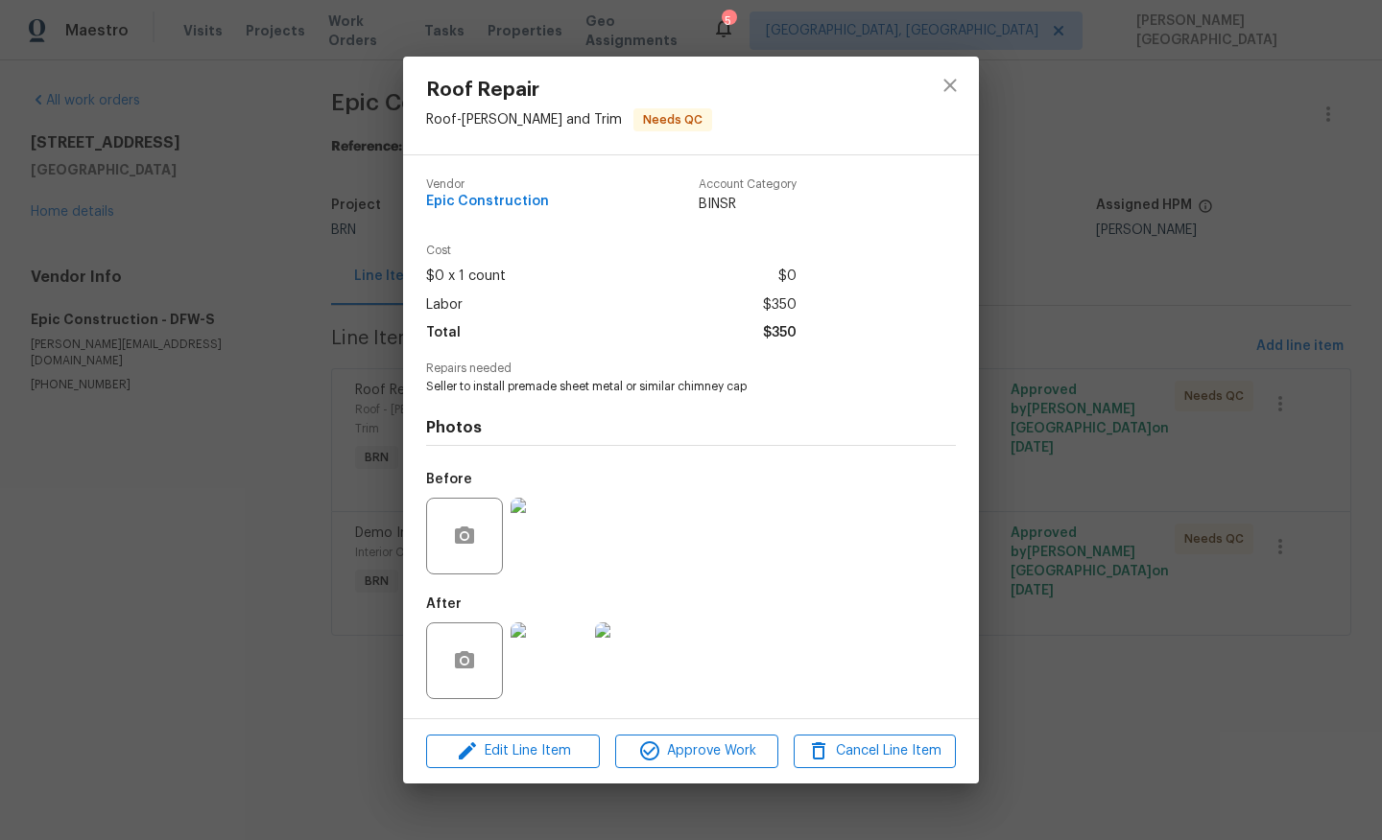
click at [559, 552] on img at bounding box center [548, 536] width 77 height 77
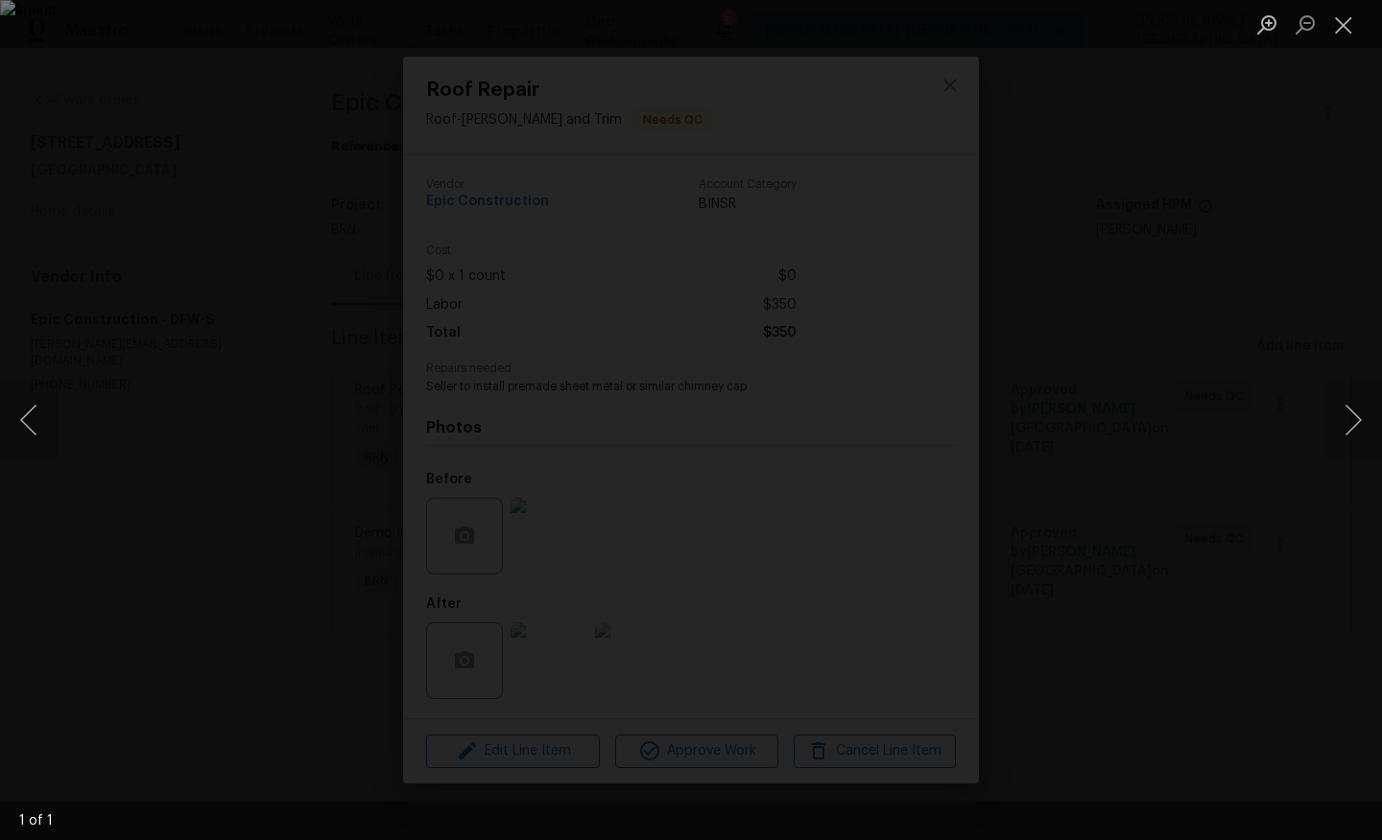
click at [1333, 287] on div "Lightbox" at bounding box center [691, 420] width 1382 height 840
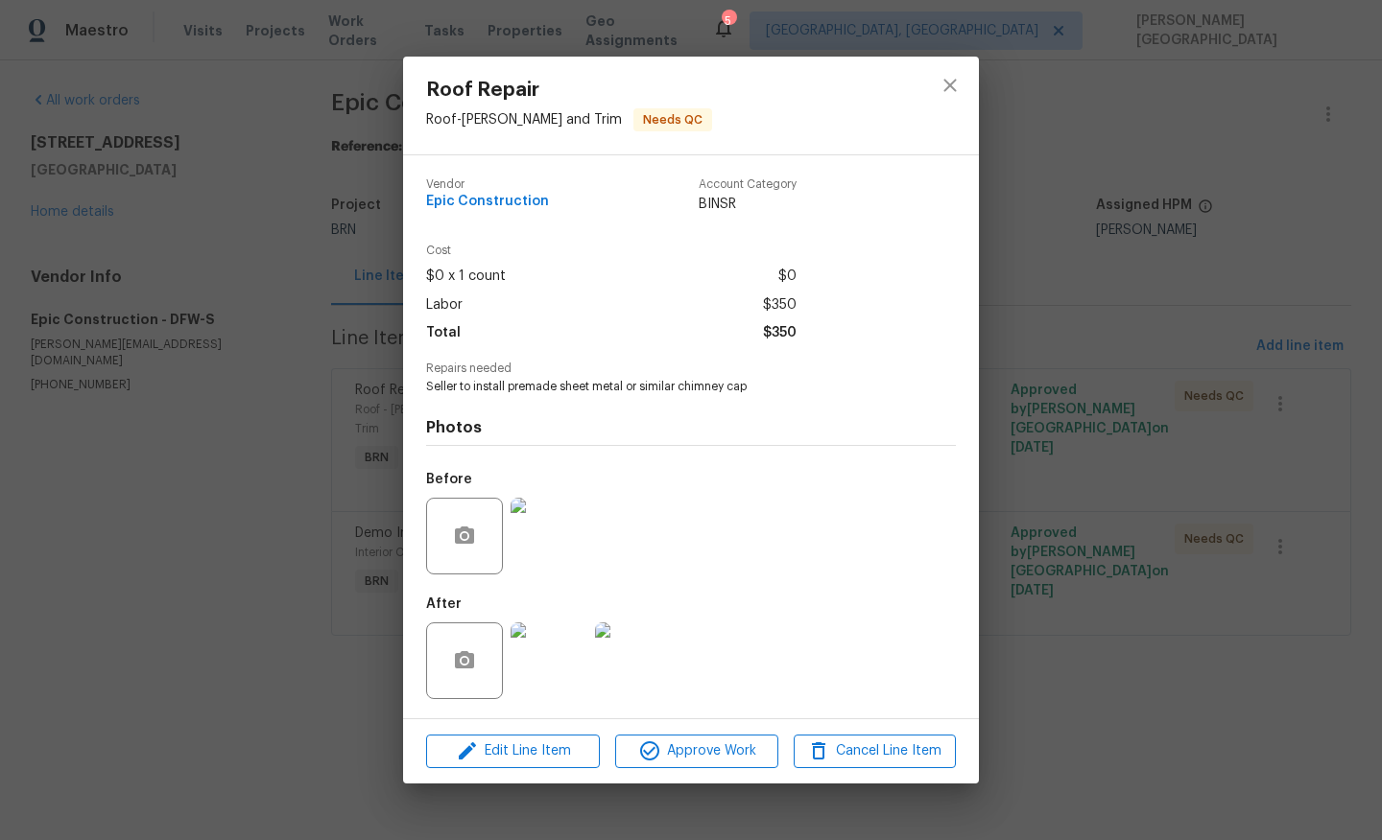
click at [565, 646] on img at bounding box center [548, 661] width 77 height 77
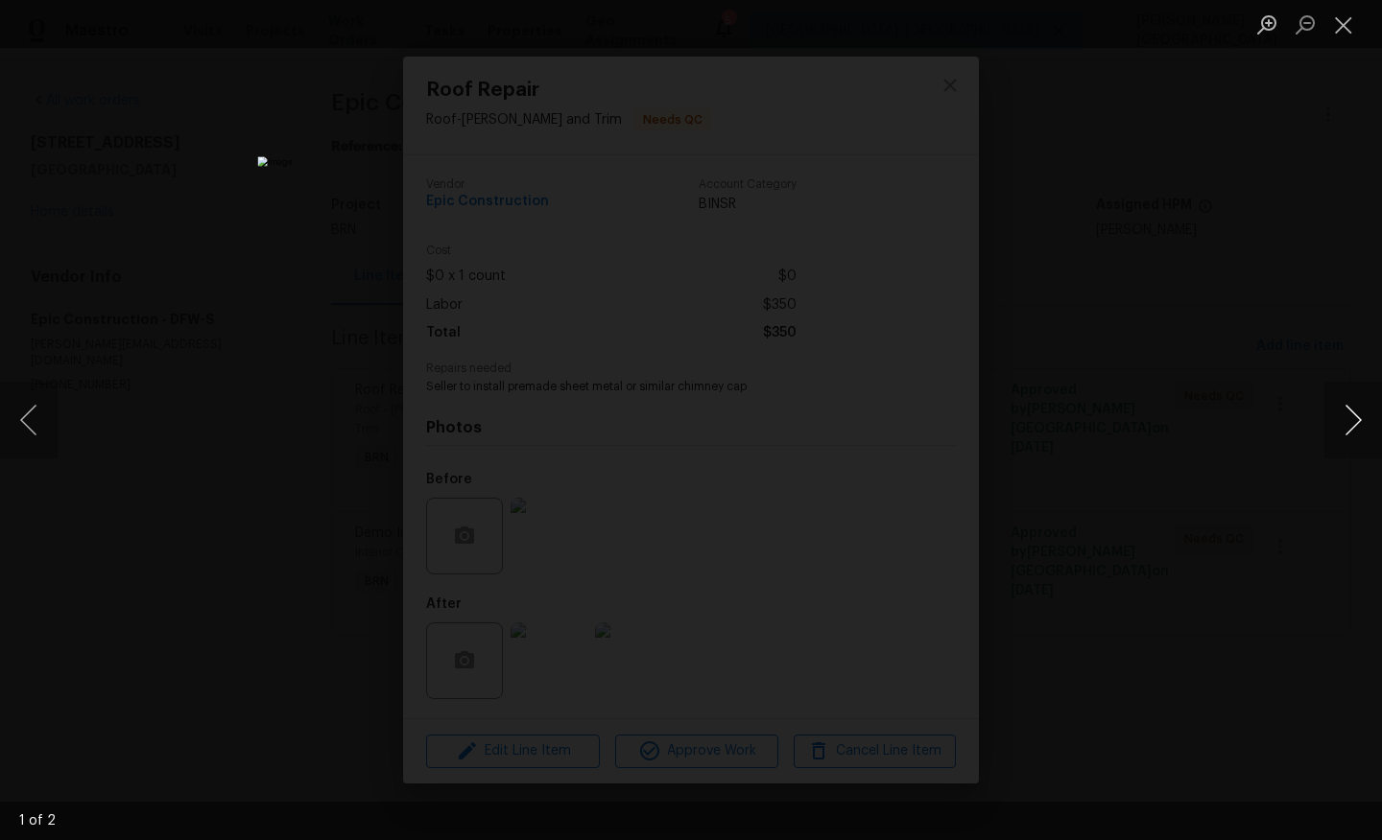
click at [1348, 413] on button "Next image" at bounding box center [1353, 420] width 58 height 77
click at [1338, 255] on div "Lightbox" at bounding box center [691, 420] width 1382 height 840
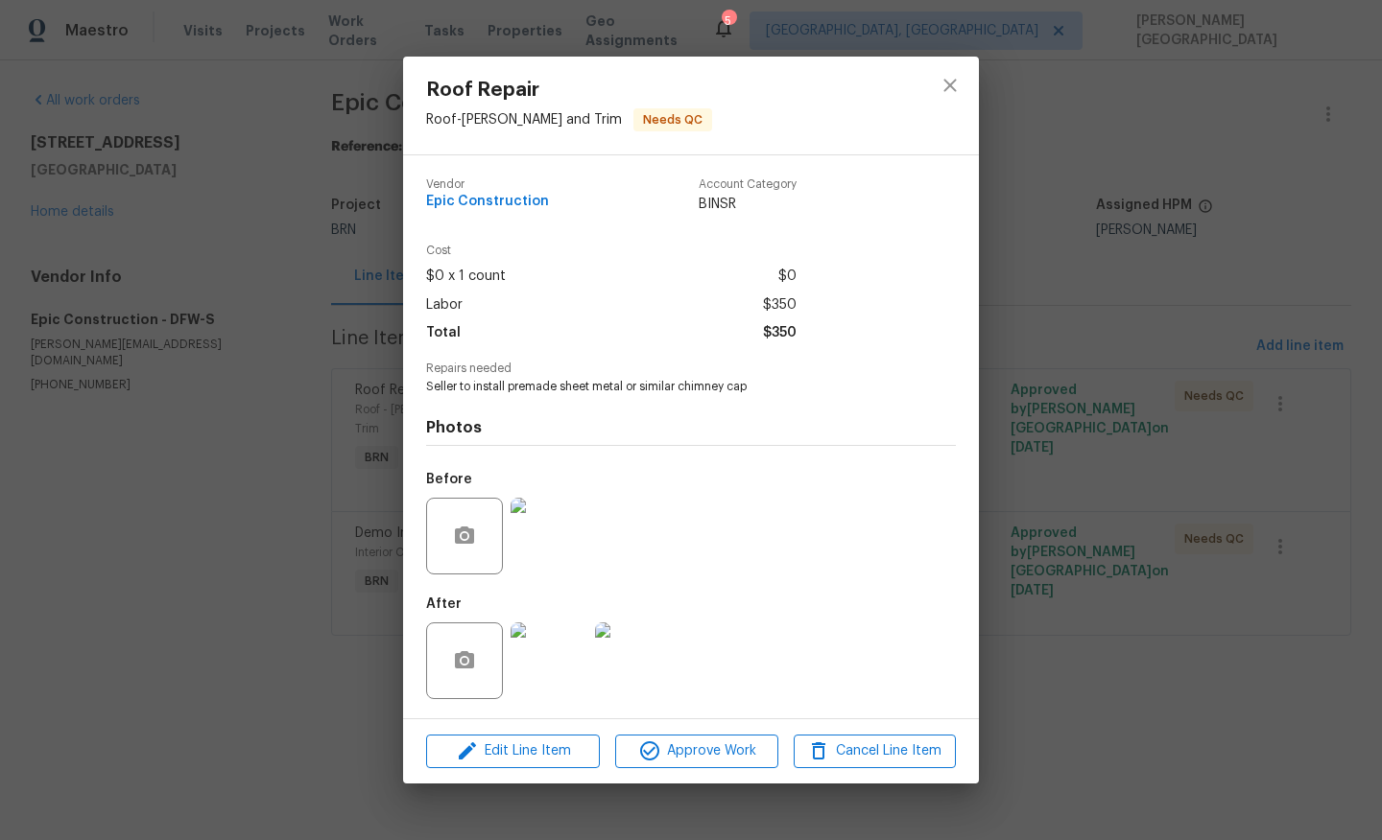
click at [725, 726] on div "Edit Line Item Approve Work Cancel Line Item" at bounding box center [691, 752] width 576 height 64
click at [725, 738] on button "Approve Work" at bounding box center [696, 752] width 162 height 34
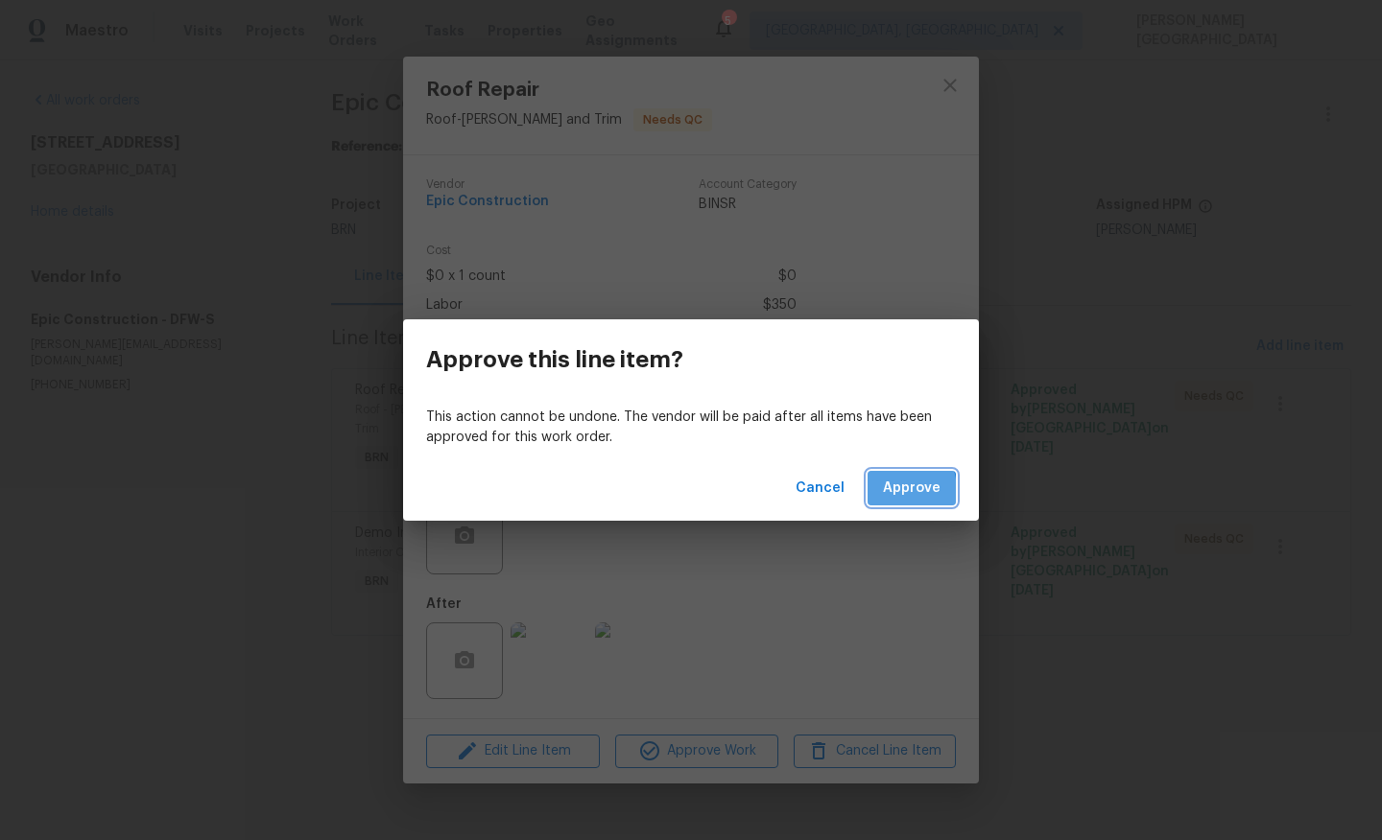
click at [884, 491] on button "Approve" at bounding box center [911, 488] width 88 height 35
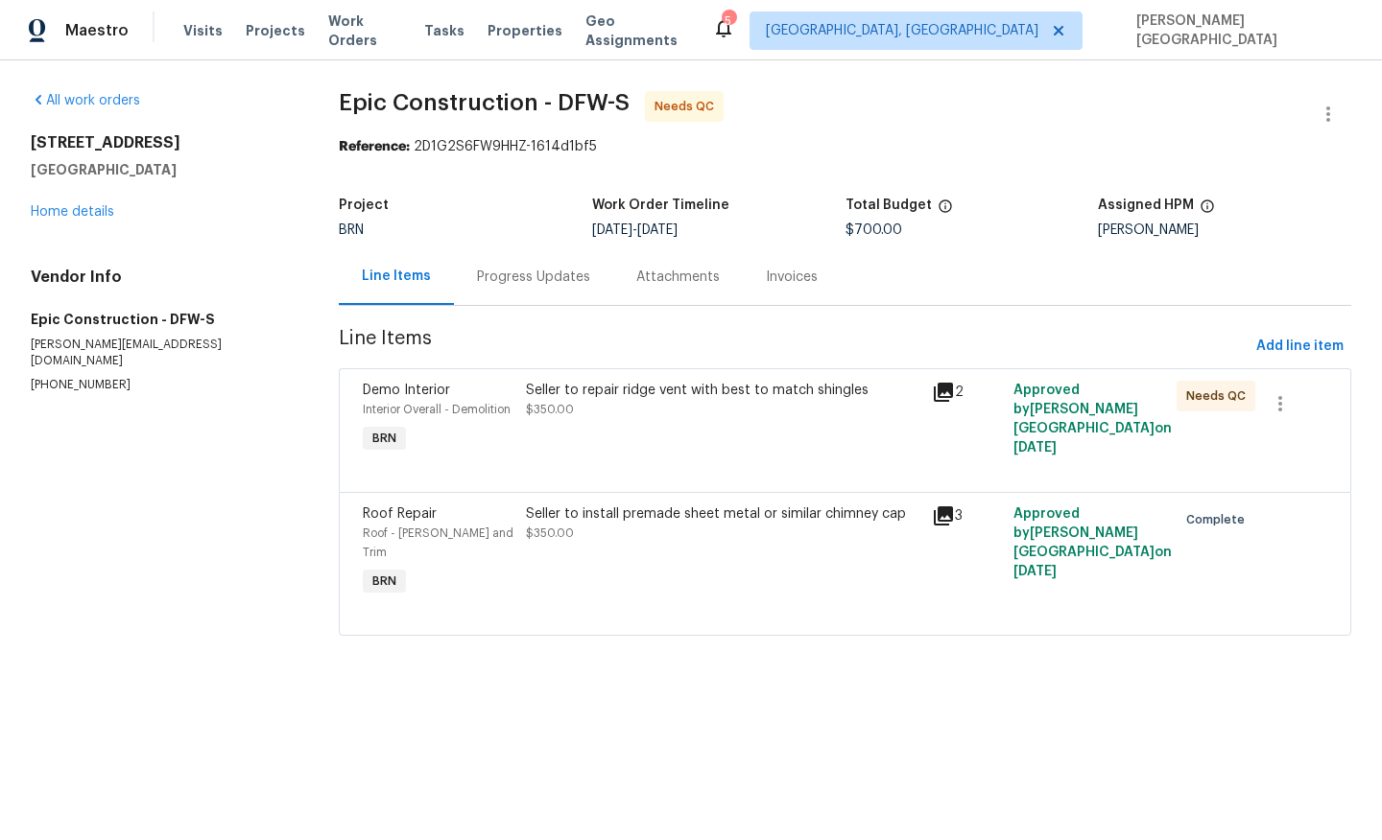
click at [599, 395] on div "Seller to repair ridge vent with best to match shingles" at bounding box center [723, 390] width 395 height 19
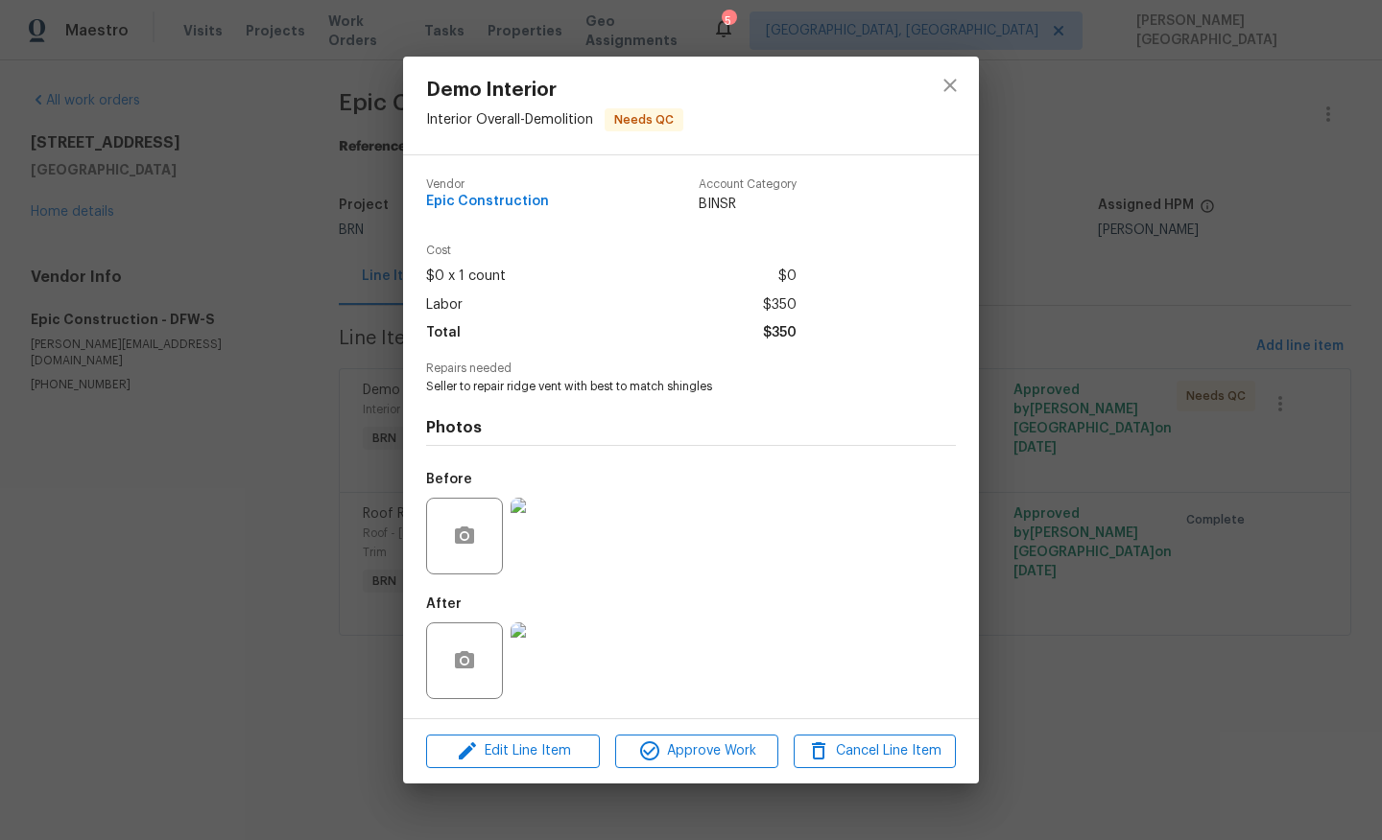
click at [563, 529] on img at bounding box center [548, 536] width 77 height 77
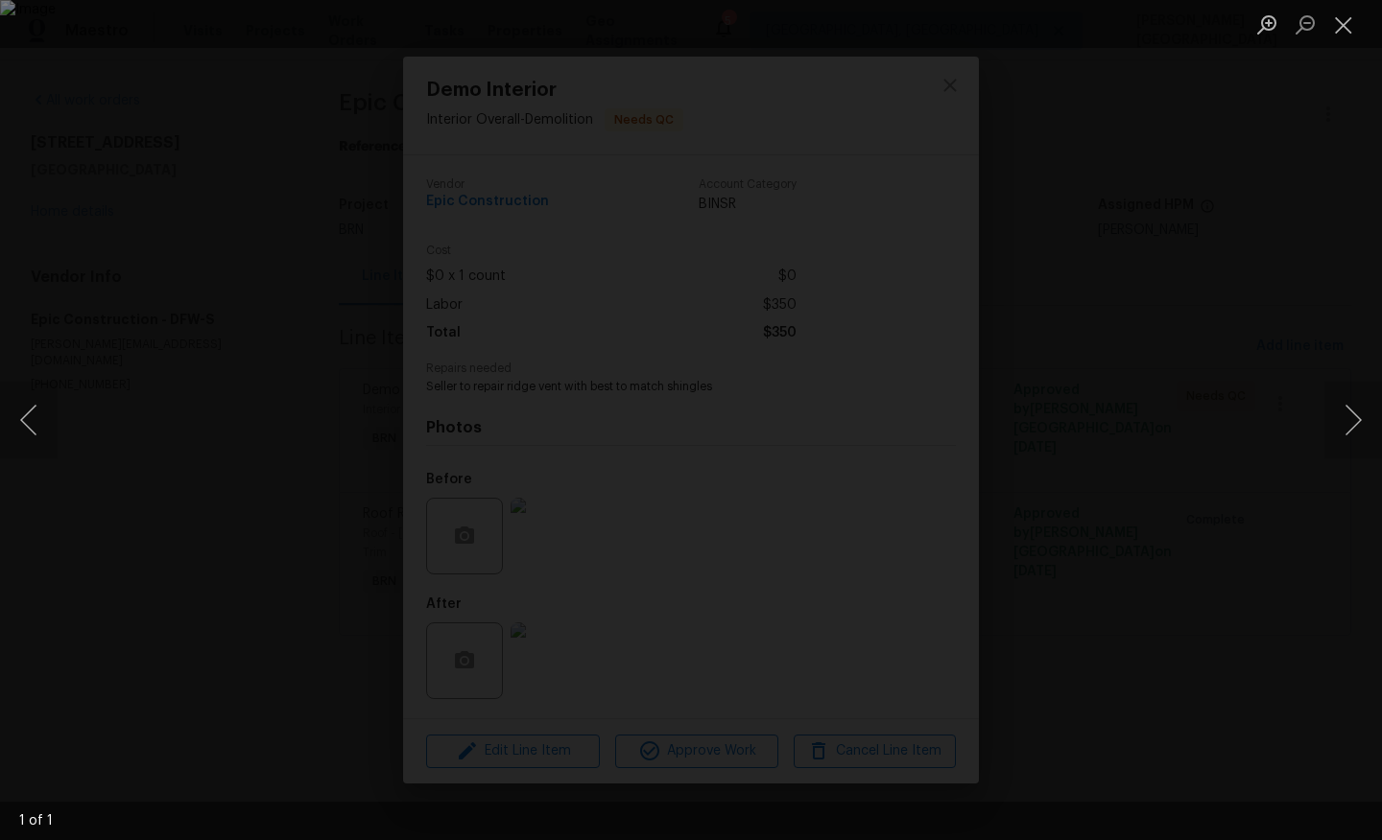
click at [1235, 382] on div "Lightbox" at bounding box center [691, 420] width 1382 height 840
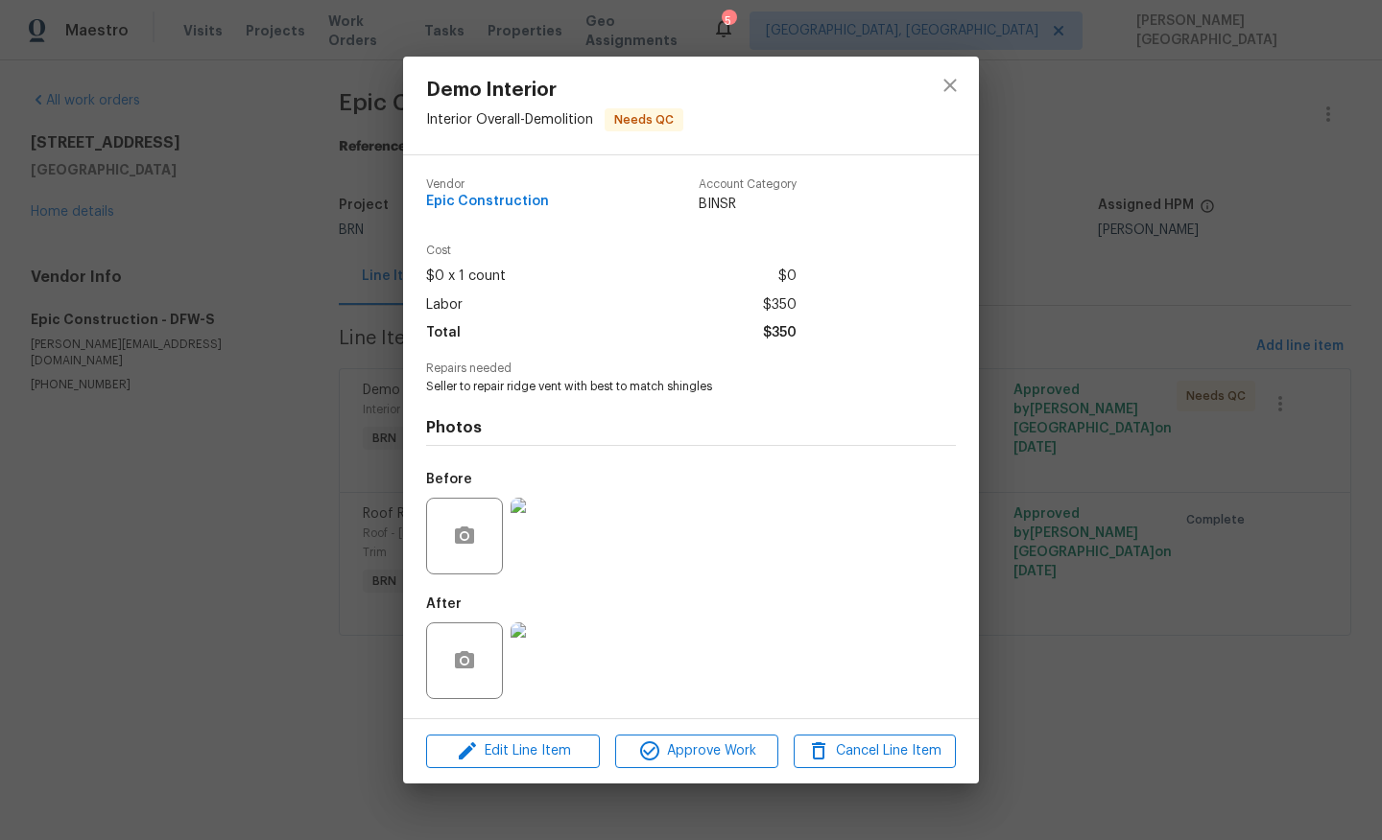
click at [559, 643] on img at bounding box center [548, 661] width 77 height 77
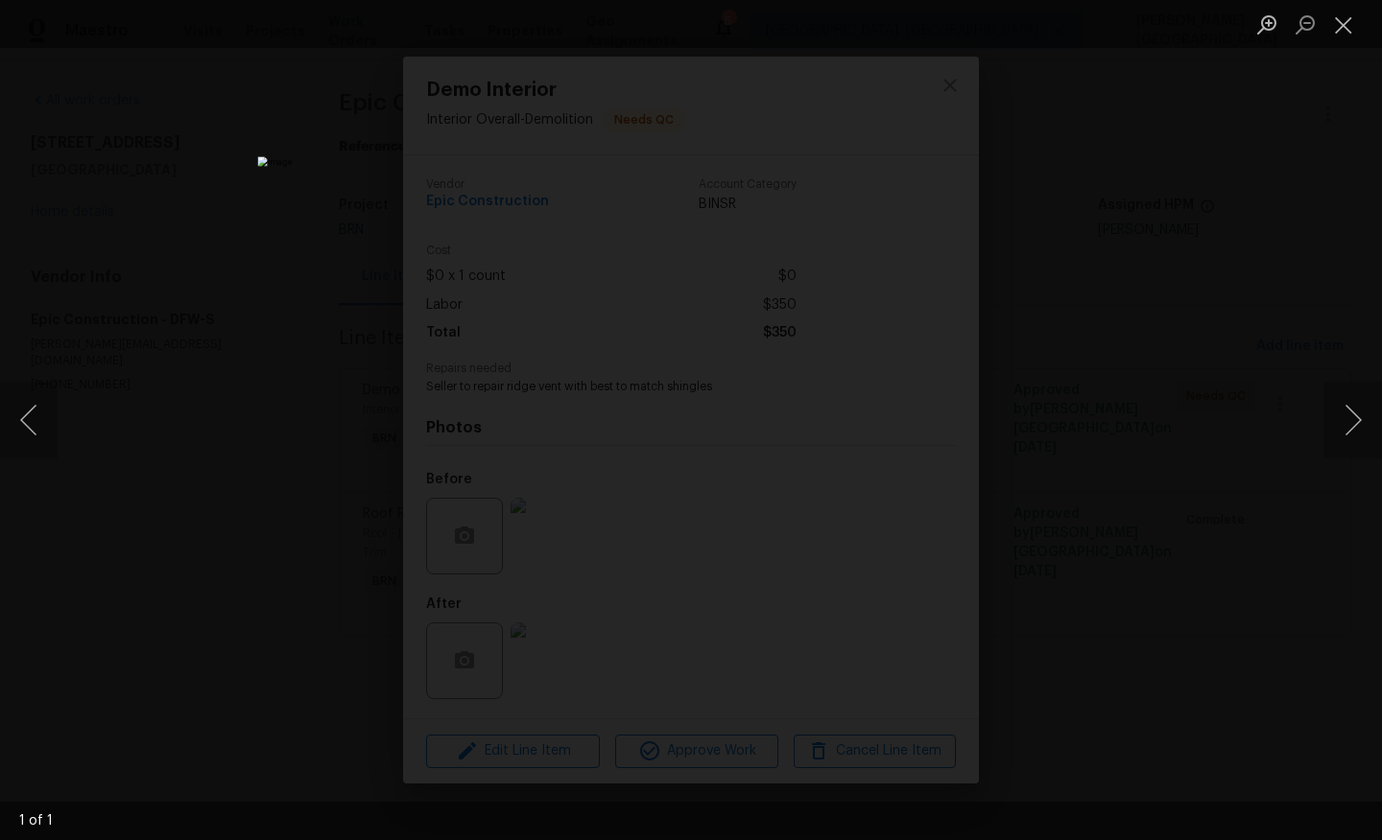
click at [1166, 523] on div "Lightbox" at bounding box center [691, 420] width 1382 height 840
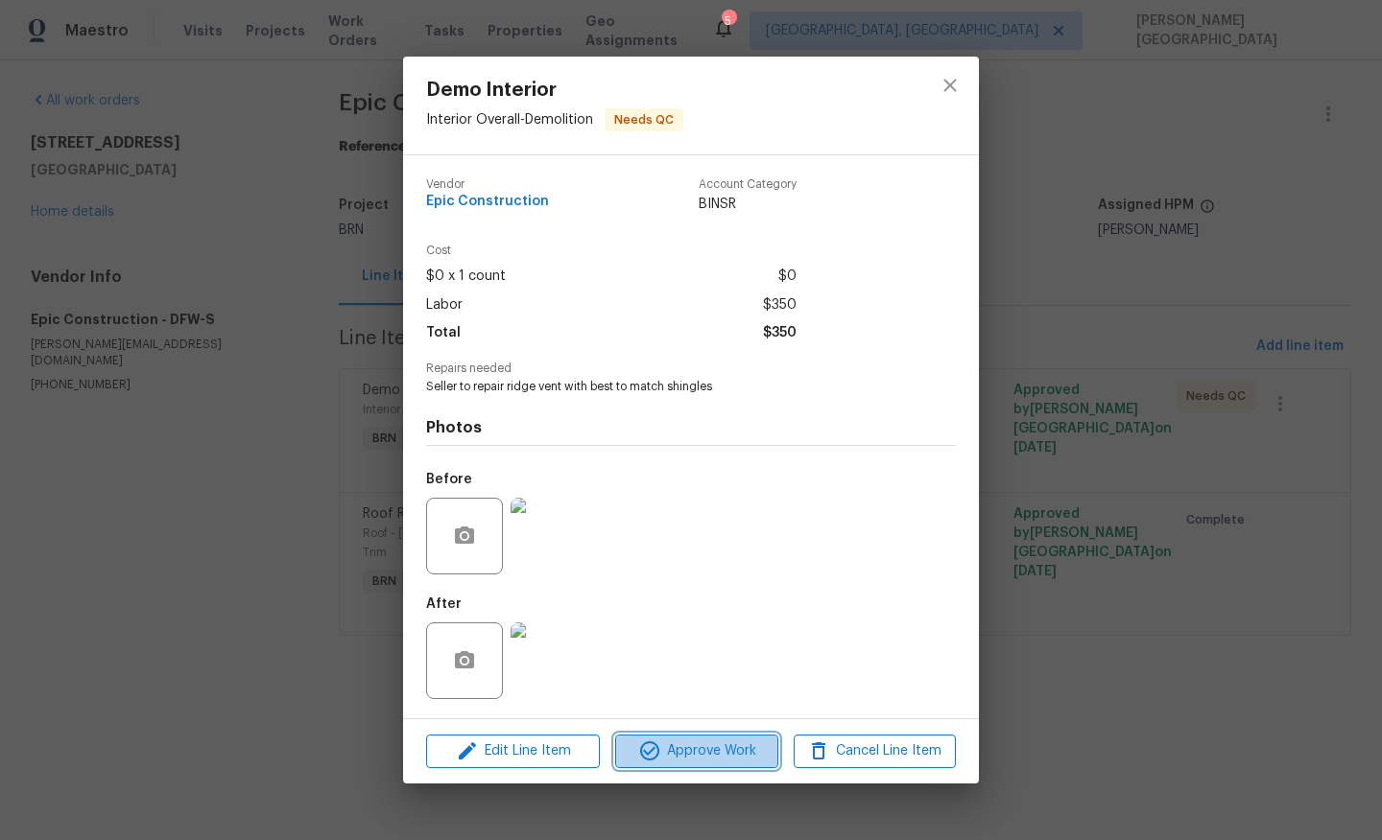
click at [679, 745] on span "Approve Work" at bounding box center [696, 752] width 151 height 24
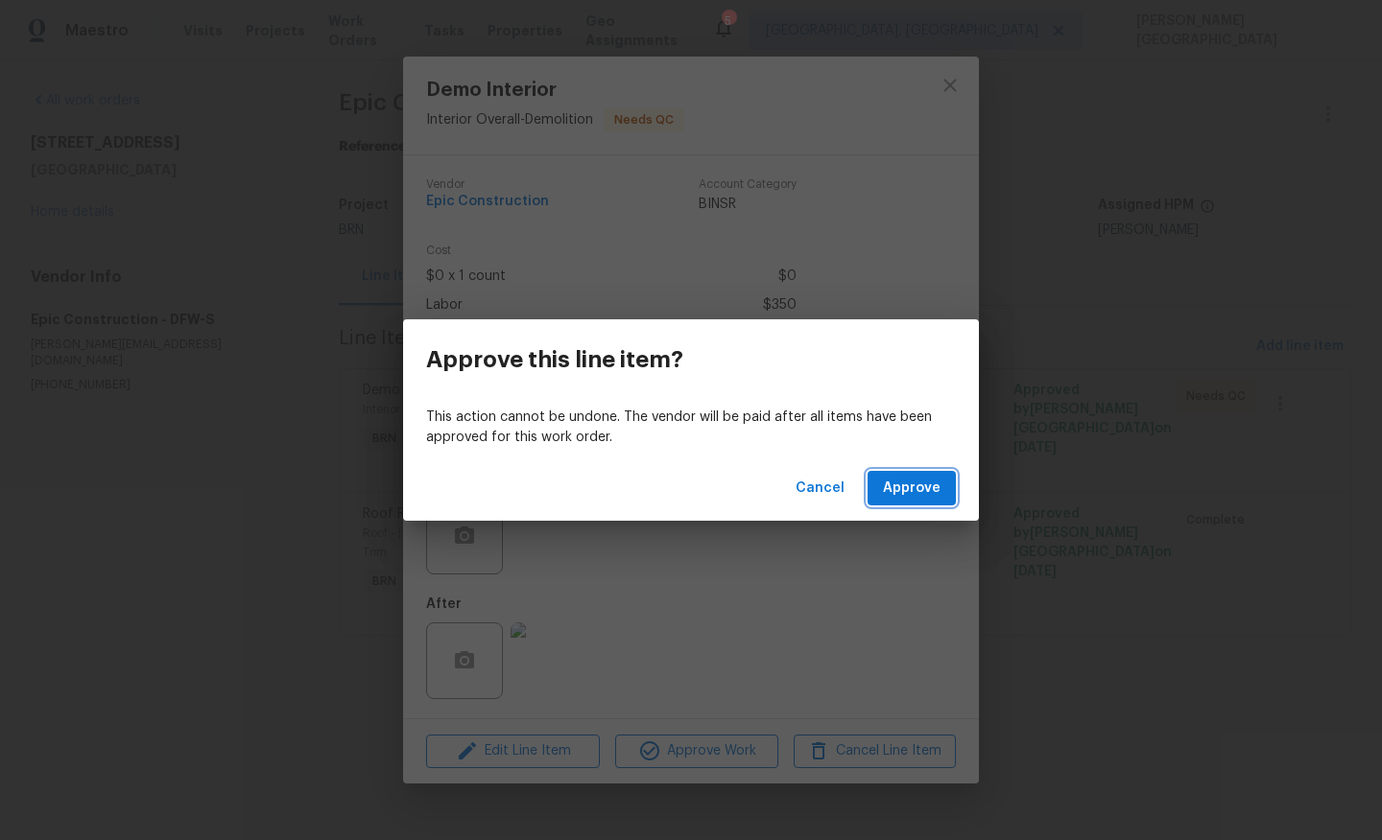
click at [907, 489] on span "Approve" at bounding box center [912, 489] width 58 height 24
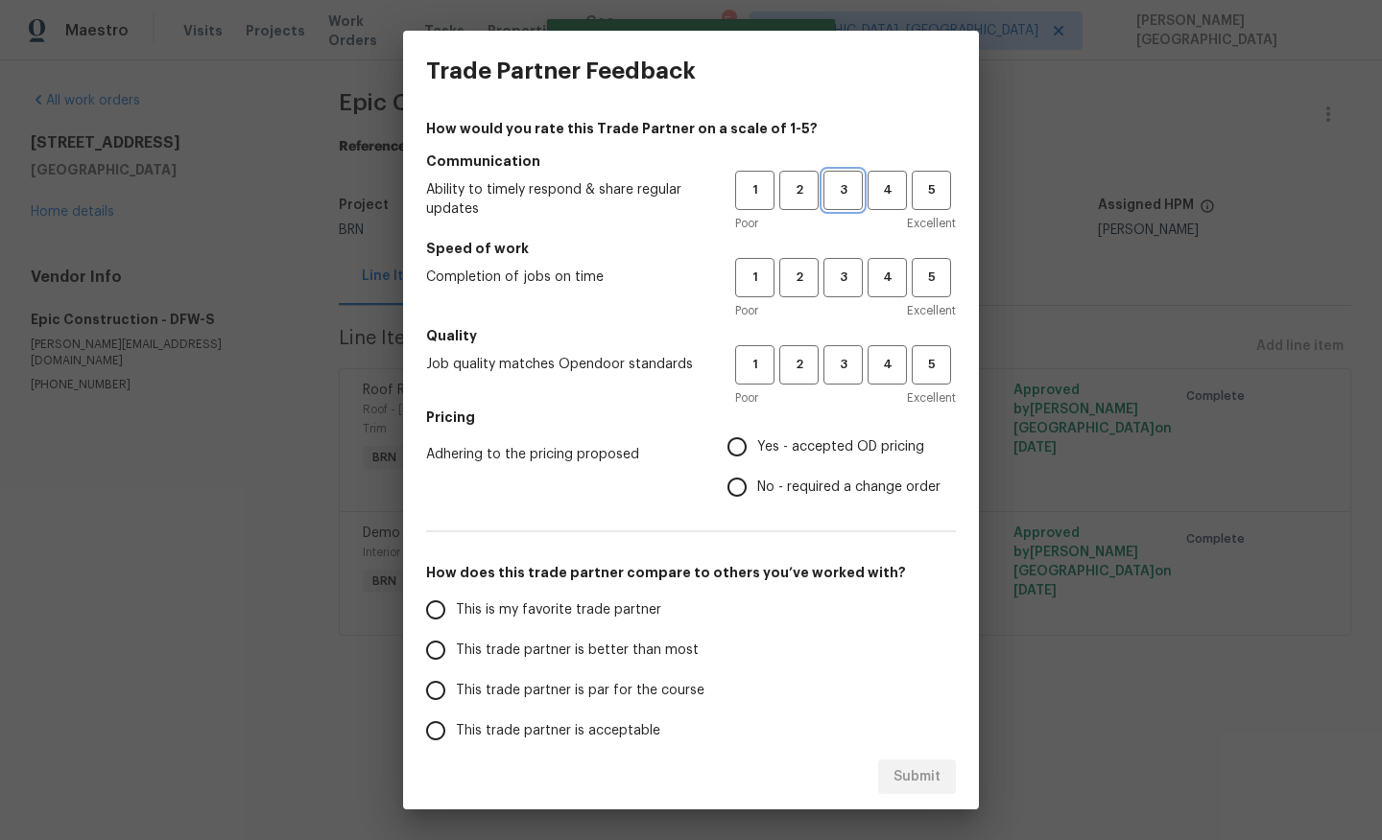
drag, startPoint x: 838, startPoint y: 185, endPoint x: 845, endPoint y: 242, distance: 57.1
click at [838, 185] on span "3" at bounding box center [842, 190] width 35 height 22
click at [846, 268] on span "3" at bounding box center [842, 278] width 35 height 22
click at [846, 367] on span "3" at bounding box center [842, 365] width 35 height 22
click at [785, 488] on span "No - required a change order" at bounding box center [848, 488] width 183 height 20
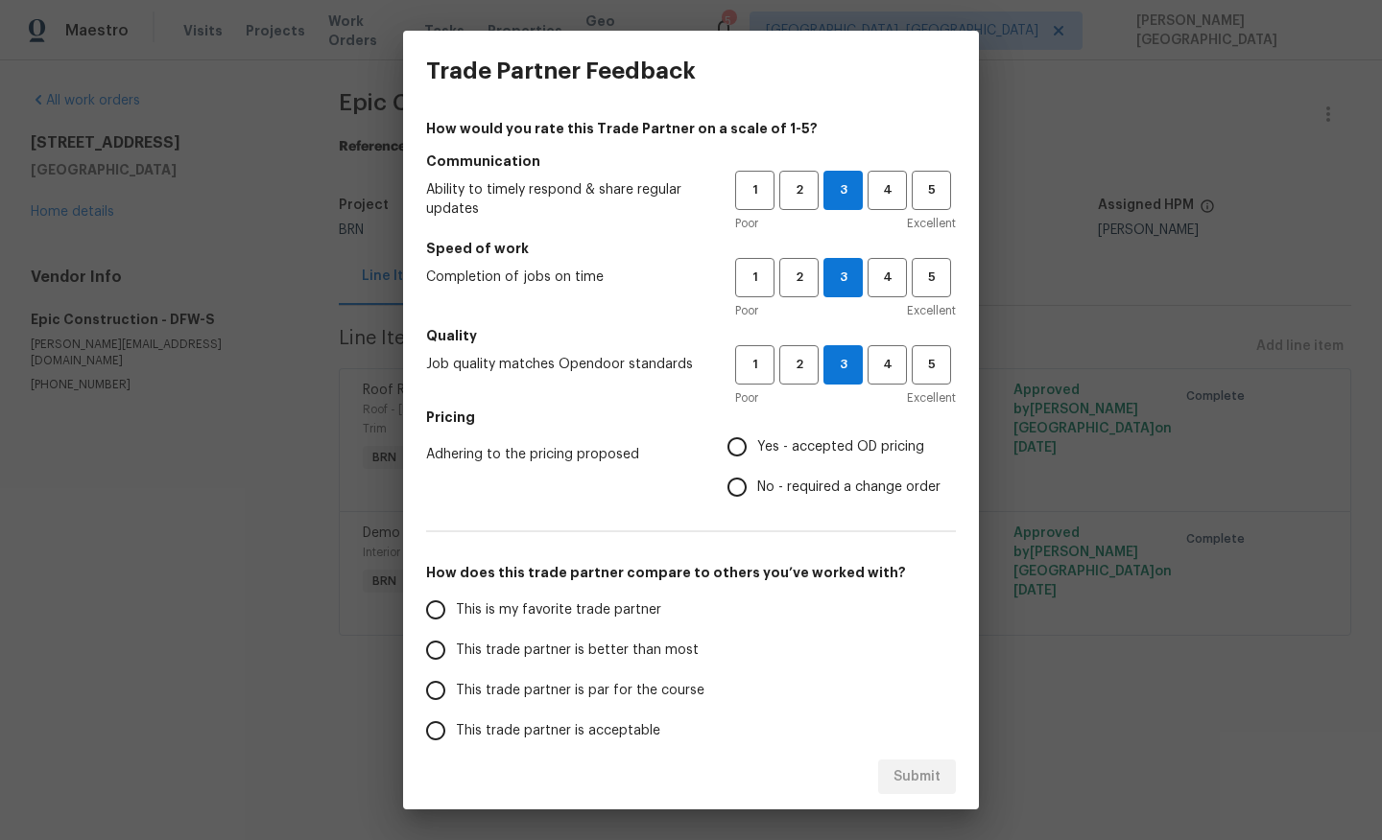
click at [757, 488] on input "No - required a change order" at bounding box center [737, 487] width 40 height 40
radio input "true"
click at [550, 658] on span "This trade partner is better than most" at bounding box center [577, 651] width 243 height 20
click at [456, 658] on input "This trade partner is better than most" at bounding box center [435, 650] width 40 height 40
click at [912, 779] on span "Submit" at bounding box center [916, 778] width 47 height 24
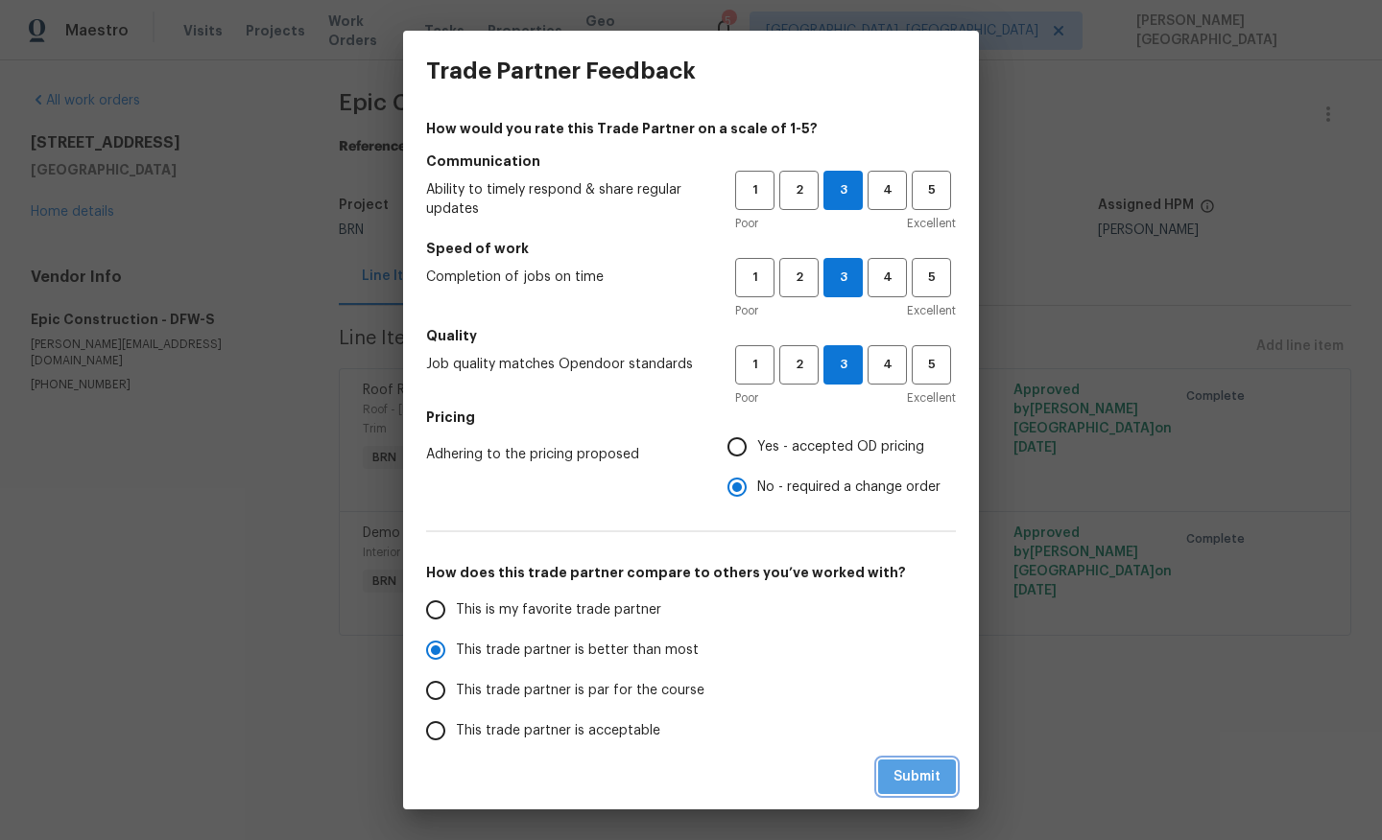
radio input "true"
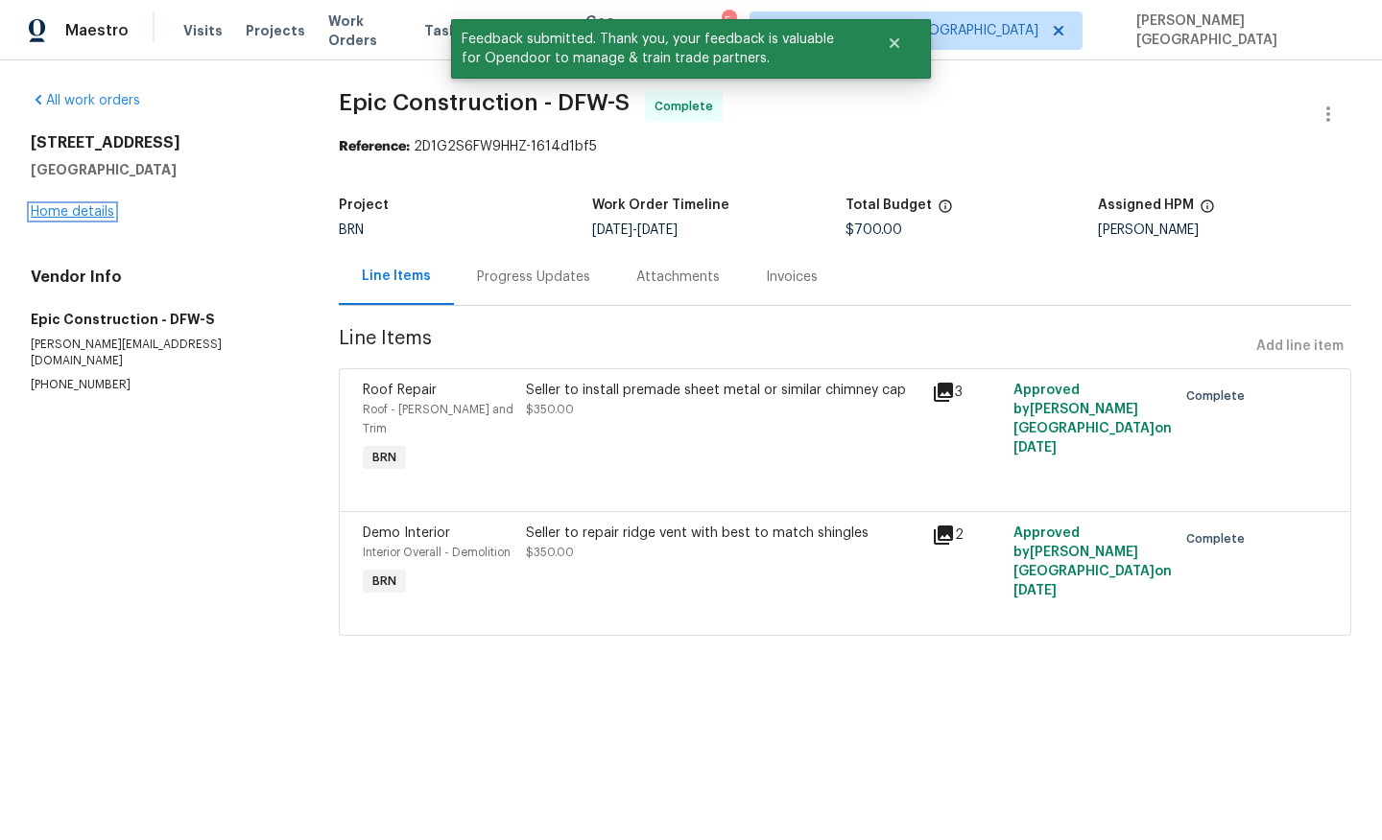
click at [101, 211] on link "Home details" at bounding box center [72, 211] width 83 height 13
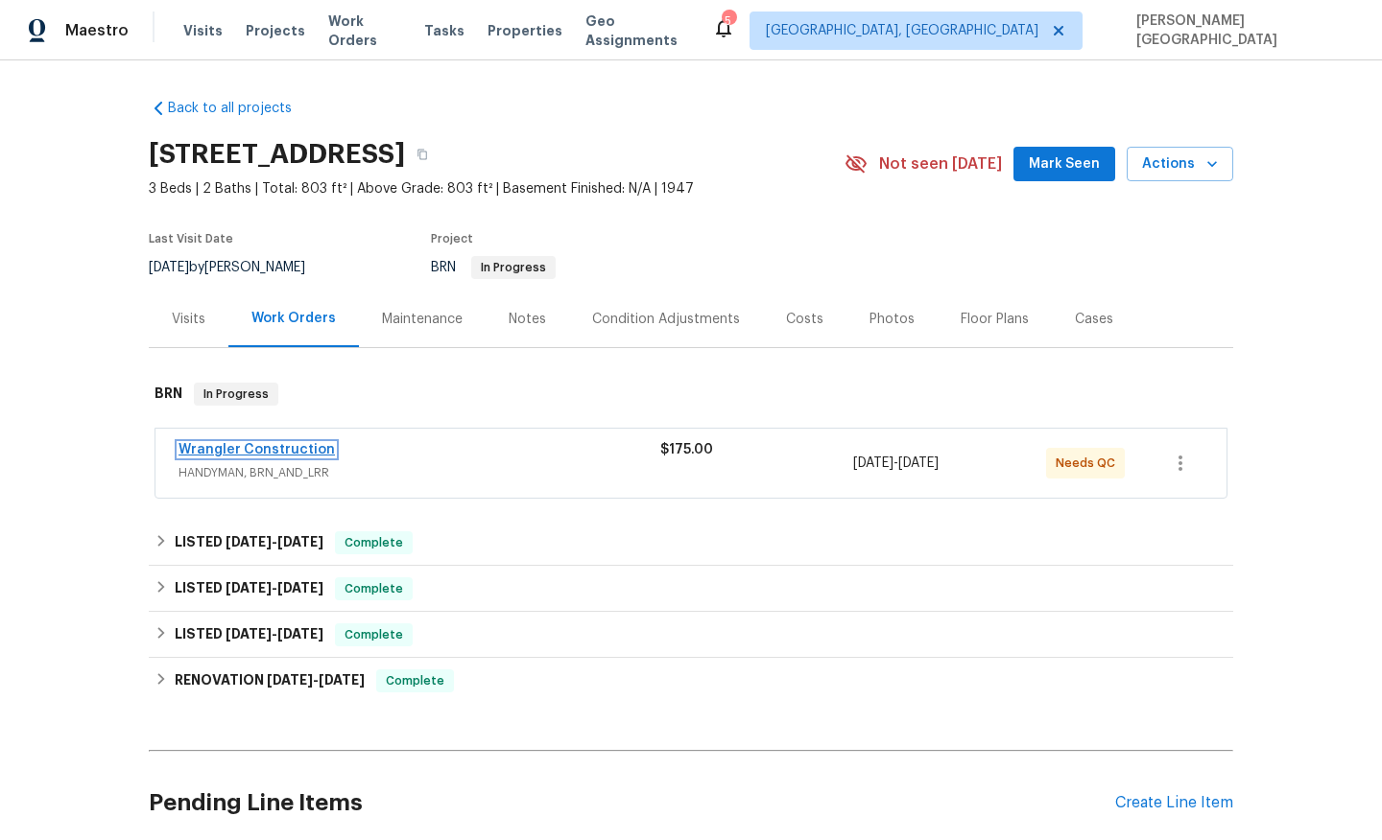
click at [297, 446] on link "Wrangler Construction" at bounding box center [256, 449] width 156 height 13
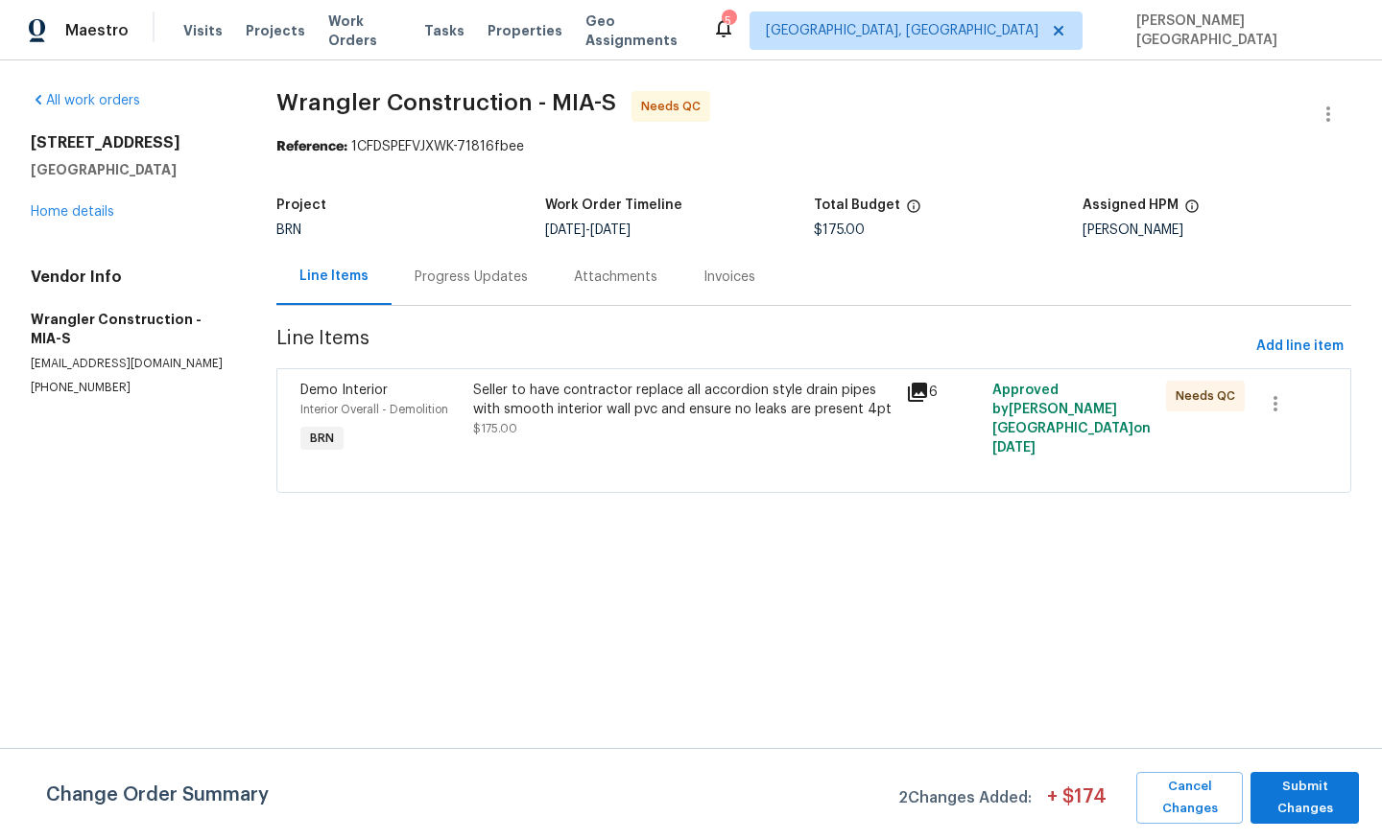
click at [490, 280] on div "Progress Updates" at bounding box center [470, 277] width 113 height 19
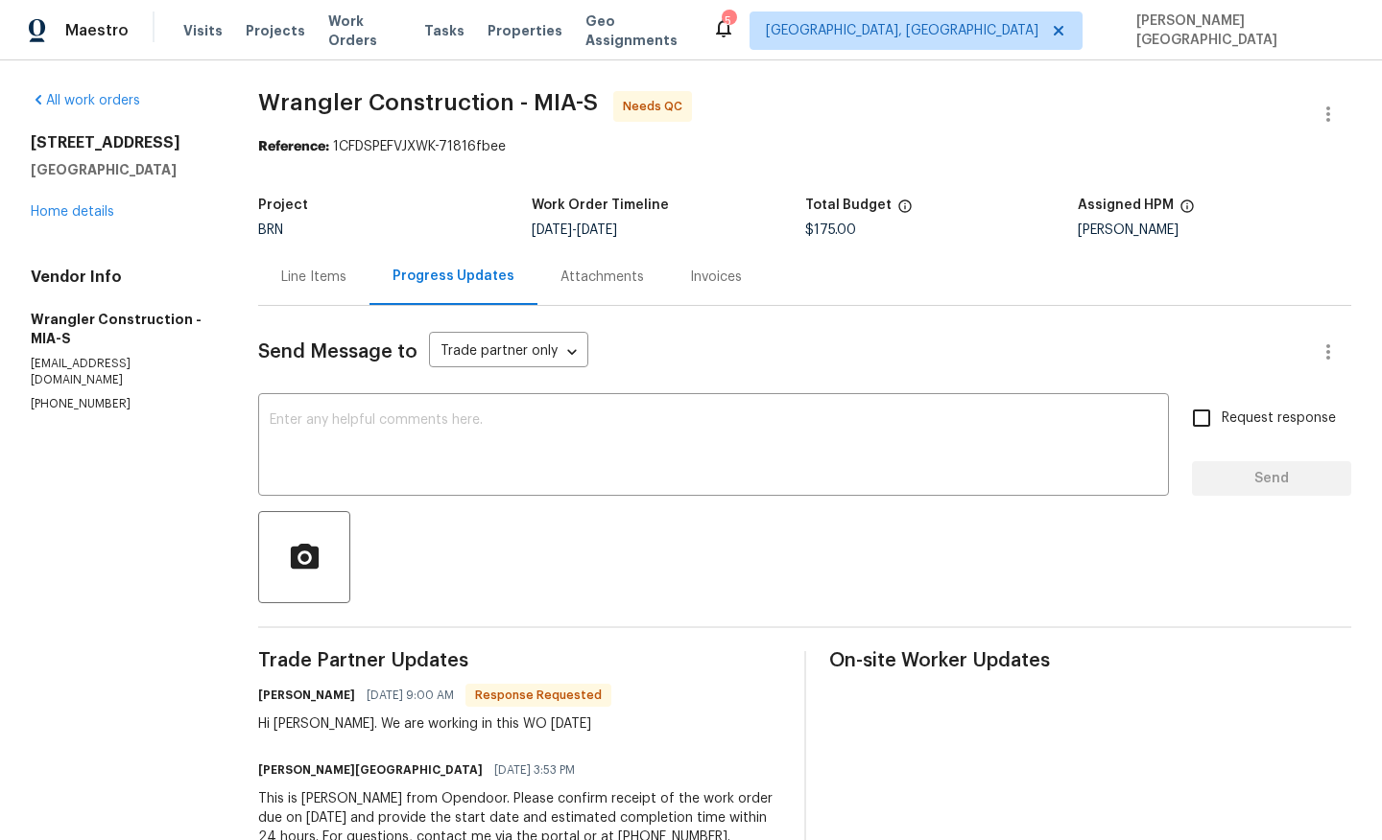
scroll to position [15, 0]
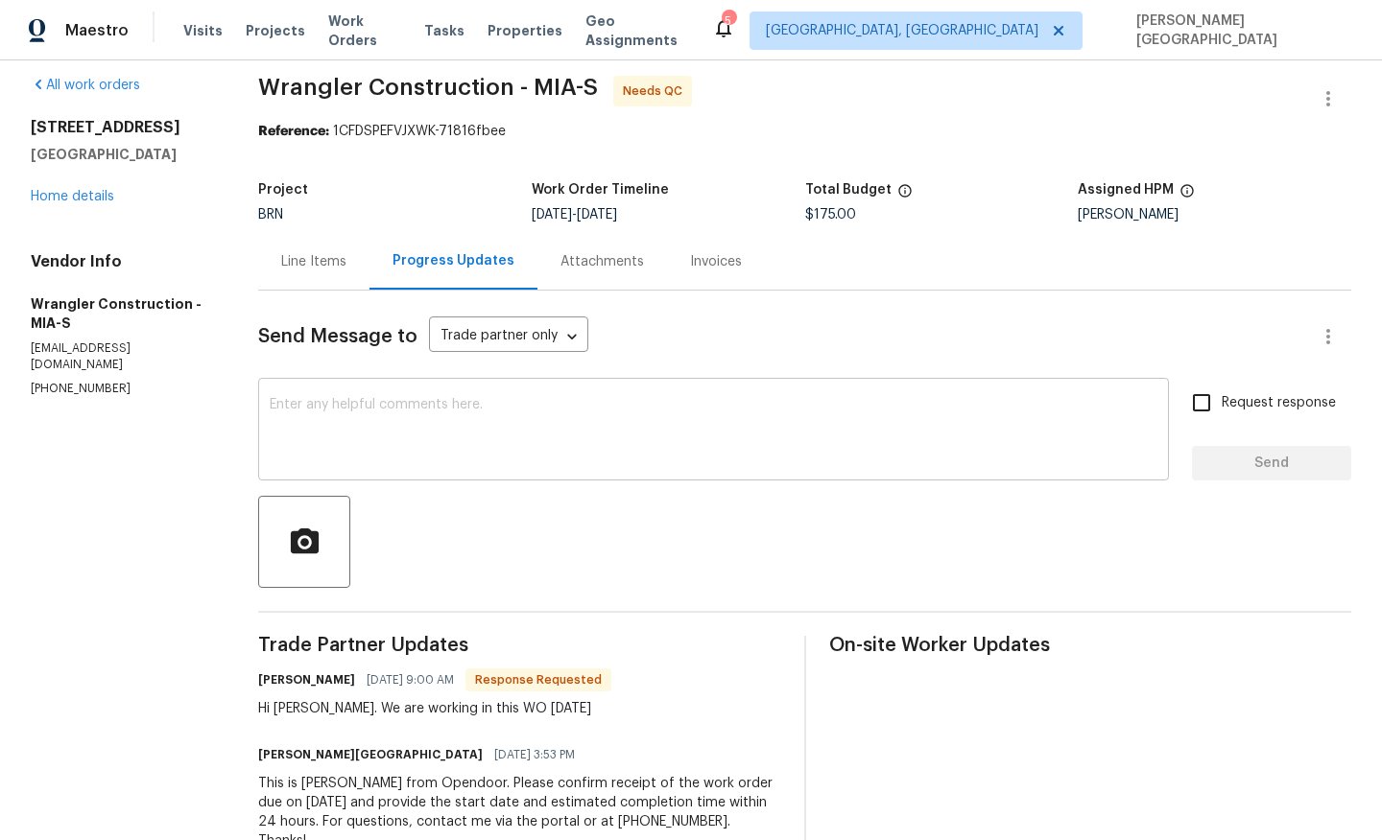
click at [351, 426] on textarea at bounding box center [713, 431] width 887 height 67
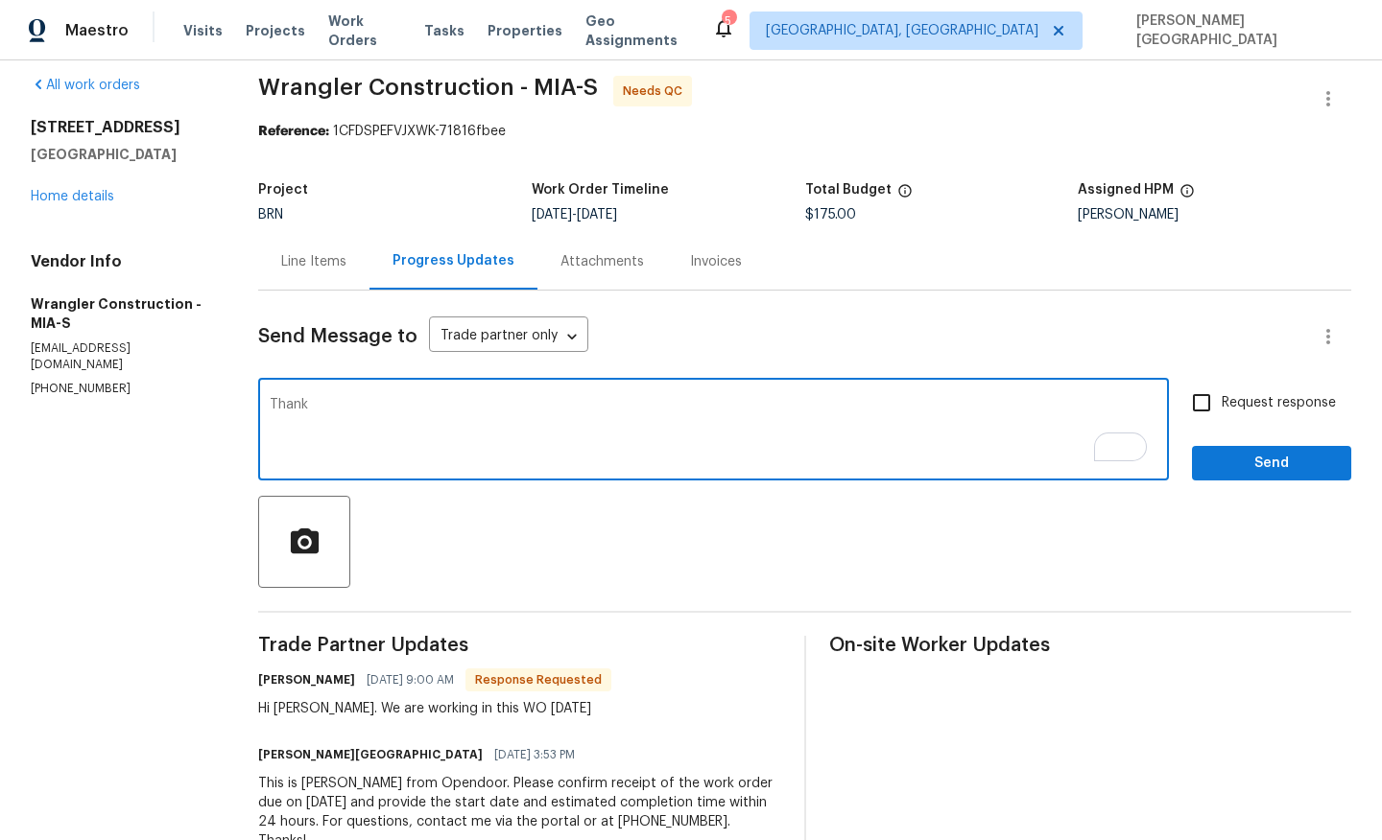
click at [301, 403] on textarea "Thank" at bounding box center [713, 431] width 887 height 67
paste textarea "WO is approved, Please upload the detailed paid invoice under invoice section. …"
type textarea "WO is approved, Please upload the detailed paid invoice under invoice section. …"
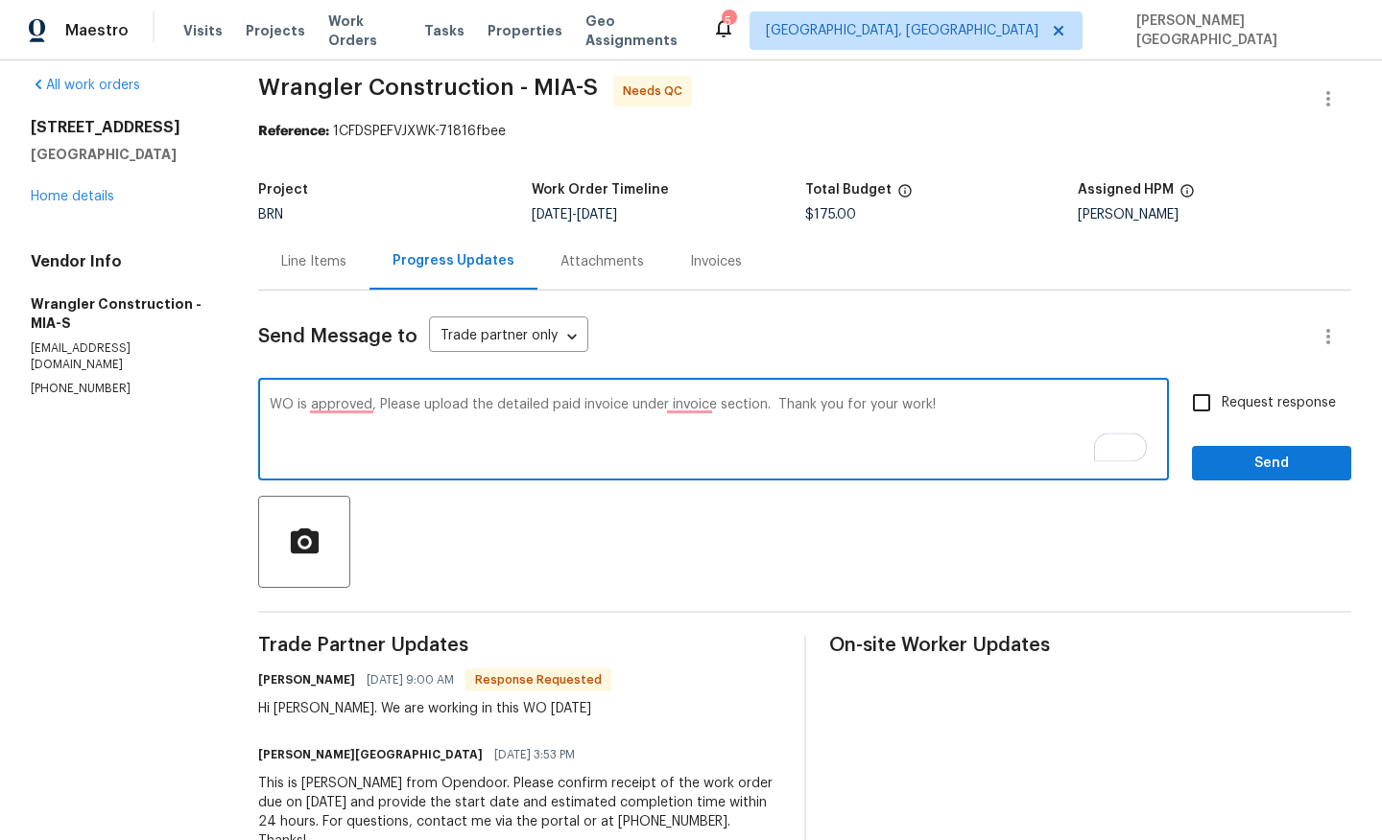
click at [1206, 398] on input "Request response" at bounding box center [1201, 403] width 40 height 40
checkbox input "true"
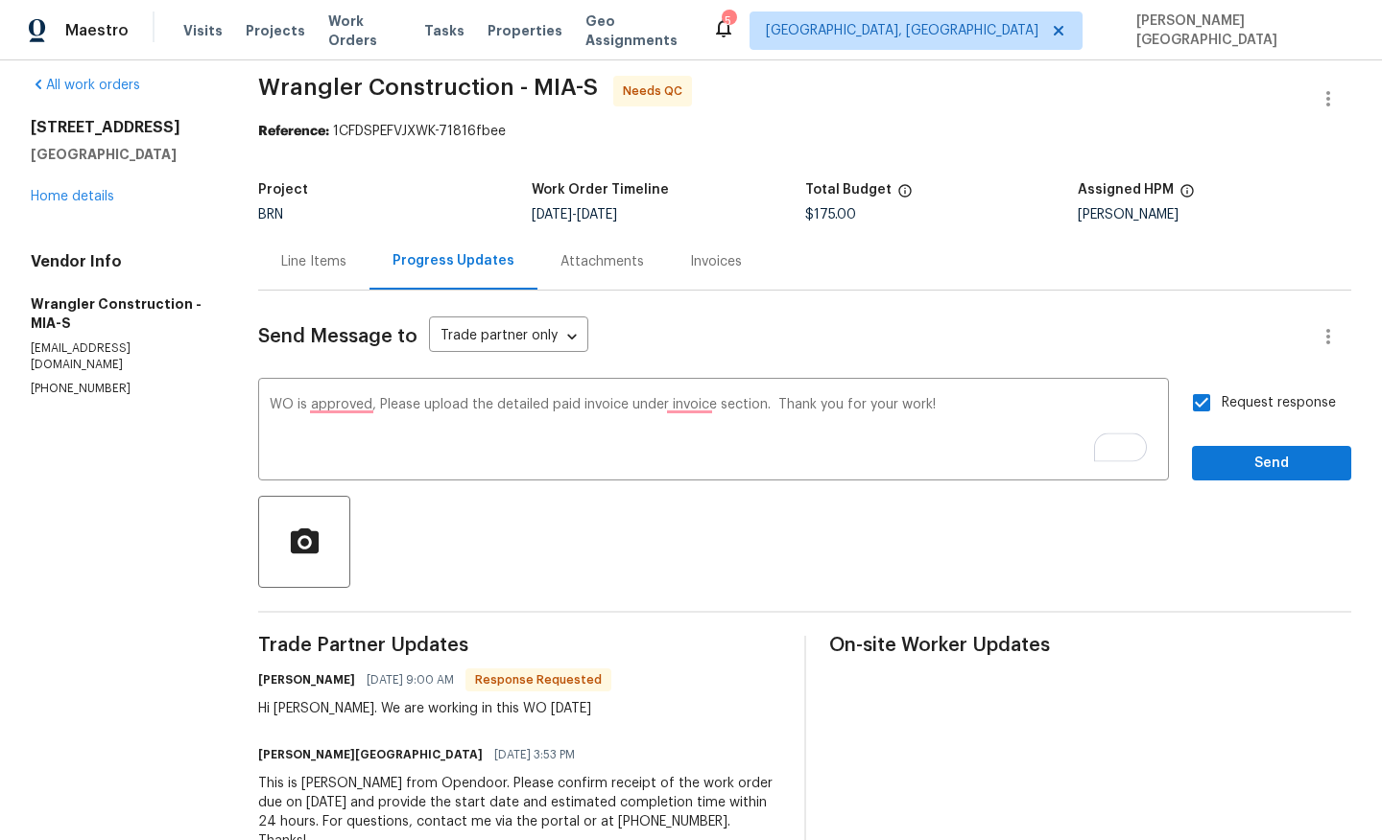
click at [1233, 484] on div "Send Message to Trade partner only Trade partner only ​ WO is approved, Please …" at bounding box center [804, 582] width 1093 height 583
click at [1234, 465] on span "Send" at bounding box center [1271, 464] width 129 height 24
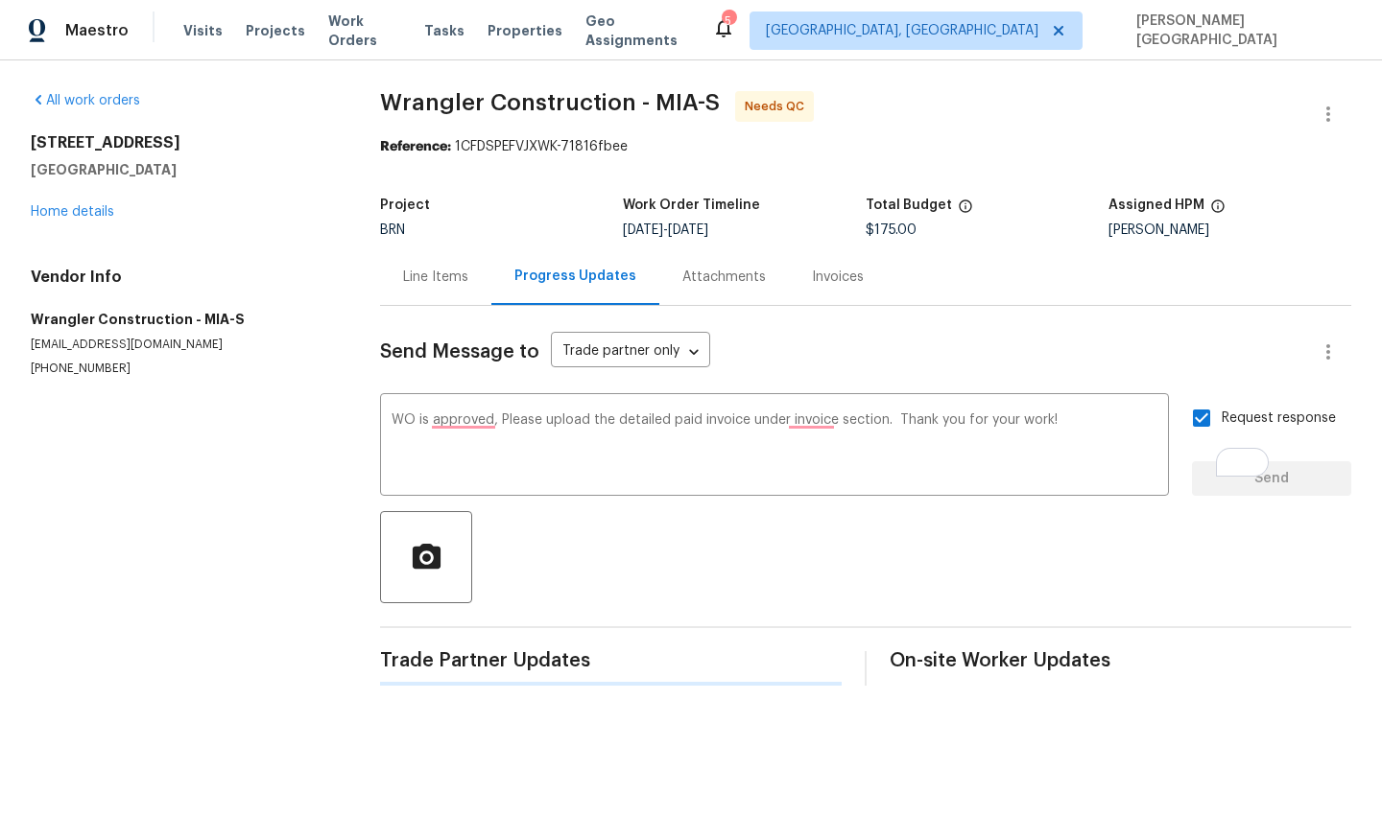
scroll to position [0, 0]
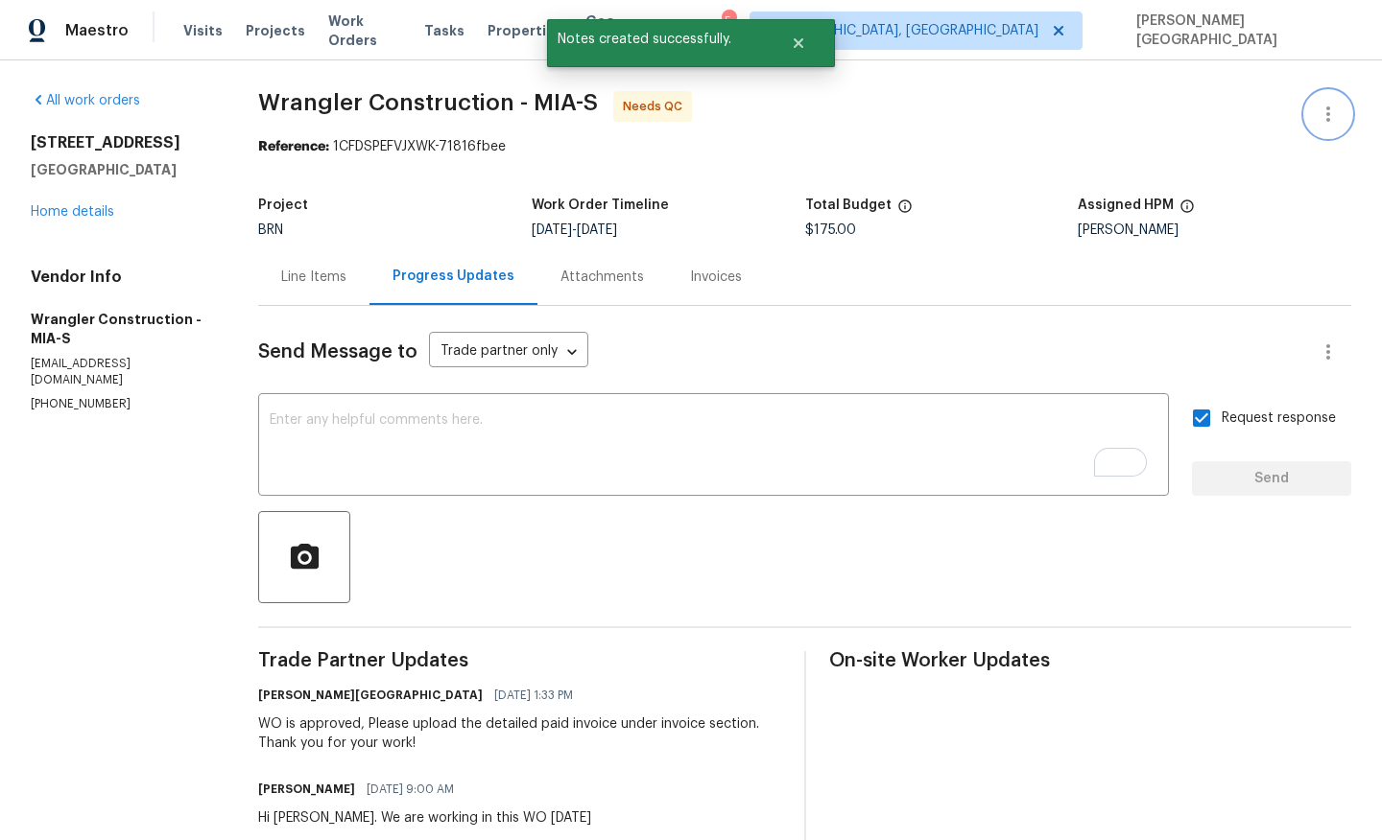
click at [1332, 111] on icon "button" at bounding box center [1327, 114] width 23 height 23
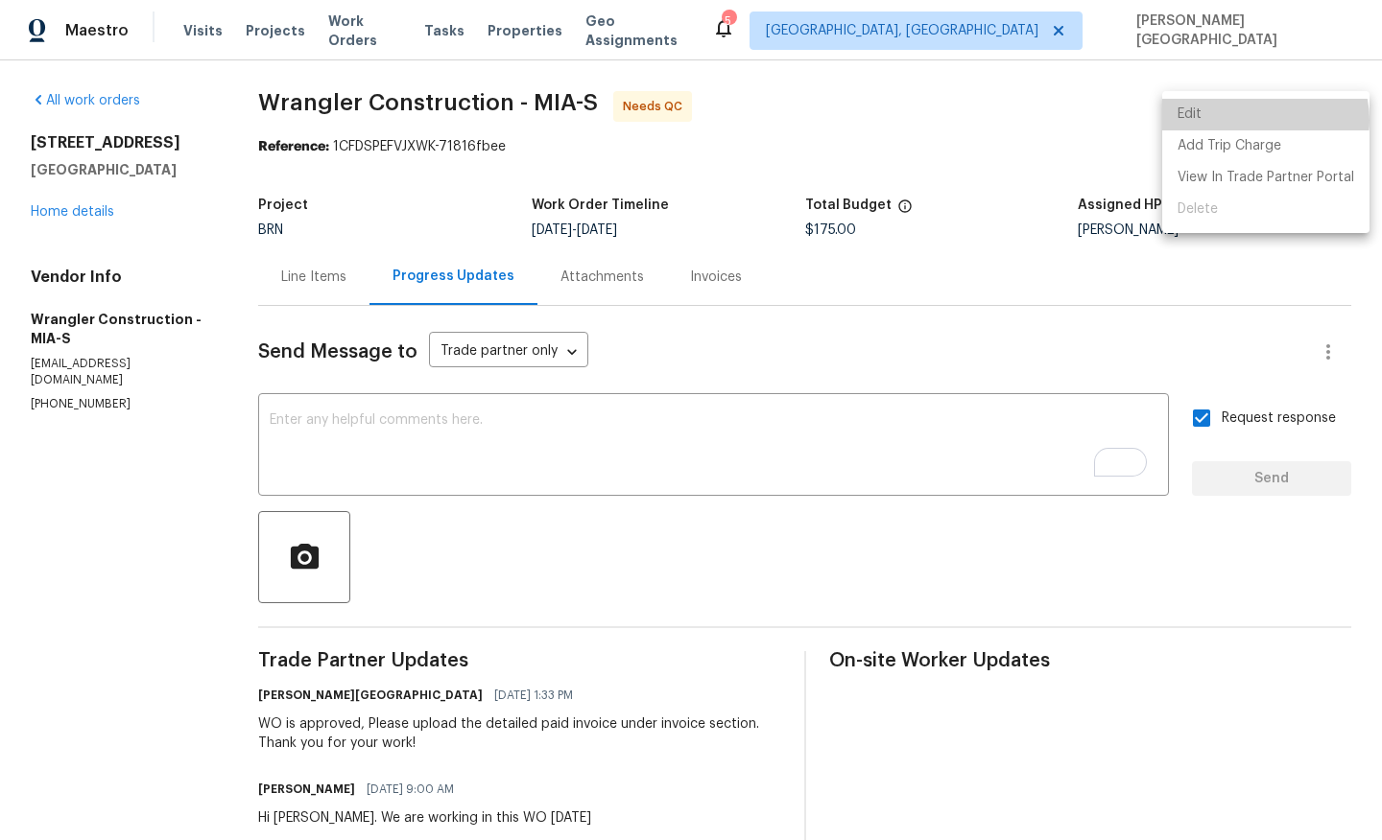
click at [1263, 120] on li "Edit" at bounding box center [1265, 115] width 207 height 32
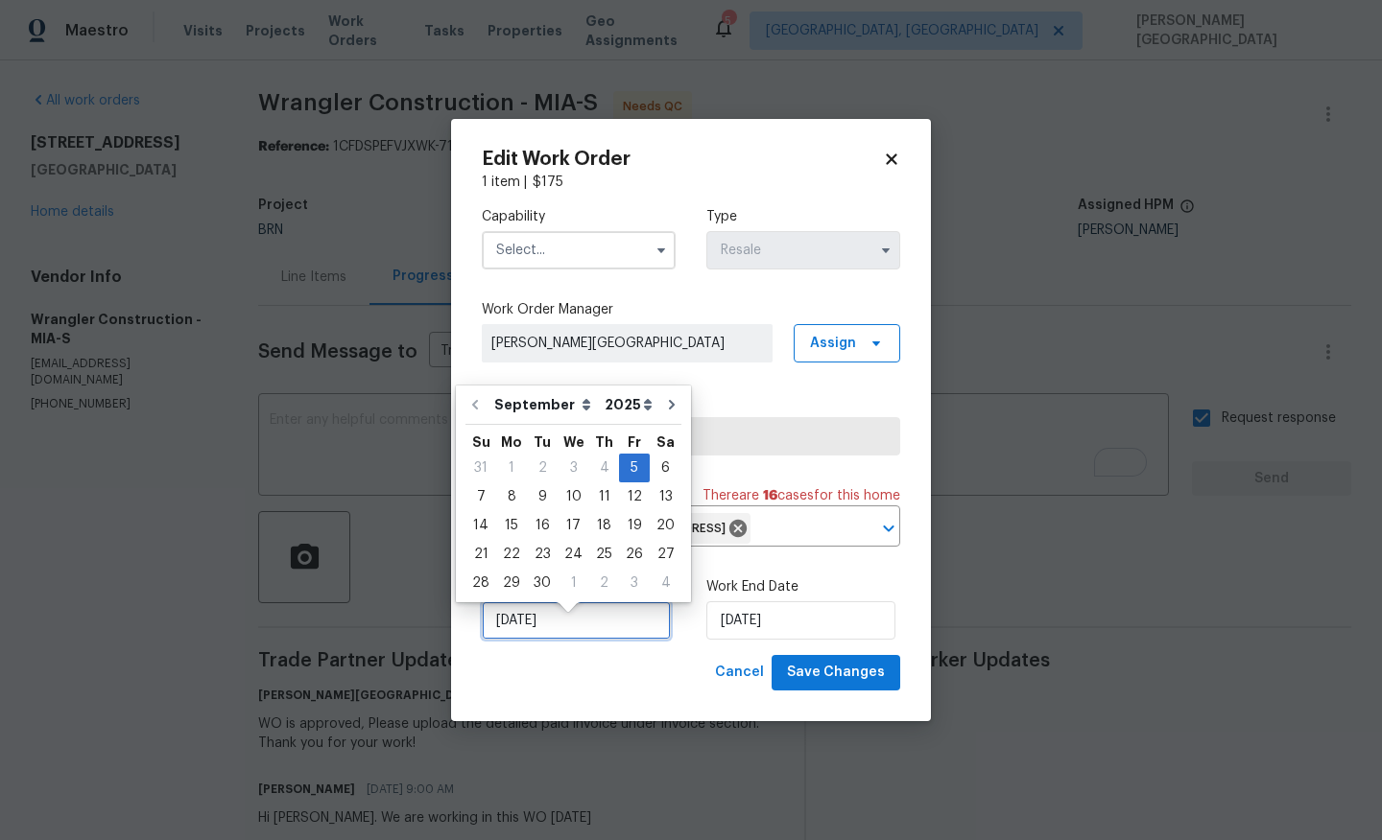
click at [630, 636] on input "[DATE]" at bounding box center [576, 621] width 189 height 38
click at [652, 462] on div "6" at bounding box center [666, 468] width 32 height 27
type input "[DATE]"
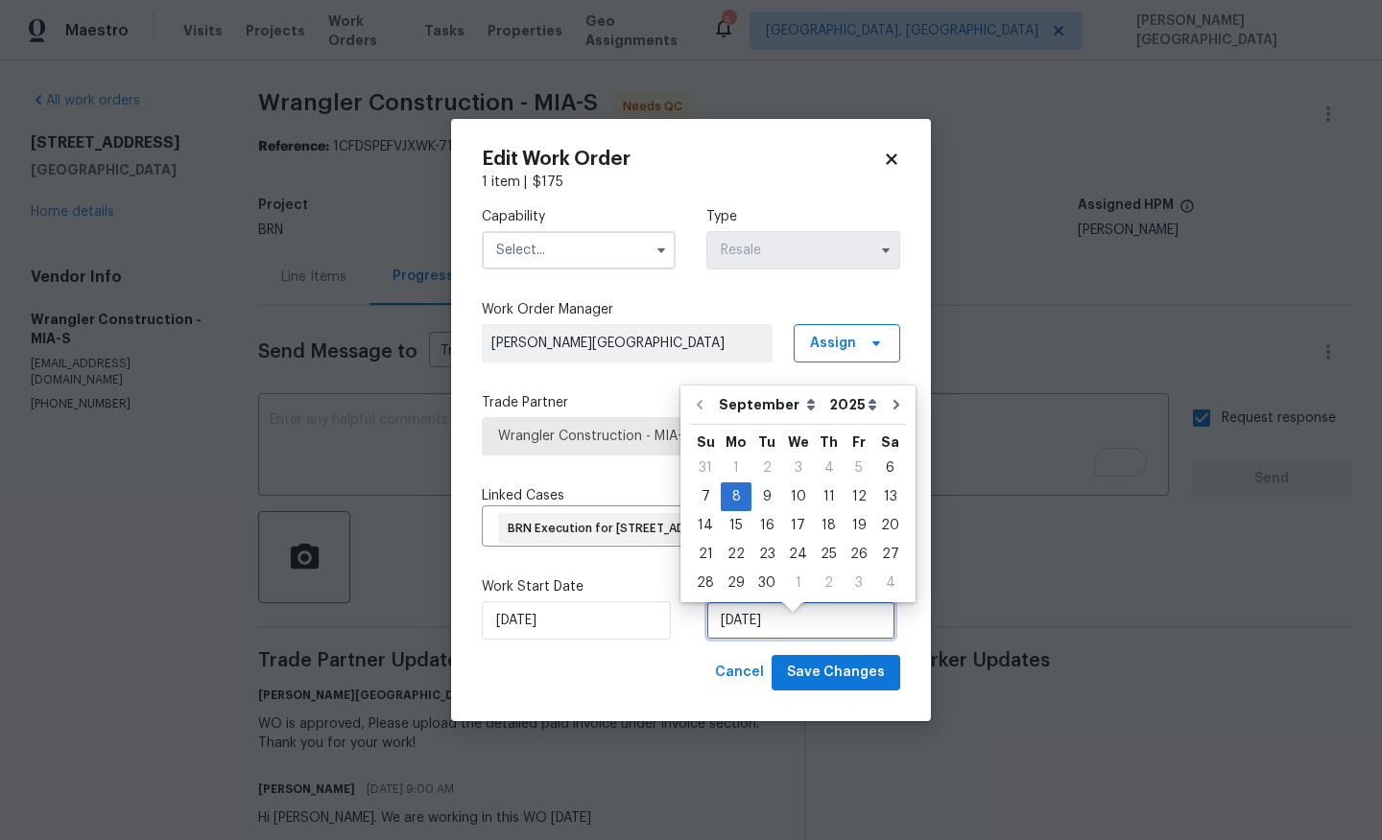
click at [788, 640] on input "[DATE]" at bounding box center [800, 621] width 189 height 38
click at [884, 460] on div "6" at bounding box center [890, 468] width 32 height 27
type input "[DATE]"
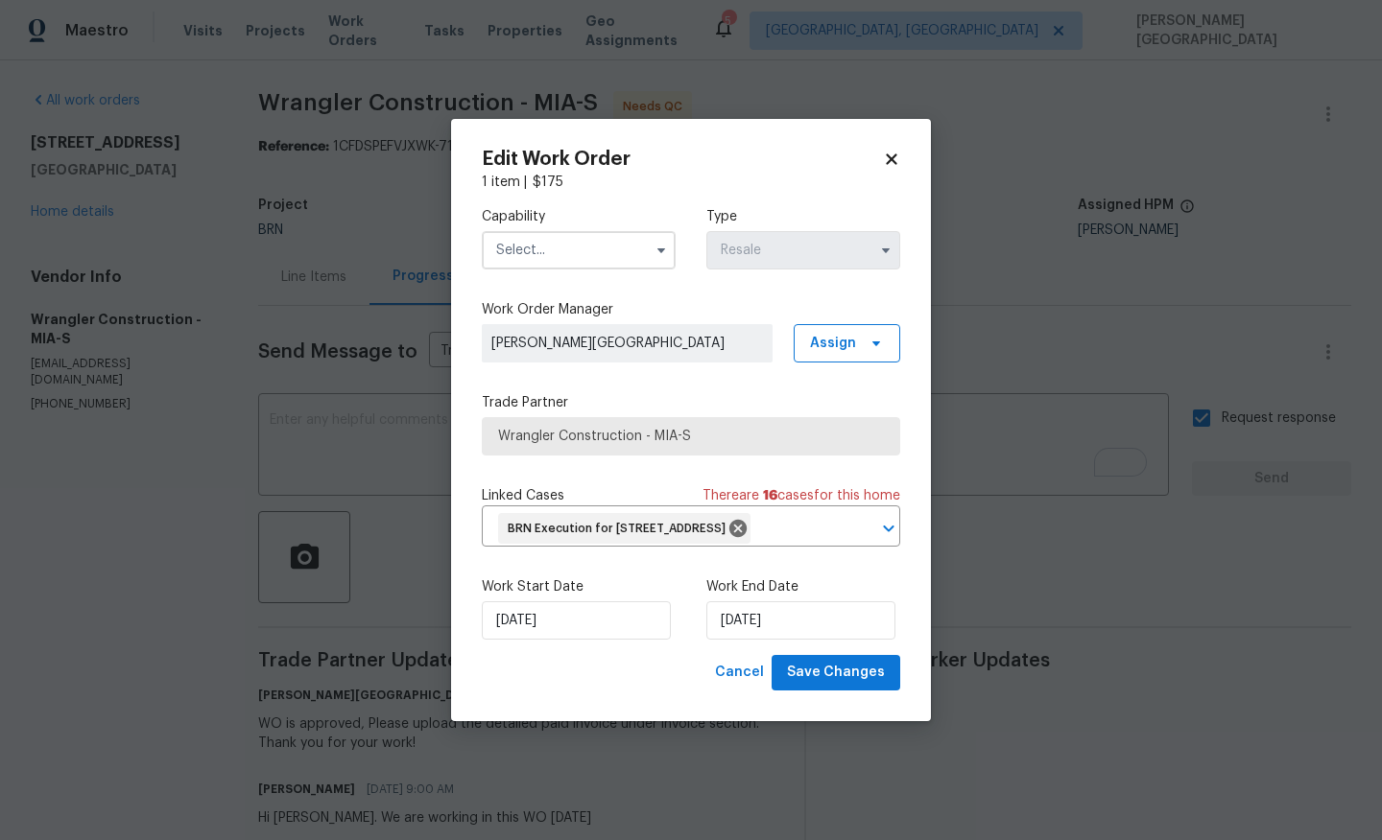
click at [549, 236] on input "text" at bounding box center [579, 250] width 194 height 38
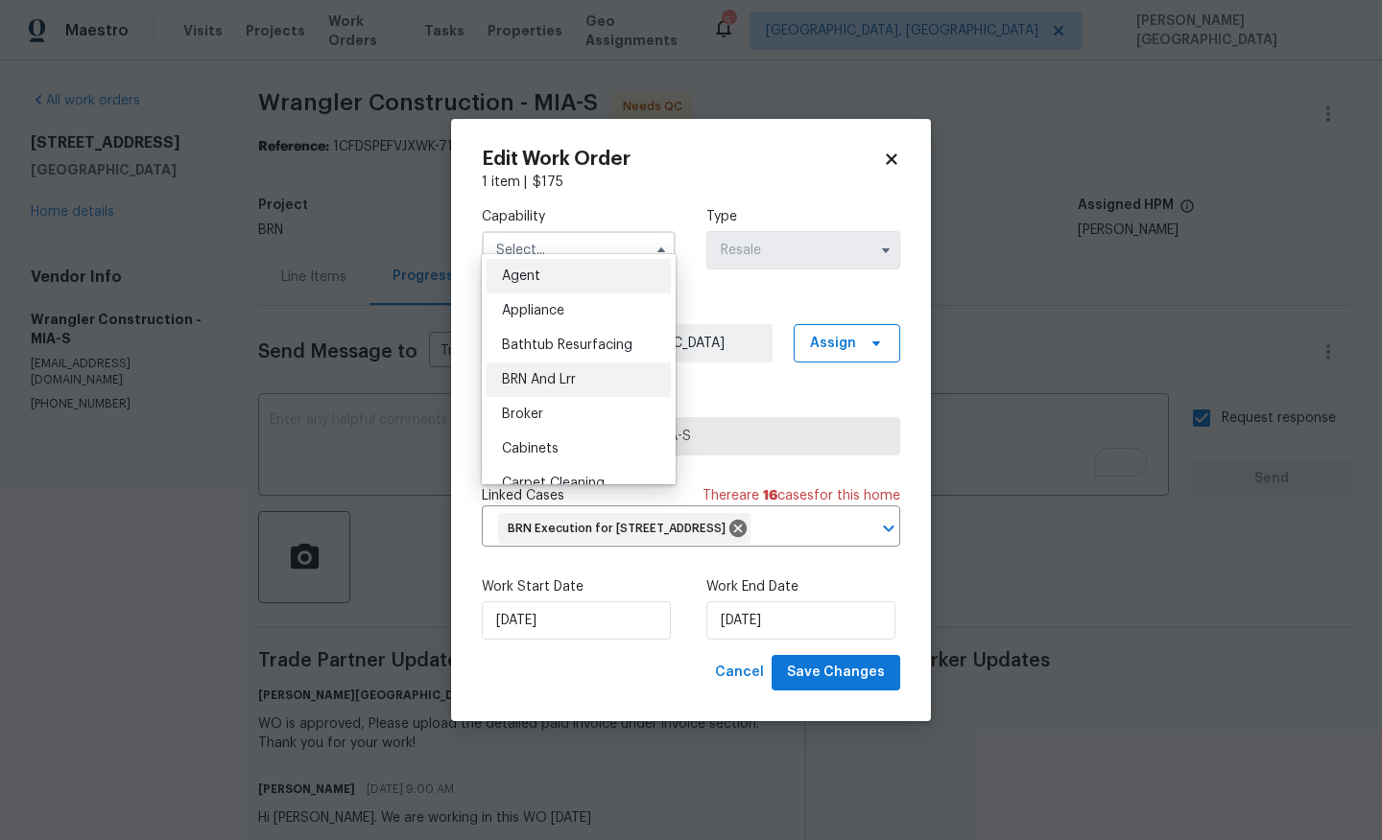
click at [542, 390] on div "BRN And Lrr" at bounding box center [578, 380] width 184 height 35
type input "BRN And Lrr"
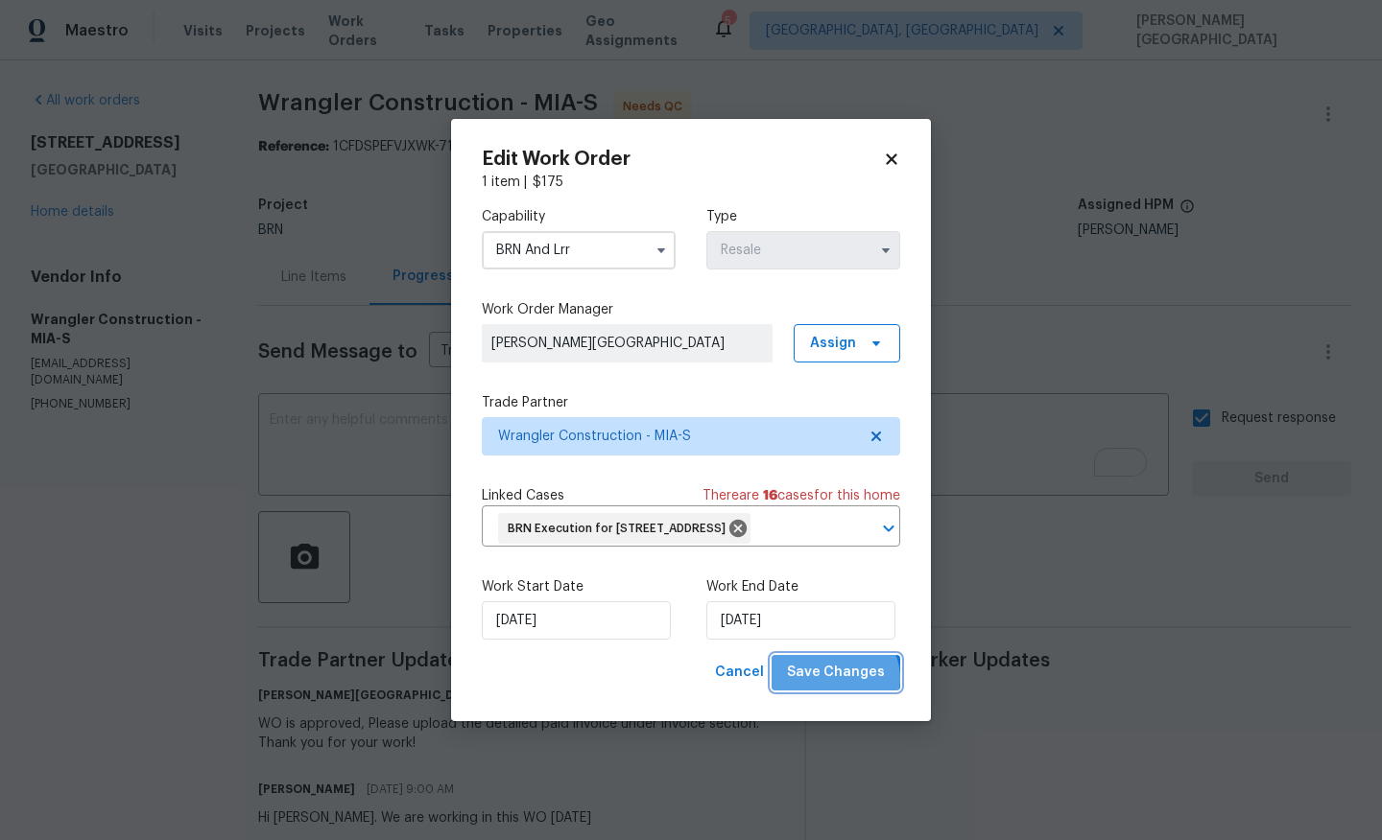
click at [839, 685] on span "Save Changes" at bounding box center [836, 673] width 98 height 24
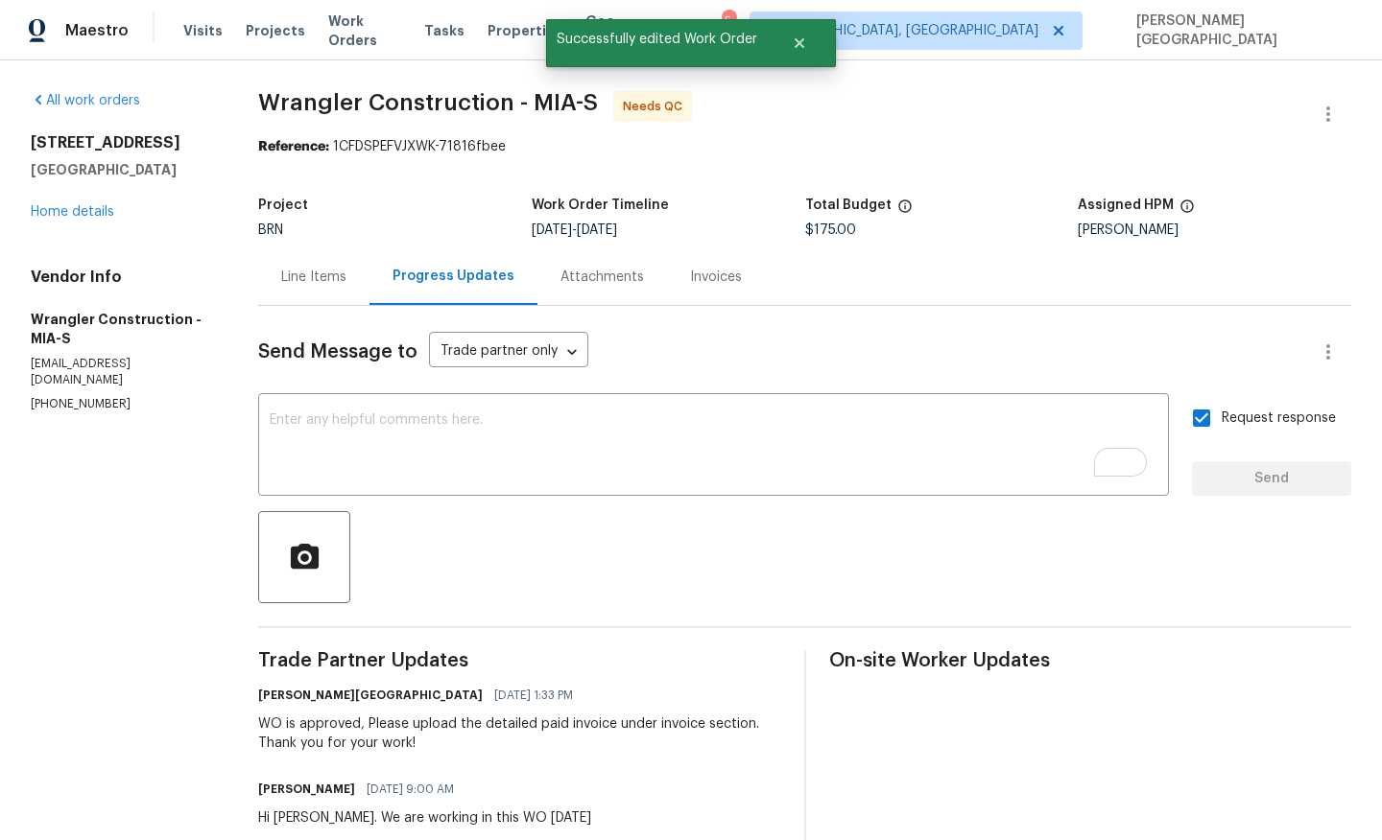
click at [321, 288] on div "Line Items" at bounding box center [313, 276] width 111 height 57
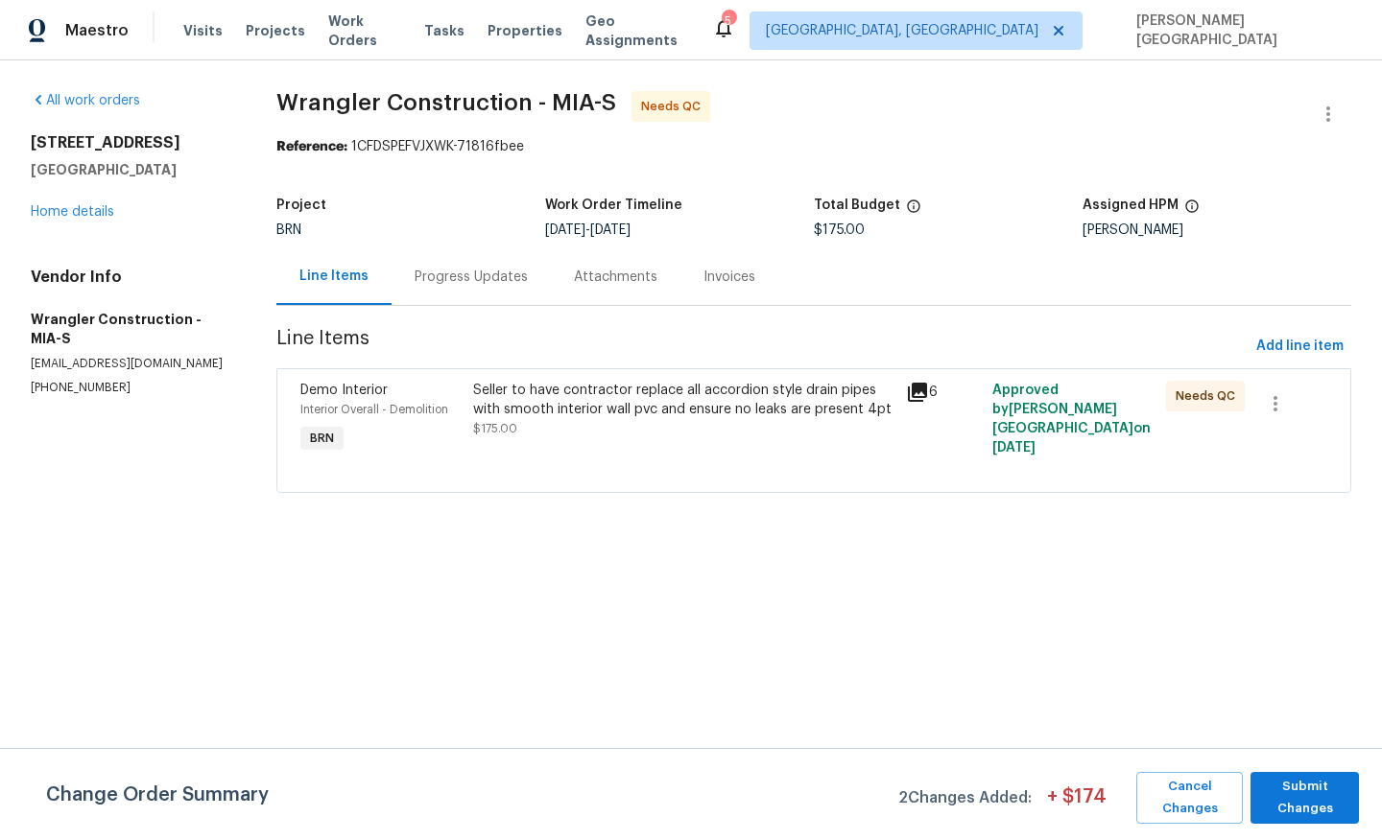
click at [711, 462] on div at bounding box center [813, 469] width 1027 height 23
click at [689, 426] on div "Seller to have contractor replace all accordion style drain pipes with smooth i…" at bounding box center [683, 410] width 421 height 58
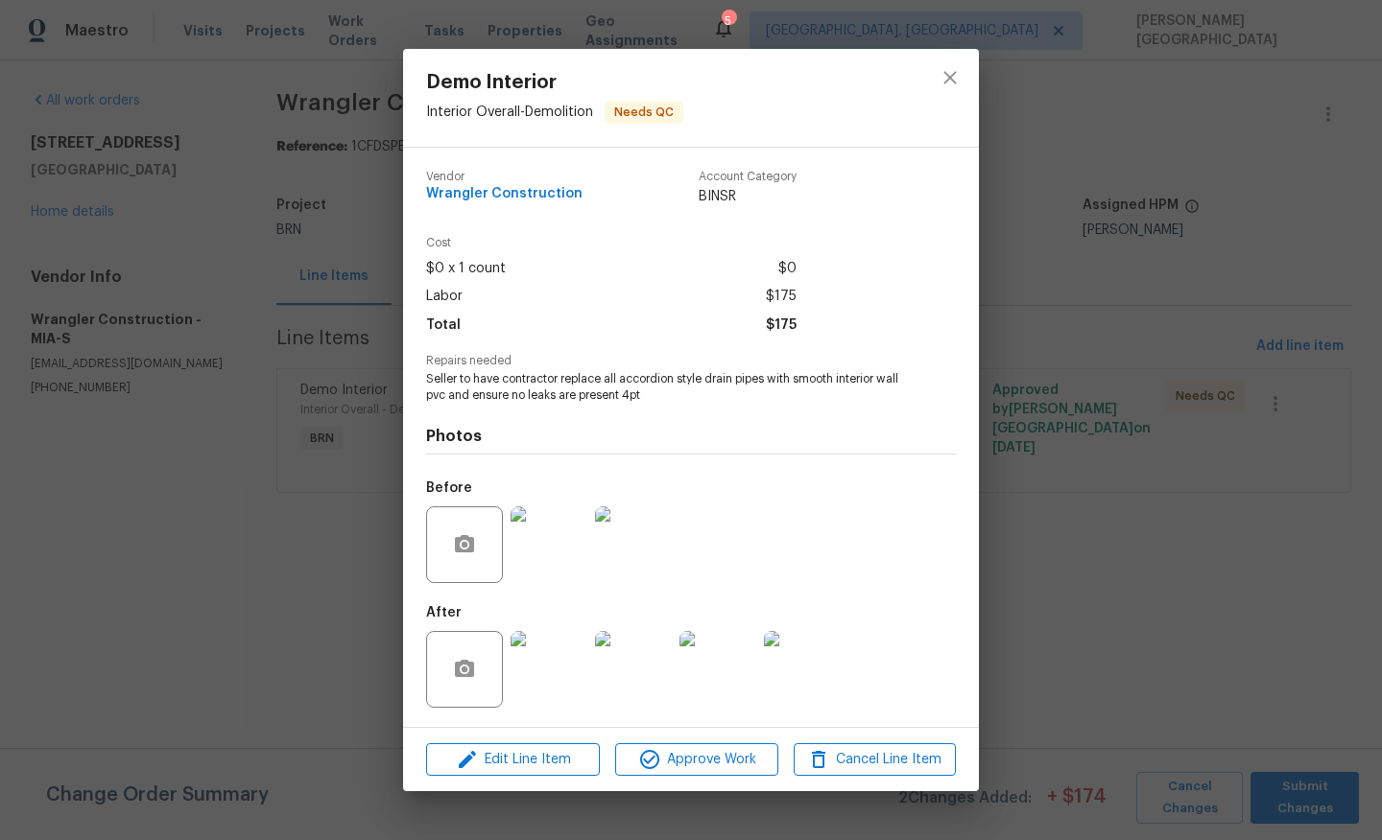
click at [543, 565] on img at bounding box center [548, 545] width 77 height 77
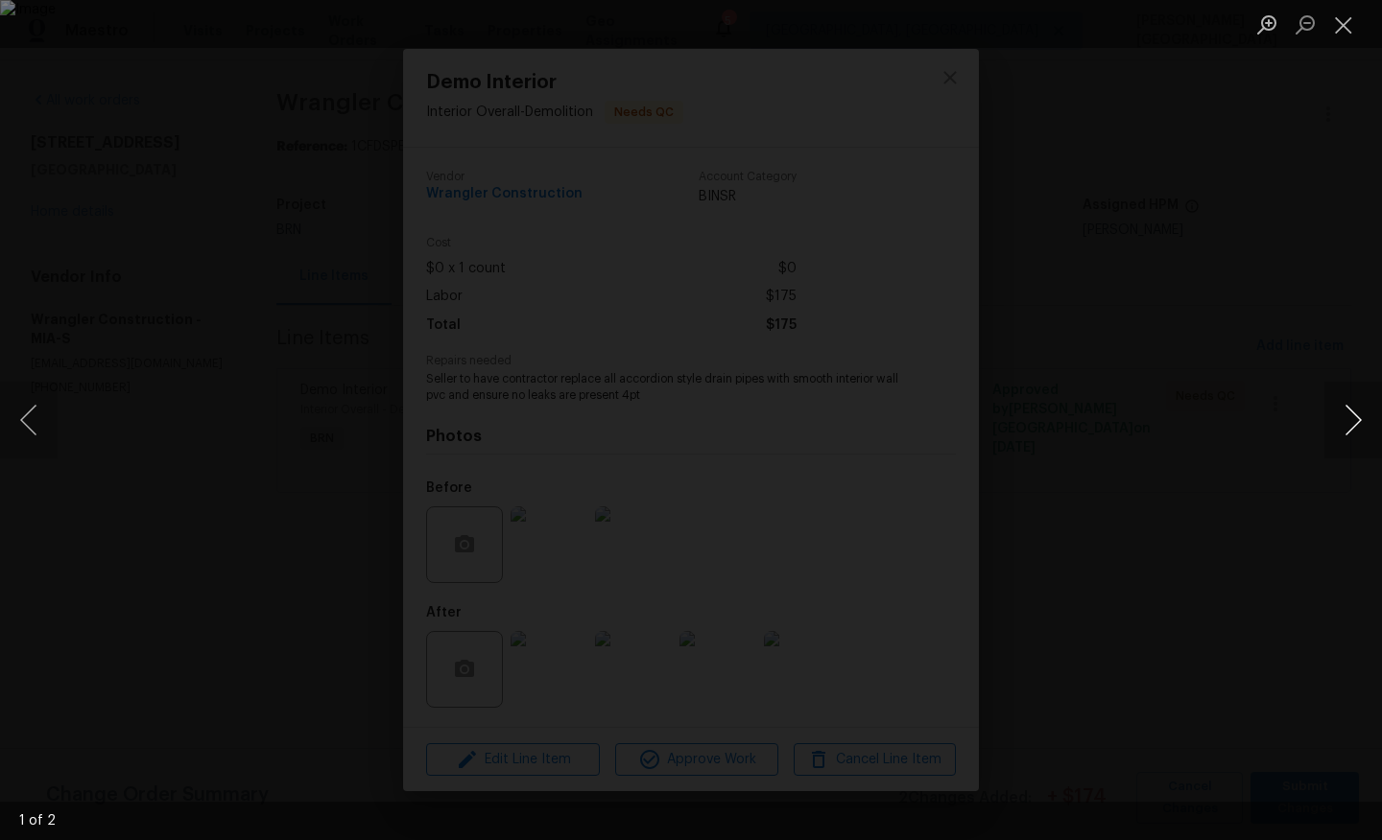
click at [1351, 426] on button "Next image" at bounding box center [1353, 420] width 58 height 77
click at [1310, 256] on div "Lightbox" at bounding box center [691, 420] width 1382 height 840
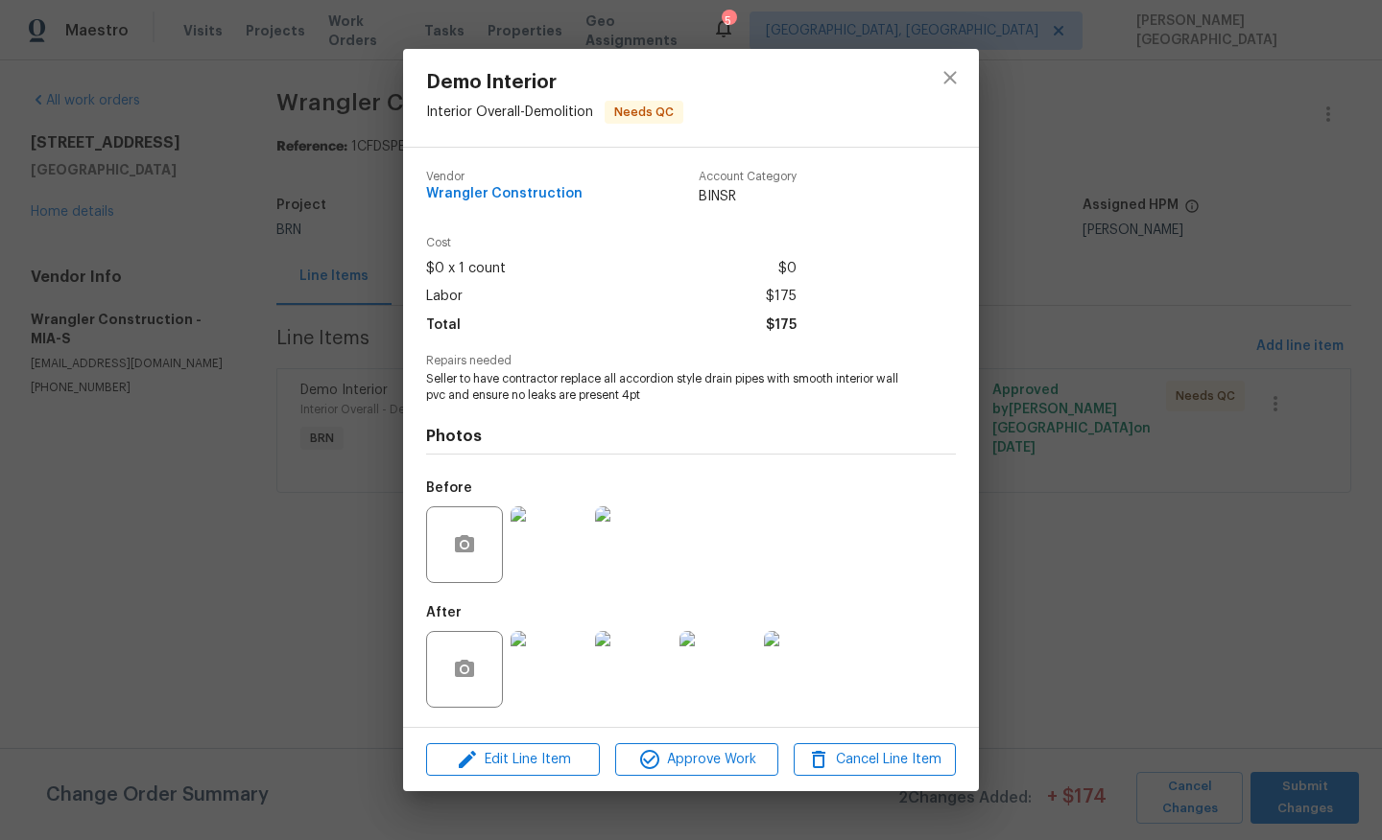
click at [557, 657] on img at bounding box center [548, 669] width 77 height 77
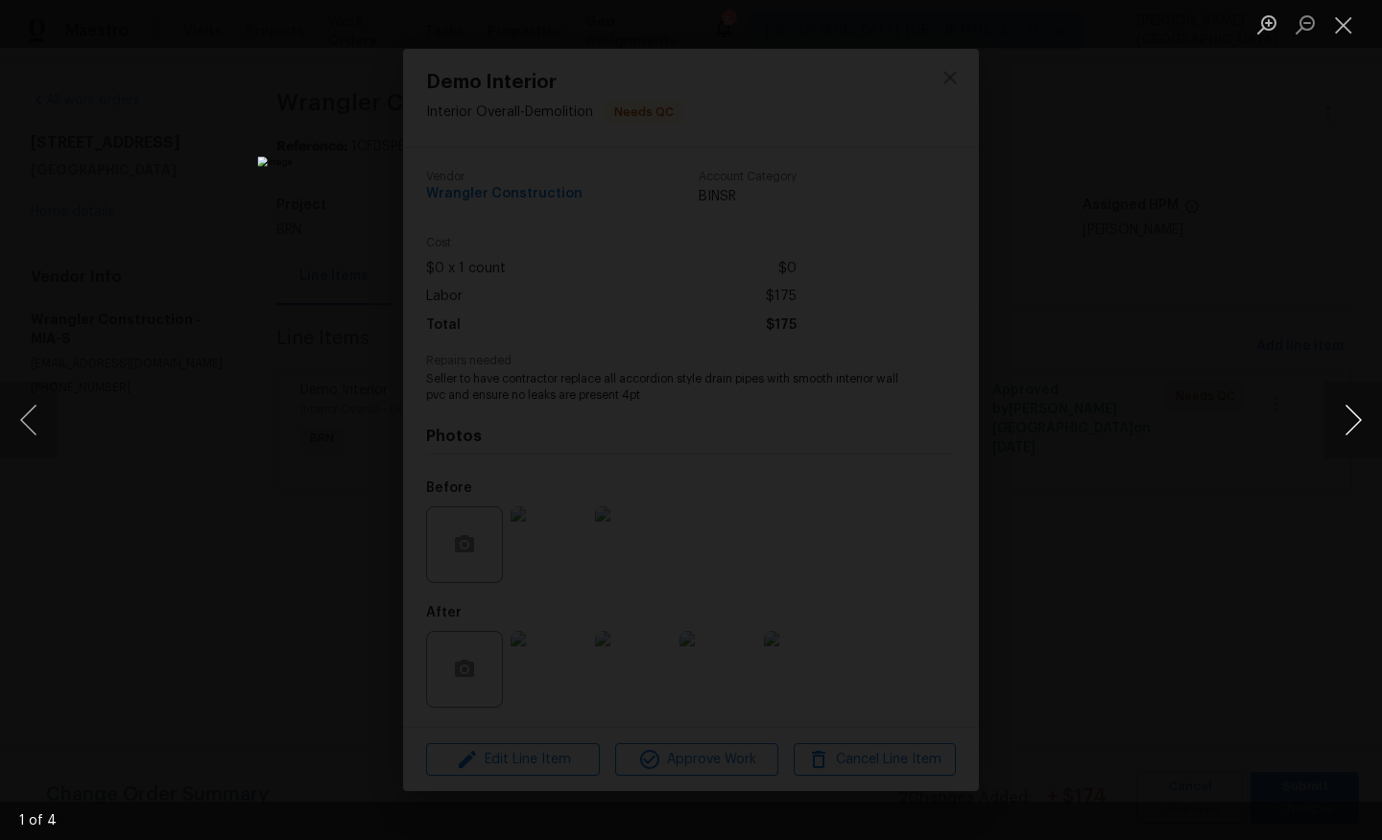
click at [1365, 426] on button "Next image" at bounding box center [1353, 420] width 58 height 77
click at [1363, 426] on button "Next image" at bounding box center [1353, 420] width 58 height 77
click at [1327, 333] on div "Lightbox" at bounding box center [691, 420] width 1382 height 840
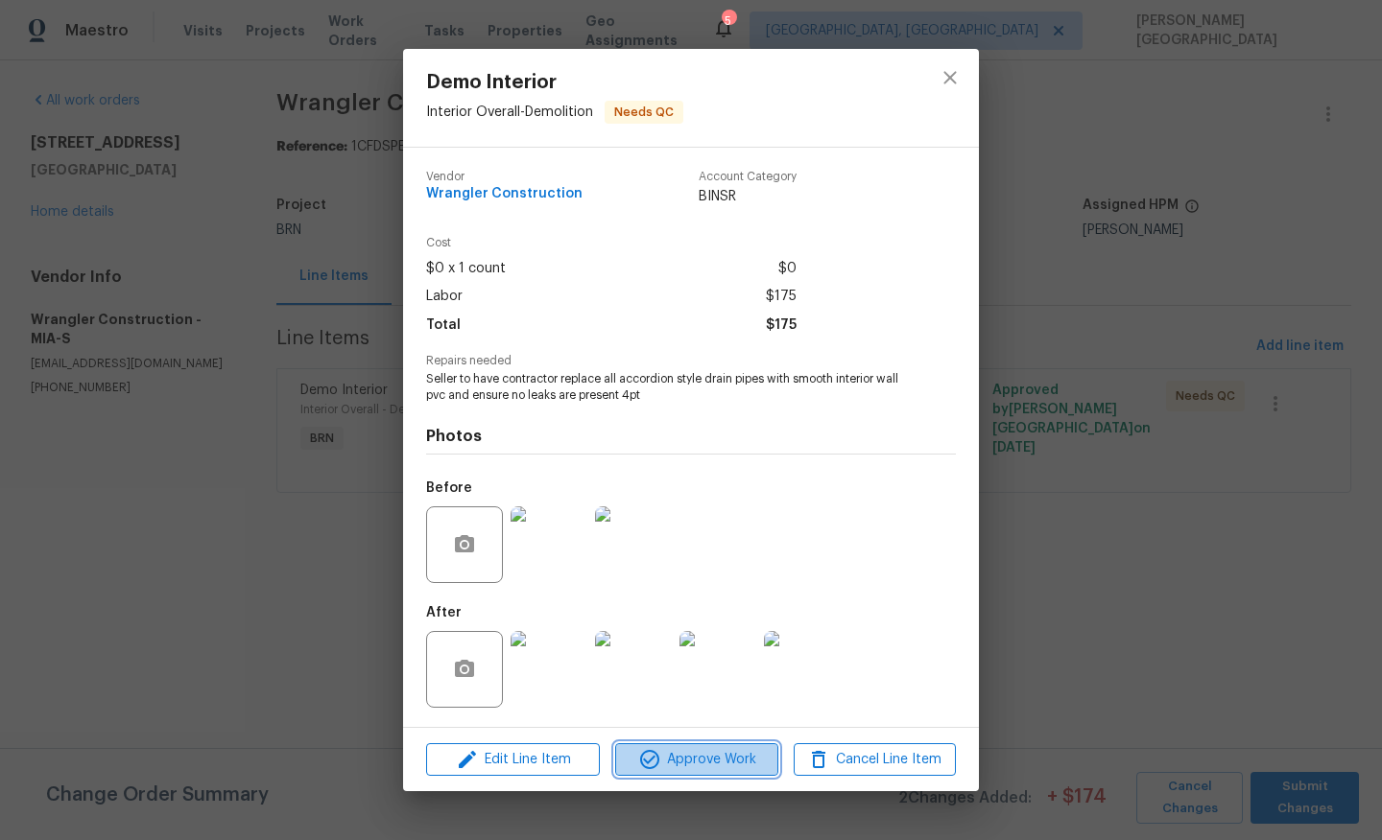
click at [709, 763] on span "Approve Work" at bounding box center [696, 760] width 151 height 24
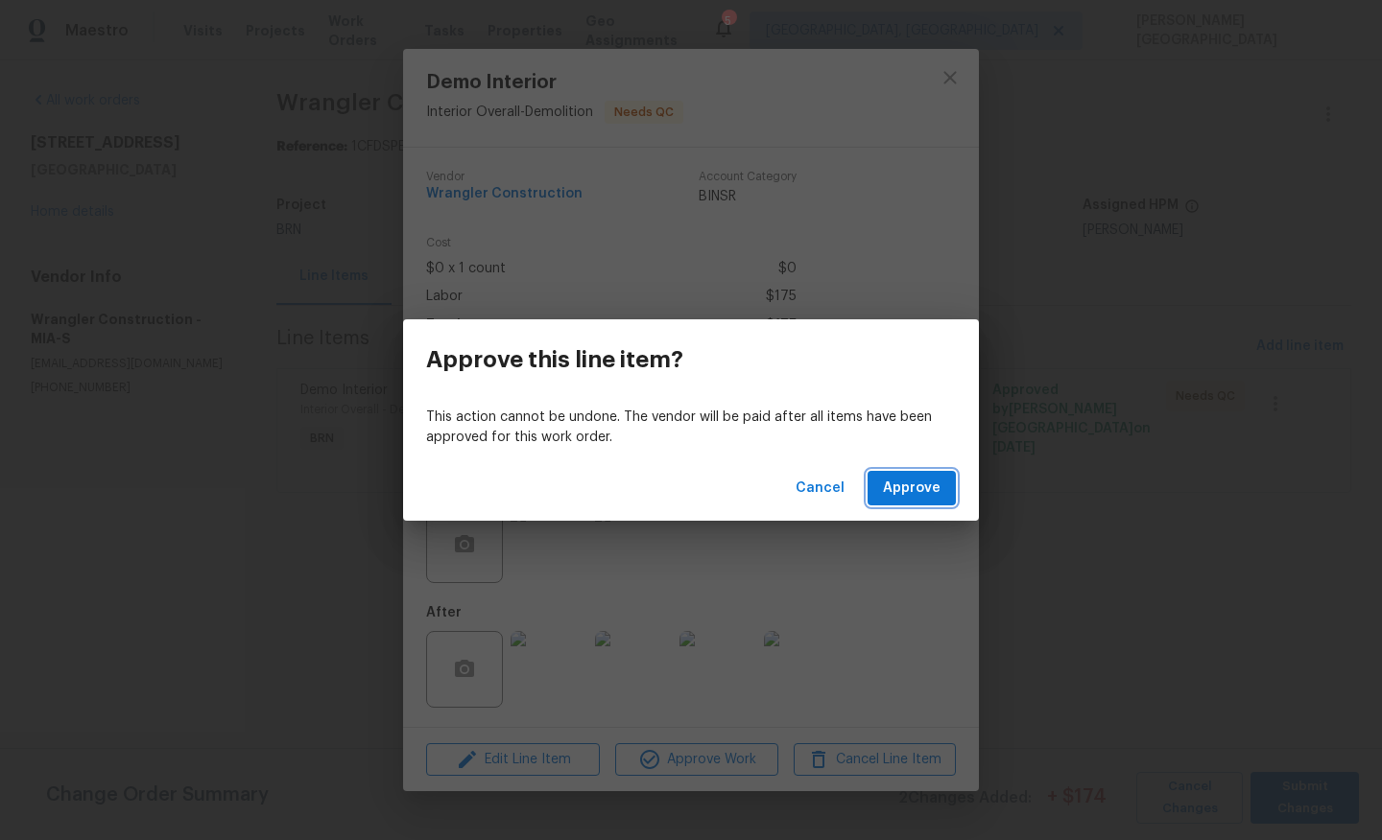
click at [890, 493] on span "Approve" at bounding box center [912, 489] width 58 height 24
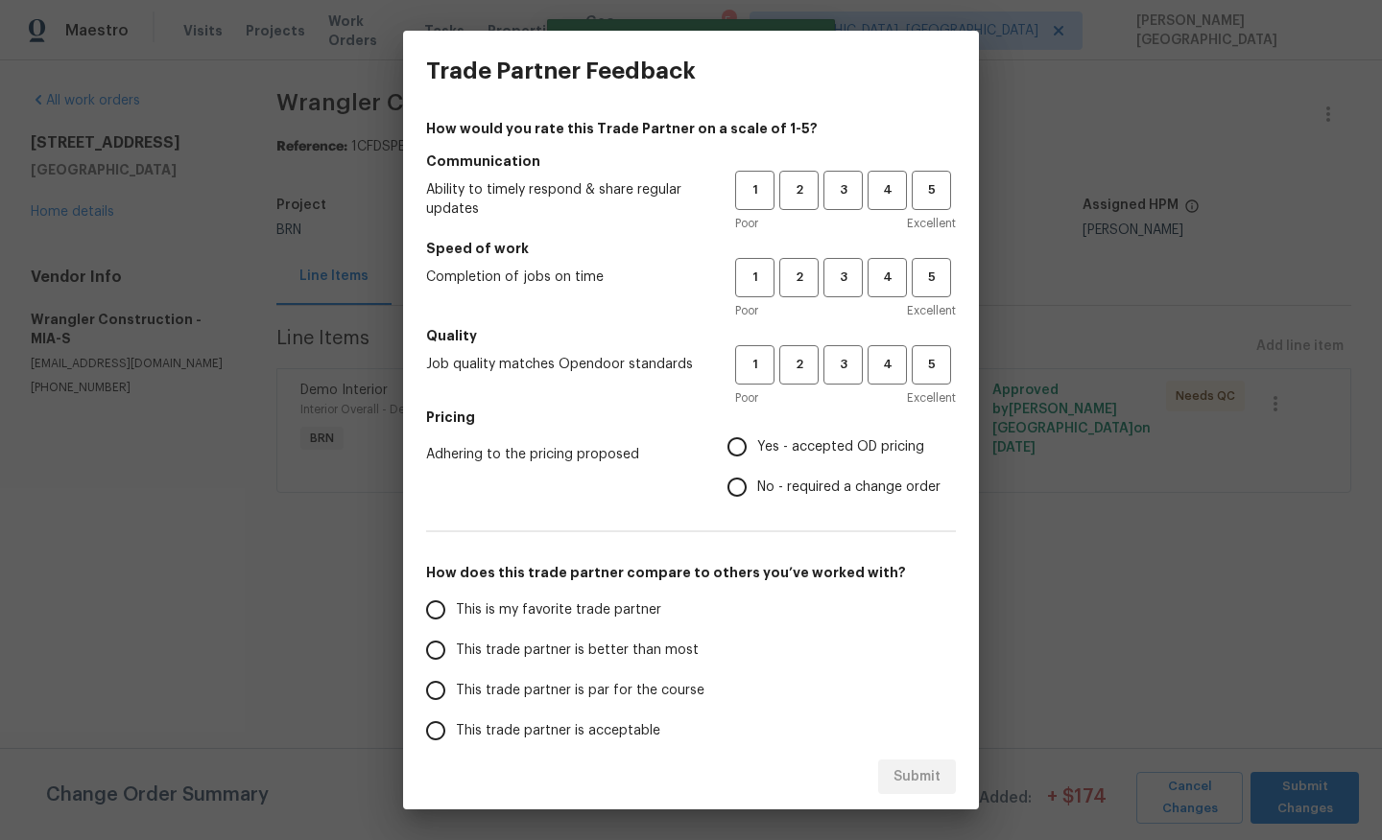
click at [1286, 789] on div "Trade Partner Feedback How would you rate this Trade Partner on a scale of 1-5?…" at bounding box center [691, 420] width 1382 height 840
click at [833, 201] on button "3" at bounding box center [842, 190] width 39 height 39
click at [848, 263] on button "3" at bounding box center [842, 277] width 39 height 39
click at [849, 338] on h5 "Quality" at bounding box center [691, 335] width 530 height 19
click at [849, 357] on span "3" at bounding box center [842, 365] width 35 height 22
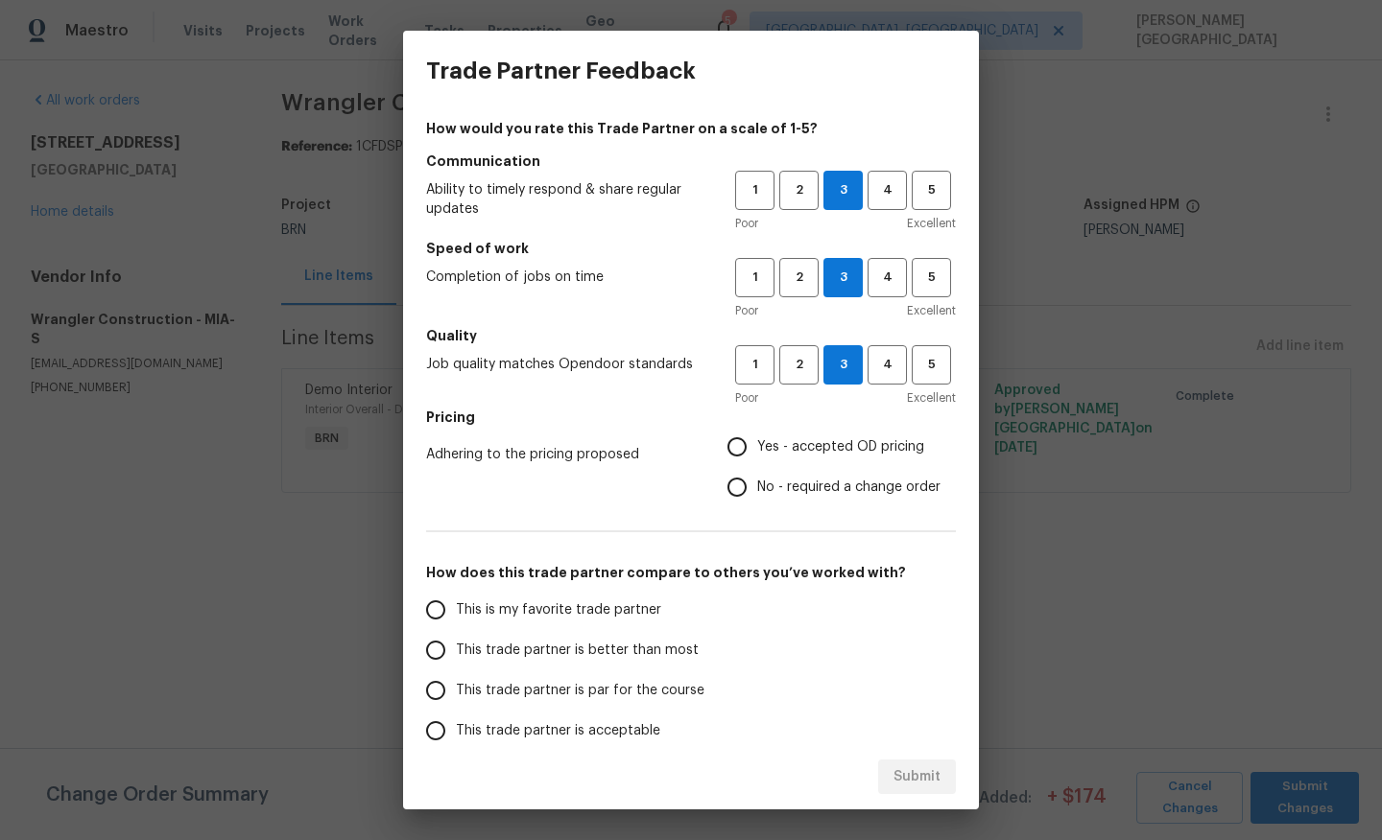
click at [780, 467] on label "No - required a change order" at bounding box center [829, 487] width 224 height 40
click at [757, 467] on input "No - required a change order" at bounding box center [737, 487] width 40 height 40
radio input "true"
click at [788, 450] on span "Yes - accepted OD pricing" at bounding box center [840, 447] width 167 height 20
click at [757, 450] on input "Yes - accepted OD pricing" at bounding box center [737, 447] width 40 height 40
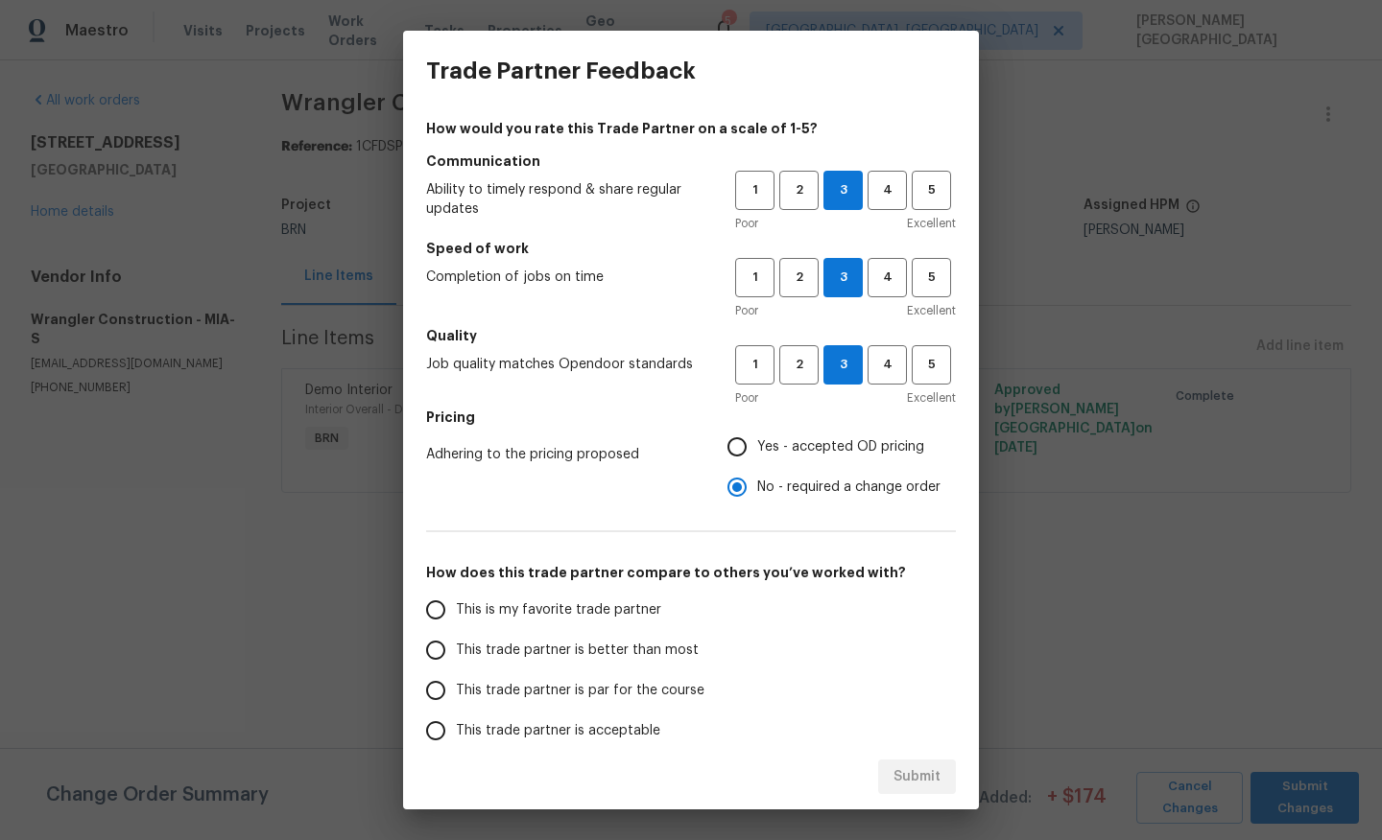
radio input "true"
click at [628, 634] on label "This trade partner is better than most" at bounding box center [566, 650] width 303 height 40
click at [456, 634] on input "This trade partner is better than most" at bounding box center [435, 650] width 40 height 40
click at [929, 790] on button "Submit" at bounding box center [917, 777] width 78 height 35
radio input "true"
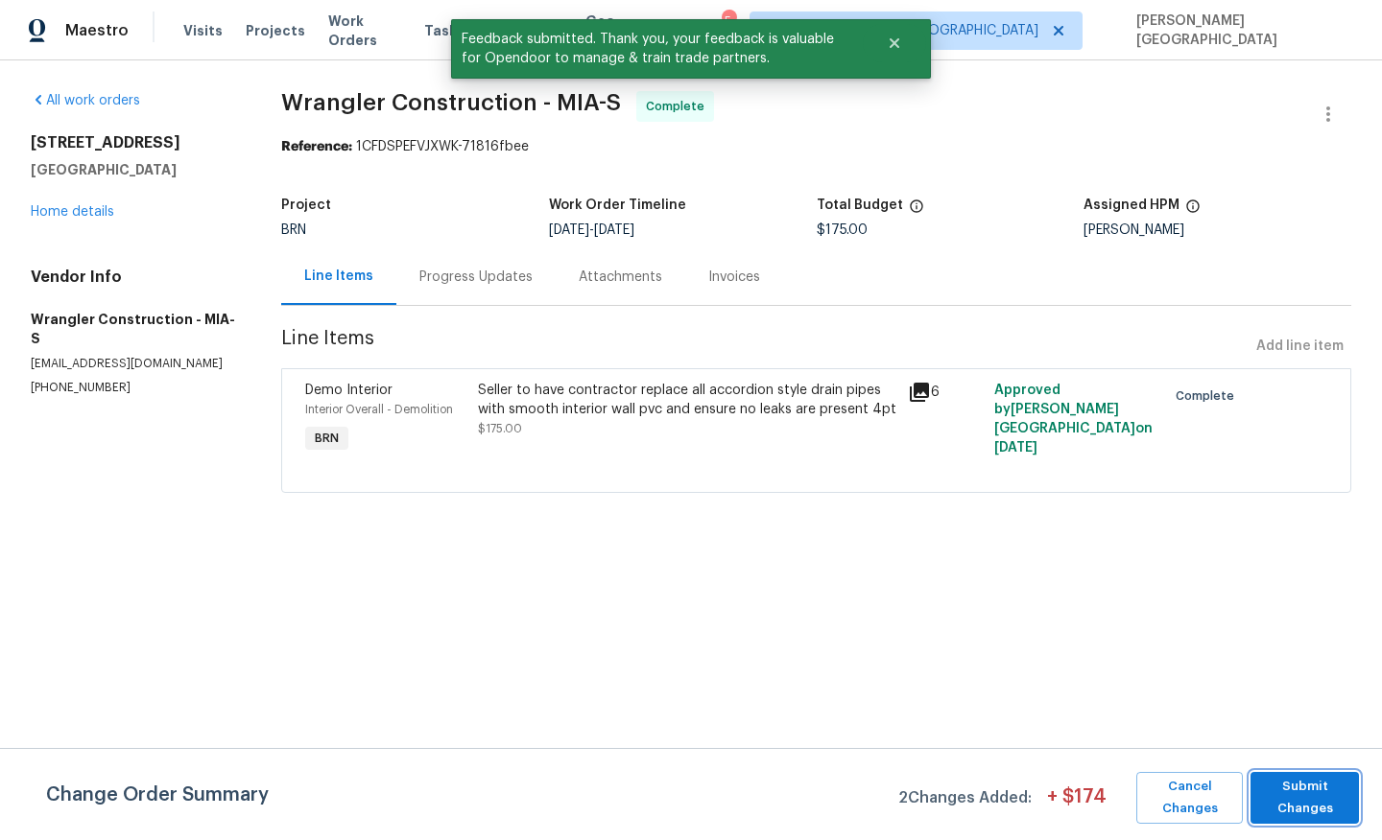
click at [1319, 794] on span "Submit Changes" at bounding box center [1304, 798] width 89 height 44
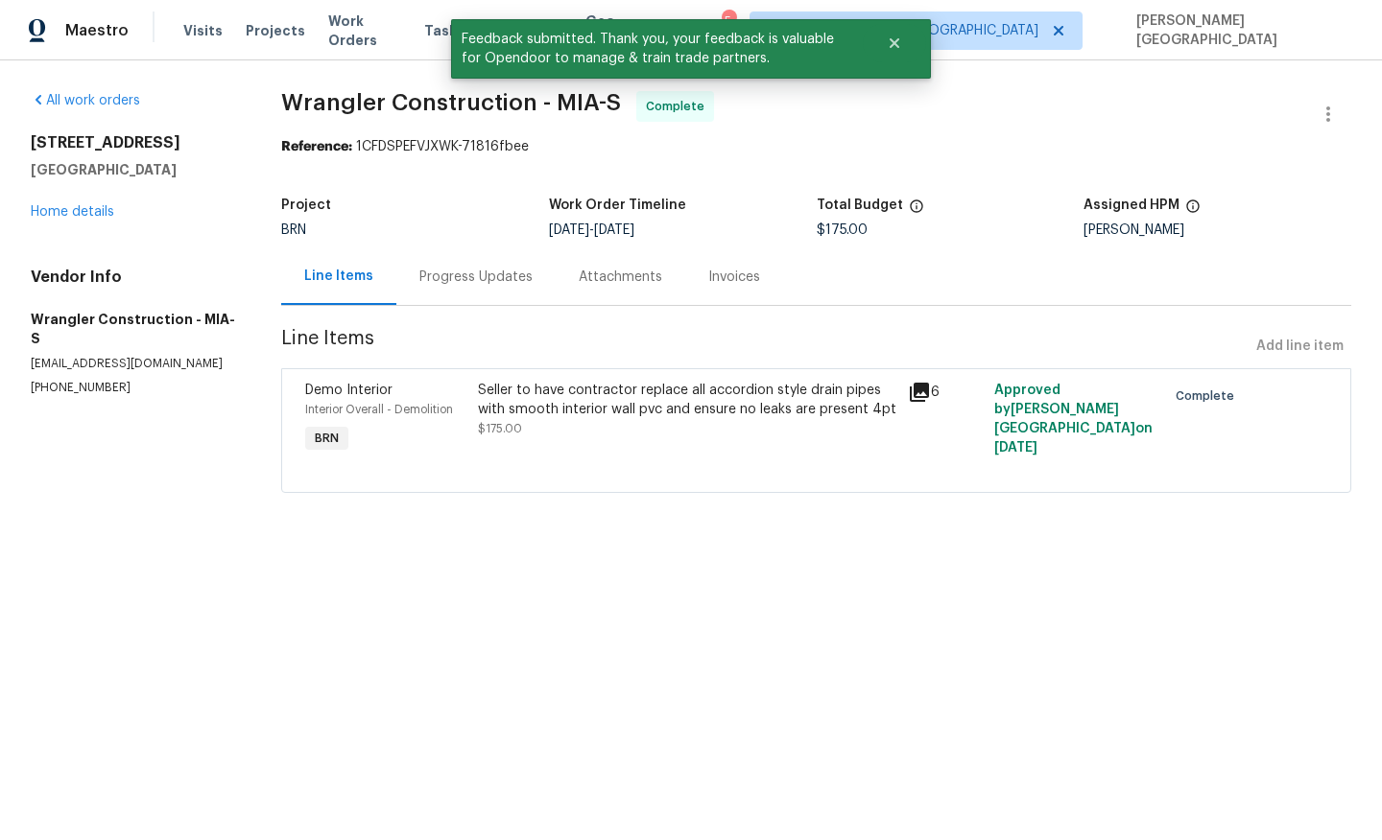
click at [323, 107] on span "Wrangler Construction - MIA-S" at bounding box center [451, 102] width 340 height 23
click at [406, 106] on span "Wrangler Construction - MIA-S" at bounding box center [451, 102] width 340 height 23
copy span "Wrangler Construction"
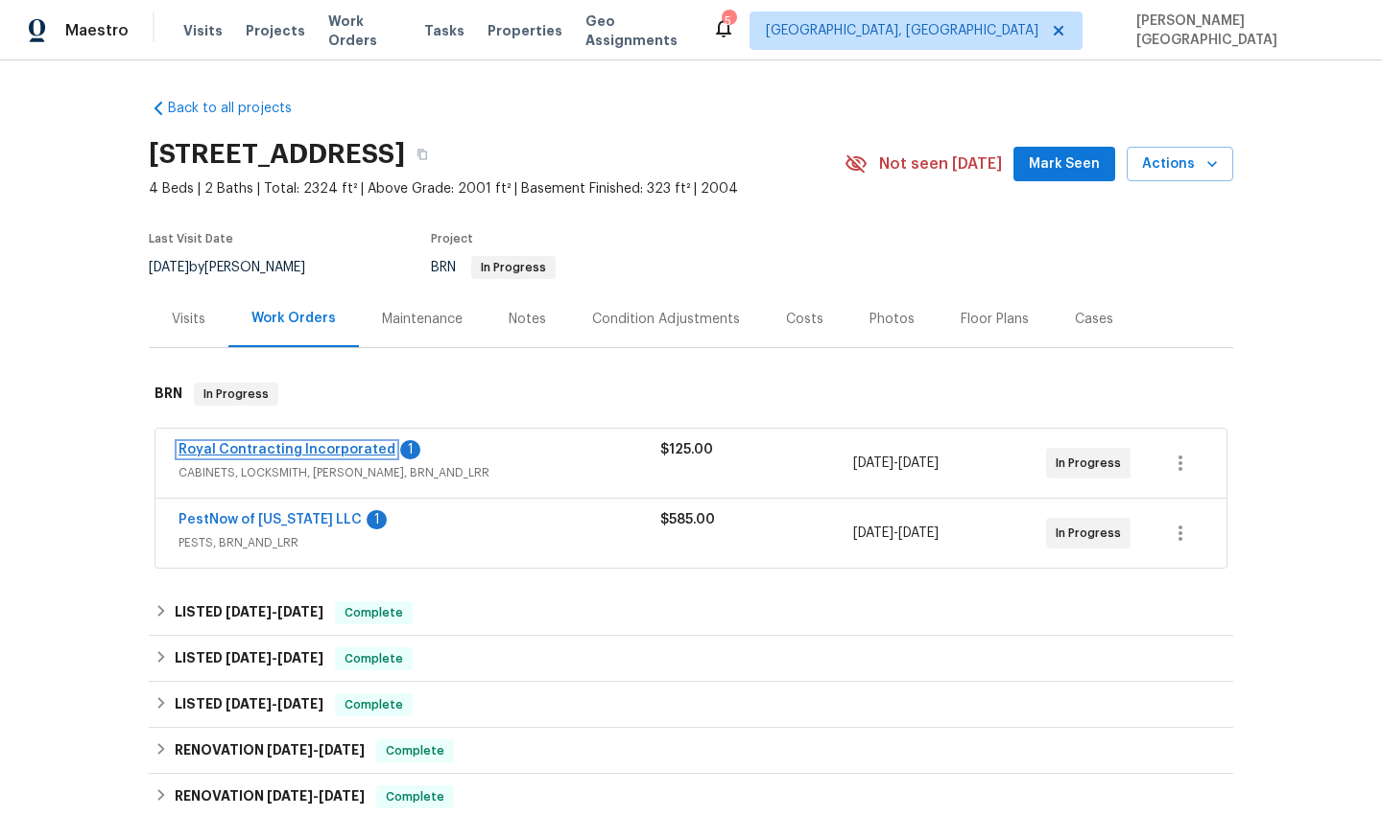
click at [335, 451] on link "Royal Contracting Incorporated" at bounding box center [286, 449] width 217 height 13
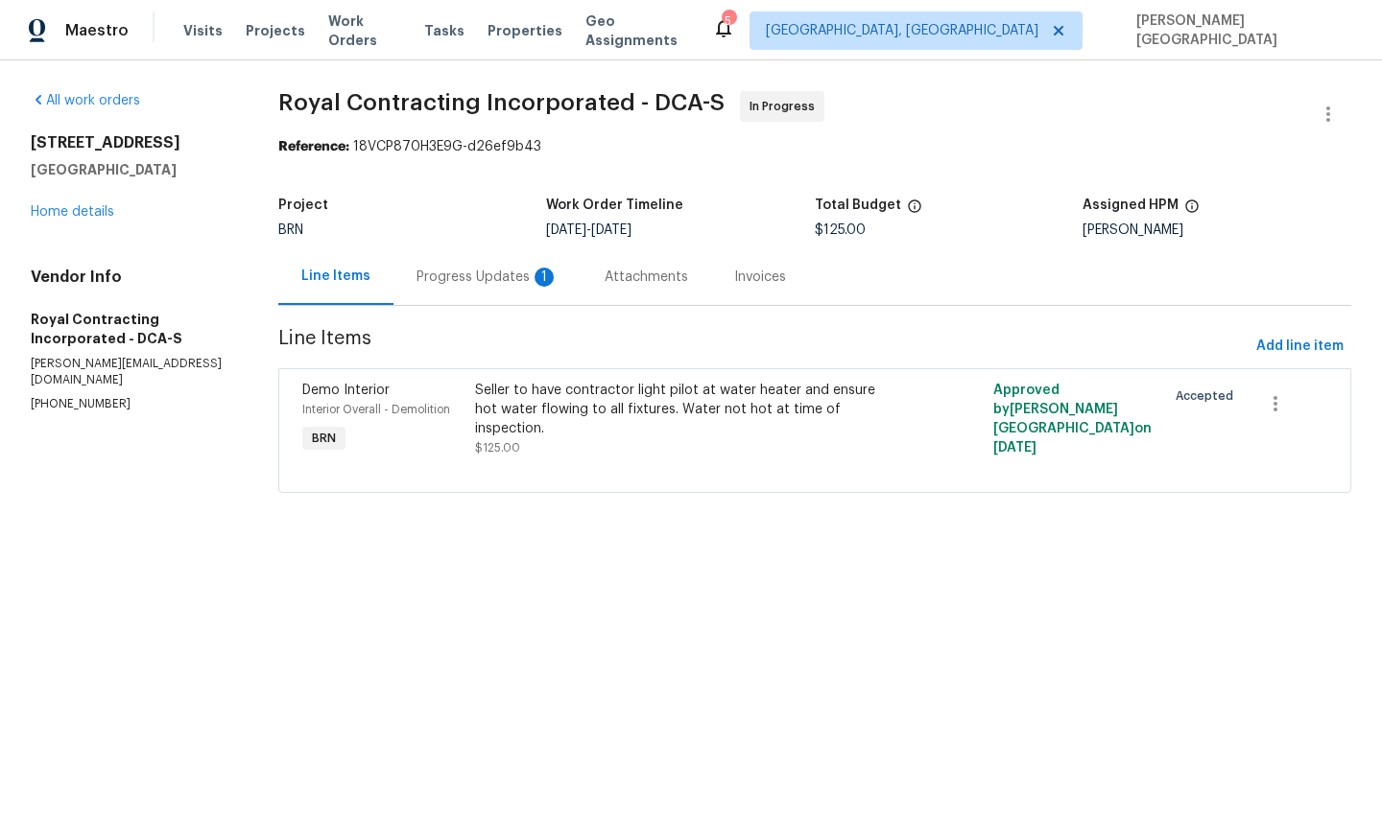
click at [519, 284] on div "Progress Updates 1" at bounding box center [487, 277] width 142 height 19
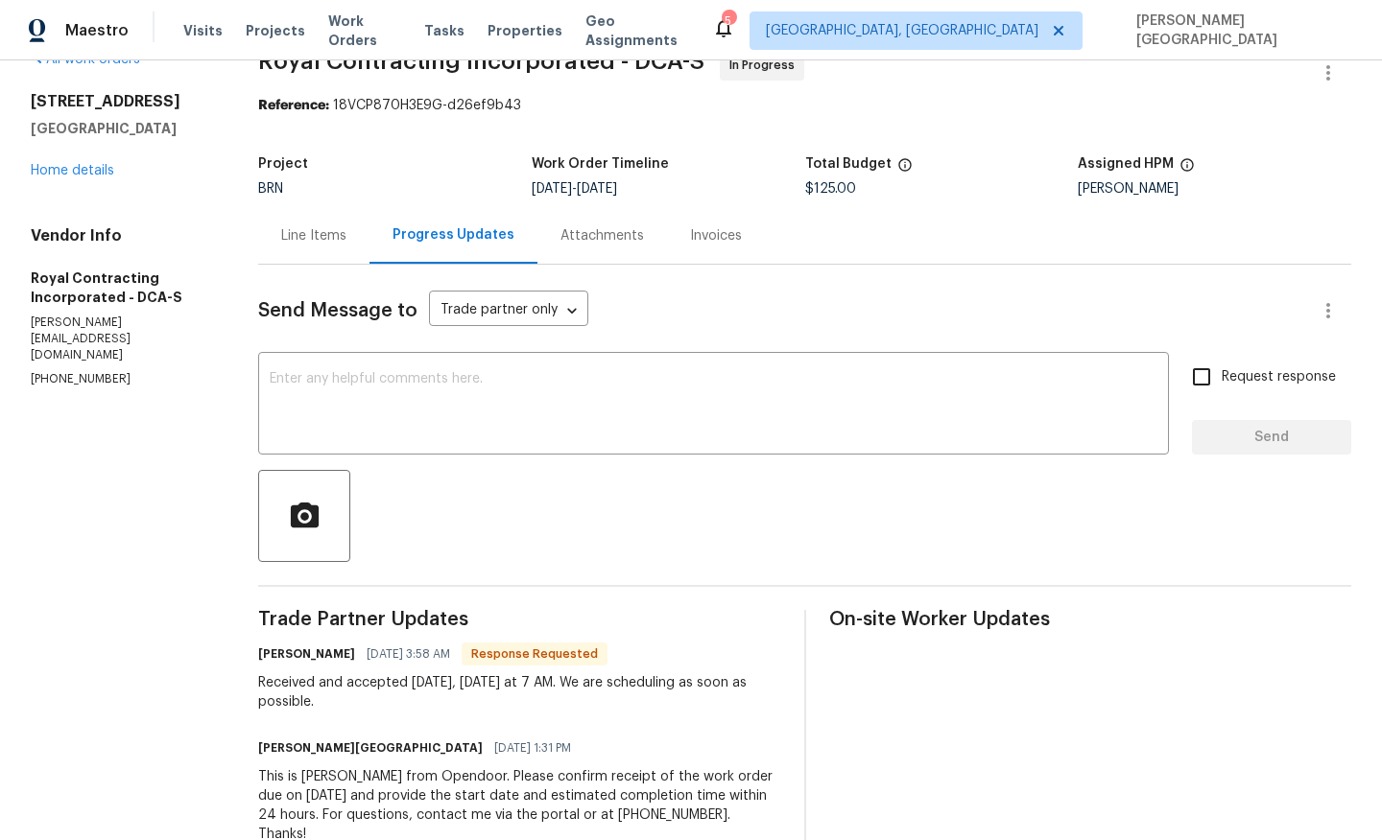
scroll to position [80, 0]
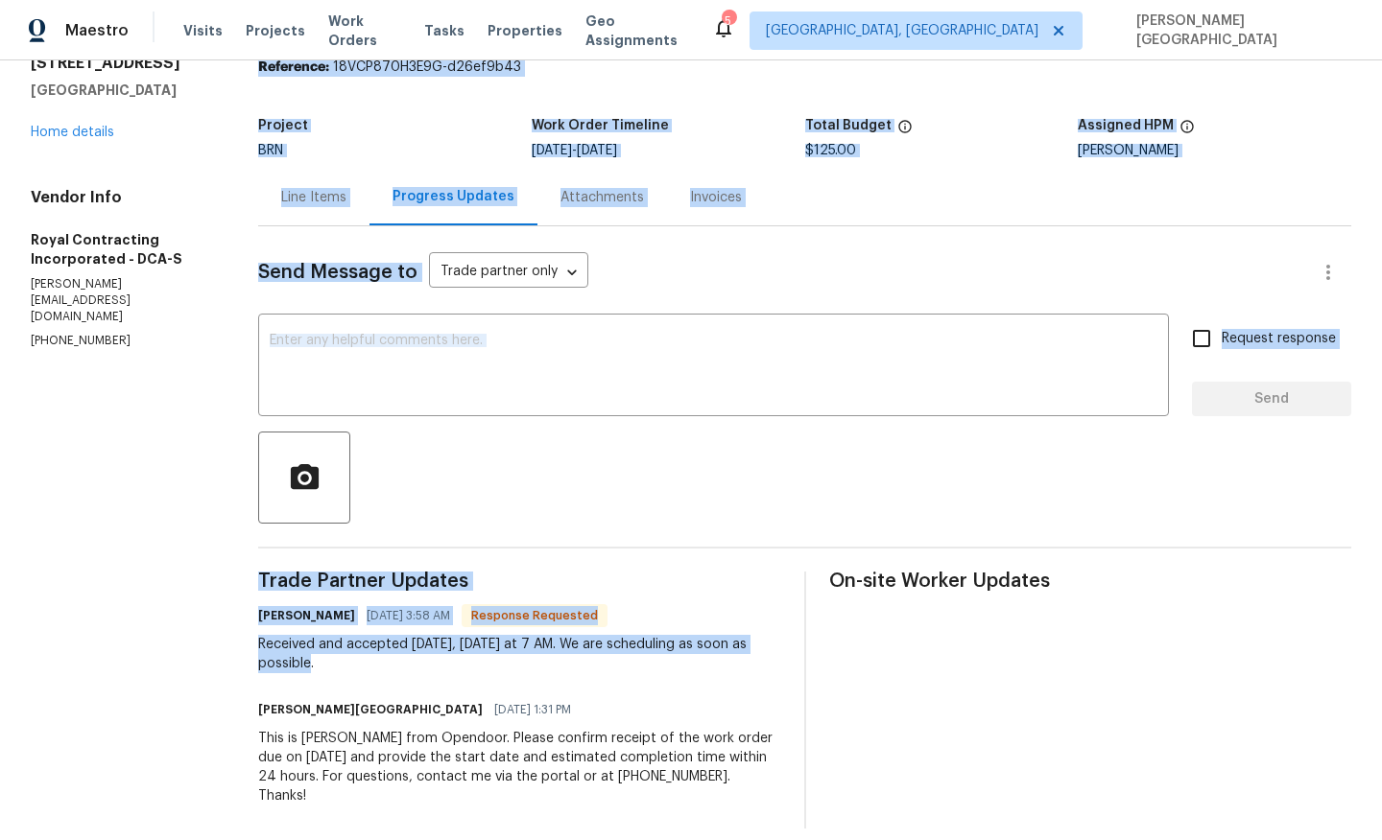
drag, startPoint x: 219, startPoint y: 645, endPoint x: 389, endPoint y: 673, distance: 172.1
click at [390, 673] on div "All work orders [STREET_ADDRESS] Home details Vendor Info Royal Contracting Inc…" at bounding box center [691, 420] width 1382 height 879
click at [389, 673] on div "Received and accepted [DATE], [DATE] at 7 AM. We are scheduling as soon as poss…" at bounding box center [519, 654] width 522 height 38
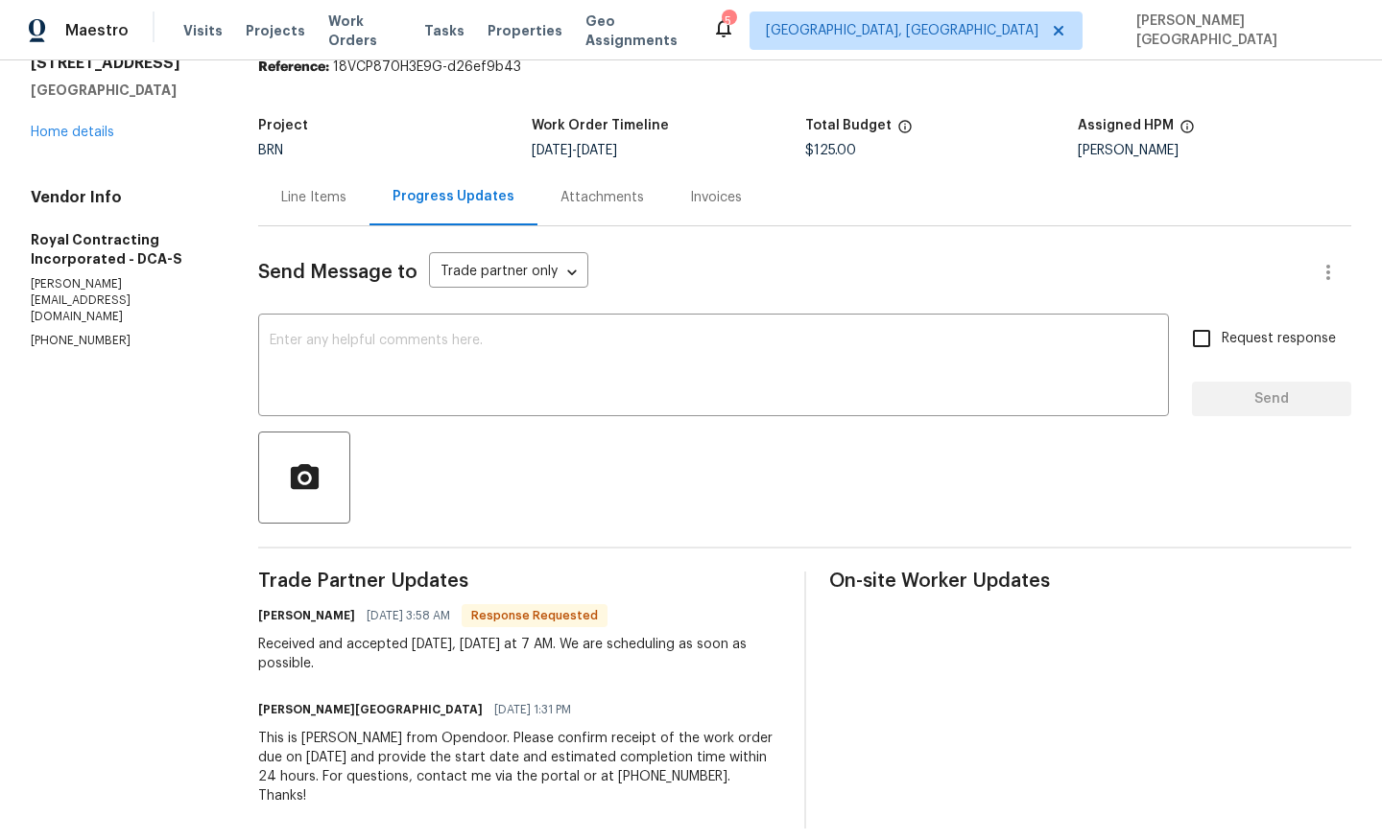
scroll to position [0, 0]
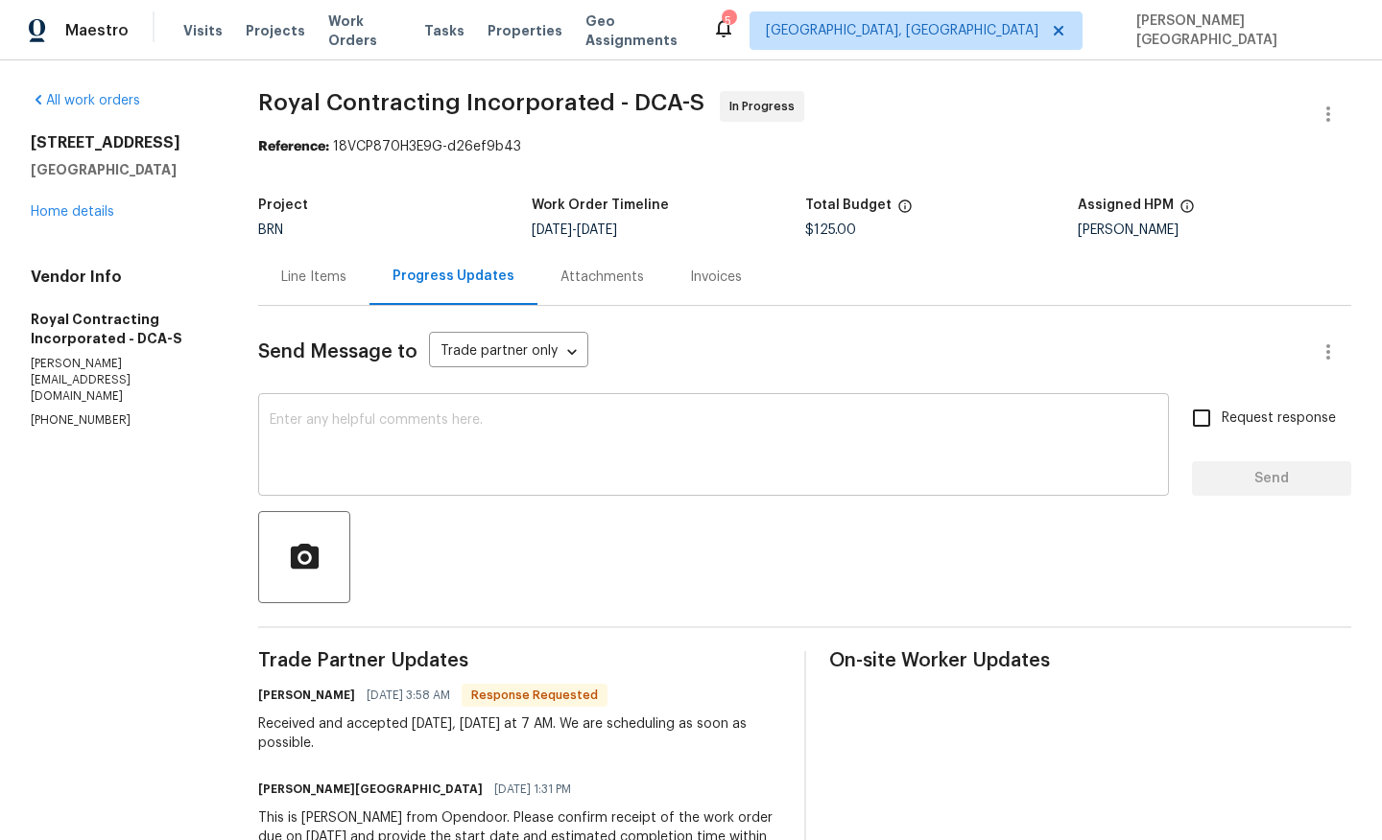
click at [324, 452] on textarea at bounding box center [713, 446] width 887 height 67
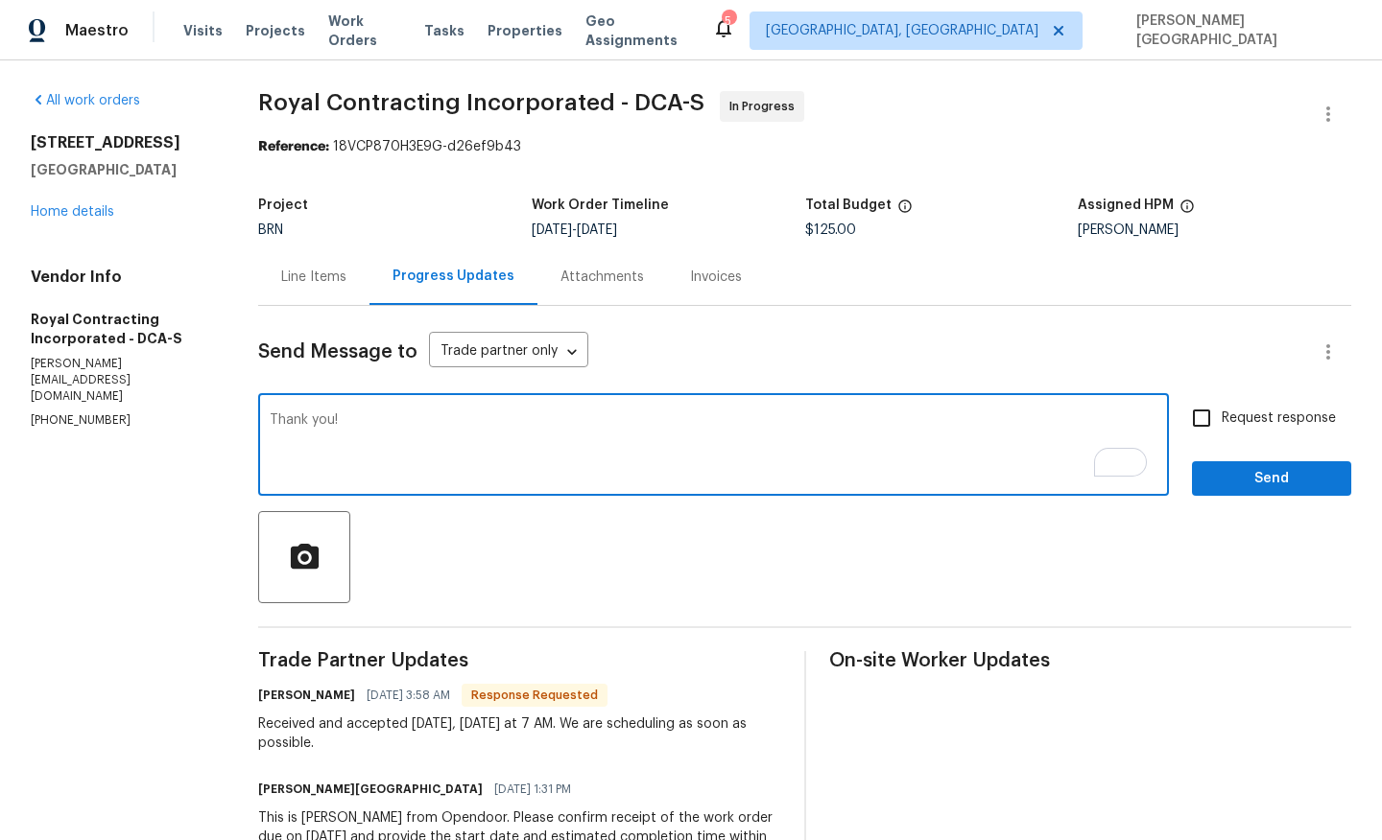
type textarea "Thank you!"
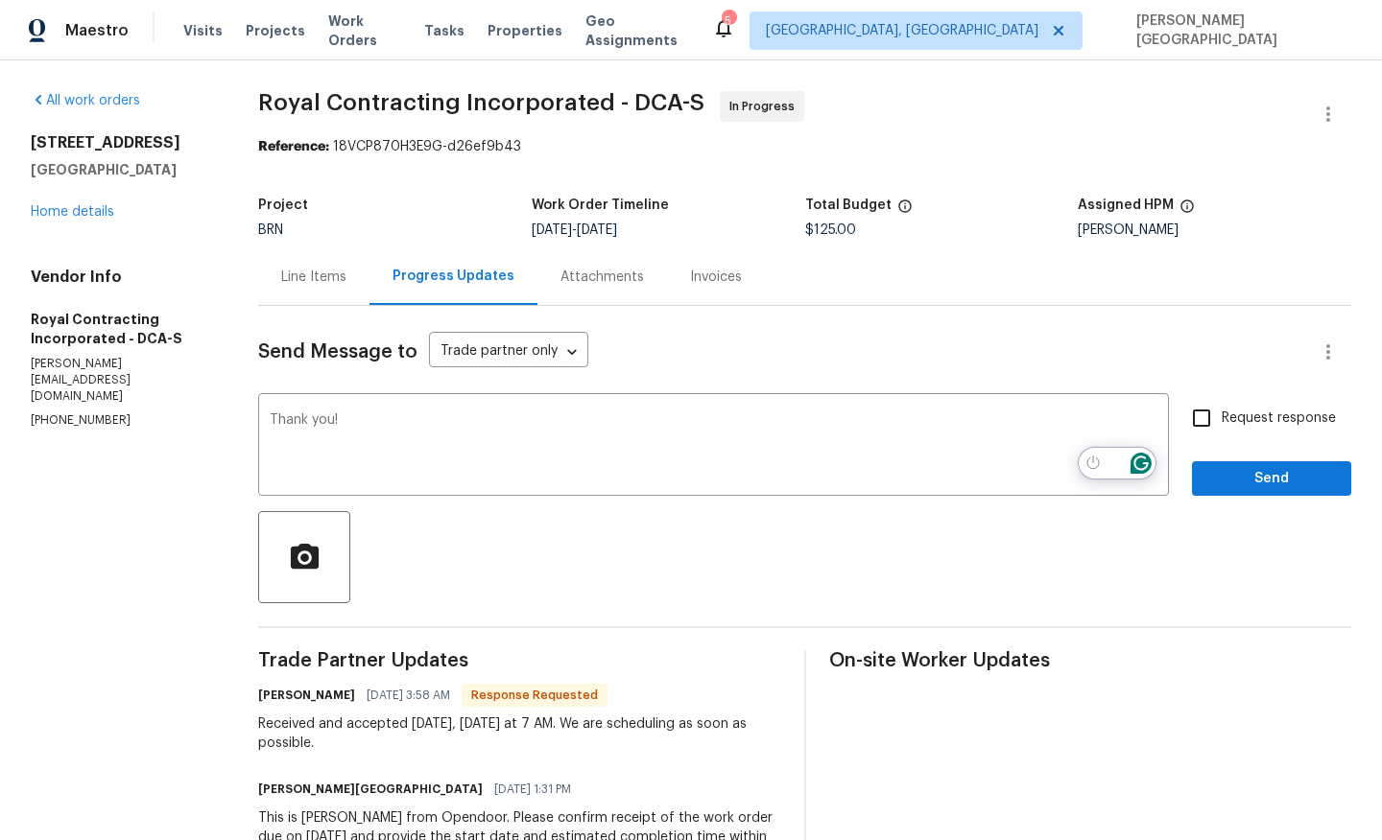
click at [1237, 408] on label "Request response" at bounding box center [1258, 418] width 154 height 40
click at [1221, 408] on input "Request response" at bounding box center [1201, 418] width 40 height 40
checkbox input "true"
click at [1214, 490] on button "Send" at bounding box center [1271, 478] width 159 height 35
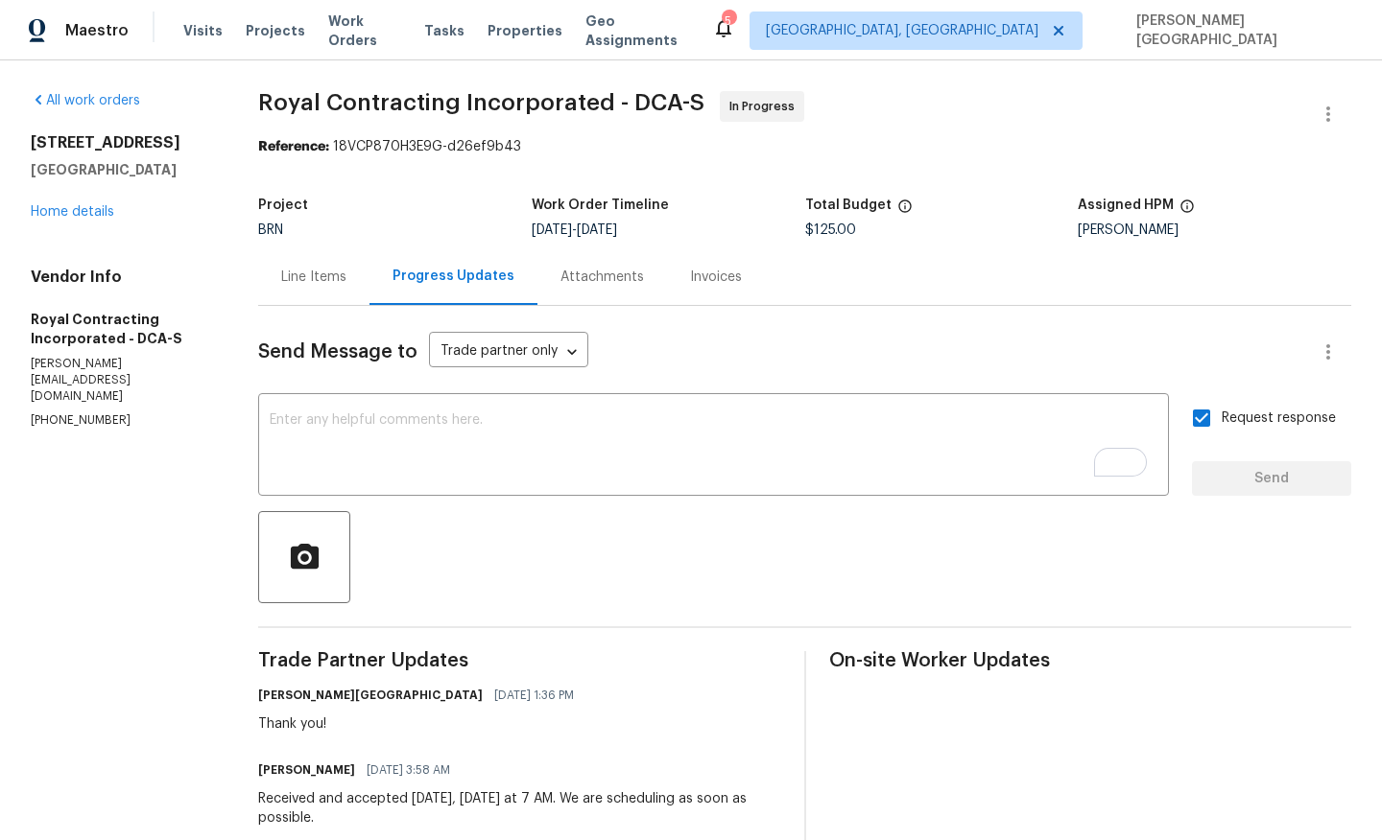
click at [294, 97] on span "Royal Contracting Incorporated - DCA-S" at bounding box center [481, 102] width 446 height 23
click at [574, 106] on span "Royal Contracting Incorporated - DCA-S" at bounding box center [481, 102] width 446 height 23
copy span "Royal Contracting Incorporated"
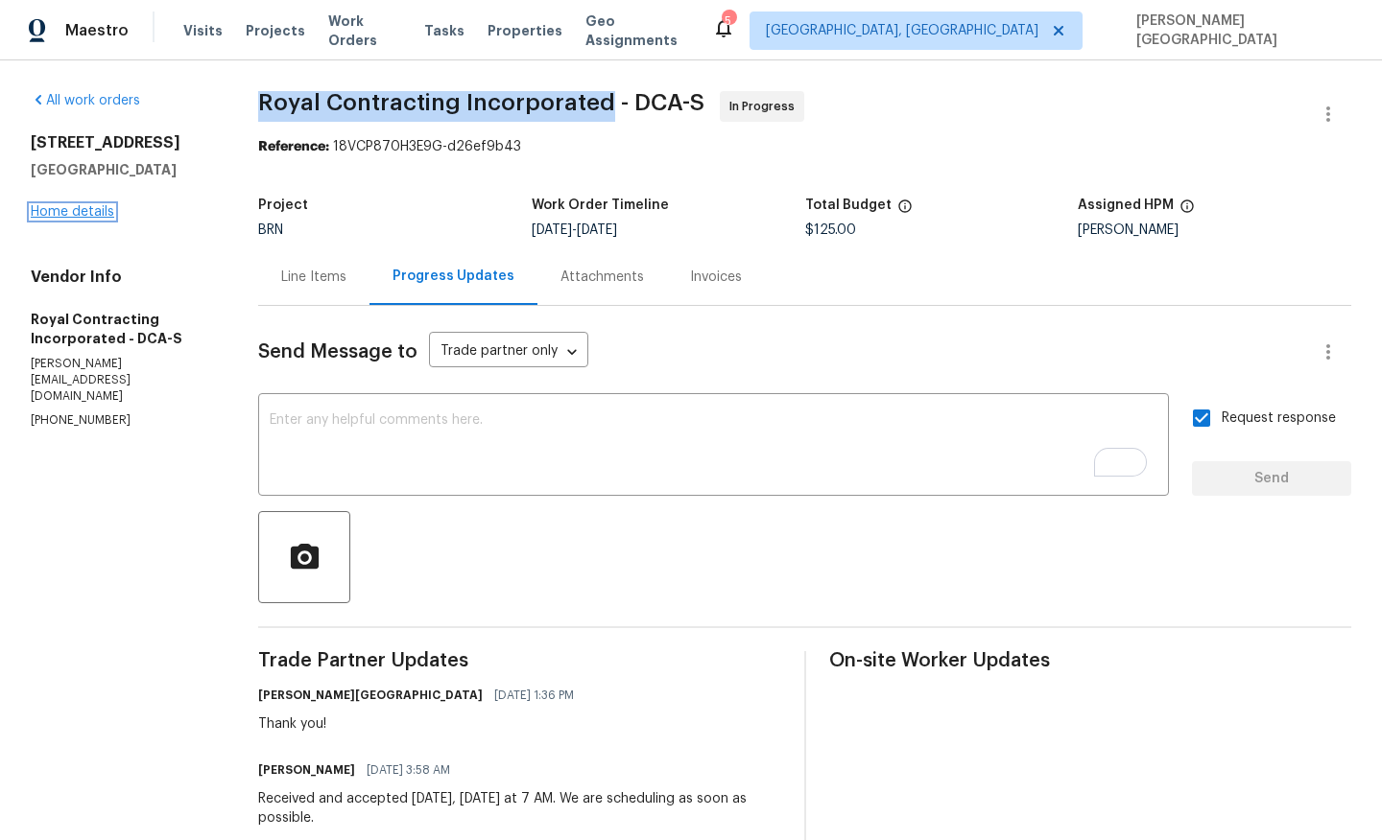
click at [88, 208] on link "Home details" at bounding box center [72, 211] width 83 height 13
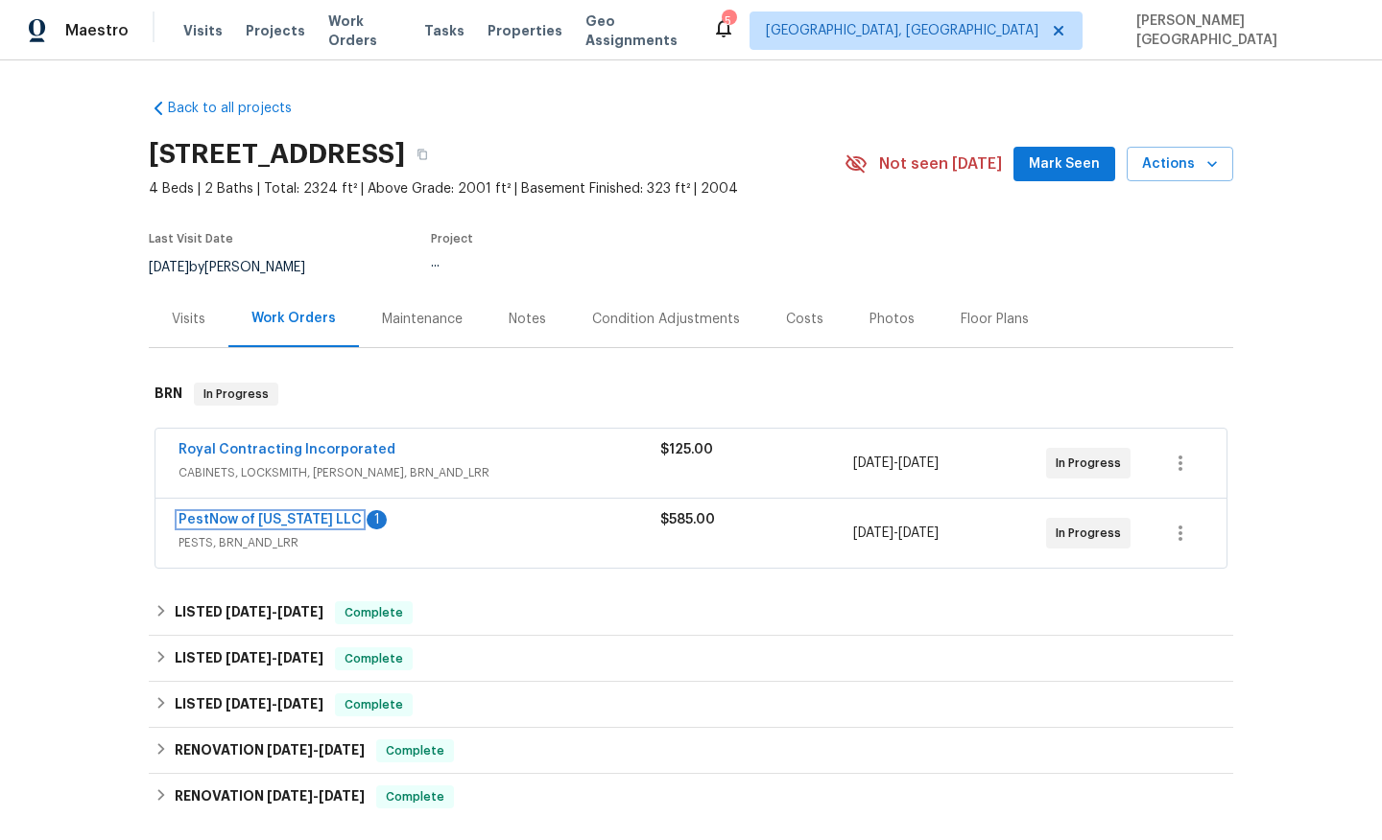
click at [279, 516] on link "PestNow of Virginia LLC" at bounding box center [269, 519] width 183 height 13
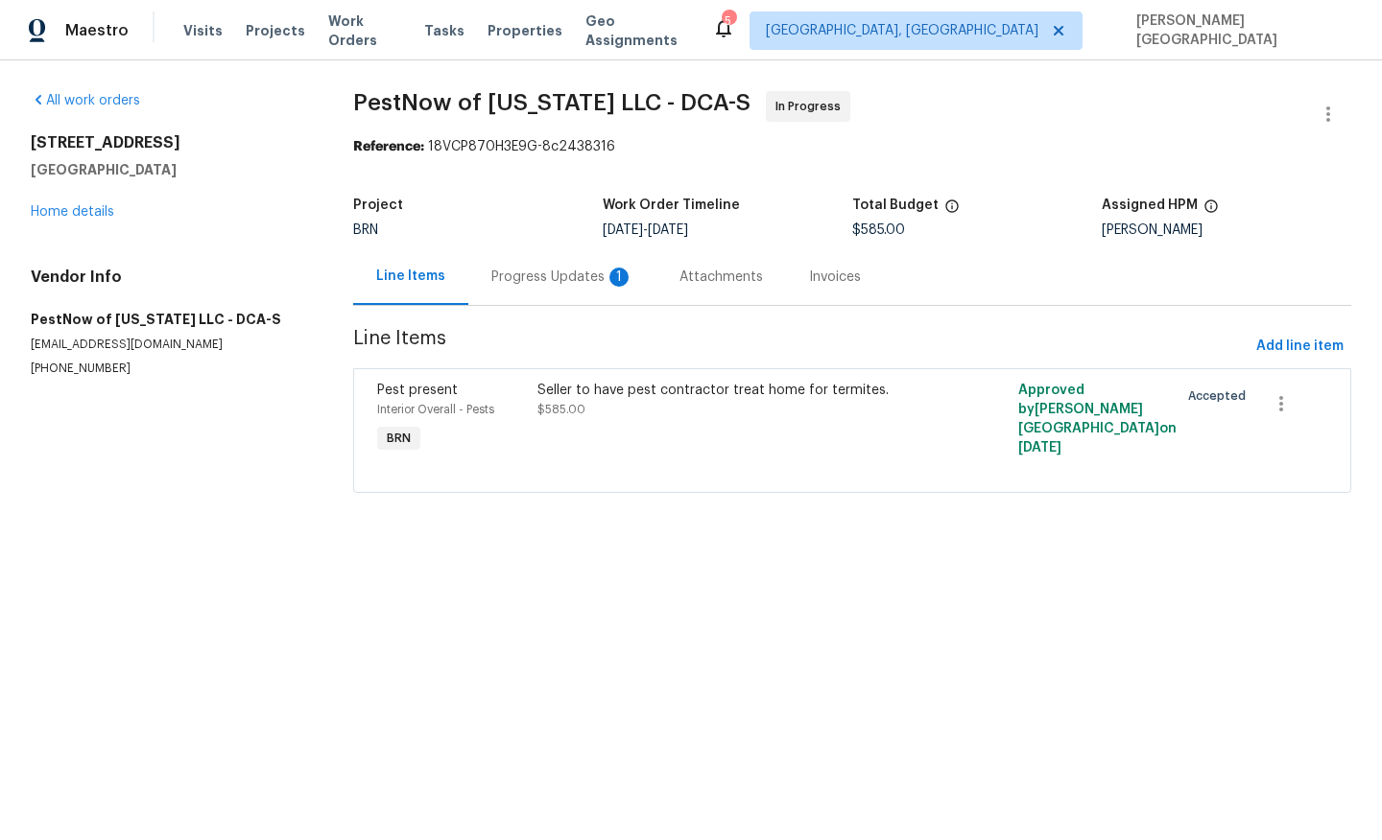
click at [563, 286] on div "Progress Updates 1" at bounding box center [562, 277] width 142 height 19
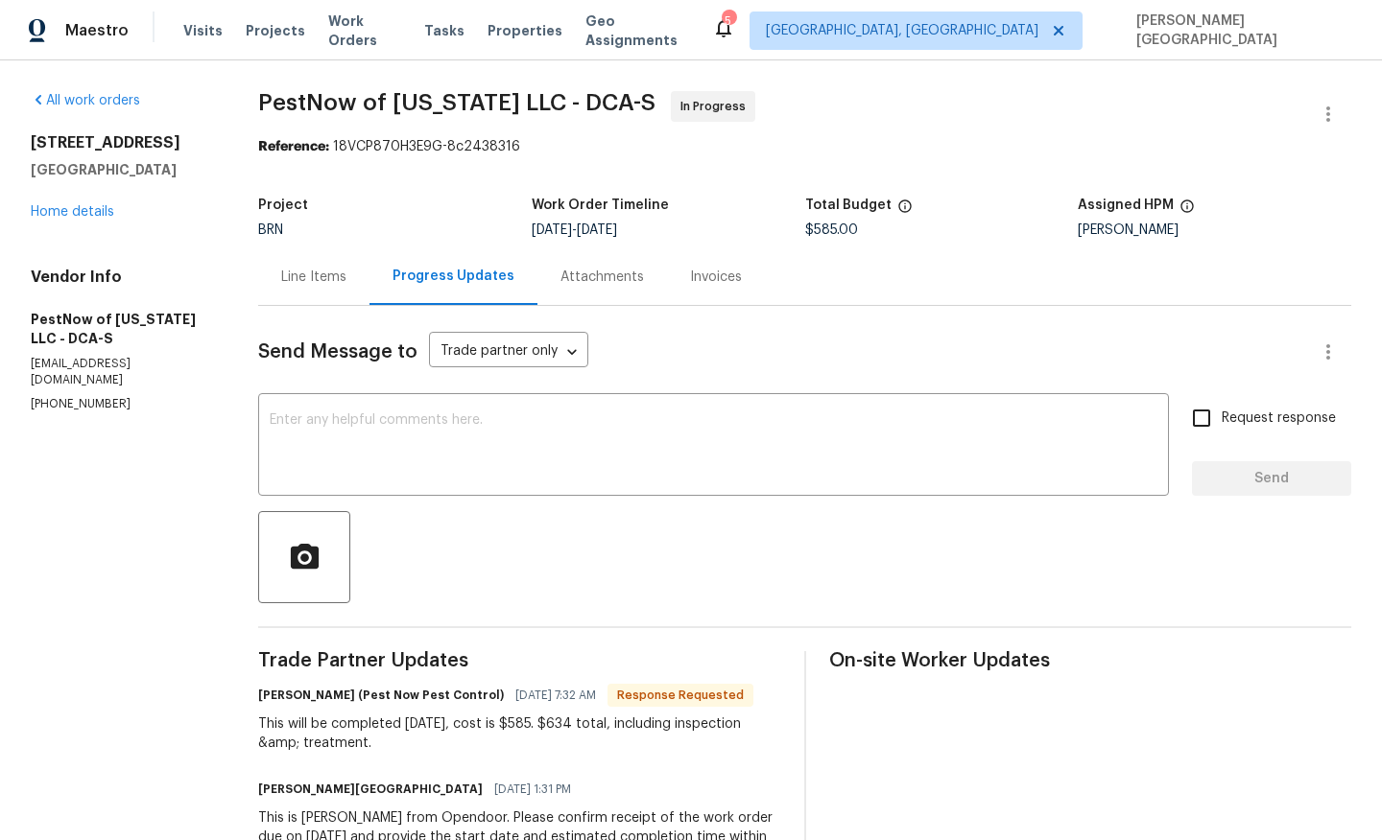
click at [574, 723] on div "This will be completed tomorrow, cost is $585. $634 total, including inspection…" at bounding box center [519, 734] width 522 height 38
copy div "634"
click at [310, 271] on div "Line Items" at bounding box center [313, 277] width 65 height 19
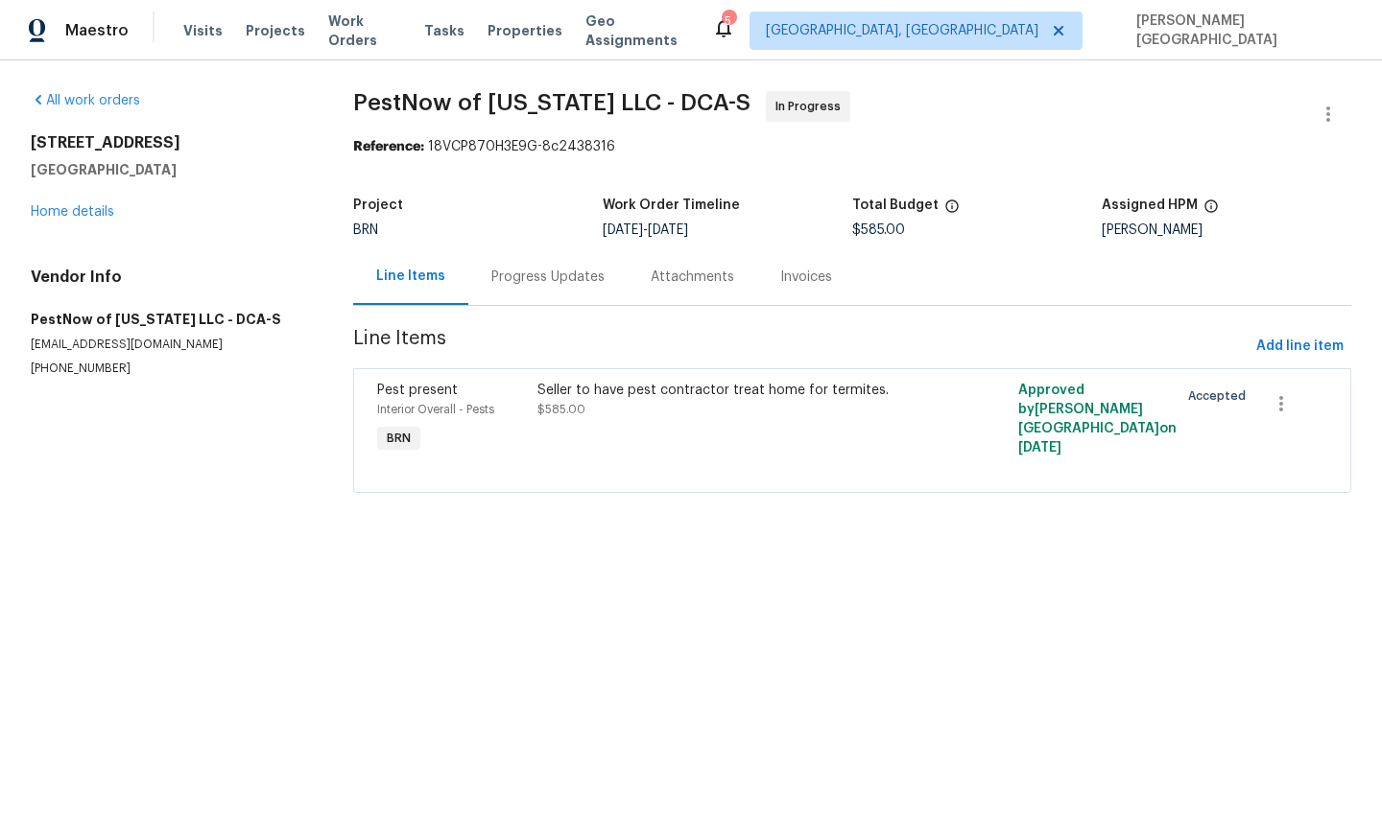
click at [575, 413] on span "$585.00" at bounding box center [561, 410] width 48 height 12
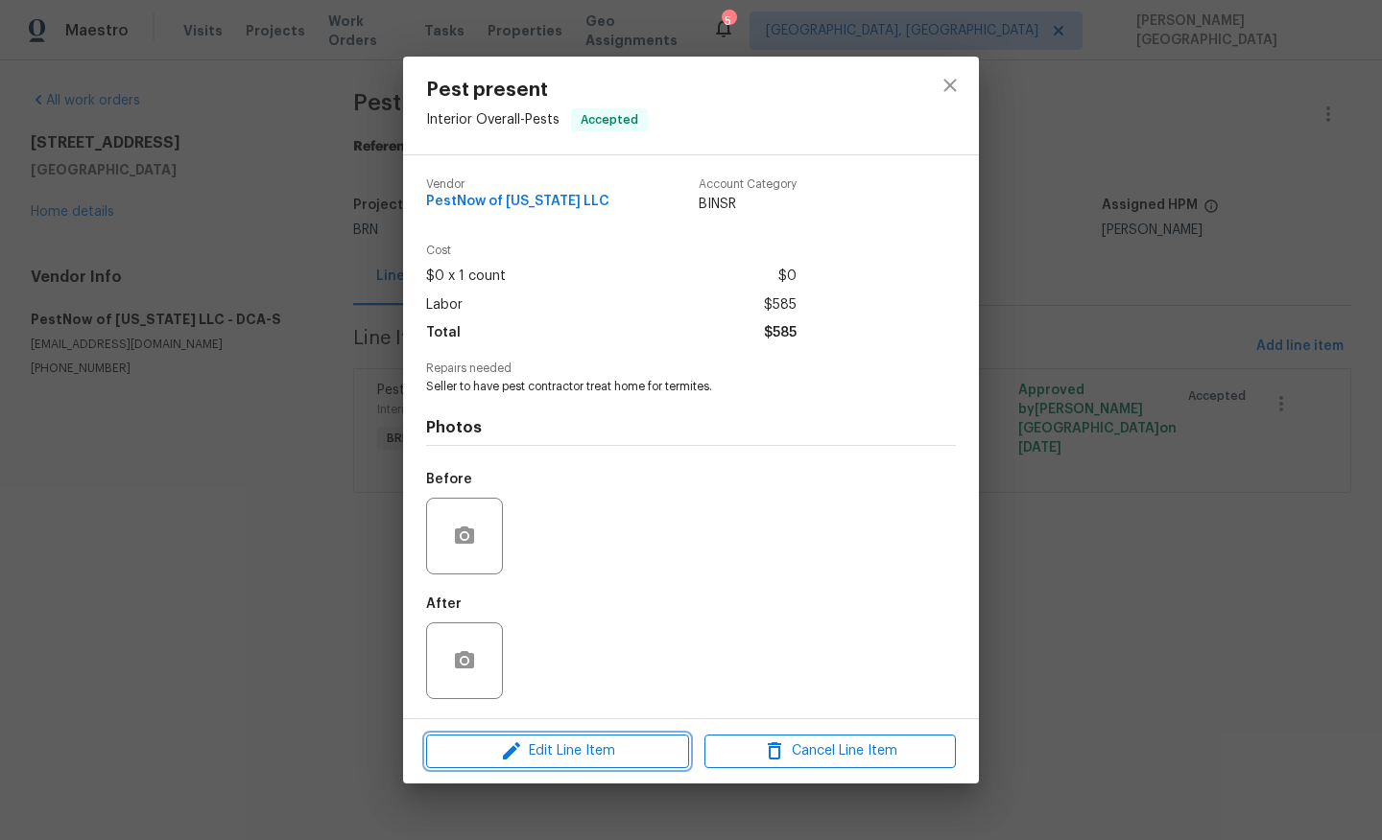
click at [602, 754] on span "Edit Line Item" at bounding box center [557, 752] width 251 height 24
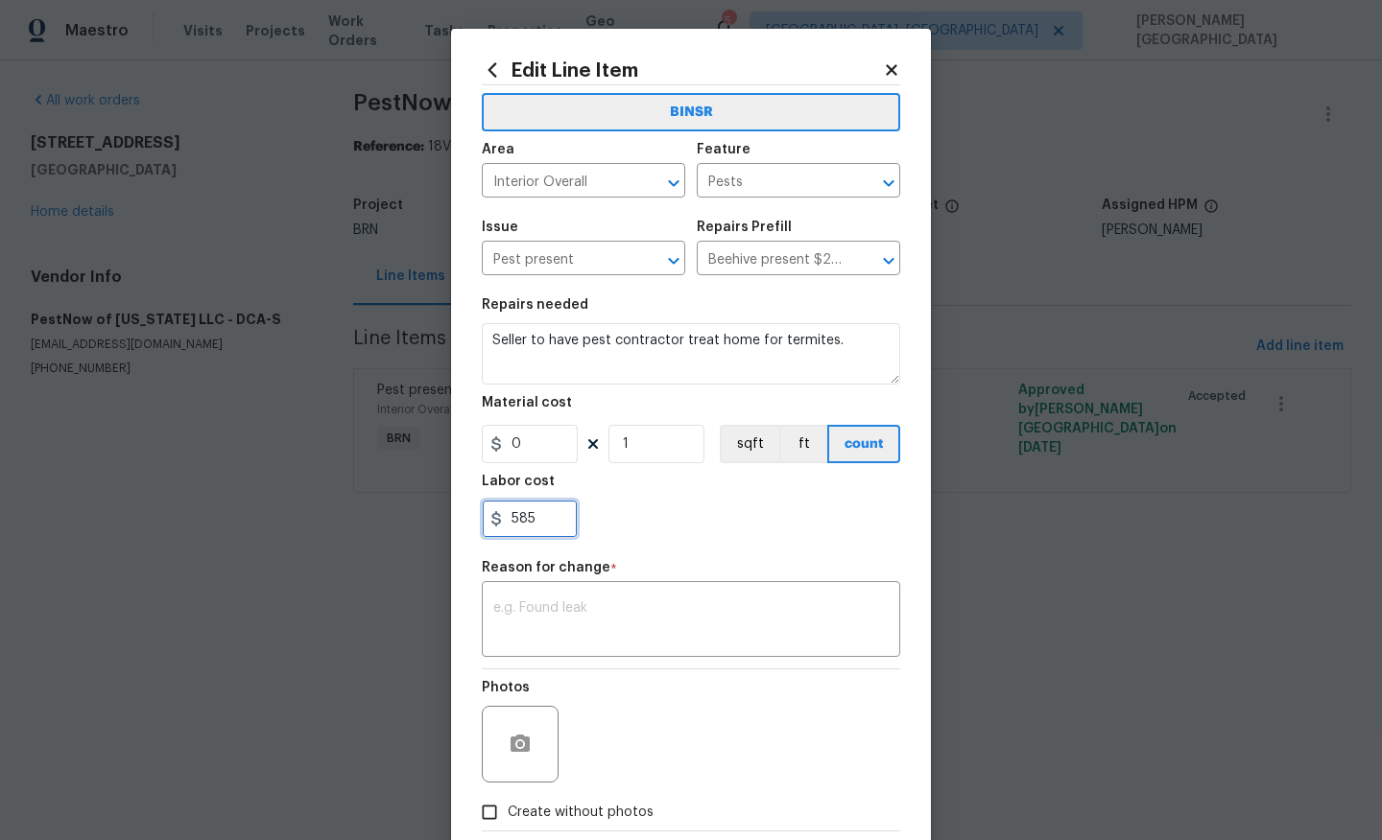
click at [538, 531] on input "585" at bounding box center [530, 519] width 96 height 38
paste input "634"
type input "634"
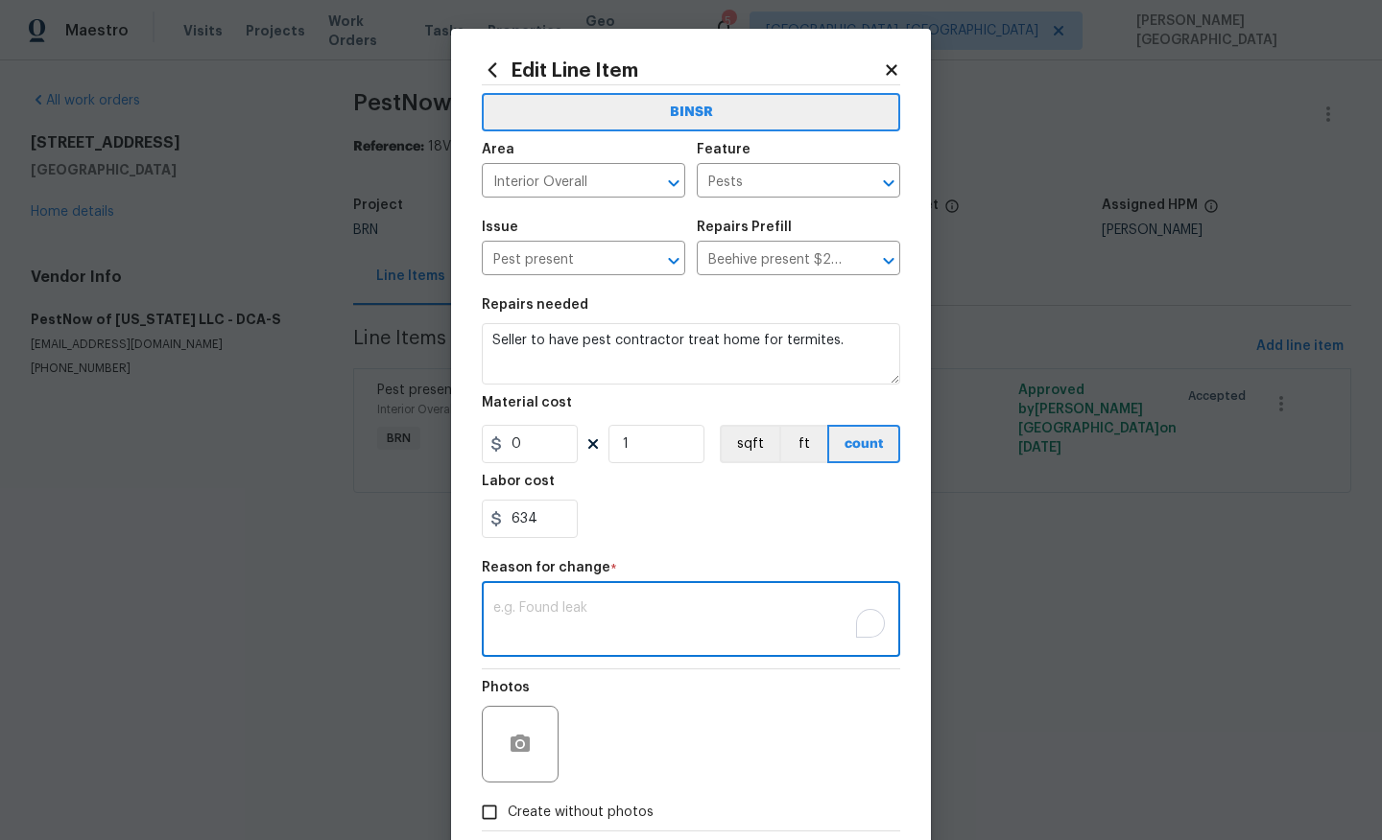
click at [565, 606] on textarea "To enrich screen reader interactions, please activate Accessibility in Grammarl…" at bounding box center [690, 622] width 395 height 40
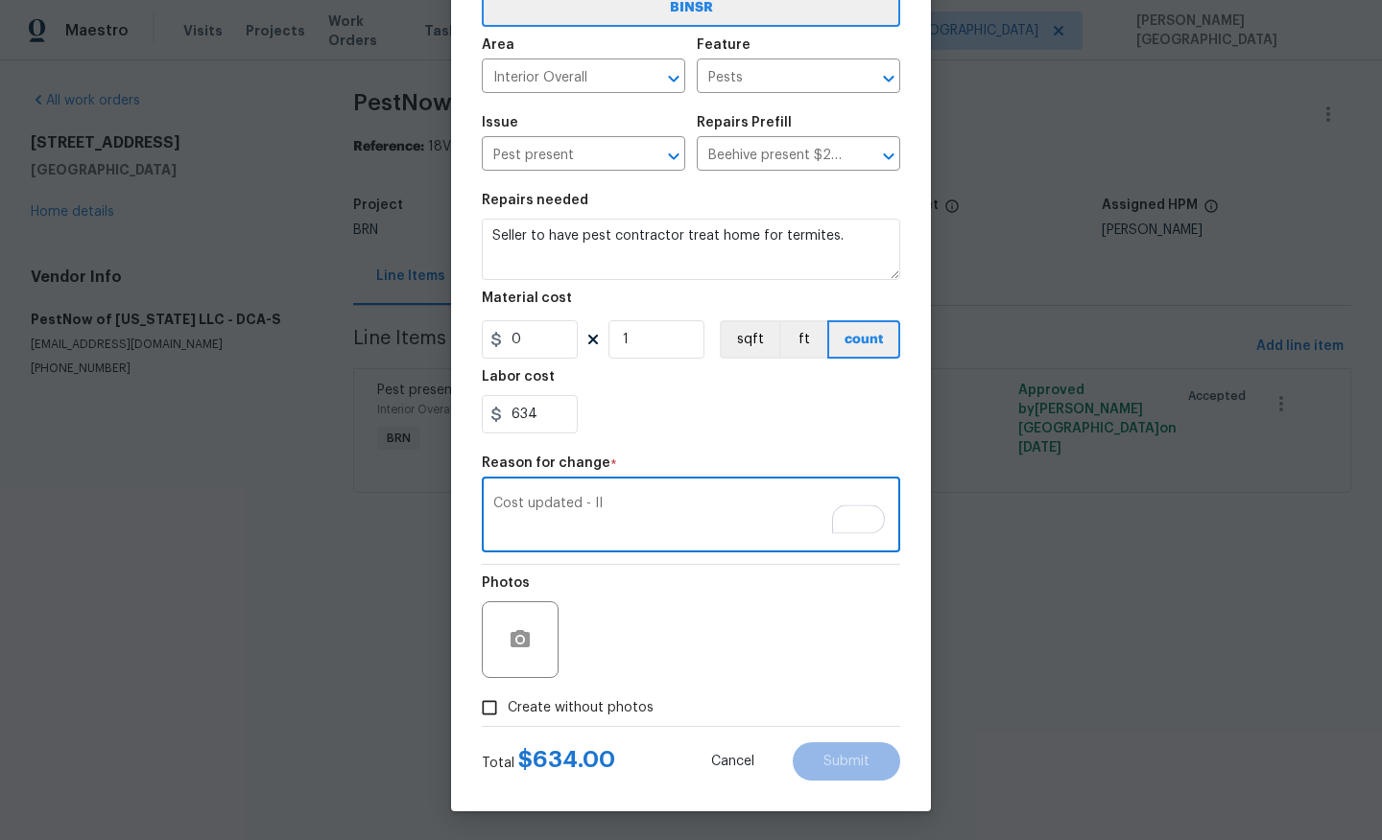
type textarea "Cost updated - II"
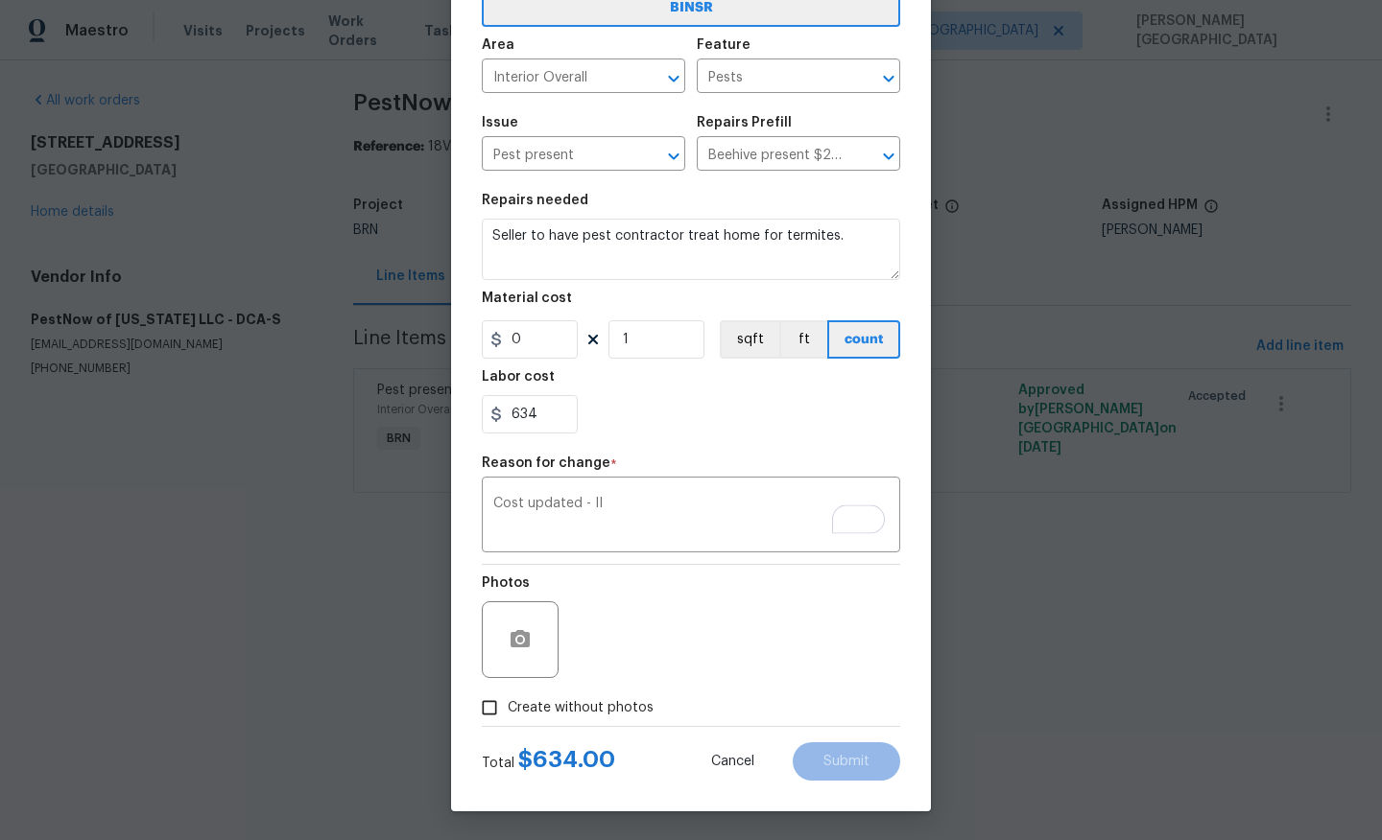
click at [586, 701] on span "Create without photos" at bounding box center [581, 708] width 146 height 20
click at [508, 701] on input "Create without photos" at bounding box center [489, 708] width 36 height 36
checkbox input "true"
click at [635, 650] on textarea at bounding box center [737, 640] width 326 height 77
click at [850, 762] on span "Submit" at bounding box center [846, 762] width 46 height 14
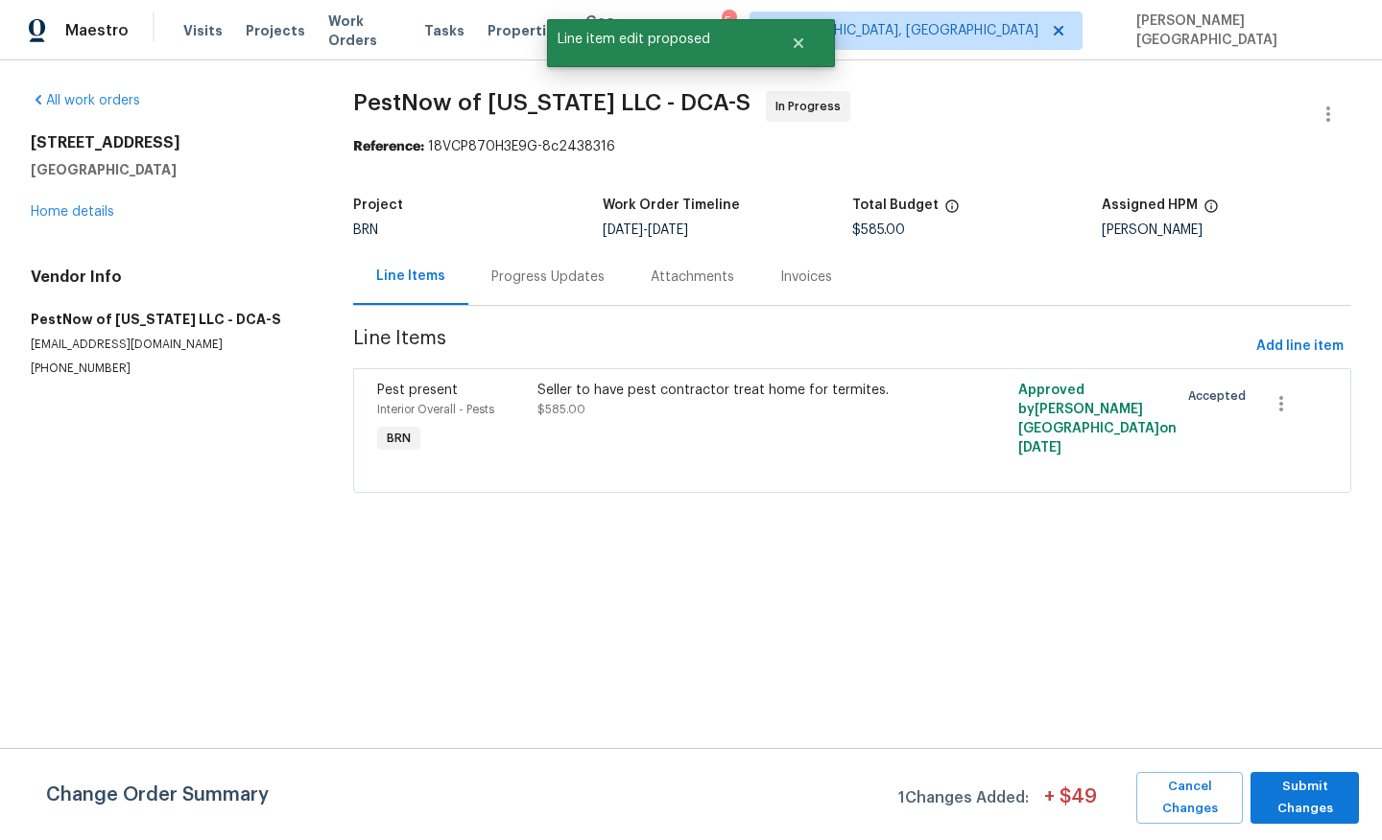
scroll to position [0, 0]
click at [1287, 814] on span "Submit Changes" at bounding box center [1304, 798] width 89 height 44
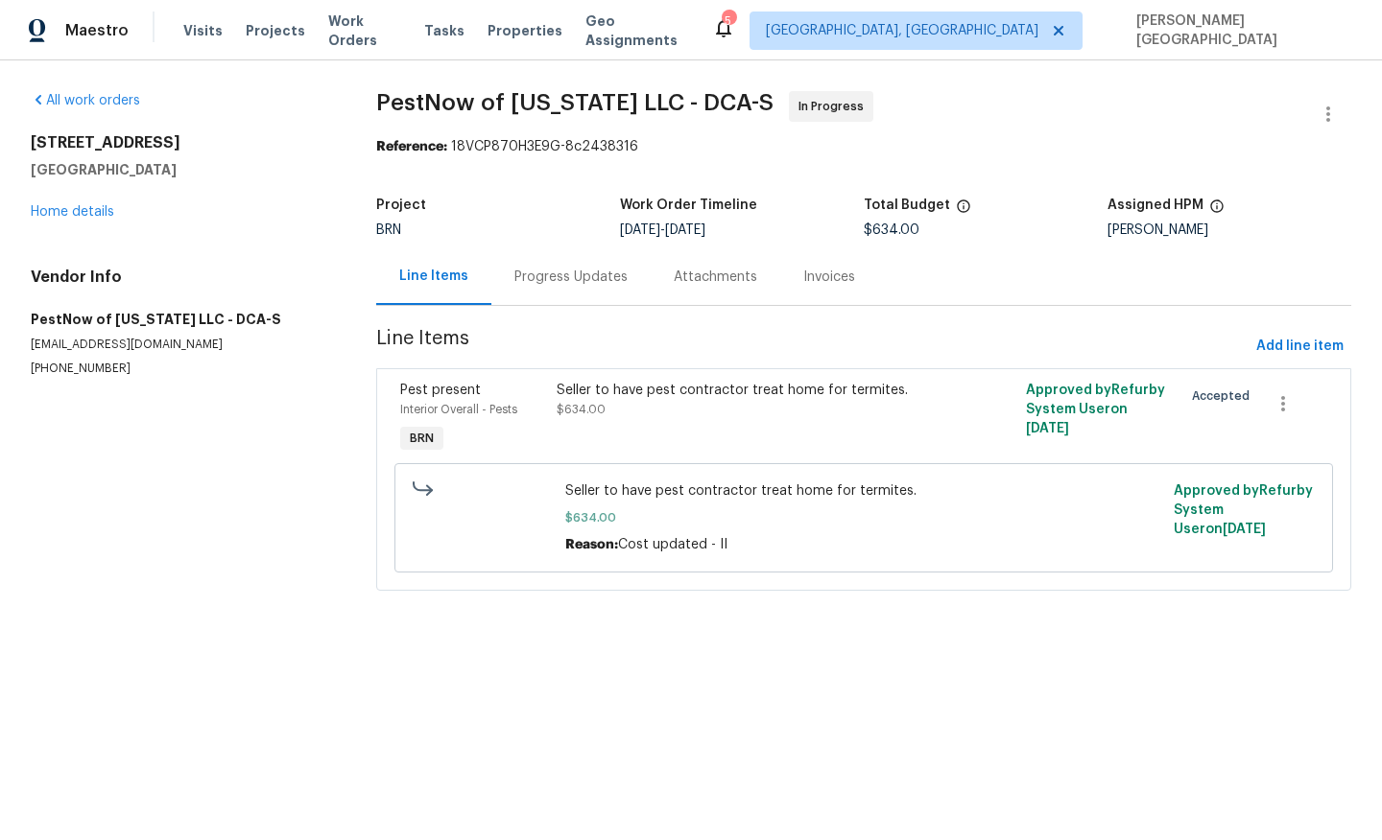
click at [553, 291] on div "Progress Updates" at bounding box center [570, 276] width 159 height 57
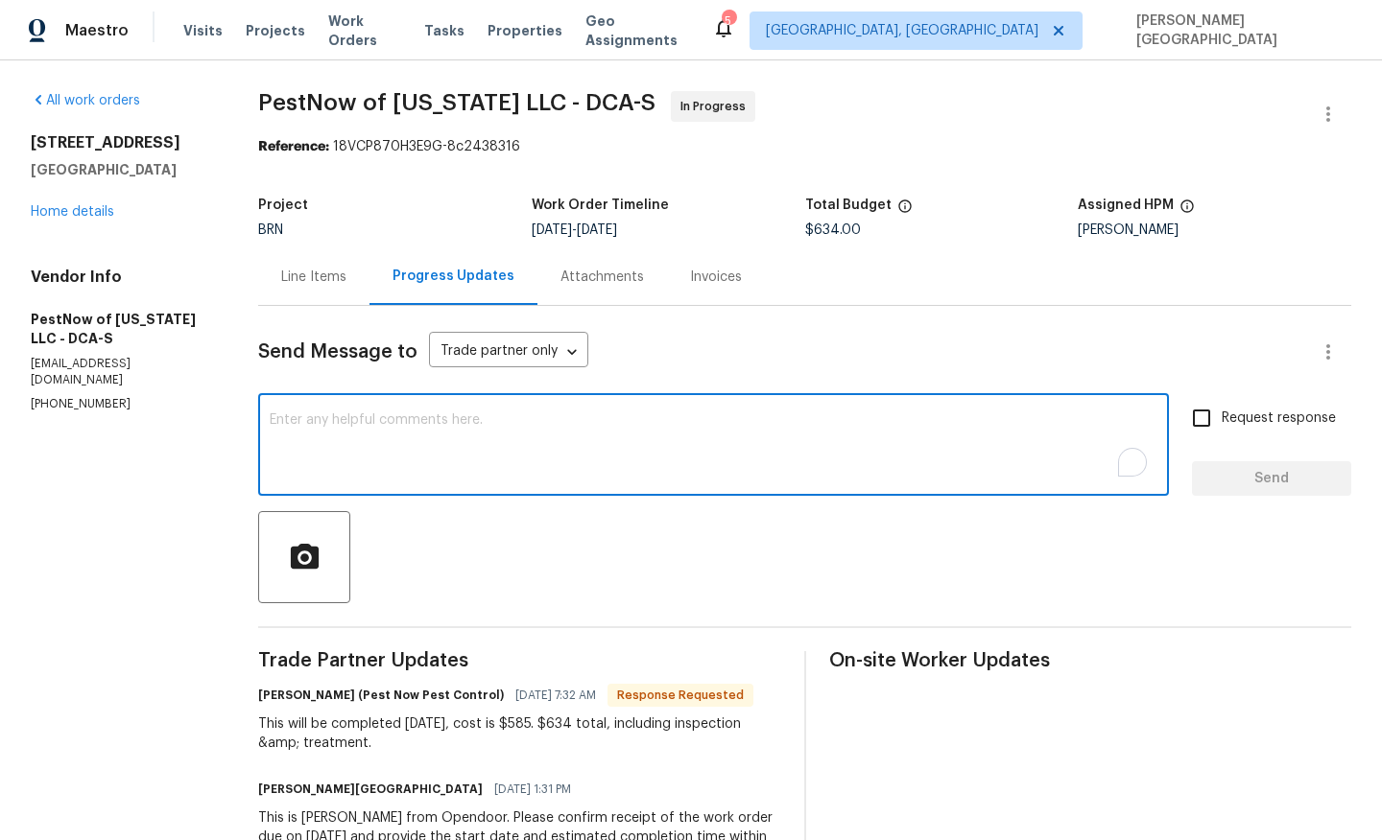
click at [393, 475] on textarea "To enrich screen reader interactions, please activate Accessibility in Grammarl…" at bounding box center [713, 446] width 887 height 67
click at [393, 475] on textarea "Cost is updated, thanks for the update," at bounding box center [713, 446] width 887 height 67
type textarea "Cost is updated, thanks for the update."
click at [1199, 431] on input "Request response" at bounding box center [1201, 418] width 40 height 40
checkbox input "true"
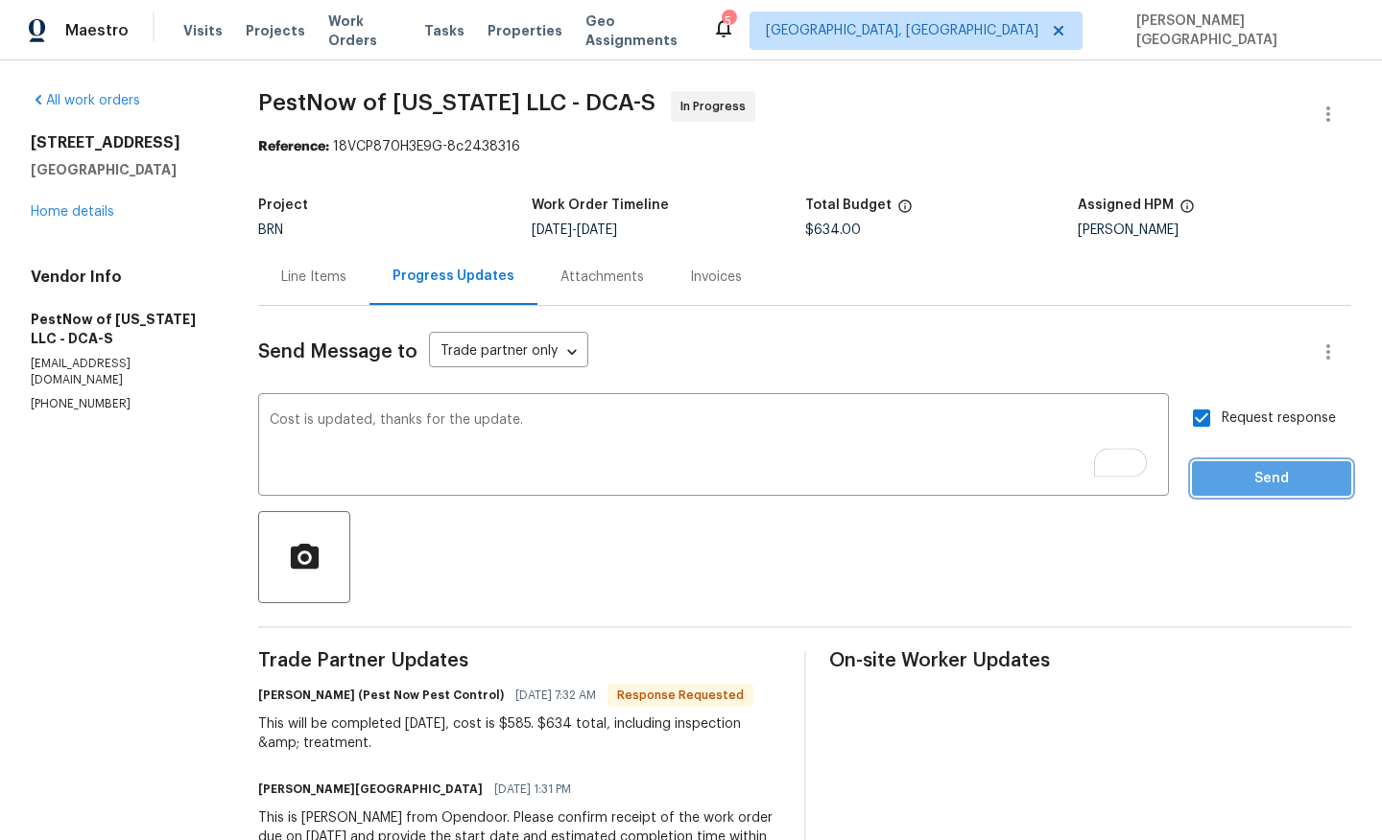
click at [1220, 488] on span "Send" at bounding box center [1271, 479] width 129 height 24
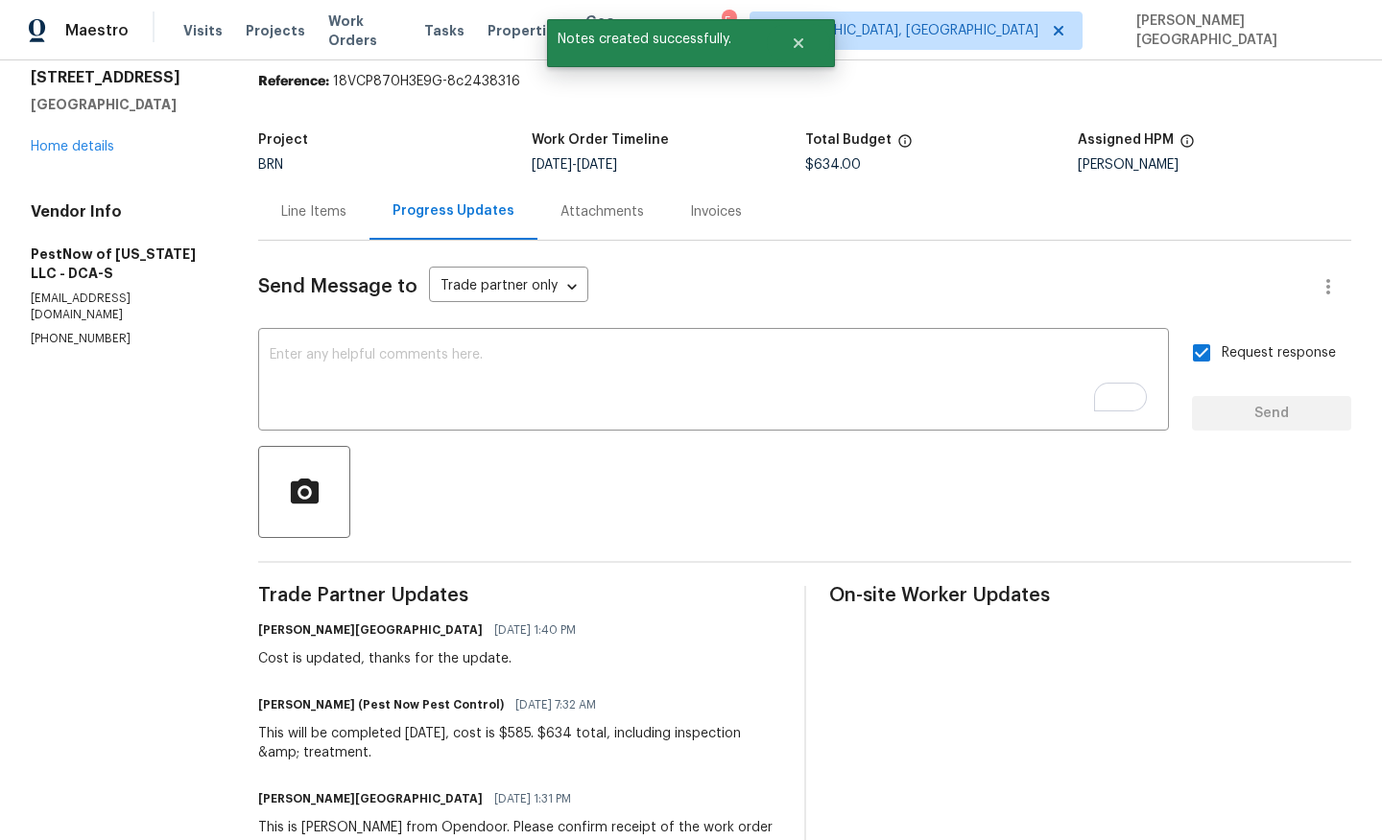
scroll to position [68, 0]
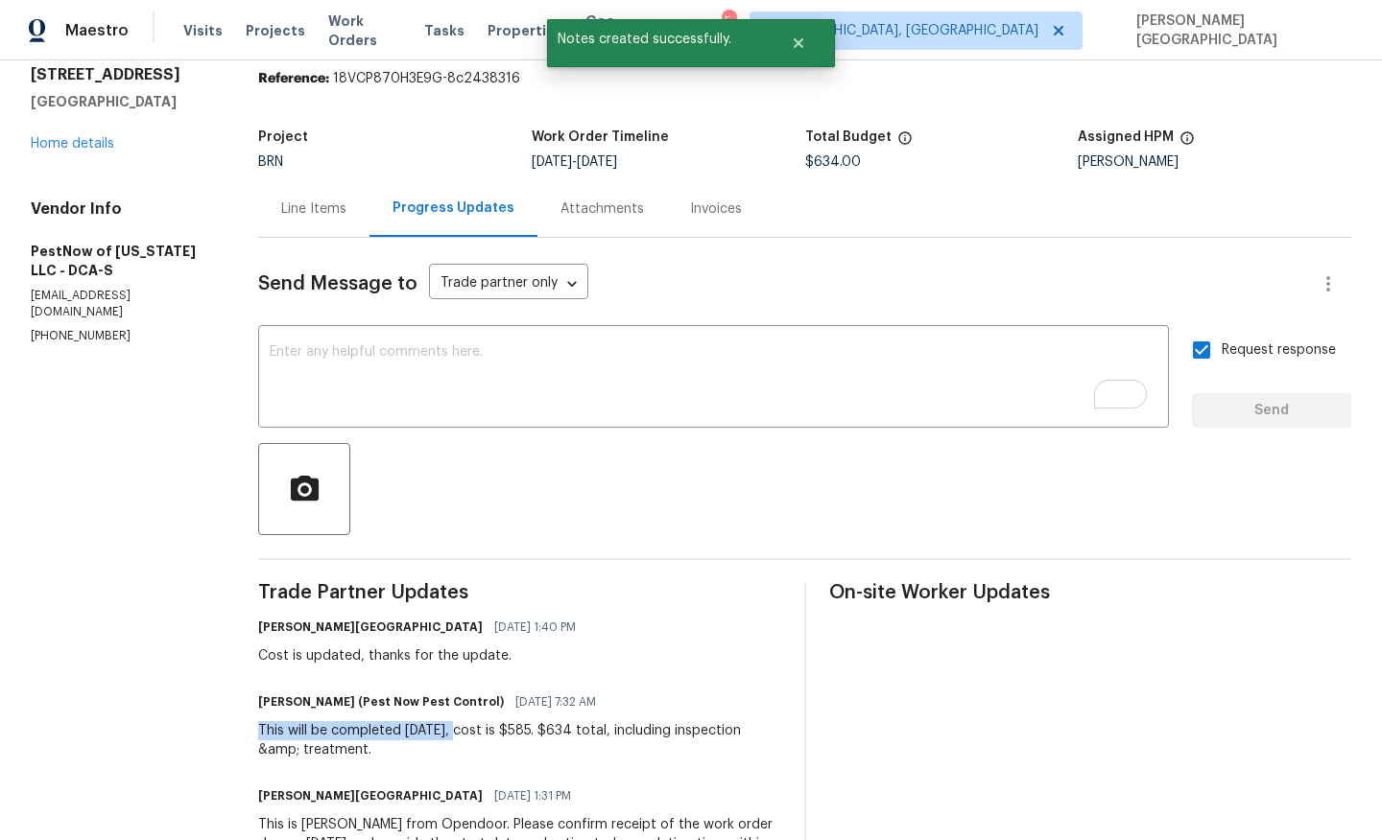
drag, startPoint x: 257, startPoint y: 732, endPoint x: 471, endPoint y: 724, distance: 214.1
click at [471, 724] on div "All work orders 46 Hunton Dr Fredericksburg, VA 22405 Home details Vendor Info …" at bounding box center [691, 469] width 1382 height 954
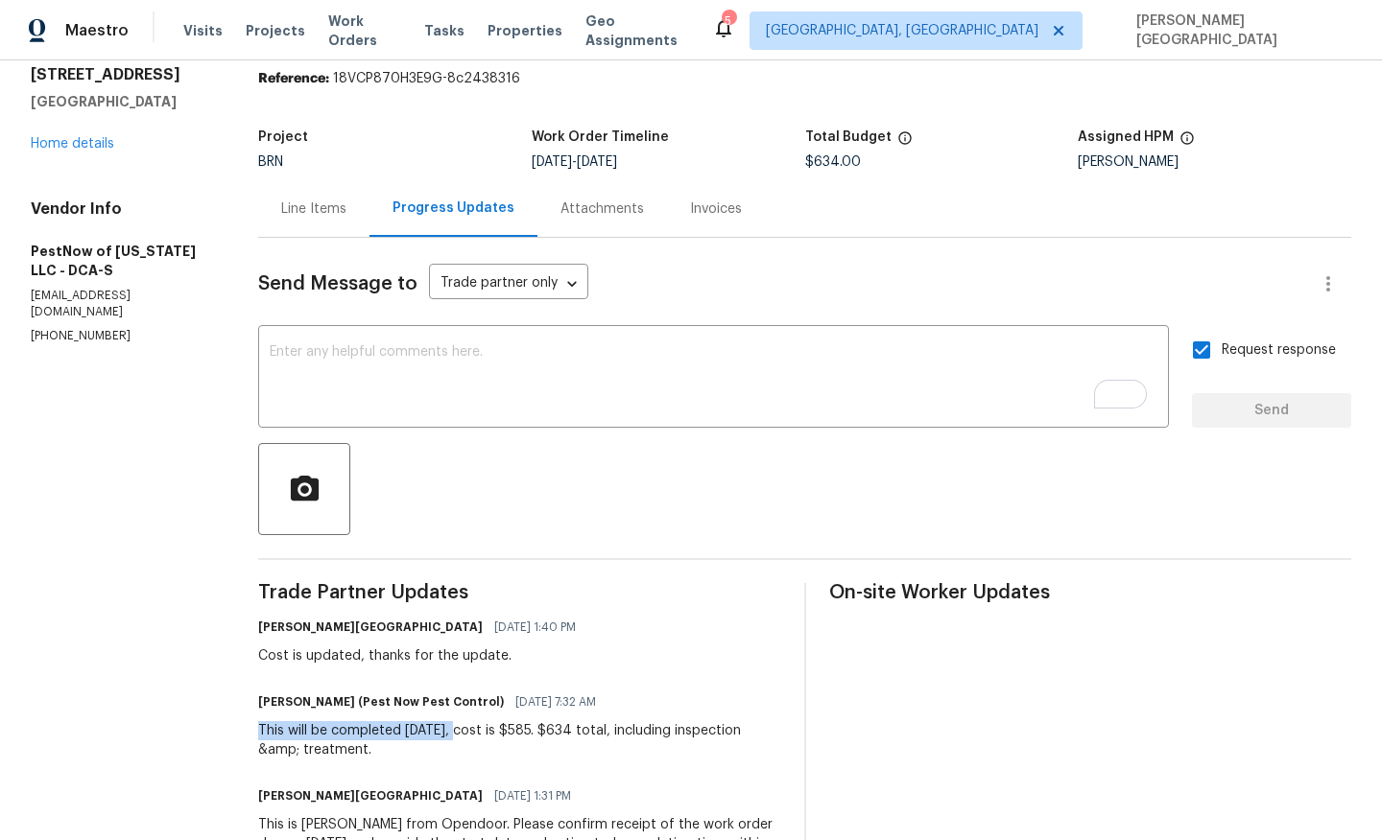
copy div "This will be completed tomorrow"
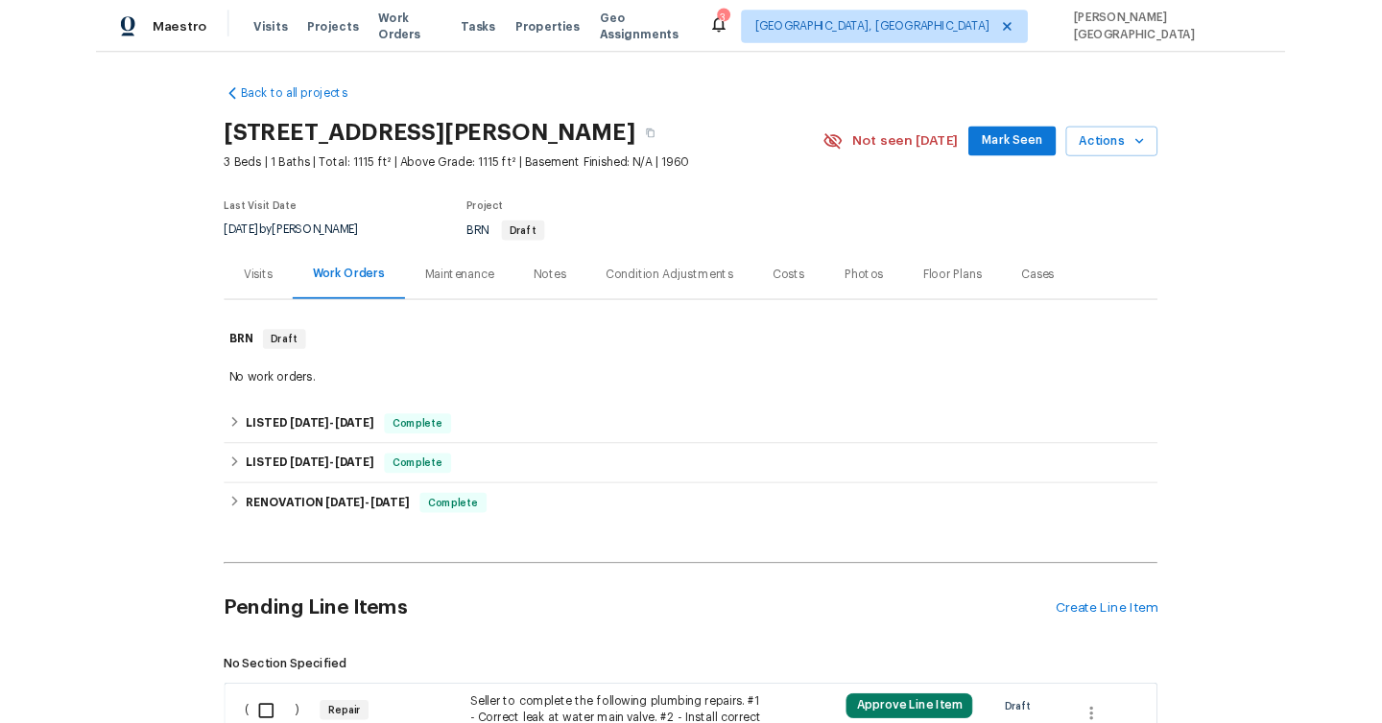
scroll to position [371, 0]
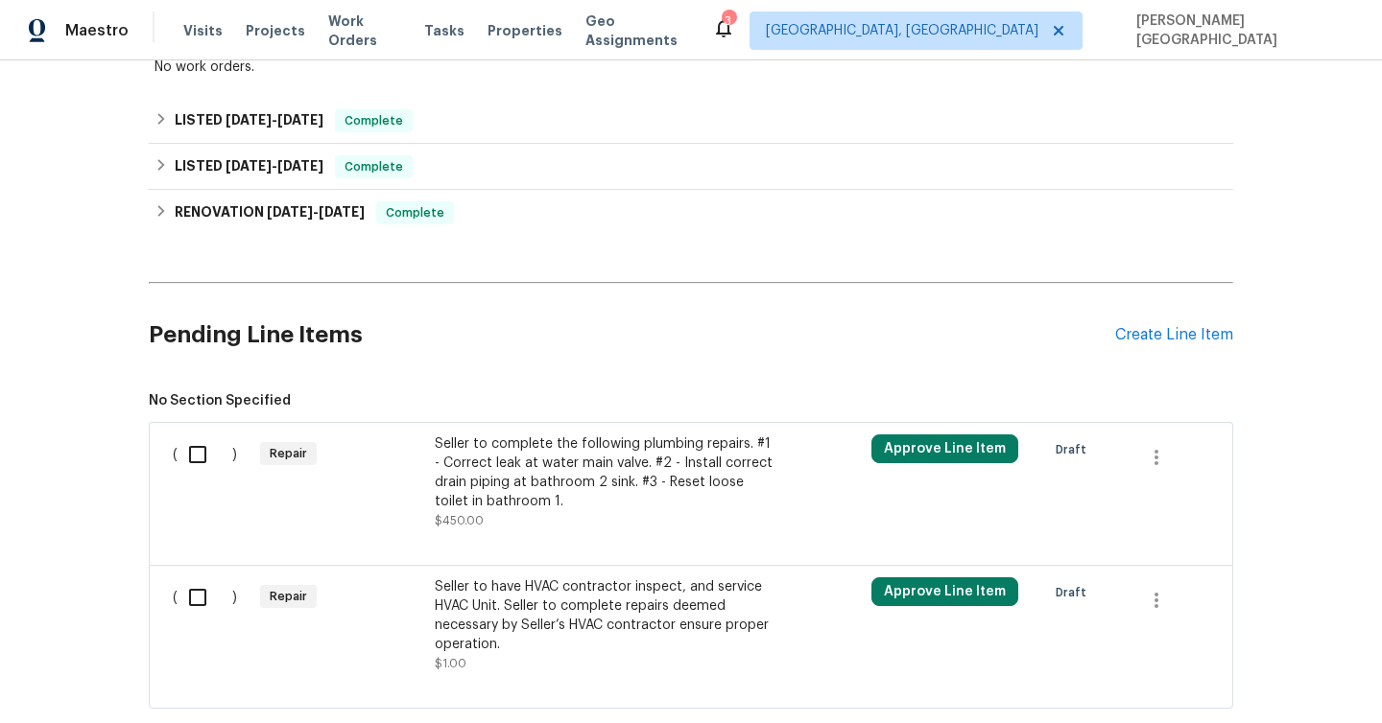
click at [534, 589] on div "Seller to have HVAC contractor inspect, and service HVAC Unit. Seller to comple…" at bounding box center [604, 616] width 338 height 77
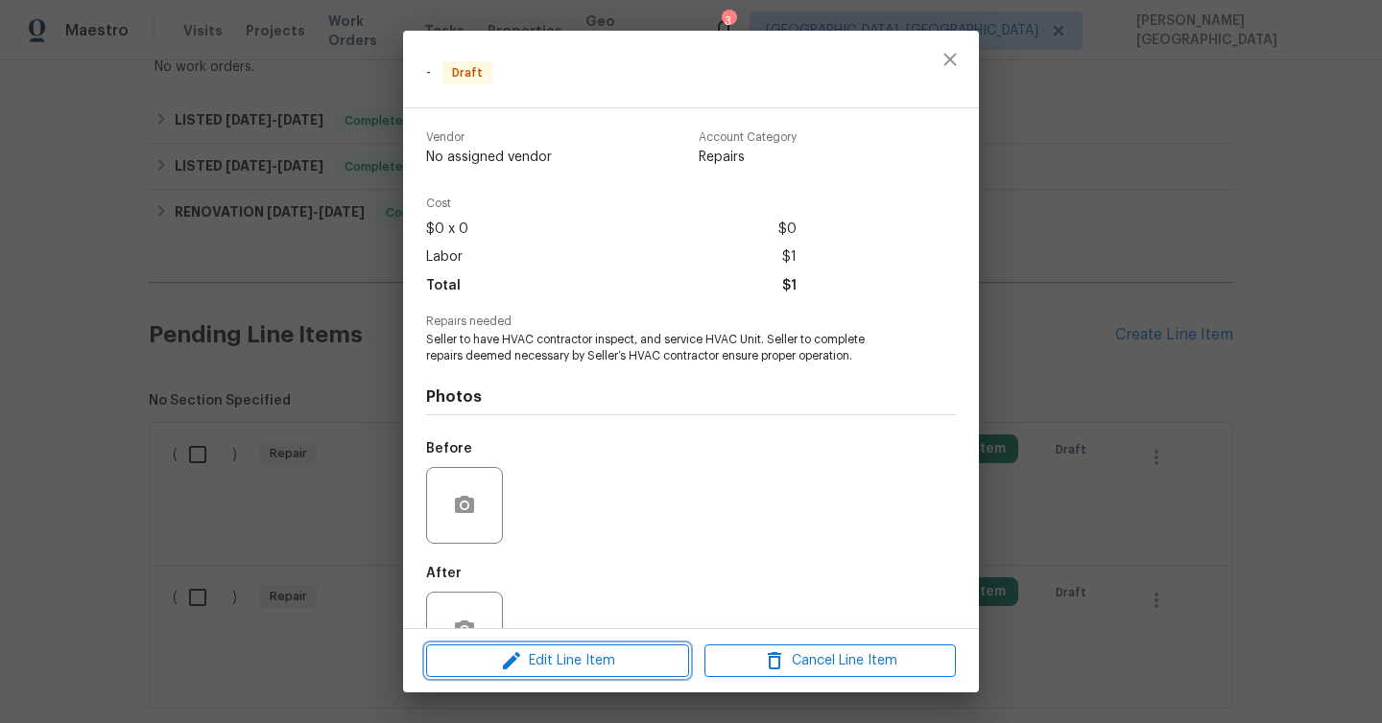
click at [550, 650] on span "Edit Line Item" at bounding box center [557, 662] width 251 height 24
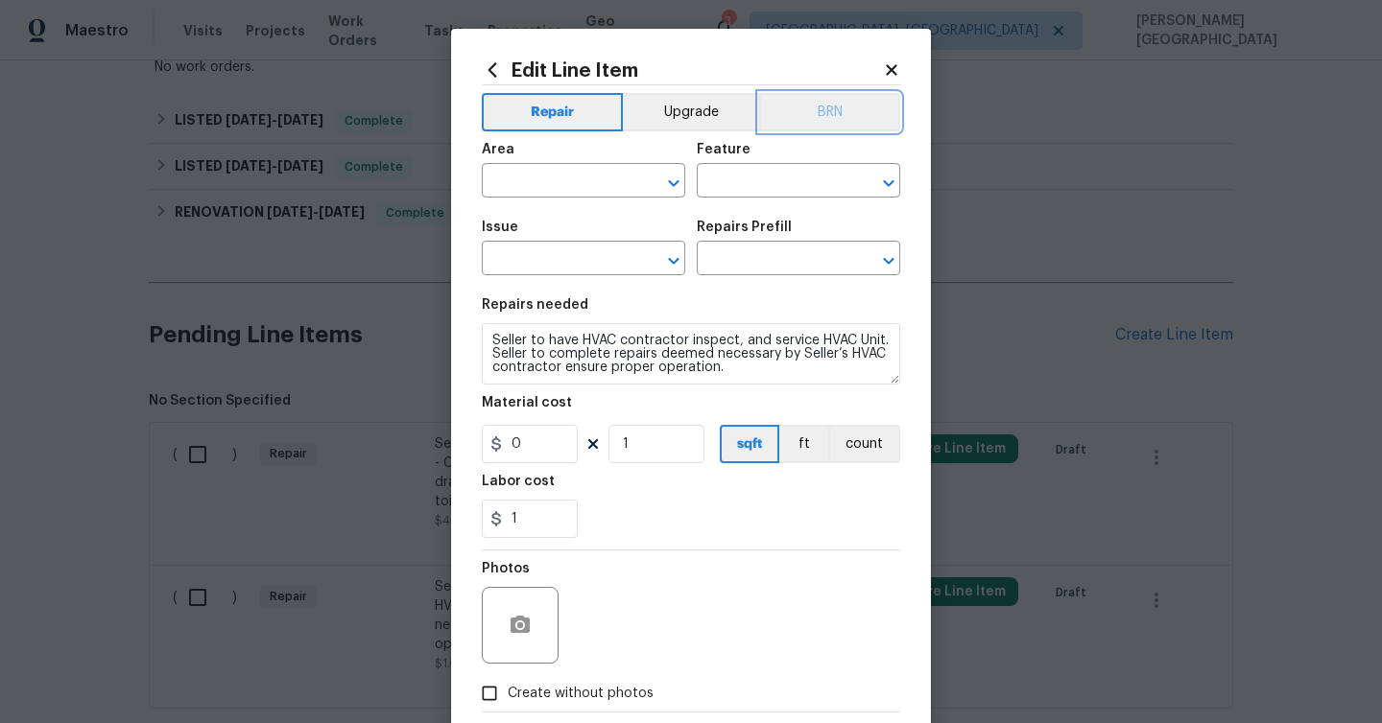
click at [867, 108] on button "BRN" at bounding box center [829, 112] width 141 height 38
click at [589, 168] on input "text" at bounding box center [557, 183] width 150 height 30
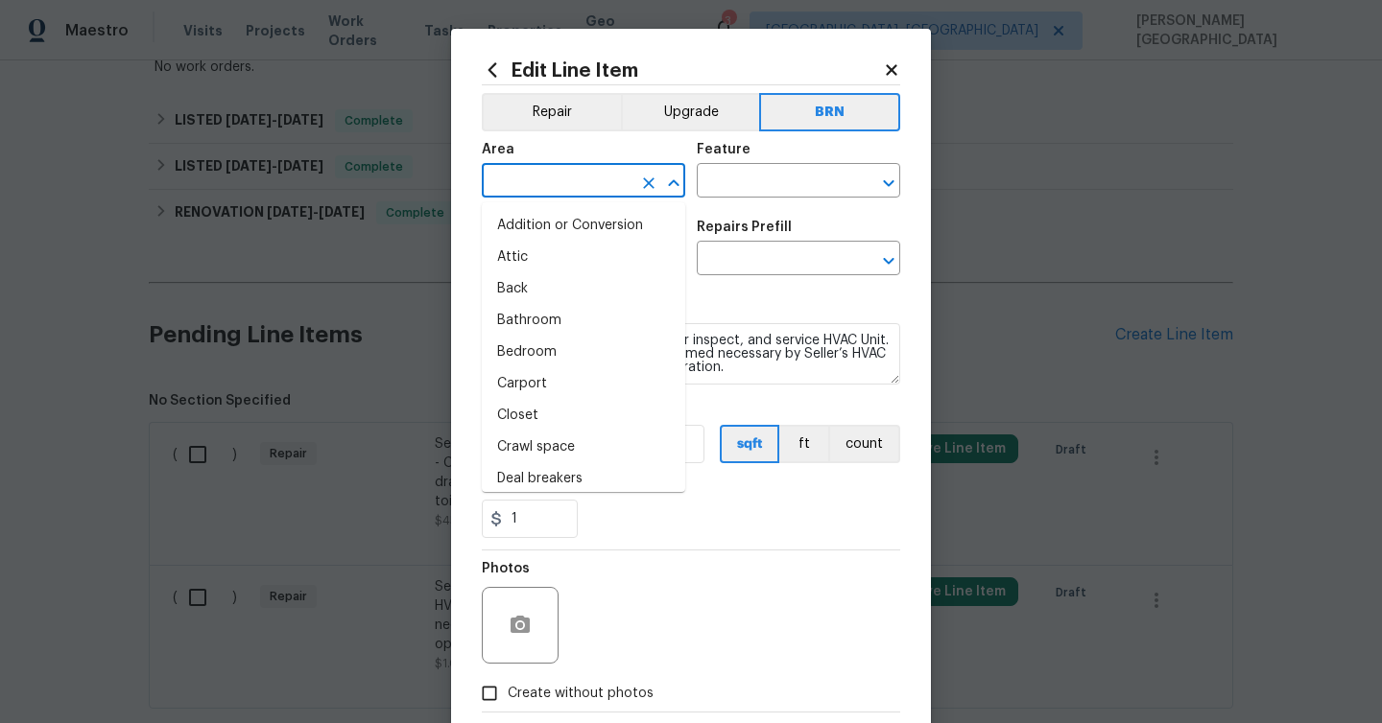
type input "j"
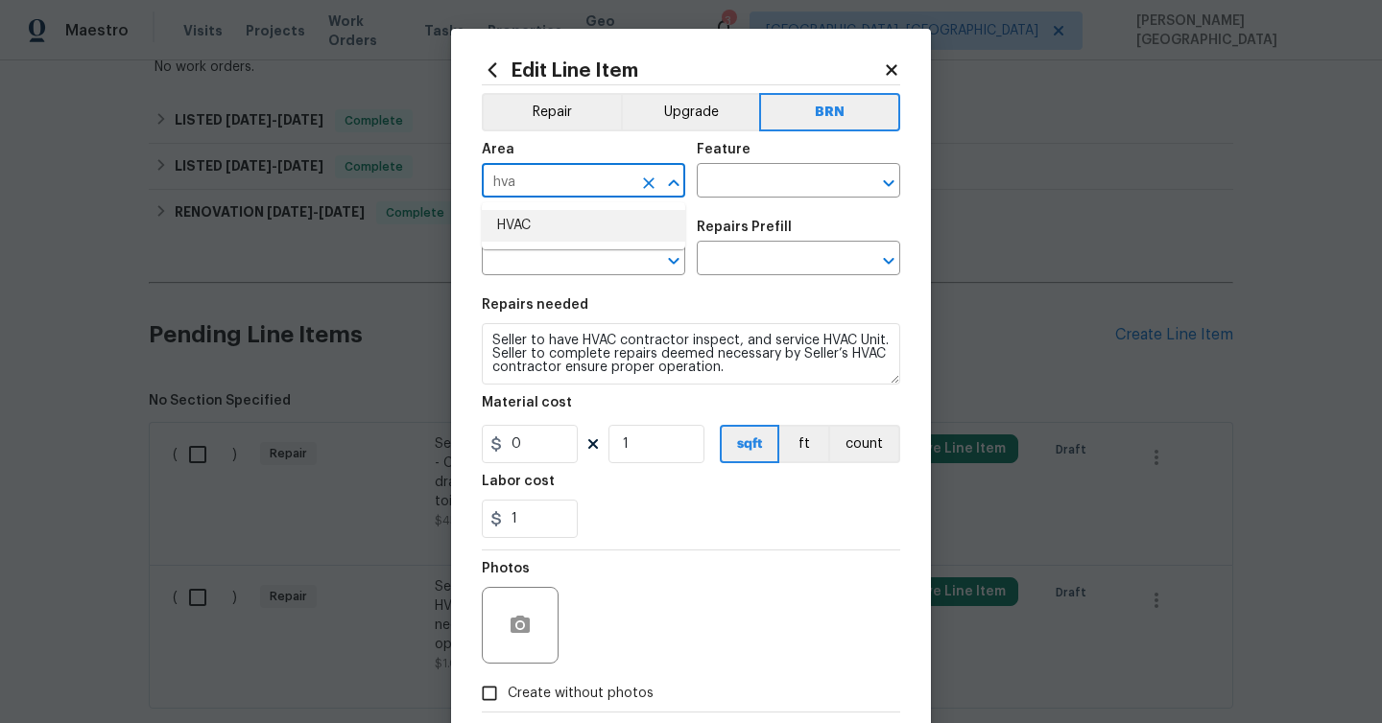
click at [622, 229] on li "HVAC" at bounding box center [583, 226] width 203 height 32
type input "HVAC"
click at [744, 174] on input "text" at bounding box center [772, 183] width 150 height 30
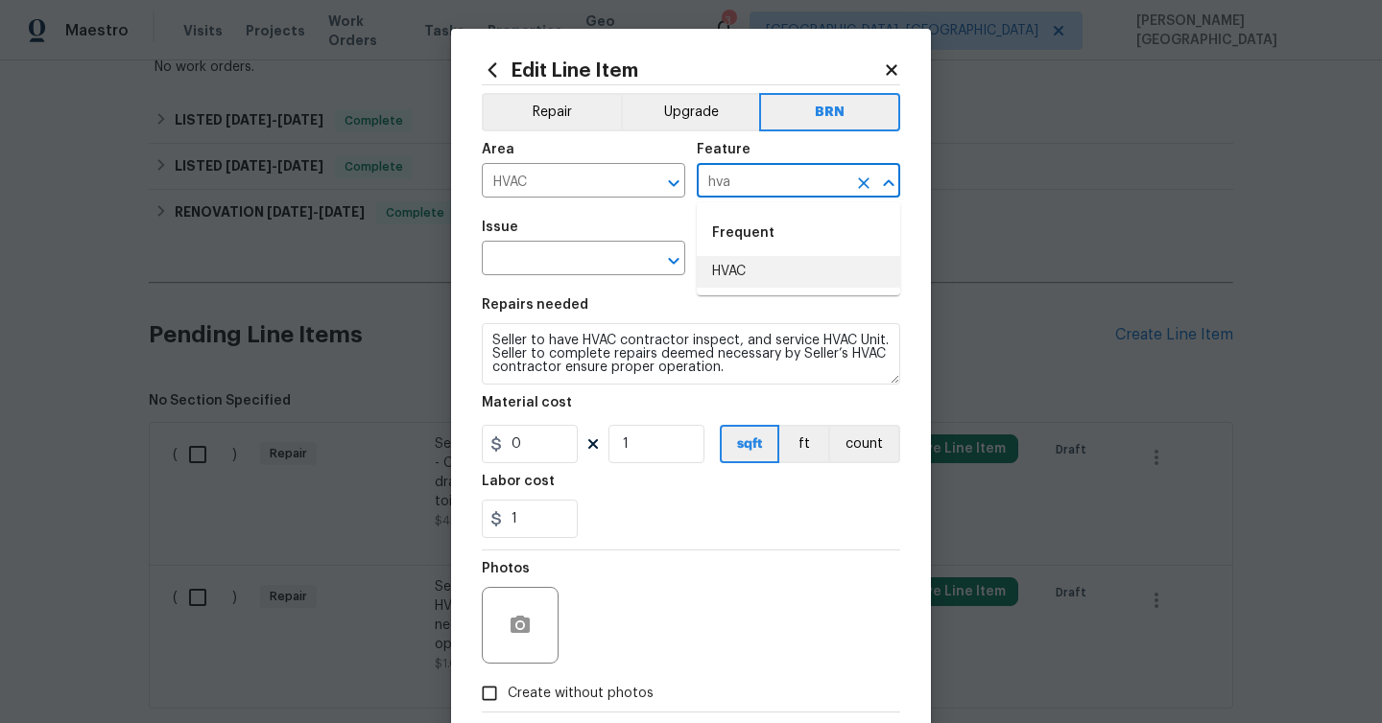
click at [781, 268] on li "HVAC" at bounding box center [798, 272] width 203 height 32
type input "HVAC"
click at [524, 252] on input "text" at bounding box center [557, 261] width 150 height 30
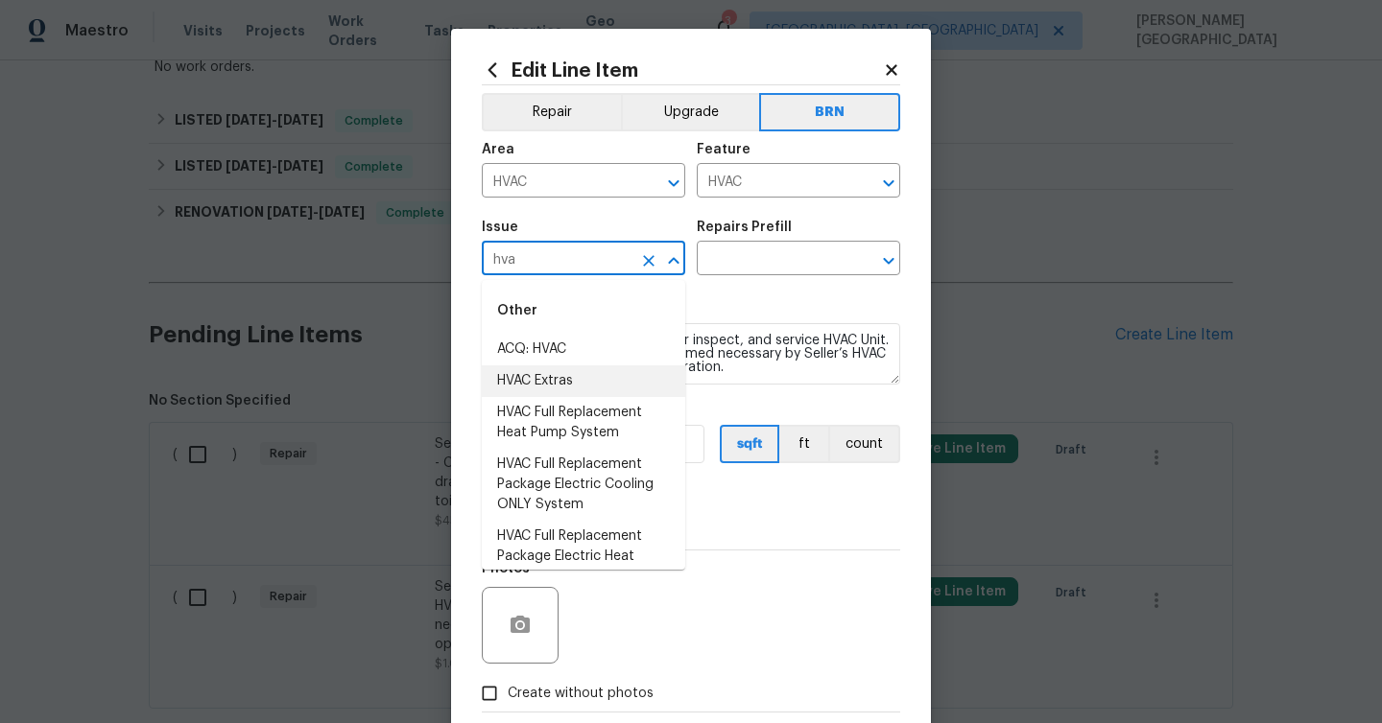
click at [547, 374] on li "HVAC Extras" at bounding box center [583, 382] width 203 height 32
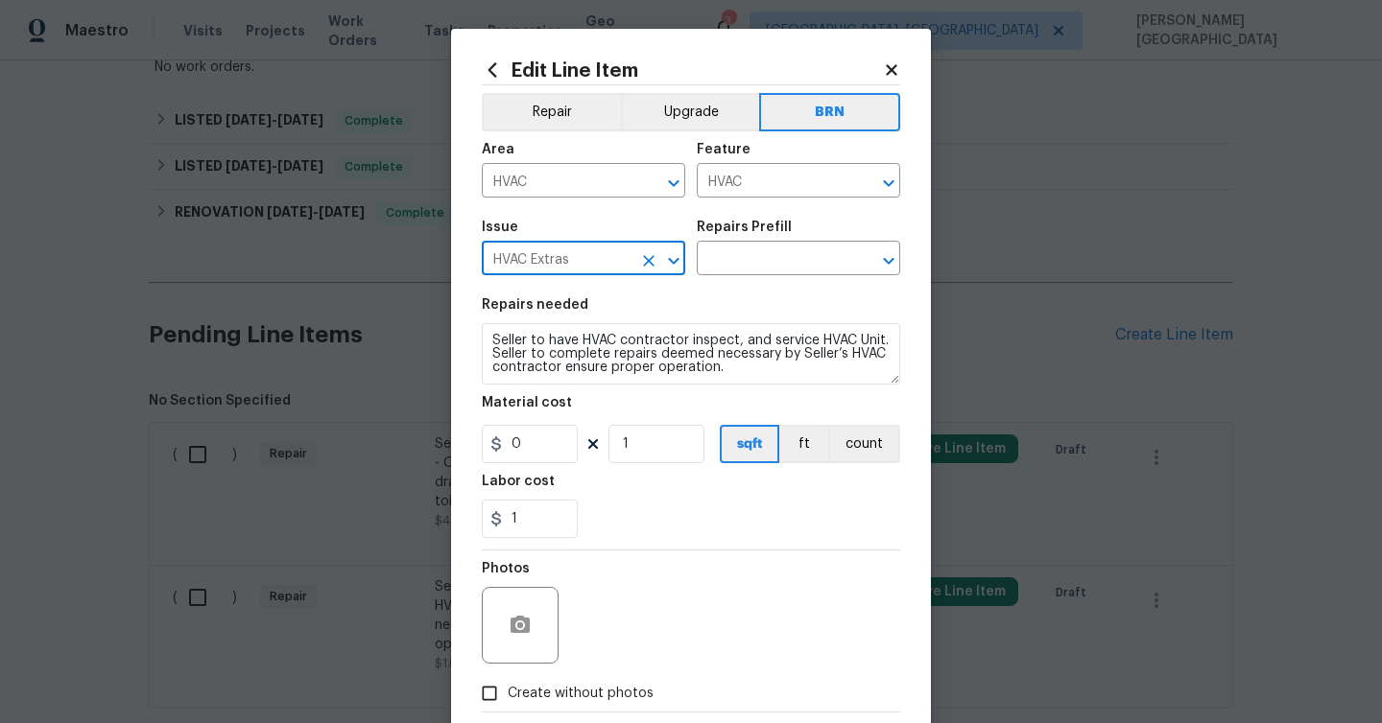
type input "HVAC Extras"
click at [791, 227] on div "Repairs Prefill" at bounding box center [798, 233] width 203 height 25
click at [742, 260] on input "text" at bounding box center [772, 261] width 150 height 30
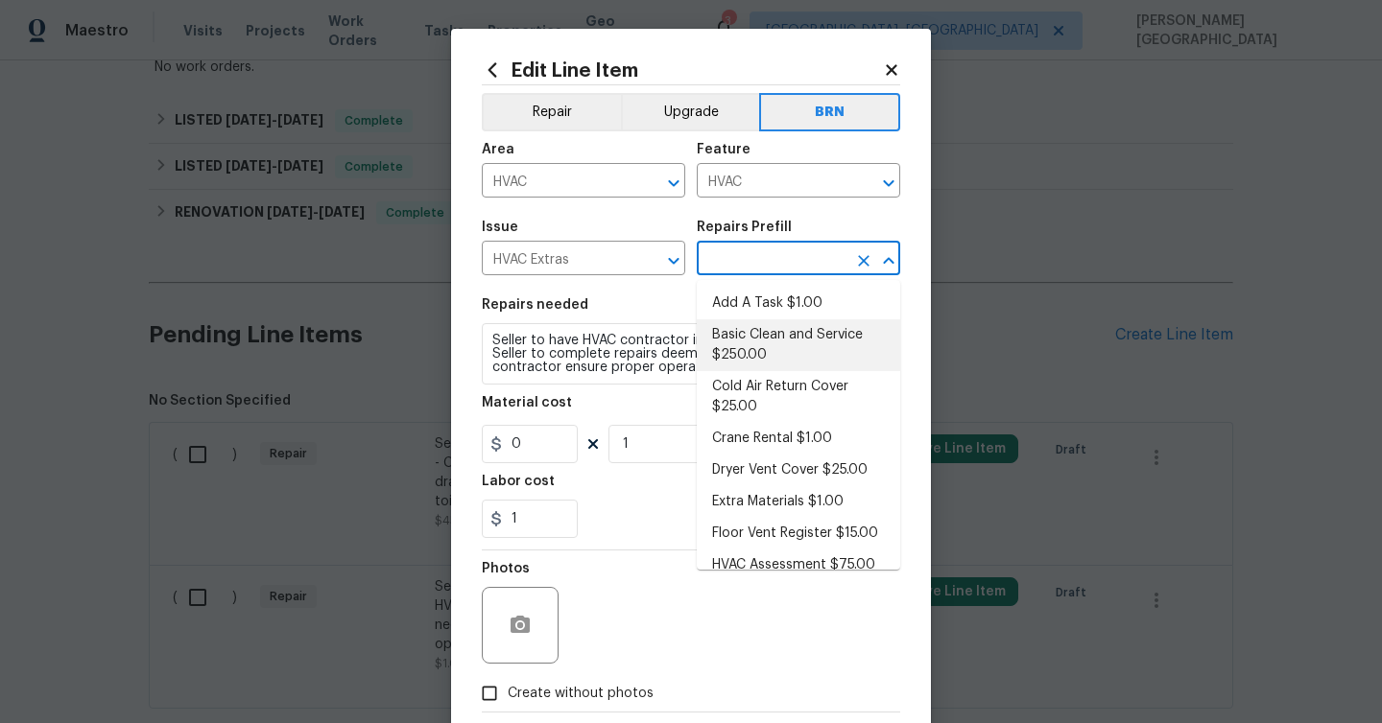
click at [748, 344] on li "Basic Clean and Service $250.00" at bounding box center [798, 345] width 203 height 52
type input "Basic Clean and Service $250.00"
type textarea "General Service HVAC system including: cleaning condenser and evaporator coils,…"
type input "250"
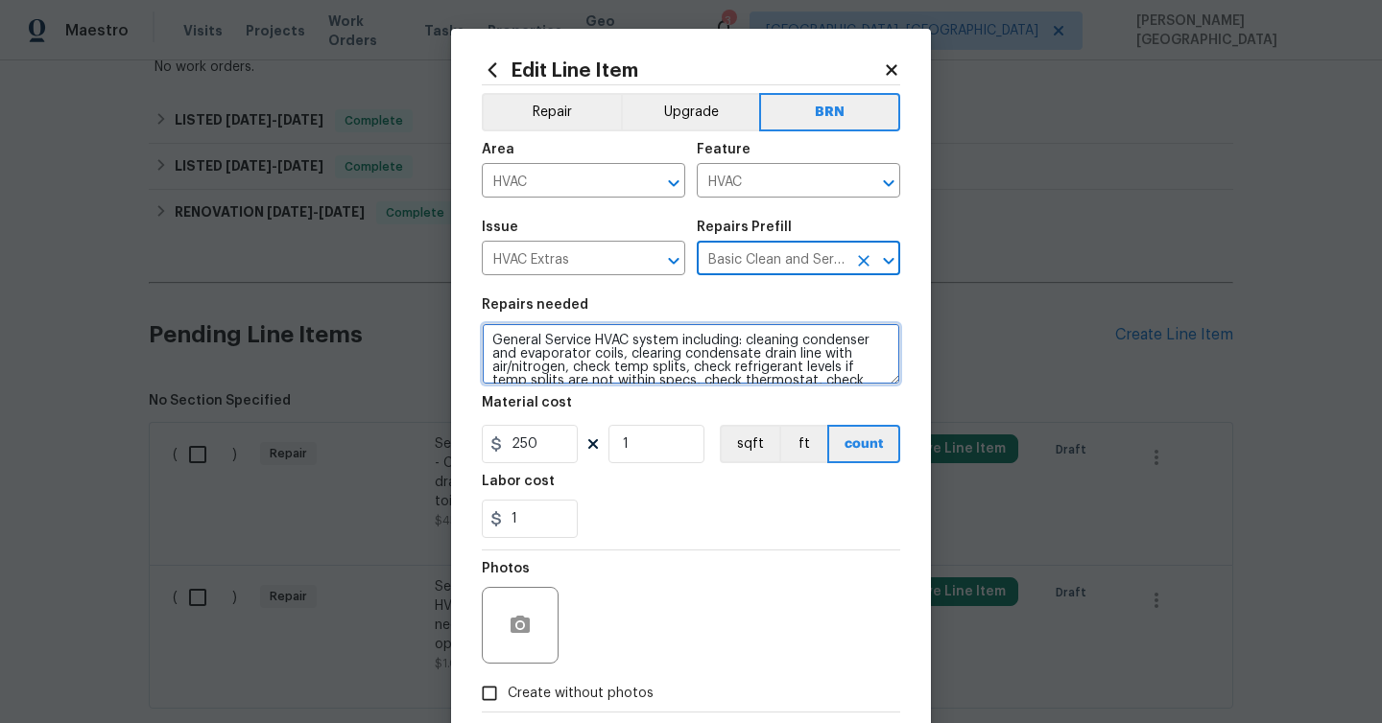
click at [649, 379] on textarea "General Service HVAC system including: cleaning condenser and evaporator coils,…" at bounding box center [691, 353] width 418 height 61
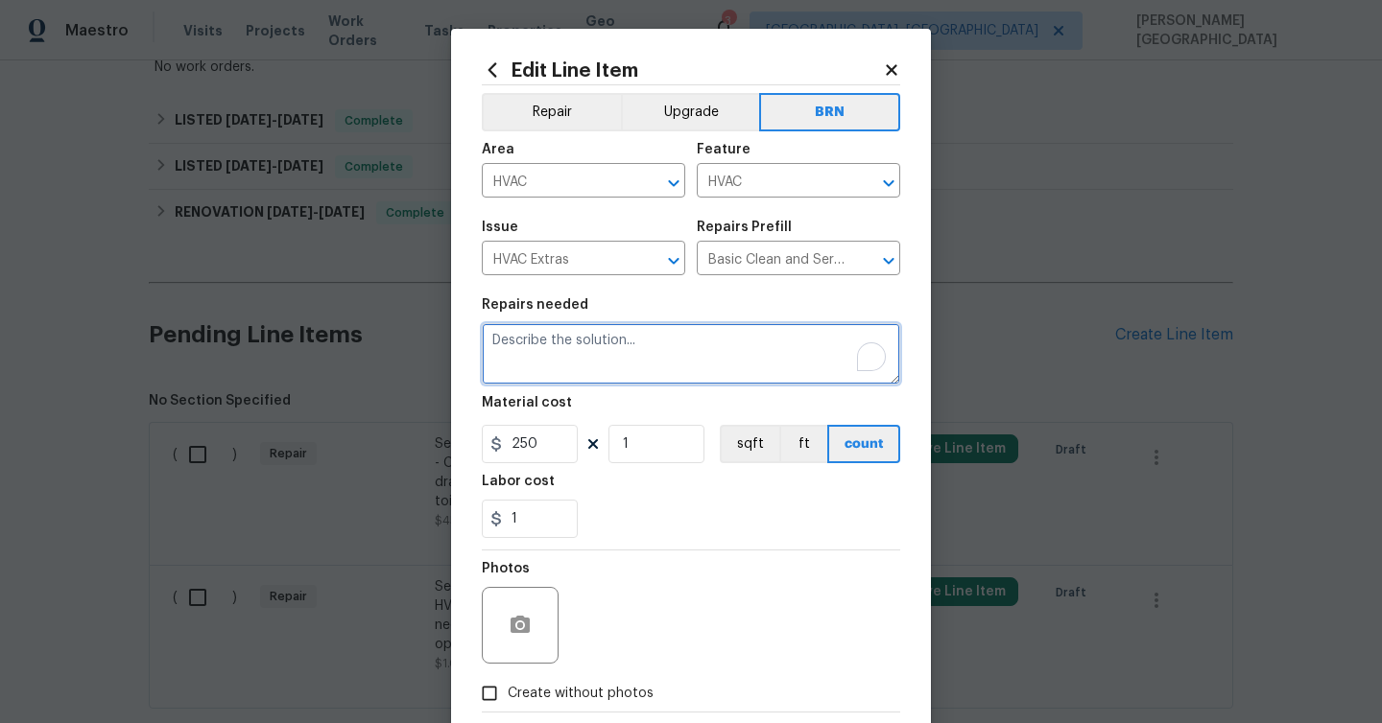
paste textarea "Seller to have HVAC contractor inspect, and service HVAC Unit. Seller to comple…"
type textarea "Seller to have HVAC contractor inspect, and service HVAC Unit. Seller to comple…"
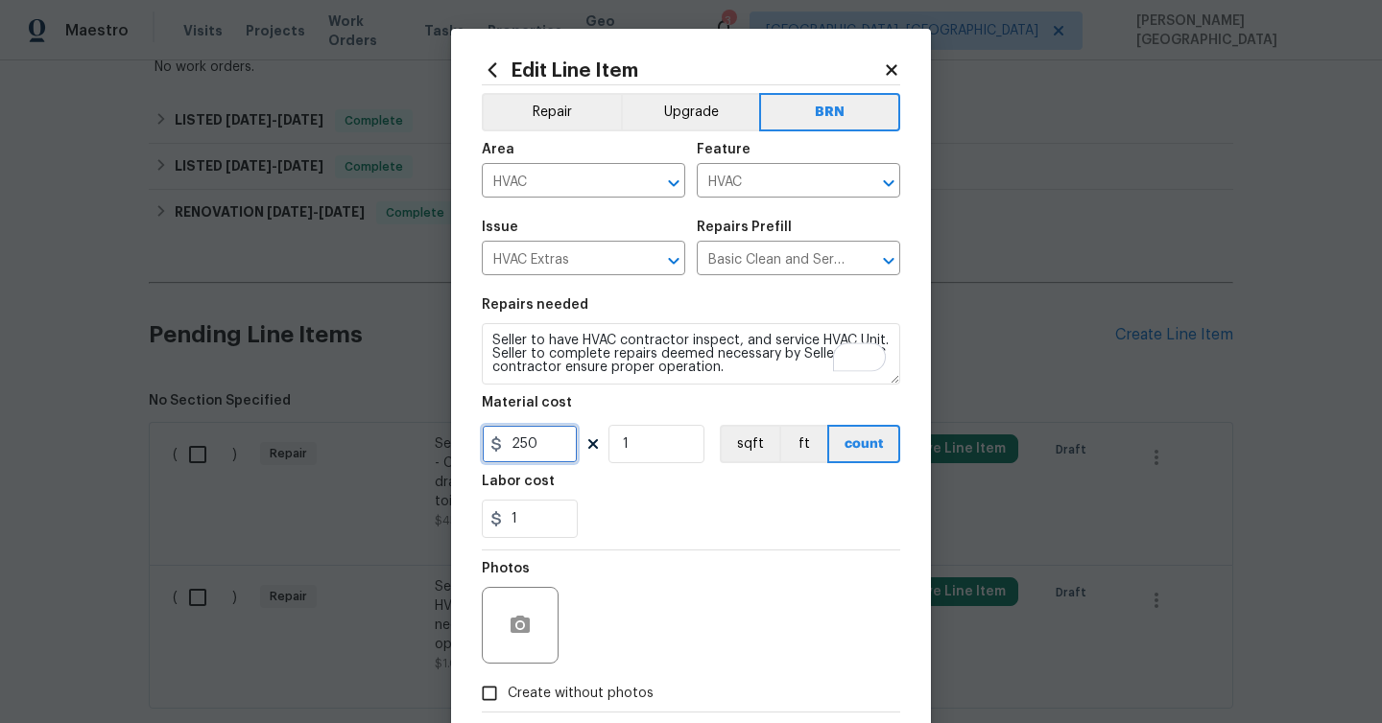
click at [541, 437] on input "250" at bounding box center [530, 444] width 96 height 38
type input "0"
click at [526, 626] on icon "button" at bounding box center [519, 624] width 19 height 17
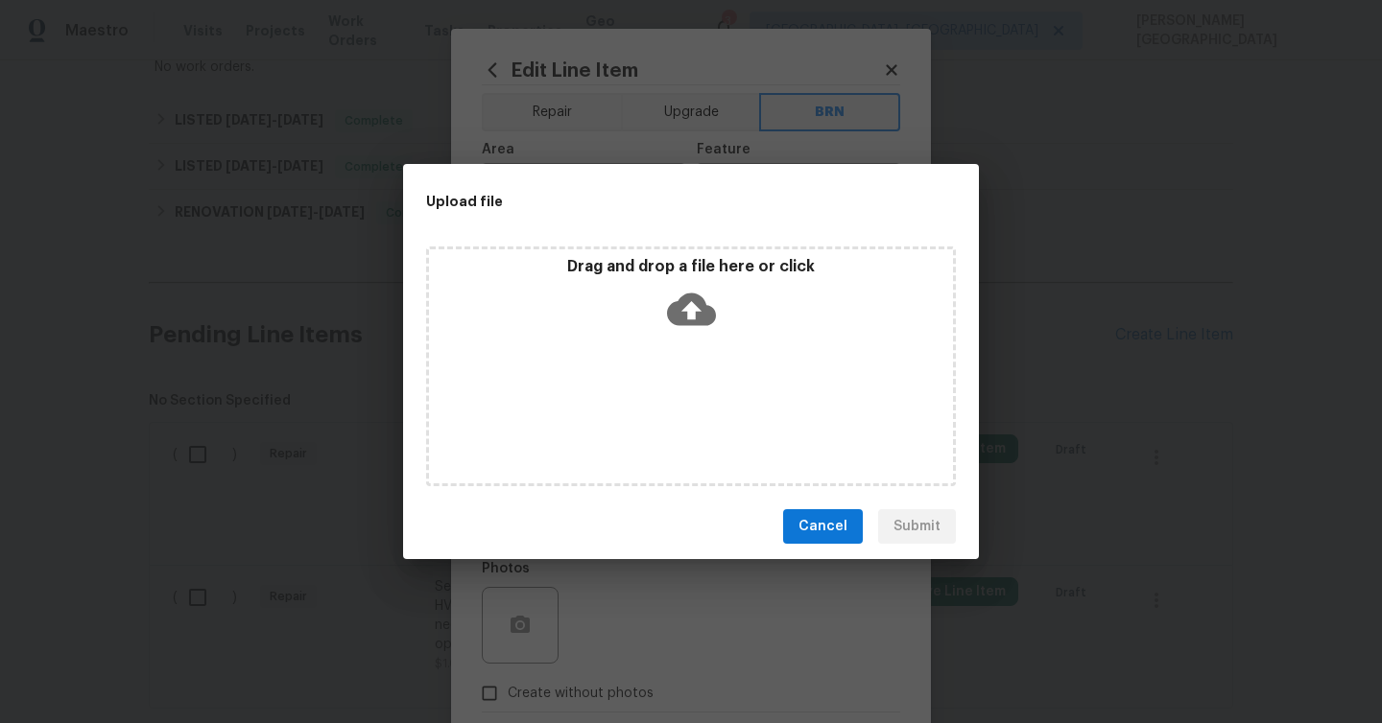
click at [682, 296] on icon at bounding box center [691, 310] width 49 height 33
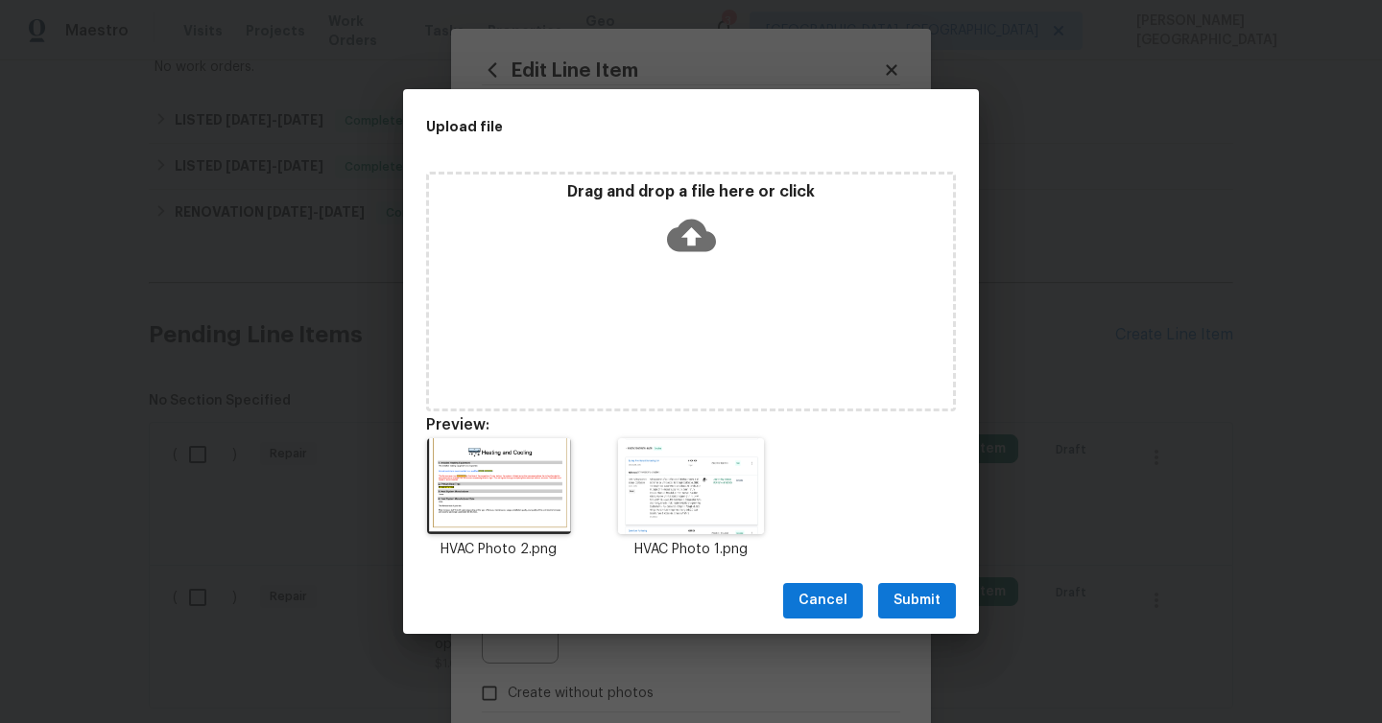
click at [882, 562] on div "HVAC Photo 2.png HVAC Photo 1.png" at bounding box center [691, 499] width 576 height 168
click at [903, 587] on button "Submit" at bounding box center [917, 600] width 78 height 35
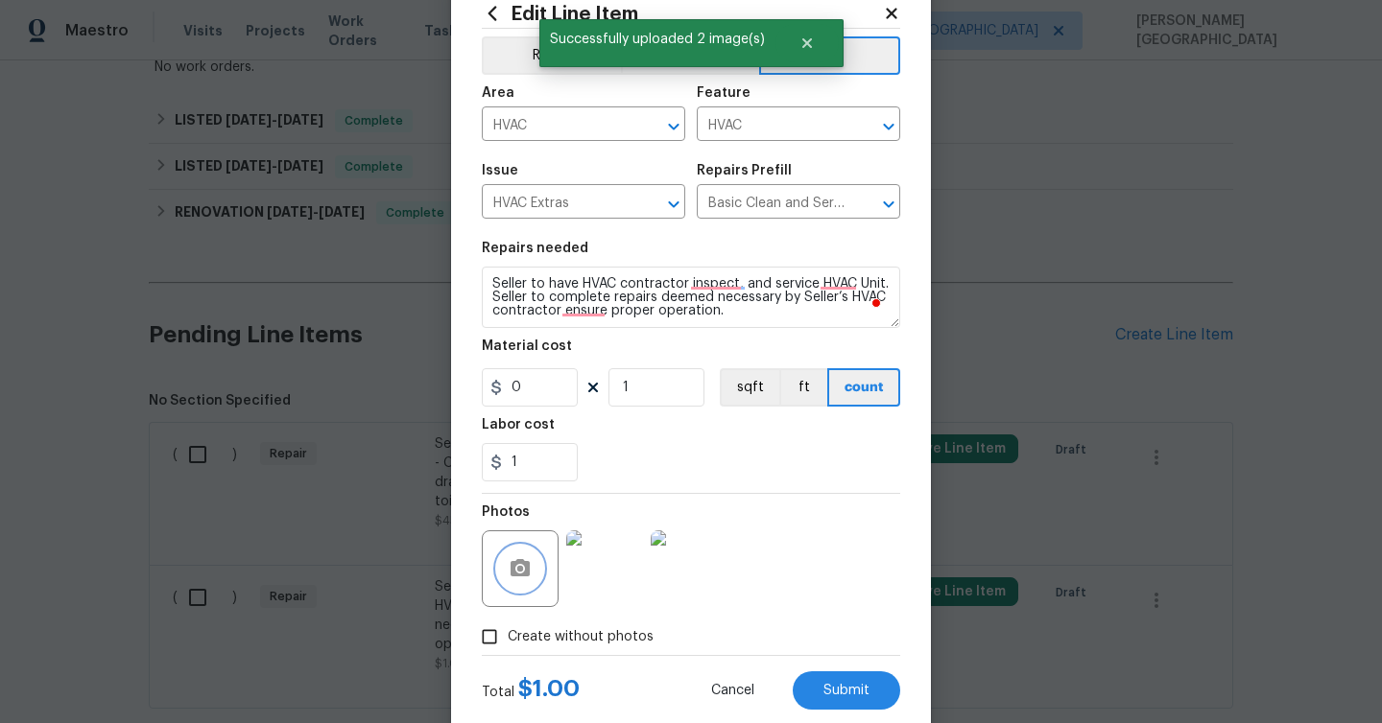
scroll to position [104, 0]
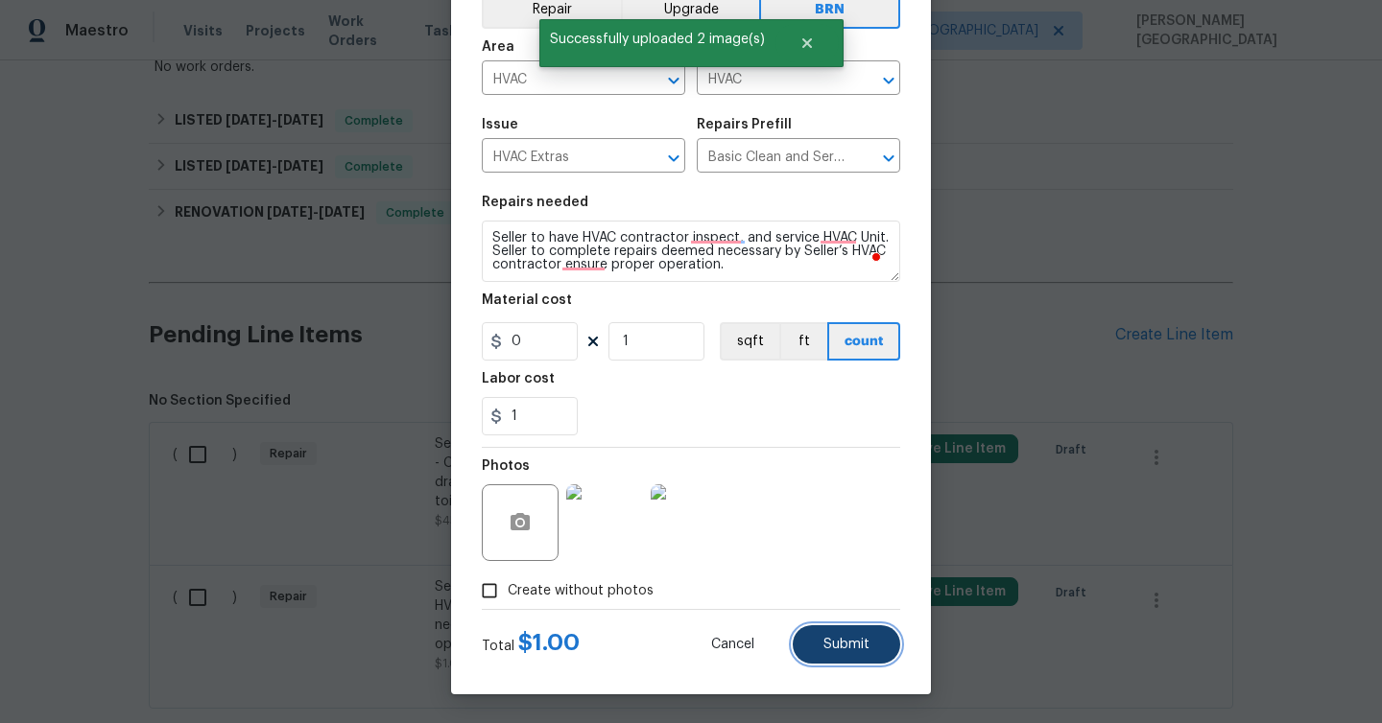
click at [819, 658] on button "Submit" at bounding box center [845, 645] width 107 height 38
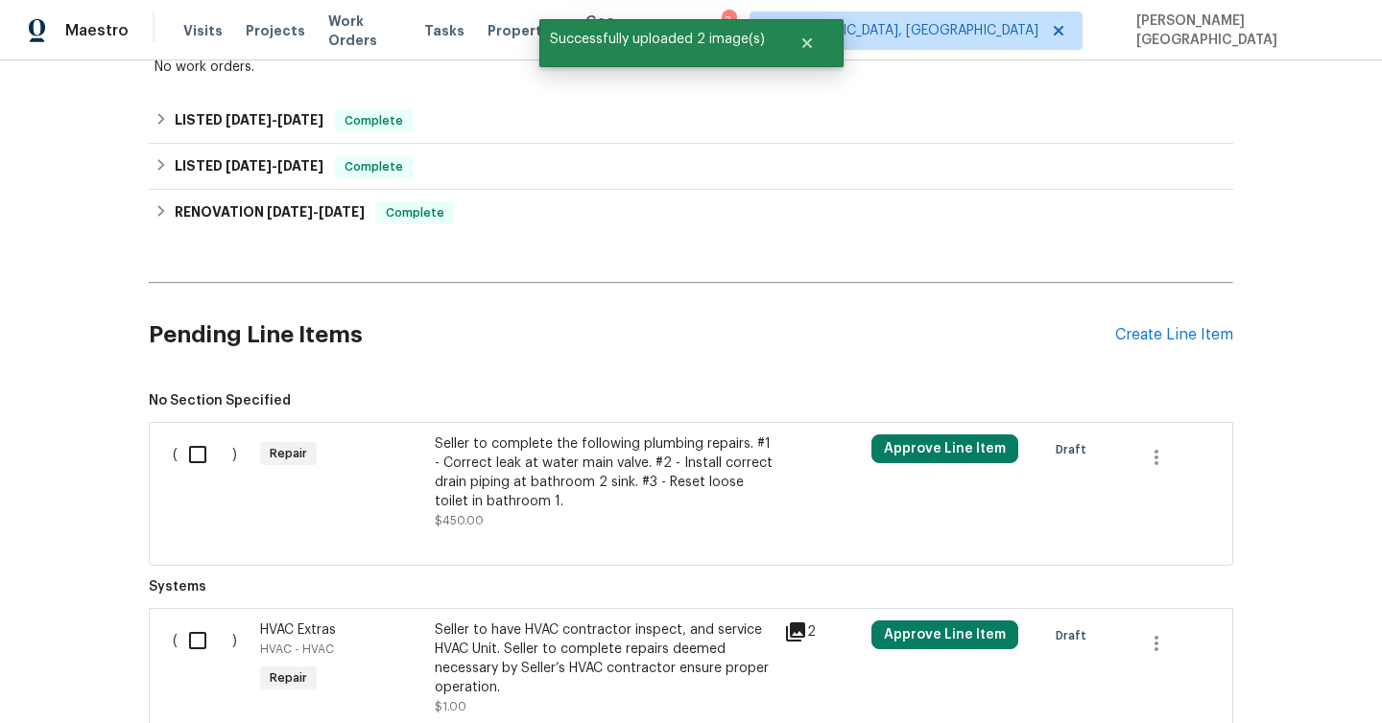
click at [512, 462] on div "Seller to complete the following plumbing repairs. #1 - Correct leak at water m…" at bounding box center [604, 473] width 338 height 77
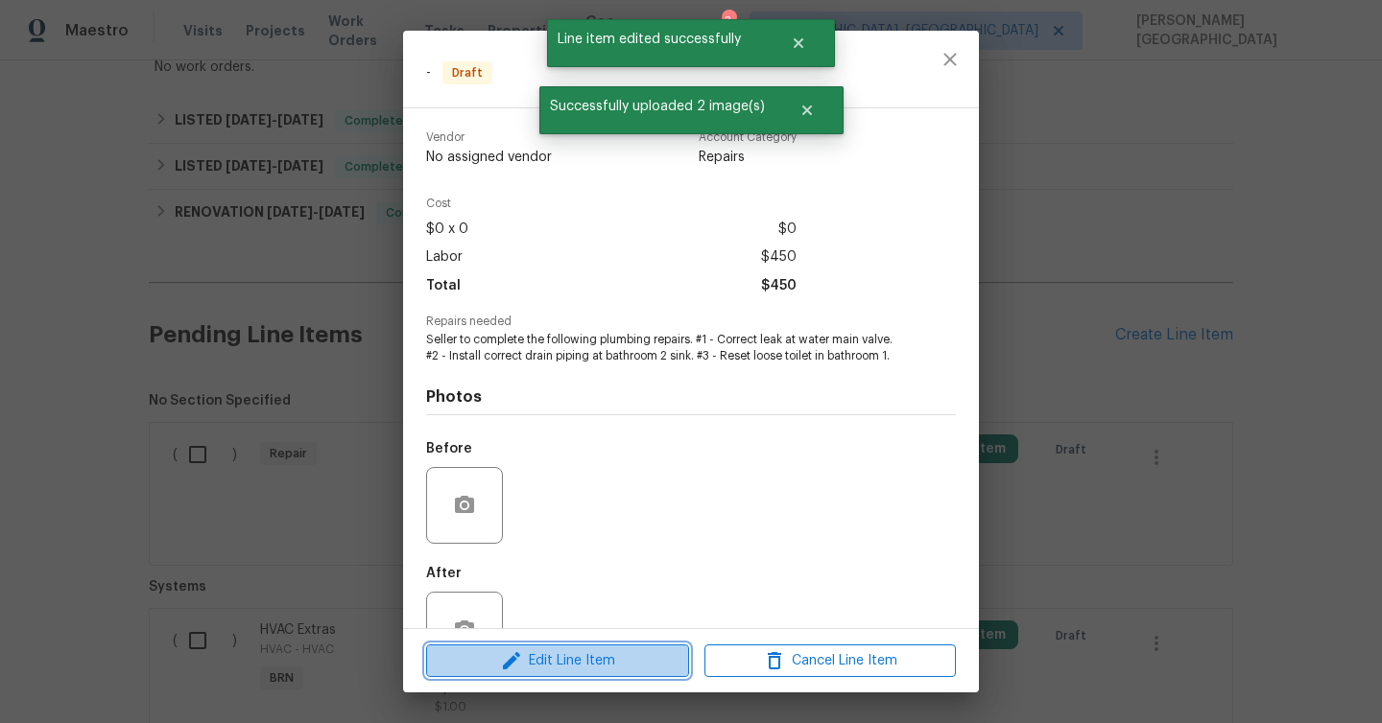
click at [593, 648] on button "Edit Line Item" at bounding box center [557, 662] width 263 height 34
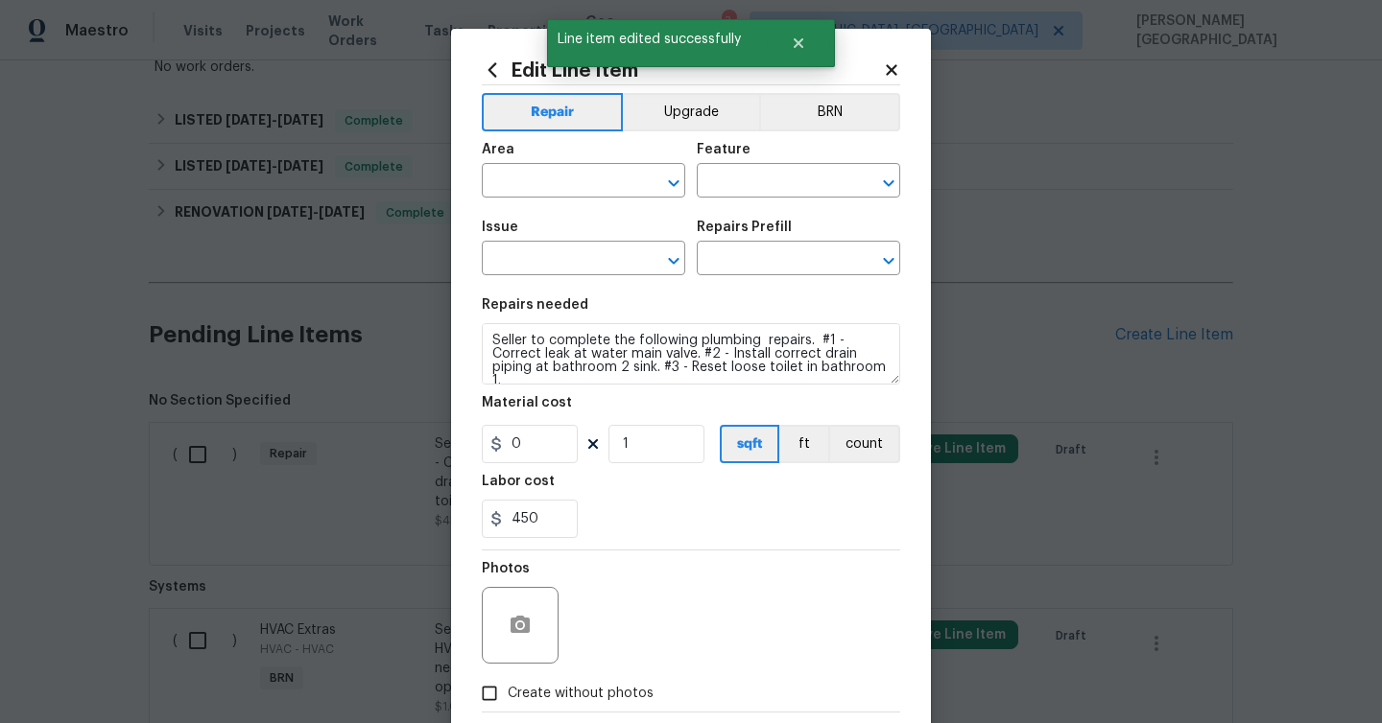
click at [706, 322] on div "Repairs needed" at bounding box center [691, 310] width 418 height 25
click at [710, 346] on textarea "Seller to complete the following plumbing repairs. #1 - Correct leak at water m…" at bounding box center [691, 353] width 418 height 61
click at [858, 105] on button "BRN" at bounding box center [829, 112] width 141 height 38
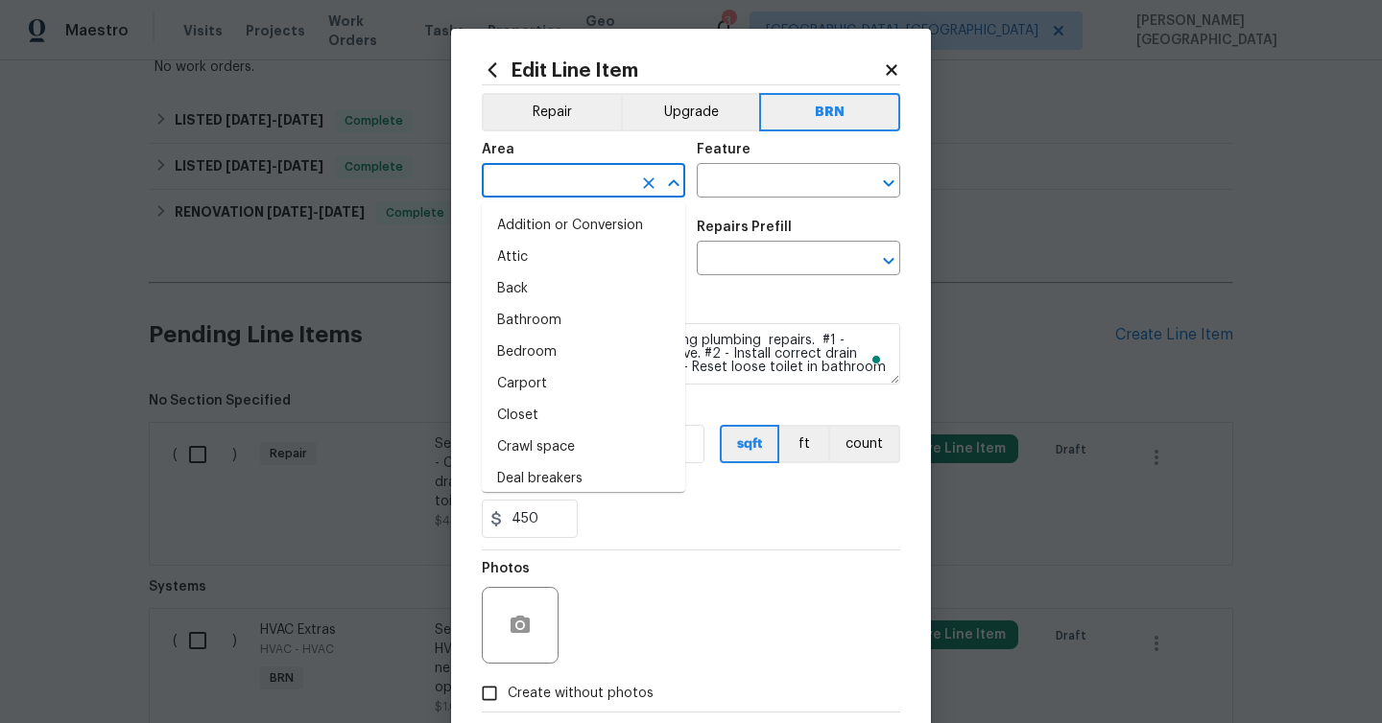
click at [542, 177] on input "text" at bounding box center [557, 183] width 150 height 30
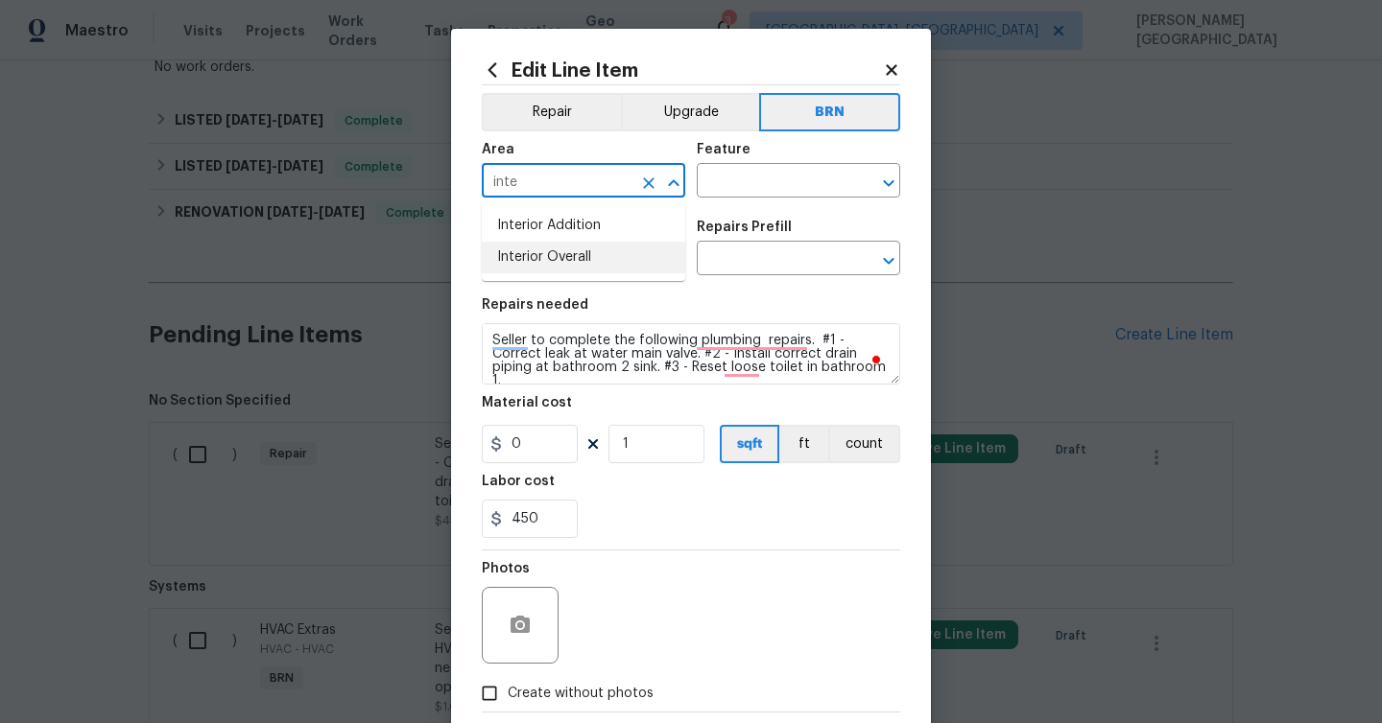
click at [598, 255] on li "Interior Overall" at bounding box center [583, 258] width 203 height 32
type input "Interior Overall"
click at [737, 180] on input "text" at bounding box center [772, 183] width 150 height 30
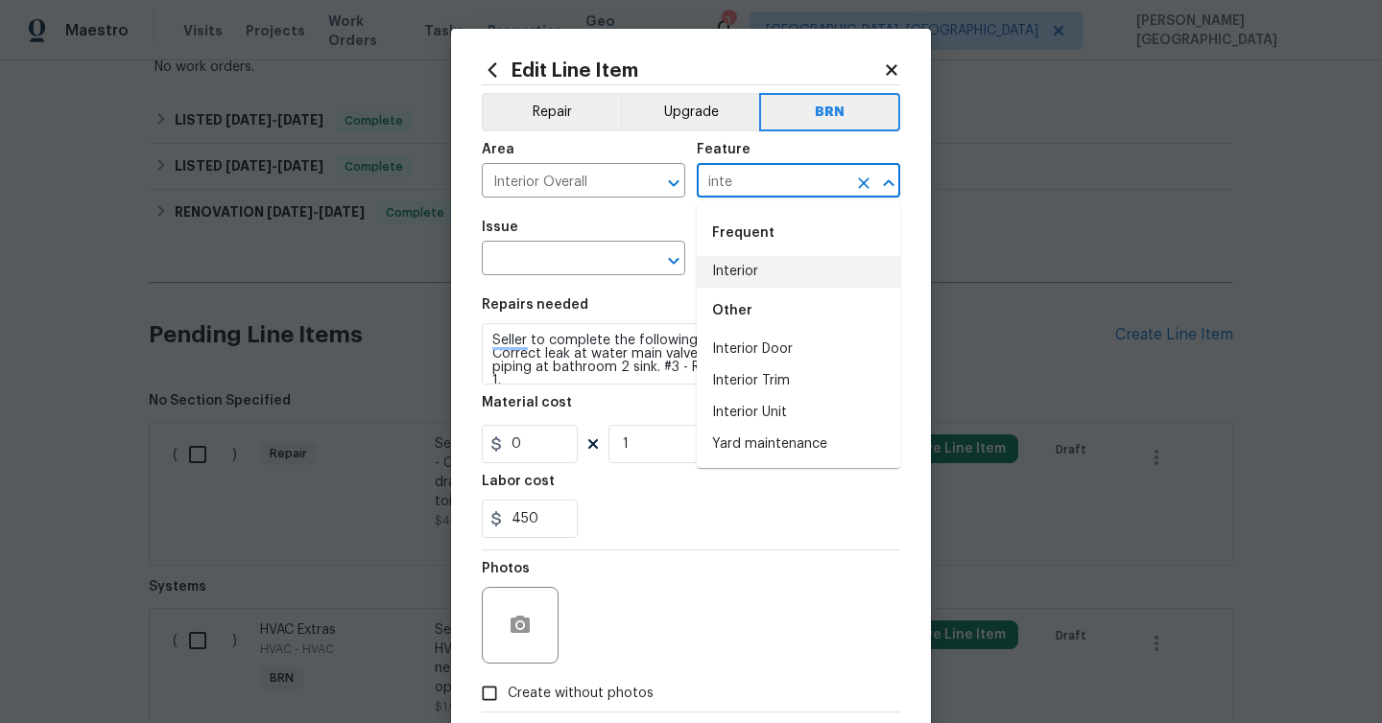
click at [777, 278] on li "Interior" at bounding box center [798, 272] width 203 height 32
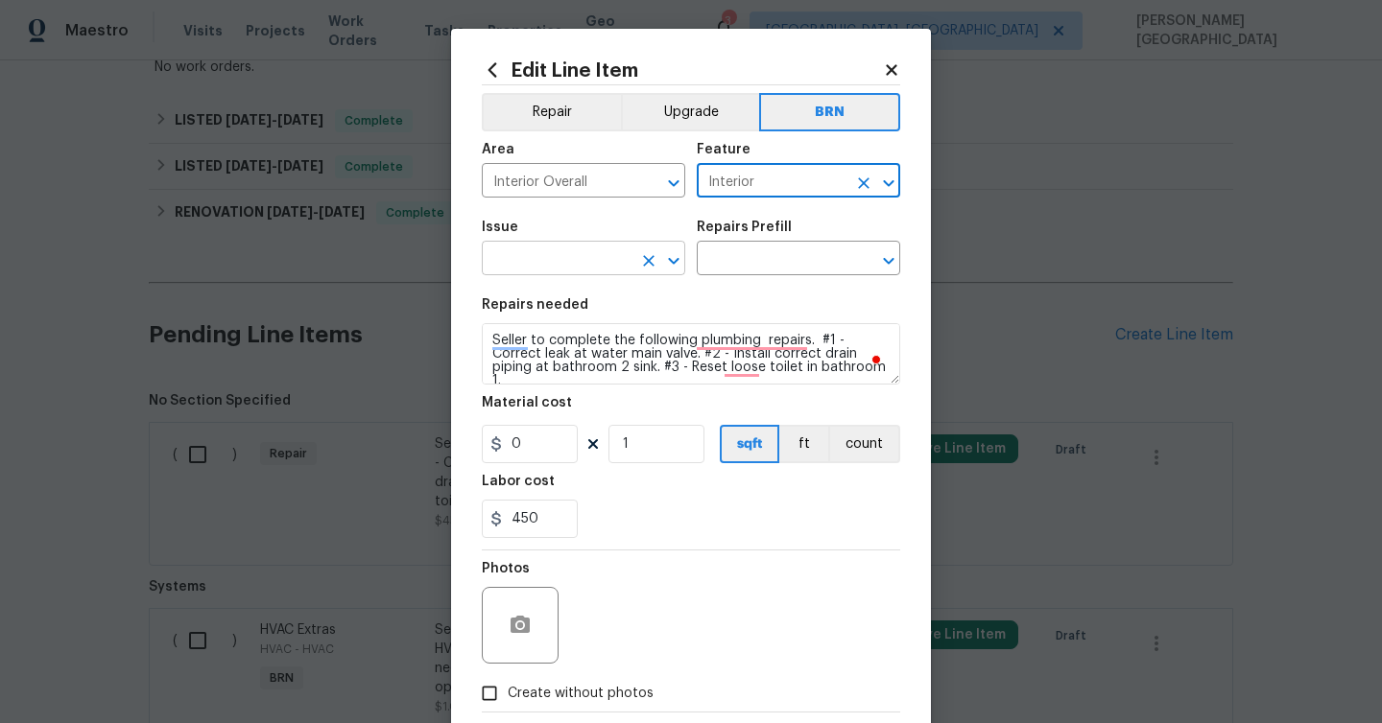
type input "Interior"
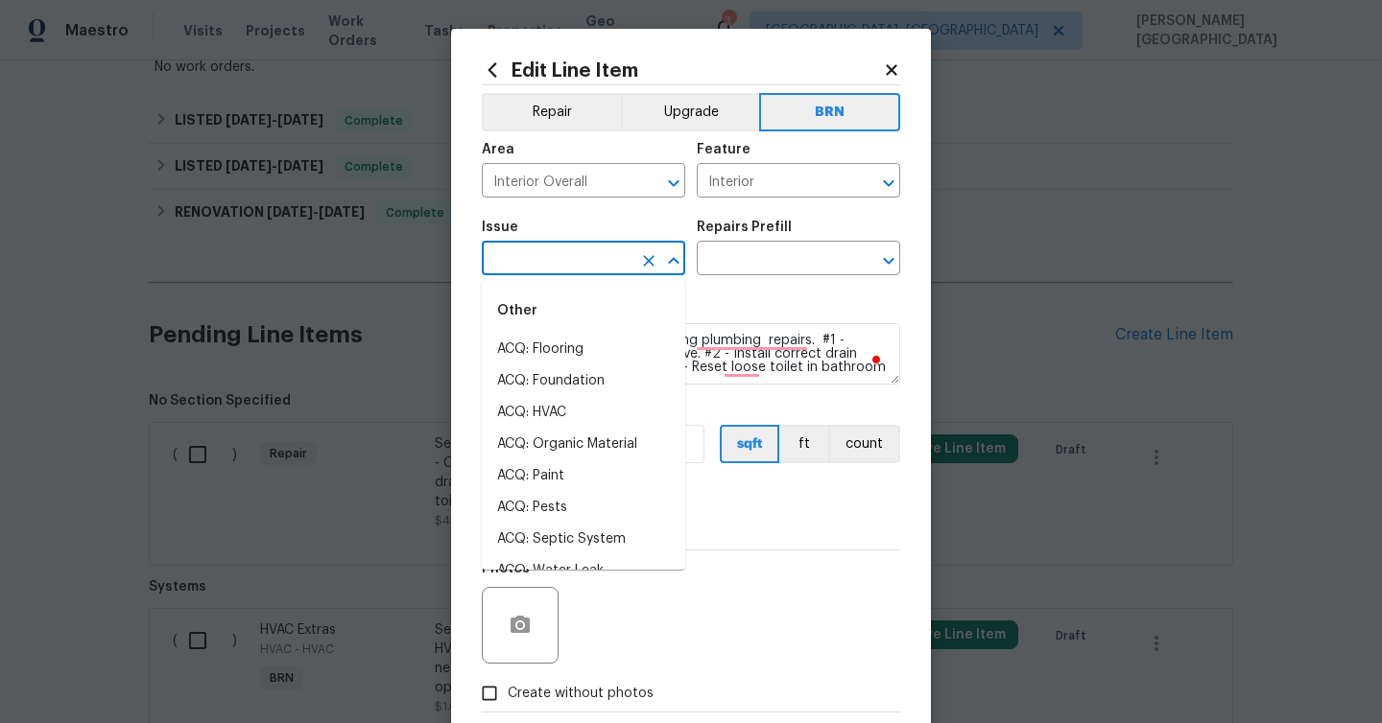
click at [573, 252] on input "text" at bounding box center [557, 261] width 150 height 30
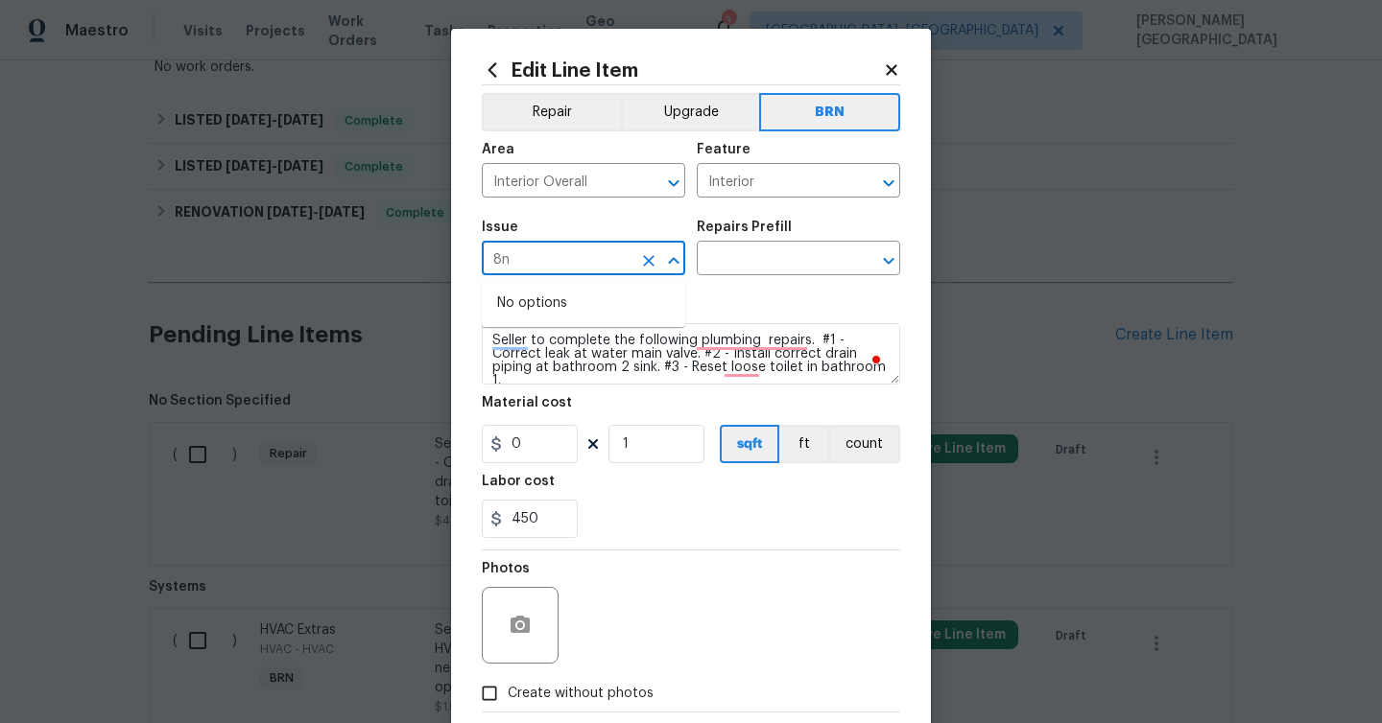
type input "8"
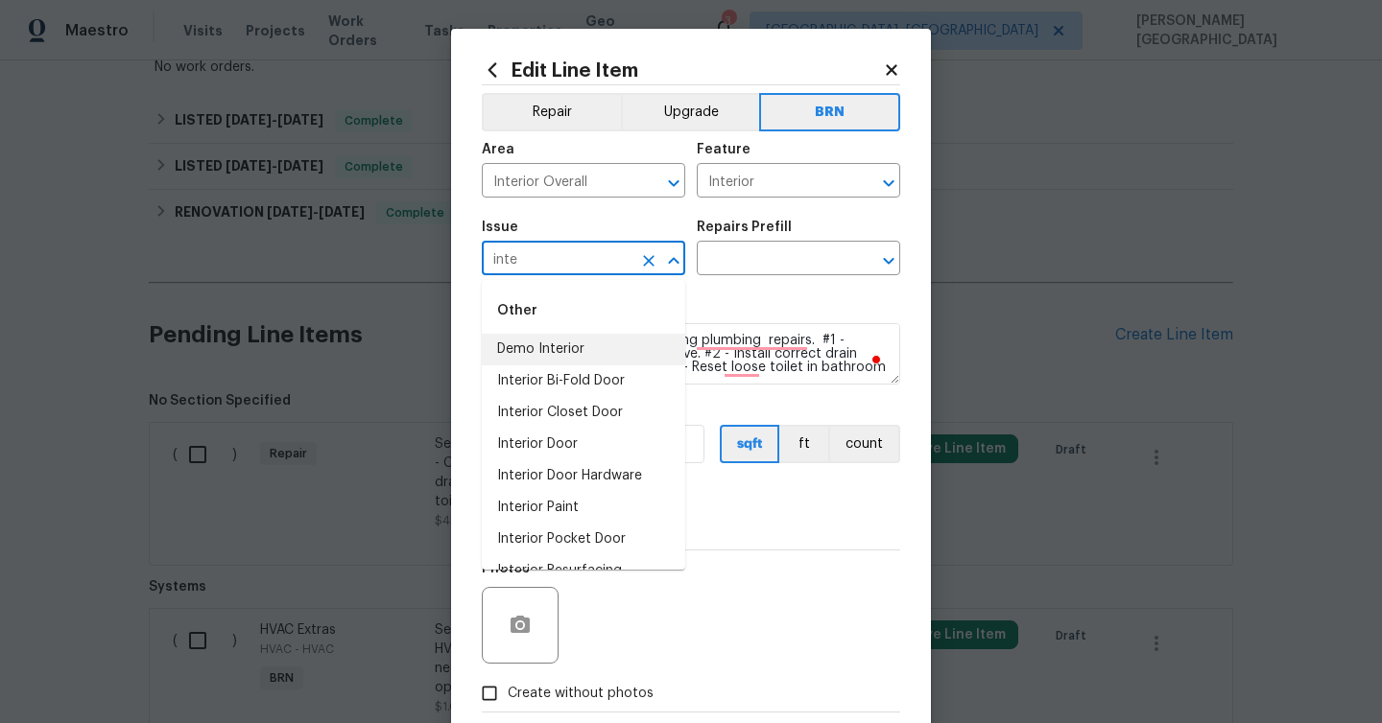
click at [586, 357] on li "Demo Interior" at bounding box center [583, 350] width 203 height 32
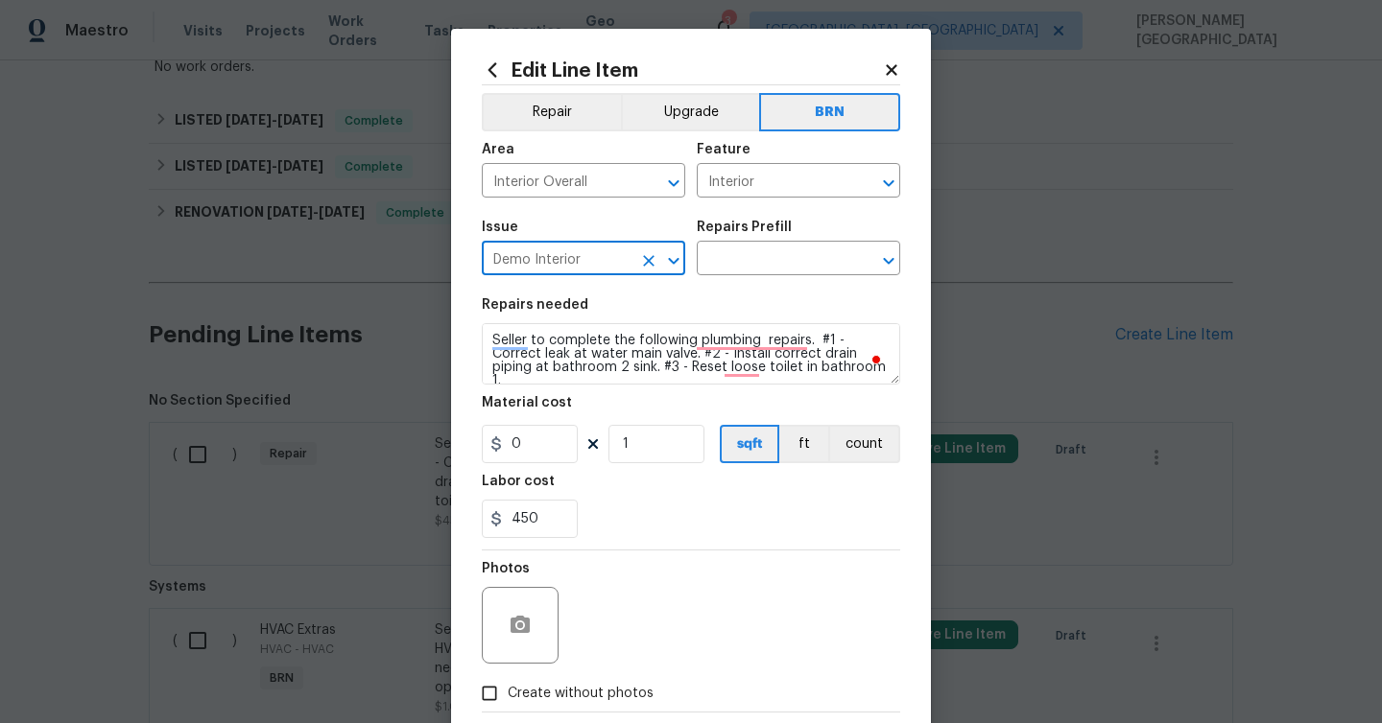
type input "Demo Interior"
click at [729, 286] on div "Issue Demo Interior ​ Repairs Prefill ​" at bounding box center [691, 248] width 418 height 78
click at [722, 273] on input "text" at bounding box center [772, 261] width 150 height 30
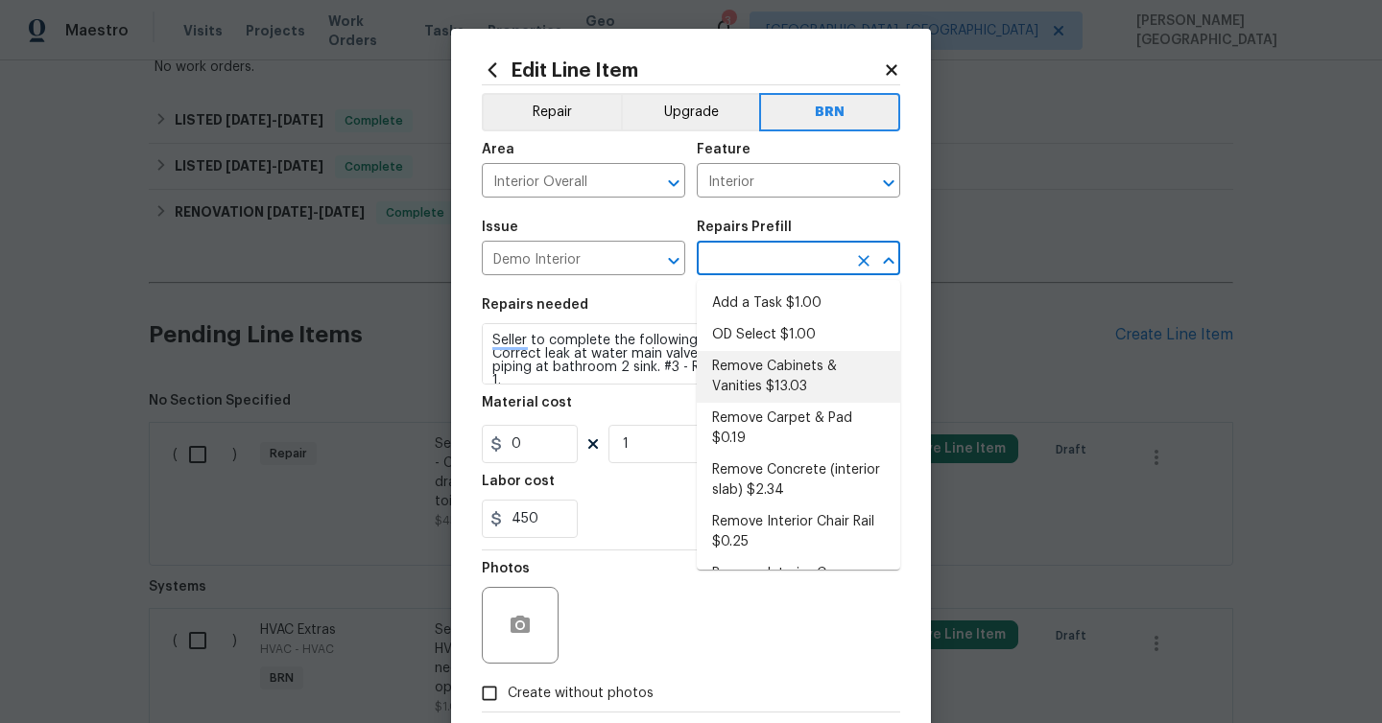
click at [724, 353] on li "Remove Cabinets & Vanities $13.03" at bounding box center [798, 377] width 203 height 52
type input "Demolition"
type input "Remove Cabinets & Vanities $13.03"
type textarea "Remove and properly dispose of the cabinetry as outlined by the PM. Ensure that…"
type input "13.03"
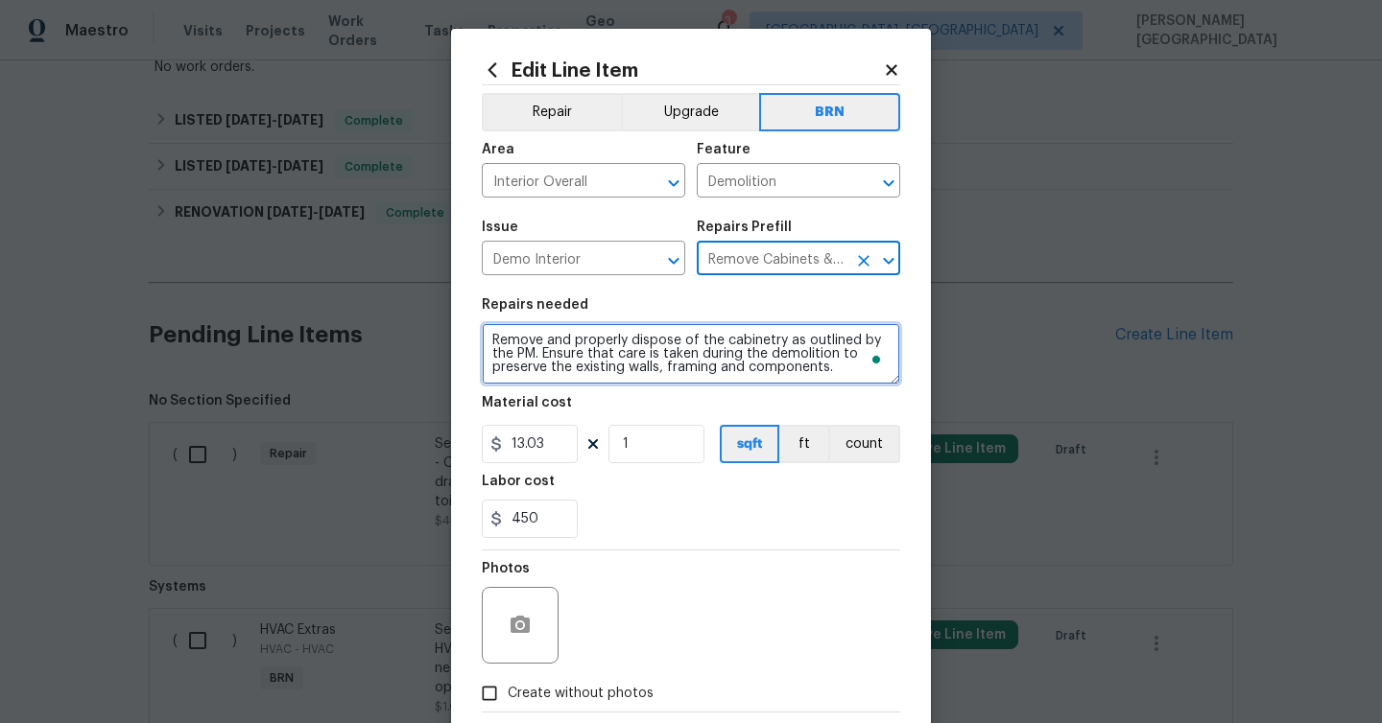
click at [574, 384] on textarea "Remove and properly dispose of the cabinetry as outlined by the PM. Ensure that…" at bounding box center [691, 353] width 418 height 61
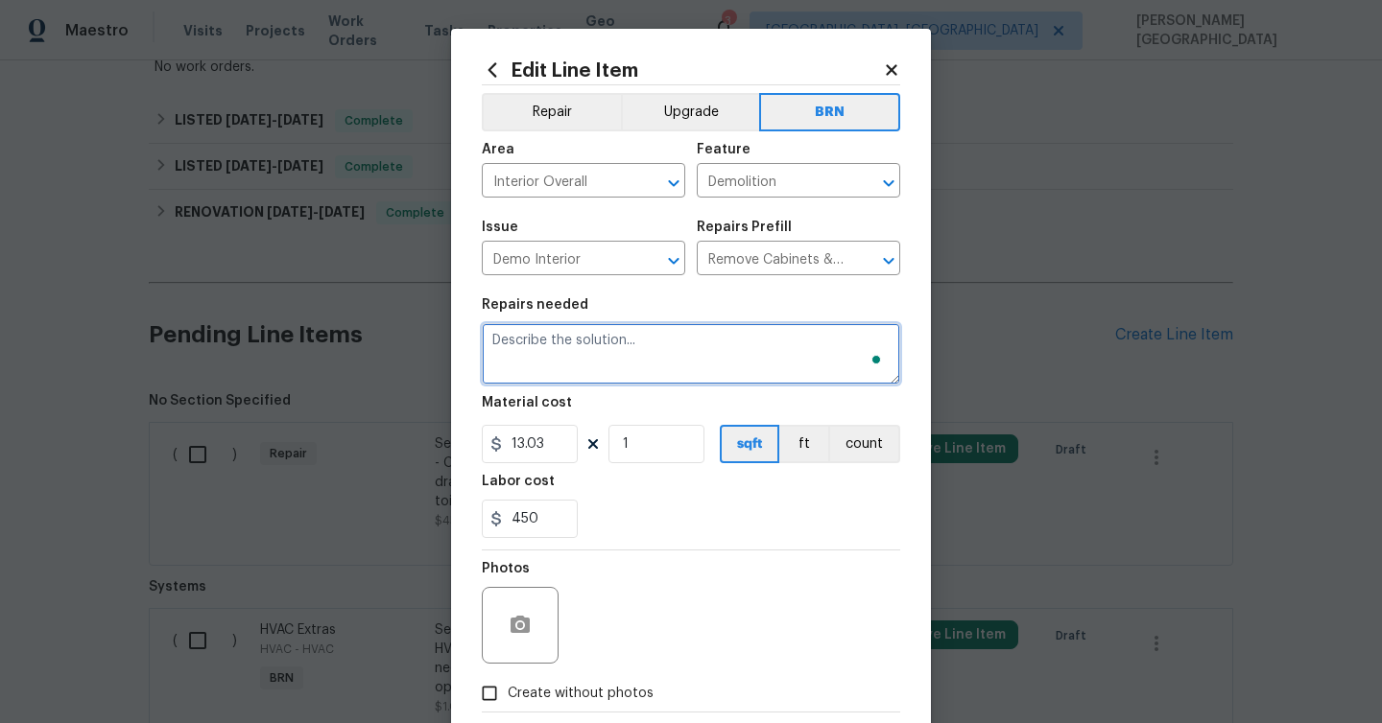
paste textarea "Seller to complete the following plumbing repairs. #1 - Correct leak at water m…"
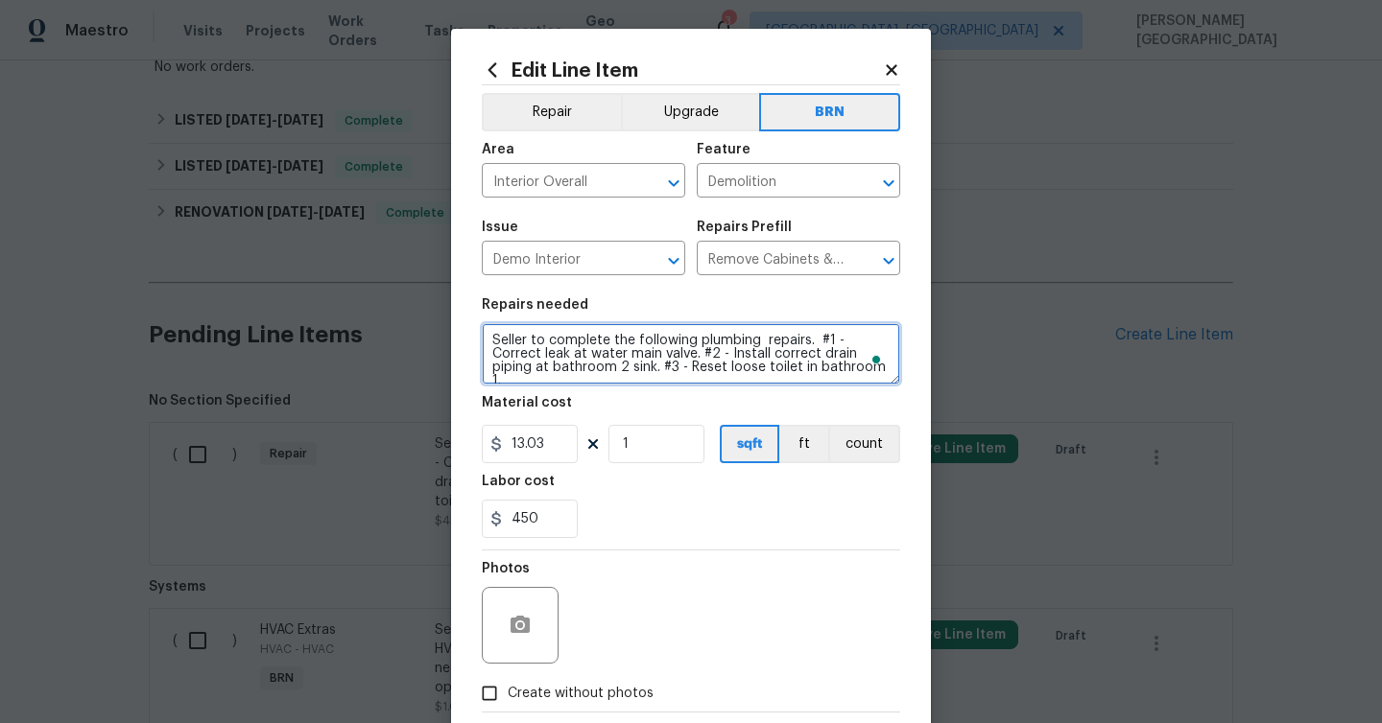
type textarea "Seller to complete the following plumbing repairs. #1 - Correct leak at water m…"
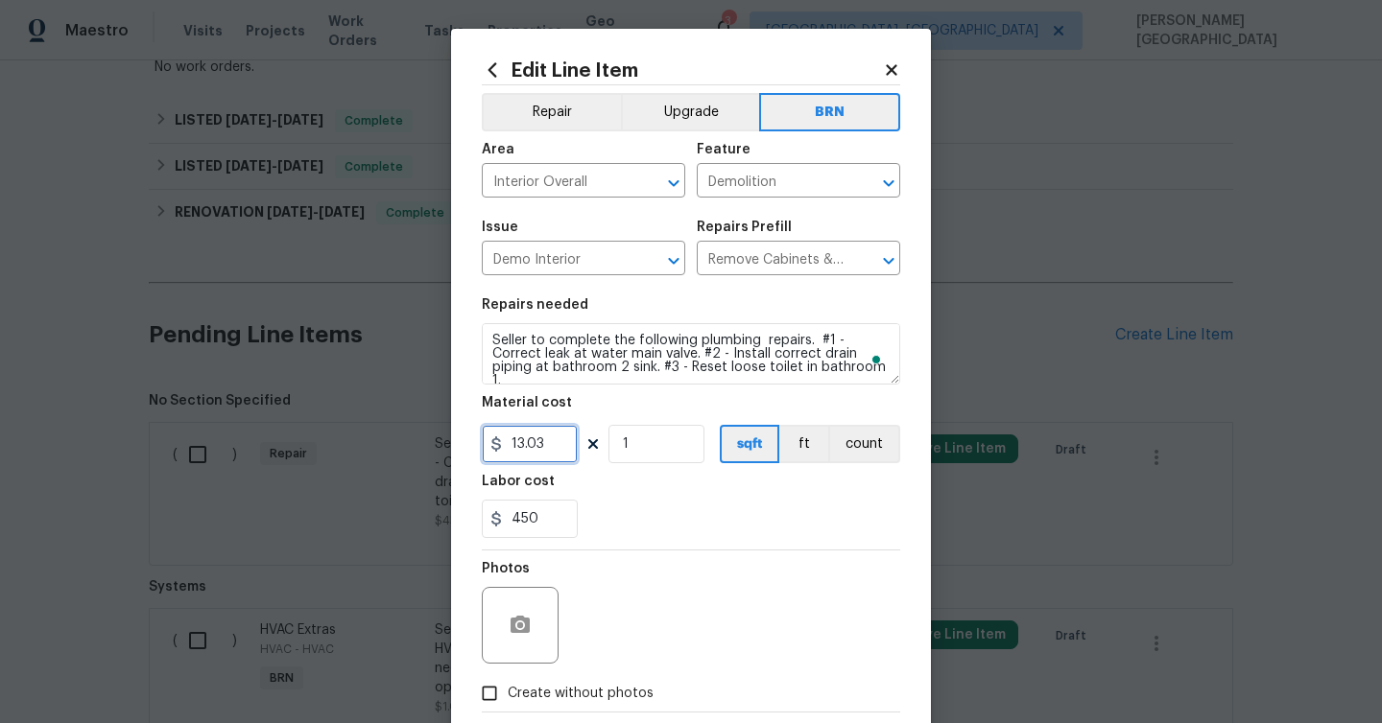
click at [539, 436] on input "13.03" at bounding box center [530, 444] width 96 height 38
type input "0"
click at [512, 633] on icon "button" at bounding box center [519, 624] width 19 height 17
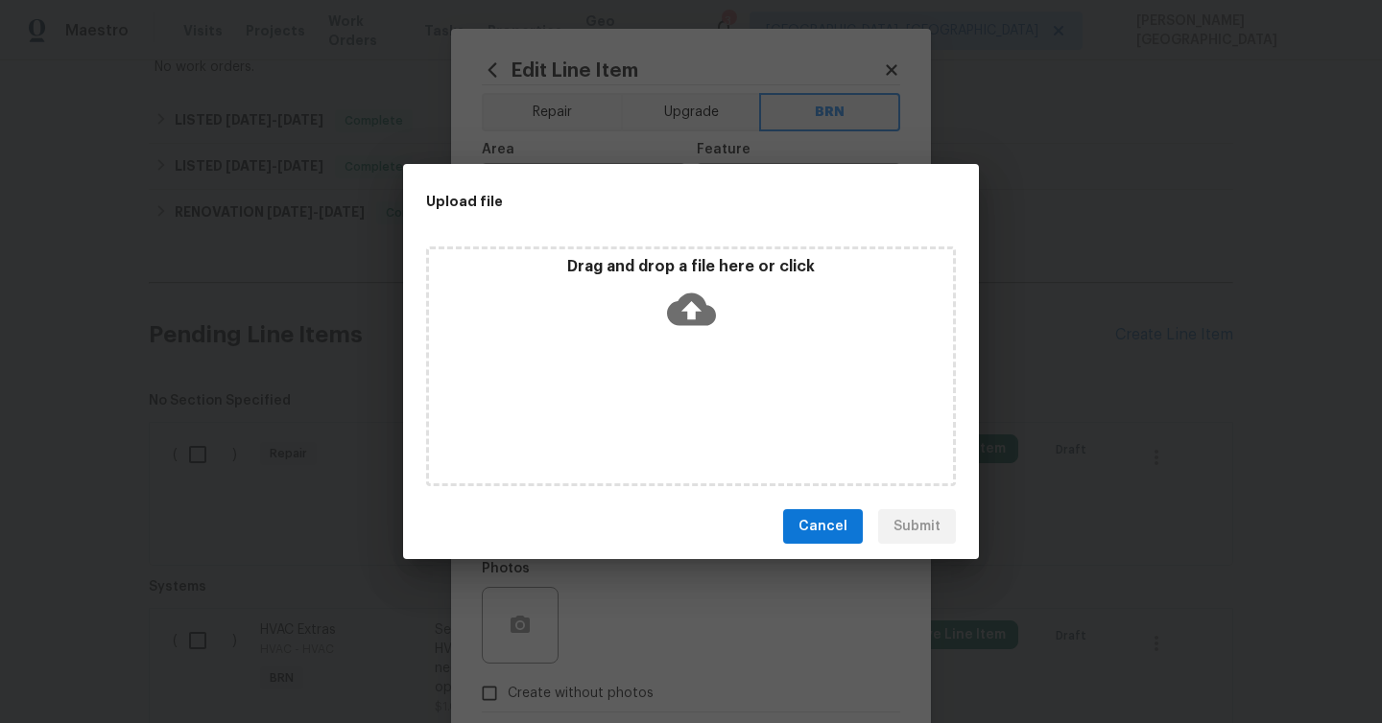
click at [688, 326] on icon at bounding box center [691, 309] width 49 height 49
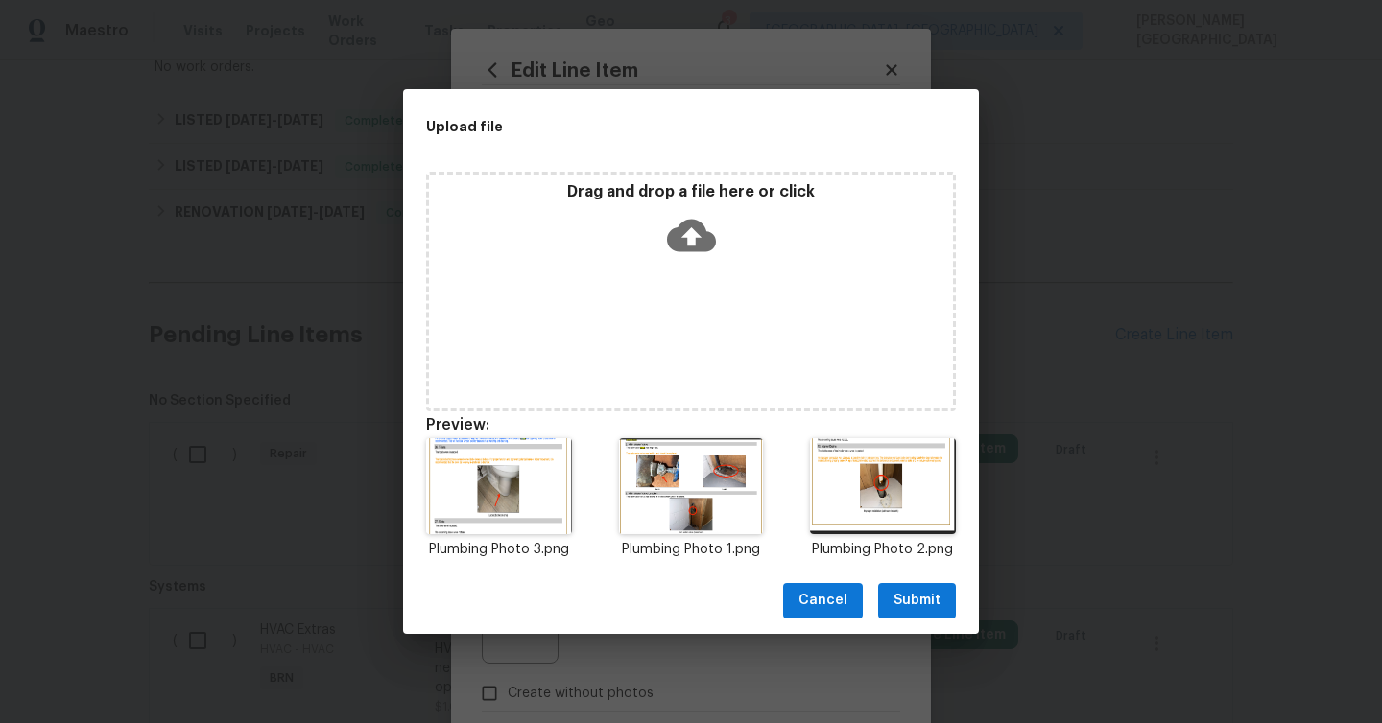
click at [934, 588] on button "Submit" at bounding box center [917, 600] width 78 height 35
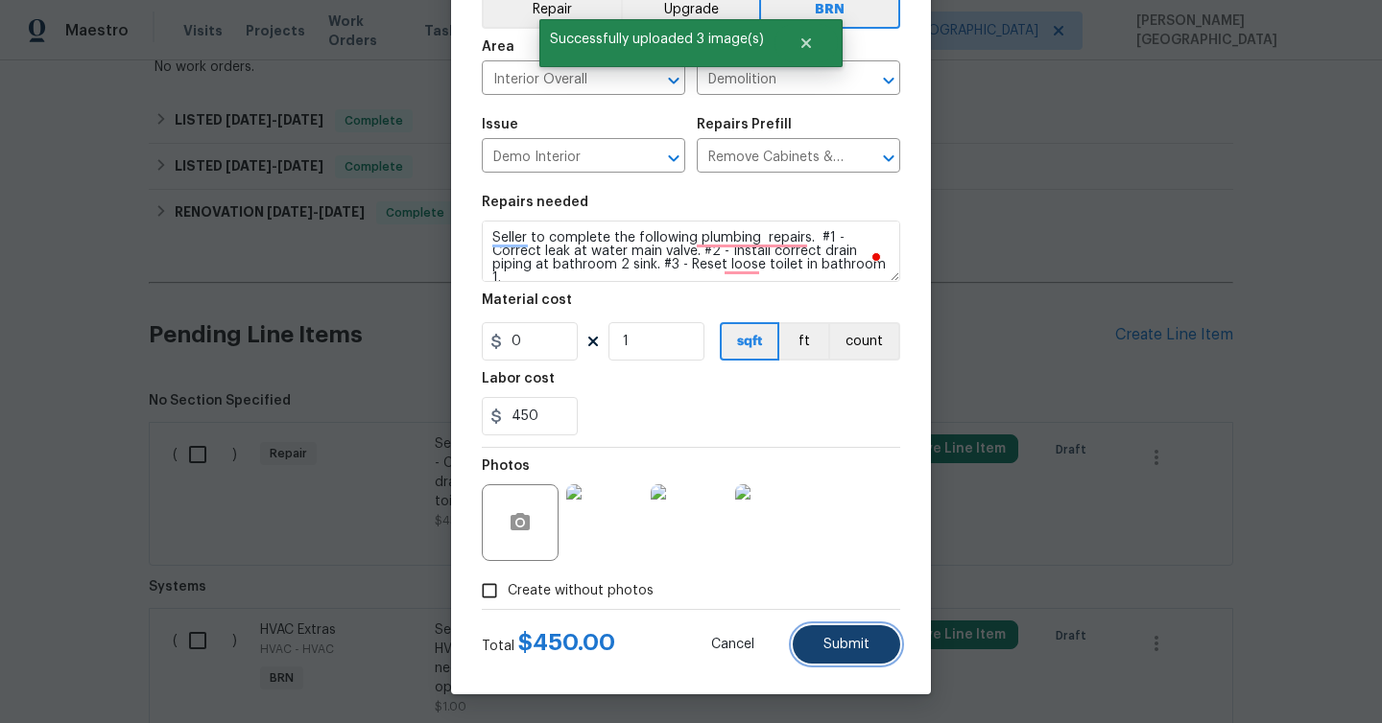
click at [850, 656] on button "Submit" at bounding box center [845, 645] width 107 height 38
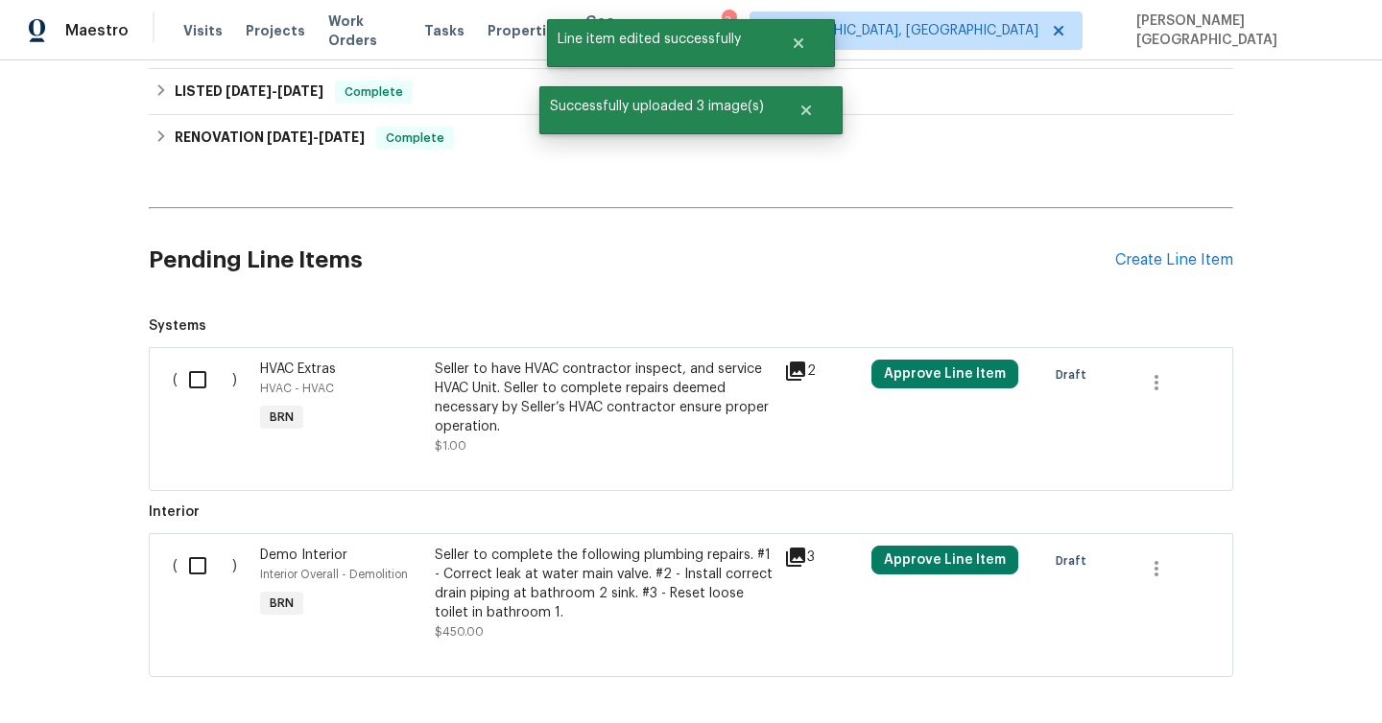
scroll to position [531, 0]
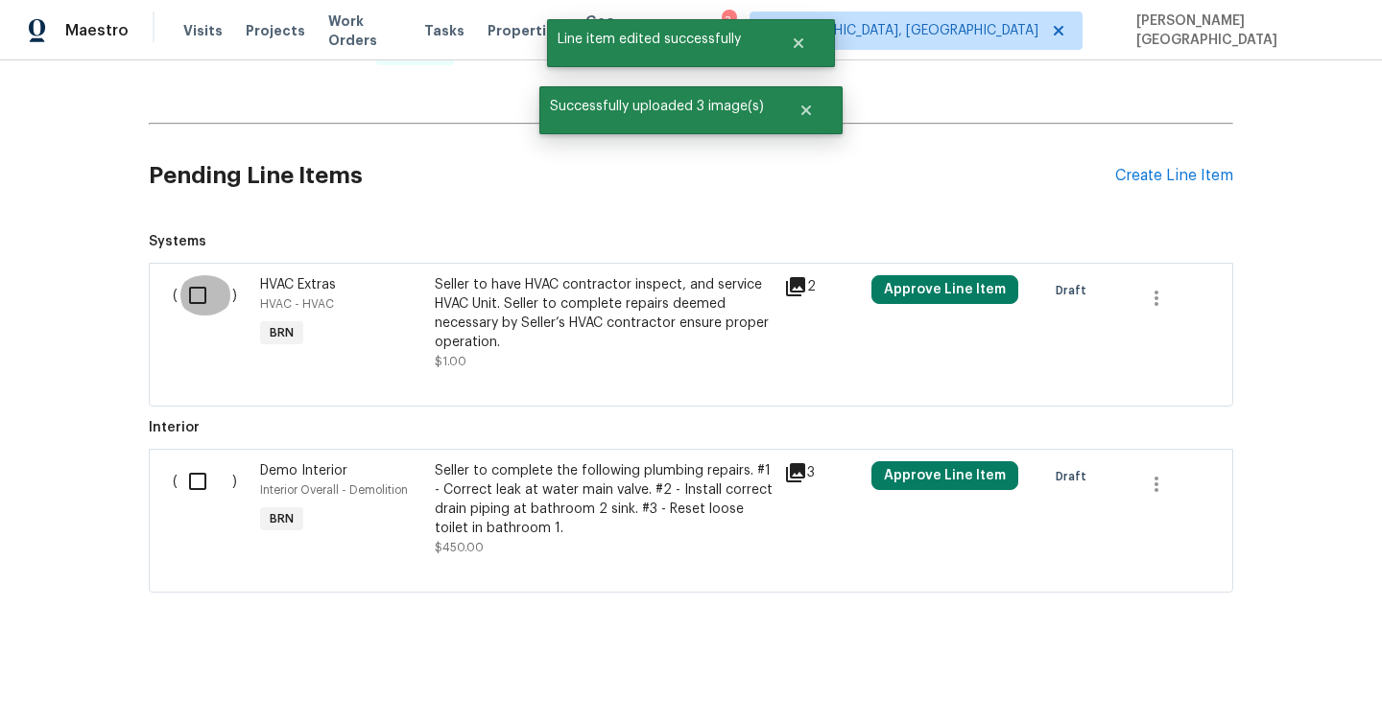
click at [205, 288] on input "checkbox" at bounding box center [204, 295] width 55 height 40
checkbox input "true"
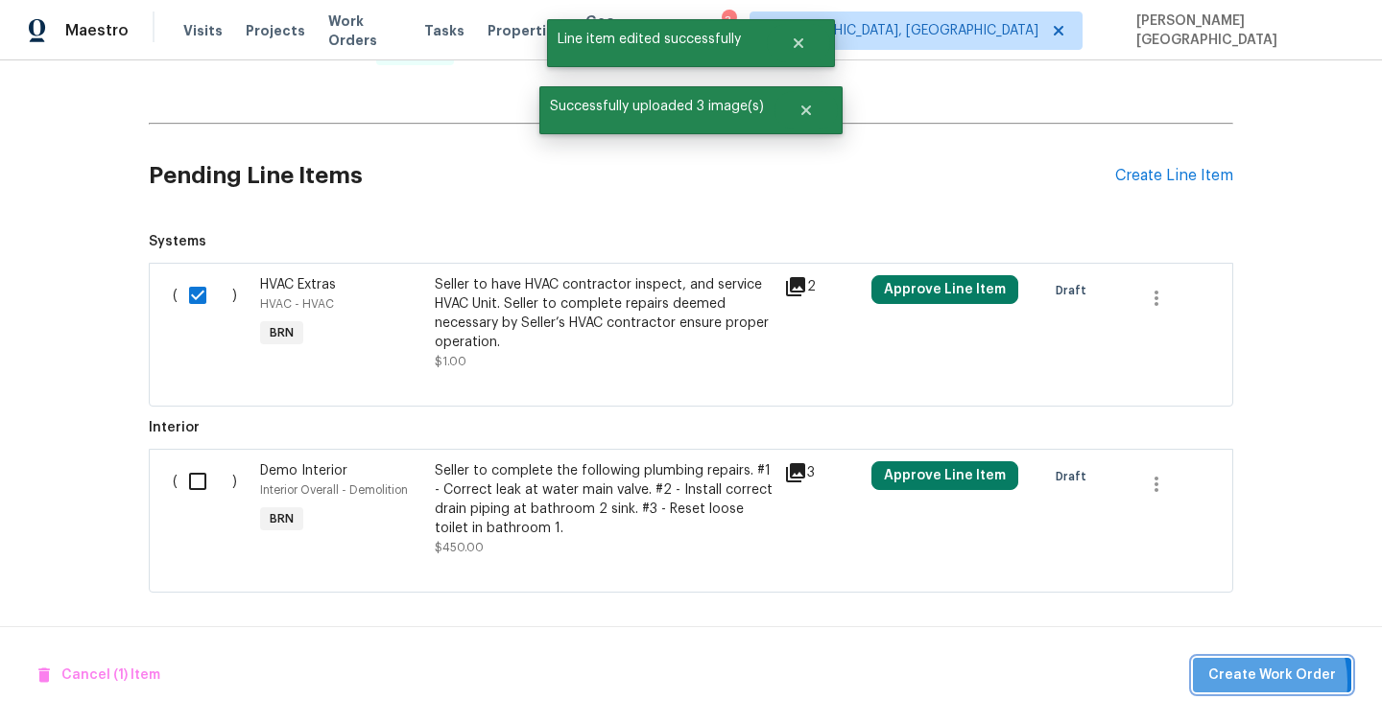
click at [1245, 682] on span "Create Work Order" at bounding box center [1272, 676] width 128 height 24
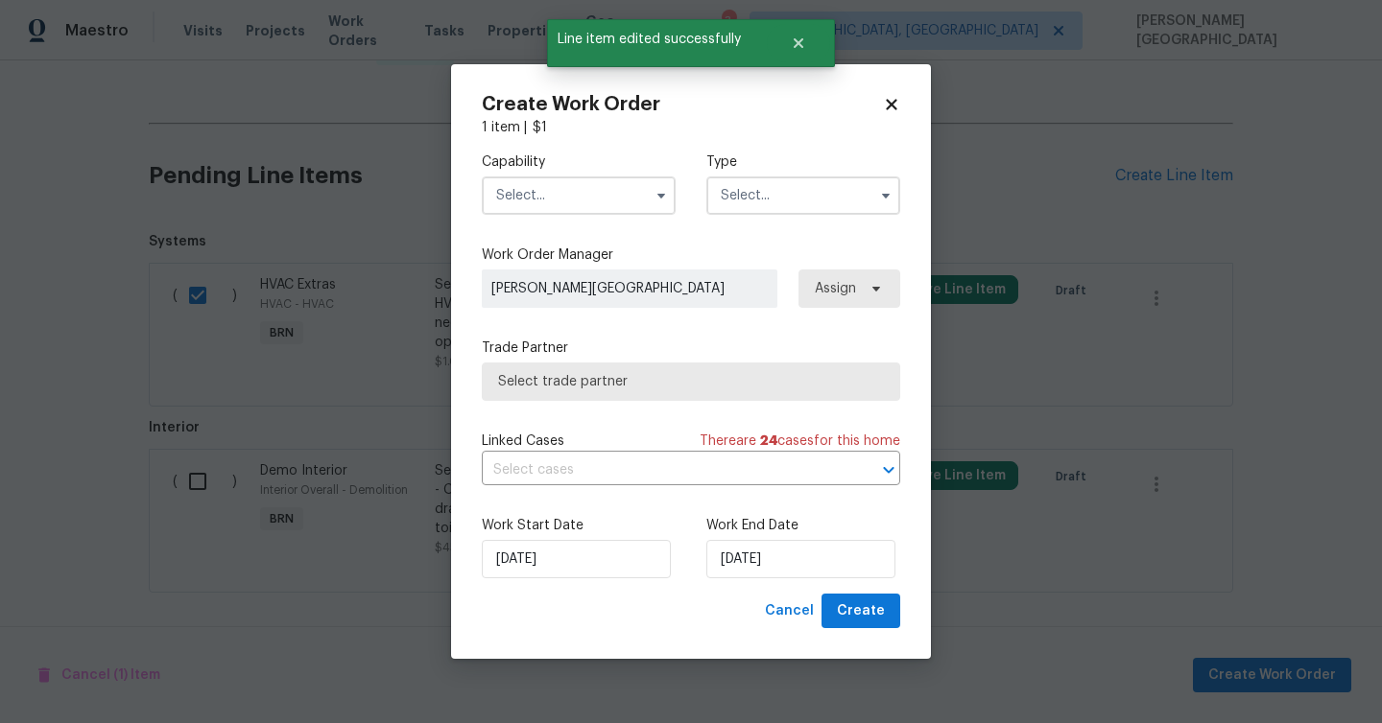
click at [570, 184] on input "text" at bounding box center [579, 196] width 194 height 38
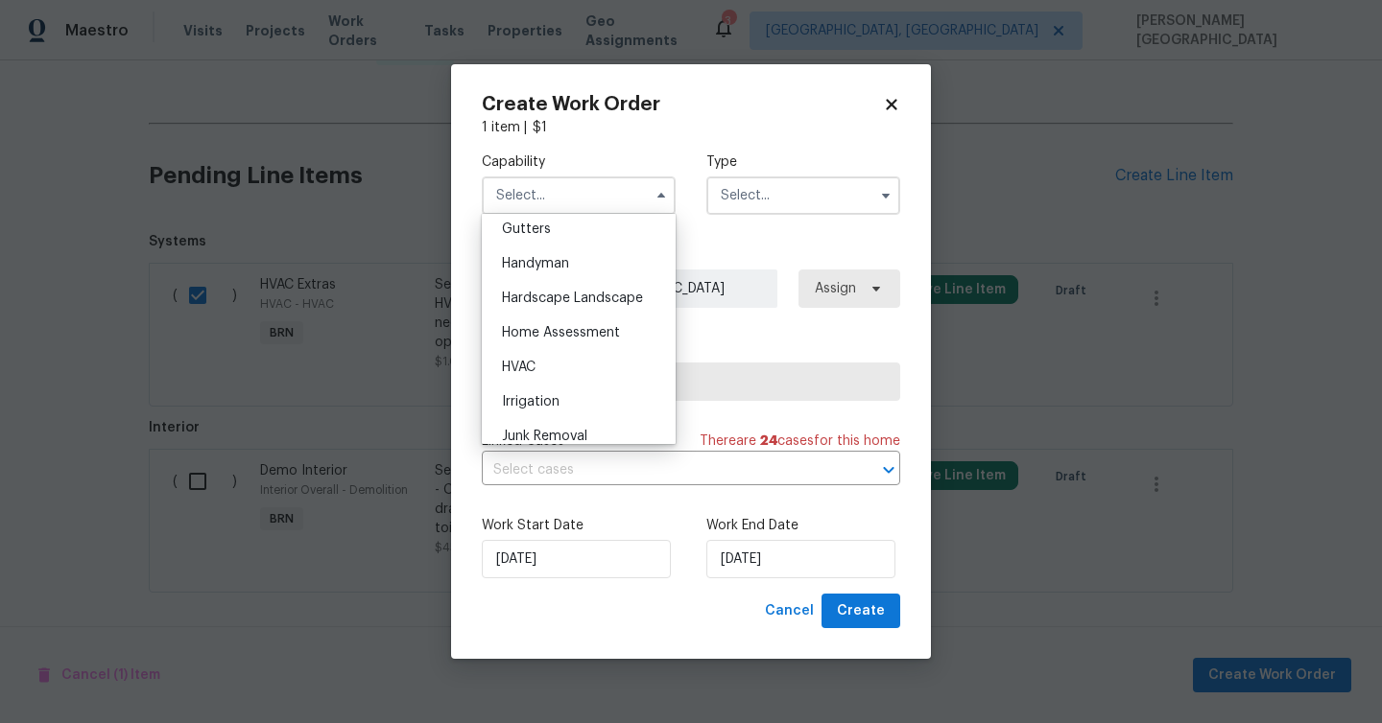
scroll to position [1030, 0]
click at [532, 359] on span "HVAC" at bounding box center [519, 364] width 34 height 13
type input "HVAC"
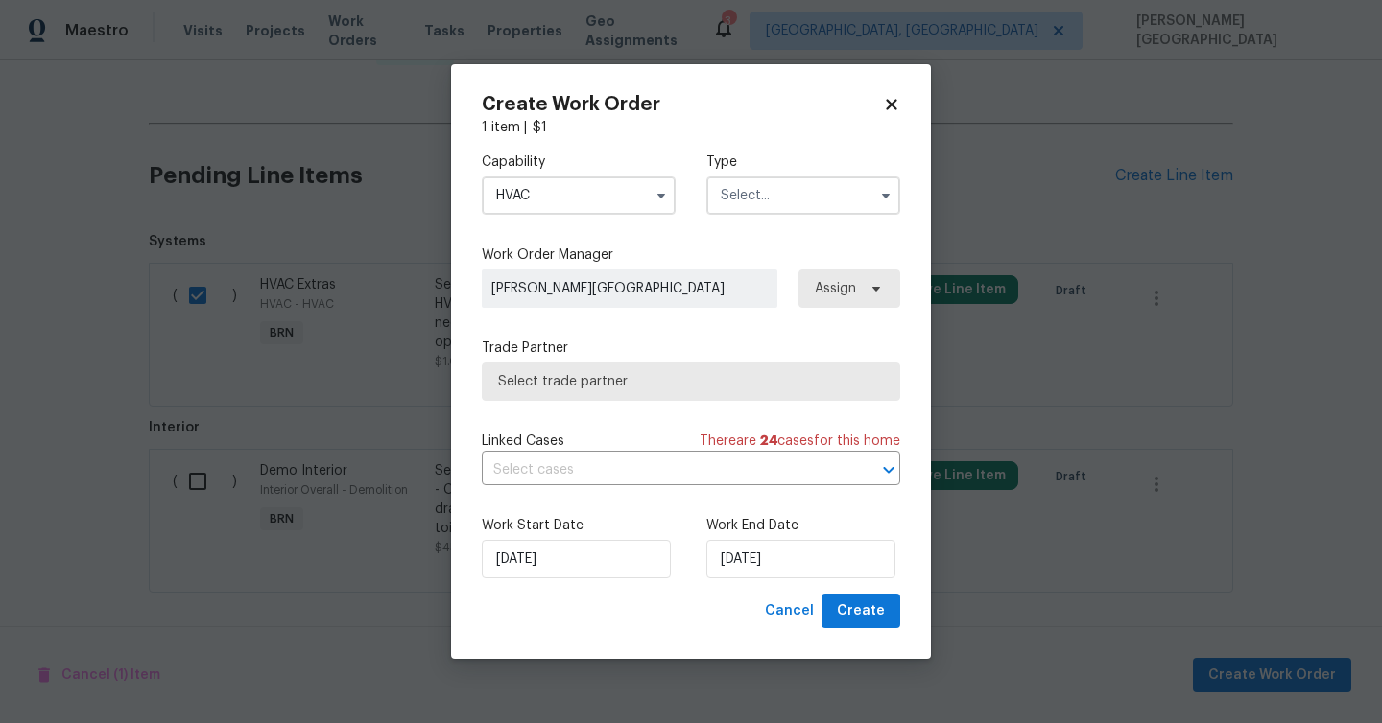
click at [751, 208] on input "text" at bounding box center [803, 196] width 194 height 38
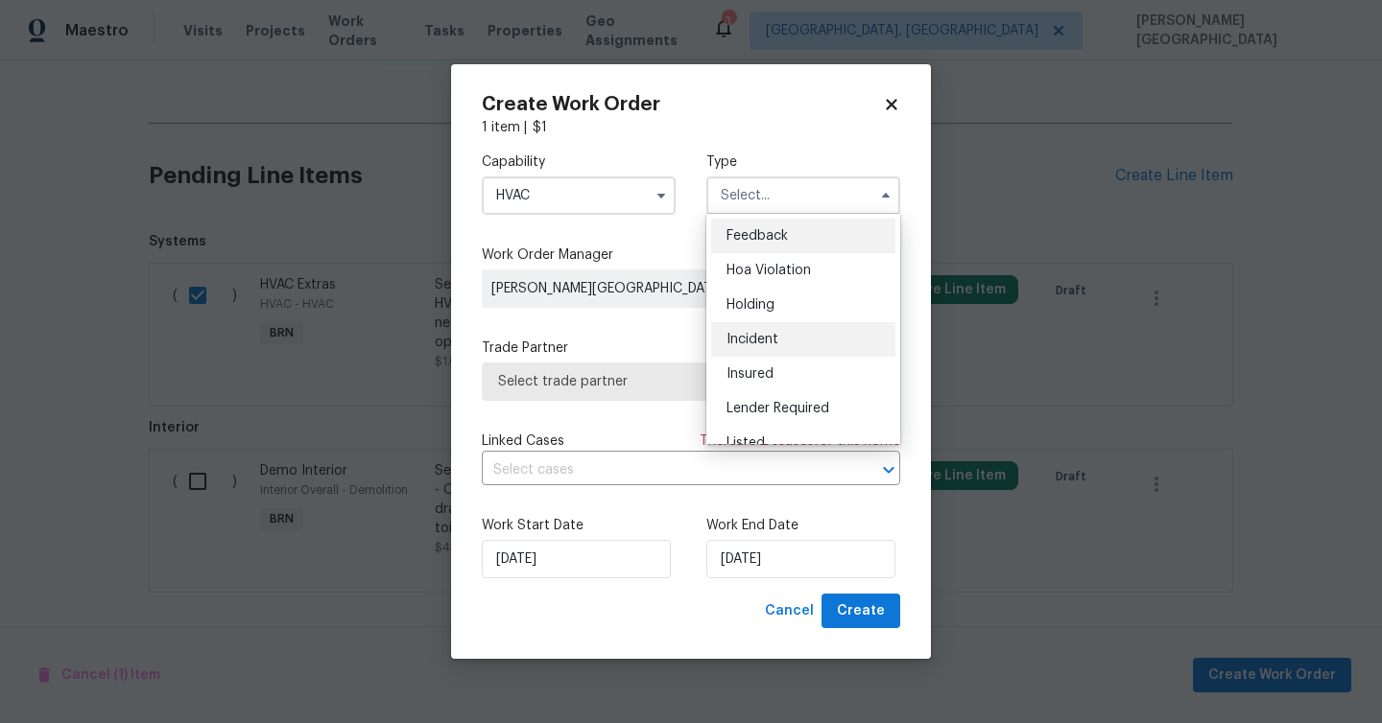
scroll to position [436, 0]
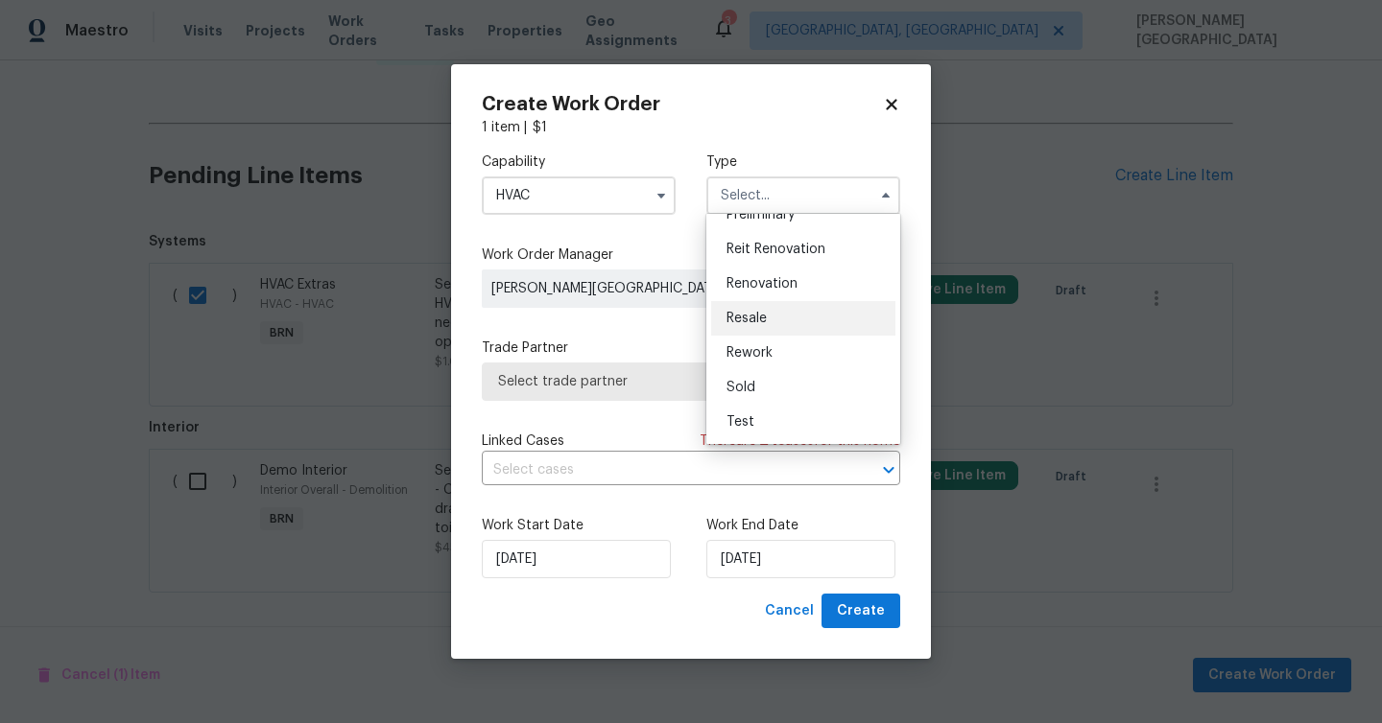
click at [750, 314] on span "Resale" at bounding box center [746, 318] width 40 height 13
type input "Resale"
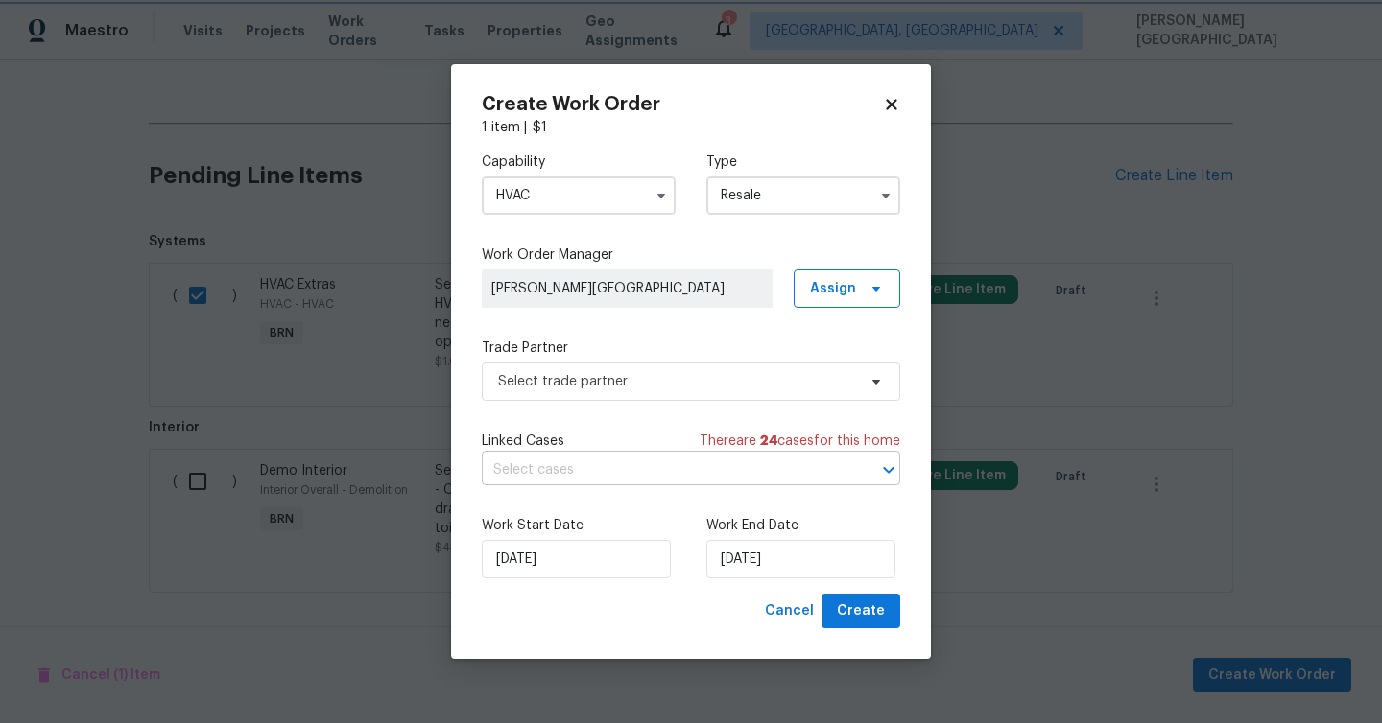
scroll to position [0, 0]
click at [508, 484] on input "text" at bounding box center [664, 471] width 365 height 30
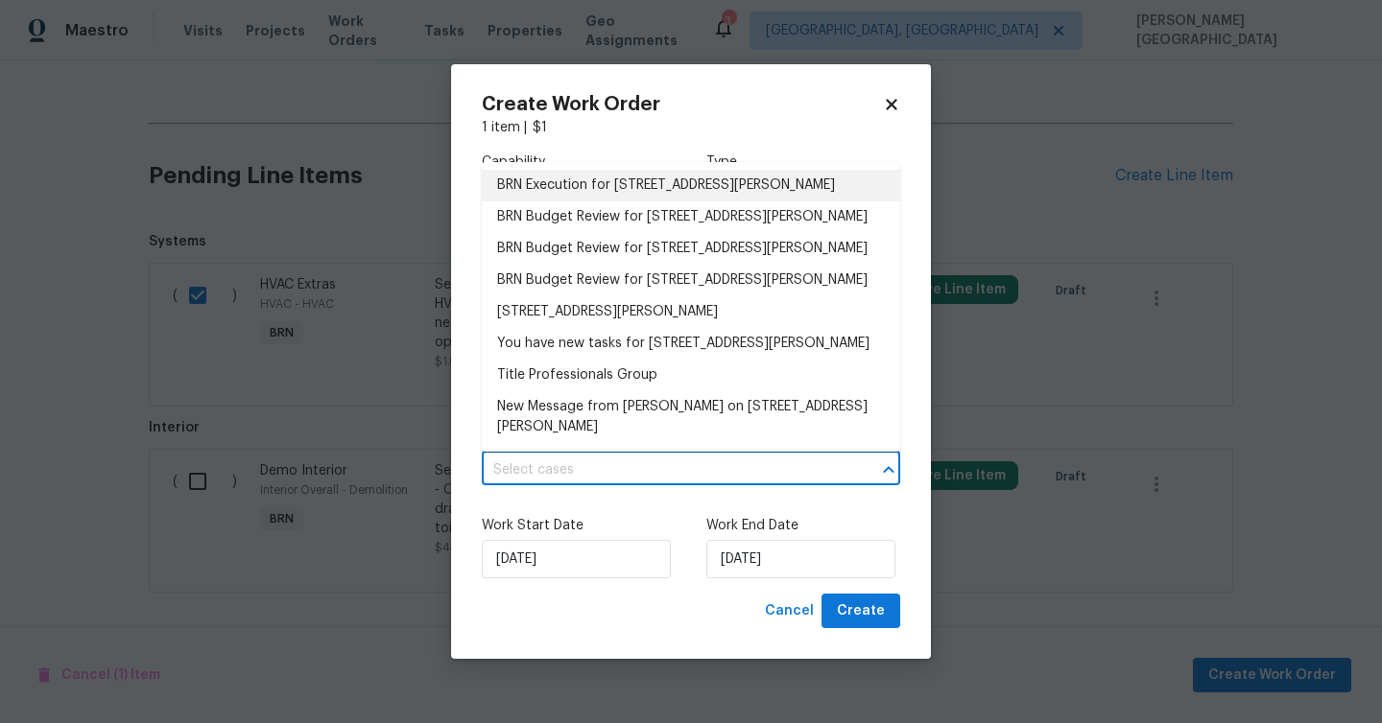
click at [571, 192] on li "BRN Execution for [STREET_ADDRESS][PERSON_NAME]" at bounding box center [691, 186] width 418 height 32
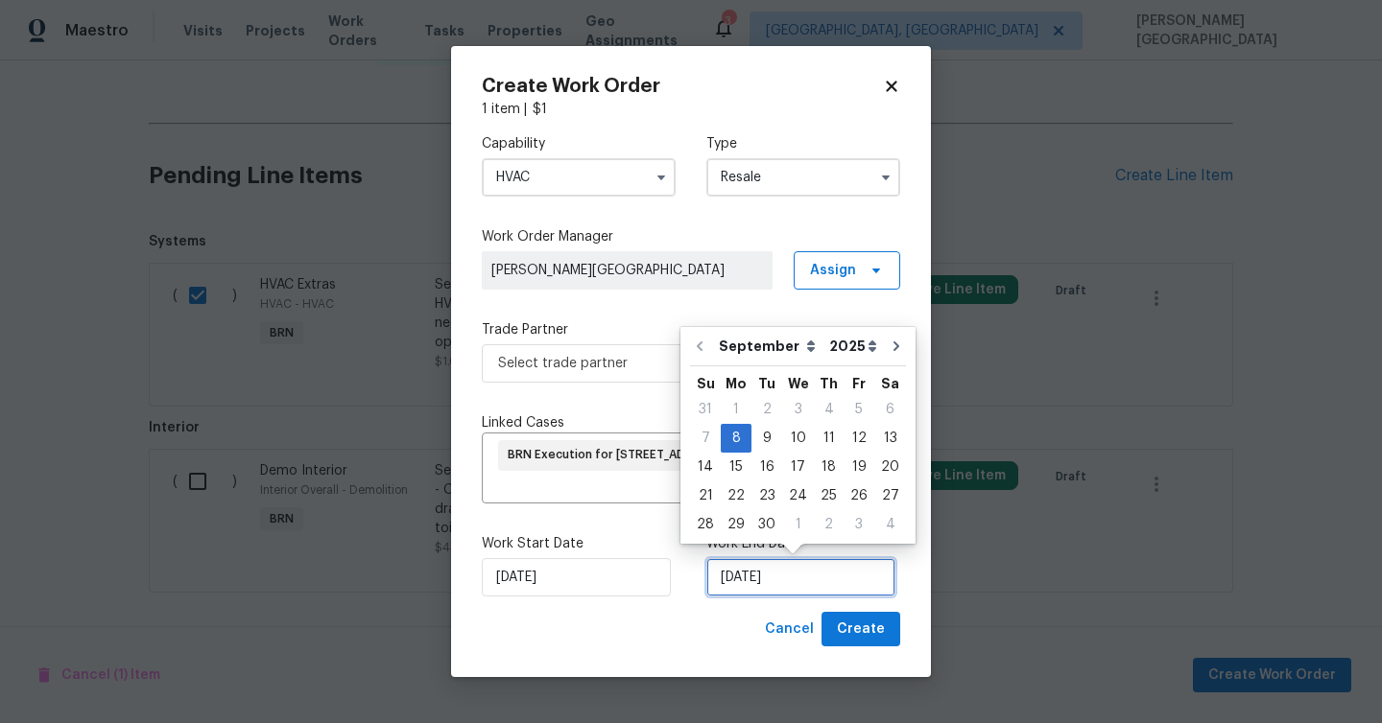
click at [731, 572] on input "[DATE]" at bounding box center [800, 577] width 189 height 38
click at [824, 436] on div "11" at bounding box center [829, 438] width 30 height 27
type input "[DATE]"
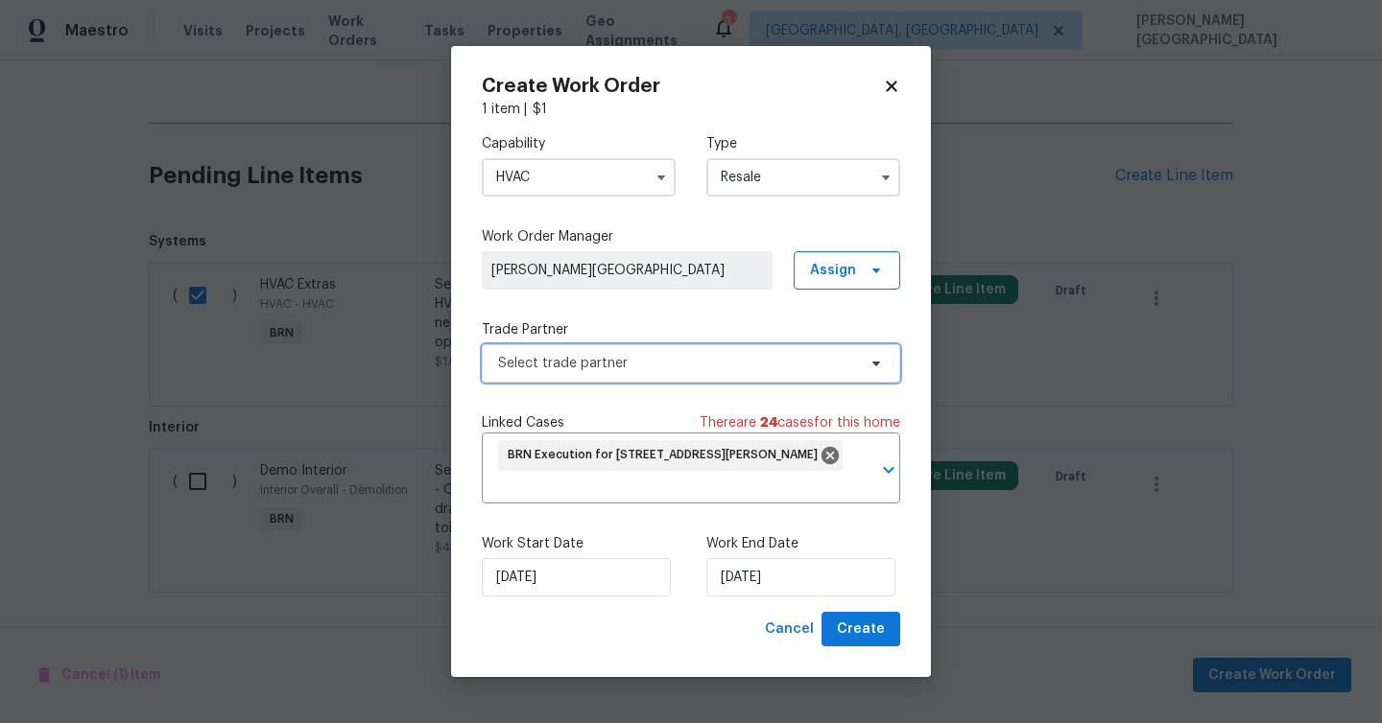
click at [553, 373] on span "Select trade partner" at bounding box center [691, 363] width 418 height 38
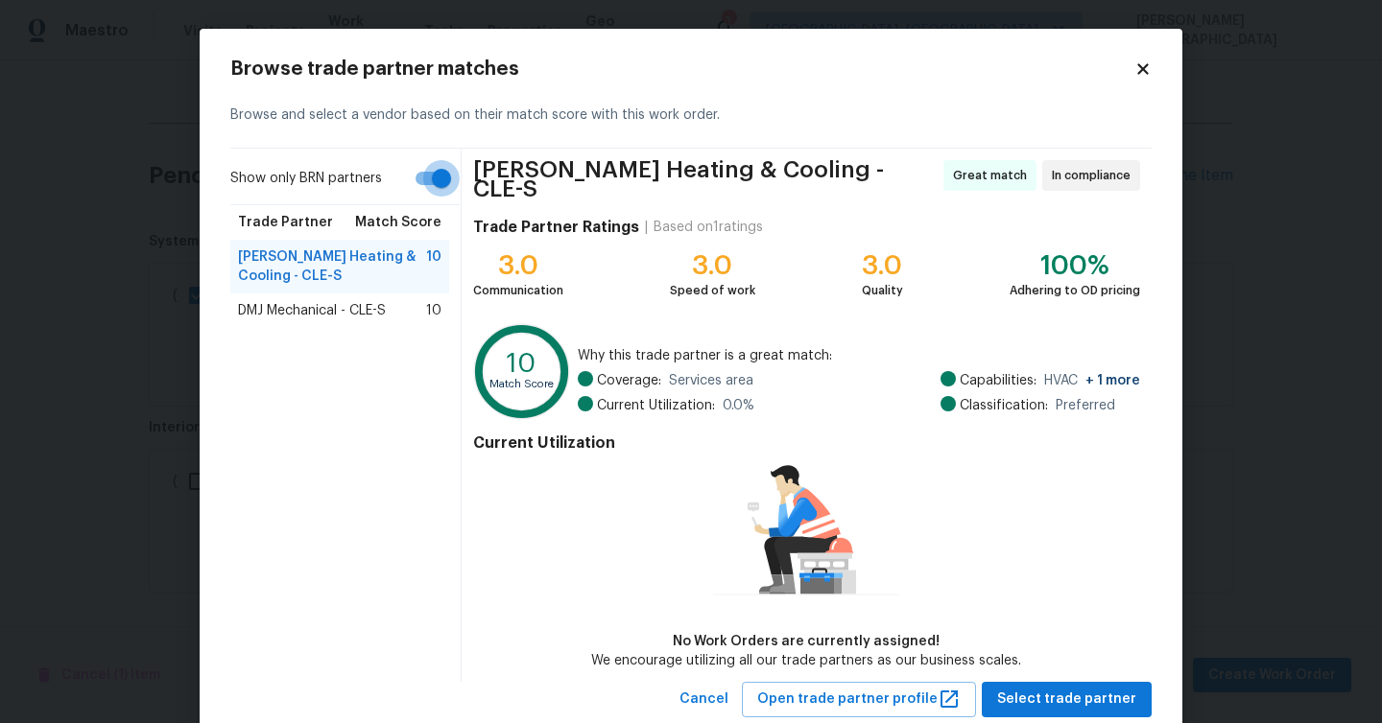
click at [437, 177] on input "Show only BRN partners" at bounding box center [441, 178] width 109 height 36
checkbox input "false"
click at [391, 313] on span "Burning River General Contracting LLC - CLE-S" at bounding box center [332, 320] width 188 height 38
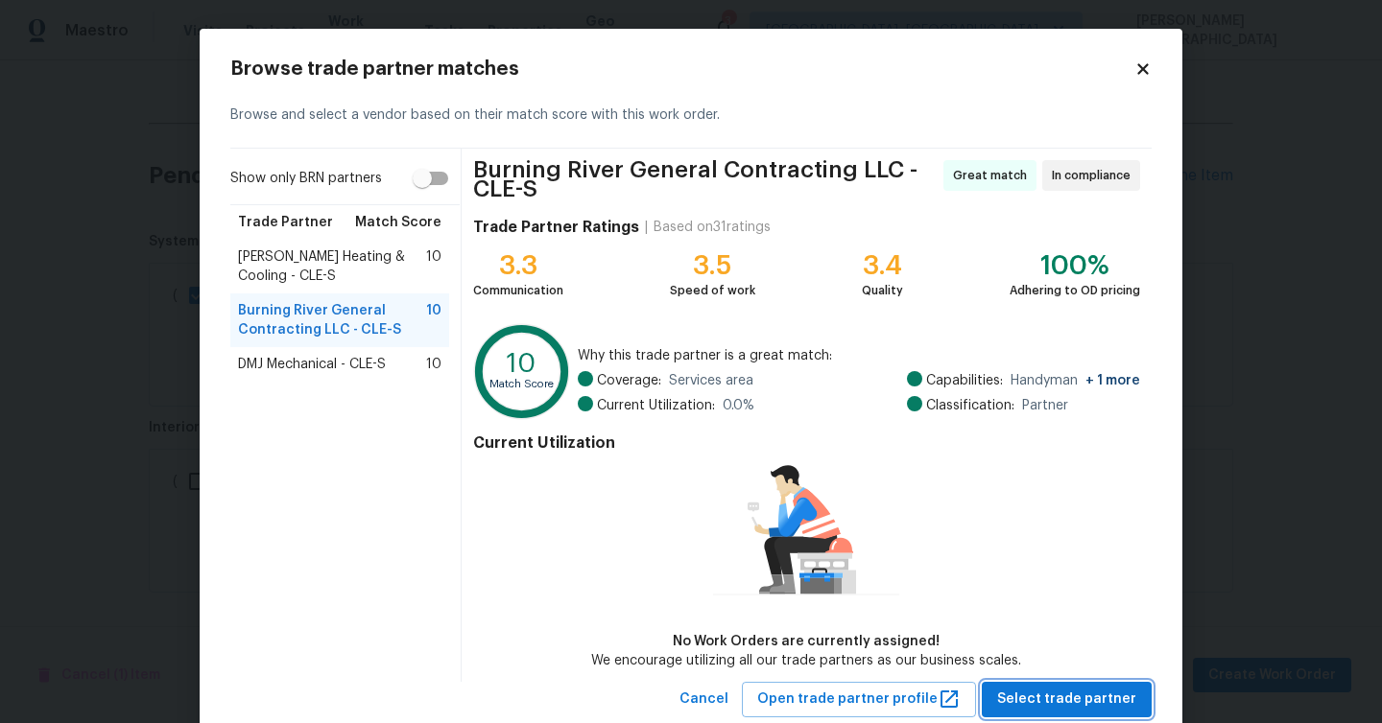
click at [1051, 688] on span "Select trade partner" at bounding box center [1066, 700] width 139 height 24
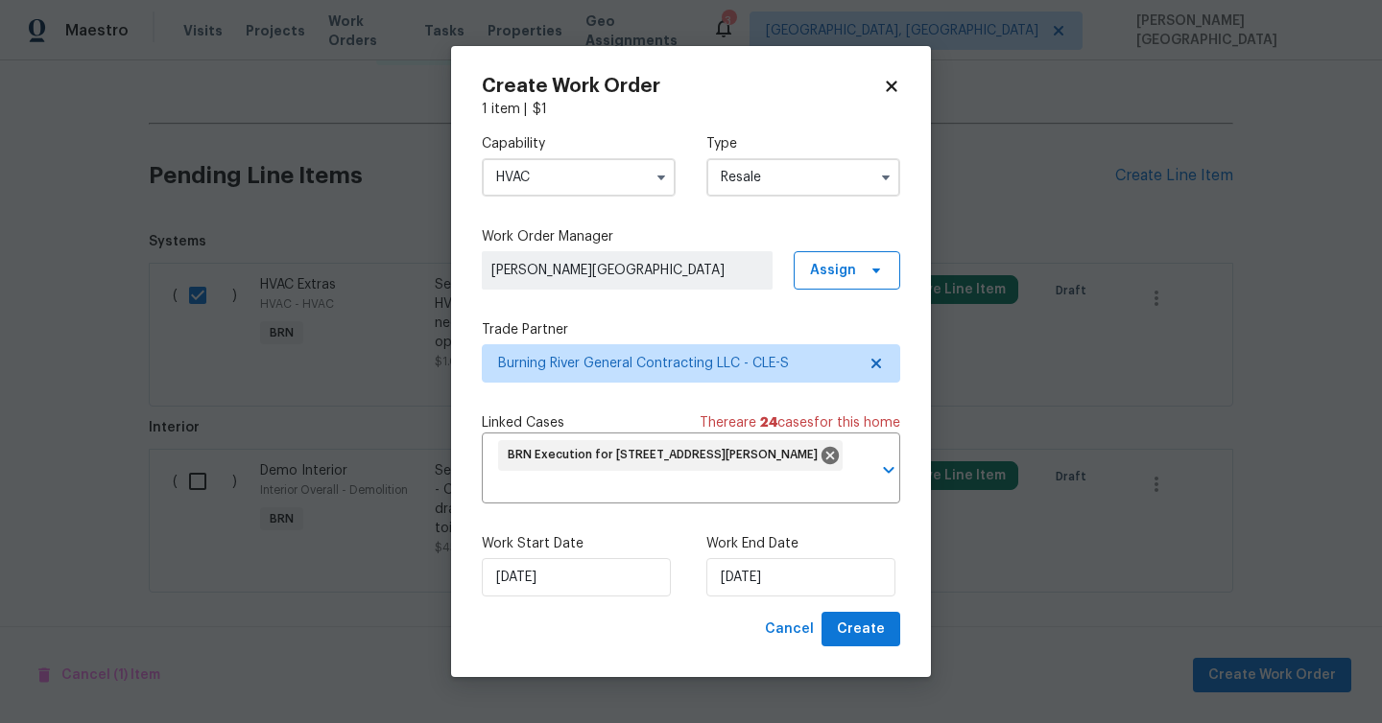
click at [857, 607] on div "Work Start Date [DATE] Work End Date [DATE]" at bounding box center [691, 565] width 418 height 93
click at [861, 626] on span "Create" at bounding box center [861, 630] width 48 height 24
checkbox input "false"
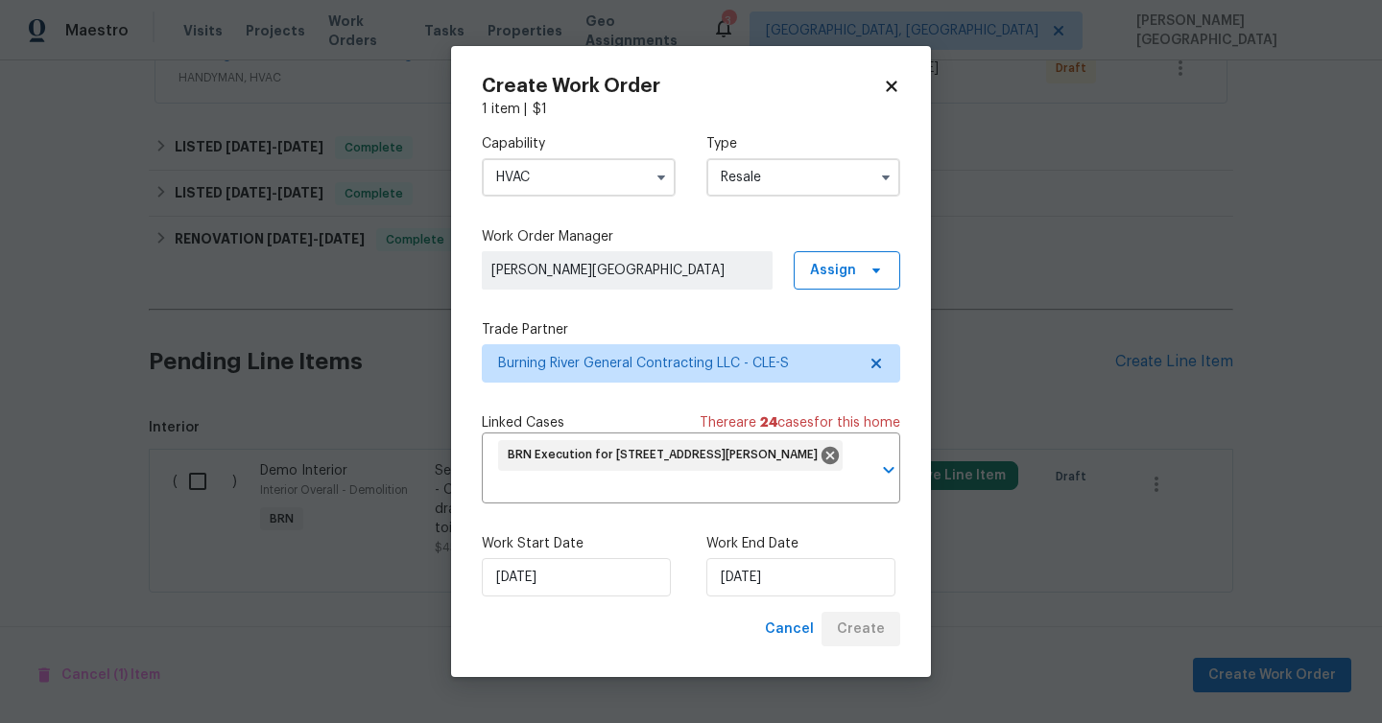
scroll to position [395, 0]
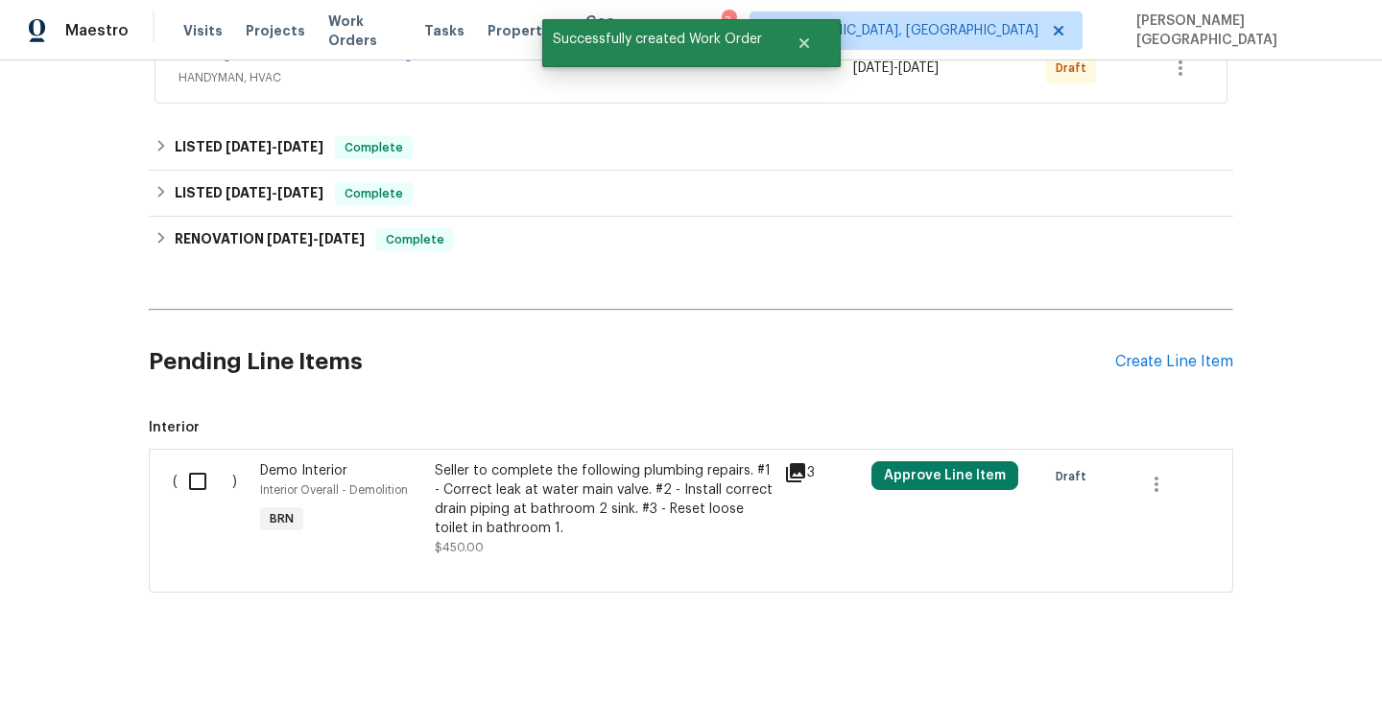
click at [189, 481] on input "checkbox" at bounding box center [204, 481] width 55 height 40
checkbox input "true"
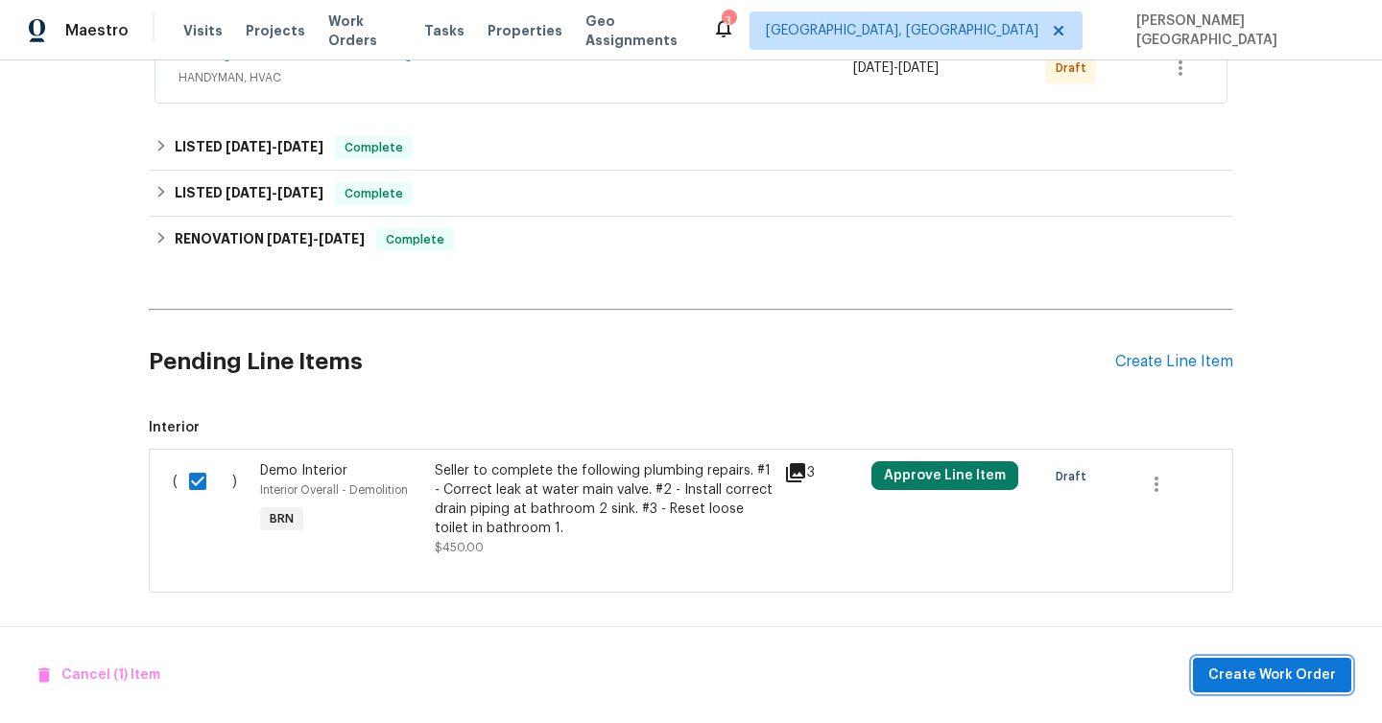
click at [1261, 671] on span "Create Work Order" at bounding box center [1272, 676] width 128 height 24
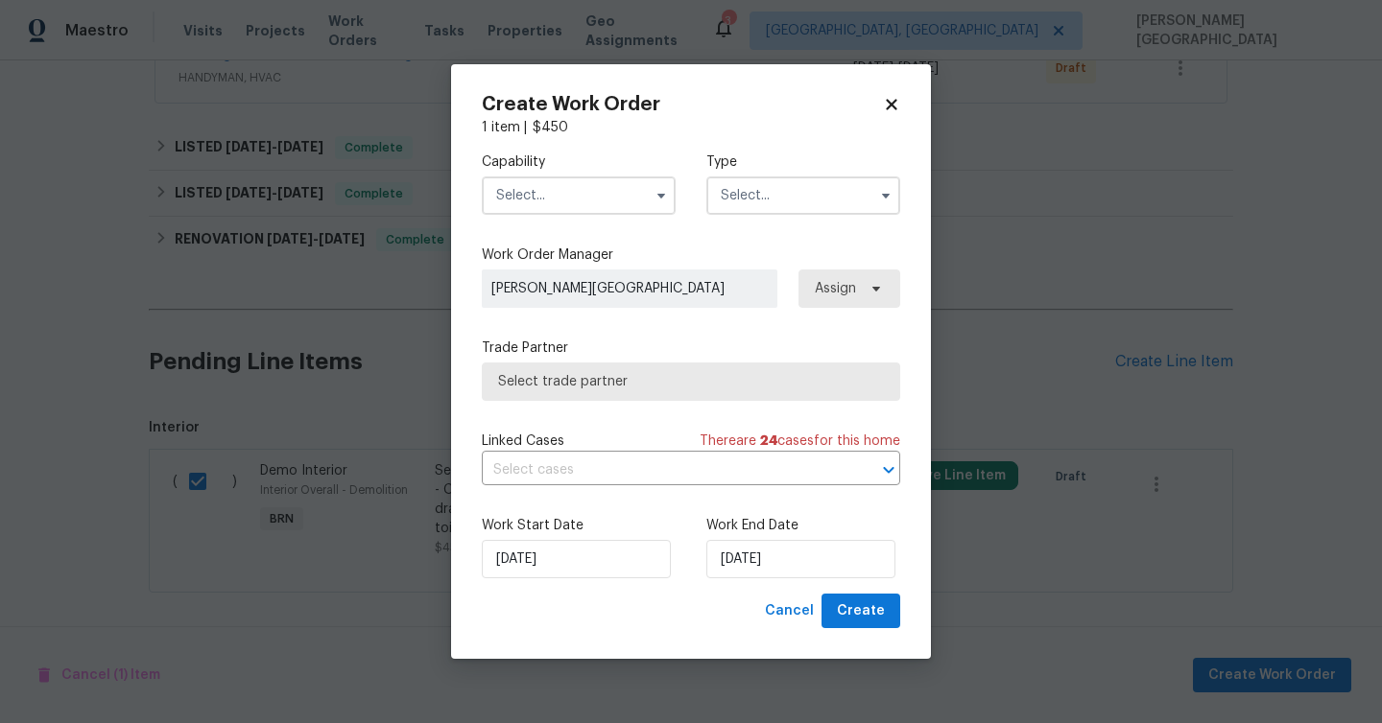
click at [590, 184] on input "text" at bounding box center [579, 196] width 194 height 38
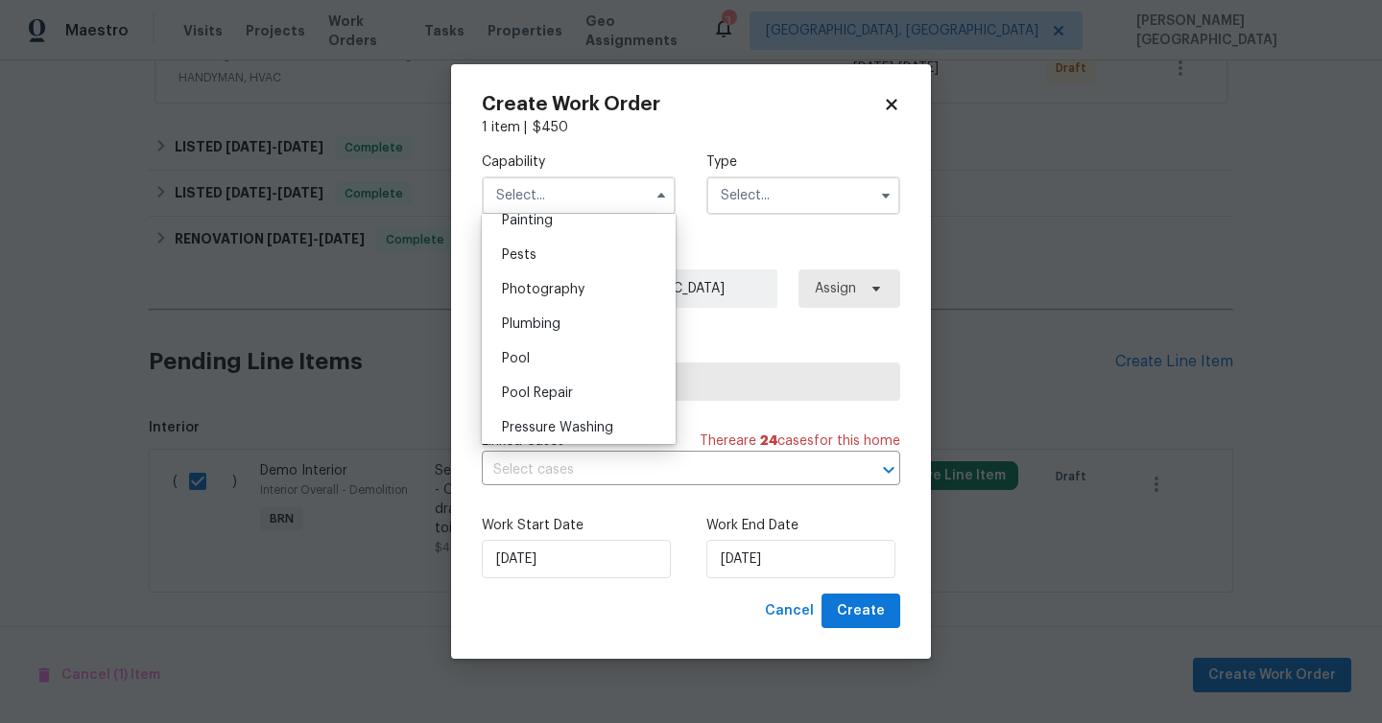
scroll to position [1688, 0]
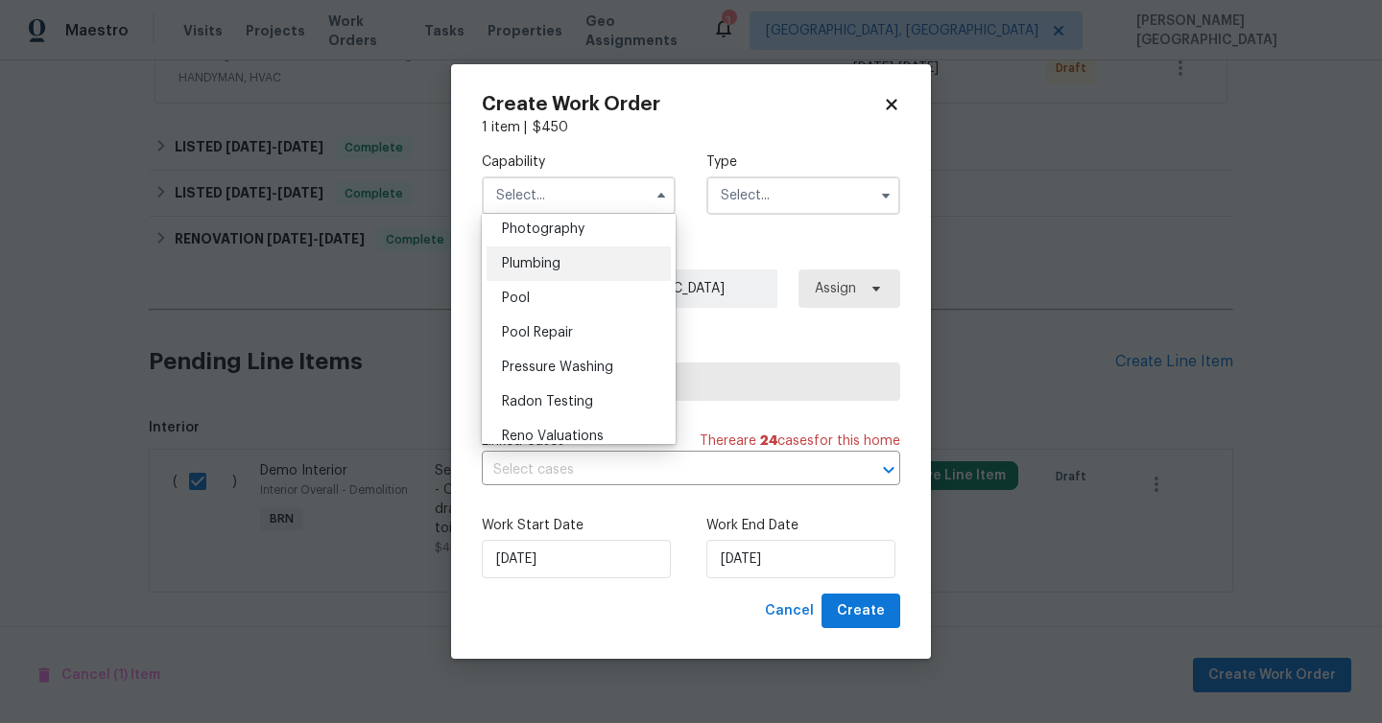
click at [564, 266] on div "Plumbing" at bounding box center [578, 264] width 184 height 35
type input "Plumbing"
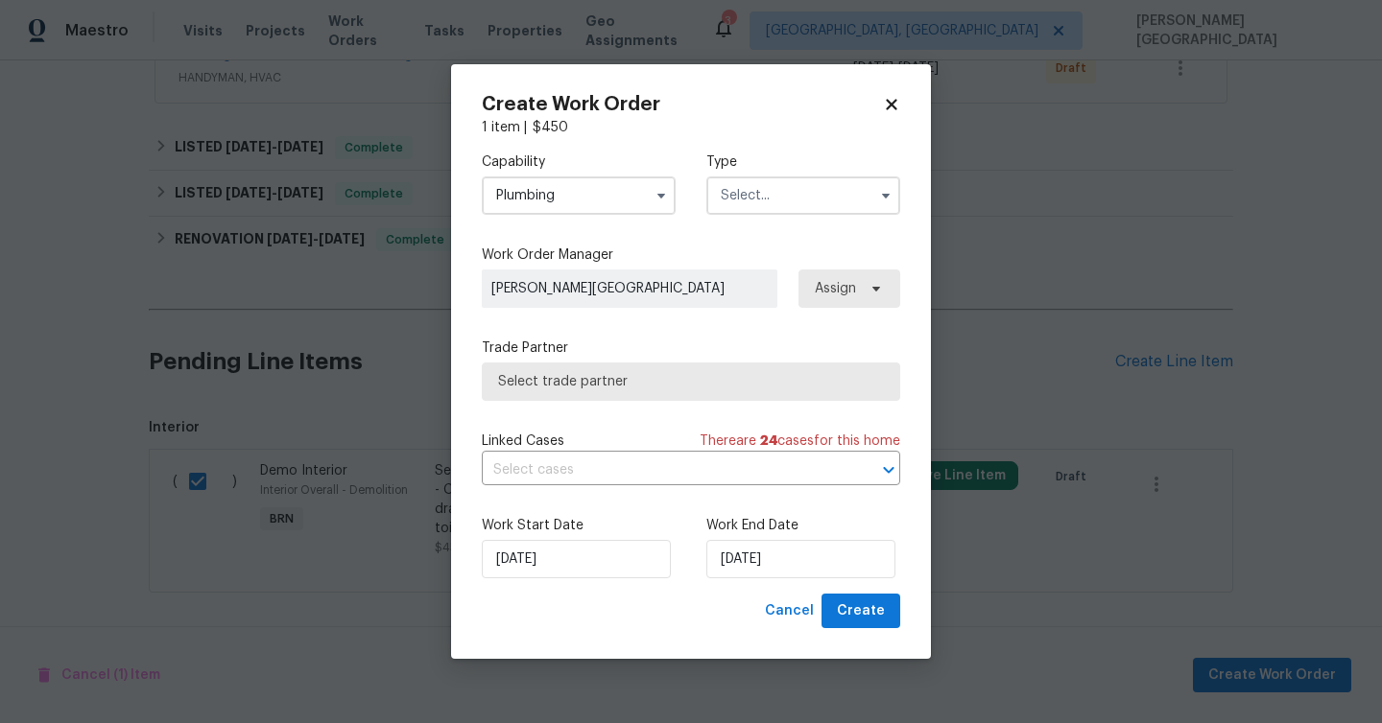
click at [789, 171] on label "Type" at bounding box center [803, 162] width 194 height 19
click at [789, 177] on input "text" at bounding box center [803, 196] width 194 height 38
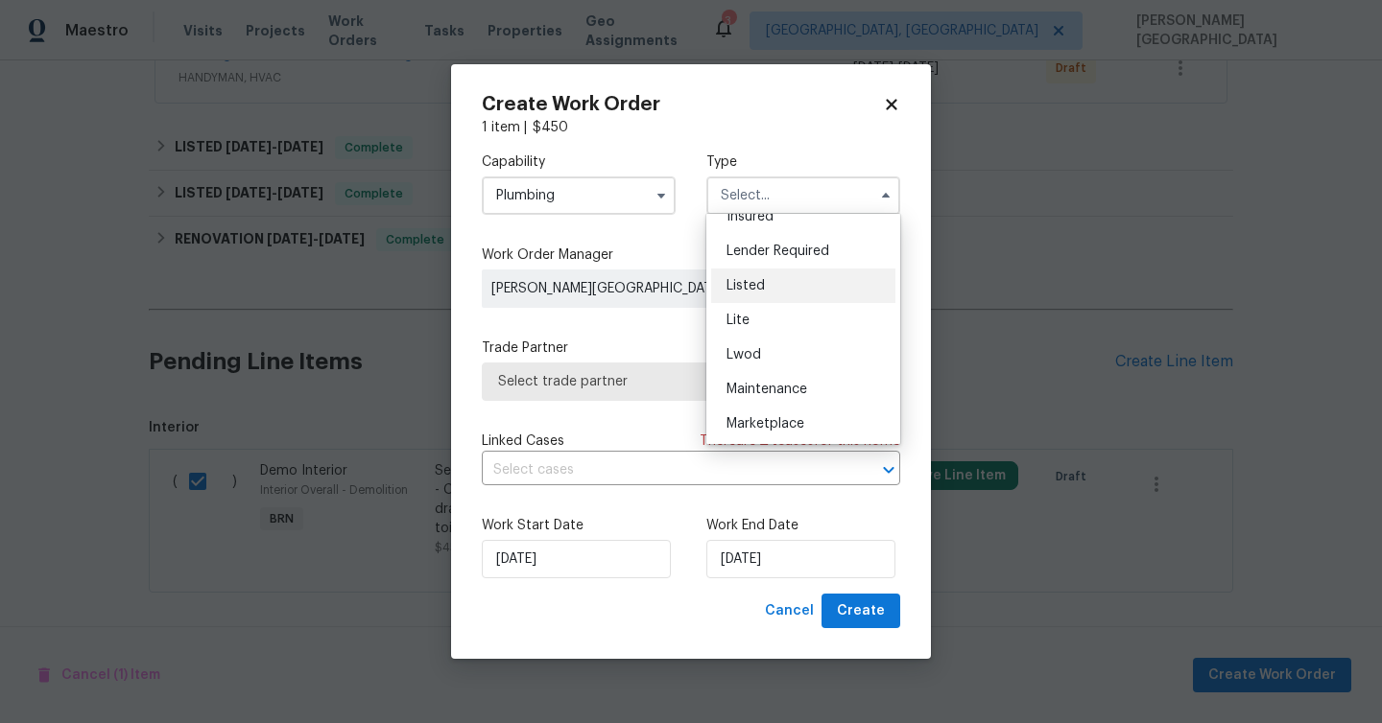
scroll to position [436, 0]
click at [750, 303] on div "Resale" at bounding box center [803, 318] width 184 height 35
type input "Resale"
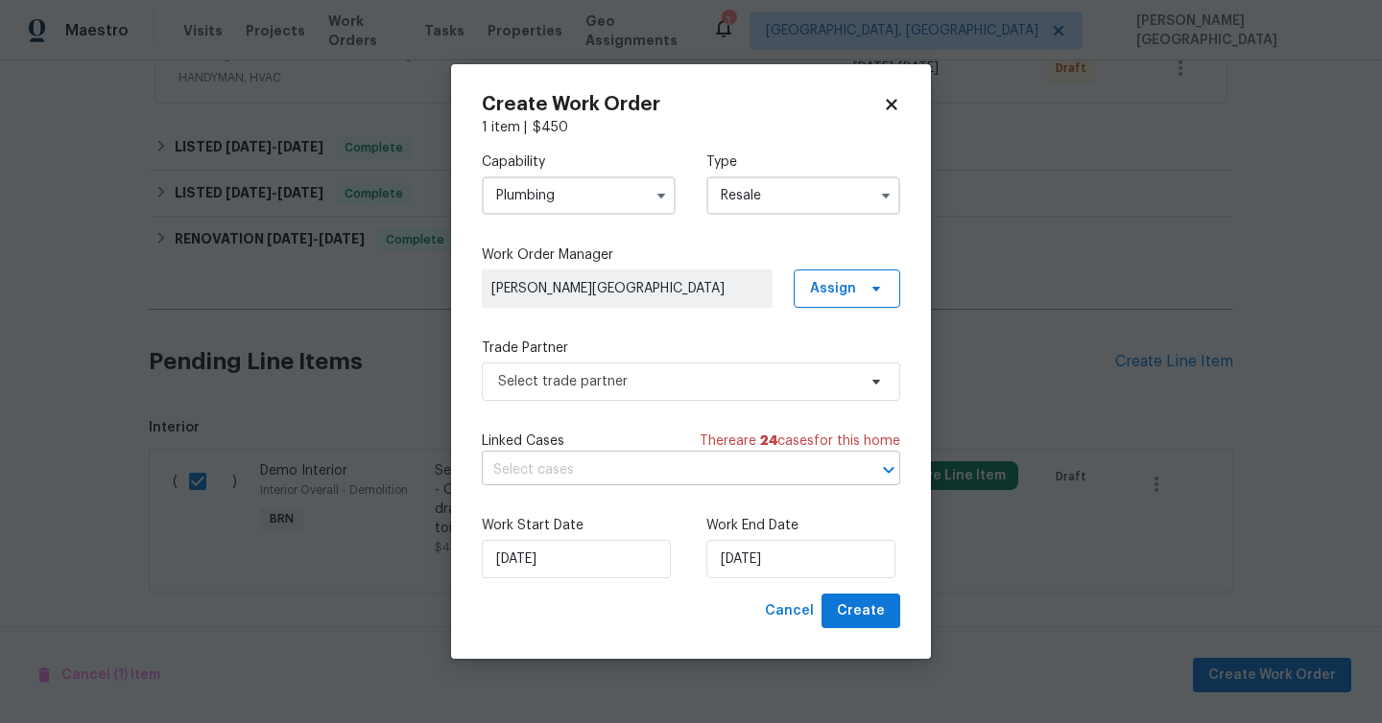
click at [537, 464] on input "text" at bounding box center [664, 471] width 365 height 30
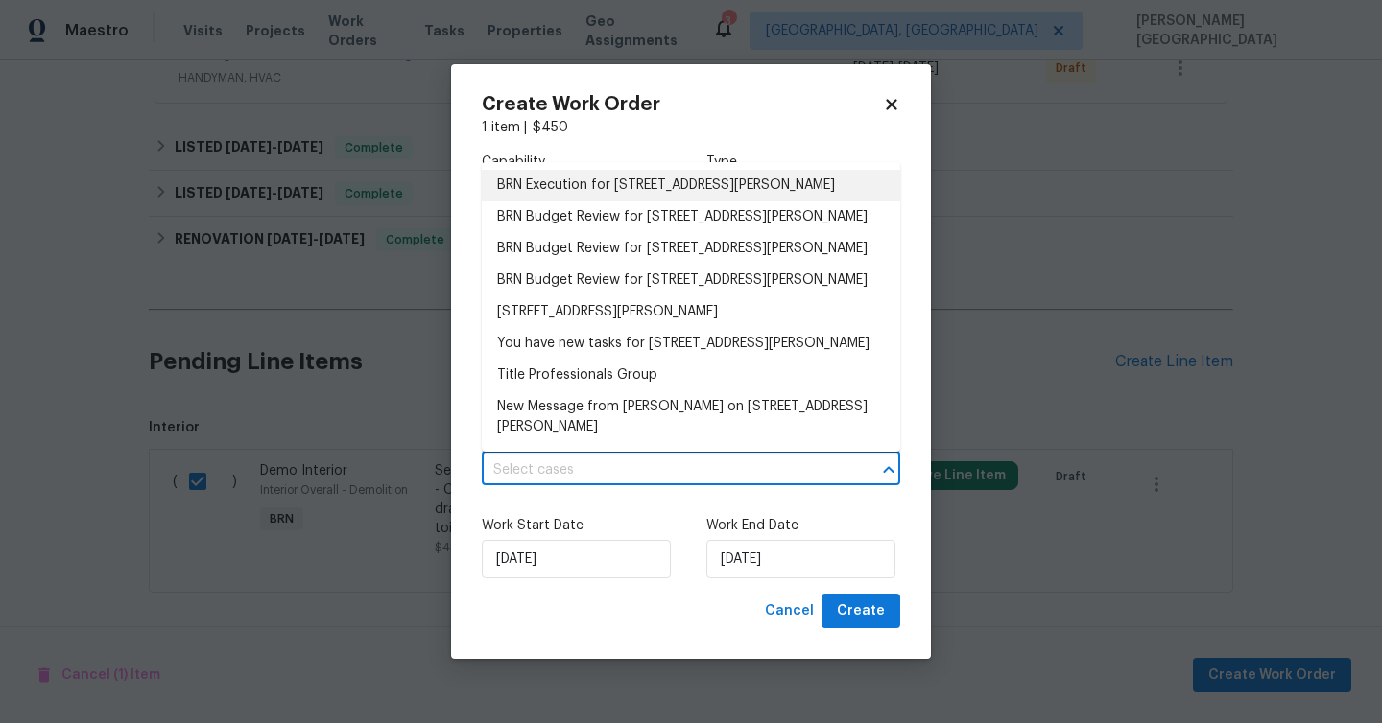
click at [552, 185] on li "BRN Execution for [STREET_ADDRESS][PERSON_NAME]" at bounding box center [691, 186] width 418 height 32
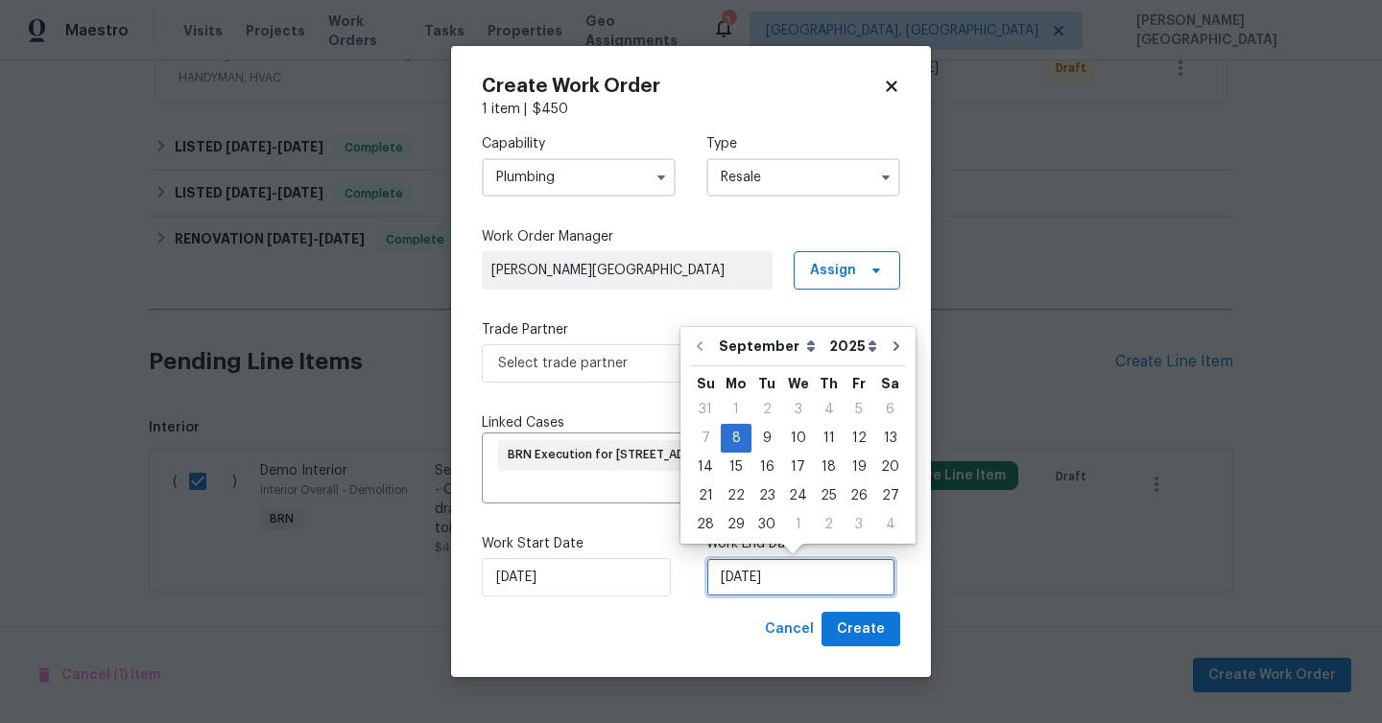
click at [750, 559] on input "[DATE]" at bounding box center [800, 577] width 189 height 38
click at [817, 435] on div "11" at bounding box center [829, 438] width 30 height 27
type input "[DATE]"
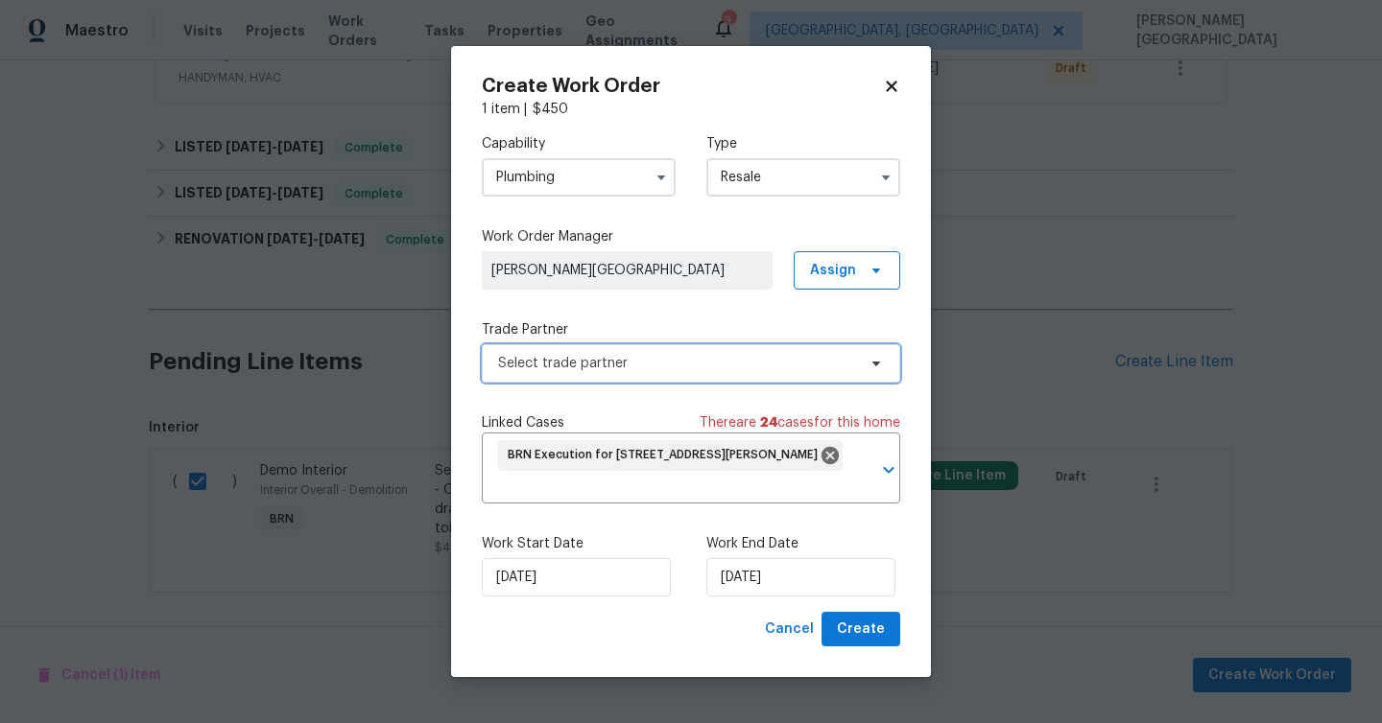
click at [522, 376] on span "Select trade partner" at bounding box center [691, 363] width 418 height 38
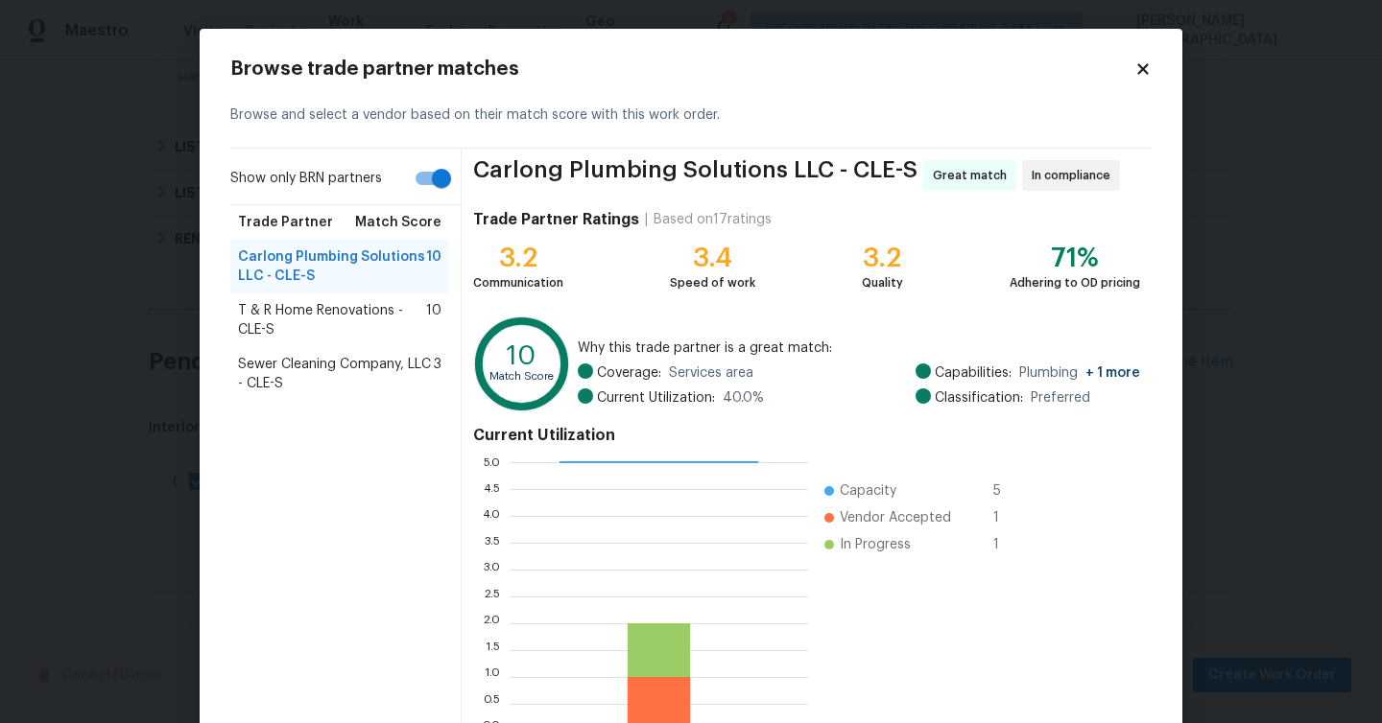
scroll to position [123, 0]
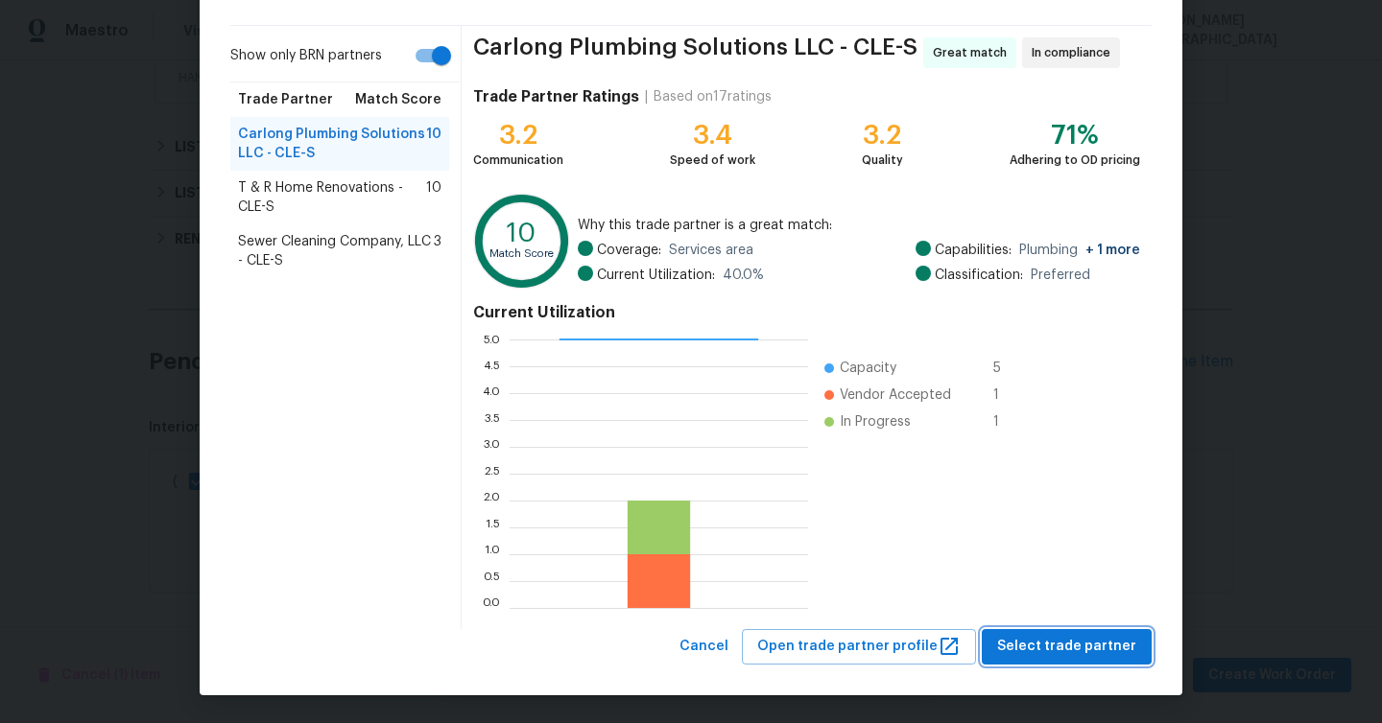
click at [1017, 637] on span "Select trade partner" at bounding box center [1066, 647] width 139 height 24
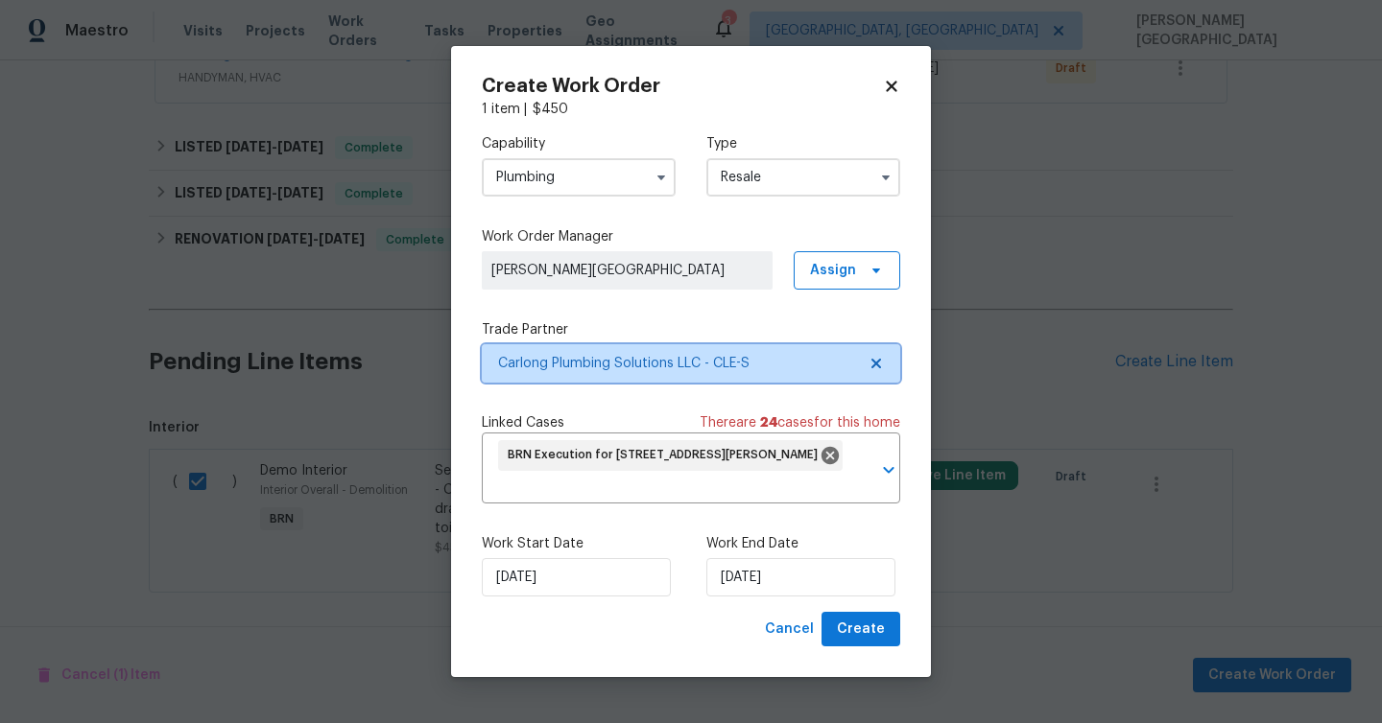
scroll to position [0, 0]
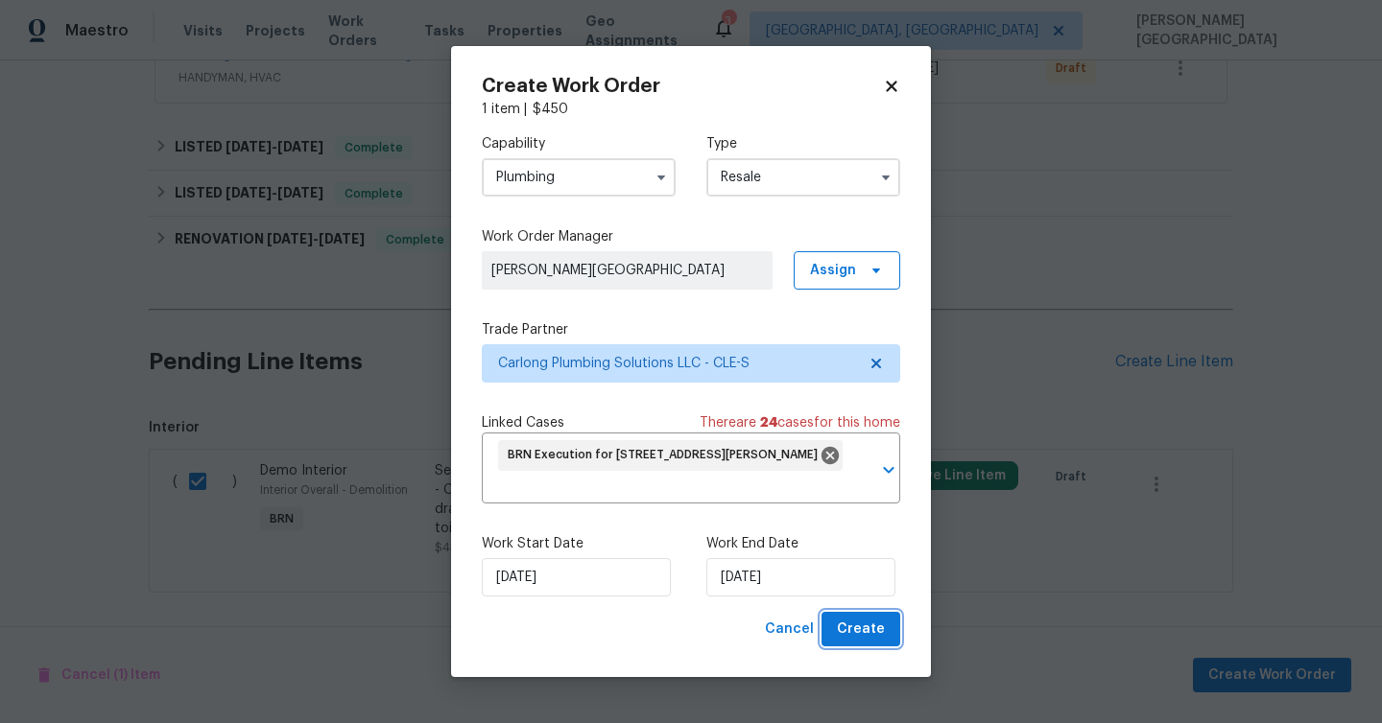
click at [870, 618] on span "Create" at bounding box center [861, 630] width 48 height 24
checkbox input "false"
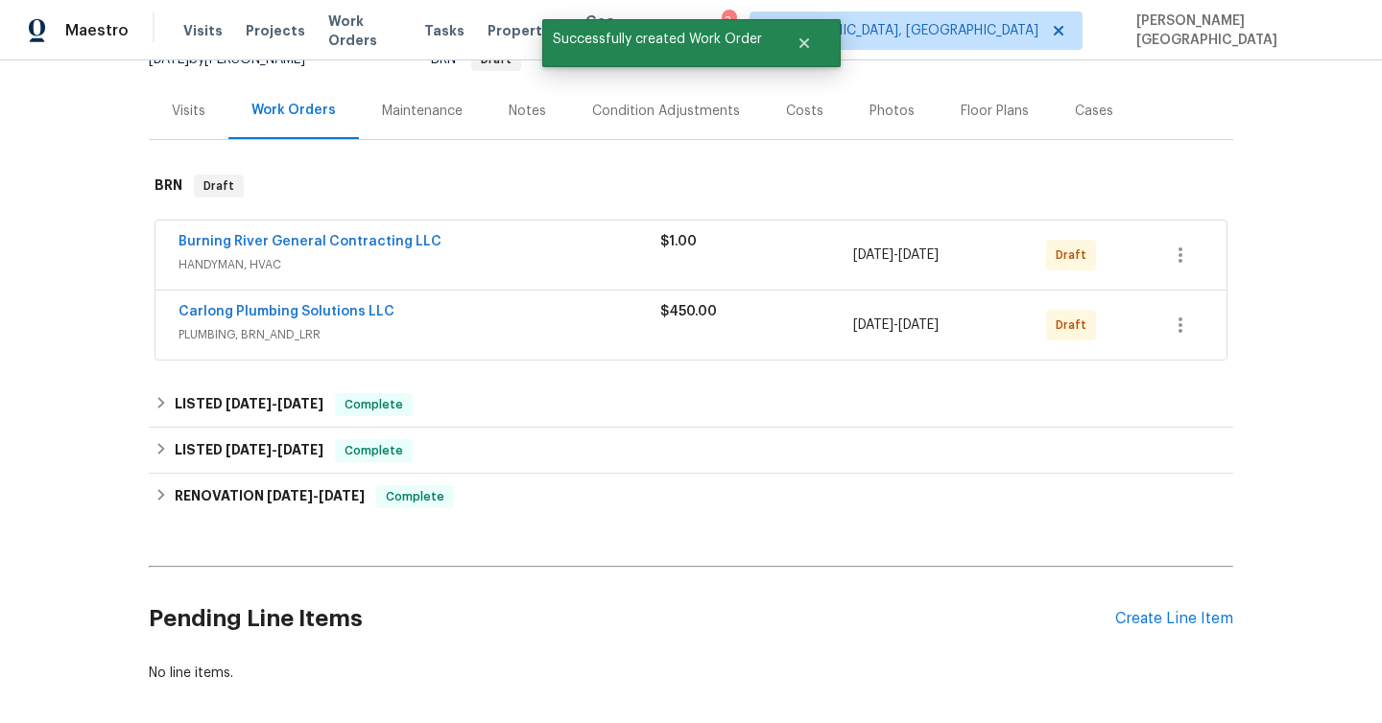
scroll to position [206, 0]
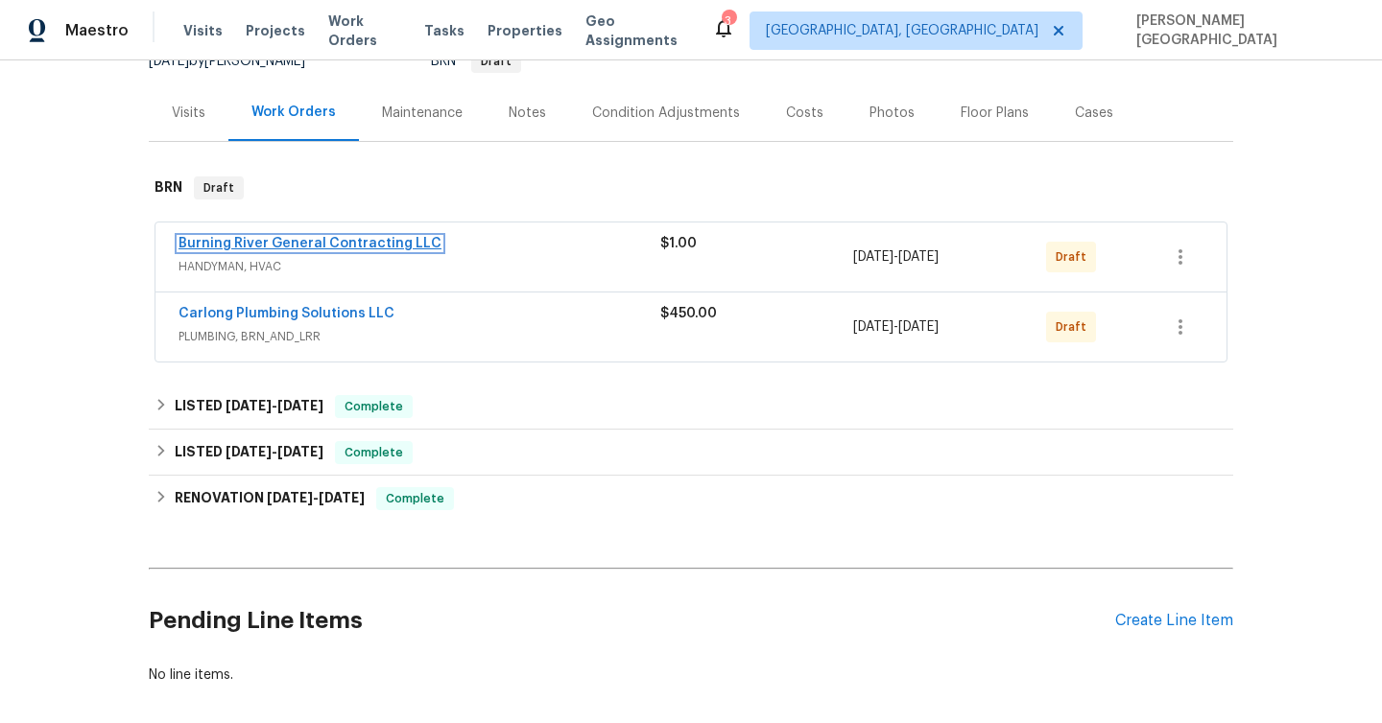
click at [233, 246] on link "Burning River General Contracting LLC" at bounding box center [309, 243] width 263 height 13
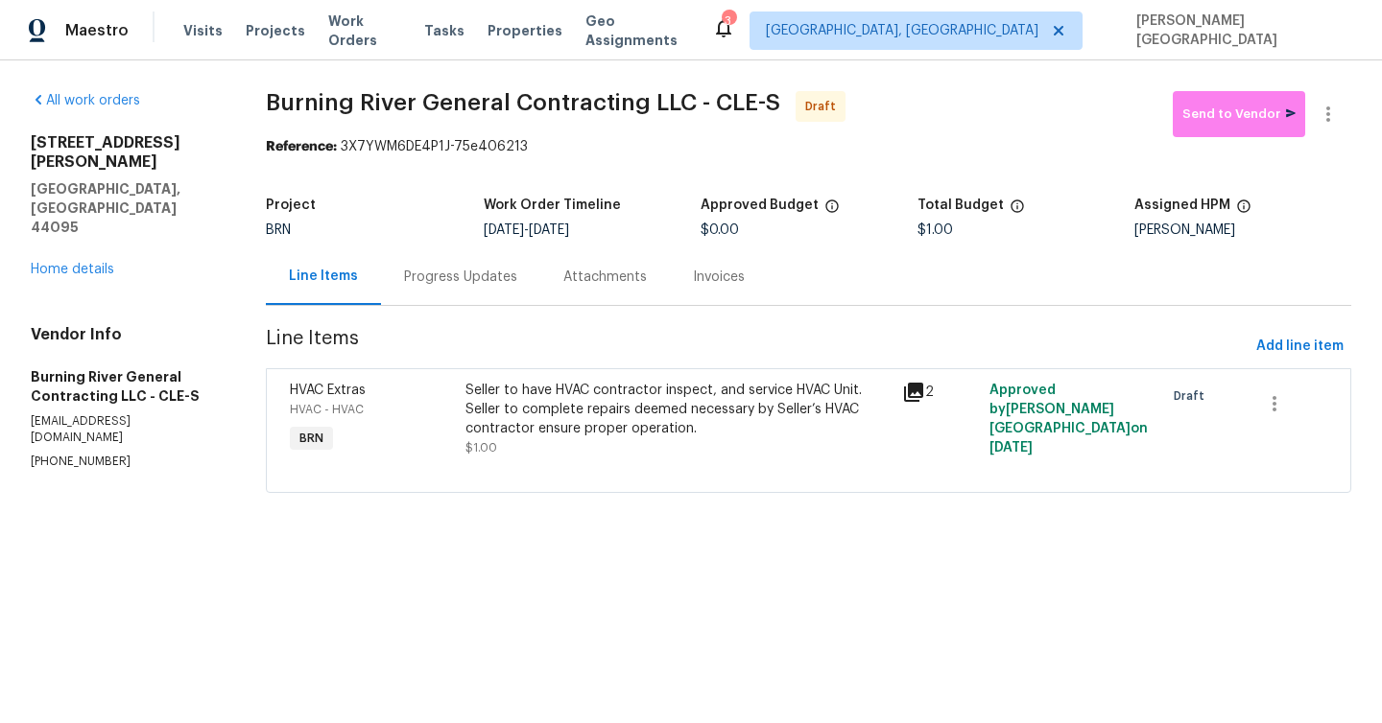
click at [481, 281] on div "Progress Updates" at bounding box center [460, 277] width 113 height 19
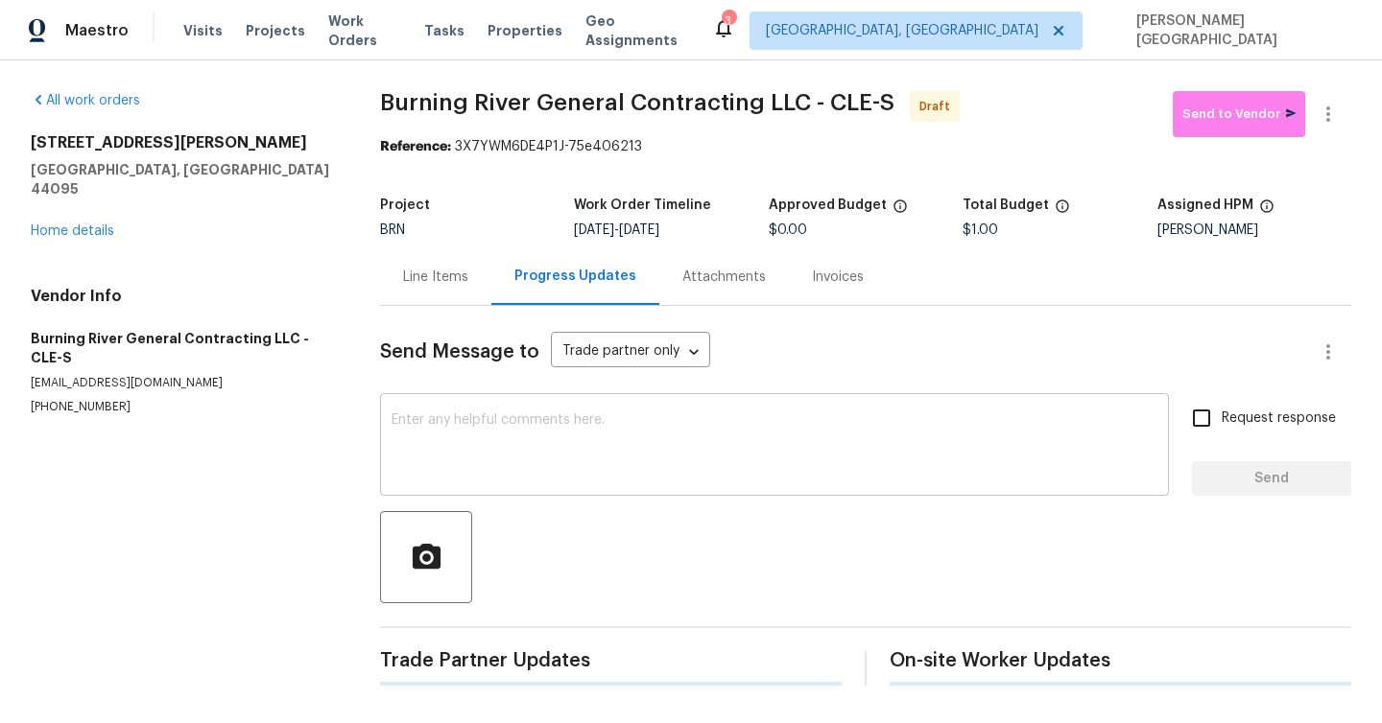
click at [443, 420] on textarea at bounding box center [774, 446] width 766 height 67
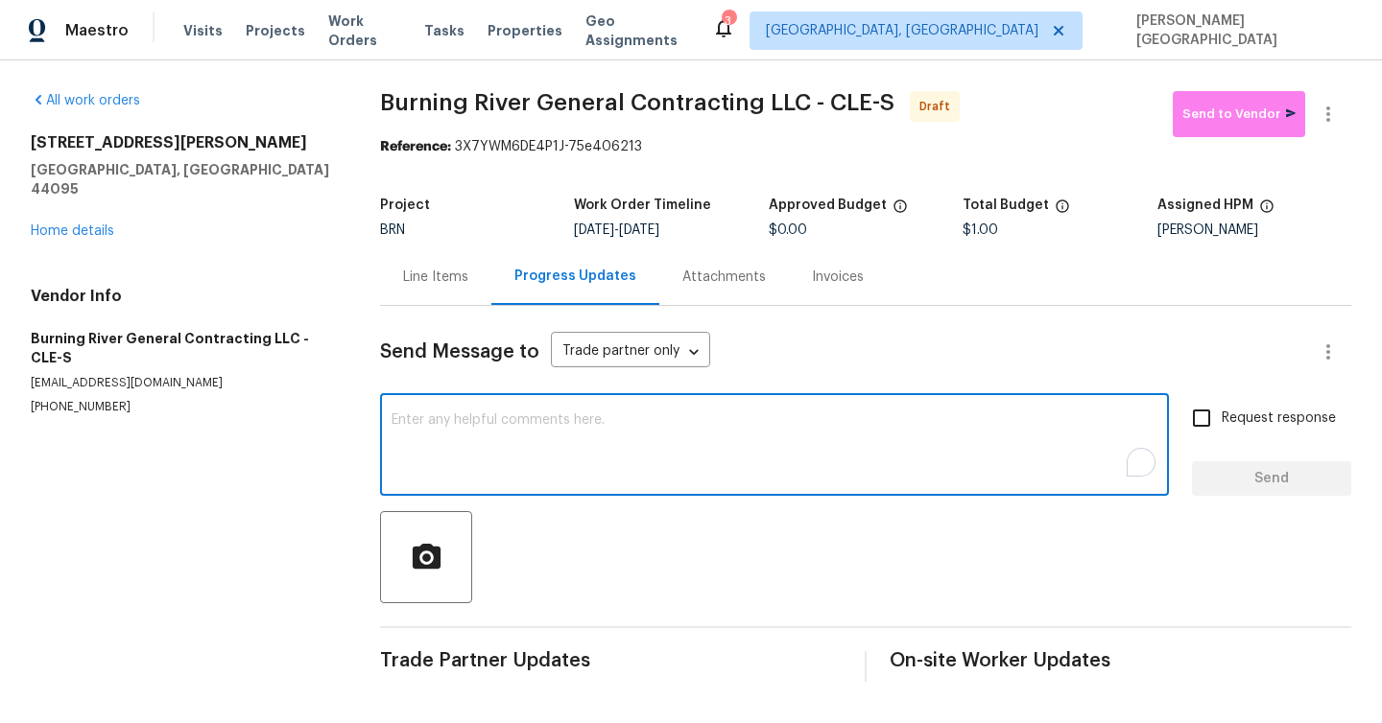
paste textarea "This is [PERSON_NAME] from Opendoor. Please confirm receipt of the work order d…"
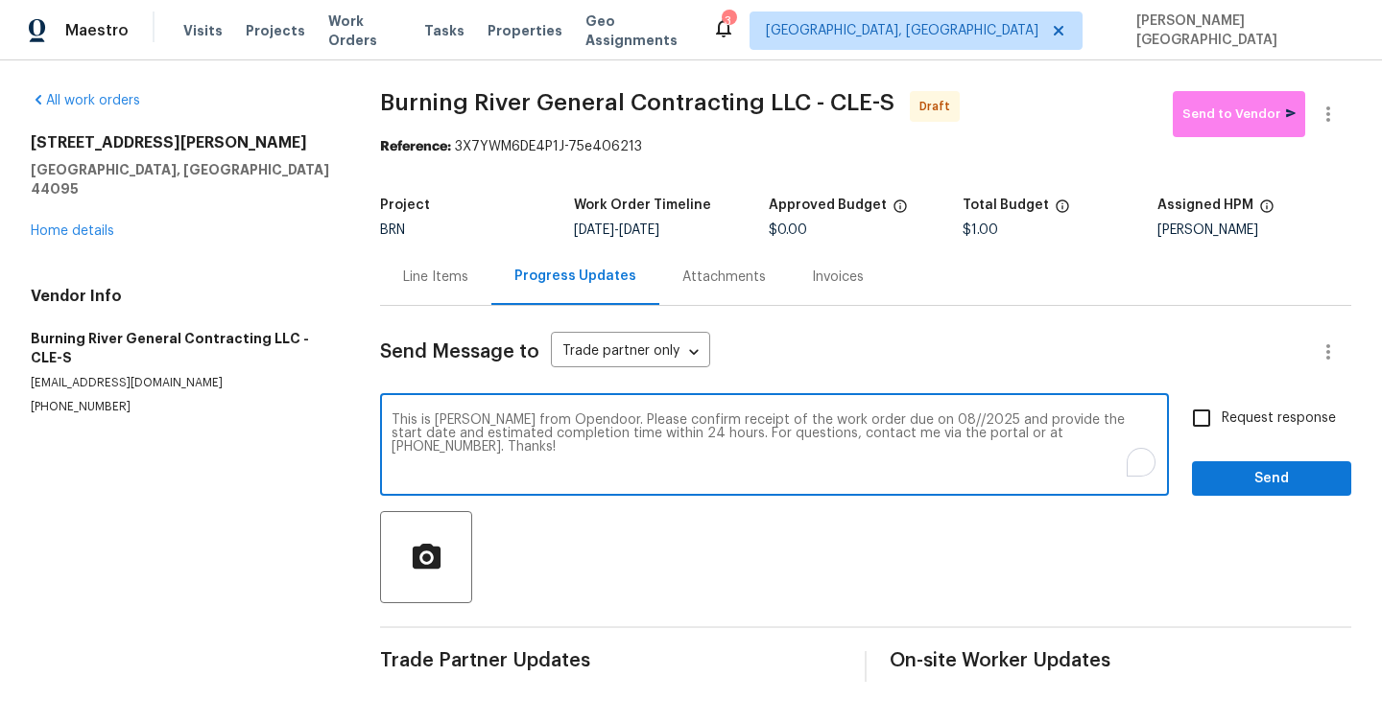
click at [897, 417] on textarea "This is [PERSON_NAME] from Opendoor. Please confirm receipt of the work order d…" at bounding box center [774, 446] width 766 height 67
click at [906, 421] on textarea "This is [PERSON_NAME] from Opendoor. Please confirm receipt of the work order d…" at bounding box center [774, 446] width 766 height 67
type textarea "This is [PERSON_NAME] from Opendoor. Please confirm receipt of the work order d…"
drag, startPoint x: 1216, startPoint y: 418, endPoint x: 1210, endPoint y: 427, distance: 10.9
click at [1216, 418] on input "Request response" at bounding box center [1201, 418] width 40 height 40
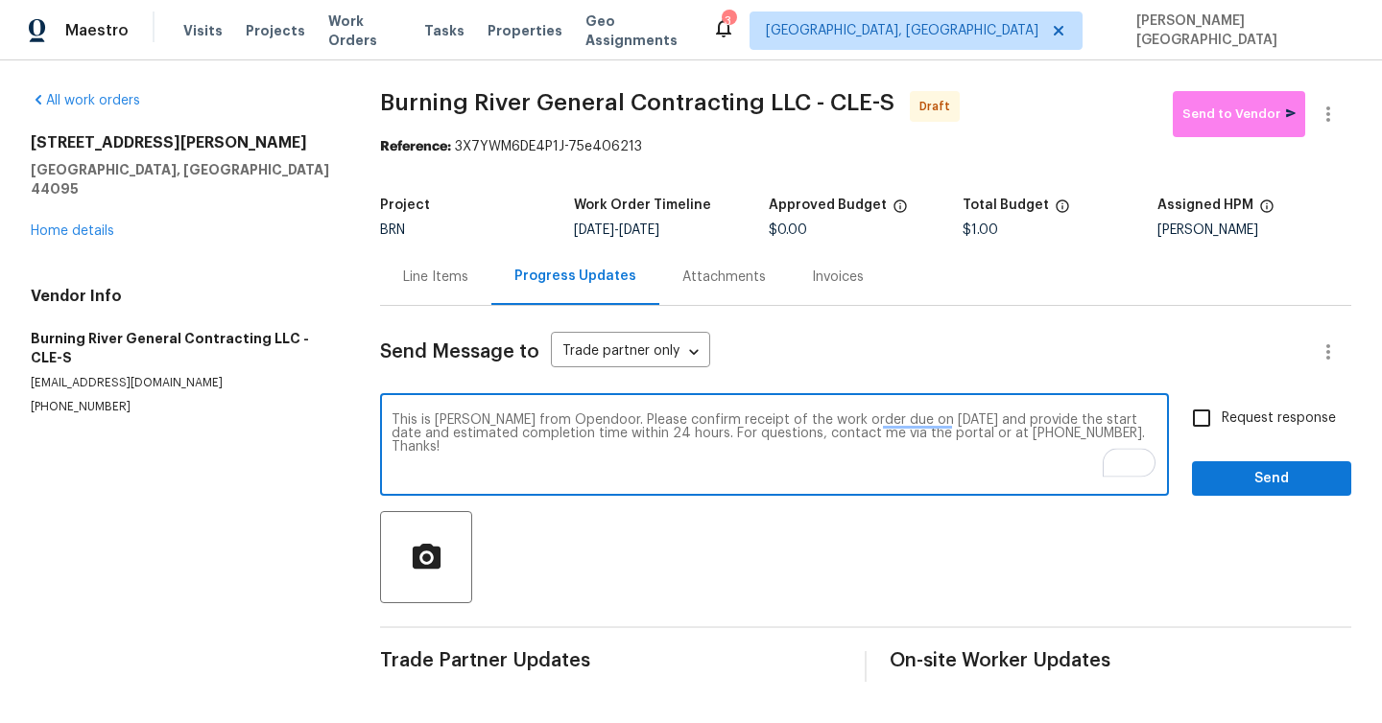
click at [1206, 416] on input "Request response" at bounding box center [1201, 418] width 40 height 40
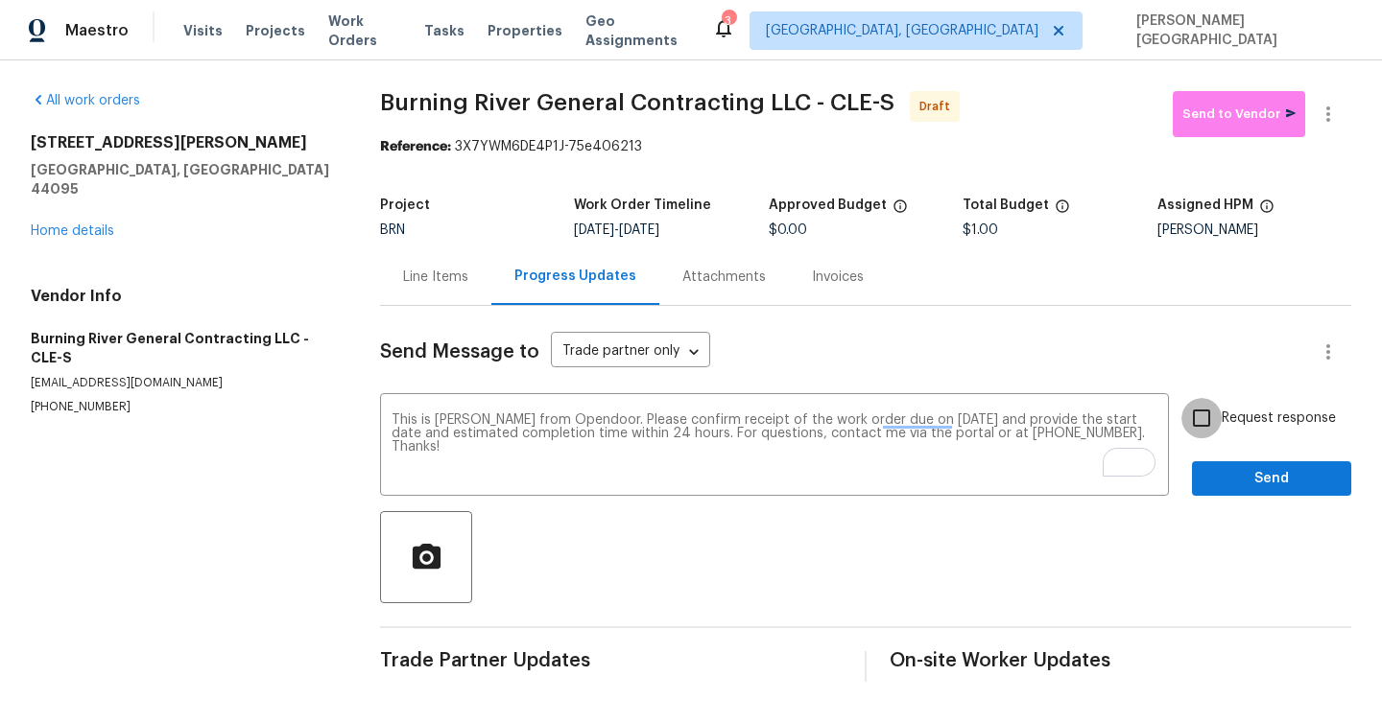
click at [1194, 408] on input "Request response" at bounding box center [1201, 418] width 40 height 40
checkbox input "true"
click at [1239, 475] on span "Send" at bounding box center [1271, 479] width 129 height 24
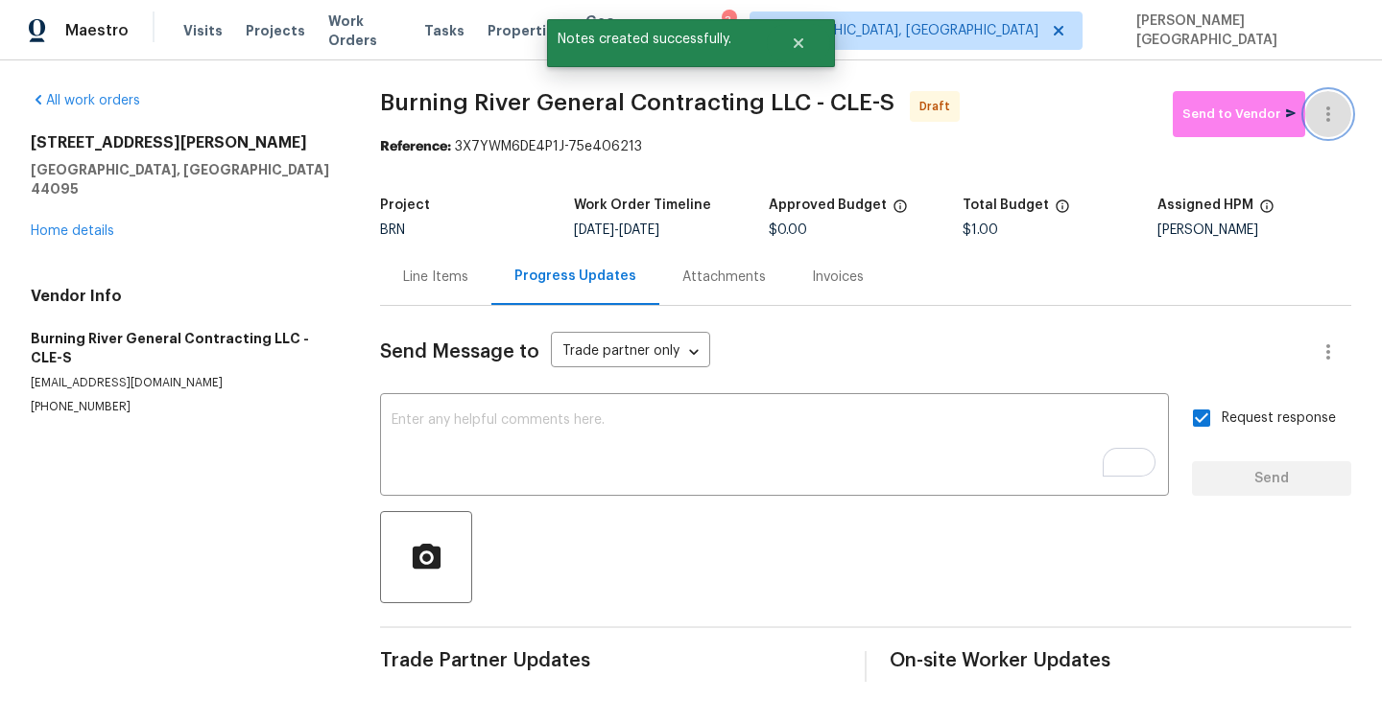
click at [1338, 122] on icon "button" at bounding box center [1327, 114] width 23 height 23
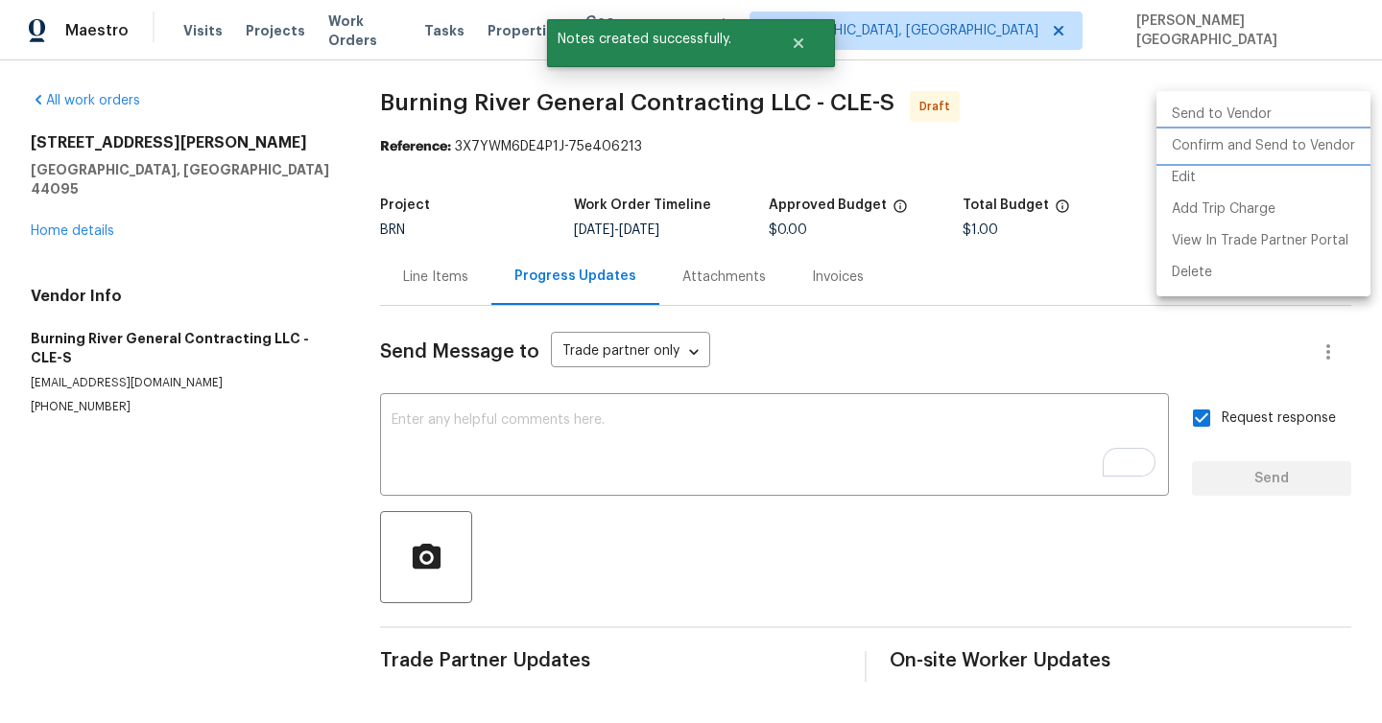
click at [1311, 143] on li "Confirm and Send to Vendor" at bounding box center [1263, 146] width 214 height 32
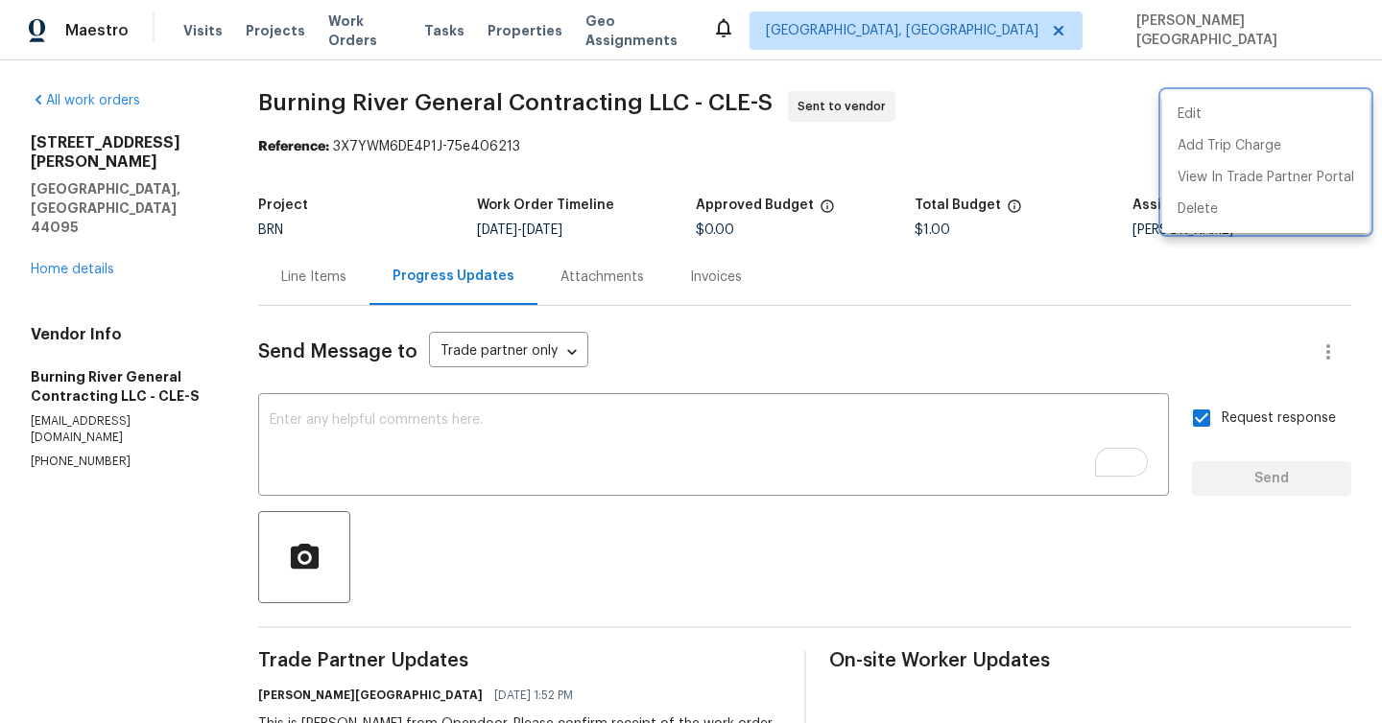
click at [105, 211] on div at bounding box center [691, 361] width 1382 height 723
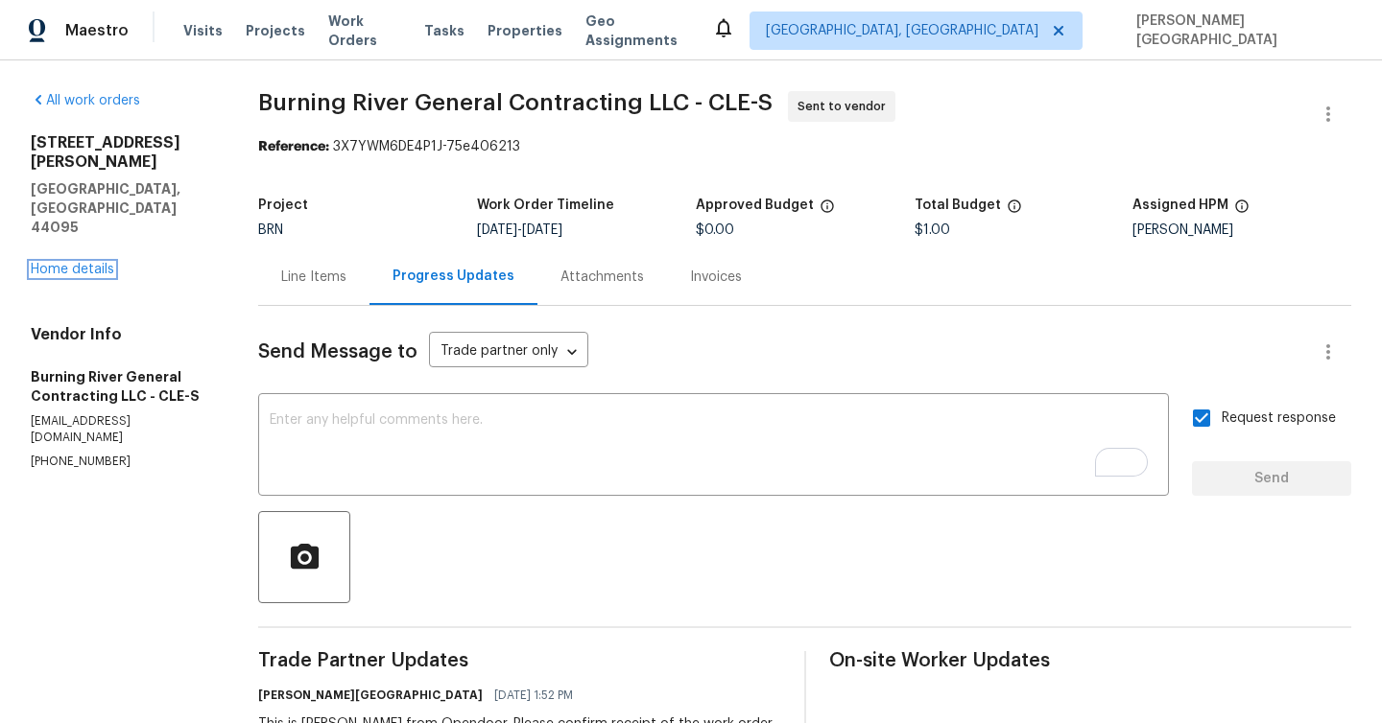
click at [105, 263] on link "Home details" at bounding box center [72, 269] width 83 height 13
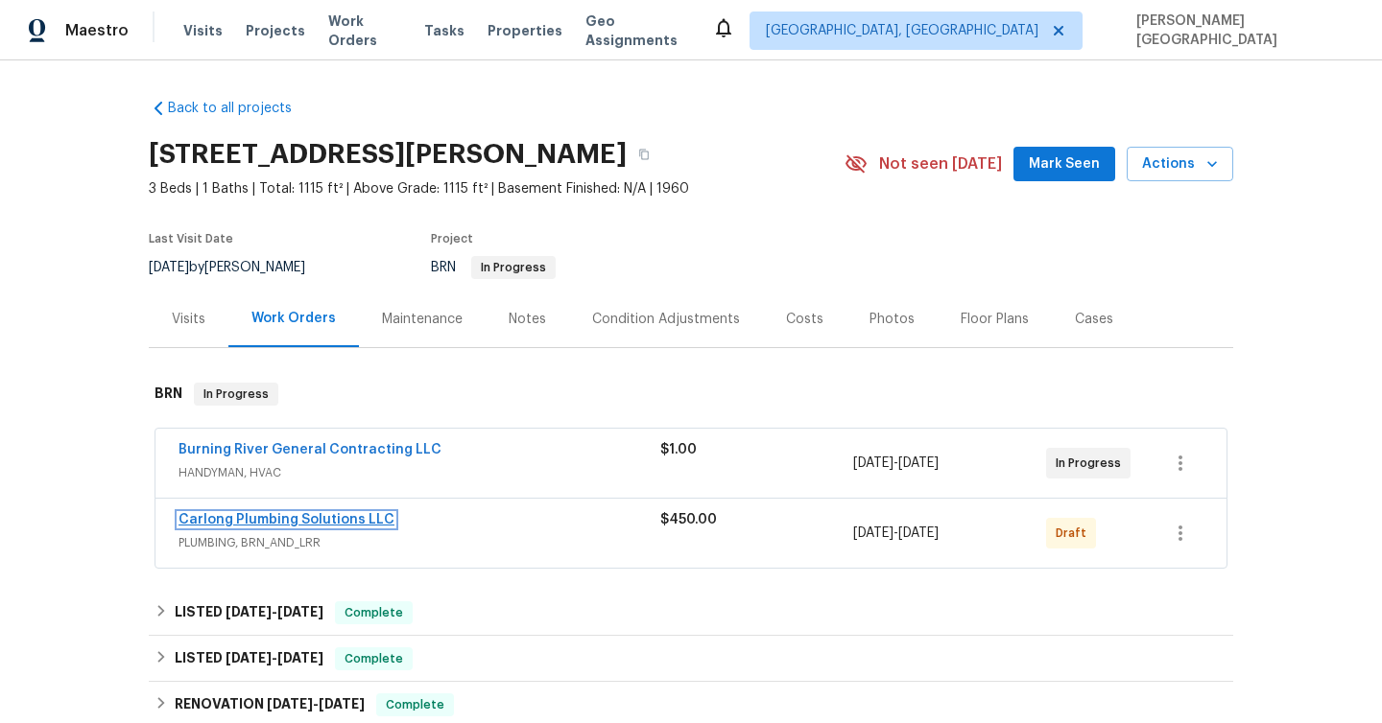
click at [348, 524] on link "Carlong Plumbing Solutions LLC" at bounding box center [286, 519] width 216 height 13
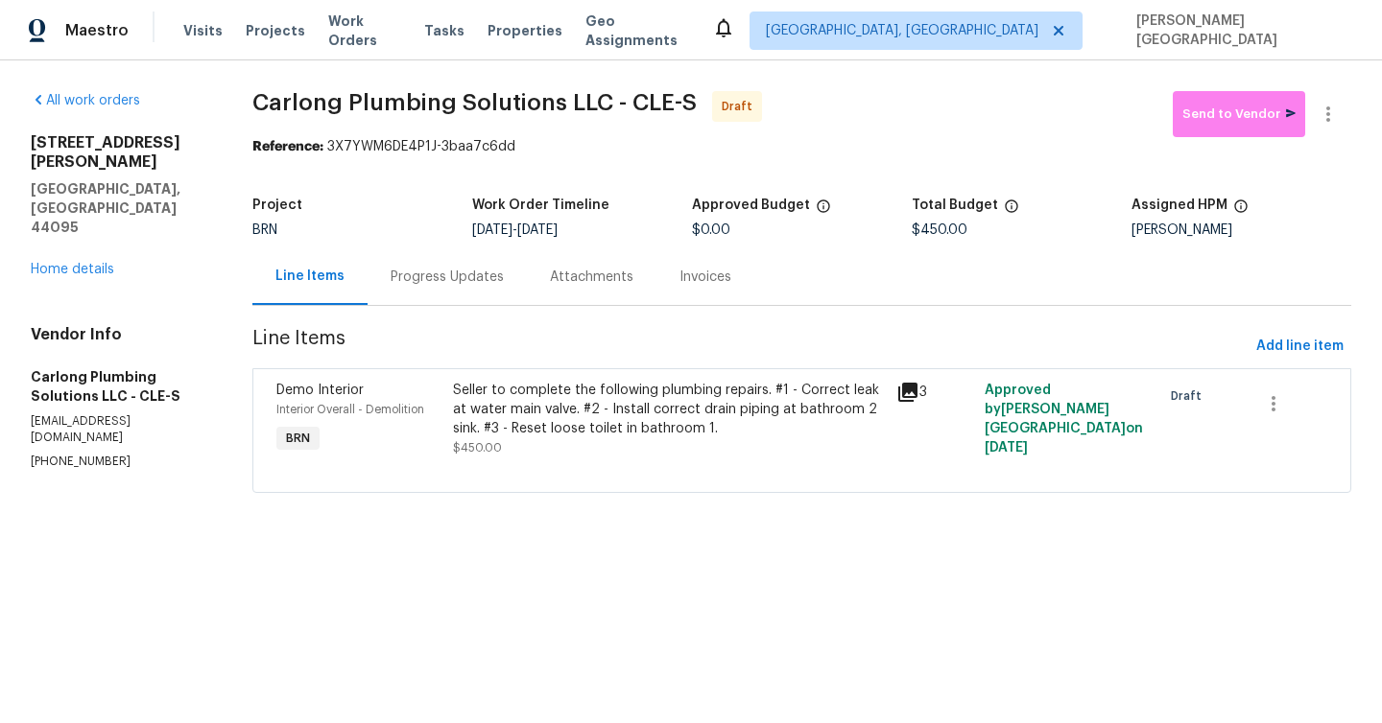
click at [439, 287] on div "Progress Updates" at bounding box center [446, 276] width 159 height 57
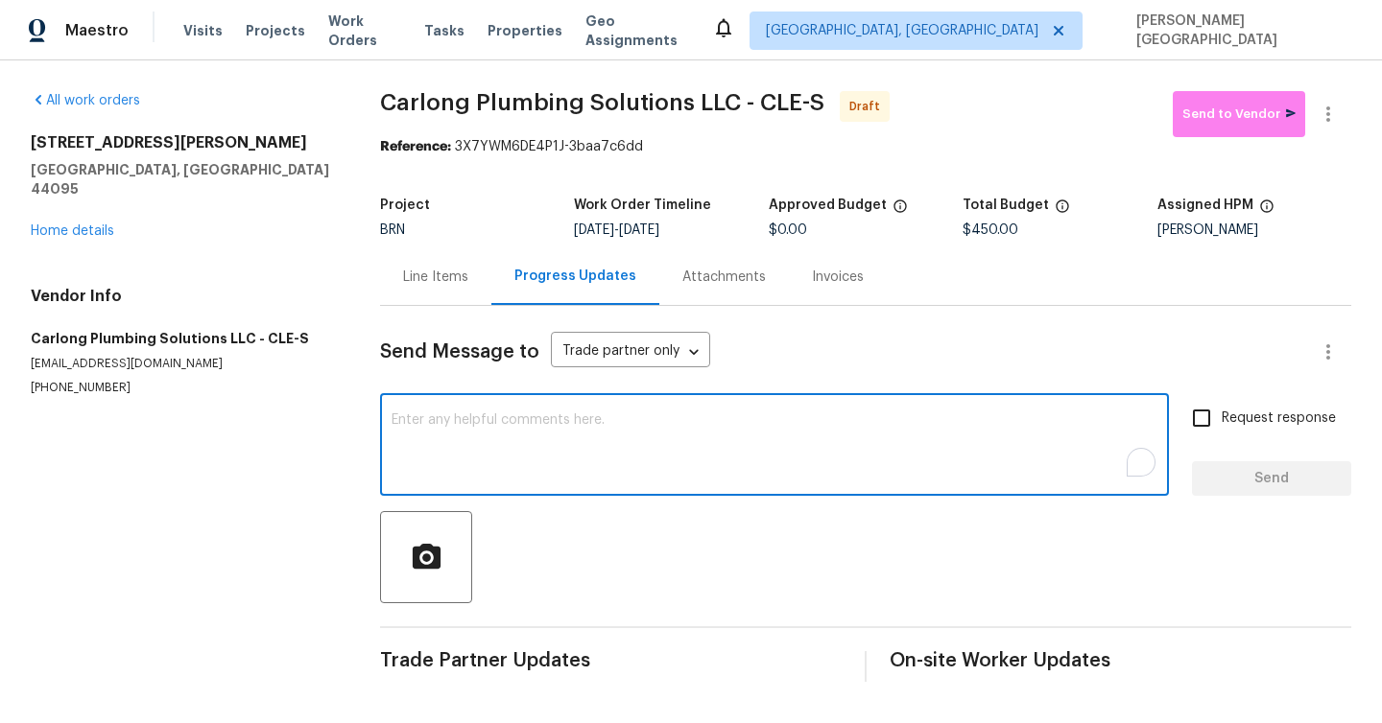
click at [459, 441] on textarea "To enrich screen reader interactions, please activate Accessibility in Grammarl…" at bounding box center [774, 446] width 766 height 67
paste textarea "This is [PERSON_NAME] from Opendoor. Please confirm receipt of the work order d…"
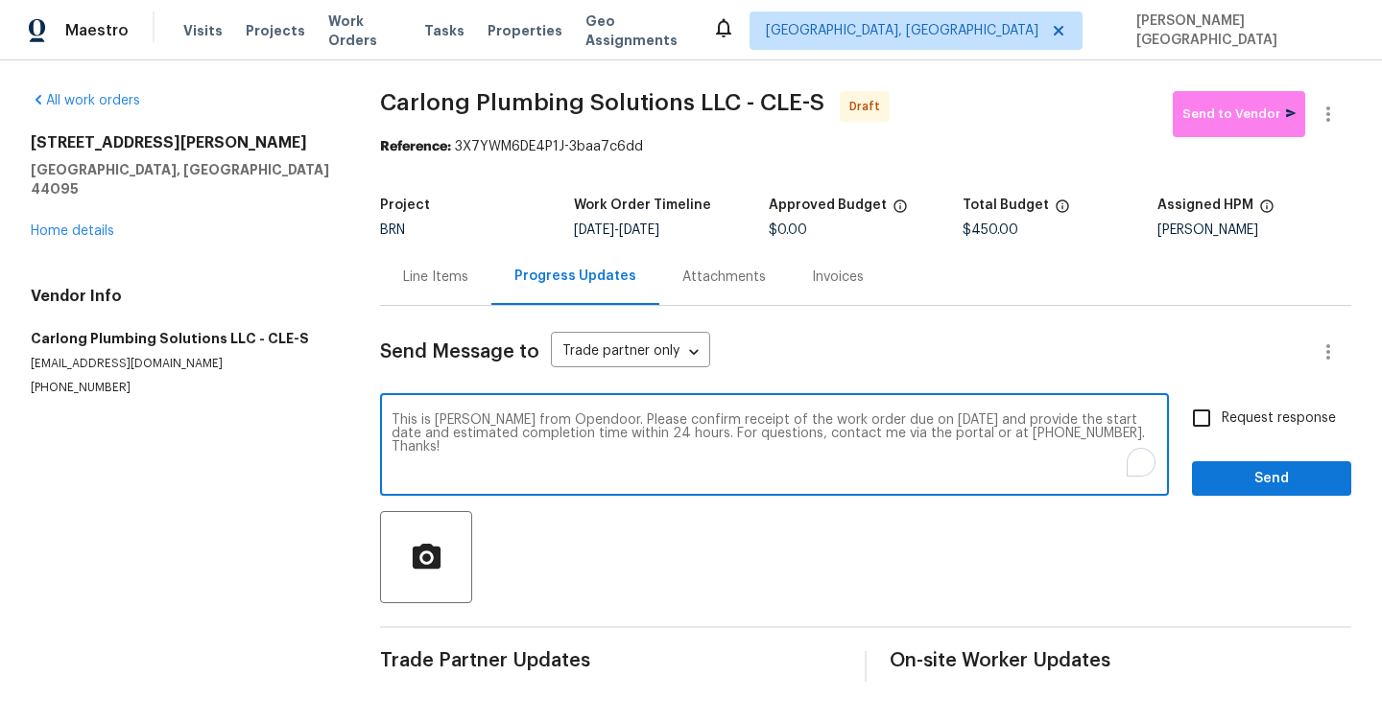
type textarea "This is [PERSON_NAME] from Opendoor. Please confirm receipt of the work order d…"
click at [1214, 421] on input "Request response" at bounding box center [1201, 418] width 40 height 40
checkbox input "true"
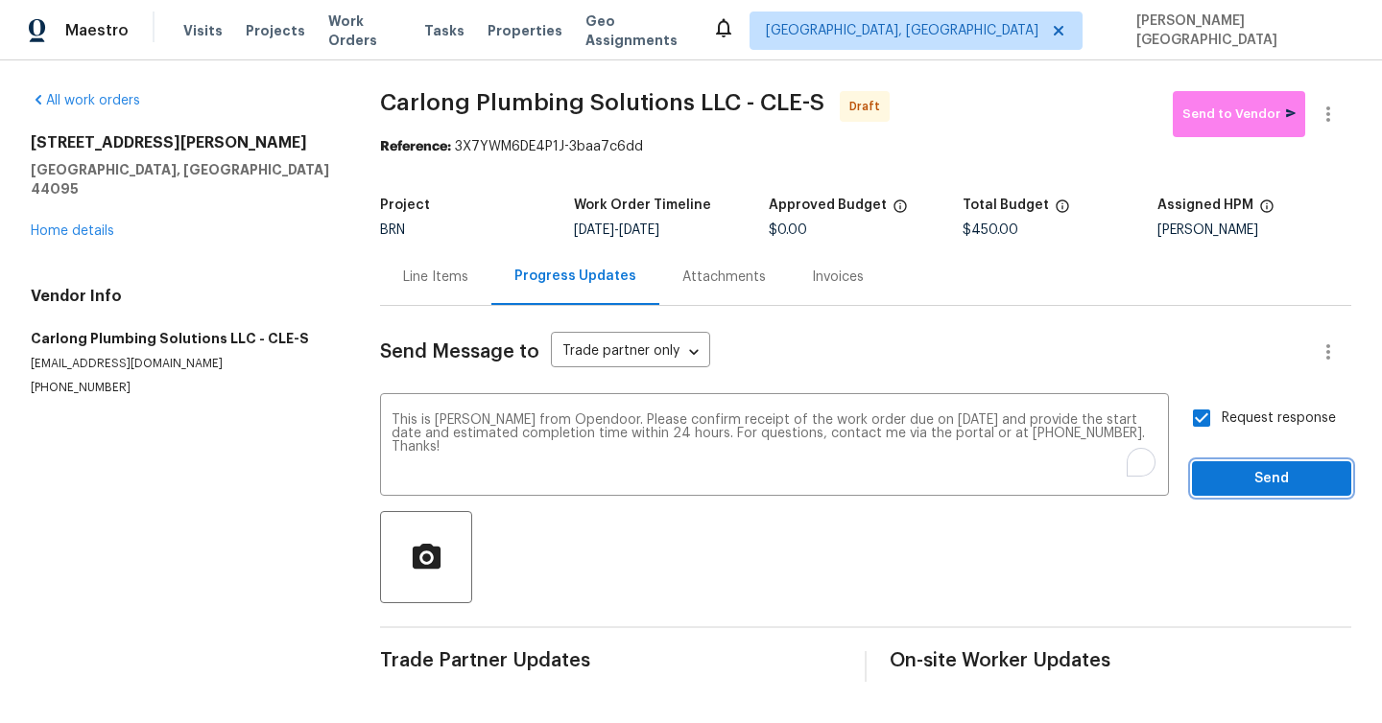
click at [1226, 481] on span "Send" at bounding box center [1271, 479] width 129 height 24
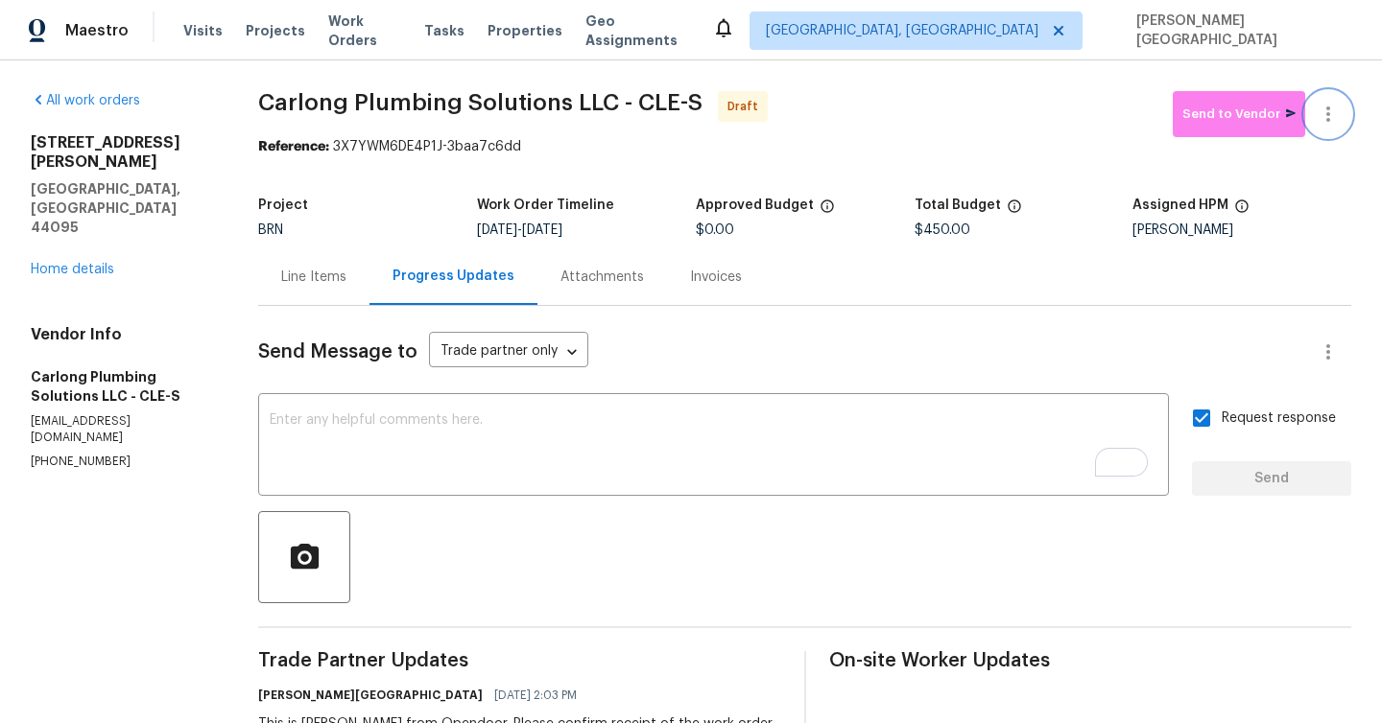
click at [1347, 108] on button "button" at bounding box center [1328, 114] width 46 height 46
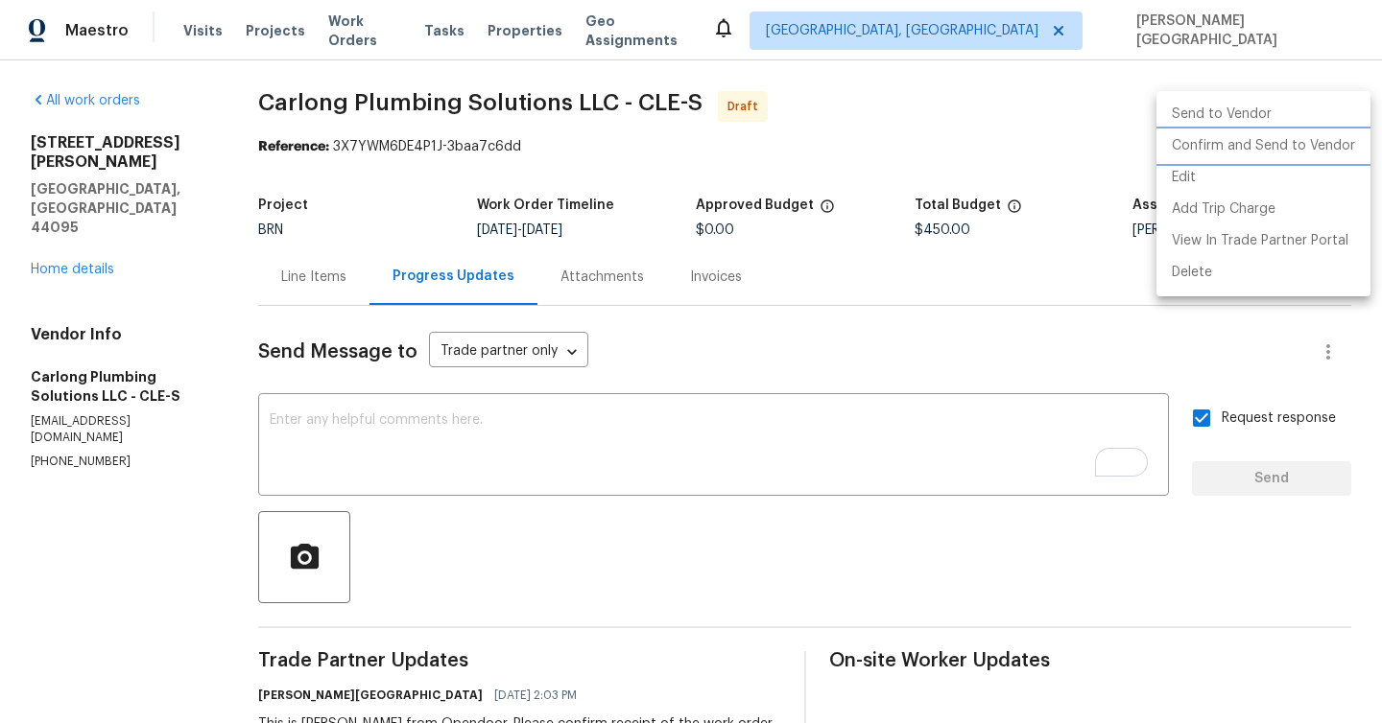
click at [1325, 136] on li "Confirm and Send to Vendor" at bounding box center [1263, 146] width 214 height 32
